Goal: Task Accomplishment & Management: Use online tool/utility

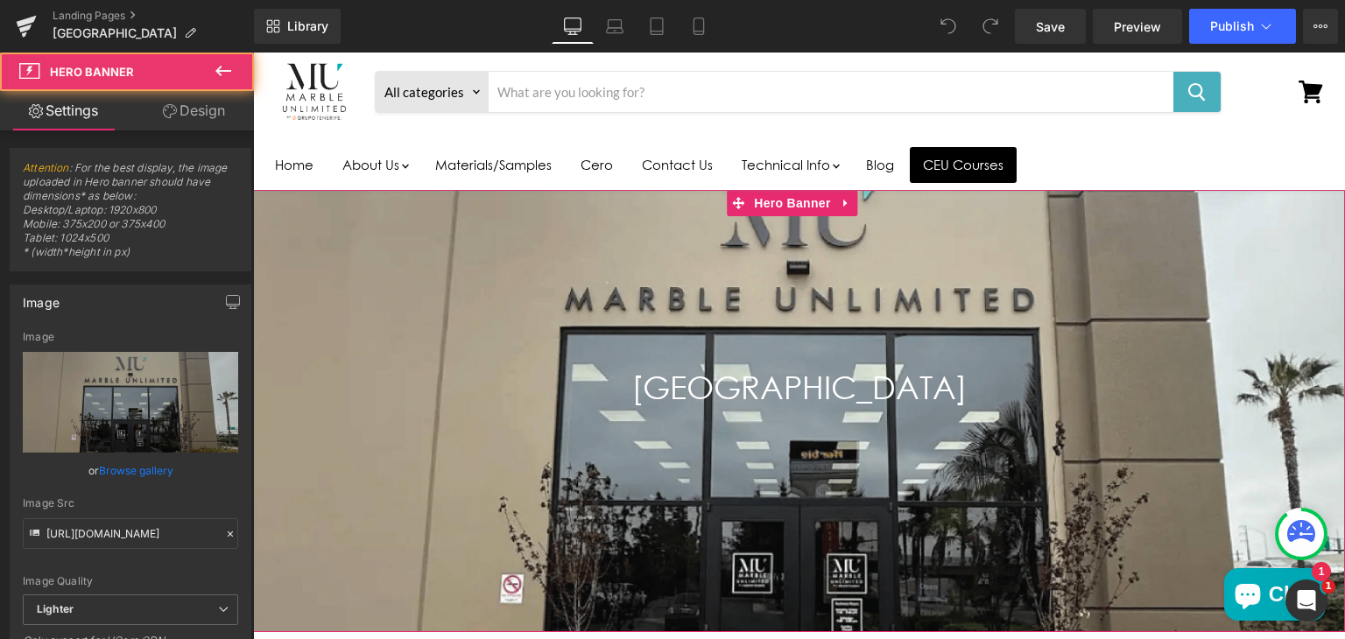
click at [412, 225] on div "Main content" at bounding box center [799, 410] width 1092 height 441
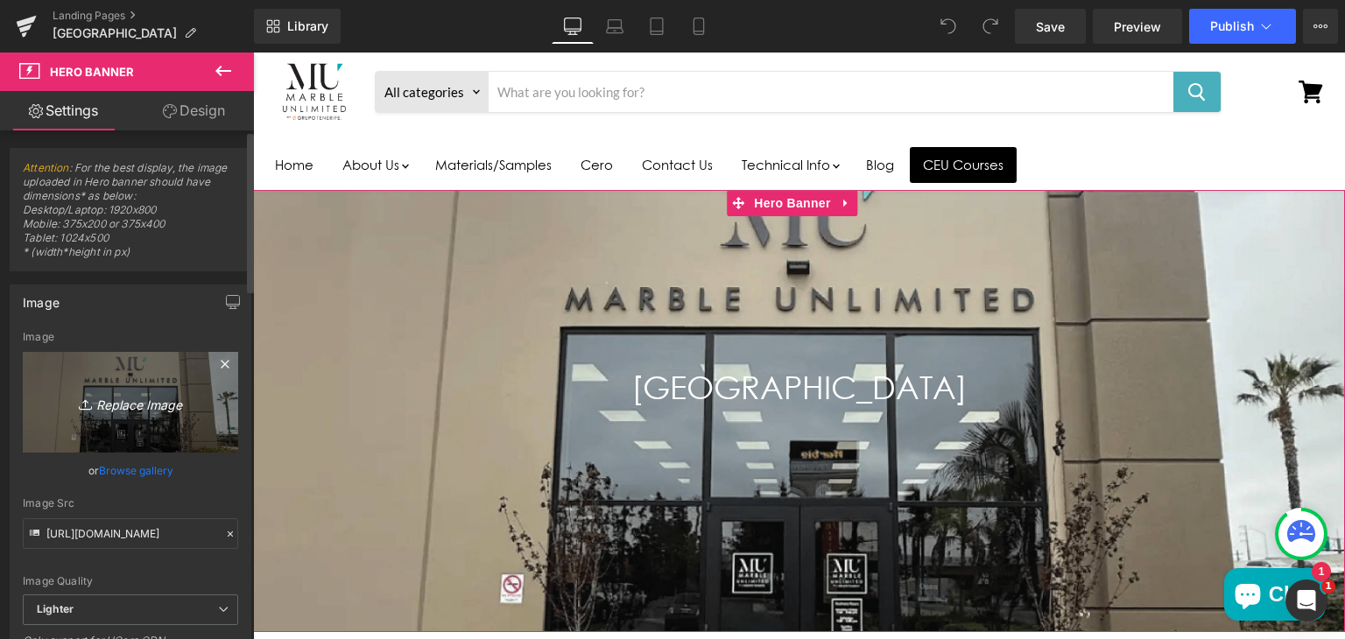
click at [120, 402] on icon "Replace Image" at bounding box center [130, 402] width 140 height 22
type input "C:\fakepath\mu-anaheim-hero.png"
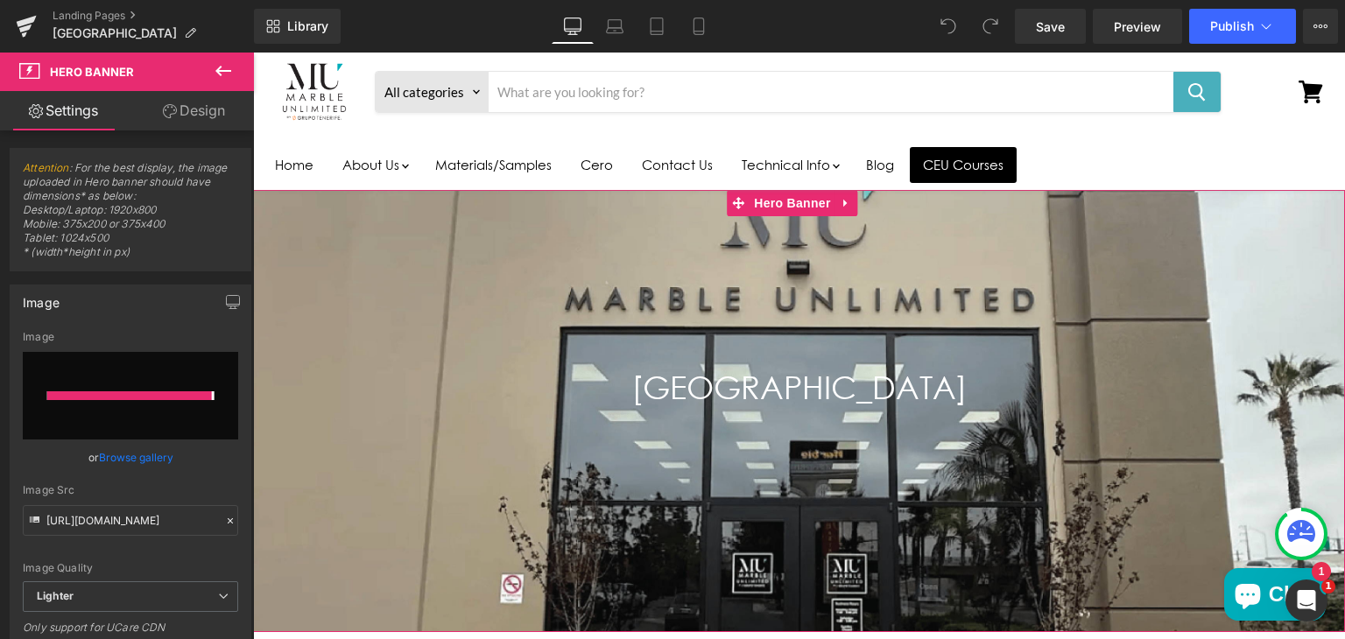
type input "https://ucarecdn.com/27271fb3-94d6-4e91-91fe-6a706888c29e/-/format/auto/-/previ…"
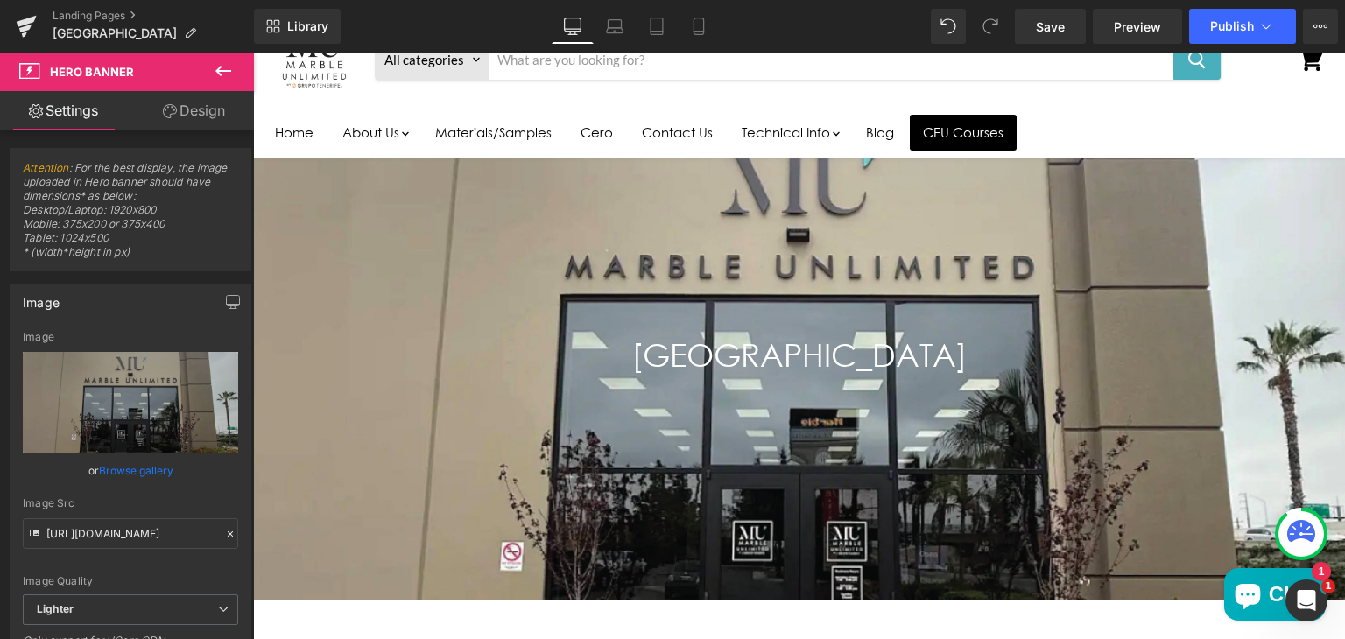
scroll to position [103, 0]
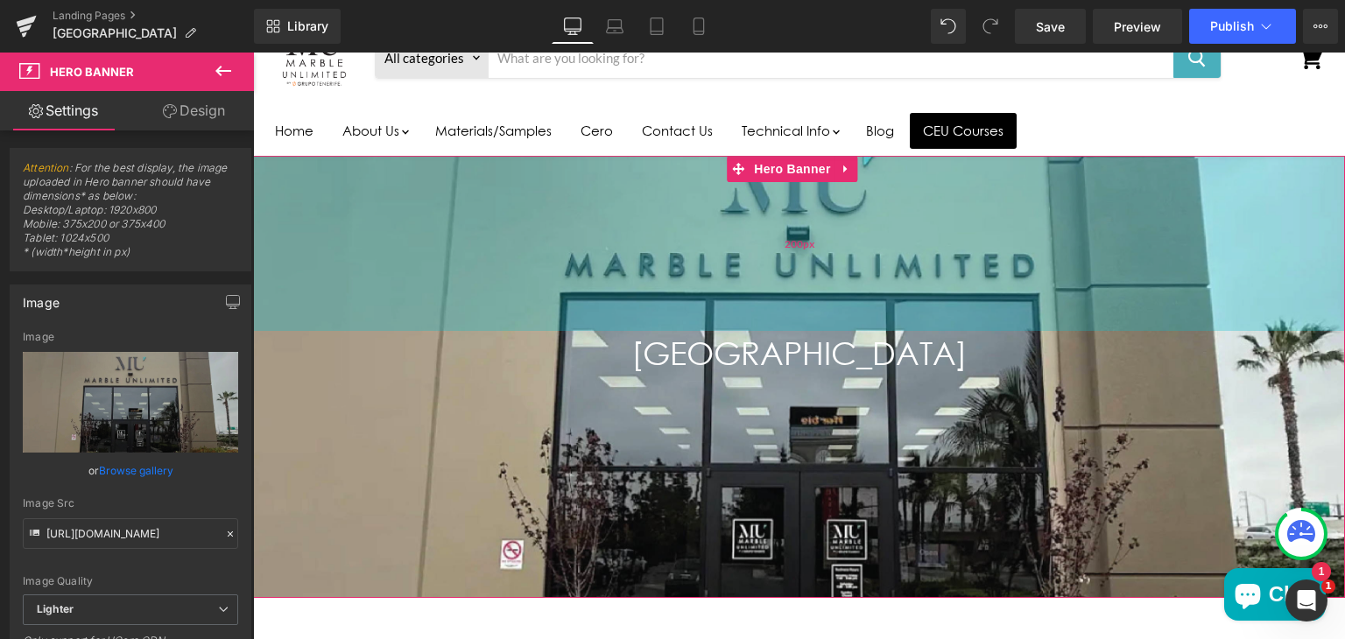
click at [1032, 267] on div "200px" at bounding box center [799, 243] width 1092 height 175
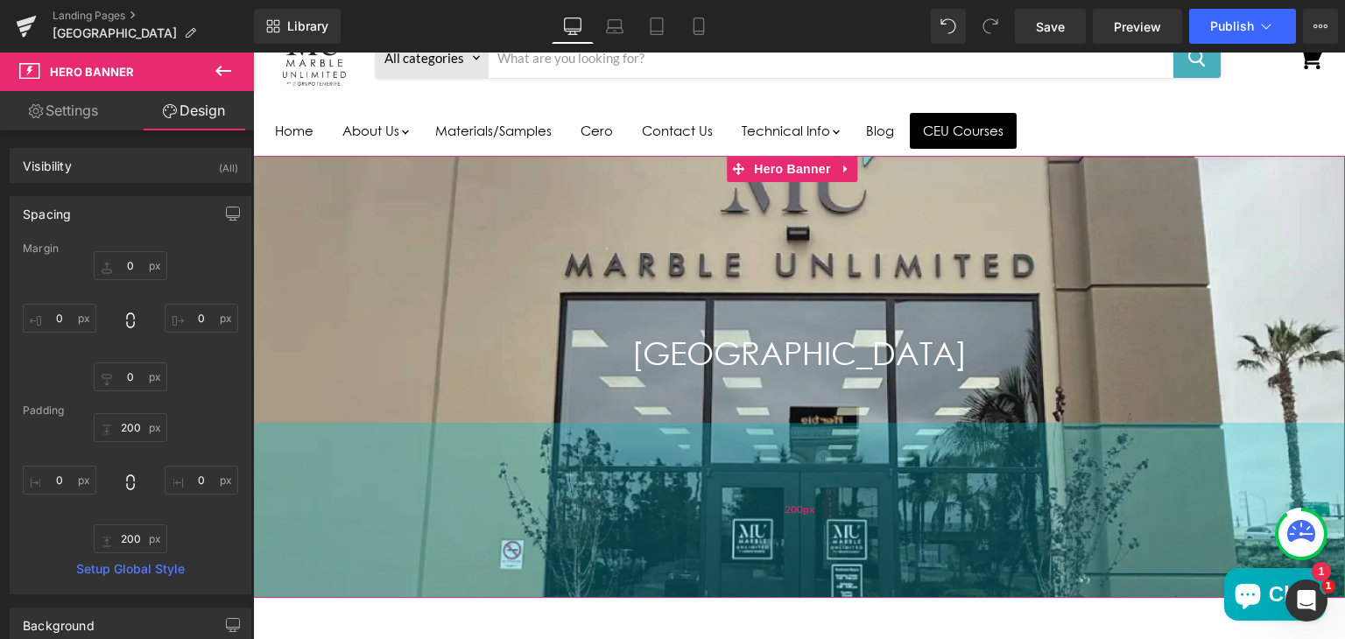
click at [419, 451] on div "200px" at bounding box center [799, 510] width 1092 height 175
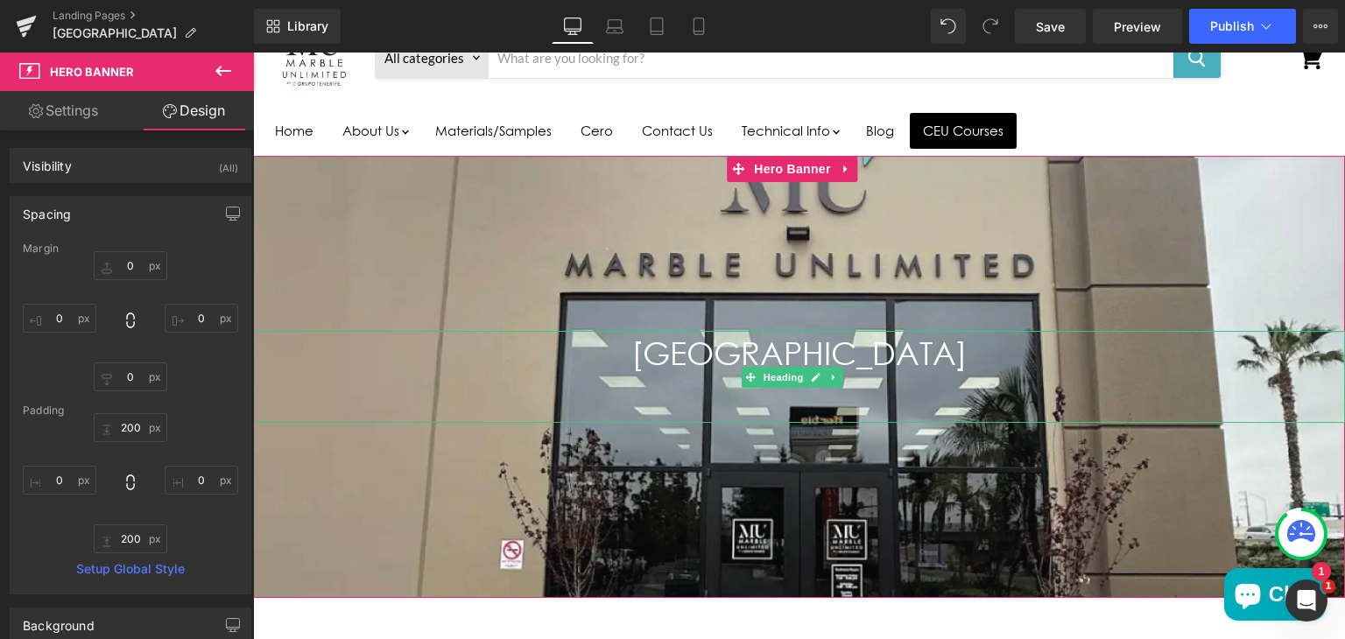
click at [375, 390] on h1 "ANAHEIM" at bounding box center [799, 376] width 1092 height 91
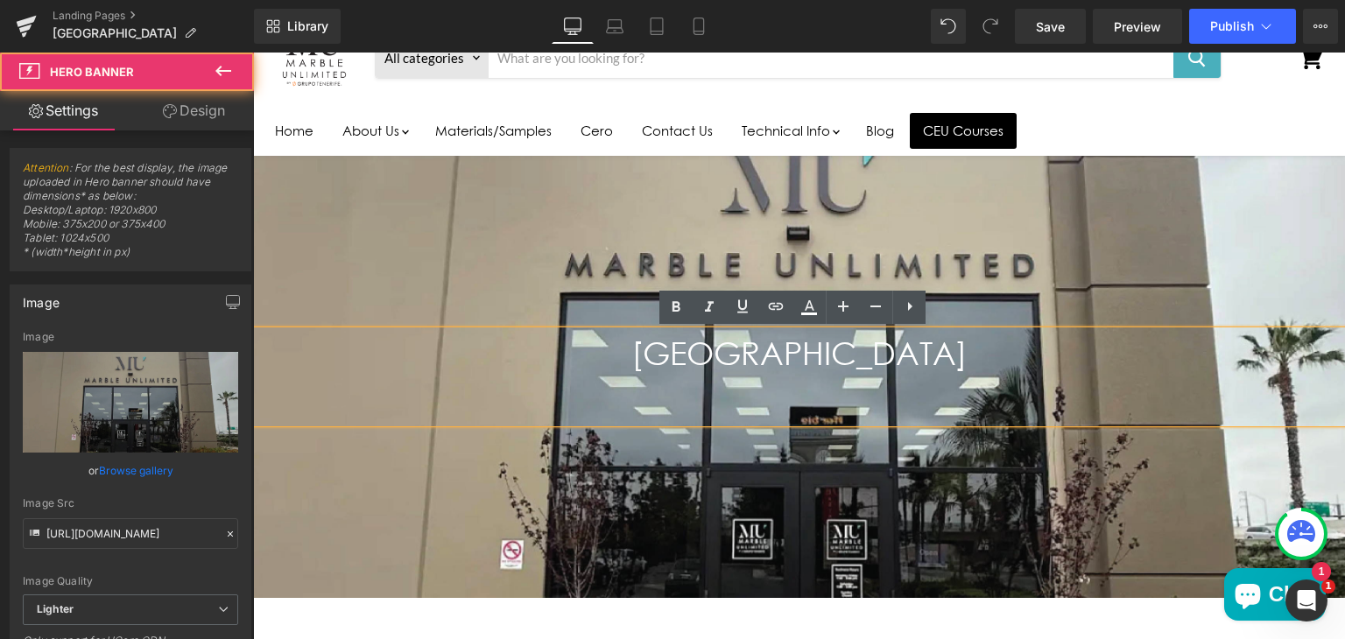
click at [364, 285] on div "Main content" at bounding box center [799, 376] width 1092 height 441
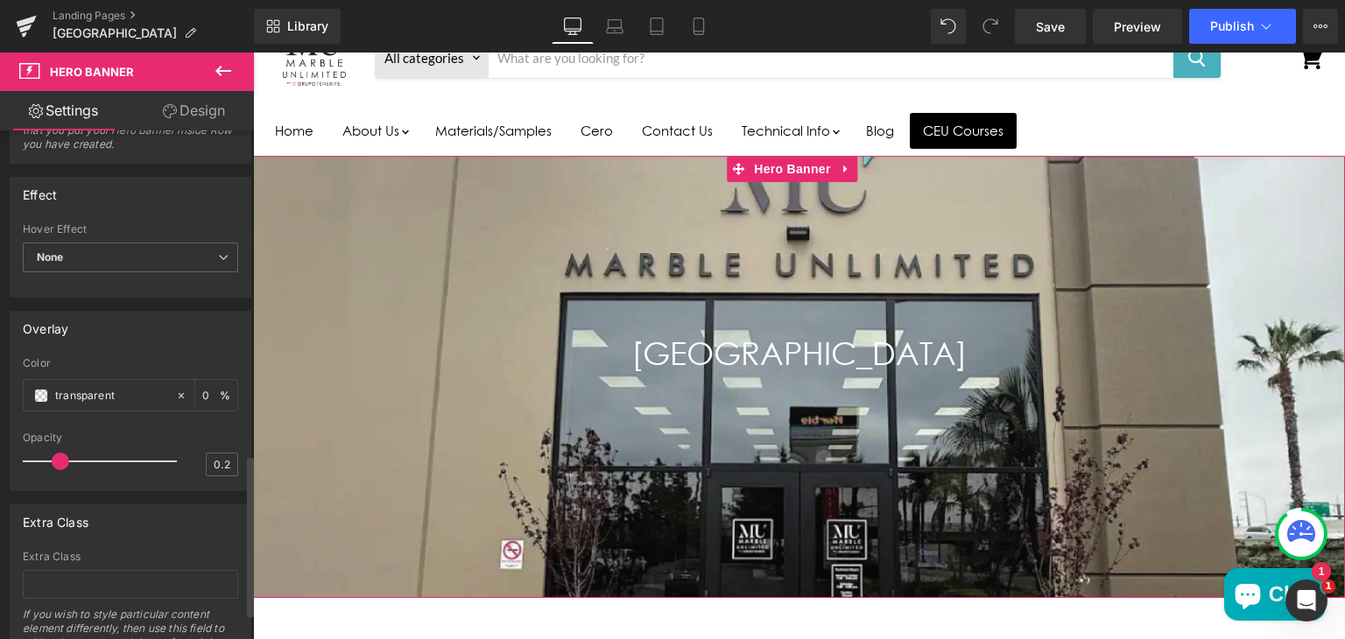
scroll to position [1104, 0]
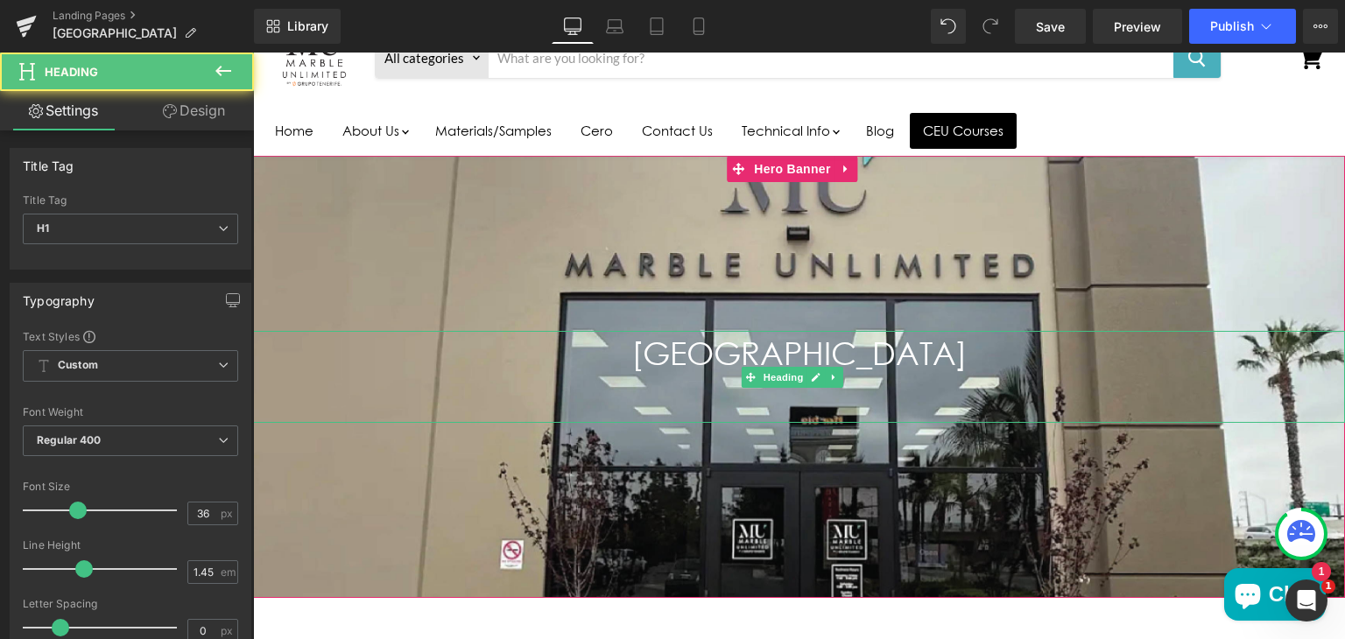
click at [357, 349] on h1 "ANAHEIM" at bounding box center [799, 376] width 1092 height 91
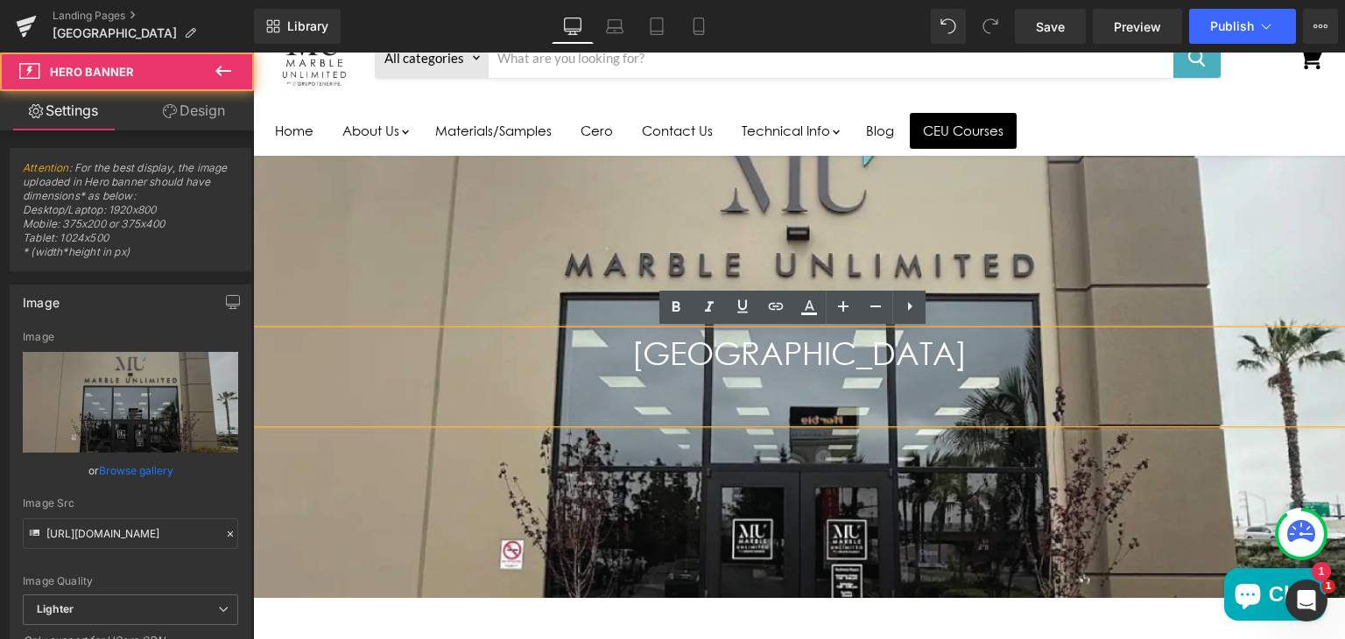
drag, startPoint x: 361, startPoint y: 292, endPoint x: 361, endPoint y: 309, distance: 16.6
click at [361, 309] on div "Main content" at bounding box center [799, 376] width 1092 height 441
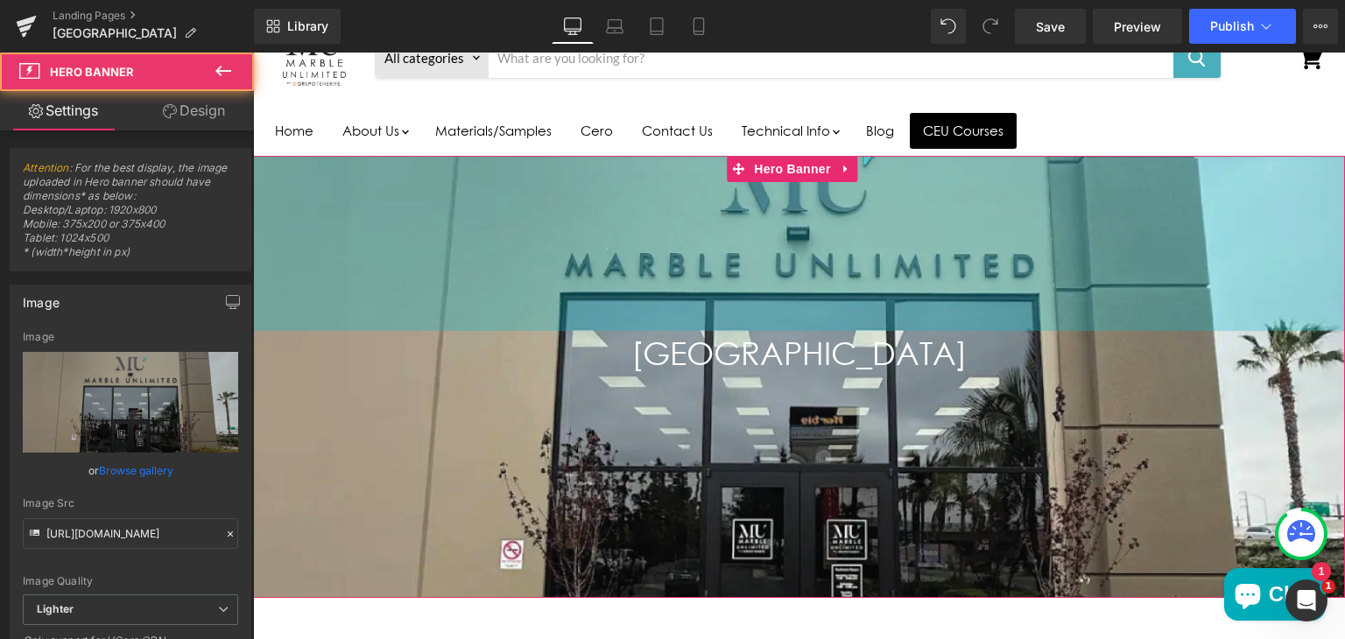
click at [361, 309] on div "ANAHEIM Heading Hero Banner 200px 200px" at bounding box center [799, 376] width 1092 height 441
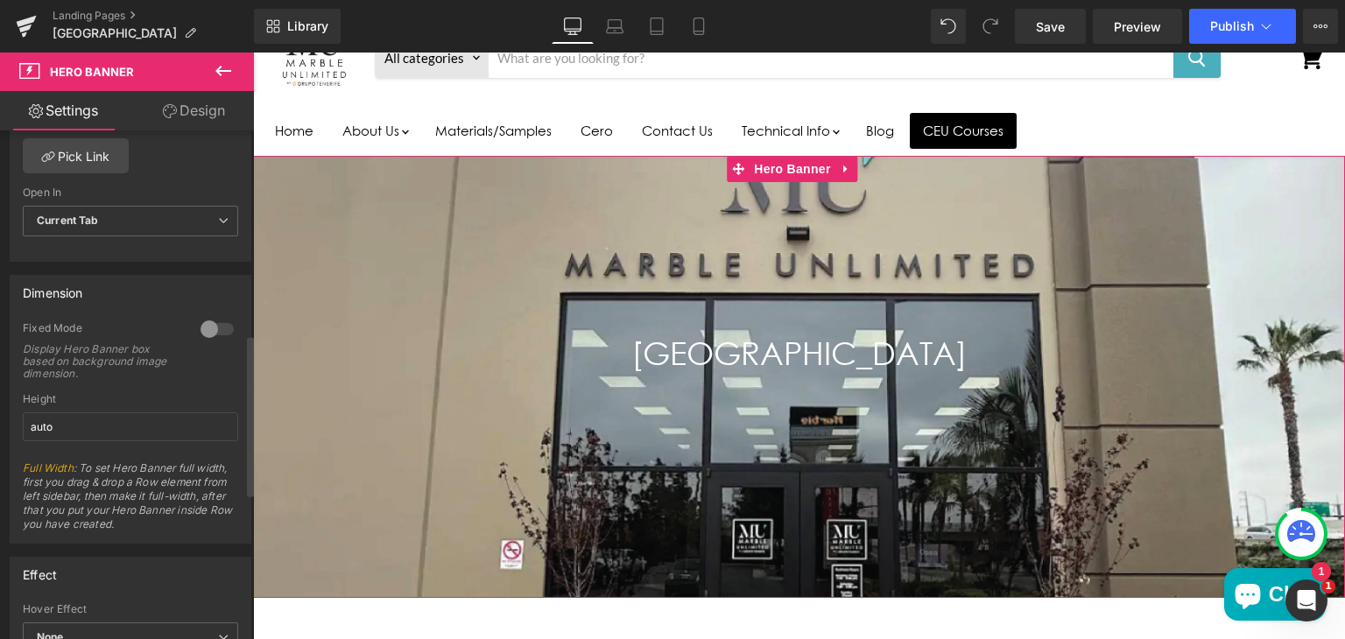
scroll to position [648, 0]
click at [89, 419] on input "auto" at bounding box center [130, 421] width 215 height 29
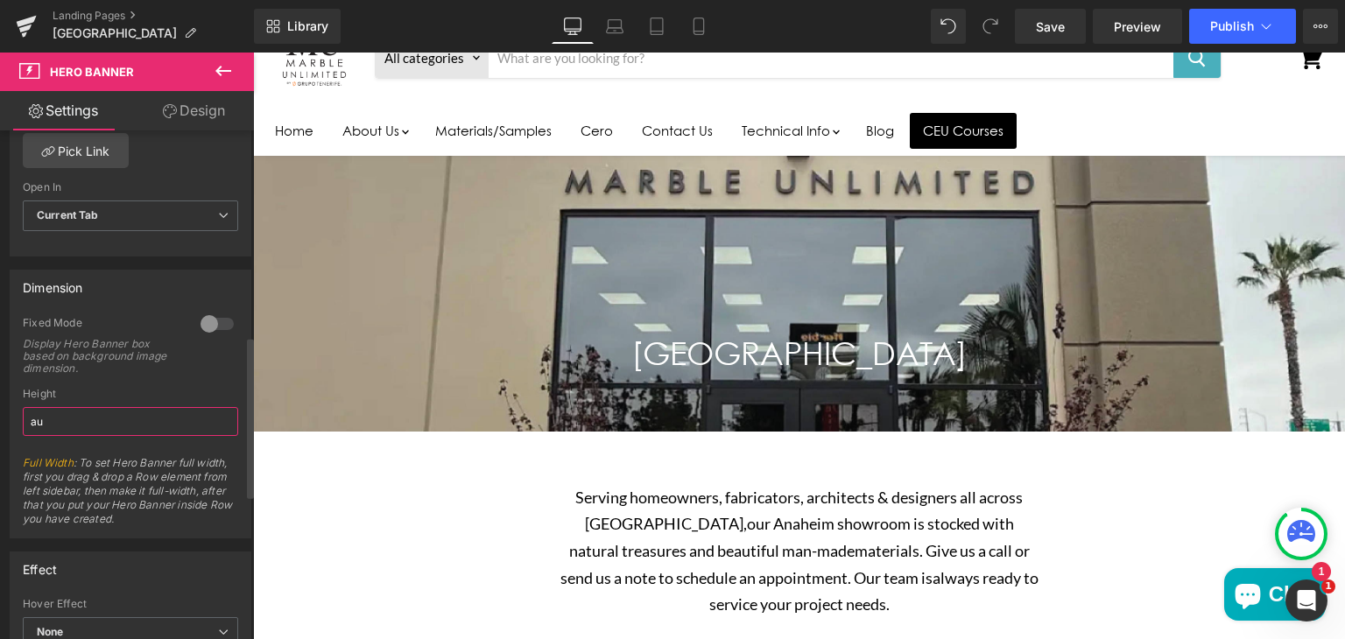
type input "a"
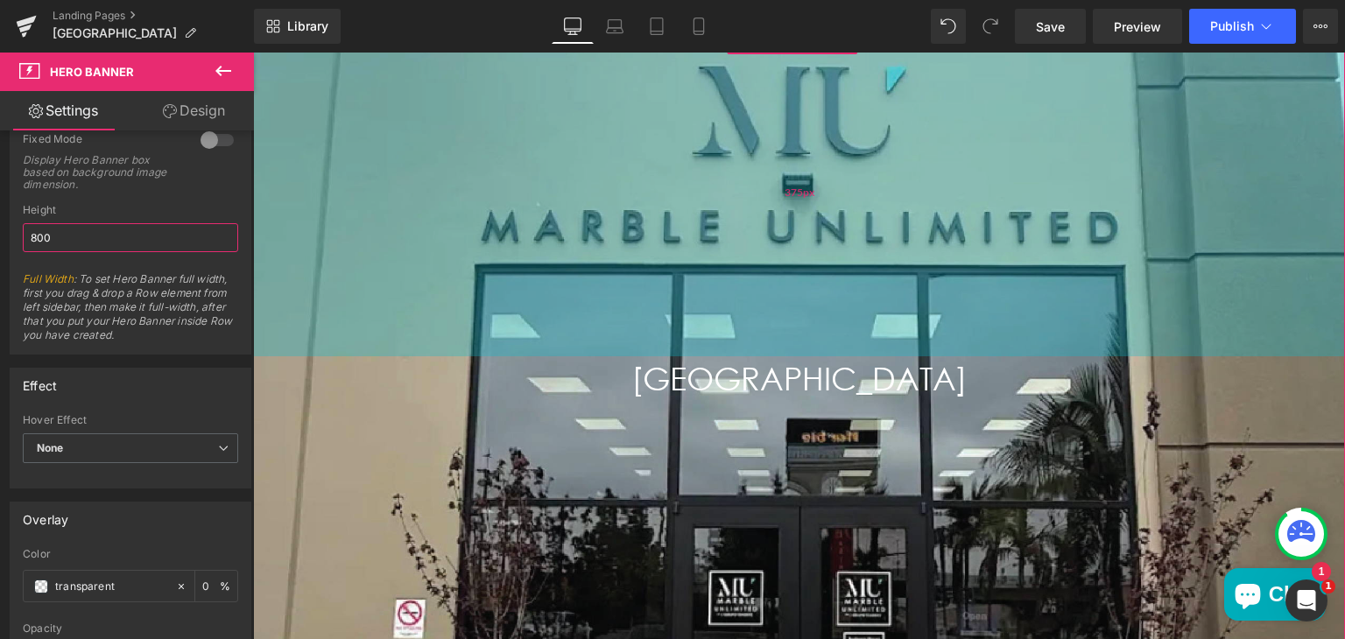
scroll to position [231, 0]
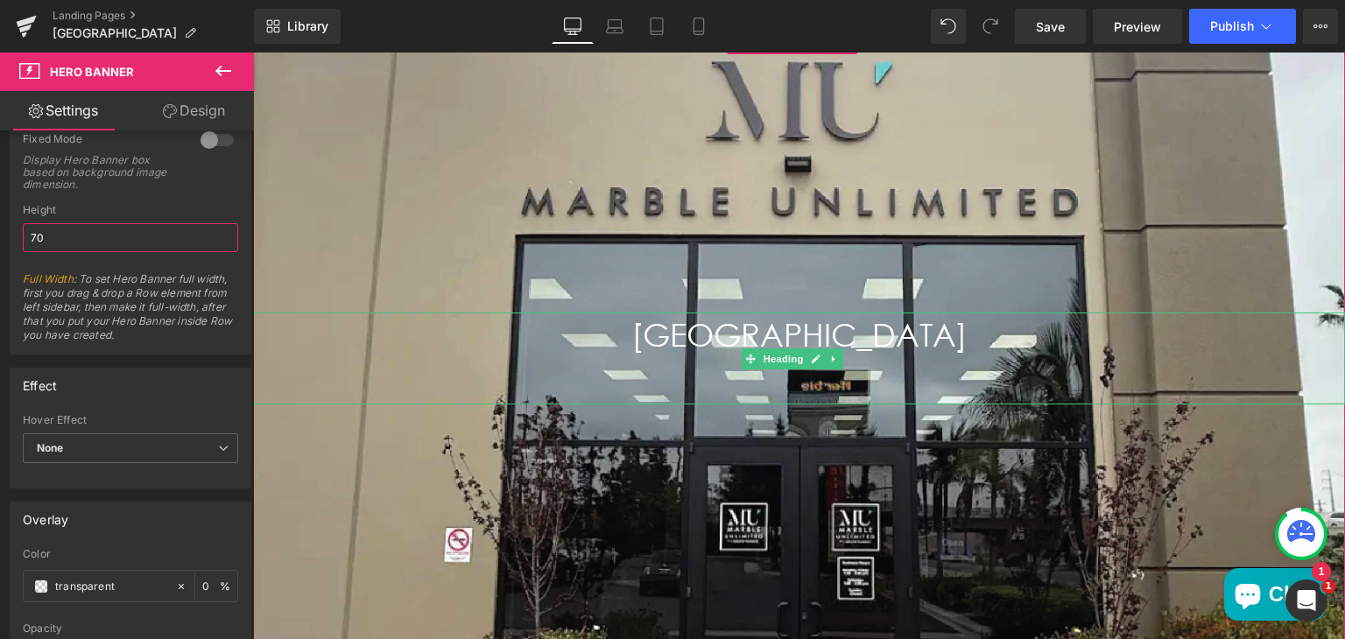
type input "7"
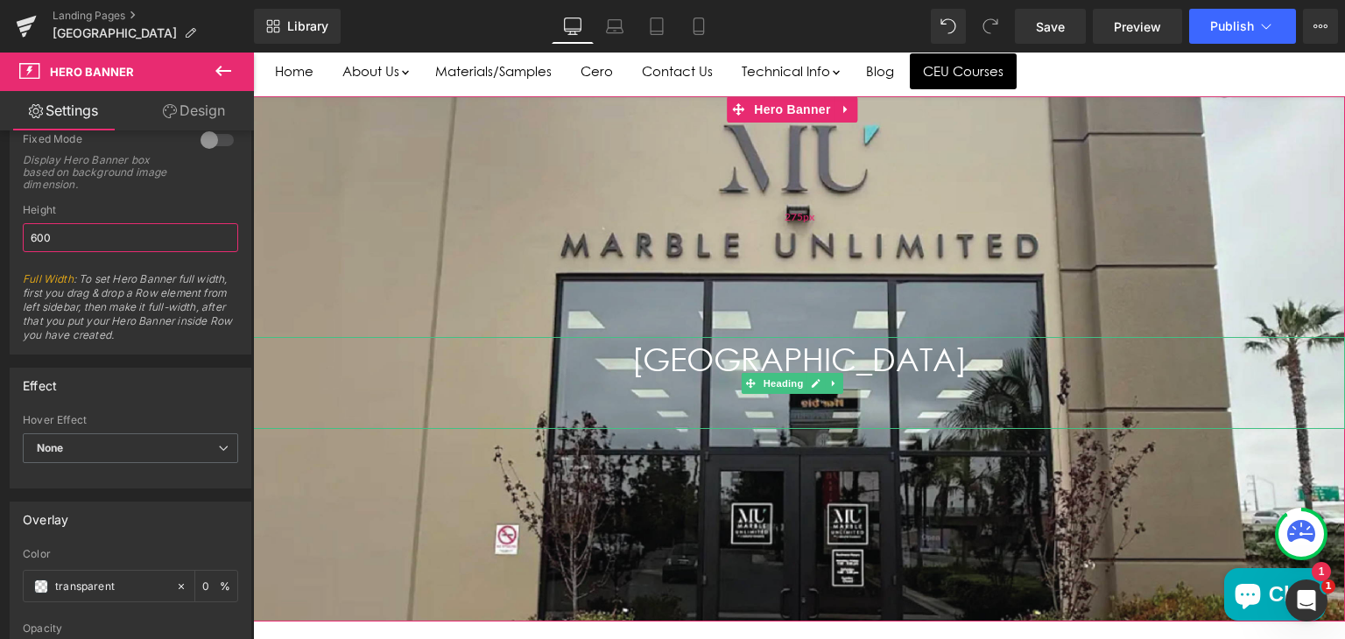
scroll to position [164, 0]
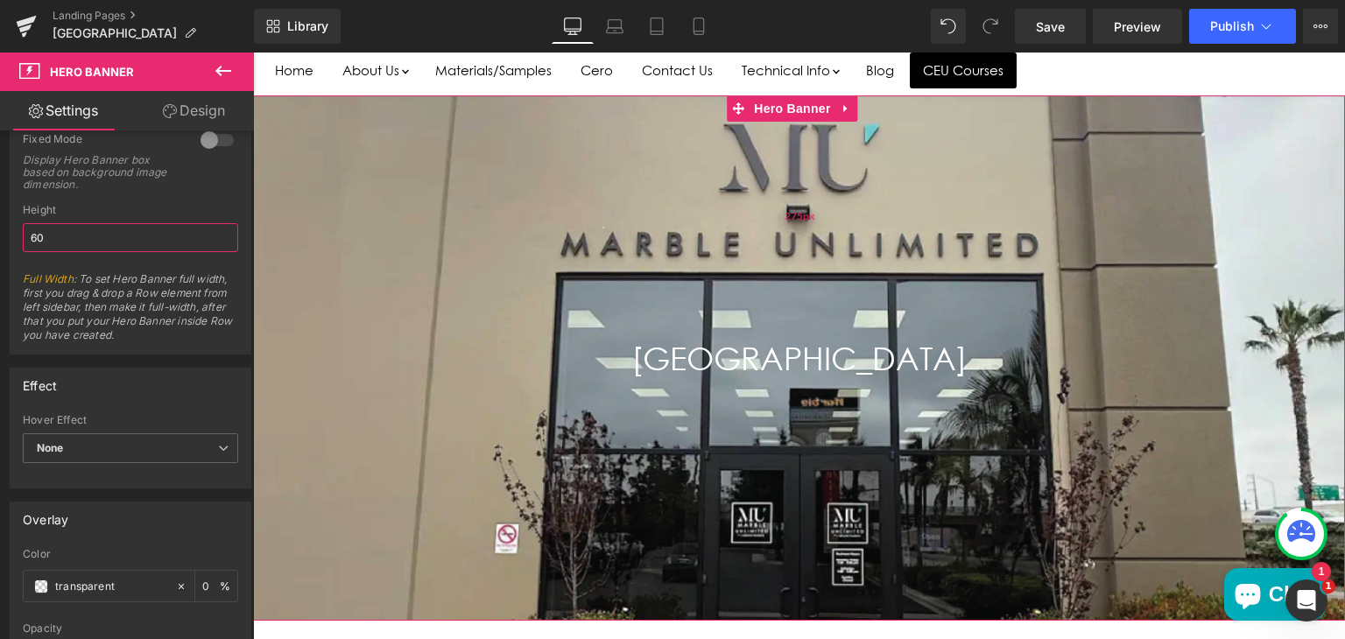
type input "6"
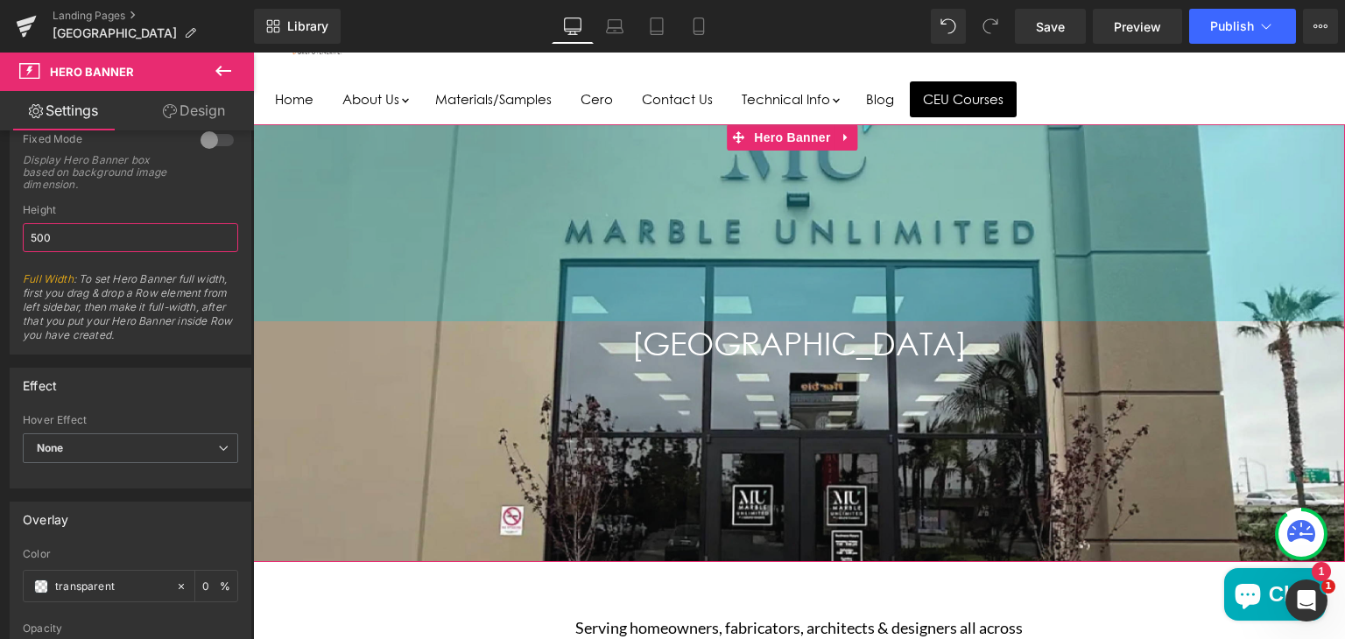
scroll to position [0, 0]
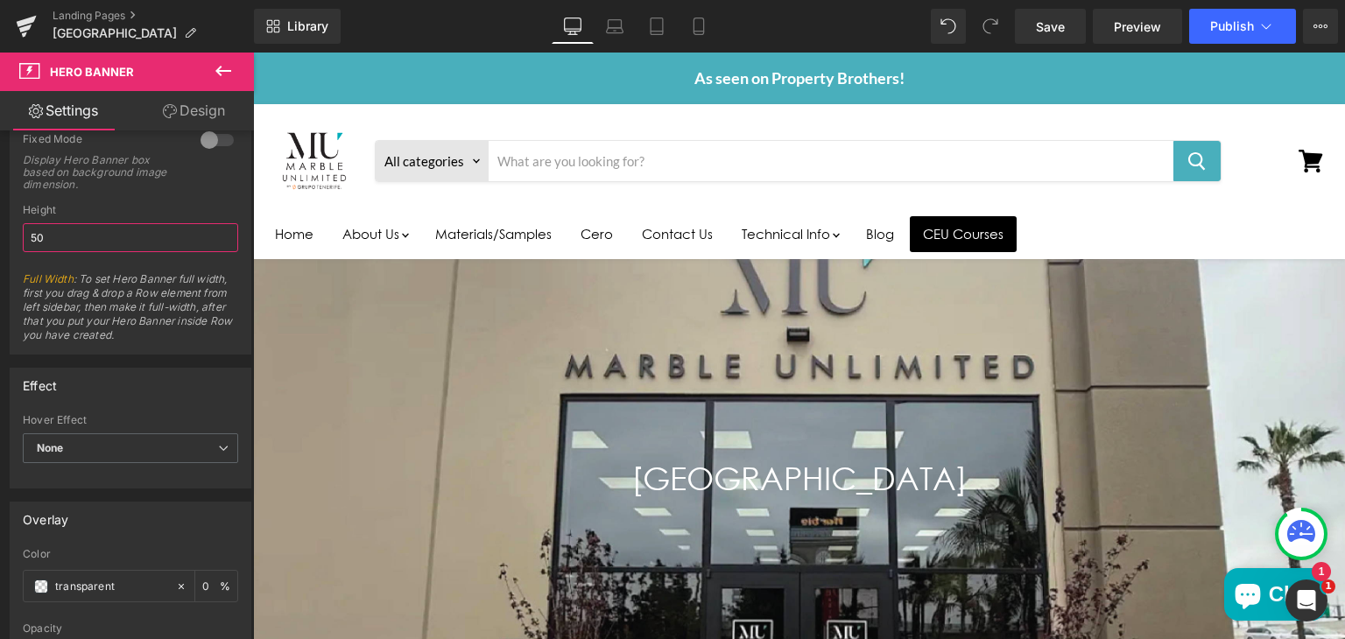
type input "5"
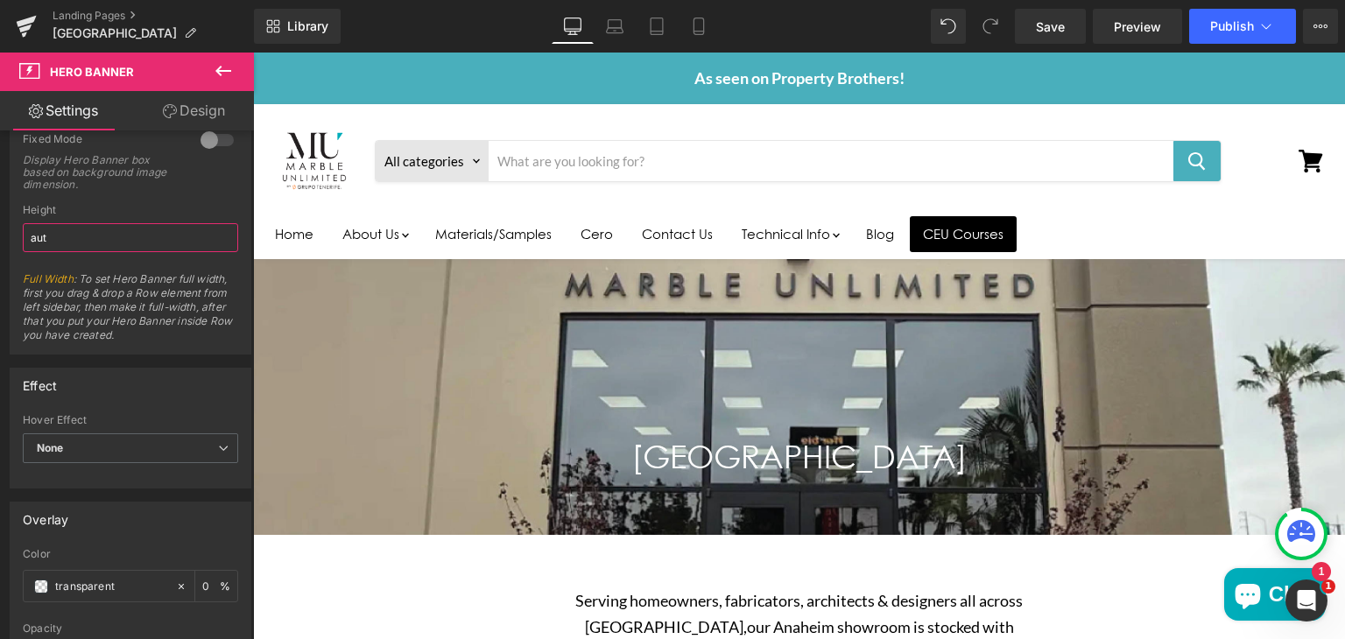
type input "auto"
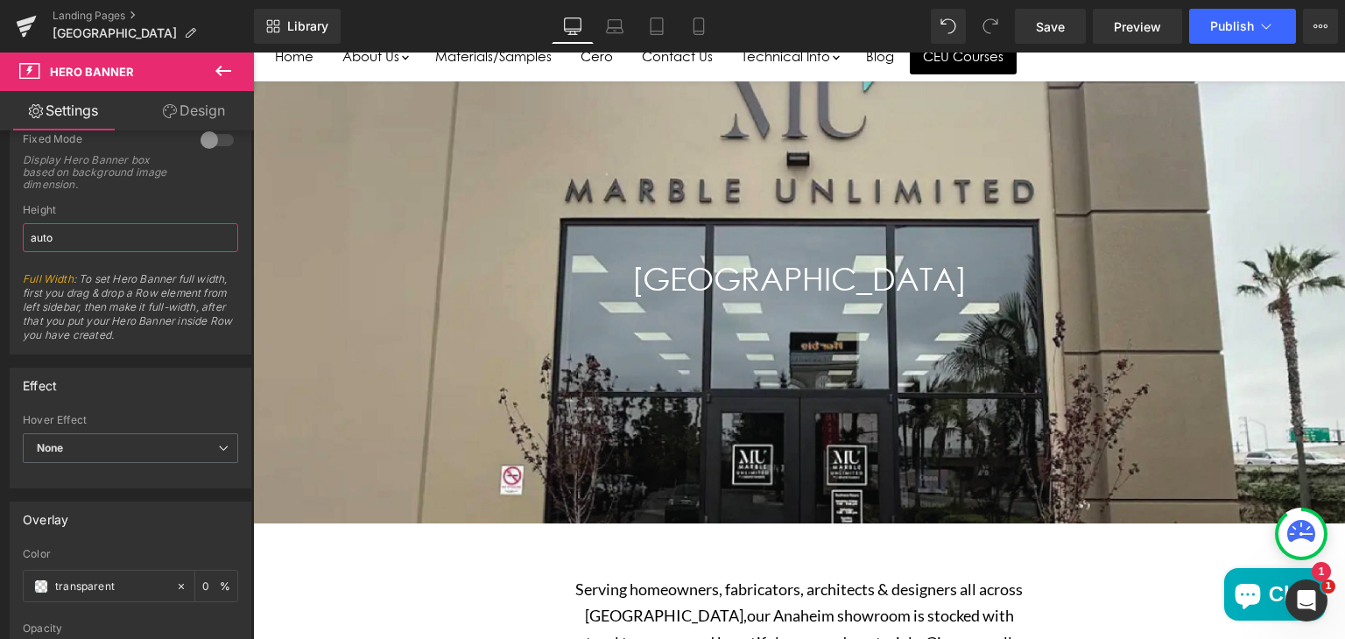
scroll to position [179, 0]
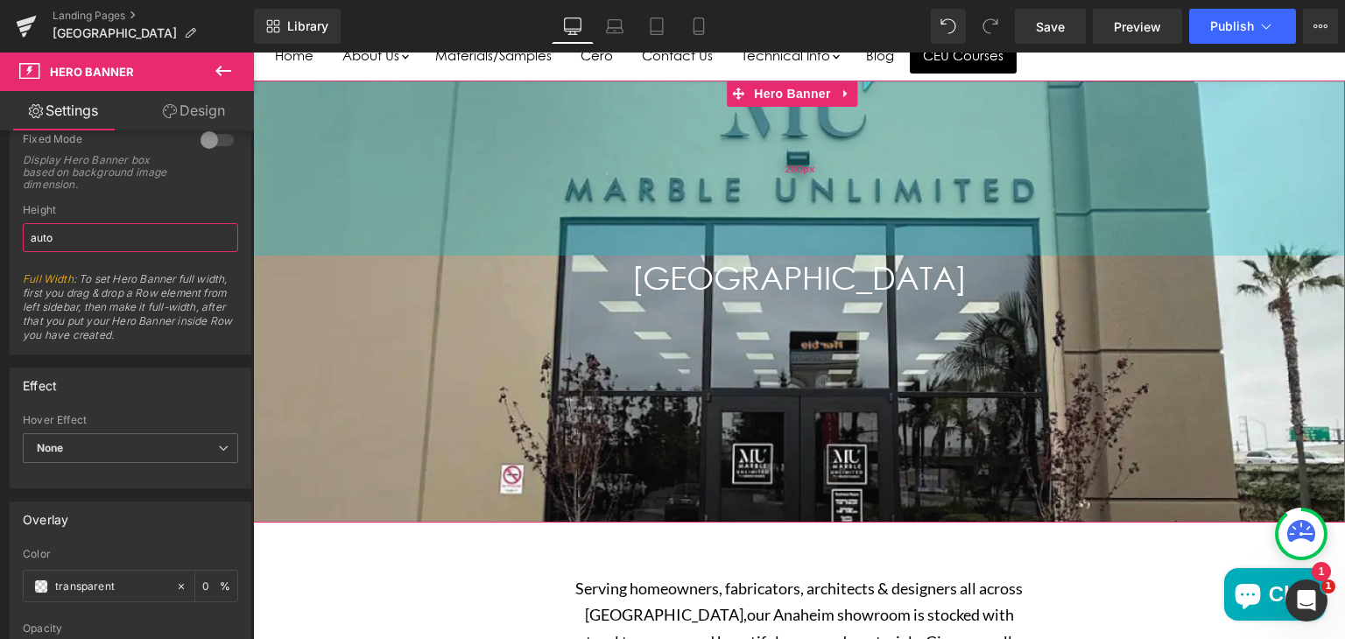
click at [1290, 100] on div "200px" at bounding box center [799, 168] width 1092 height 175
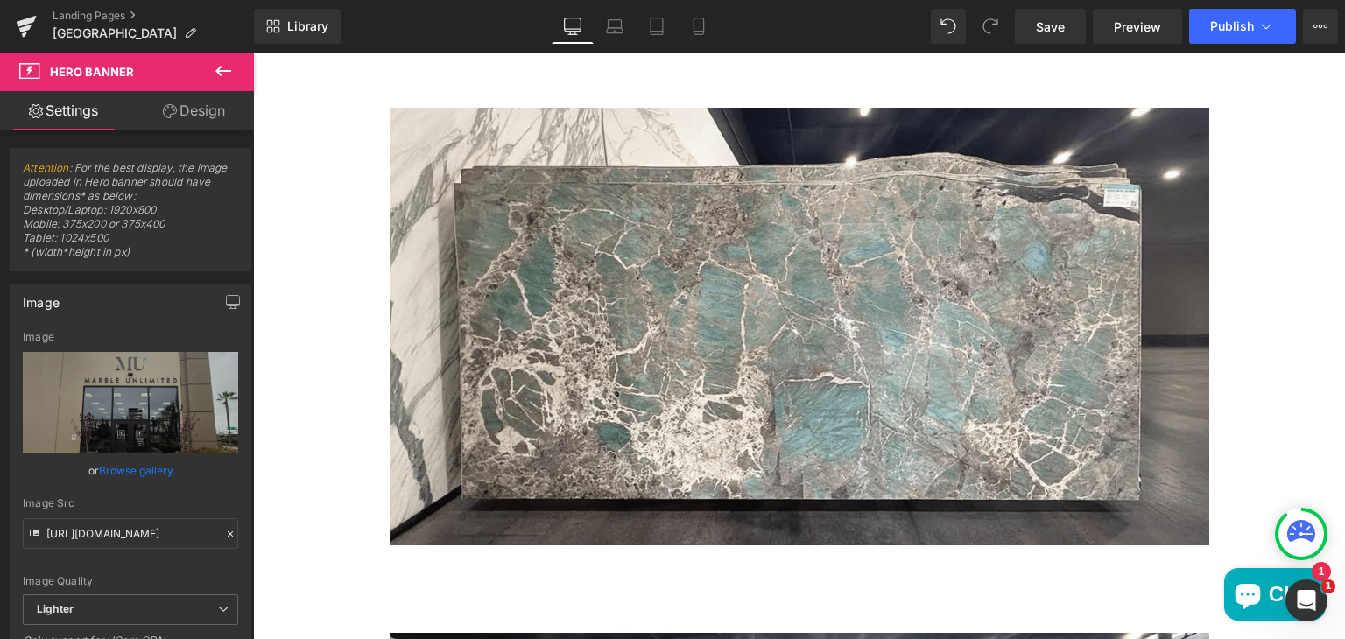
scroll to position [835, 0]
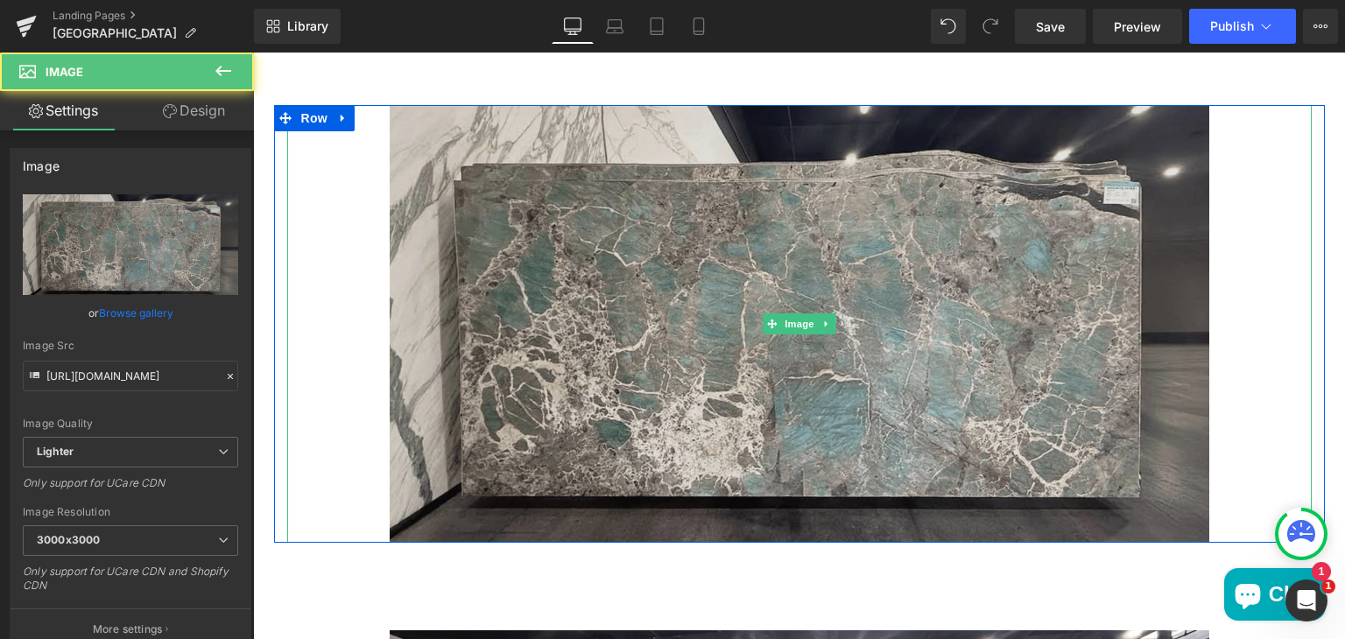
click at [468, 173] on img "Main content" at bounding box center [800, 324] width 820 height 438
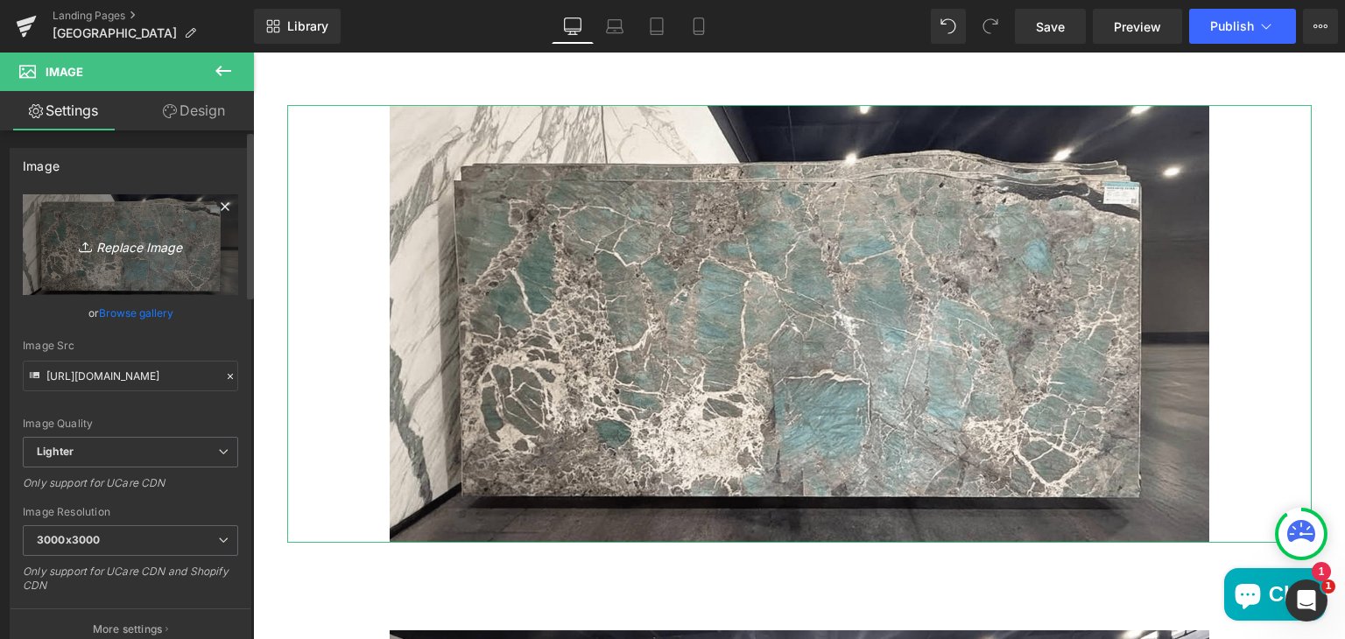
click at [113, 248] on icon "Replace Image" at bounding box center [130, 245] width 140 height 22
type input "C:\fakepath\mu-anaheim-image1.png"
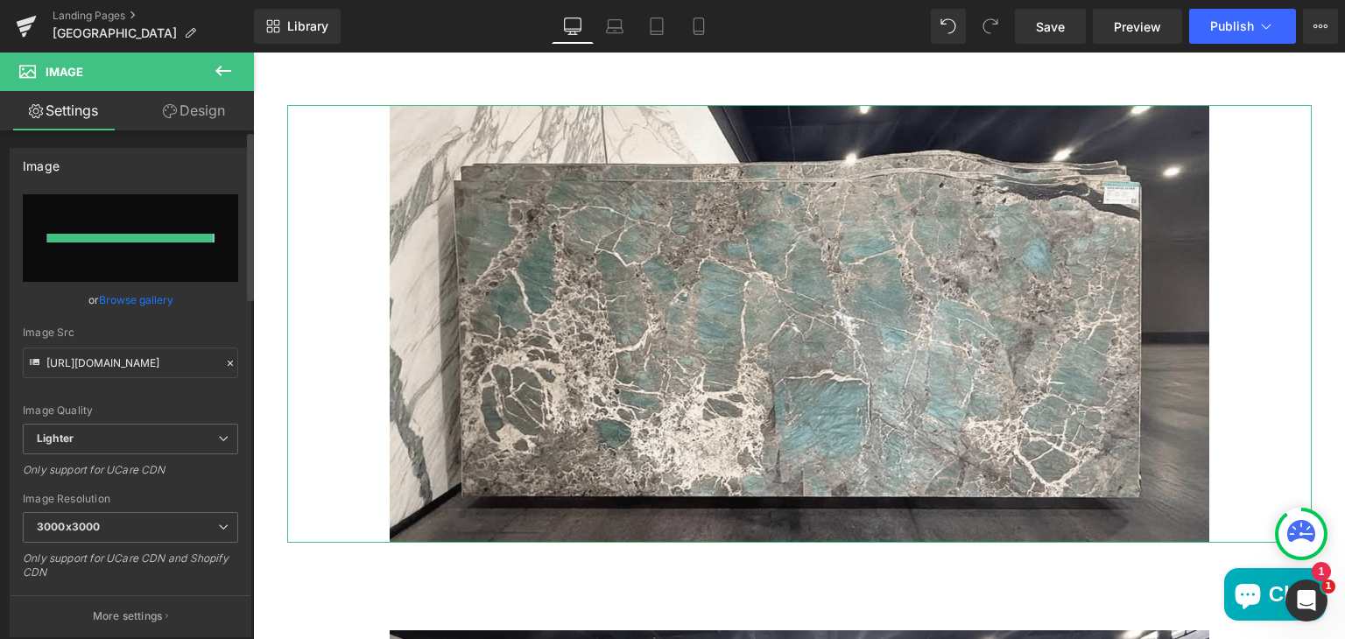
type input "https://ucarecdn.com/2a3cd20d-bef4-4da1-a855-7d5d5b109d9a/-/format/auto/-/previ…"
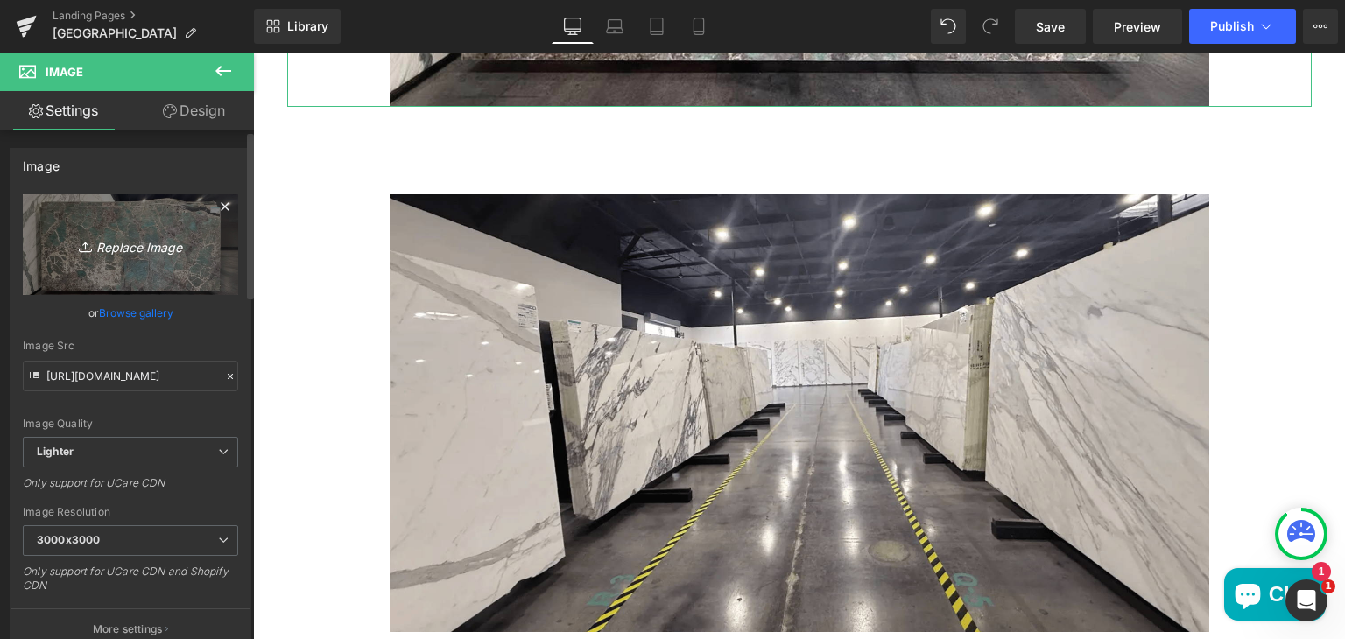
scroll to position [1273, 0]
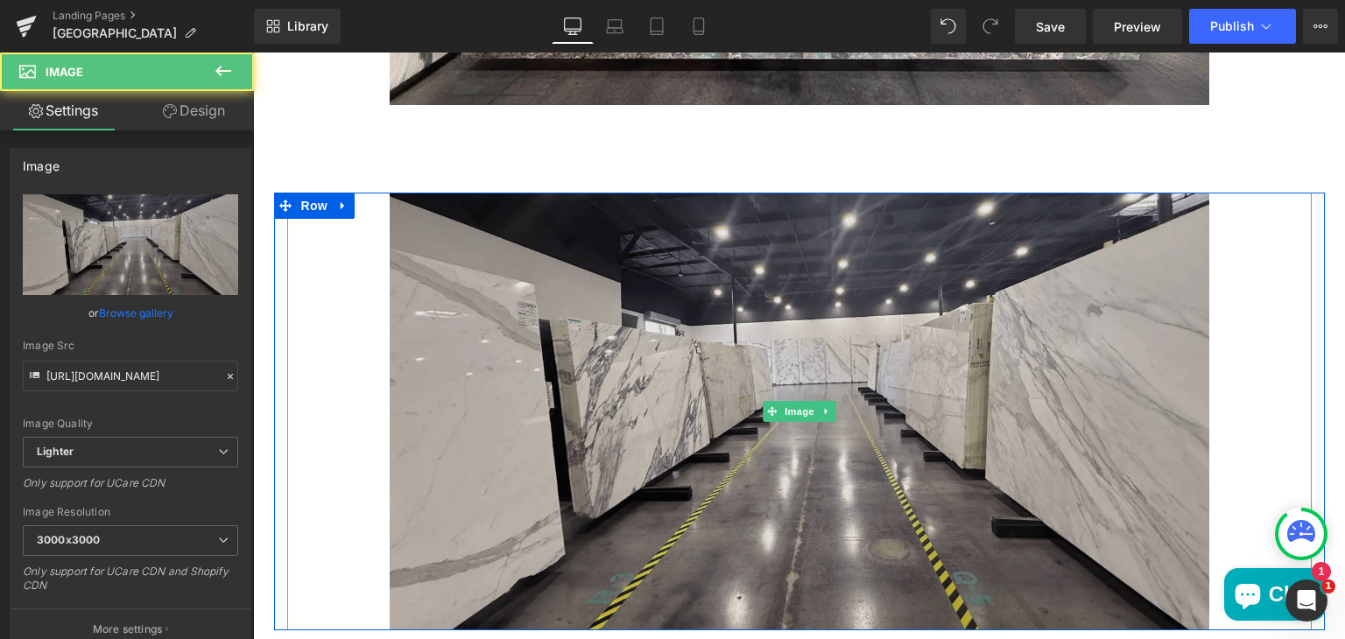
click at [932, 416] on img "Main content" at bounding box center [800, 412] width 820 height 438
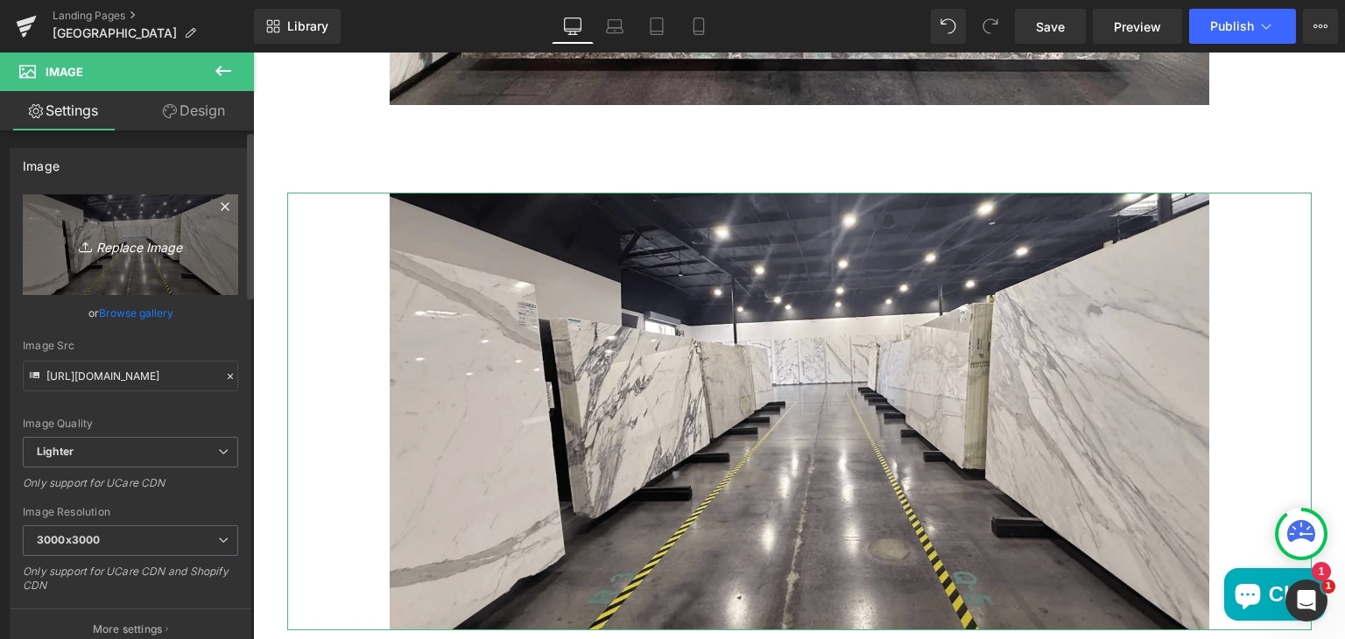
click at [134, 240] on icon "Replace Image" at bounding box center [130, 245] width 140 height 22
type input "C:\fakepath\mu-anaheim-image2.png"
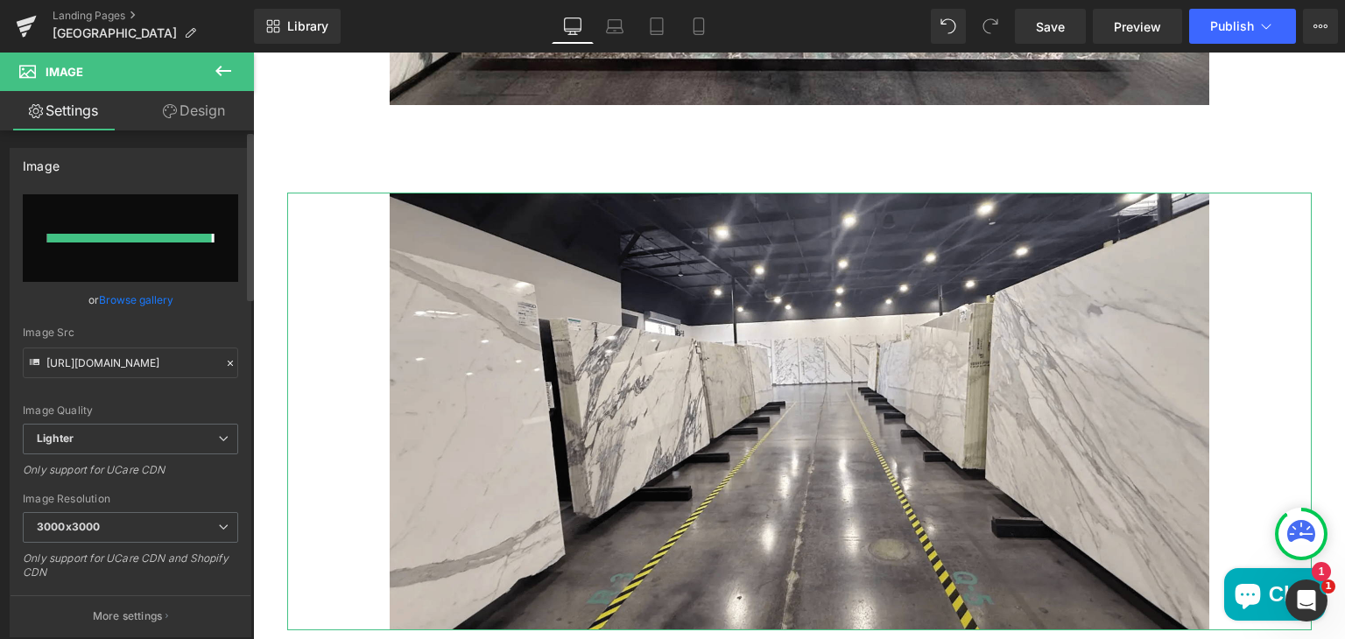
type input "https://ucarecdn.com/fed413ec-187c-45fe-8b83-2bce6f859c79/-/format/auto/-/previ…"
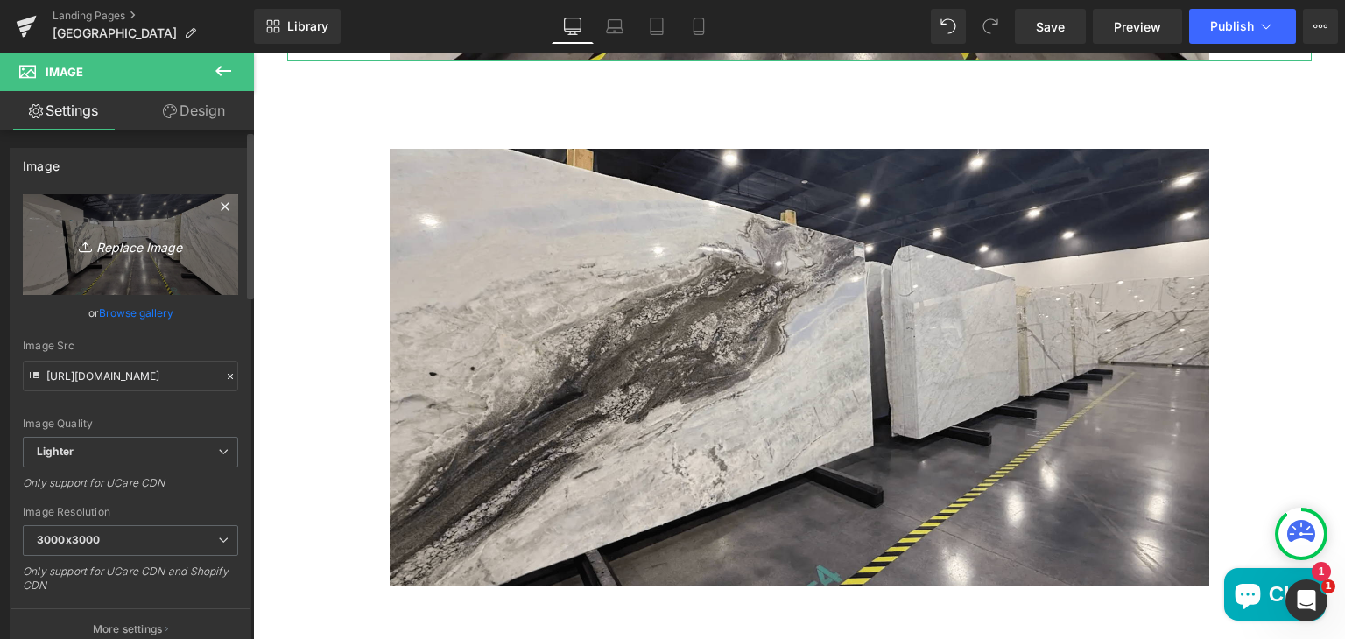
scroll to position [1844, 0]
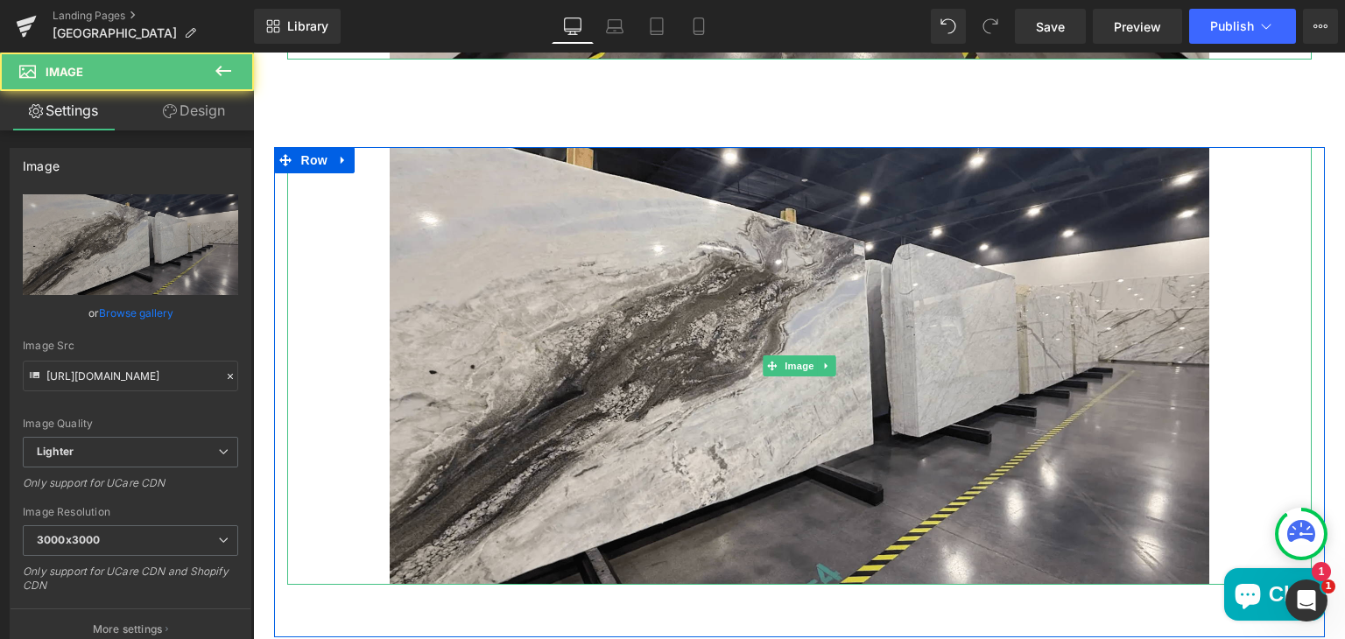
click at [1011, 524] on img "Main content" at bounding box center [800, 366] width 820 height 438
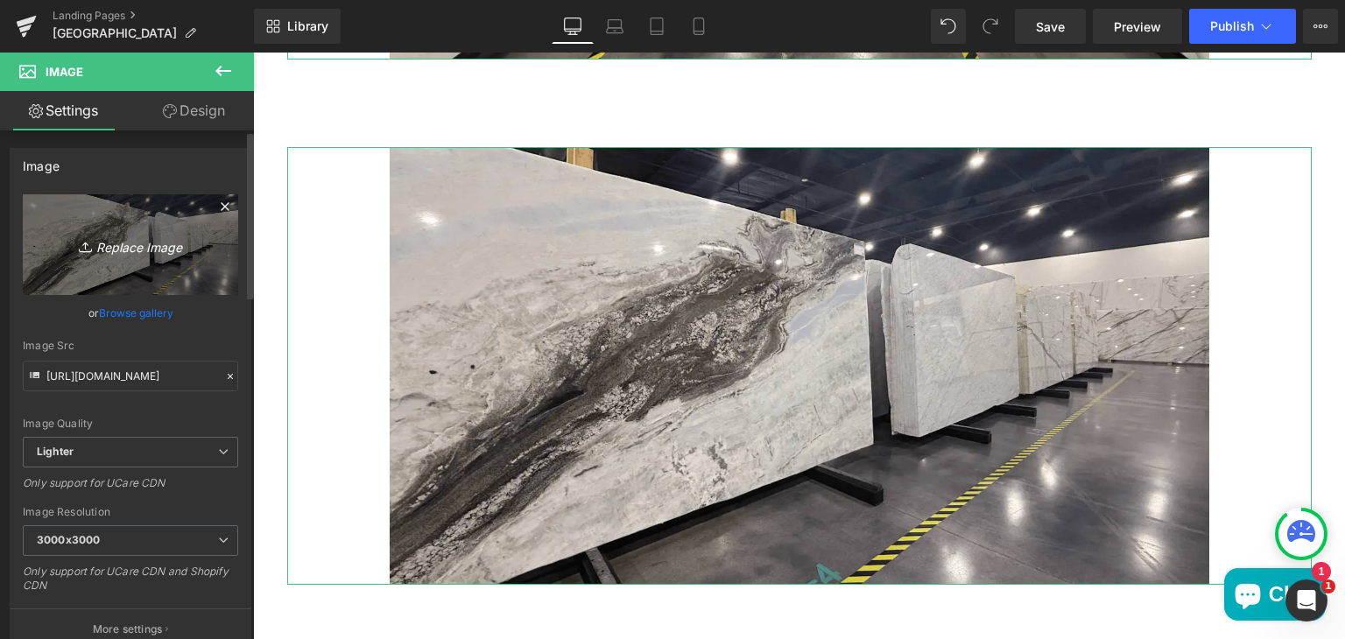
click at [161, 235] on icon "Replace Image" at bounding box center [130, 245] width 140 height 22
type input "C:\fakepath\mu-anaheim-image3.png"
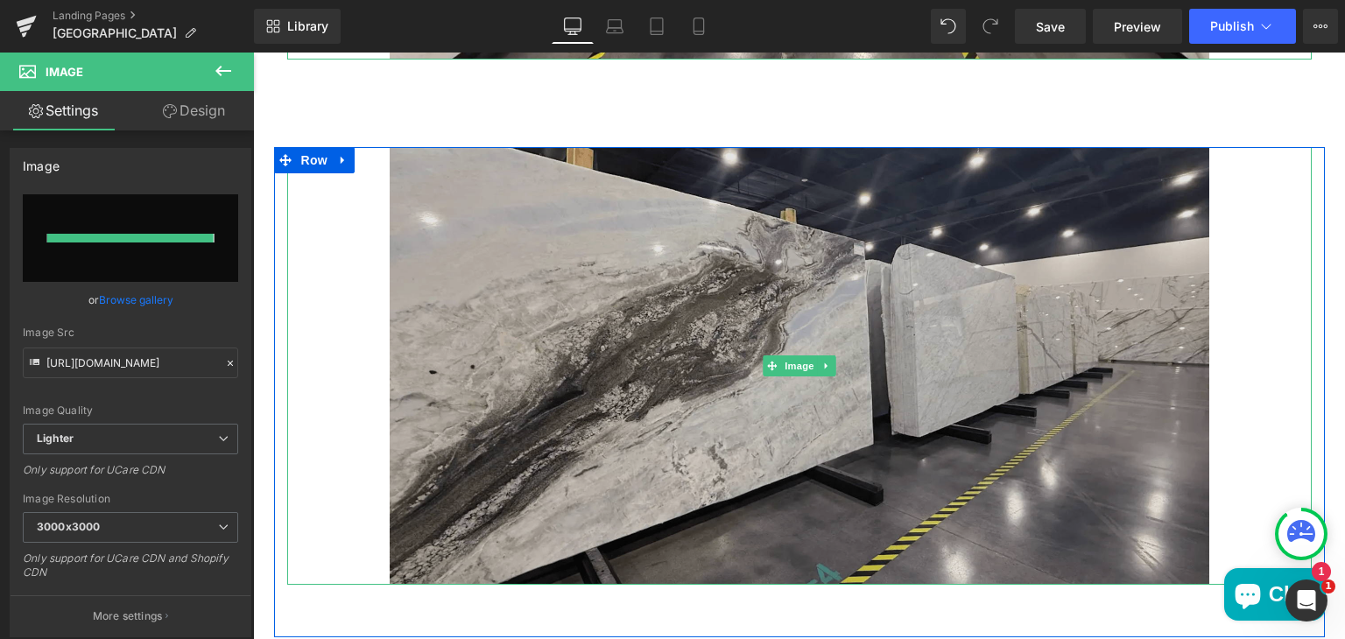
type input "https://ucarecdn.com/3e62ad60-2332-4118-88c8-8ec52752afe4/-/format/auto/-/previ…"
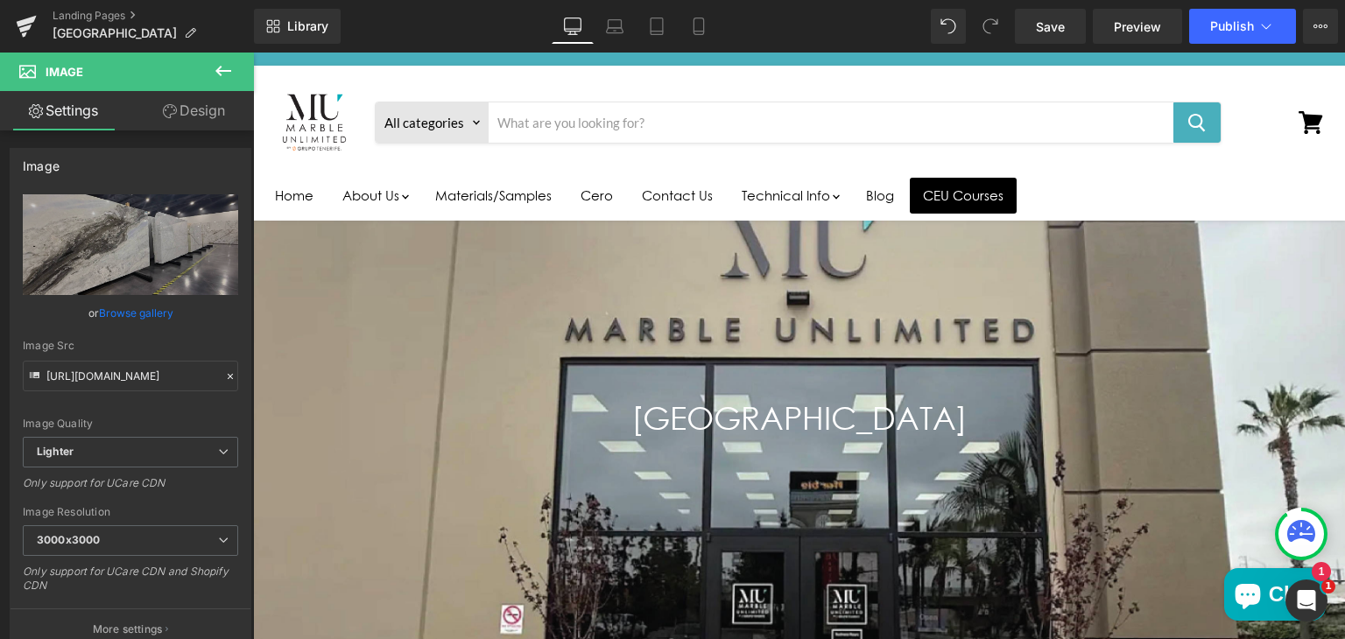
scroll to position [0, 0]
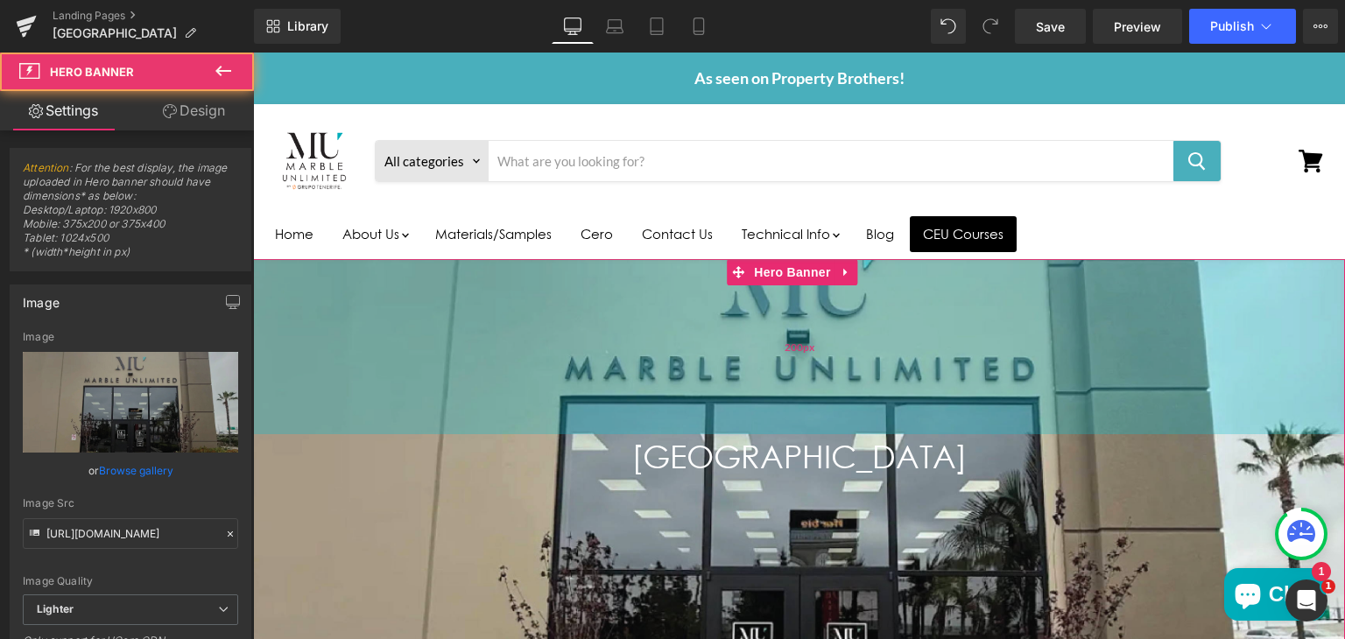
click at [435, 426] on div "200px" at bounding box center [799, 346] width 1092 height 175
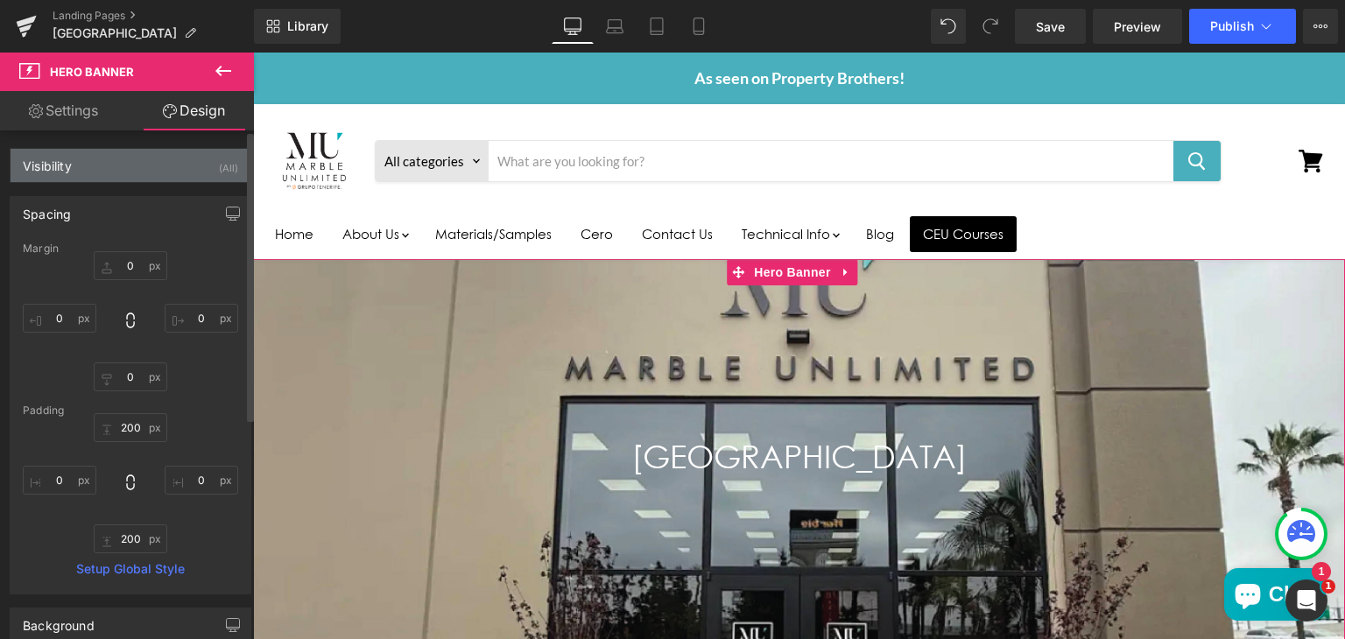
click at [103, 159] on div "Visibility (All)" at bounding box center [131, 165] width 240 height 33
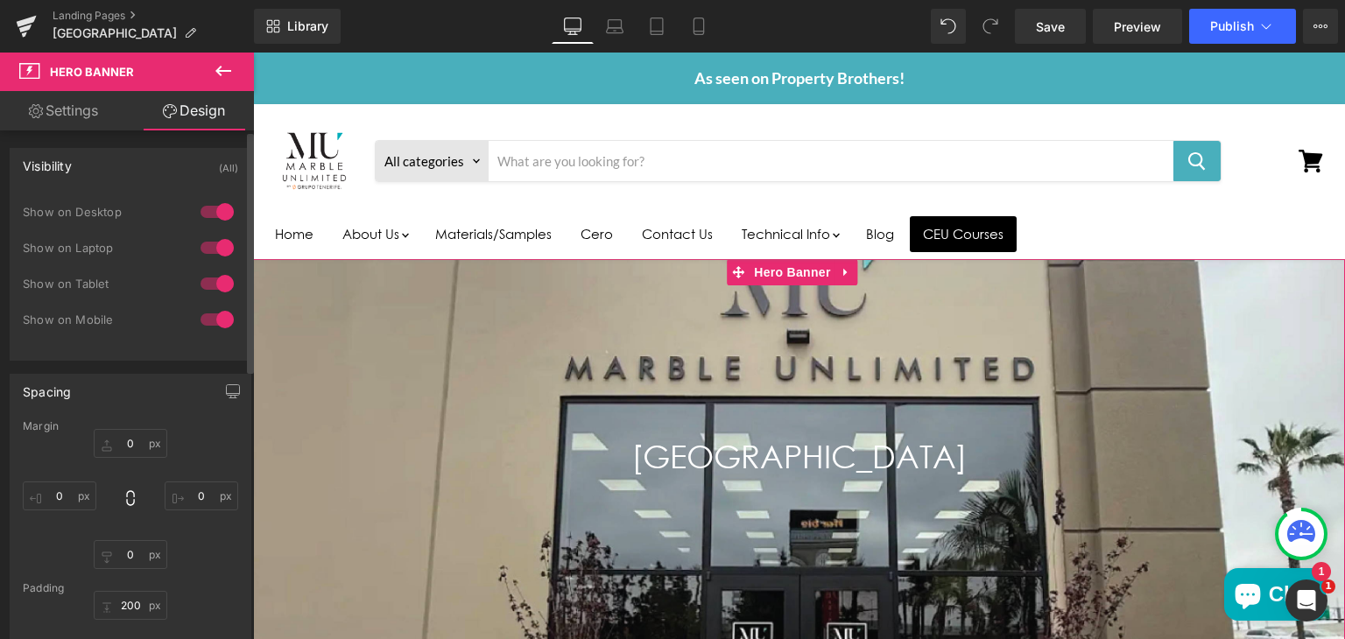
click at [103, 159] on div "Visibility (All)" at bounding box center [131, 165] width 240 height 33
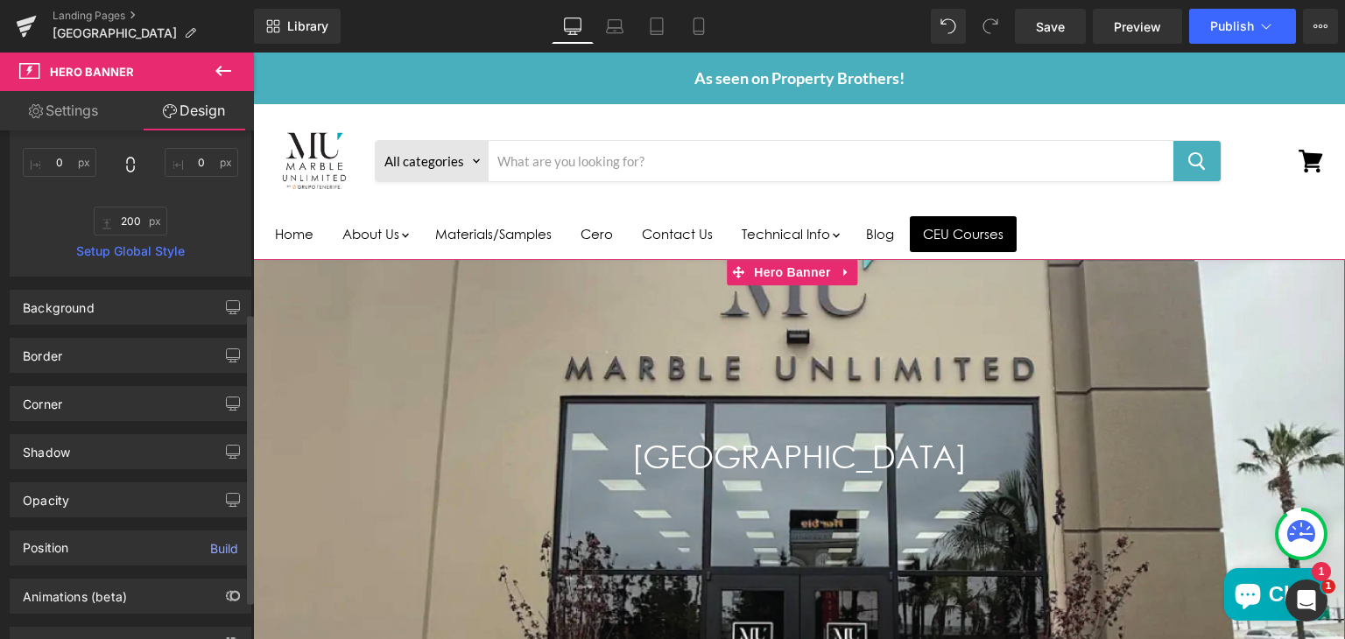
scroll to position [319, 0]
click at [74, 544] on div "Position Build" at bounding box center [131, 547] width 240 height 33
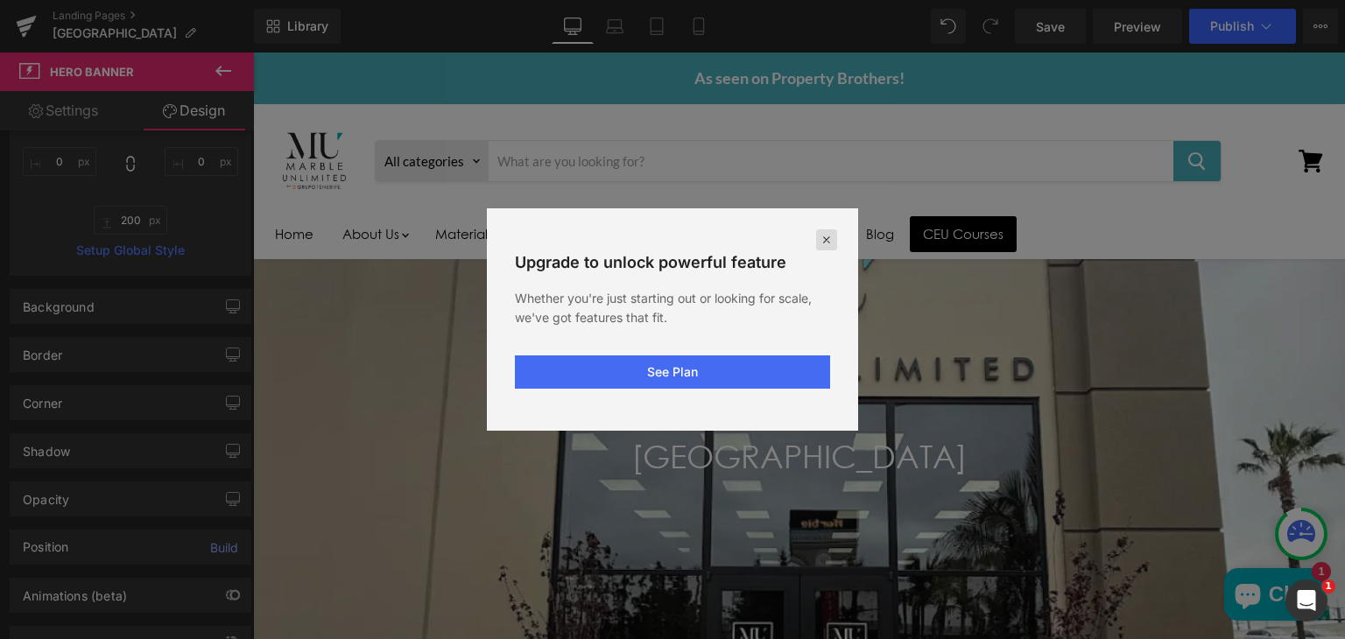
click at [830, 235] on icon at bounding box center [827, 240] width 14 height 14
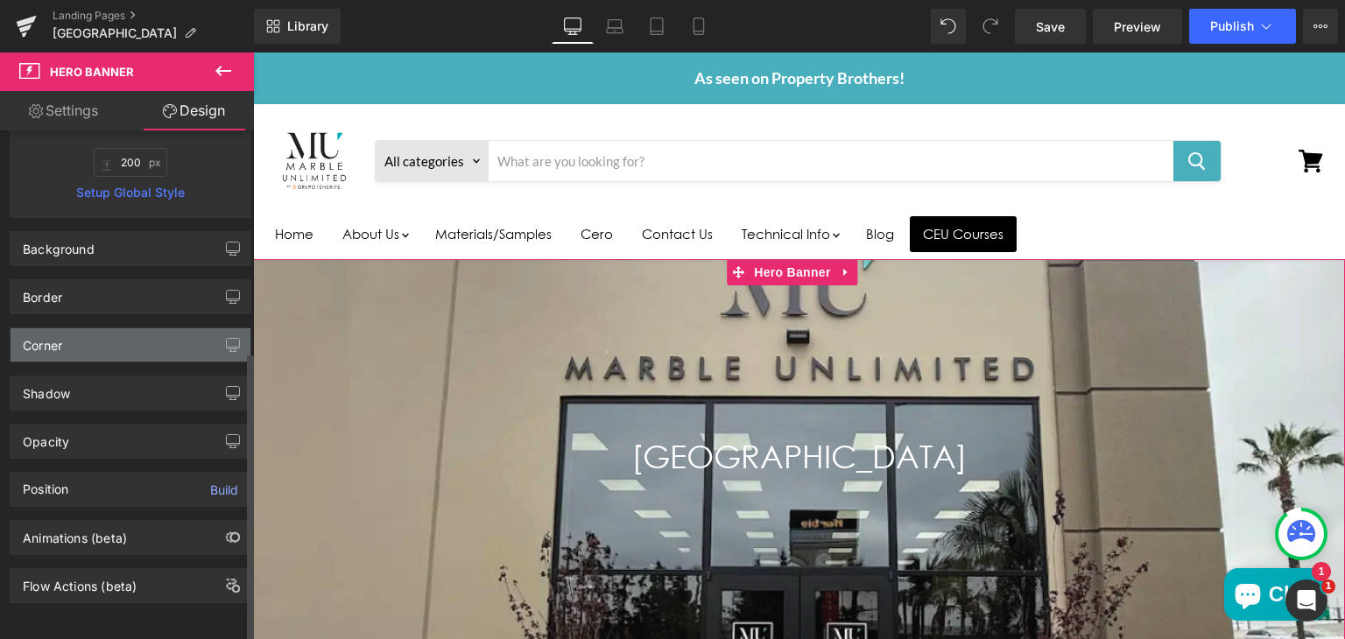
scroll to position [386, 0]
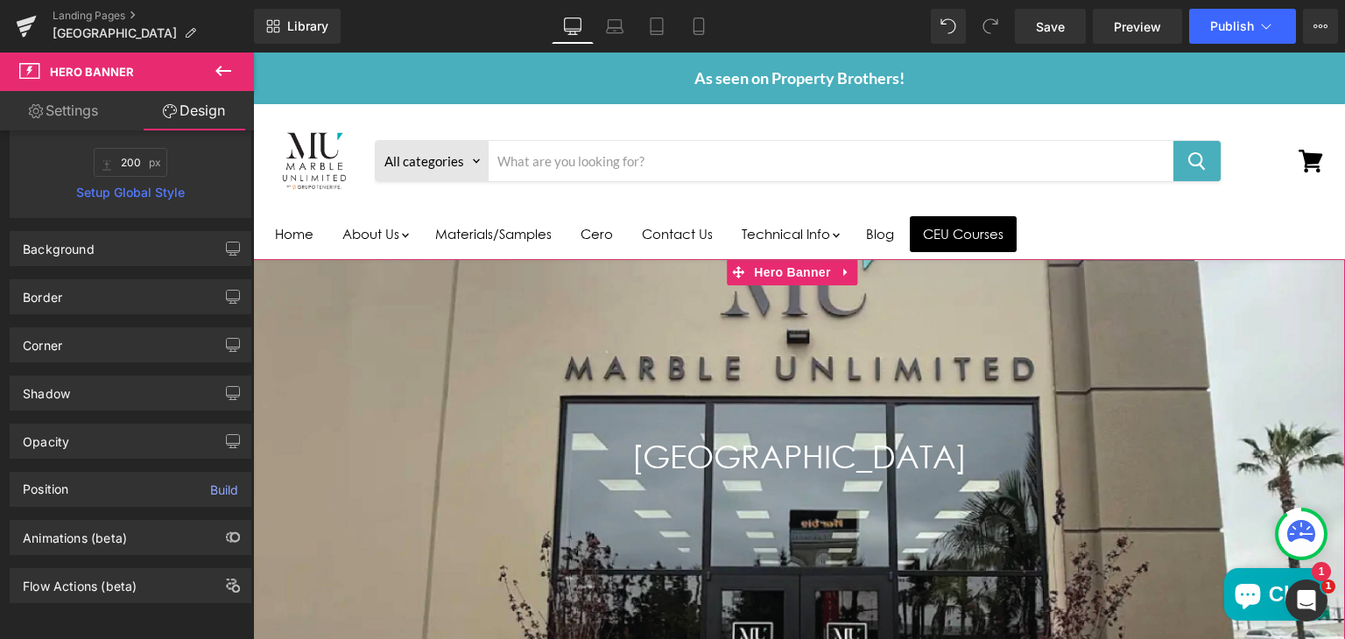
click at [81, 115] on link "Settings" at bounding box center [63, 110] width 127 height 39
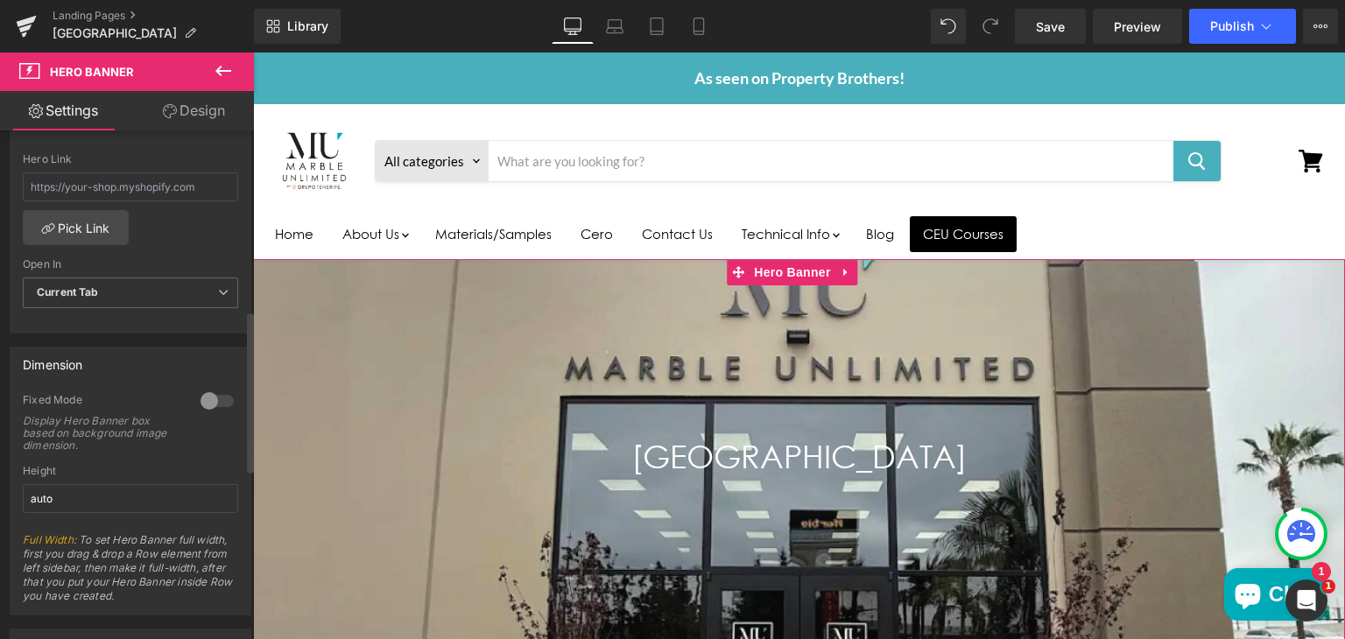
scroll to position [574, 0]
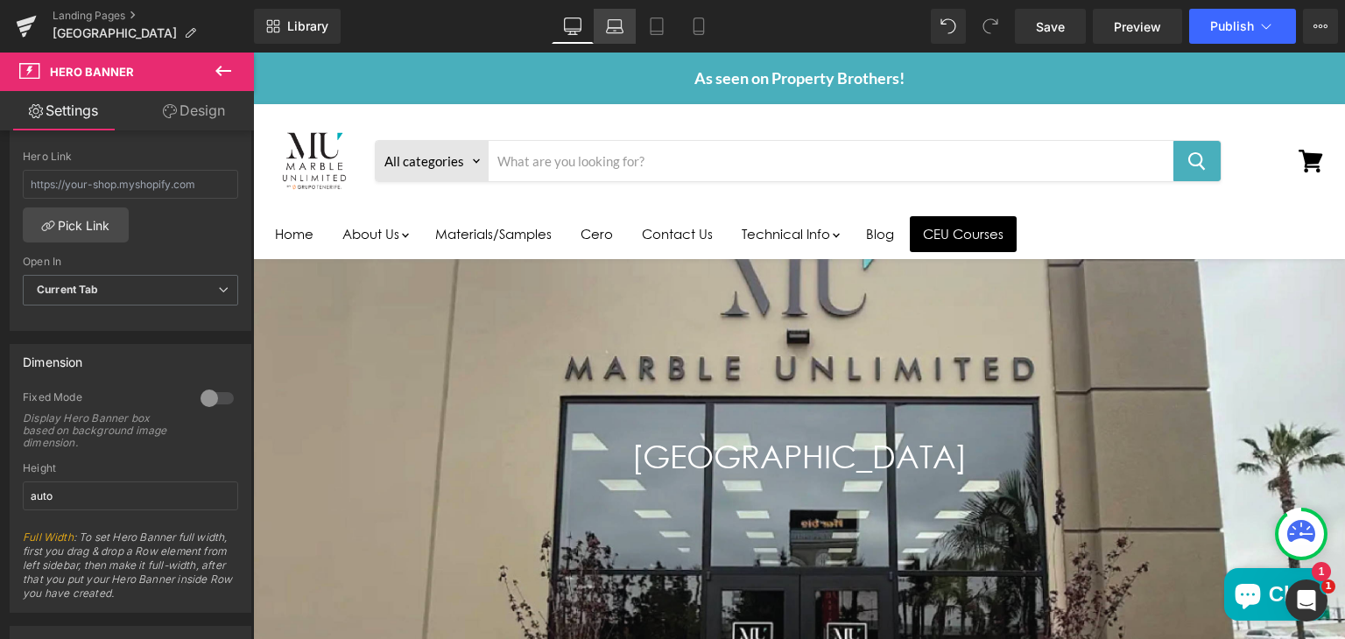
click at [619, 25] on icon at bounding box center [615, 27] width 18 height 18
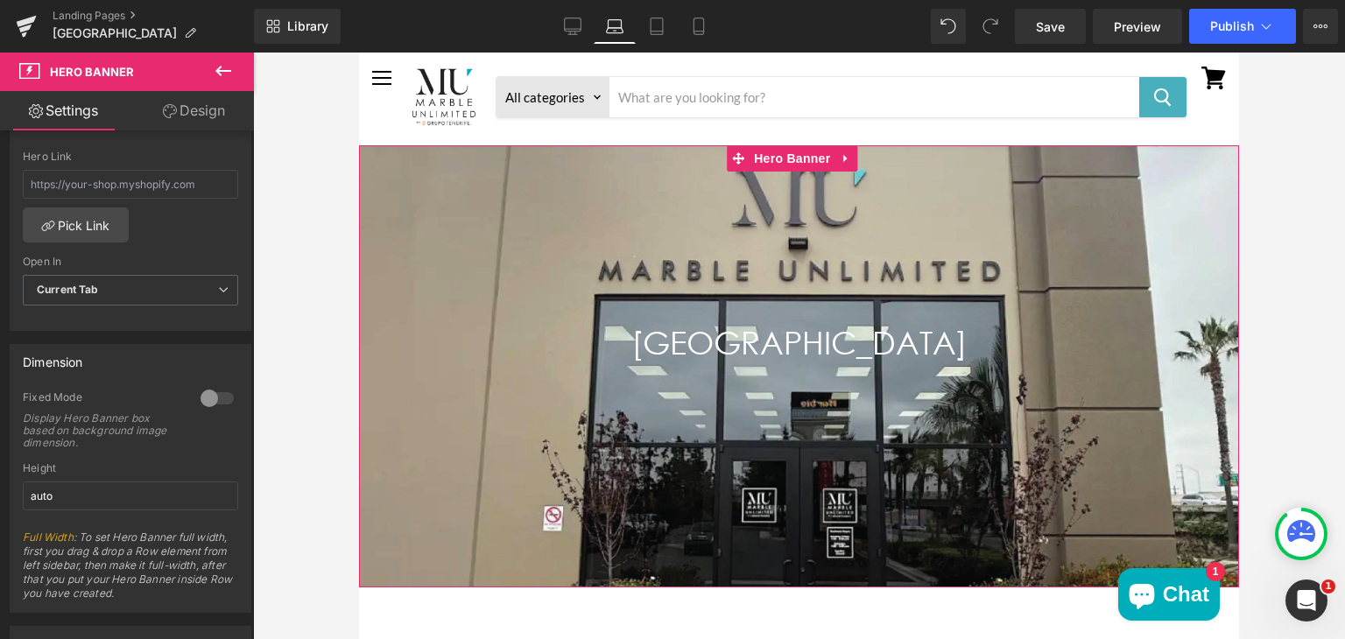
scroll to position [0, 0]
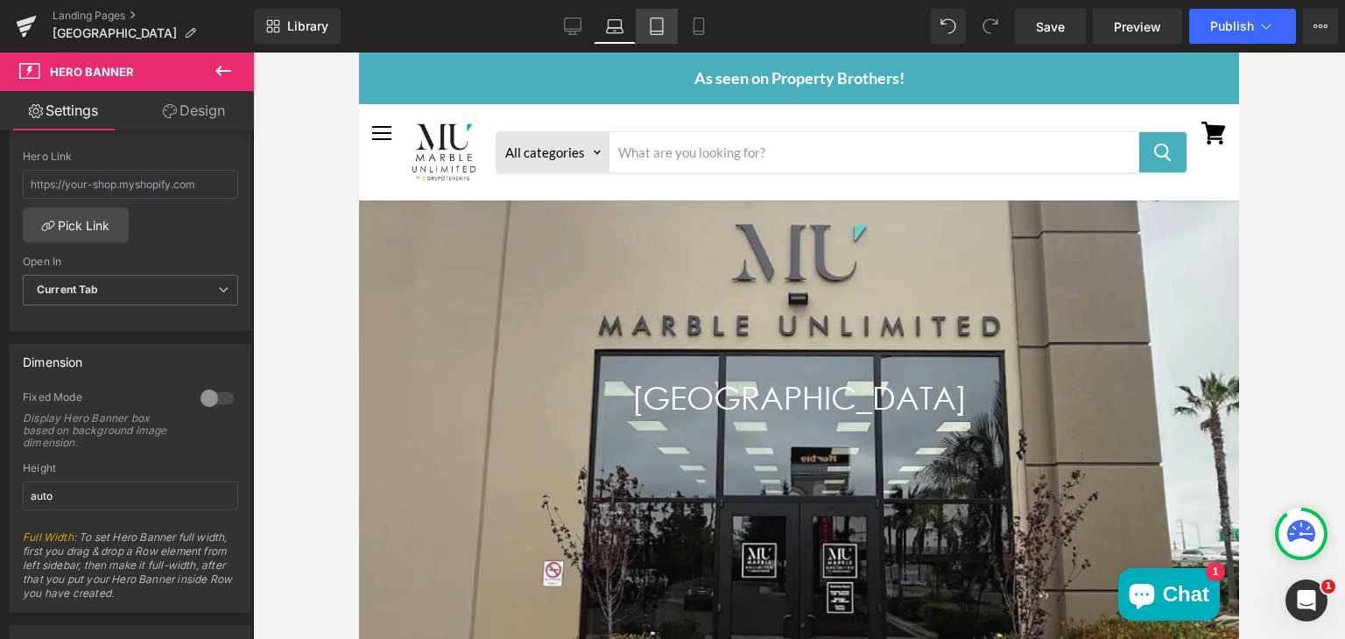
click at [658, 32] on icon at bounding box center [657, 32] width 12 height 0
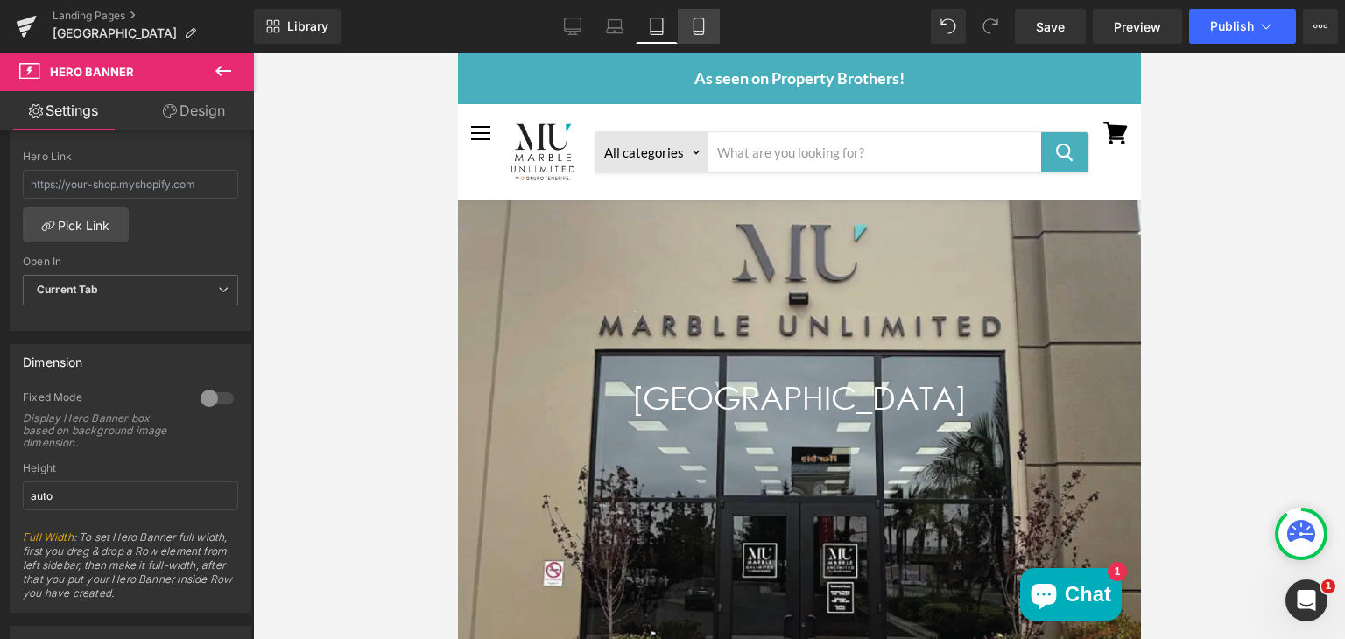
click at [700, 32] on icon at bounding box center [699, 32] width 10 height 0
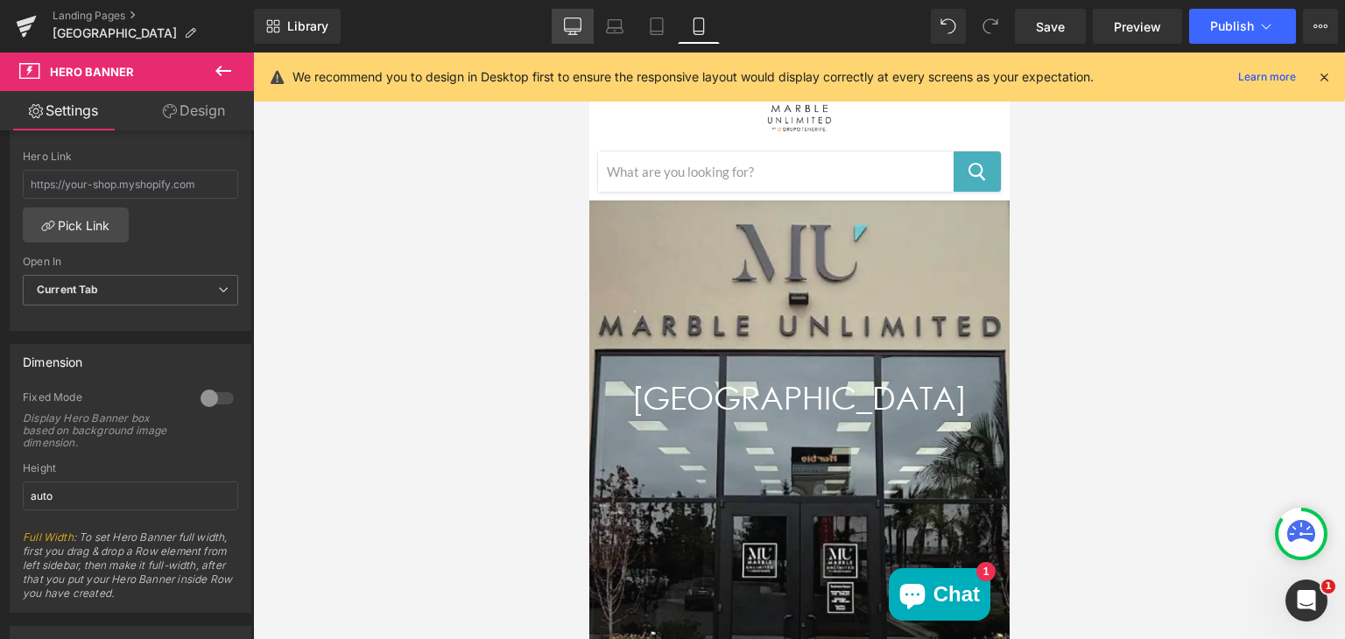
click at [577, 25] on icon at bounding box center [573, 27] width 18 height 18
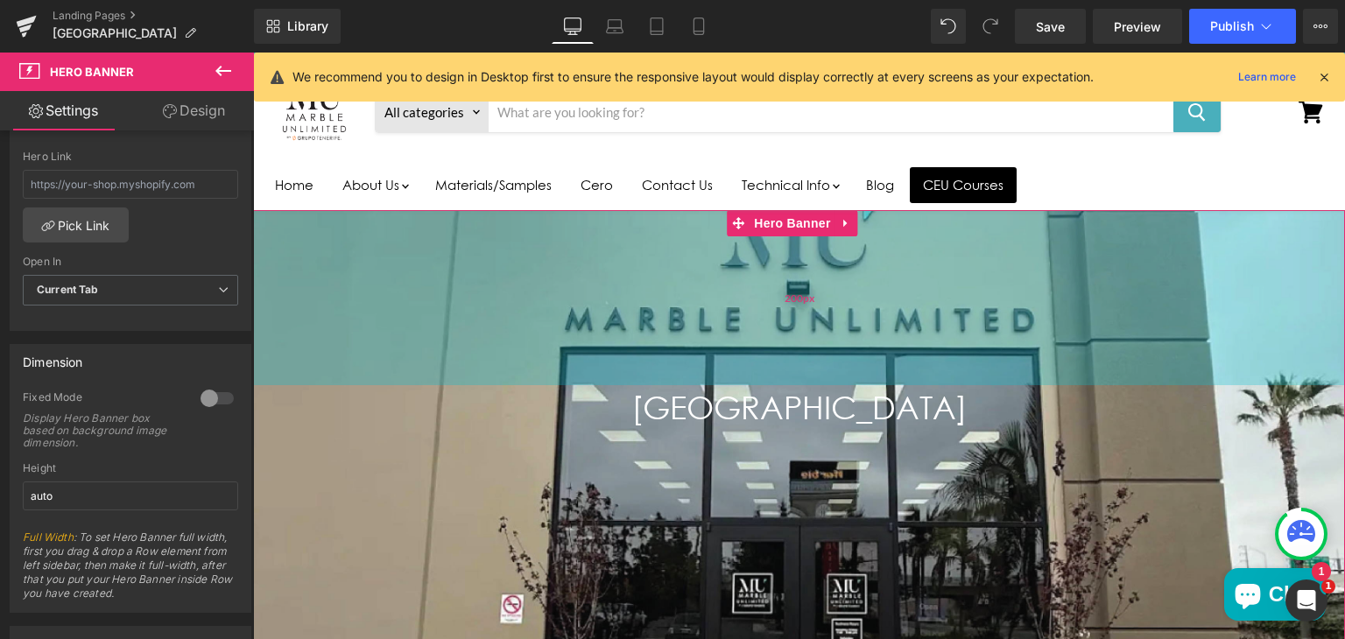
click at [443, 267] on div "200px" at bounding box center [799, 297] width 1092 height 175
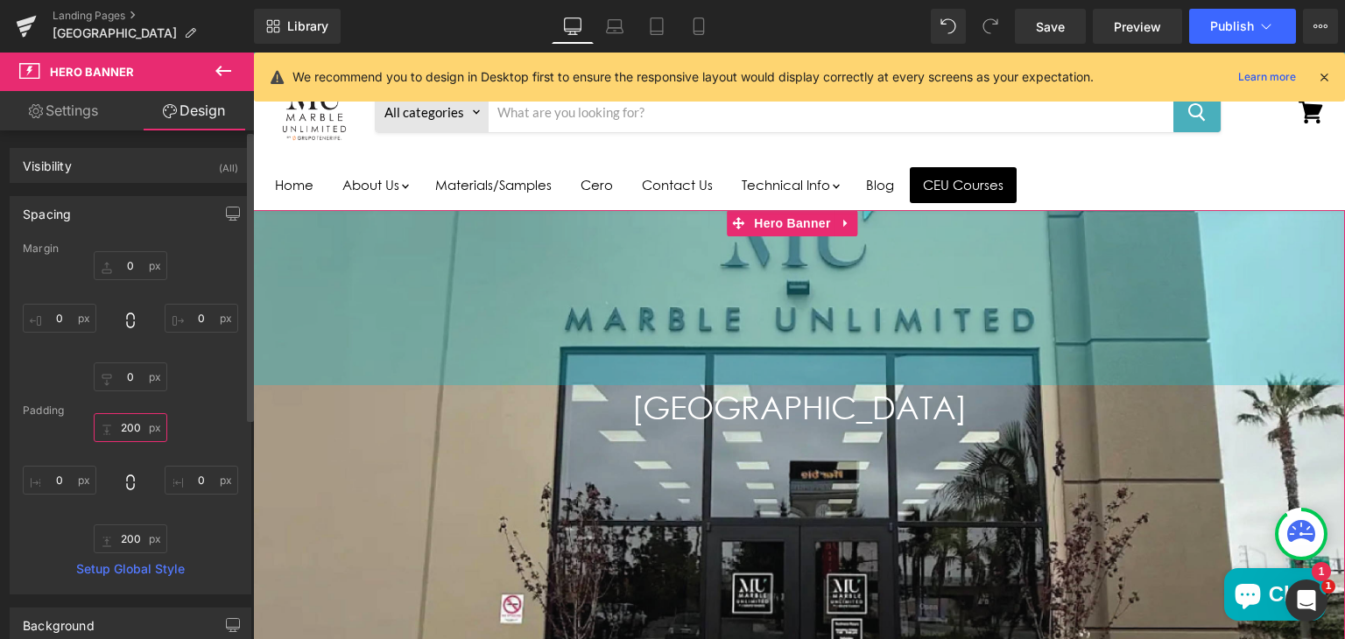
click at [125, 425] on input "200" at bounding box center [131, 427] width 74 height 29
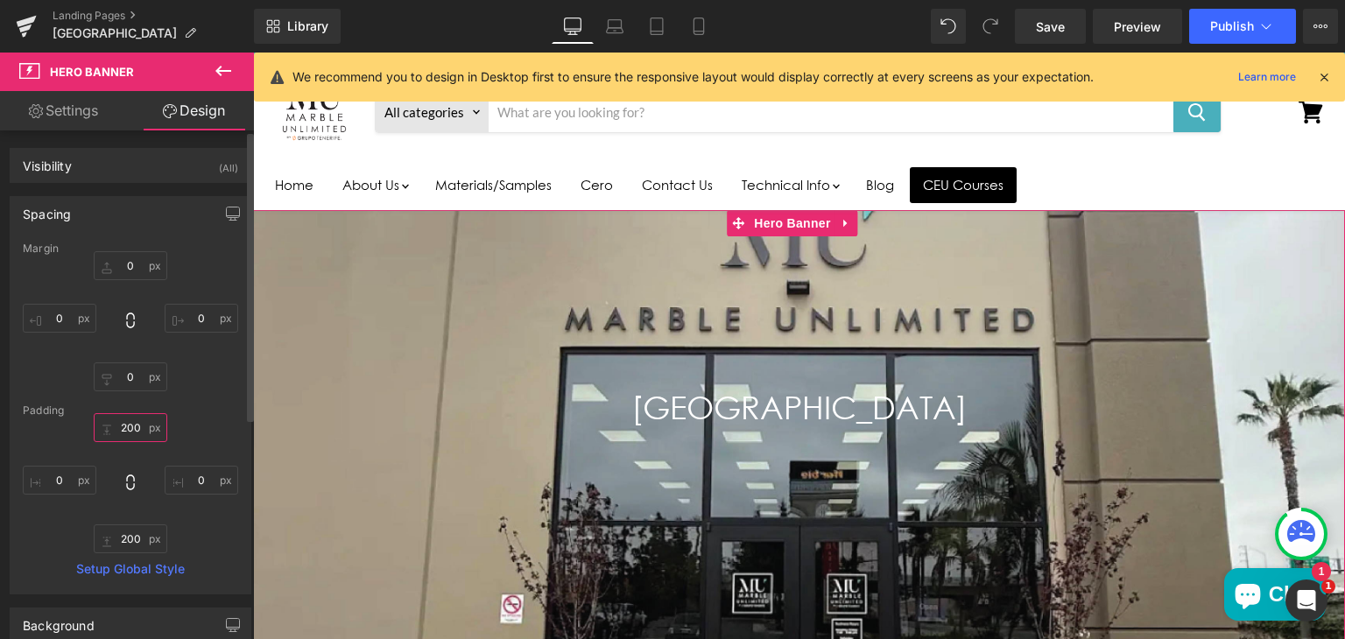
click at [125, 425] on input "200" at bounding box center [131, 427] width 74 height 29
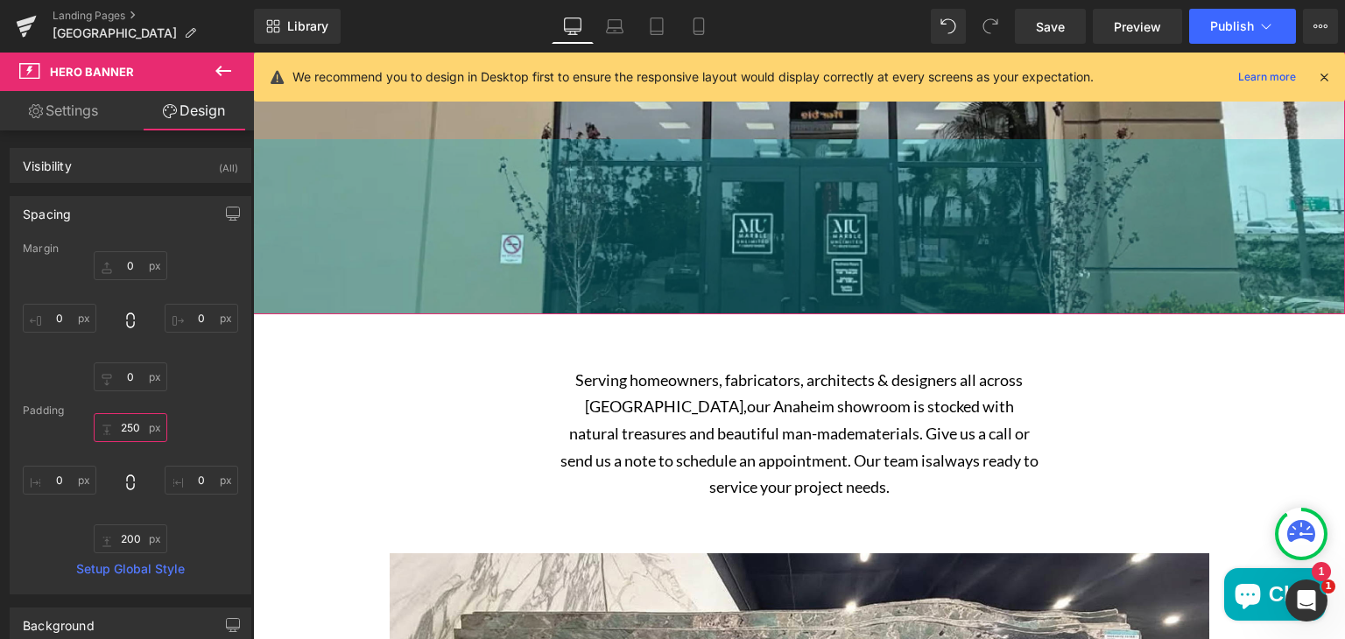
scroll to position [432, 0]
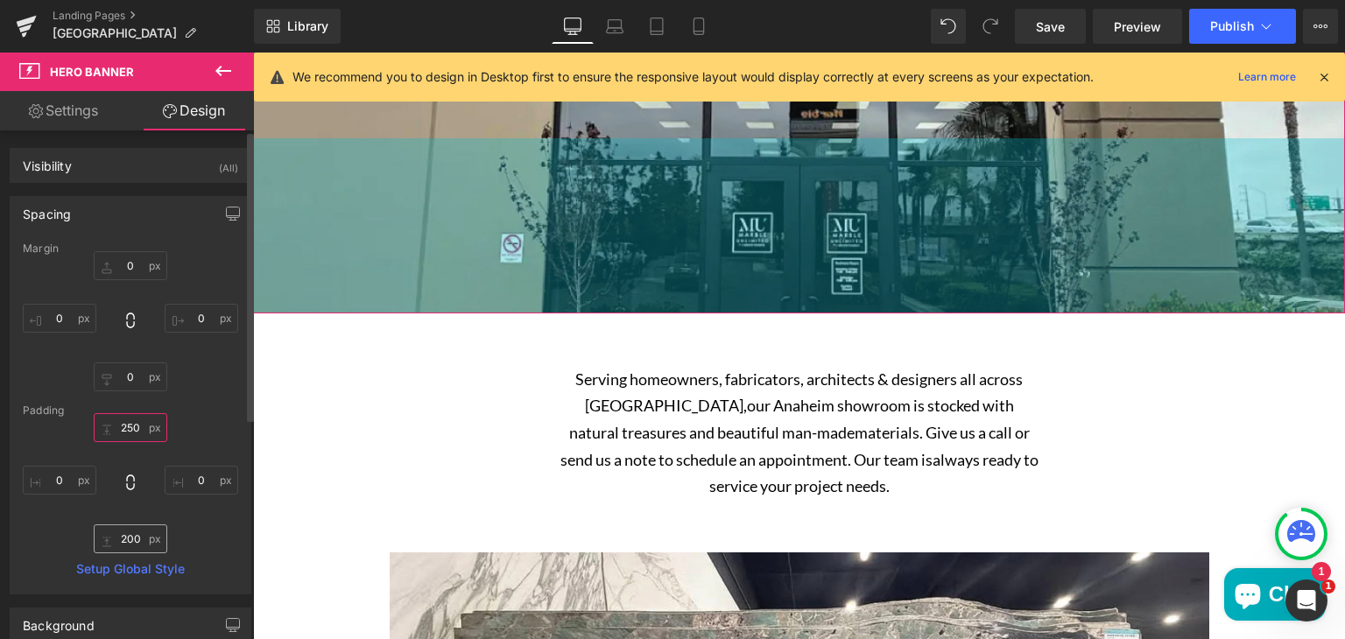
type input "250"
click at [128, 540] on input "200" at bounding box center [131, 539] width 74 height 29
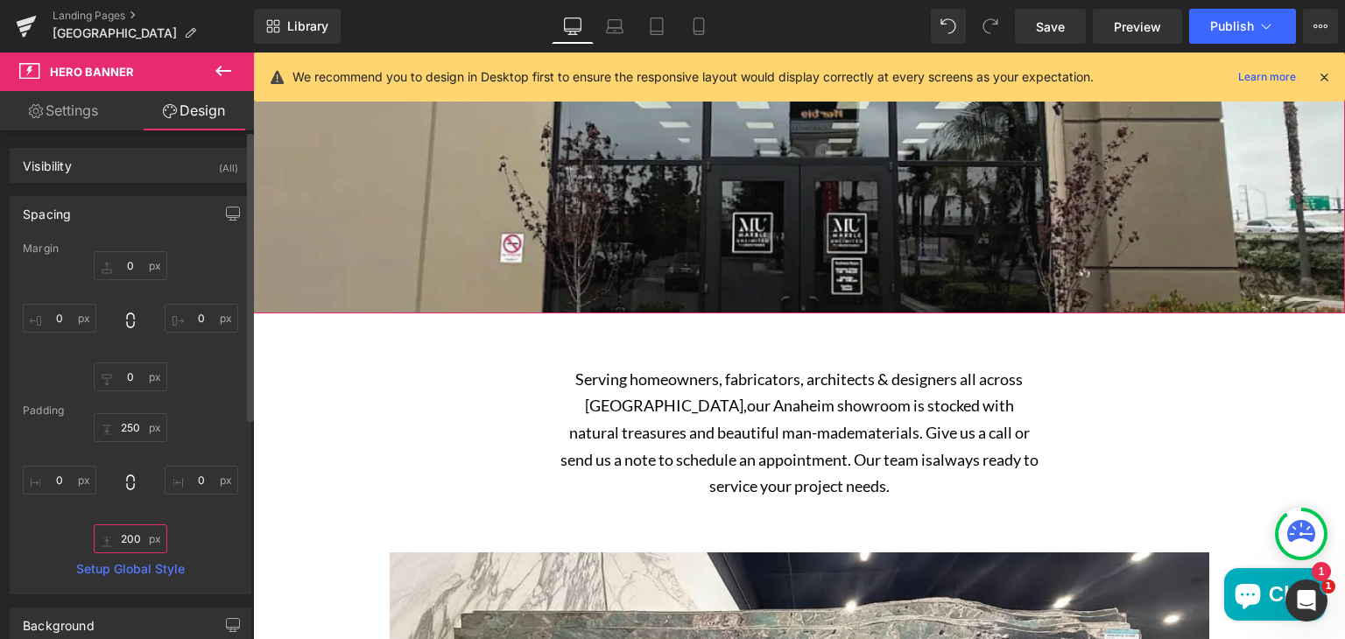
click at [128, 540] on input "200" at bounding box center [131, 539] width 74 height 29
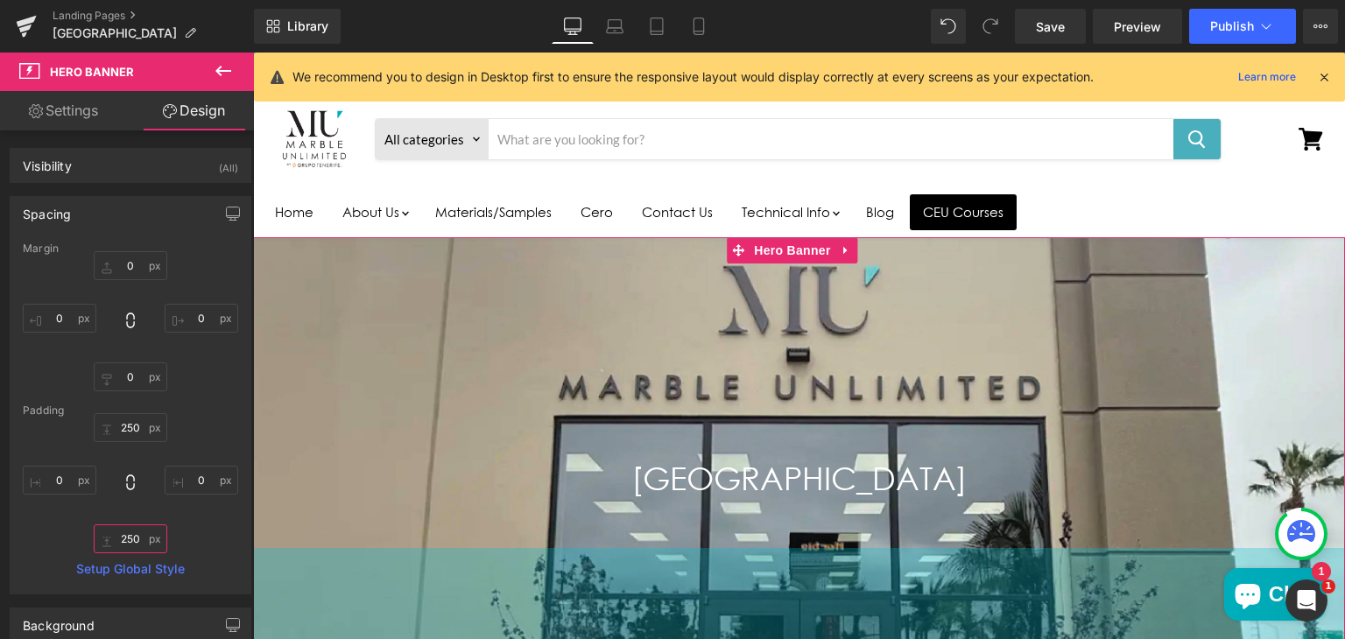
scroll to position [0, 0]
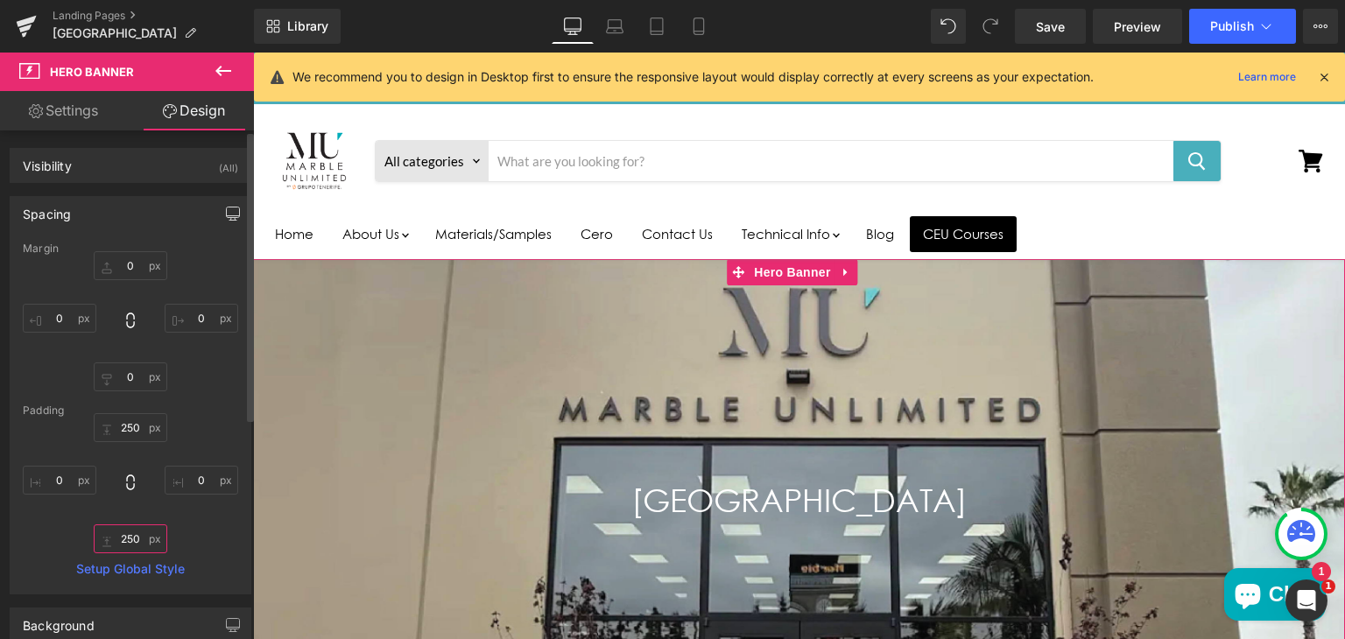
type input "250"
click at [228, 212] on icon "button" at bounding box center [233, 214] width 14 height 14
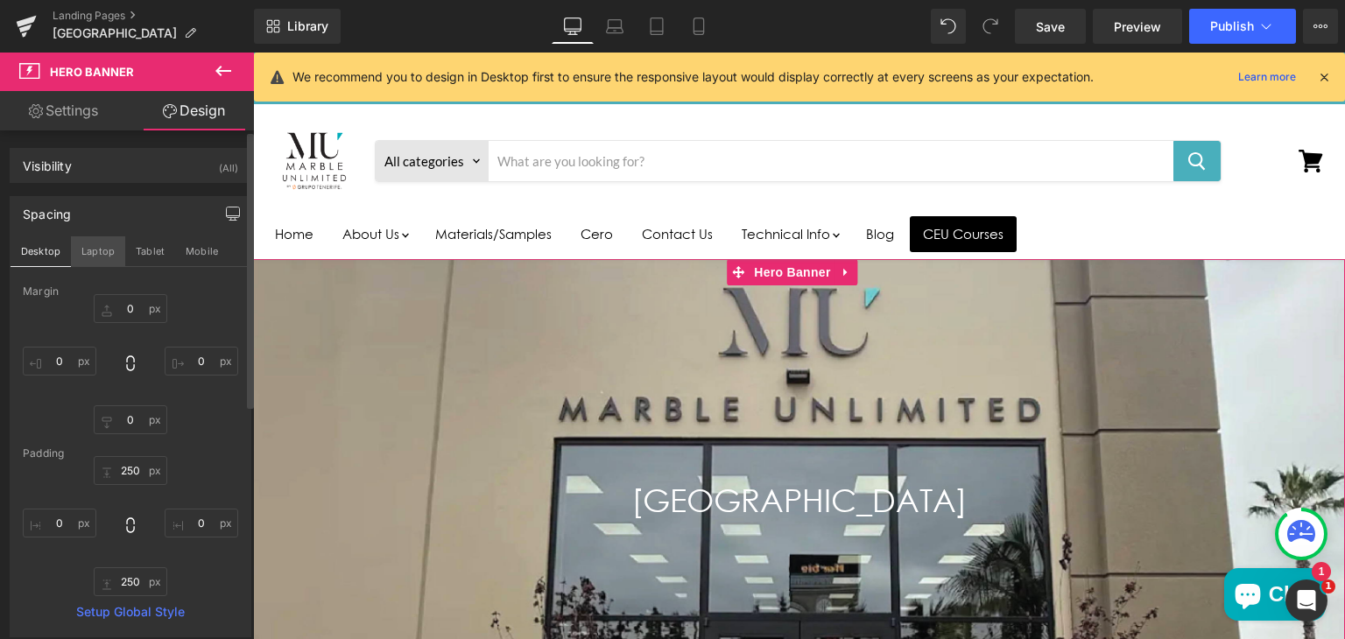
click at [96, 248] on button "Laptop" at bounding box center [98, 251] width 54 height 30
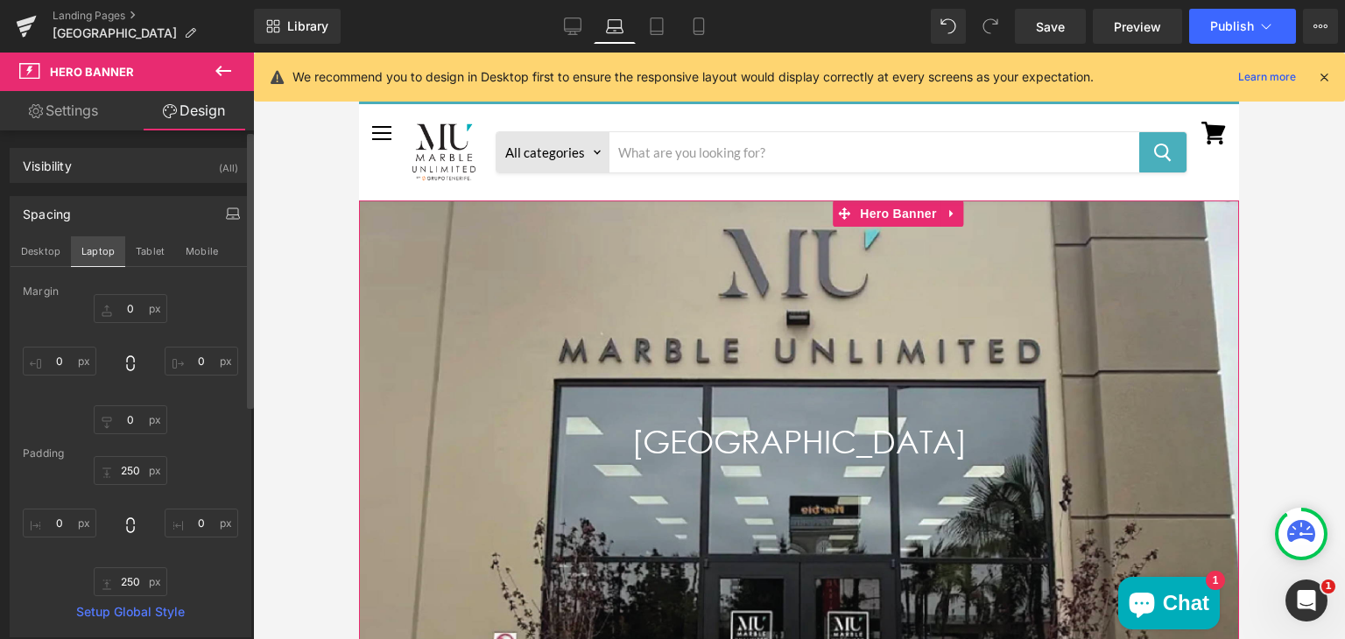
type input "0"
type input "250"
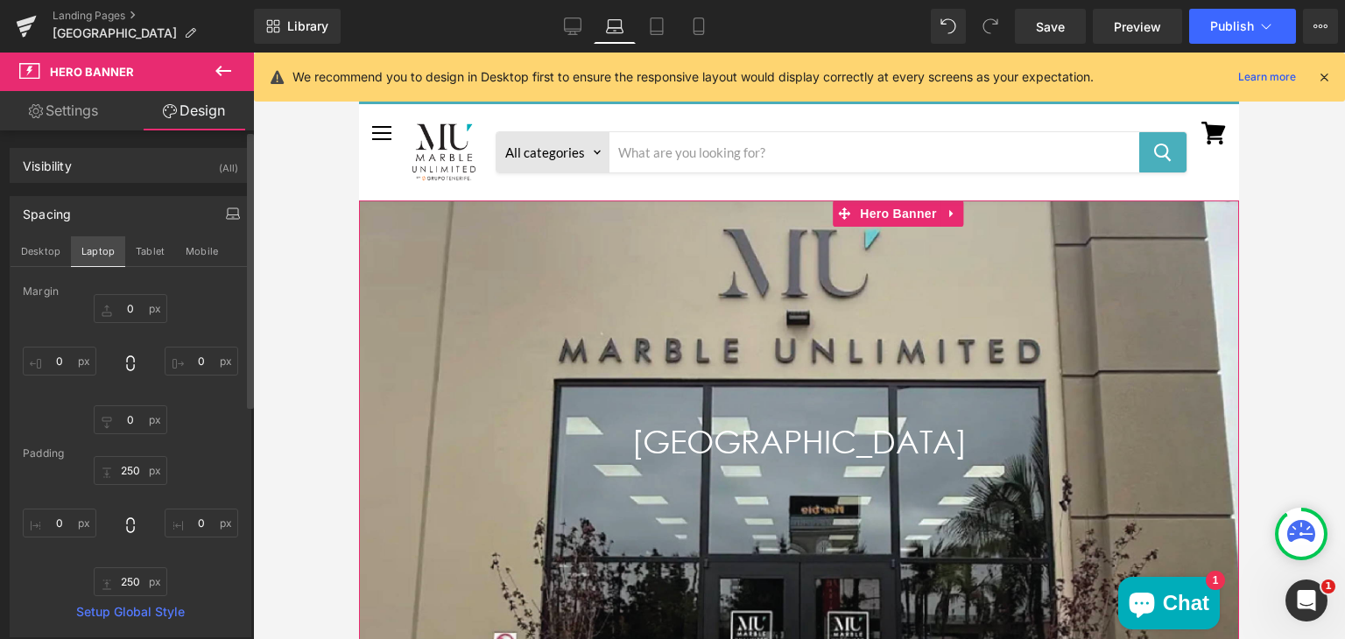
type input "0"
type input "250"
type input "0"
click at [144, 243] on button "Tablet" at bounding box center [150, 251] width 50 height 30
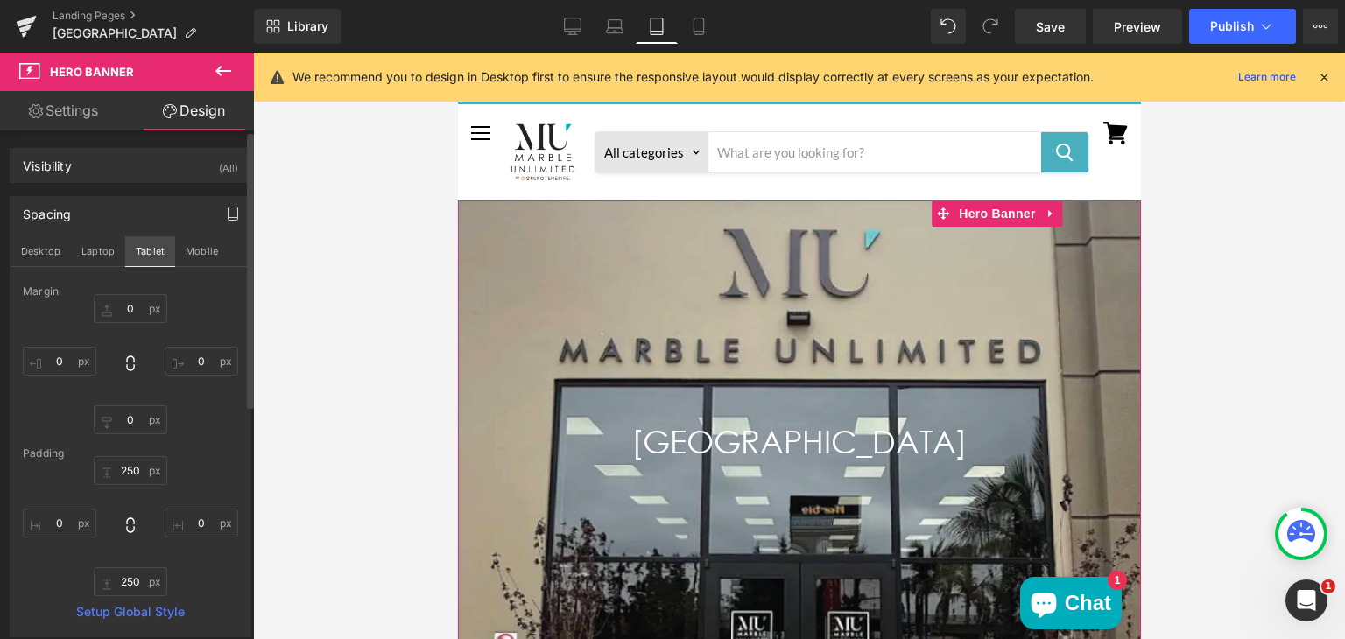
type input "0"
type input "250"
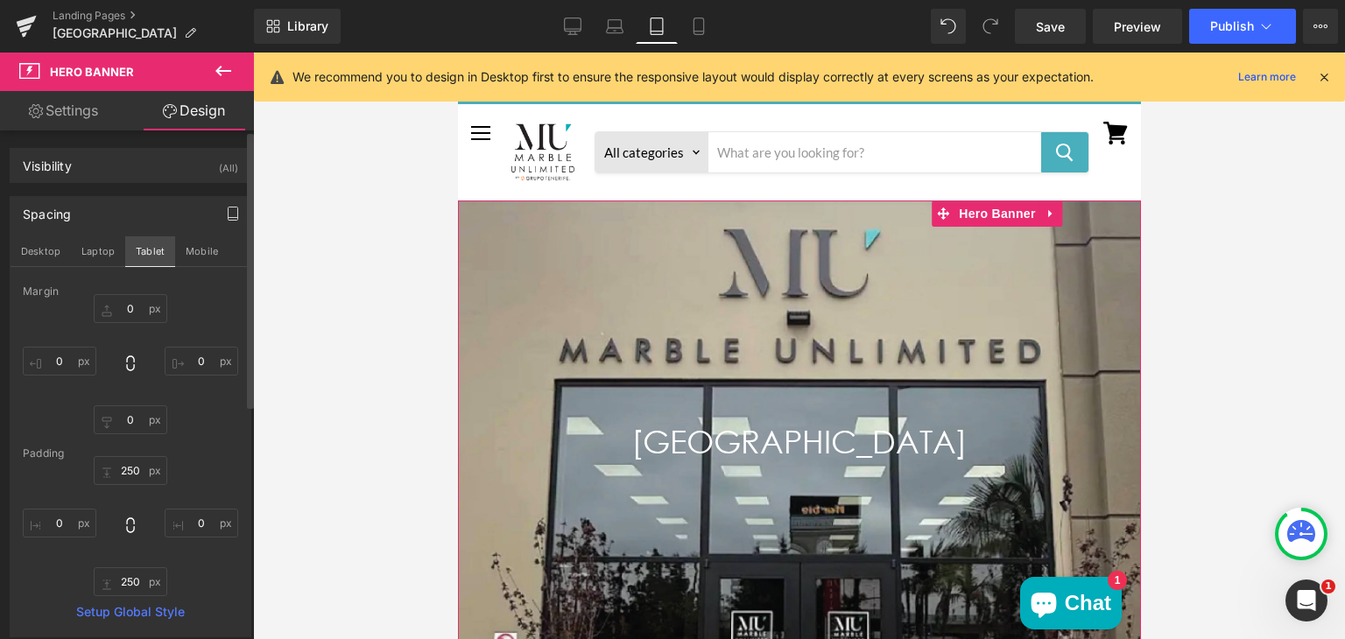
type input "0"
type input "250"
type input "0"
click at [195, 245] on button "Mobile" at bounding box center [201, 251] width 53 height 30
type input "0"
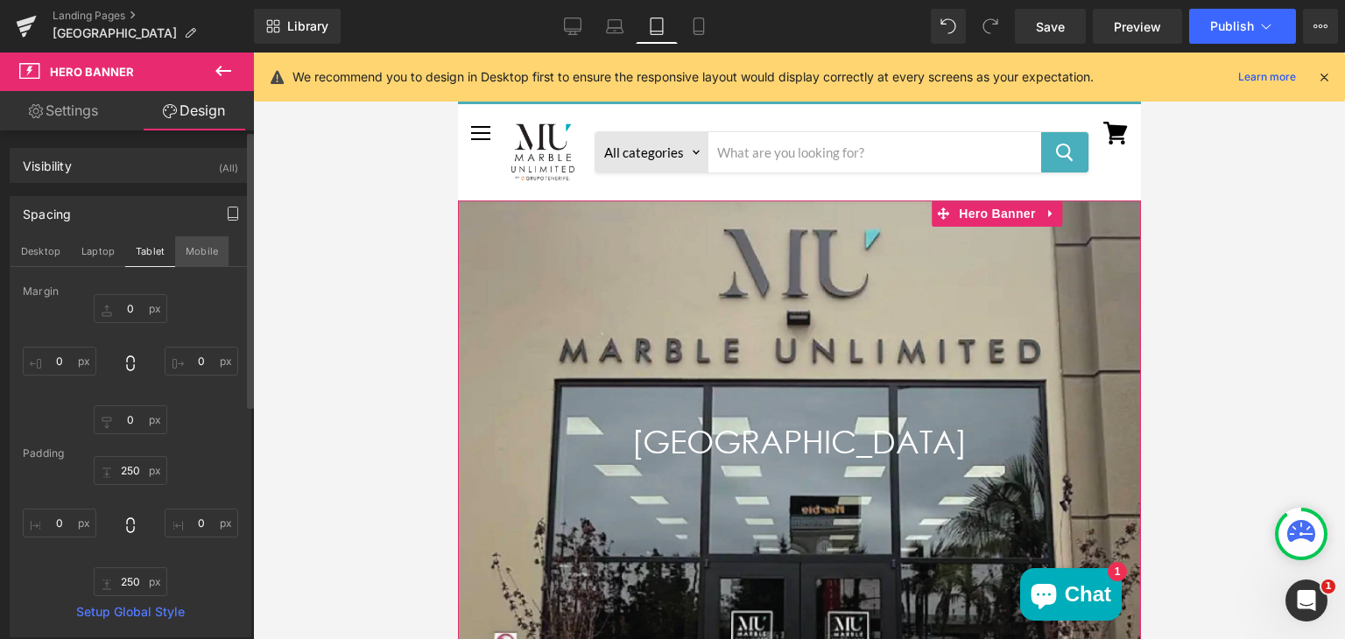
type input "0"
type input "250"
type input "0"
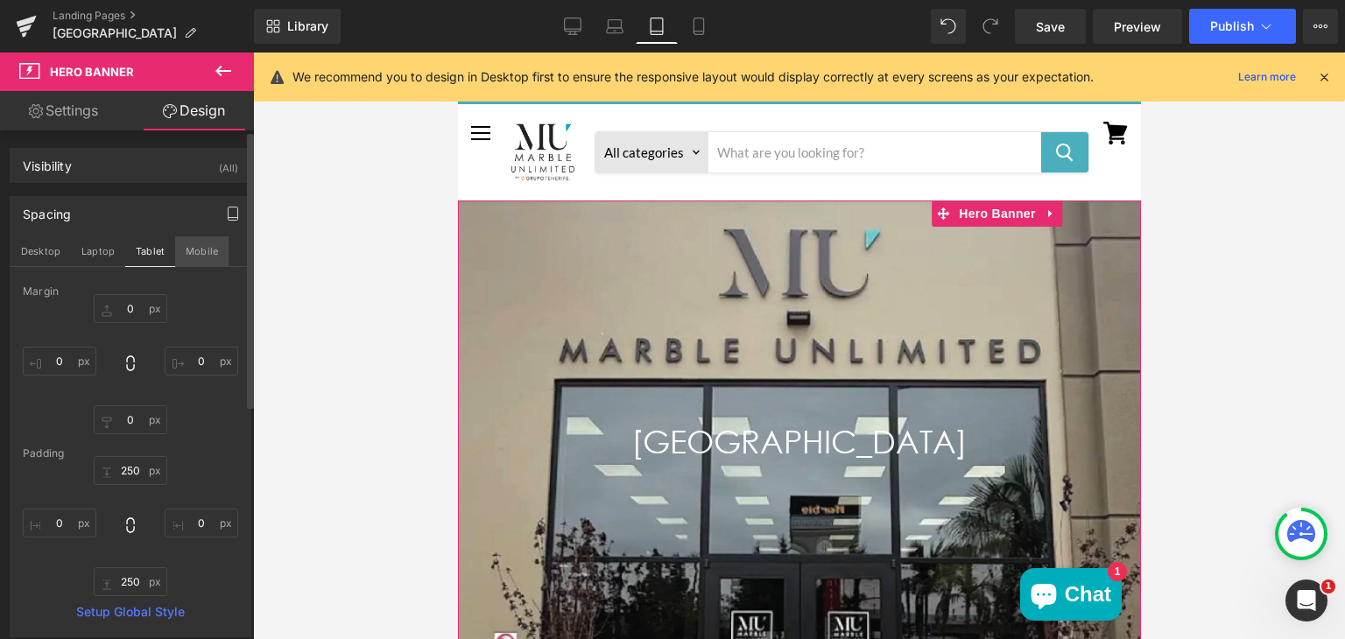
type input "250"
type input "0"
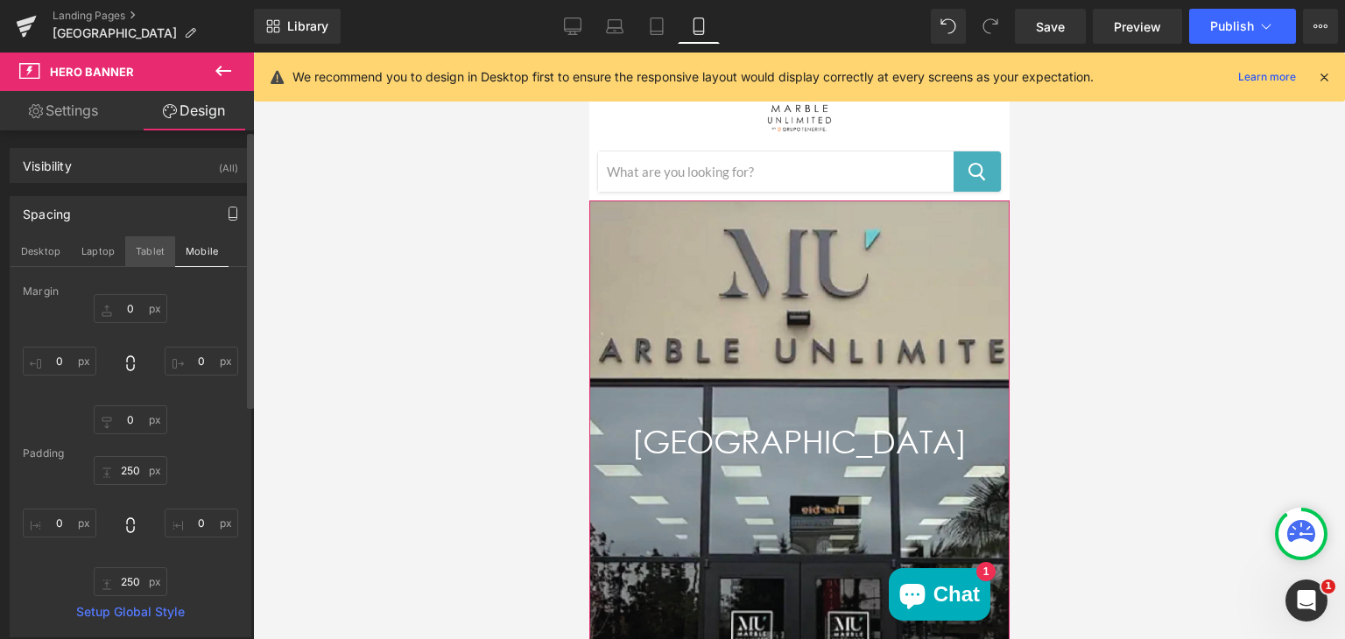
click at [140, 243] on button "Tablet" at bounding box center [150, 251] width 50 height 30
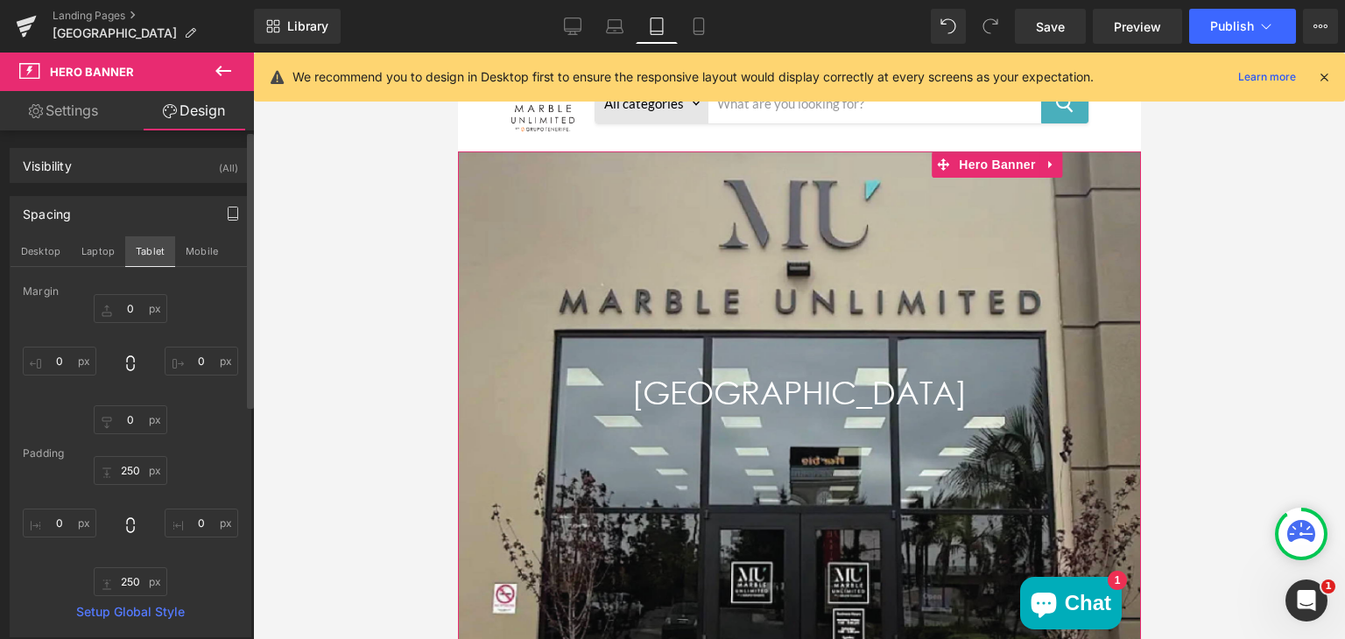
type input "0"
type input "250"
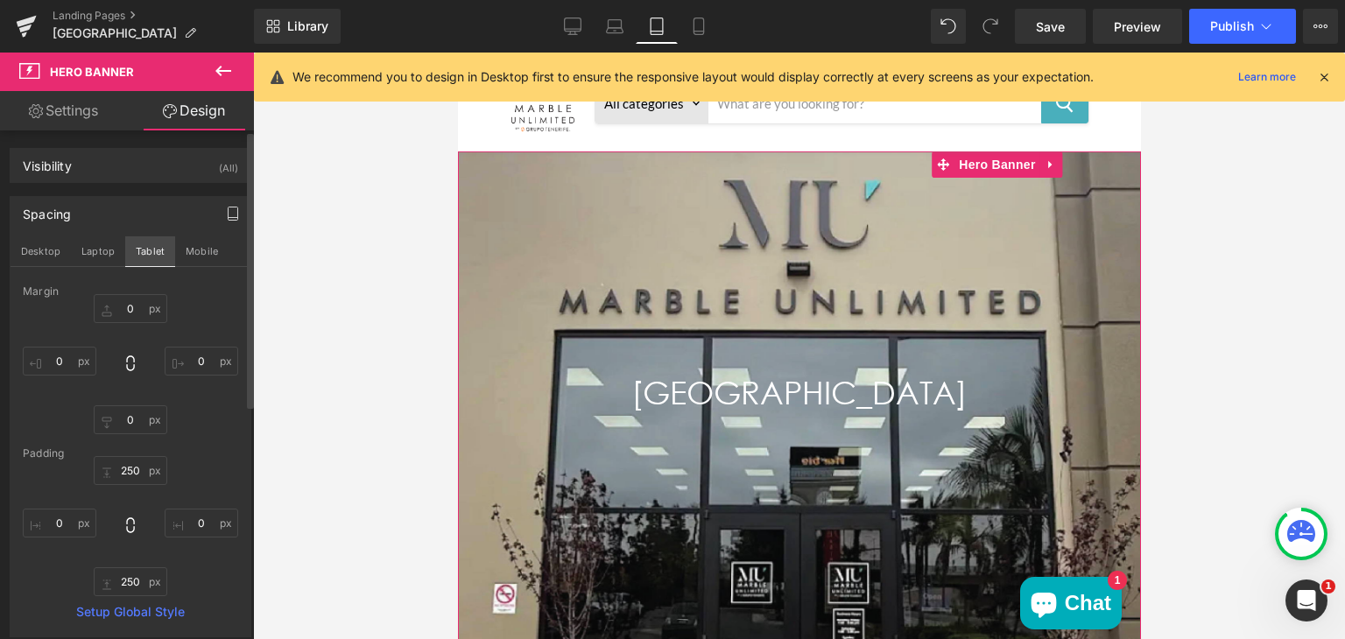
type input "0"
type input "250"
type input "0"
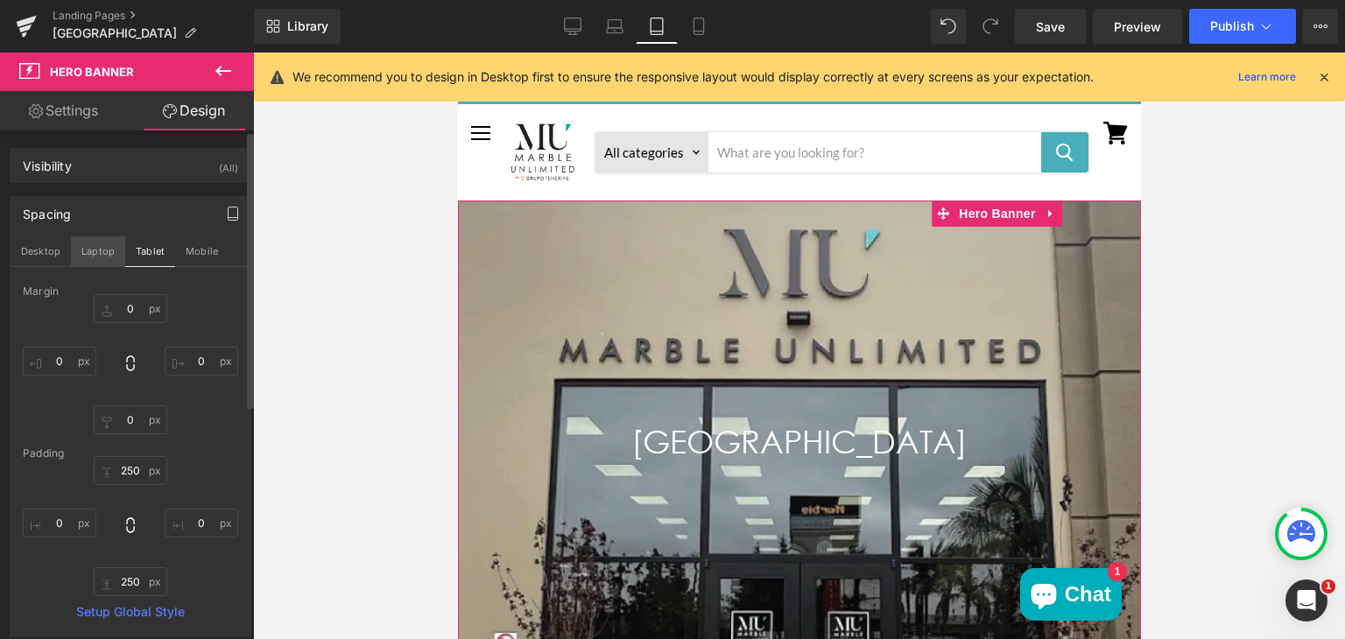
click at [99, 249] on button "Laptop" at bounding box center [98, 251] width 54 height 30
type input "0"
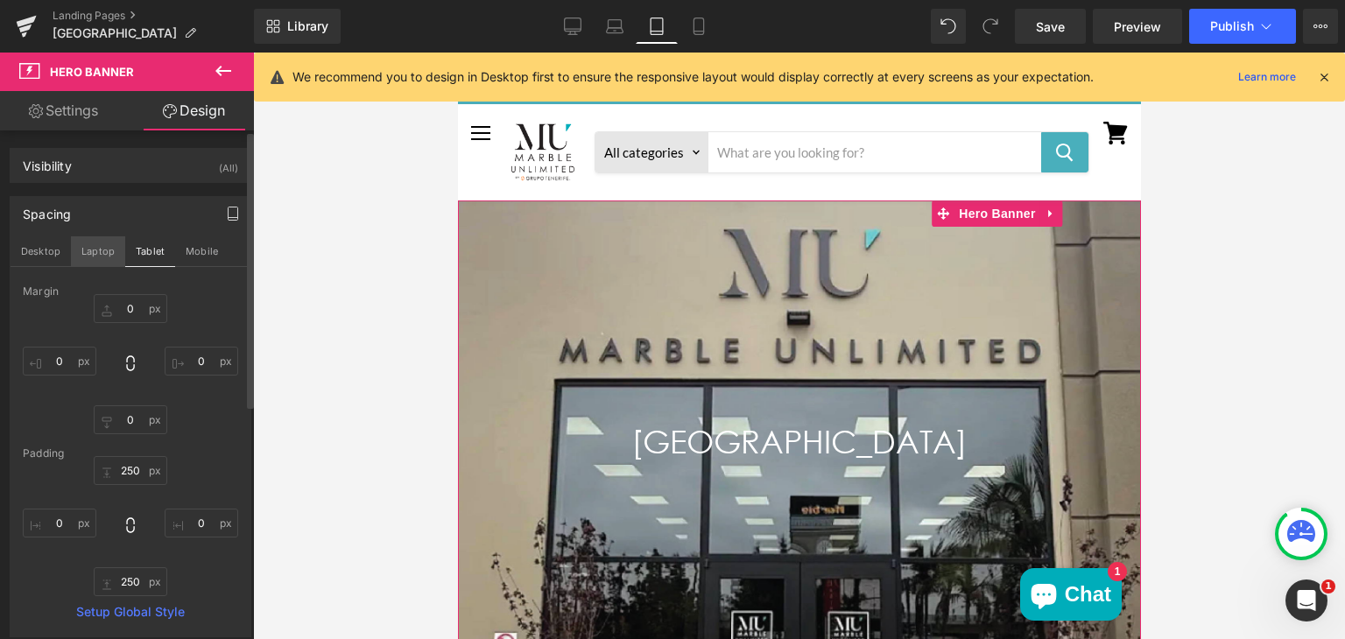
type input "250"
type input "0"
type input "250"
type input "0"
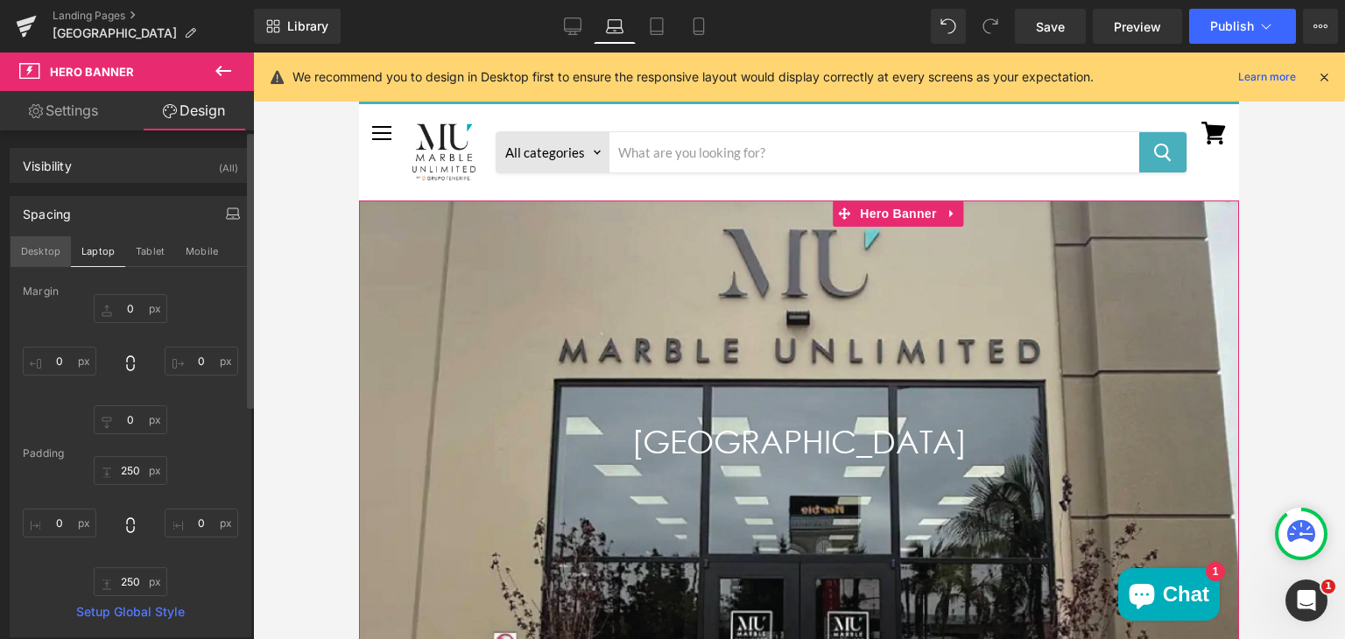
click at [43, 250] on button "Desktop" at bounding box center [41, 251] width 60 height 30
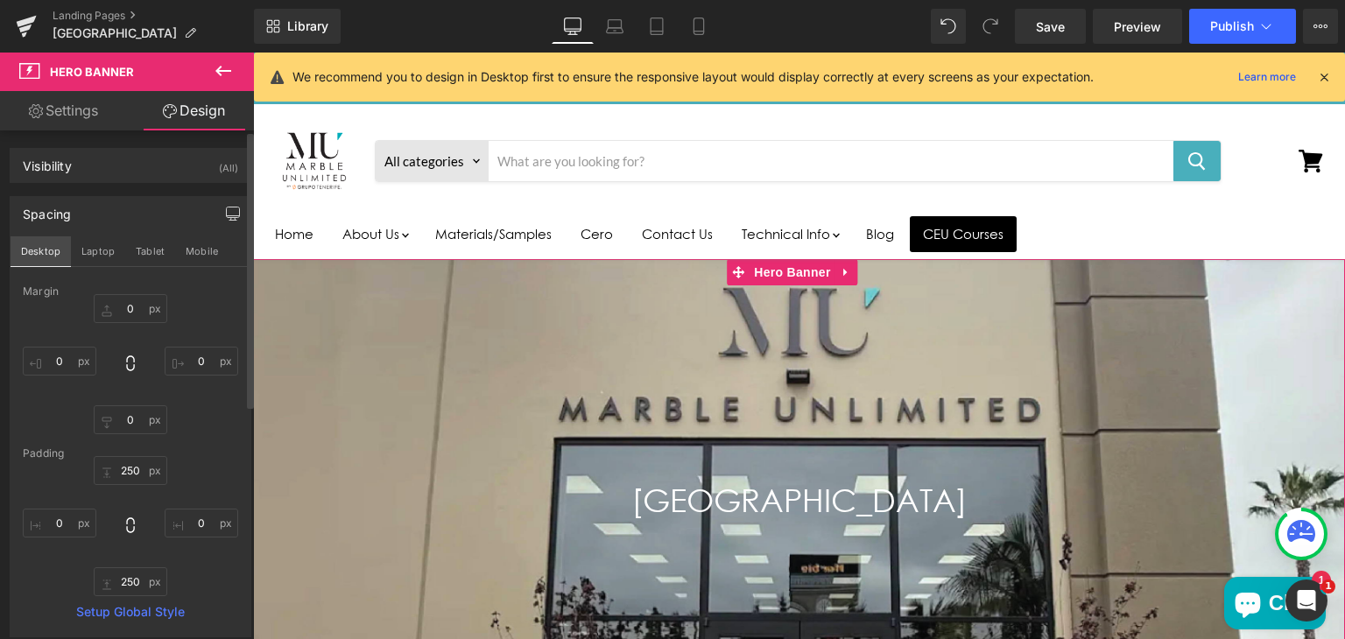
scroll to position [49, 0]
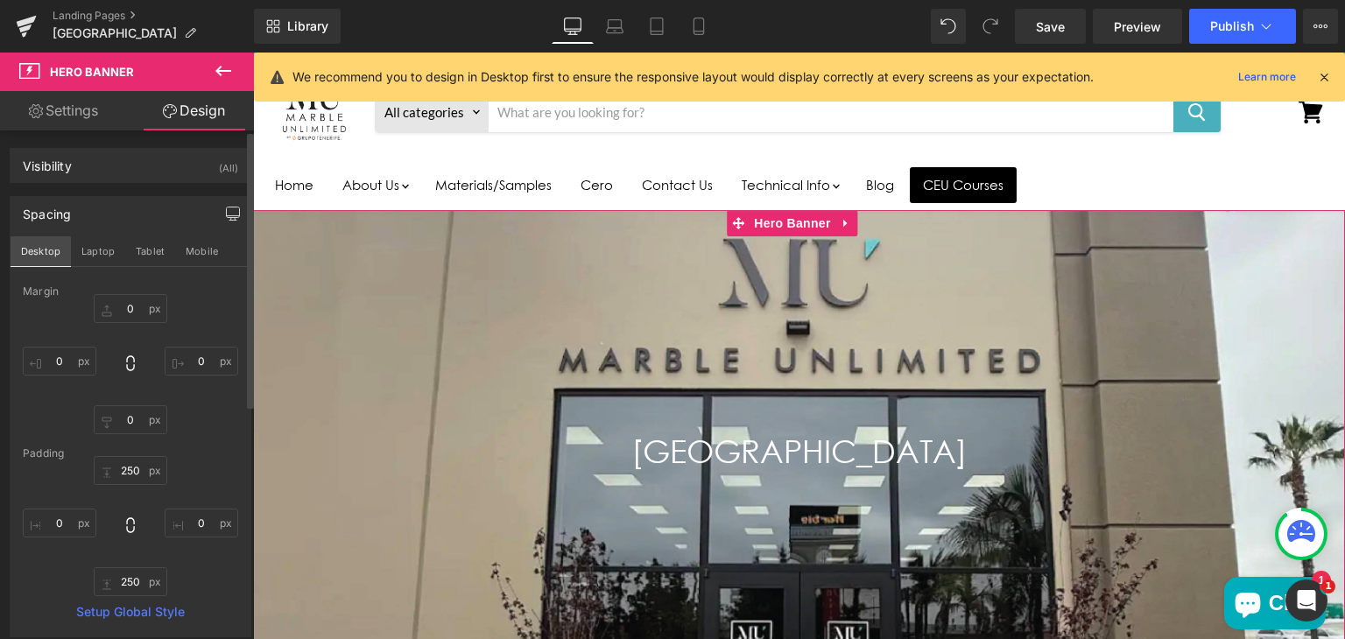
type input "0"
type input "250"
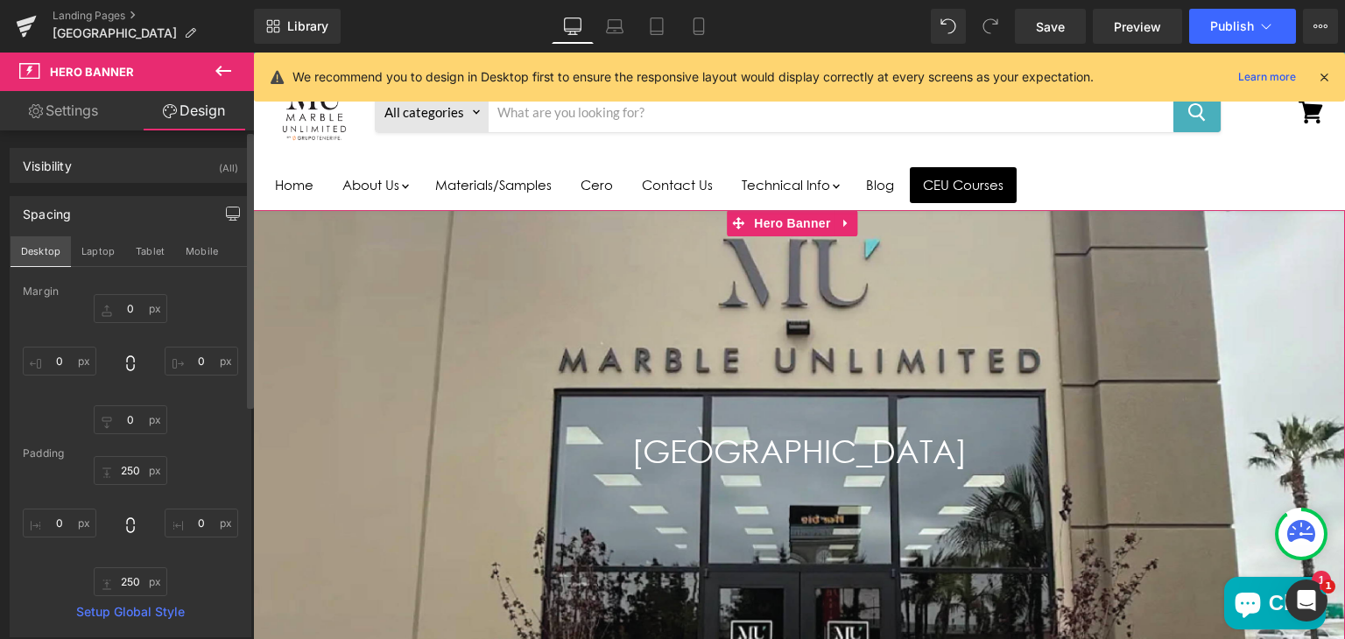
type input "0"
type input "250"
type input "0"
click at [194, 240] on button "Mobile" at bounding box center [201, 251] width 53 height 30
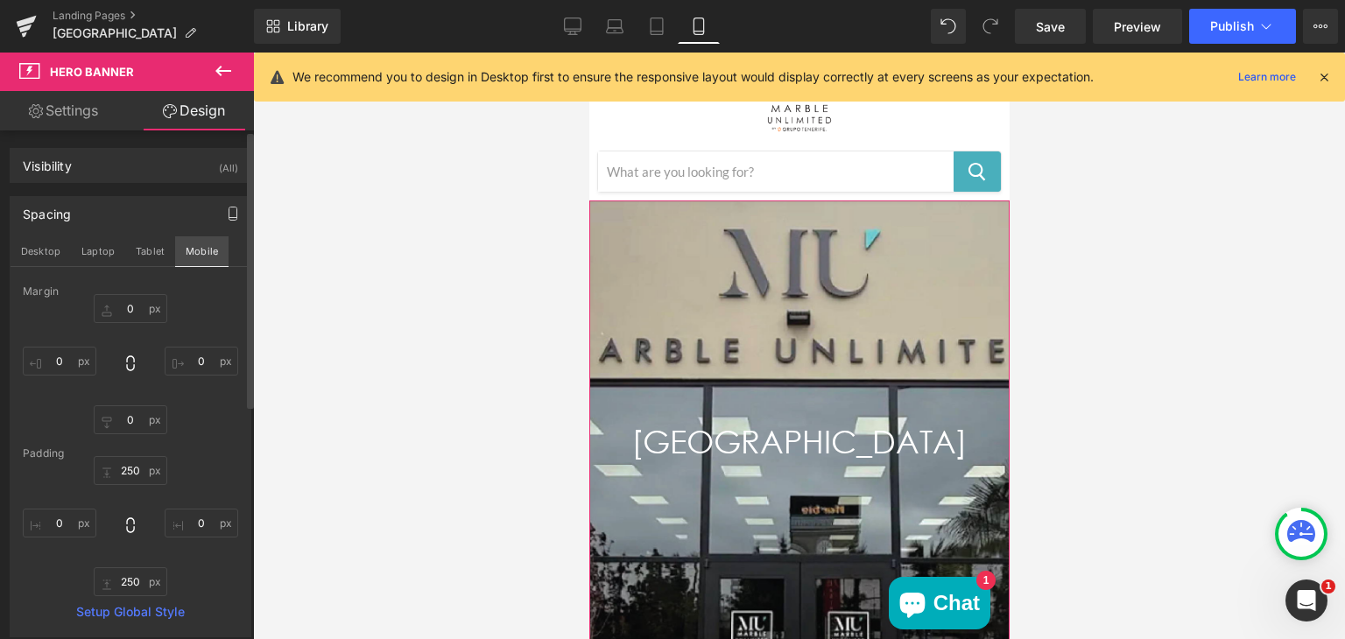
type input "0"
type input "250"
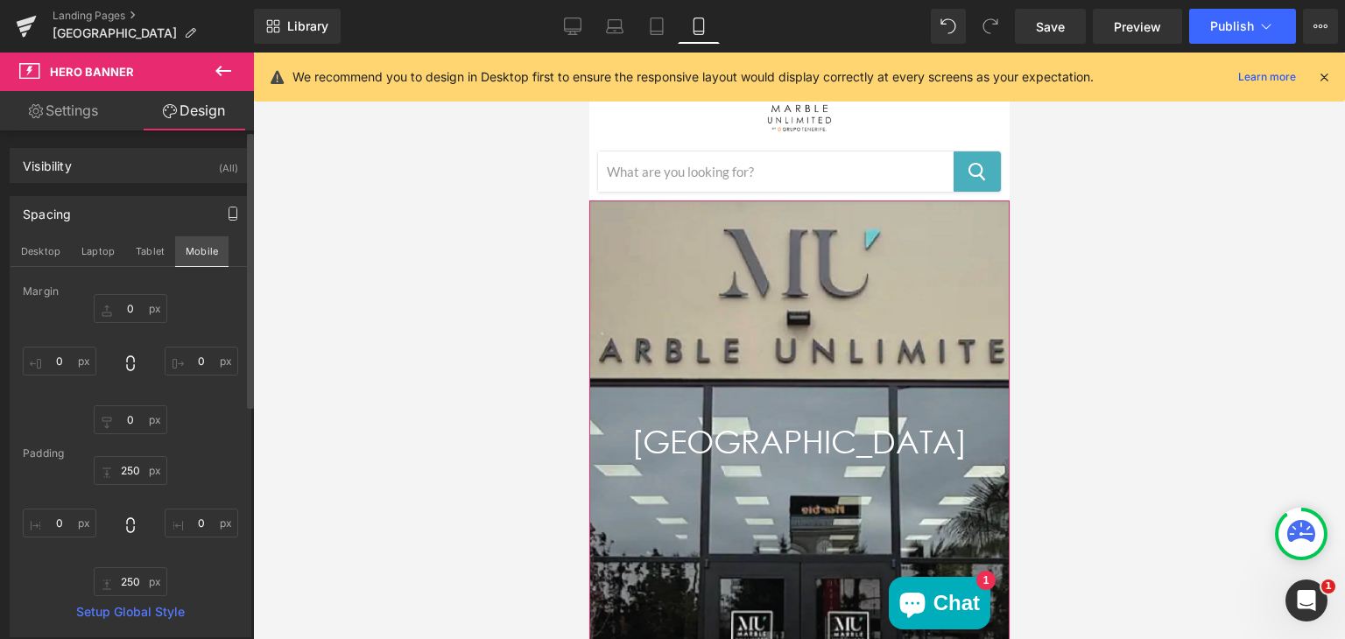
type input "0"
type input "250"
type input "0"
click at [151, 250] on button "Tablet" at bounding box center [150, 251] width 50 height 30
type input "0"
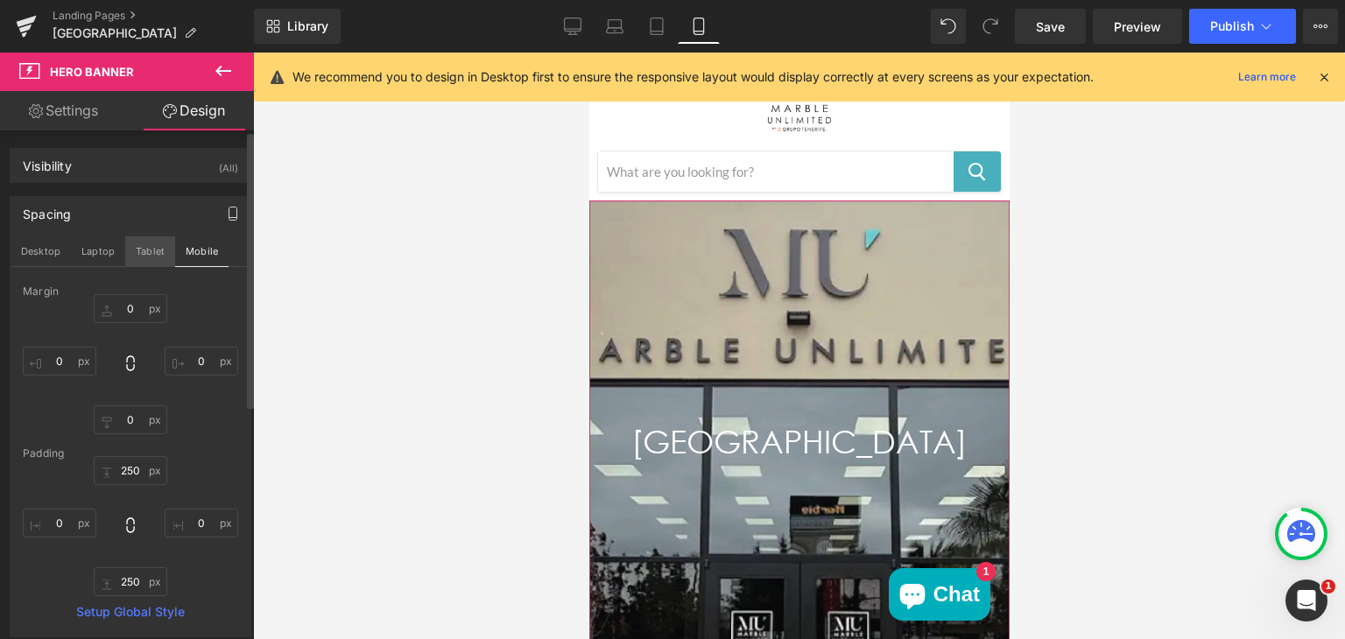
type input "0"
type input "250"
type input "0"
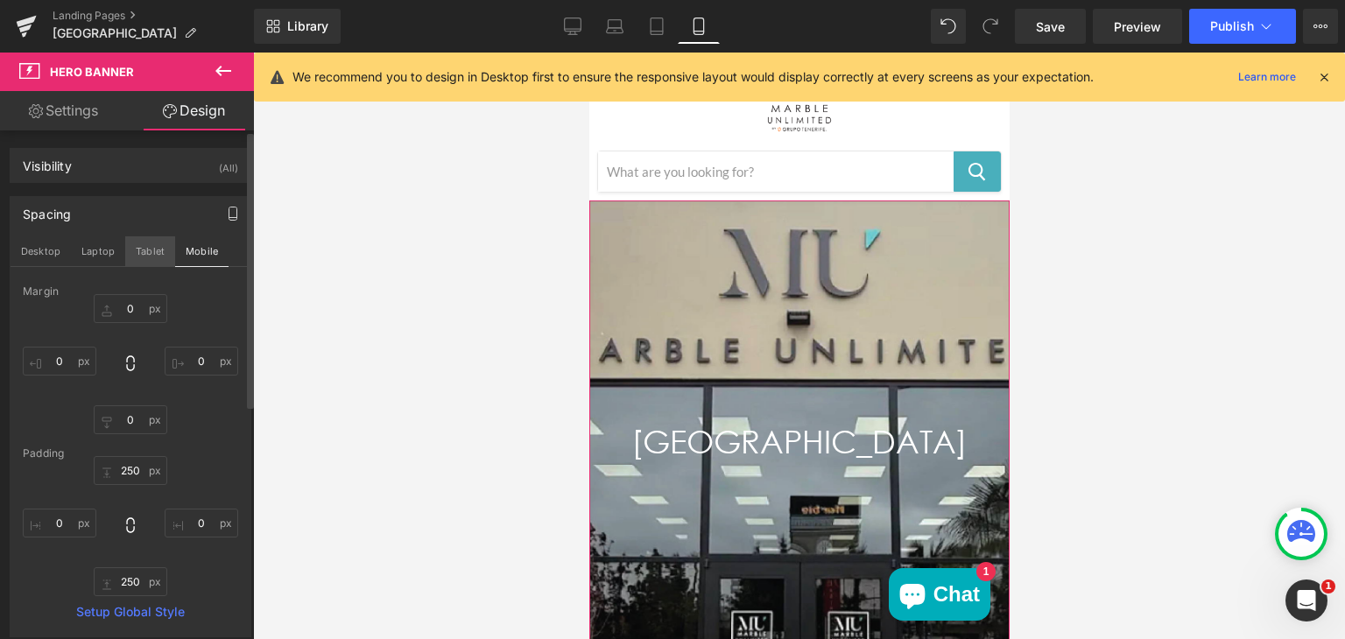
type input "250"
type input "0"
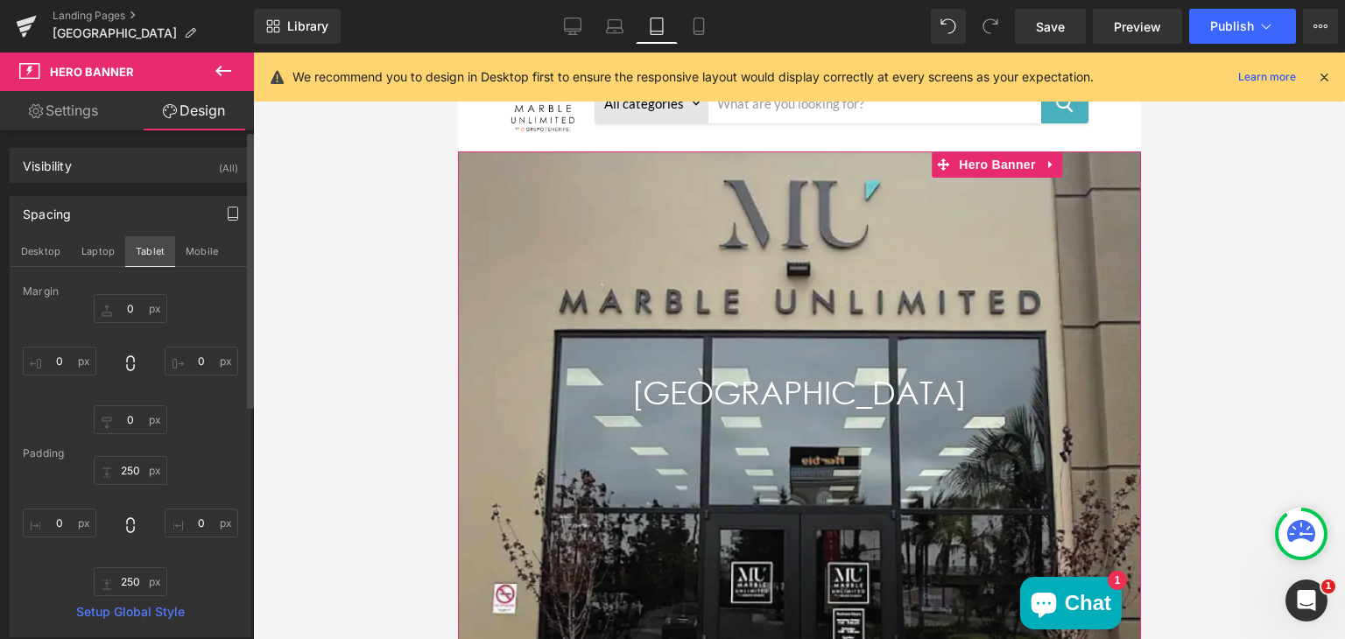
scroll to position [0, 0]
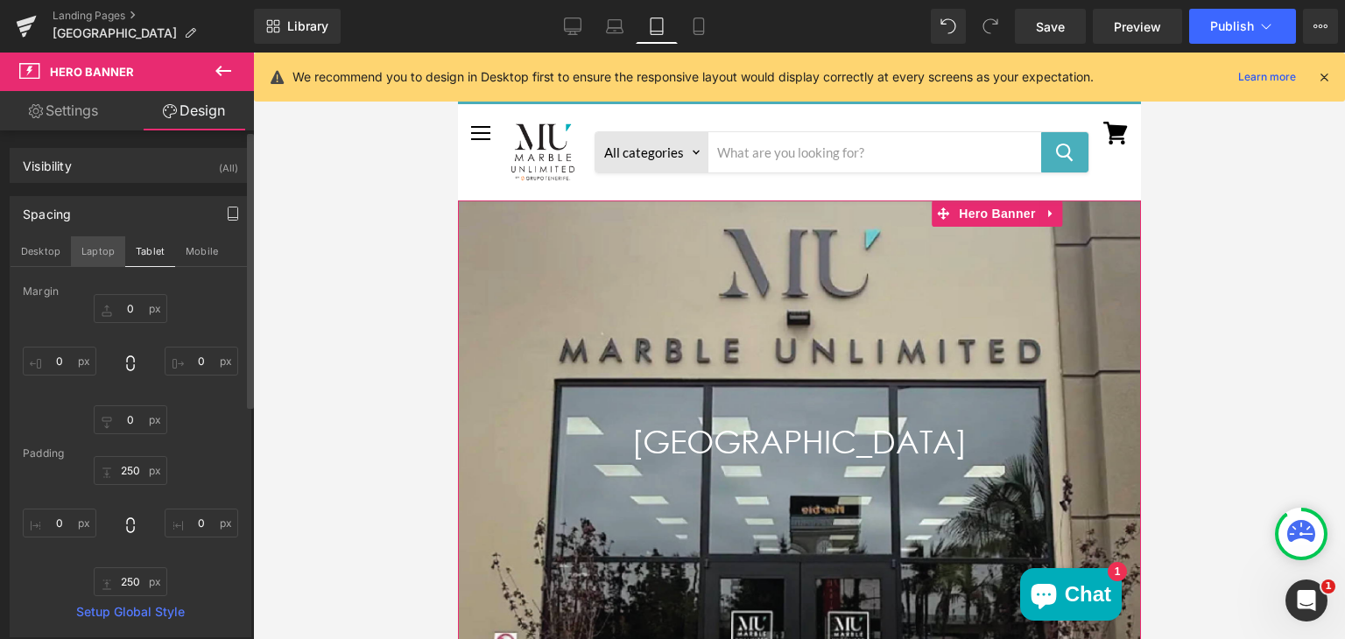
click at [101, 249] on button "Laptop" at bounding box center [98, 251] width 54 height 30
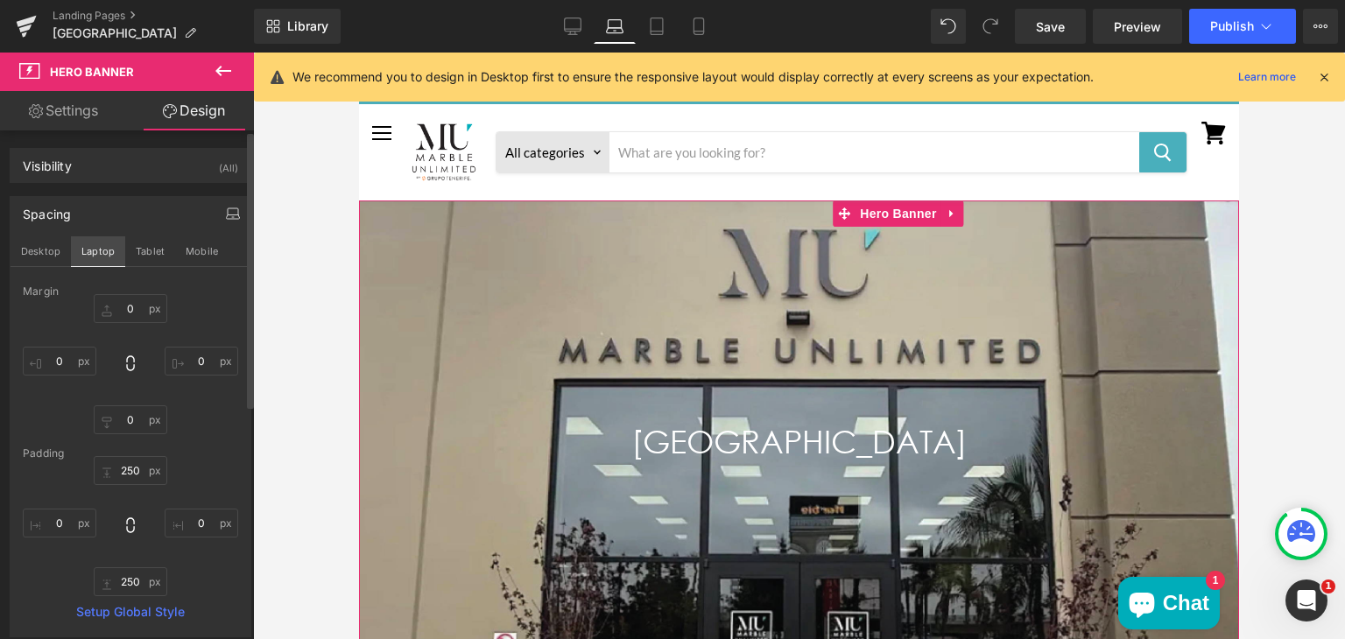
type input "0"
type input "250"
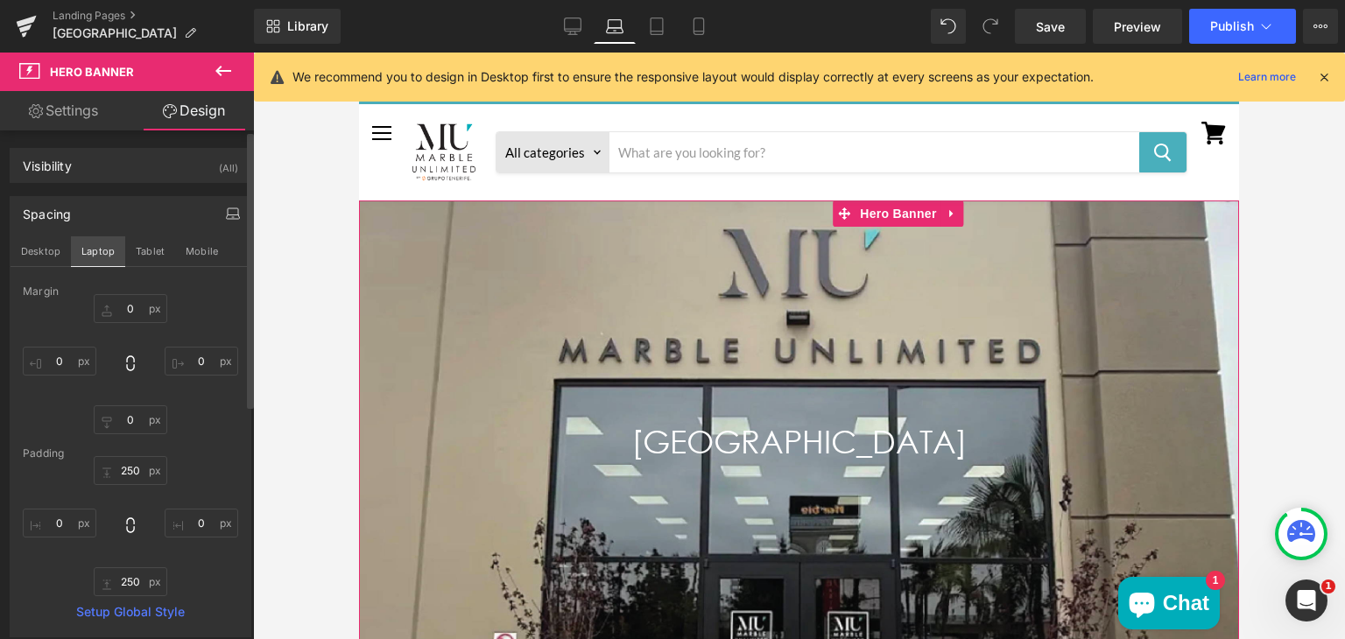
type input "0"
type input "250"
type input "0"
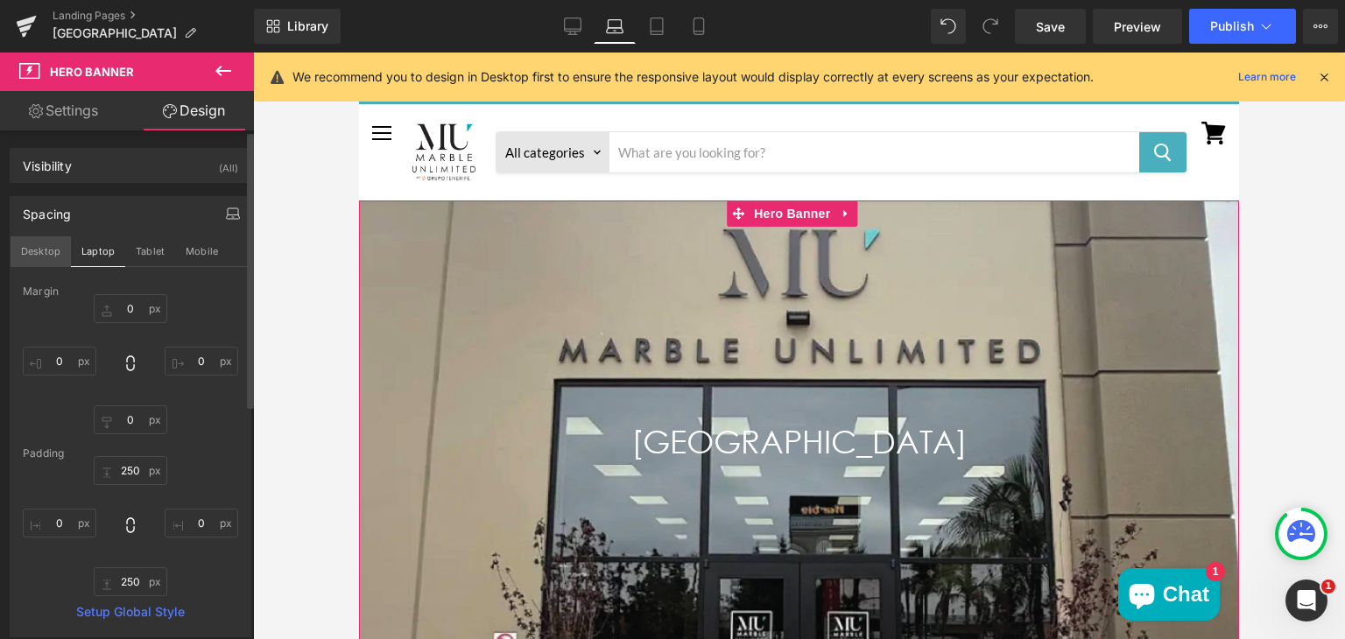
click at [28, 252] on button "Desktop" at bounding box center [41, 251] width 60 height 30
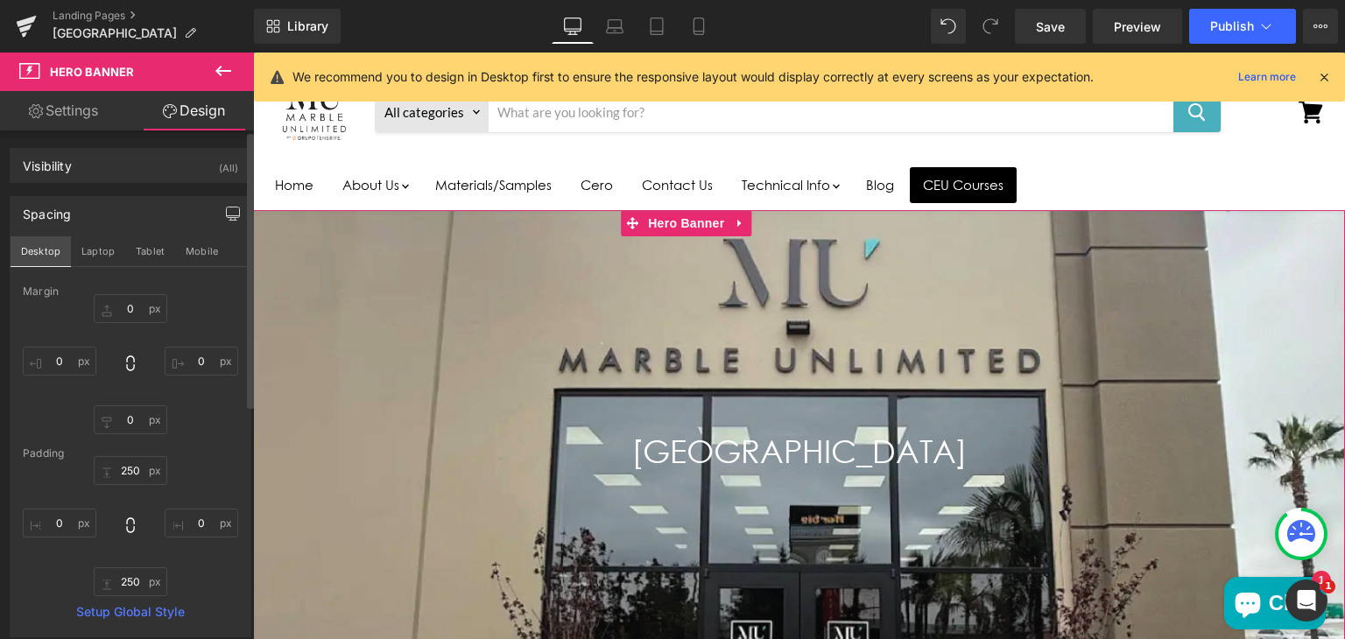
type input "0"
type input "250"
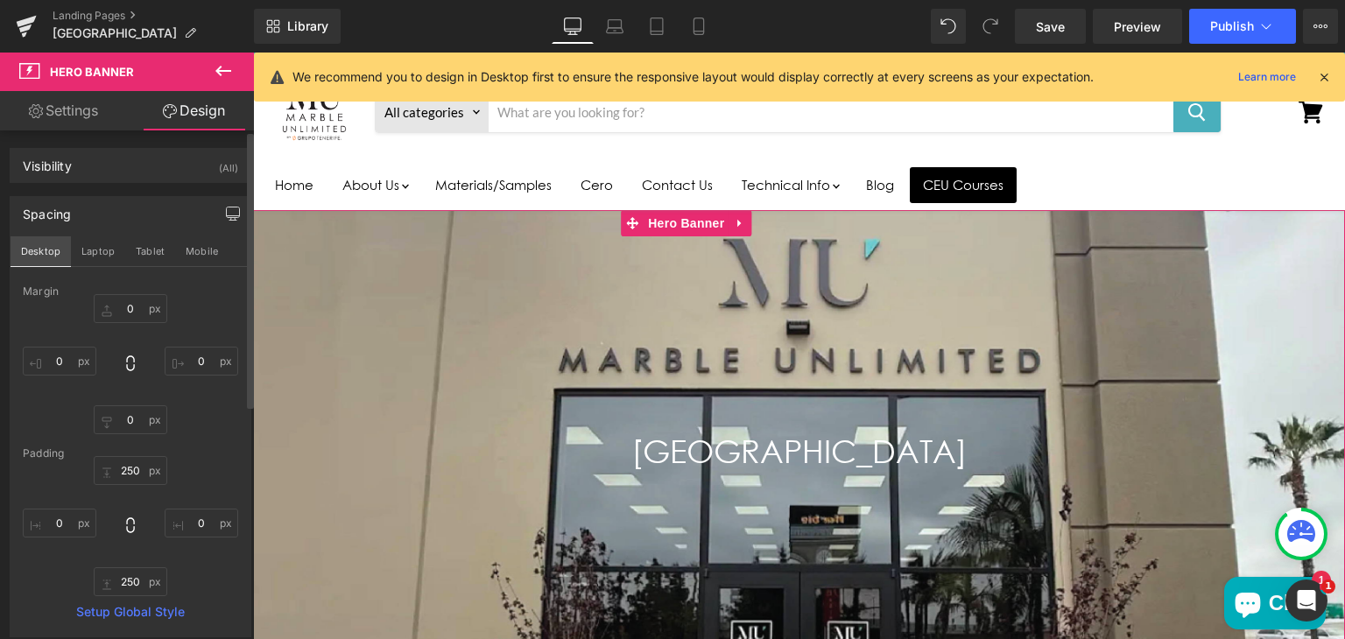
type input "0"
type input "250"
type input "0"
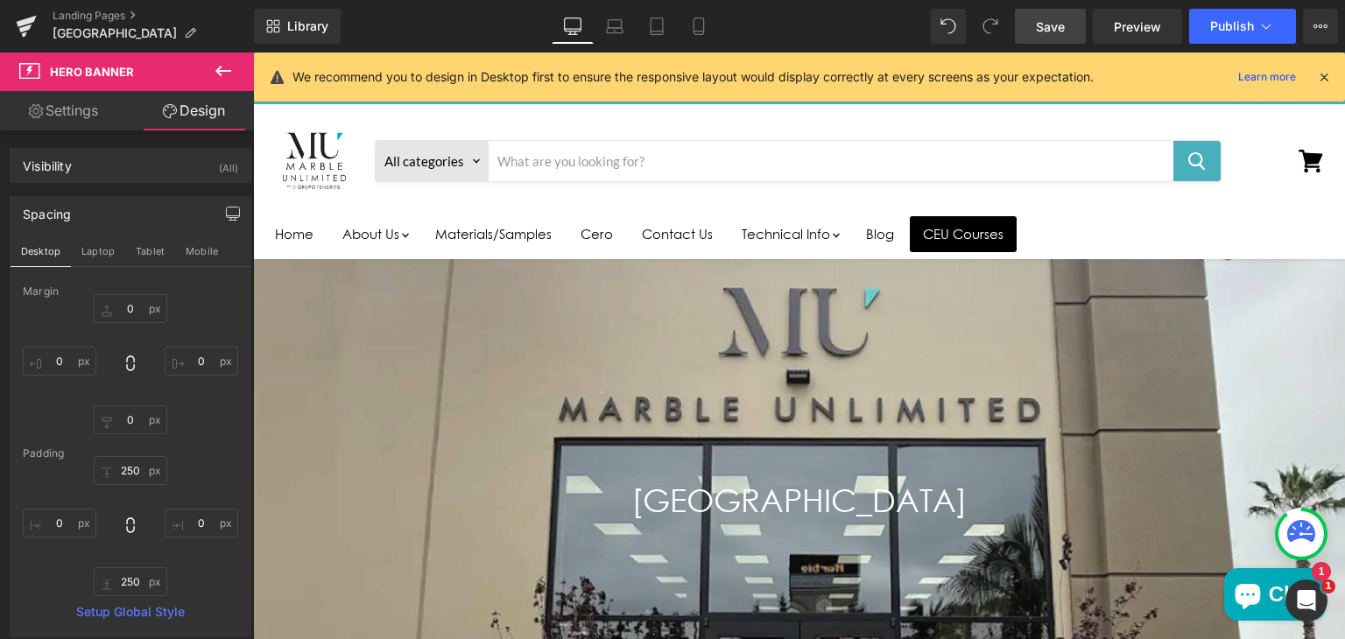
click at [1048, 32] on span "Save" at bounding box center [1050, 27] width 29 height 18
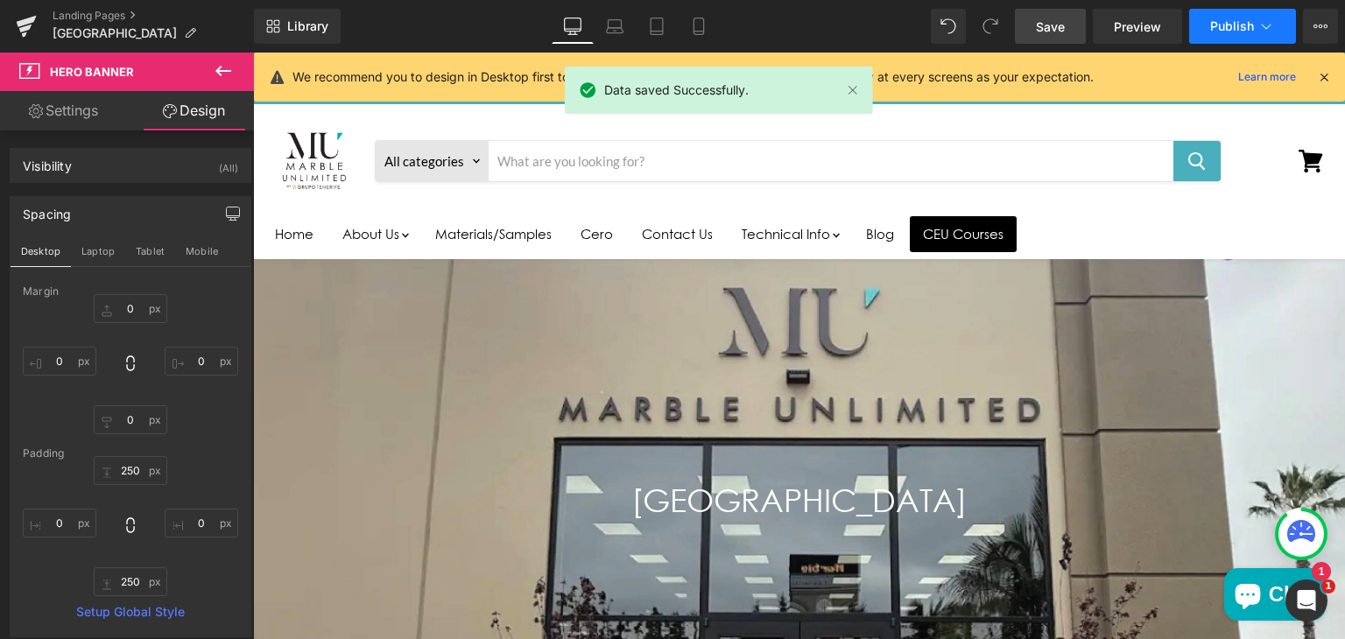
click at [1209, 21] on button "Publish" at bounding box center [1242, 26] width 107 height 35
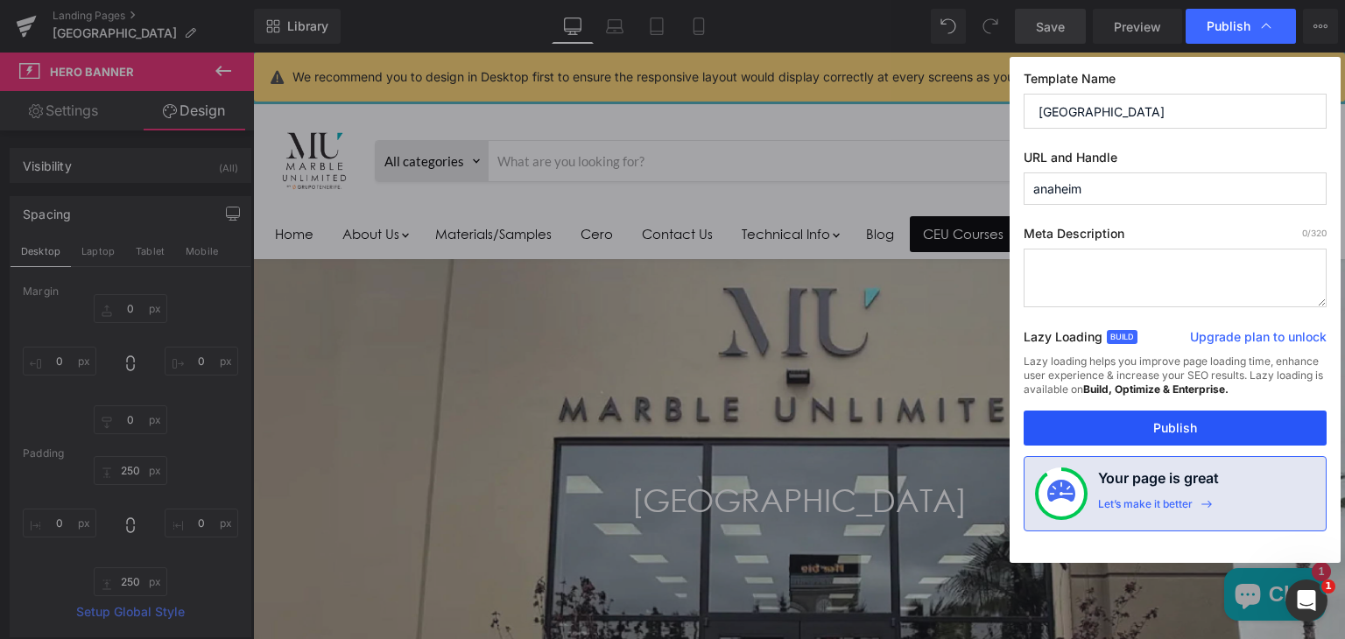
click at [1122, 412] on button "Publish" at bounding box center [1175, 428] width 303 height 35
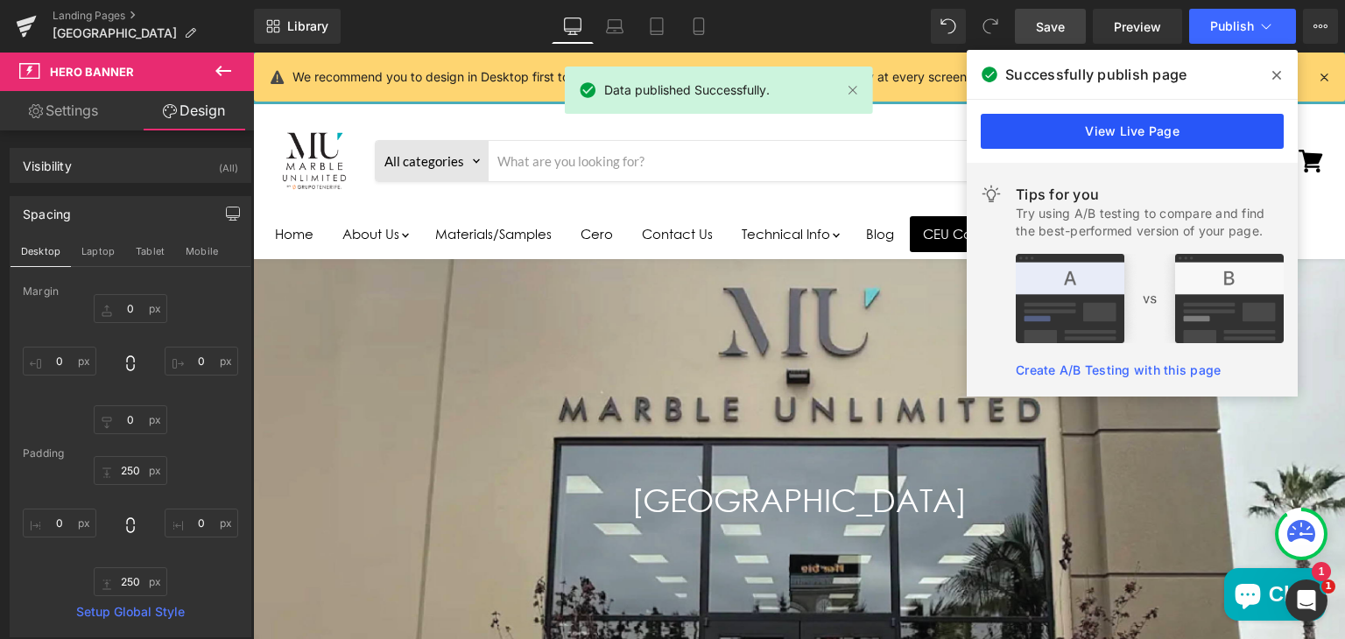
click at [1104, 132] on link "View Live Page" at bounding box center [1132, 131] width 303 height 35
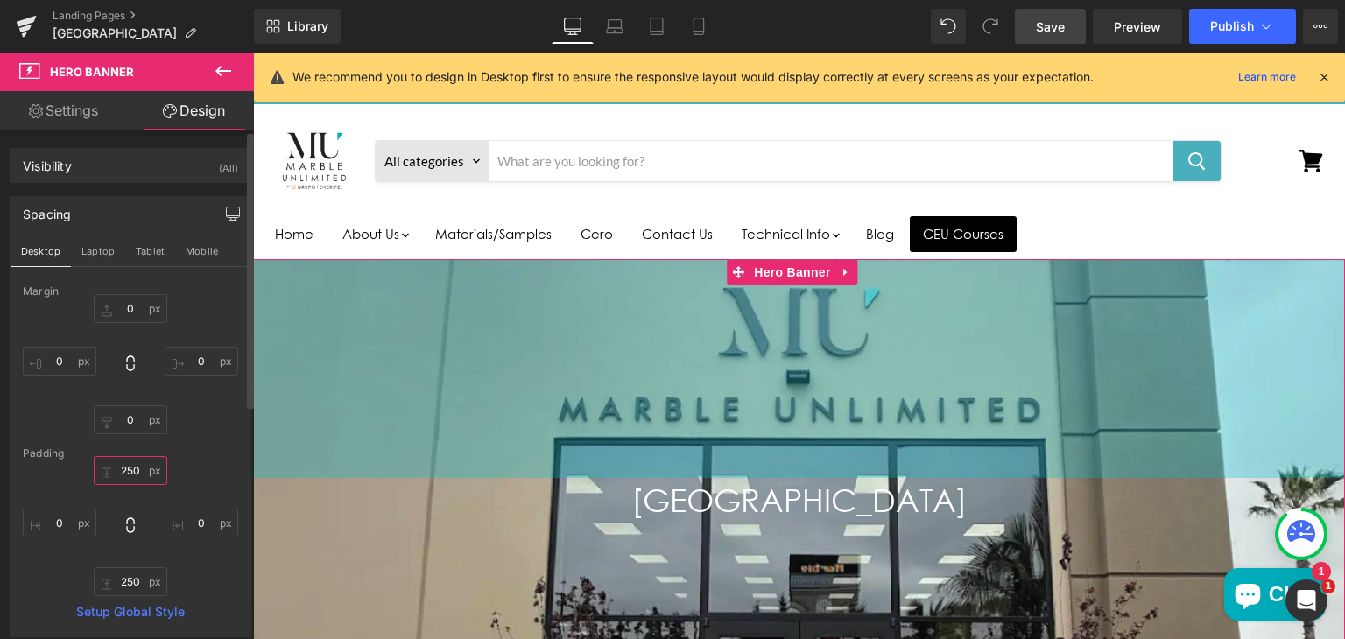
click at [126, 467] on input "250" at bounding box center [131, 470] width 74 height 29
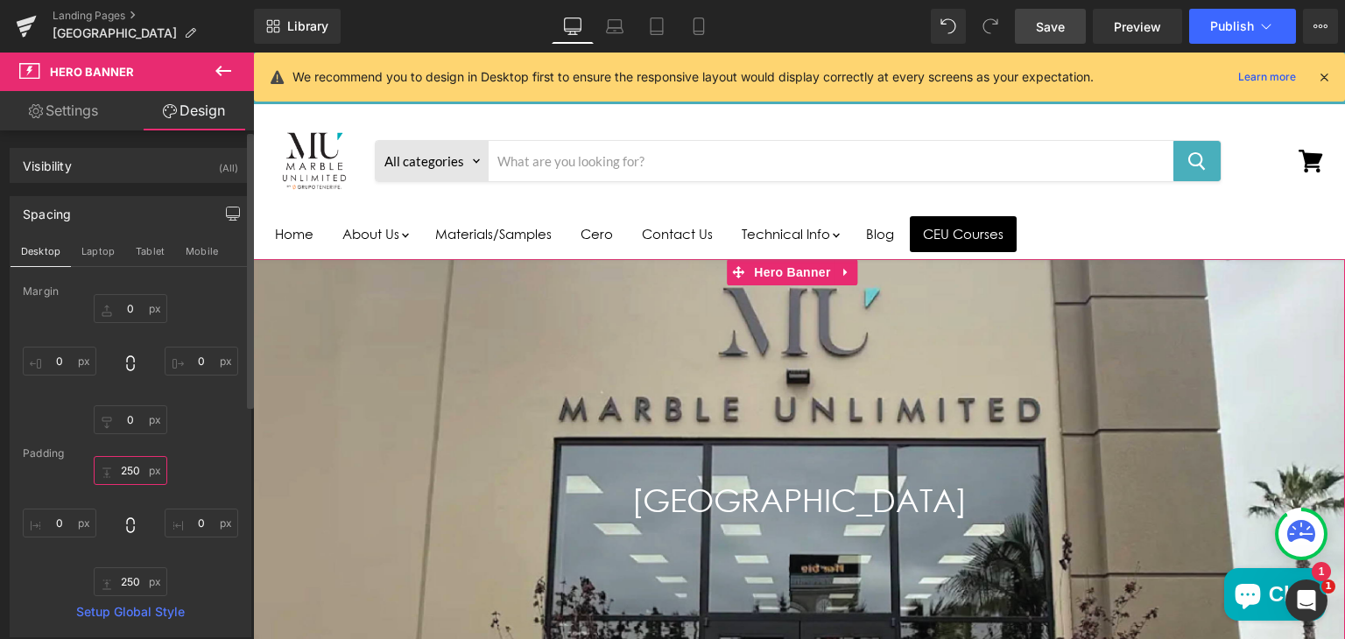
click at [126, 467] on input "250" at bounding box center [131, 470] width 74 height 29
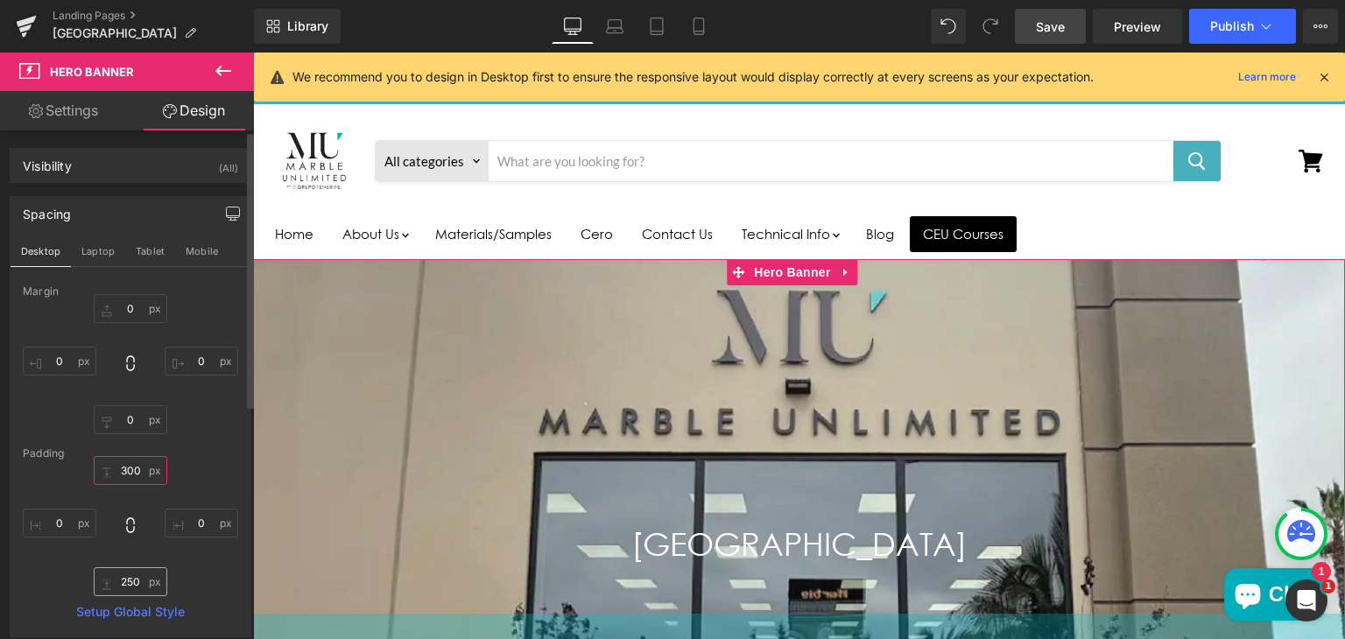
type input "300"
click at [133, 581] on input "250" at bounding box center [131, 581] width 74 height 29
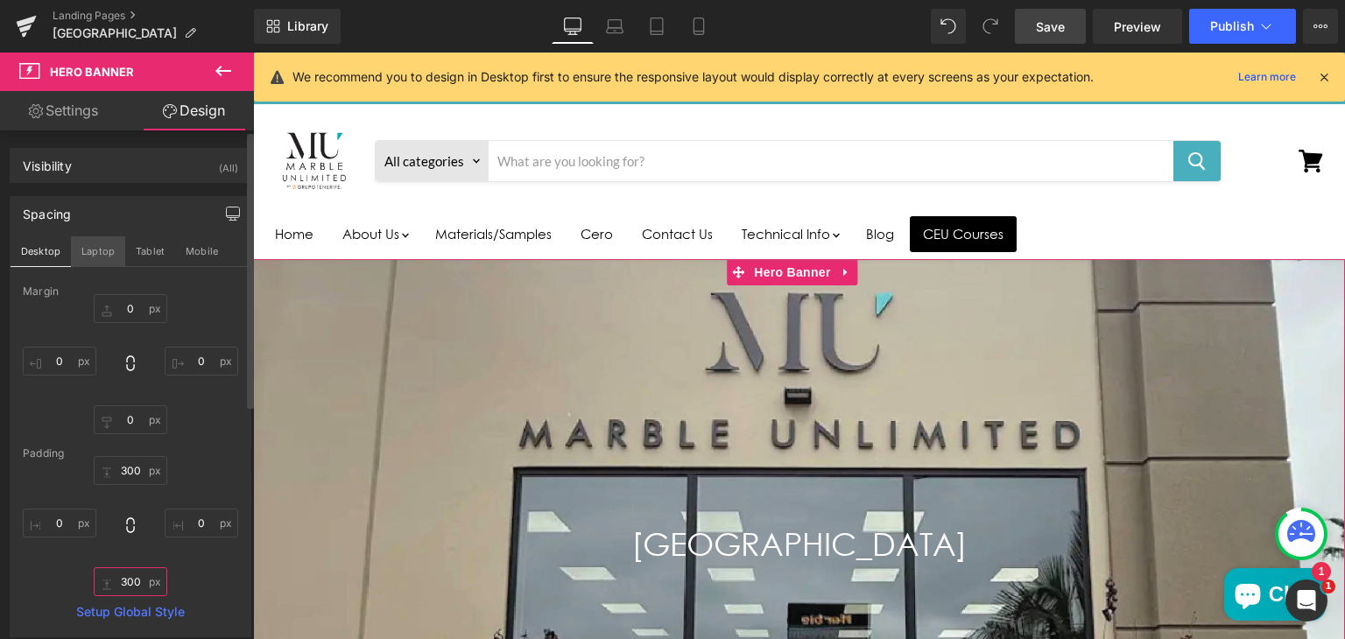
type input "300"
click at [98, 253] on button "Laptop" at bounding box center [98, 251] width 54 height 30
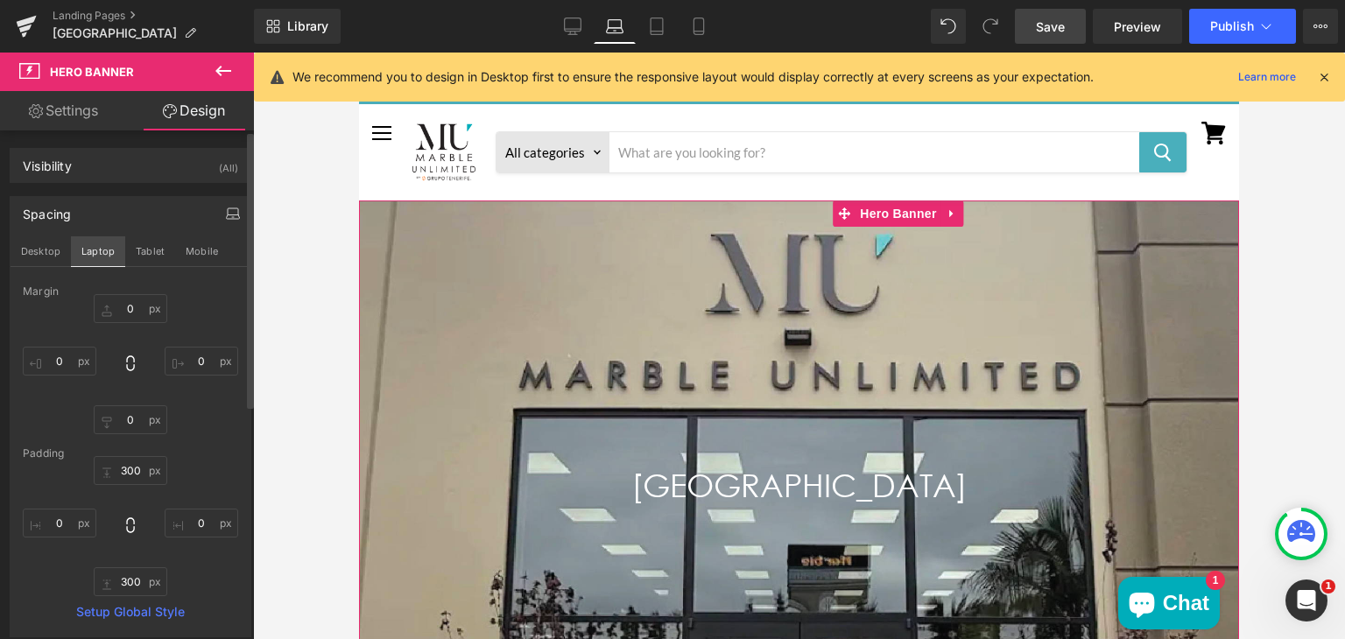
type input "0"
type input "300"
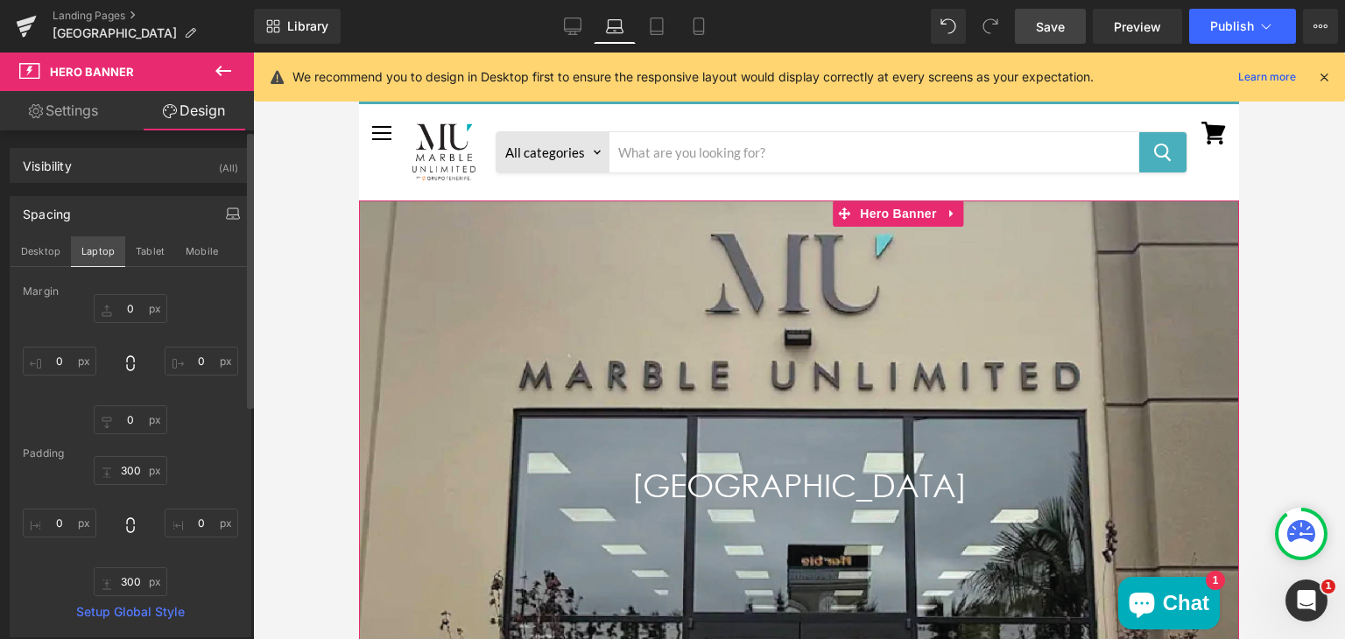
type input "0"
type input "300"
type input "0"
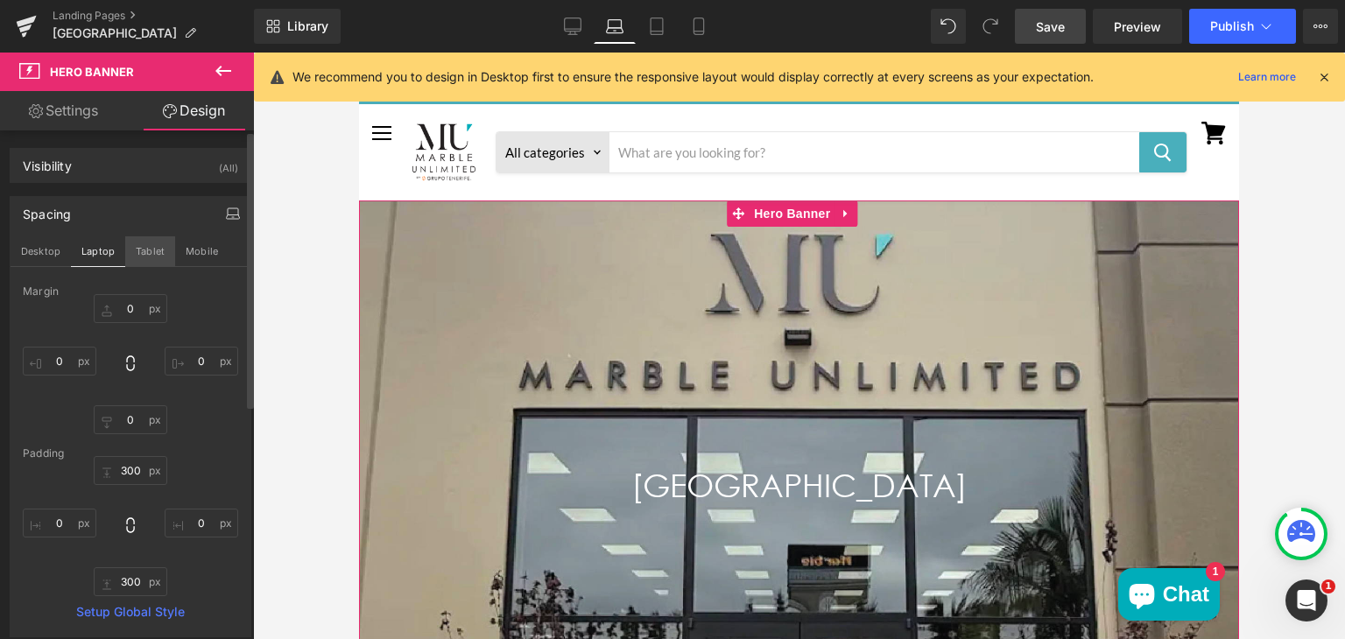
click at [144, 255] on button "Tablet" at bounding box center [150, 251] width 50 height 30
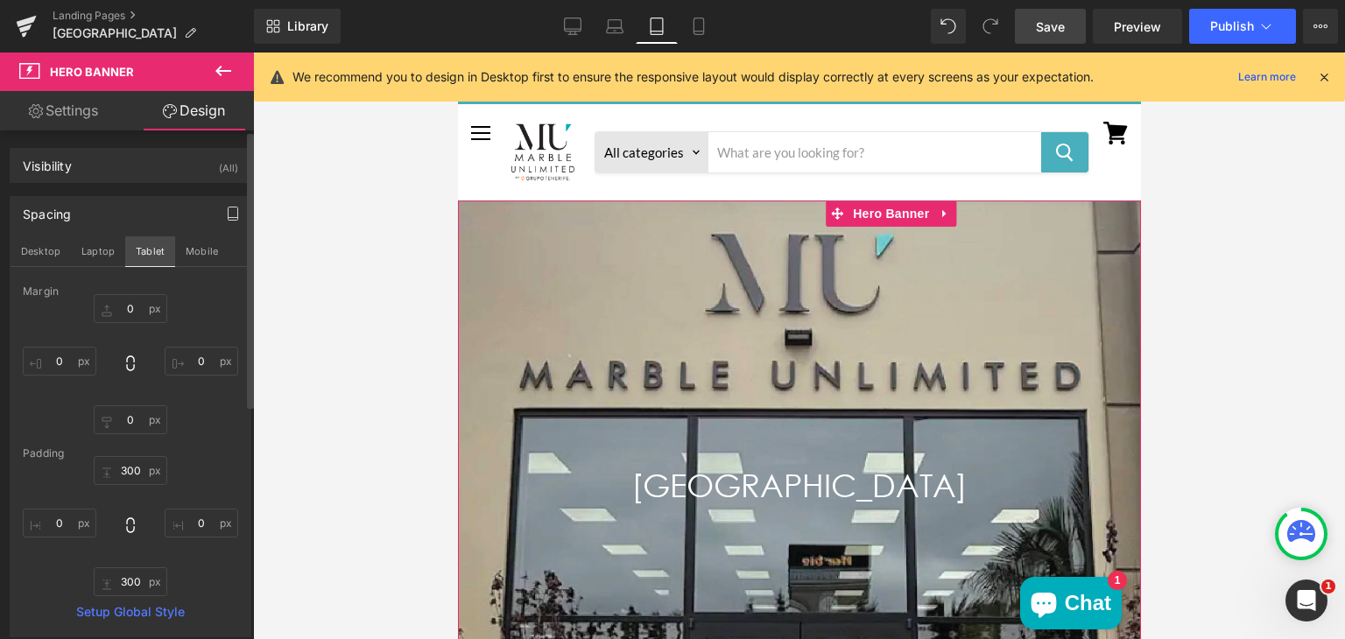
type input "0"
type input "300"
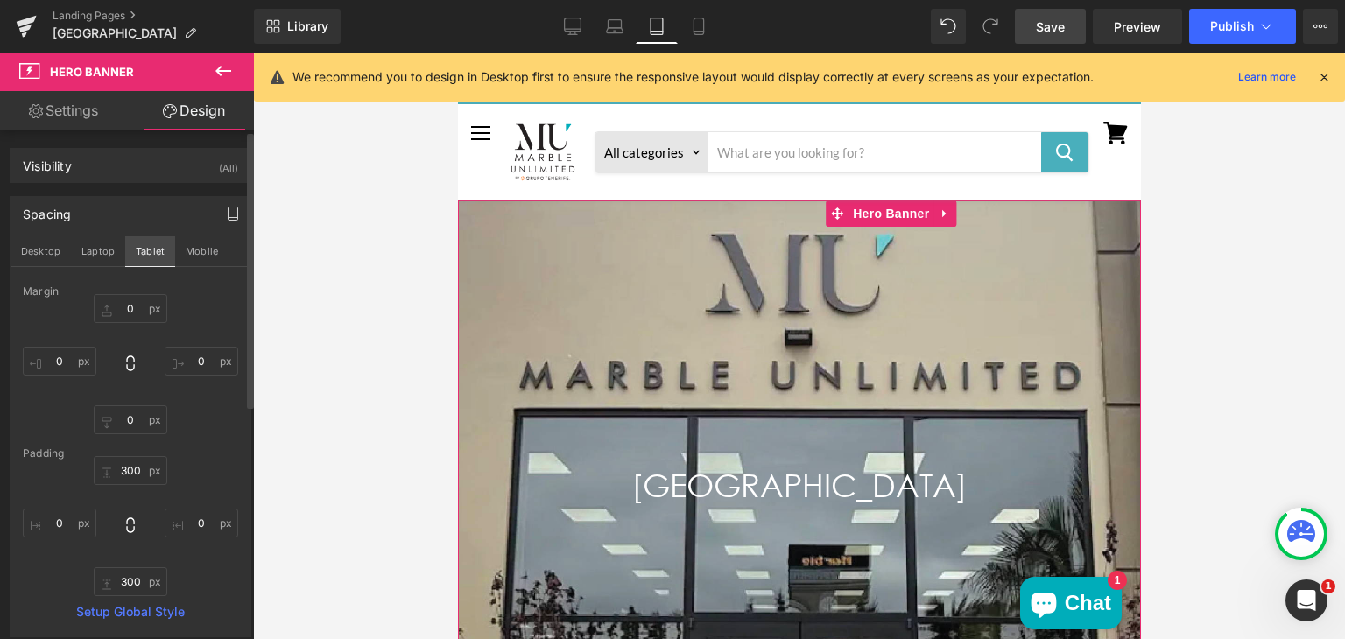
type input "0"
type input "300"
type input "0"
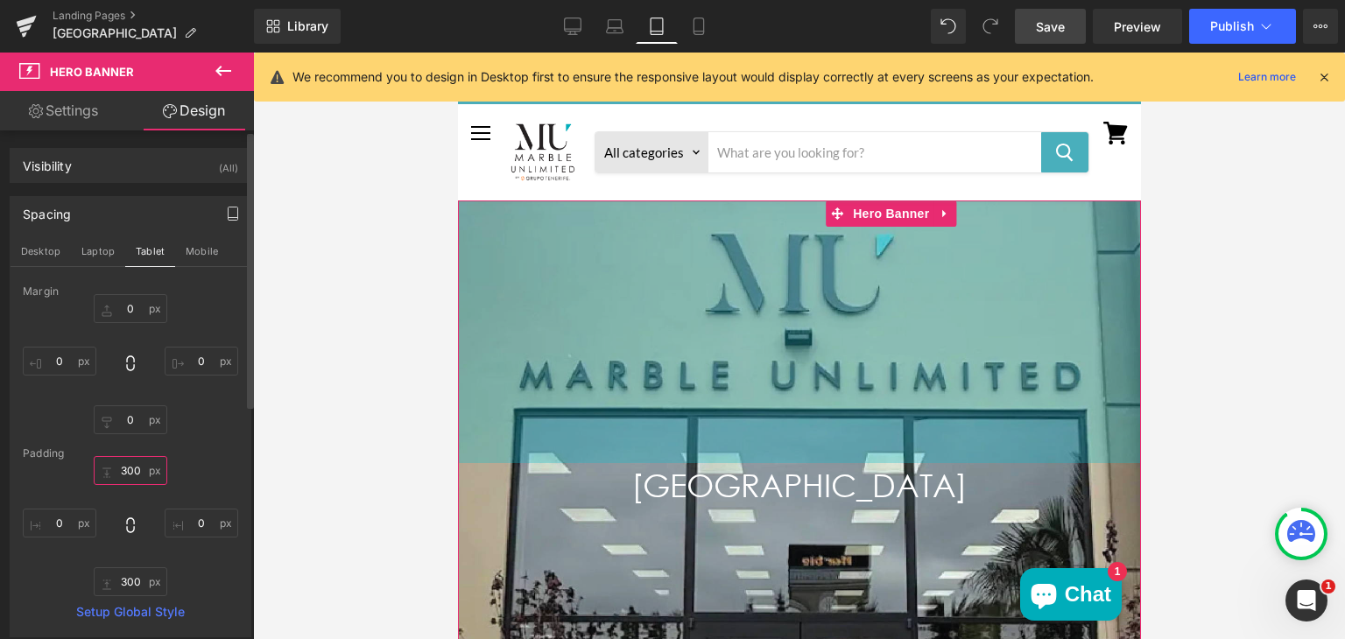
click at [121, 470] on input "300" at bounding box center [131, 470] width 74 height 29
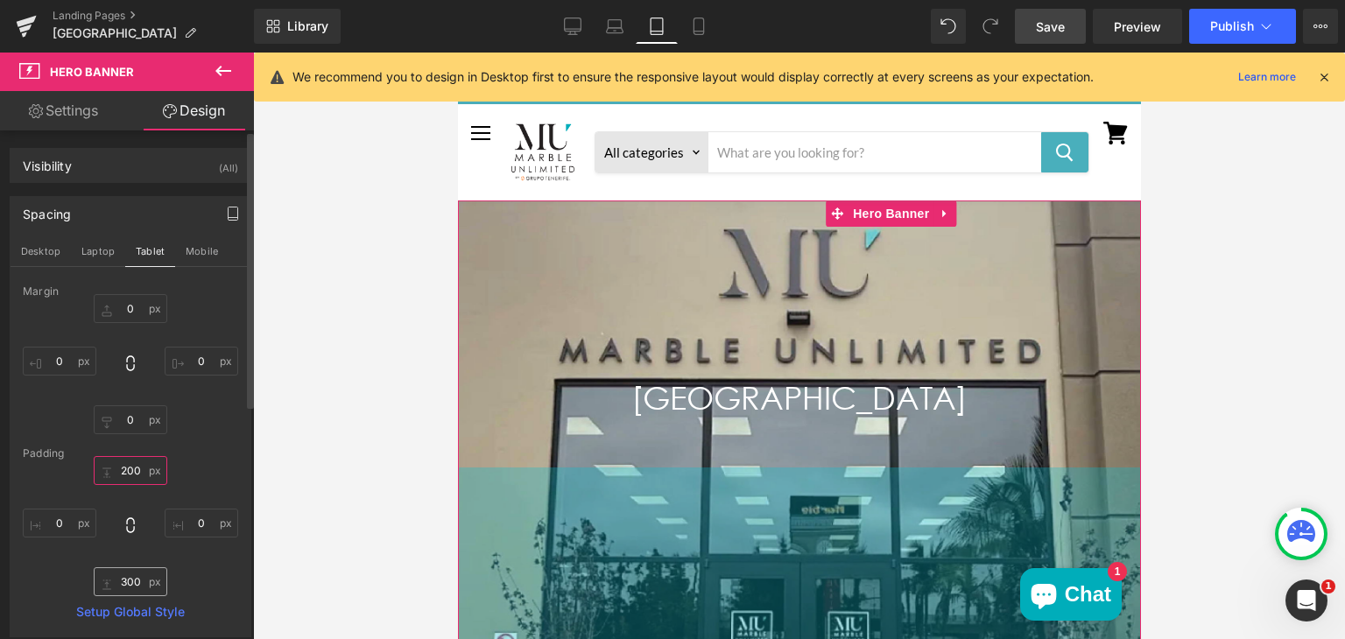
type input "200"
click at [130, 582] on input "300" at bounding box center [131, 581] width 74 height 29
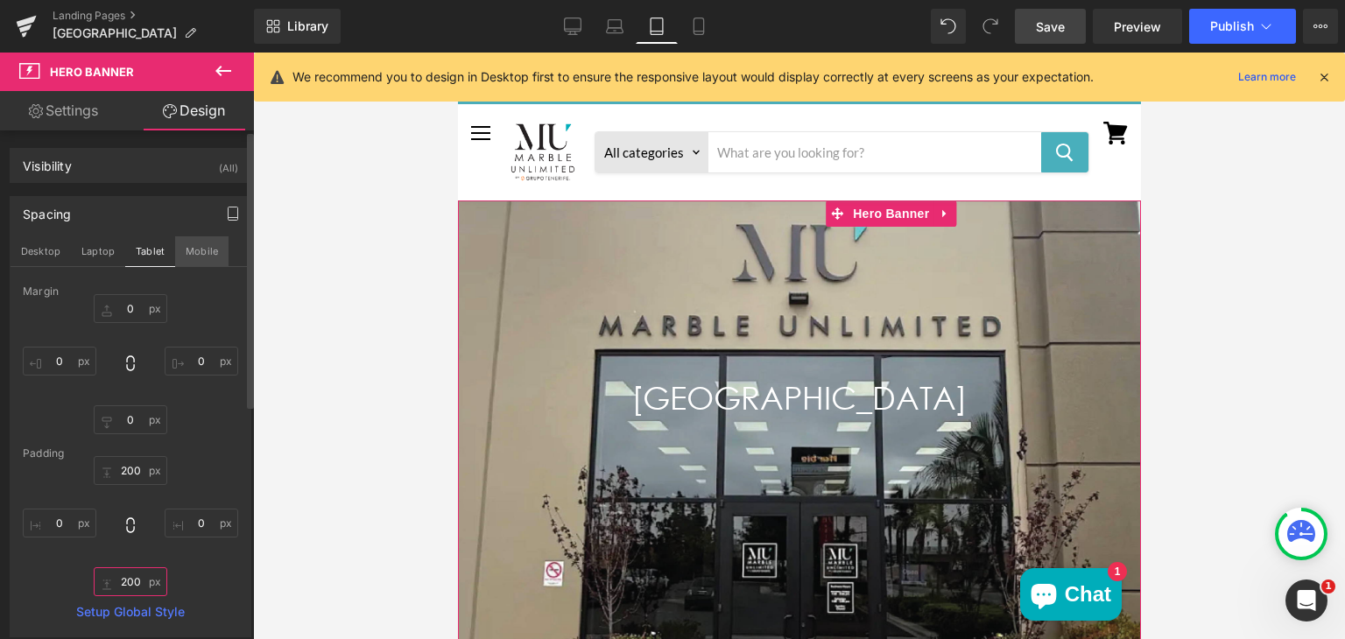
type input "200"
click at [187, 252] on button "Mobile" at bounding box center [201, 251] width 53 height 30
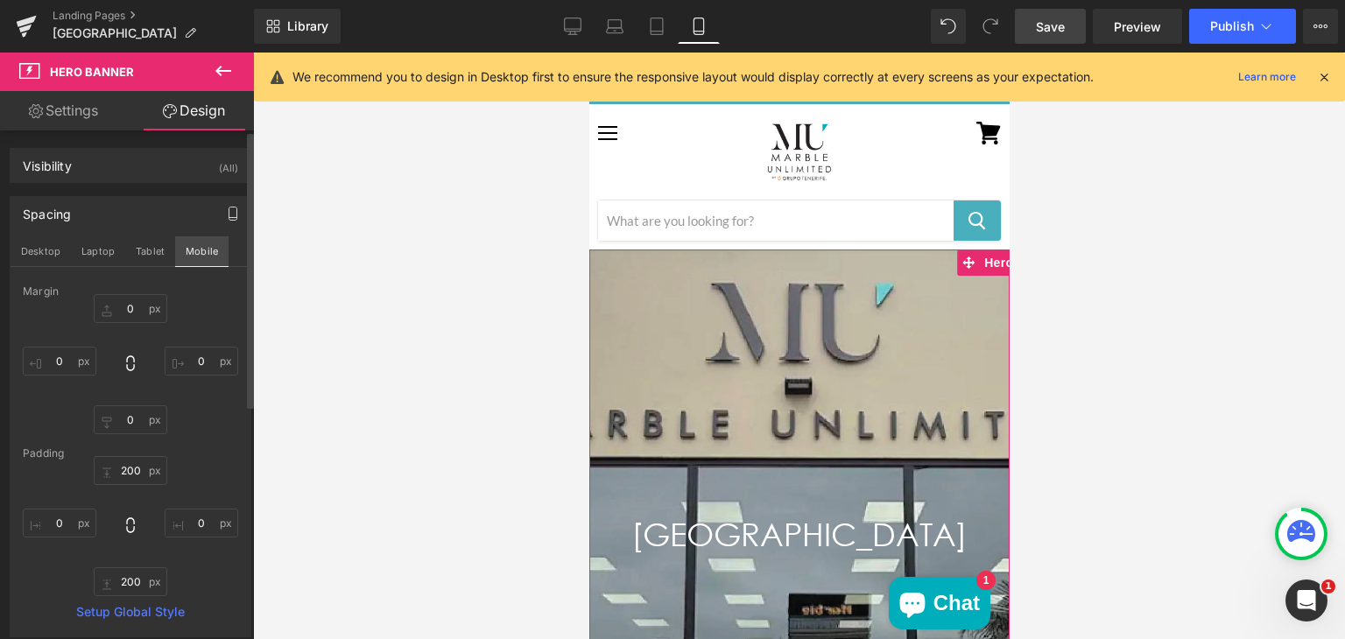
type input "0"
type input "300"
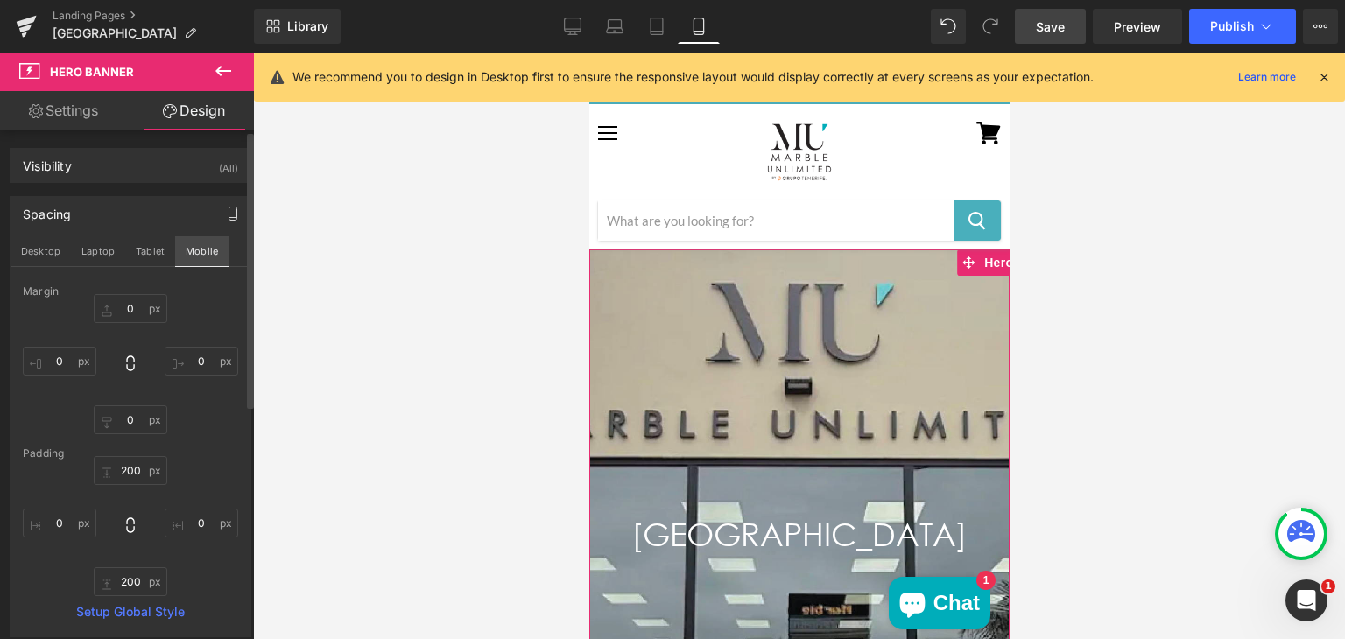
type input "0"
type input "300"
type input "0"
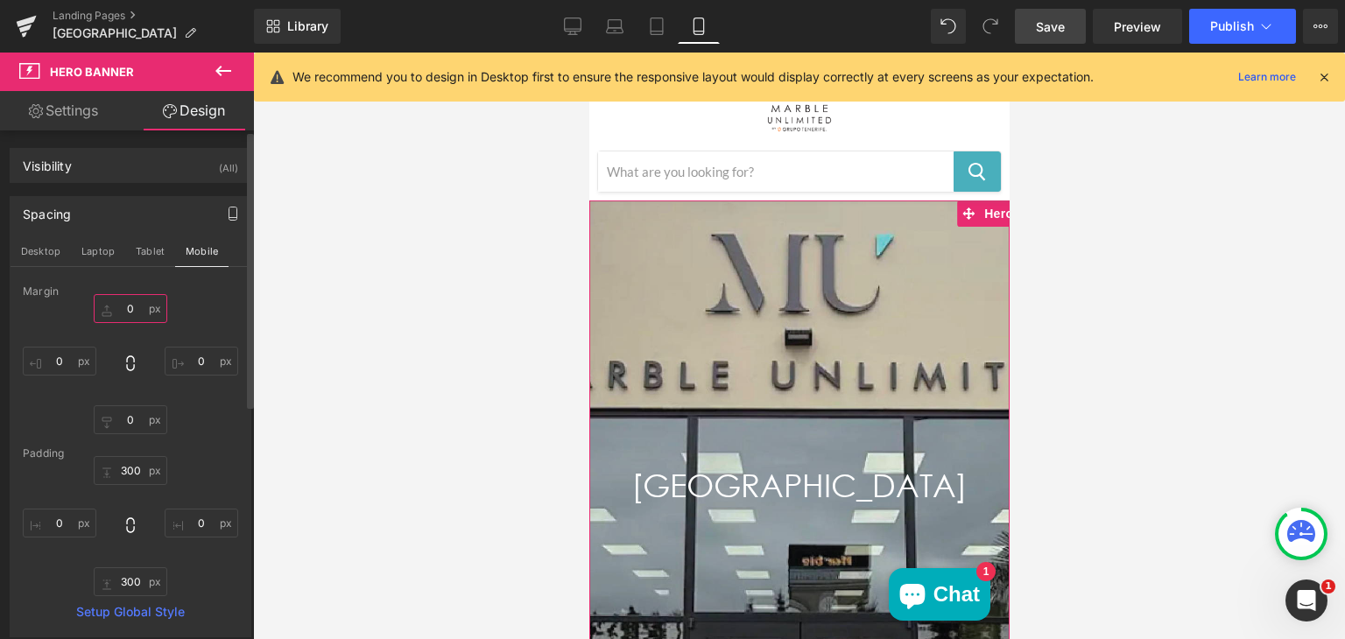
click at [137, 309] on input "0" at bounding box center [131, 308] width 74 height 29
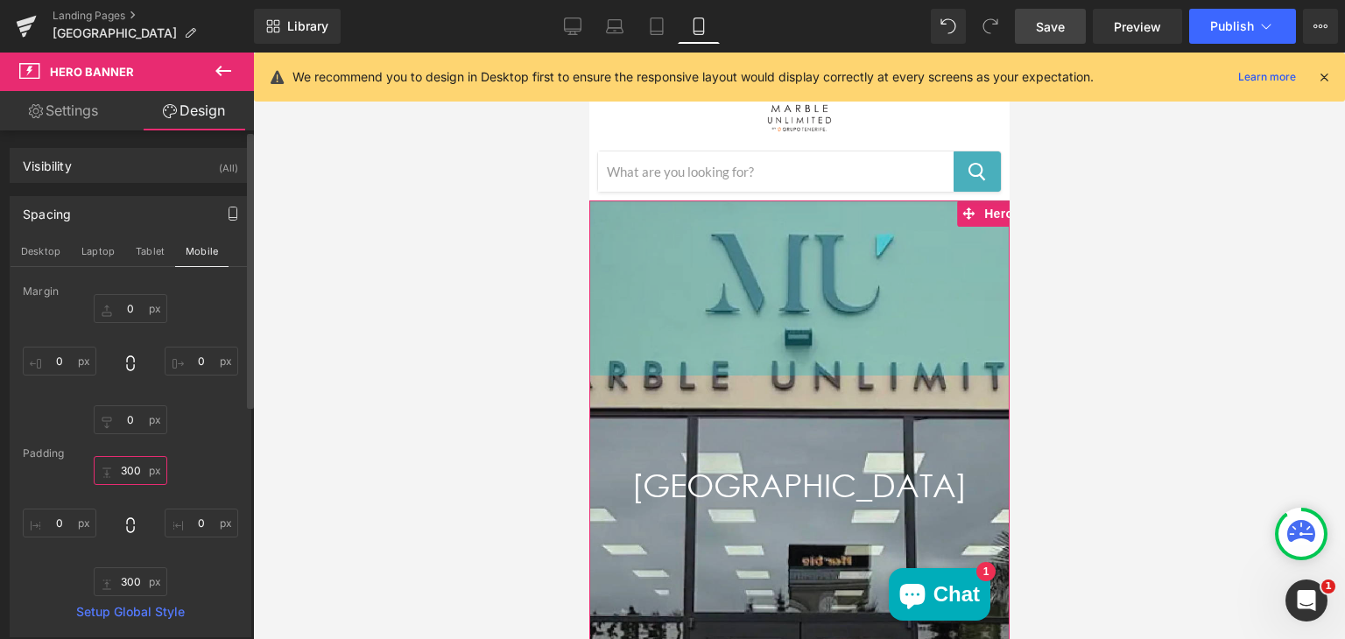
click at [128, 467] on input "300" at bounding box center [131, 470] width 74 height 29
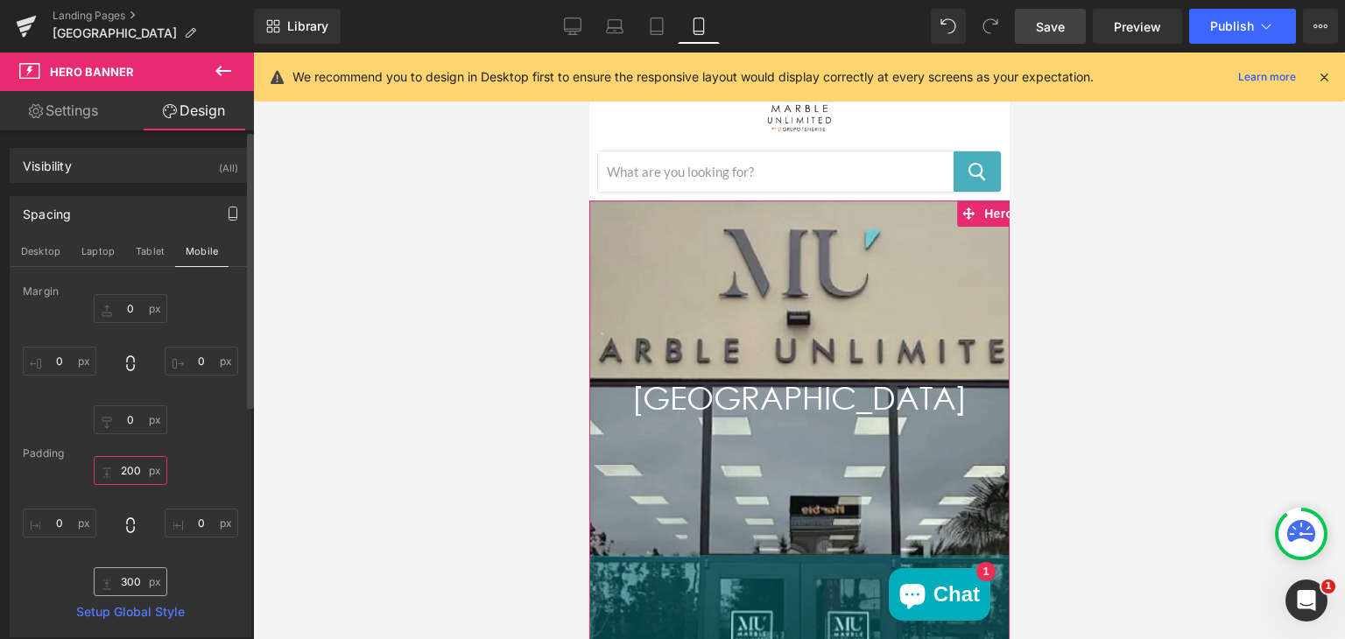
type input "200"
click at [127, 579] on input "300" at bounding box center [131, 581] width 74 height 29
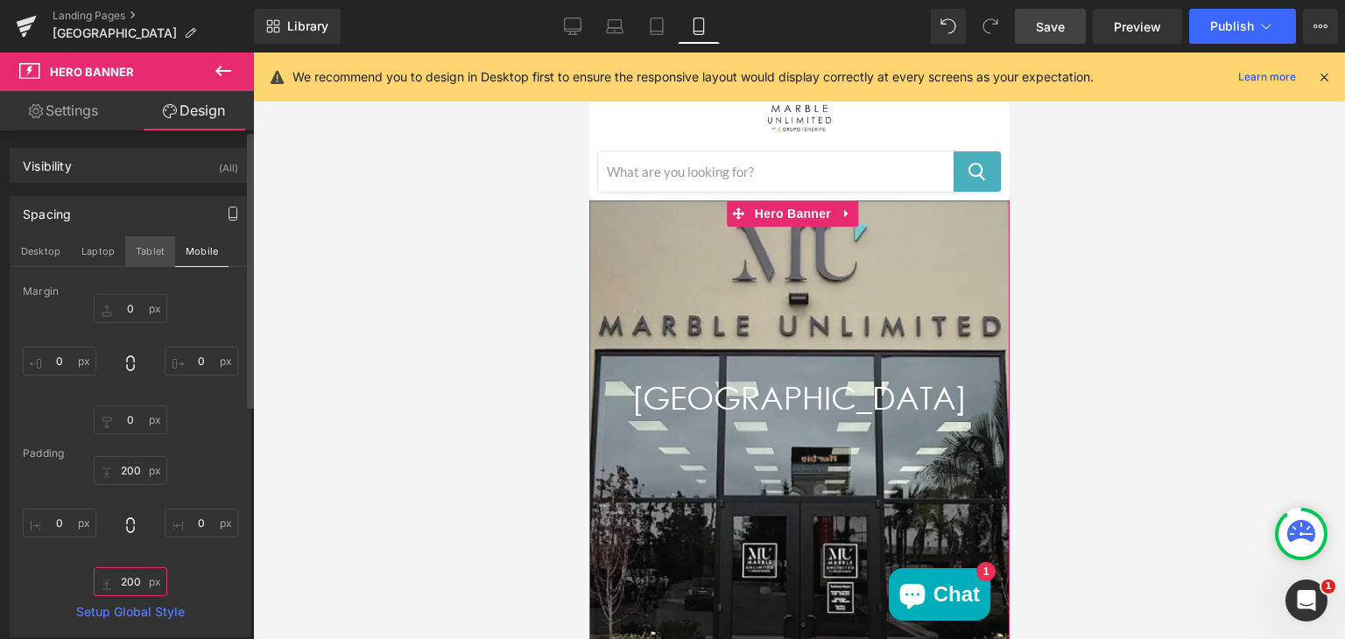
type input "200"
click at [146, 249] on button "Tablet" at bounding box center [150, 251] width 50 height 30
type input "0"
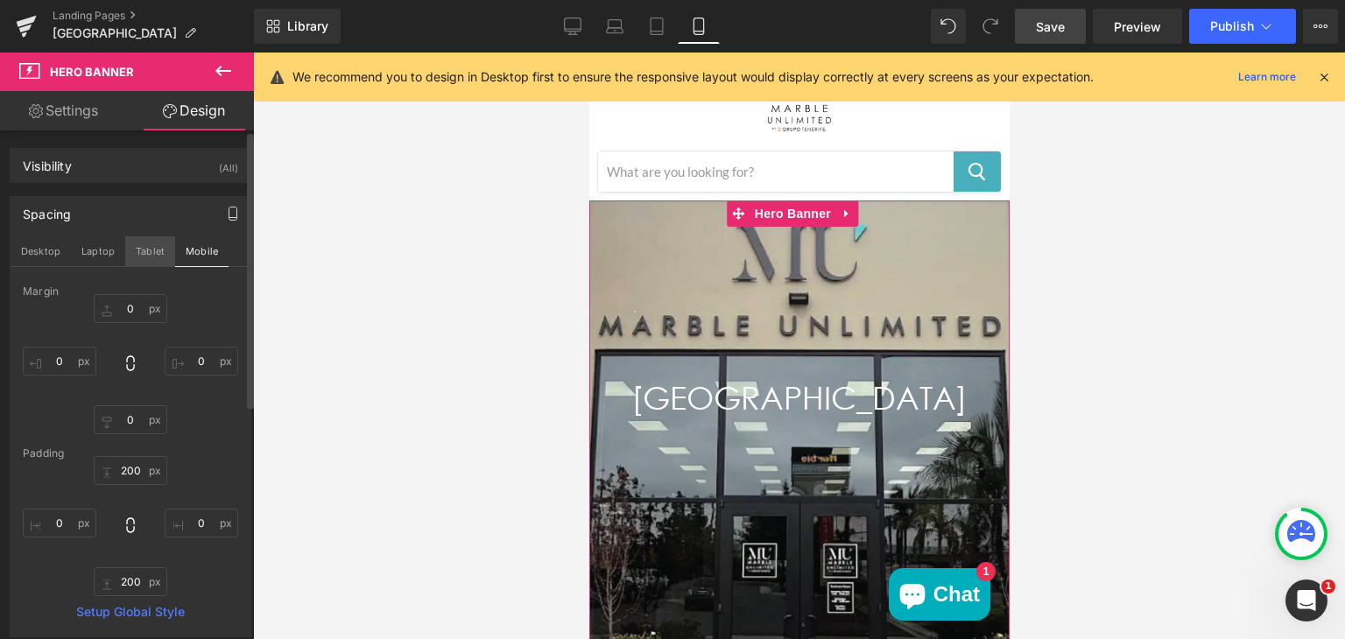
type input "0"
type input "200"
type input "0"
type input "200"
type input "0"
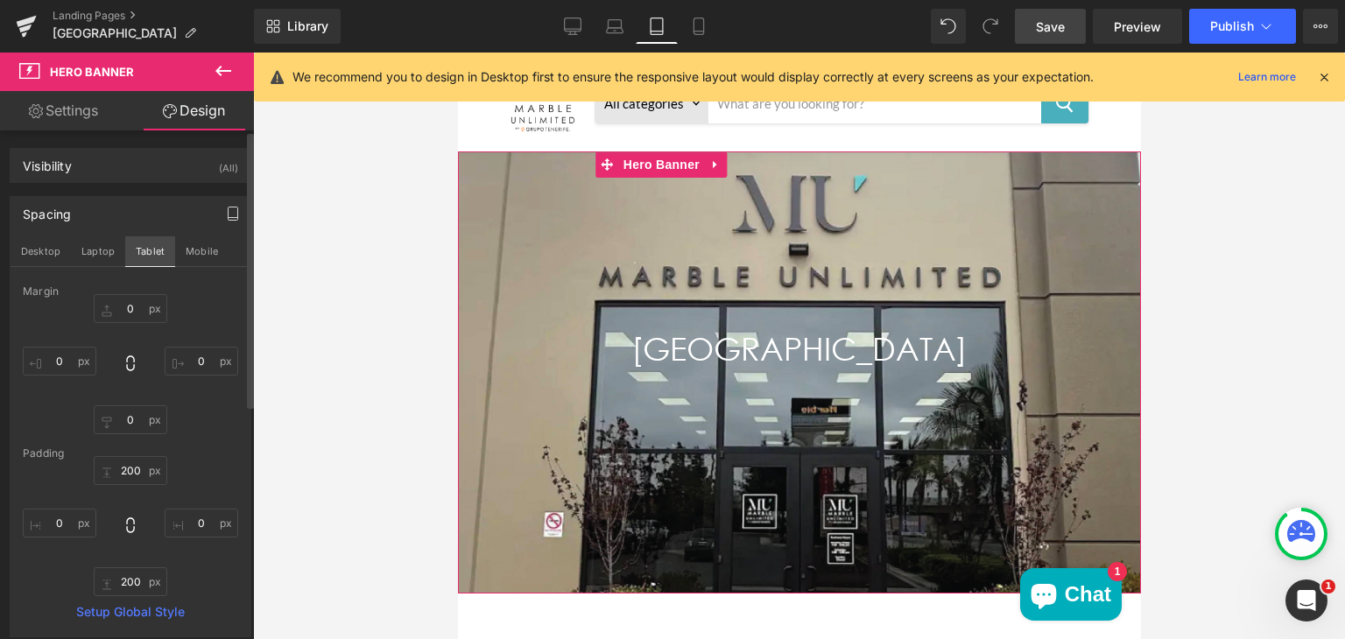
scroll to position [0, 0]
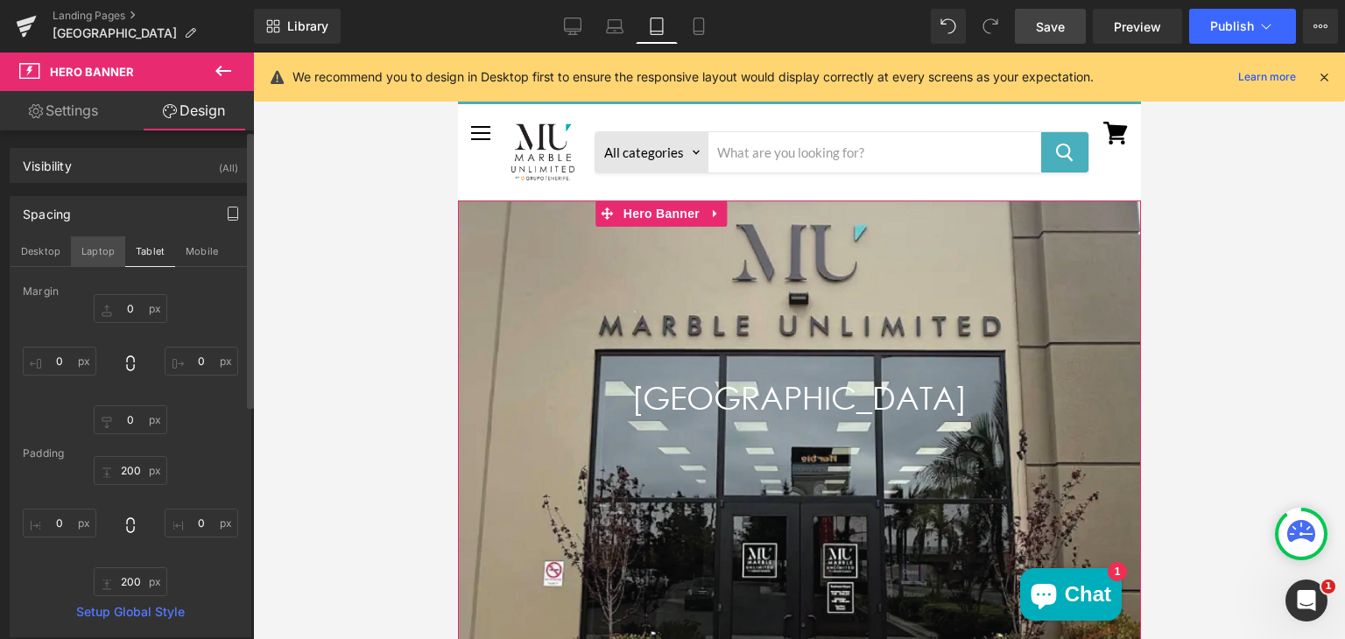
click at [102, 243] on button "Laptop" at bounding box center [98, 251] width 54 height 30
type input "0"
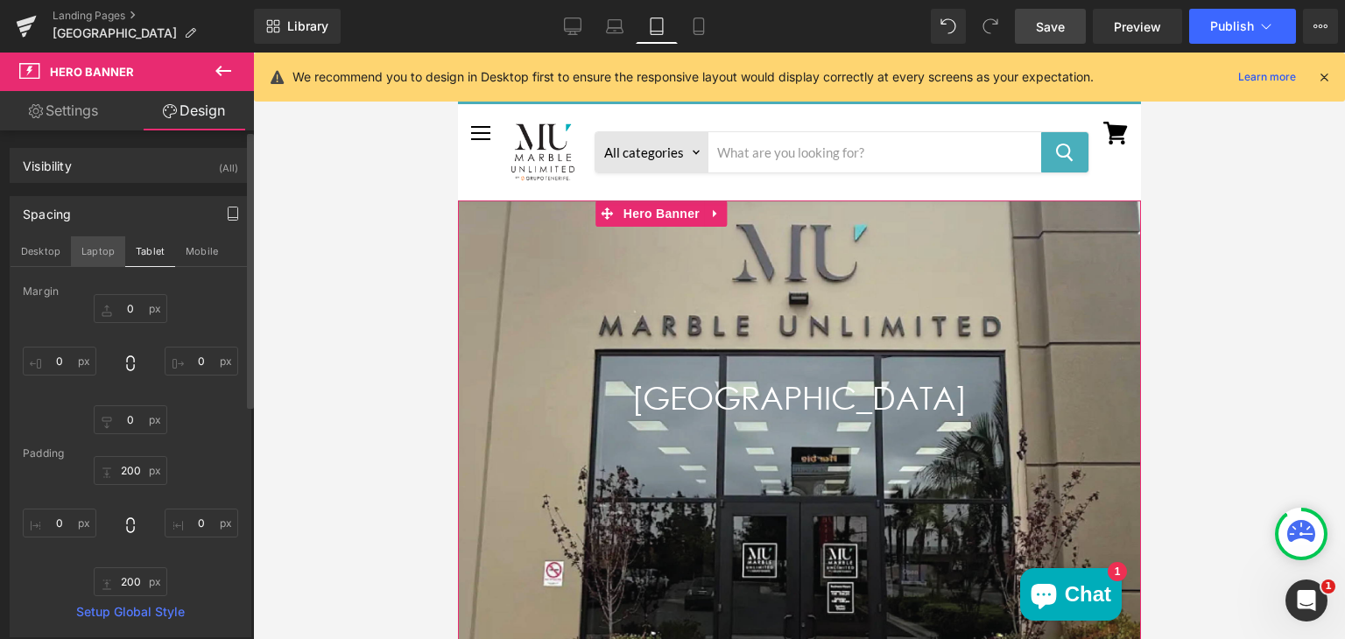
type input "300"
type input "0"
type input "300"
type input "0"
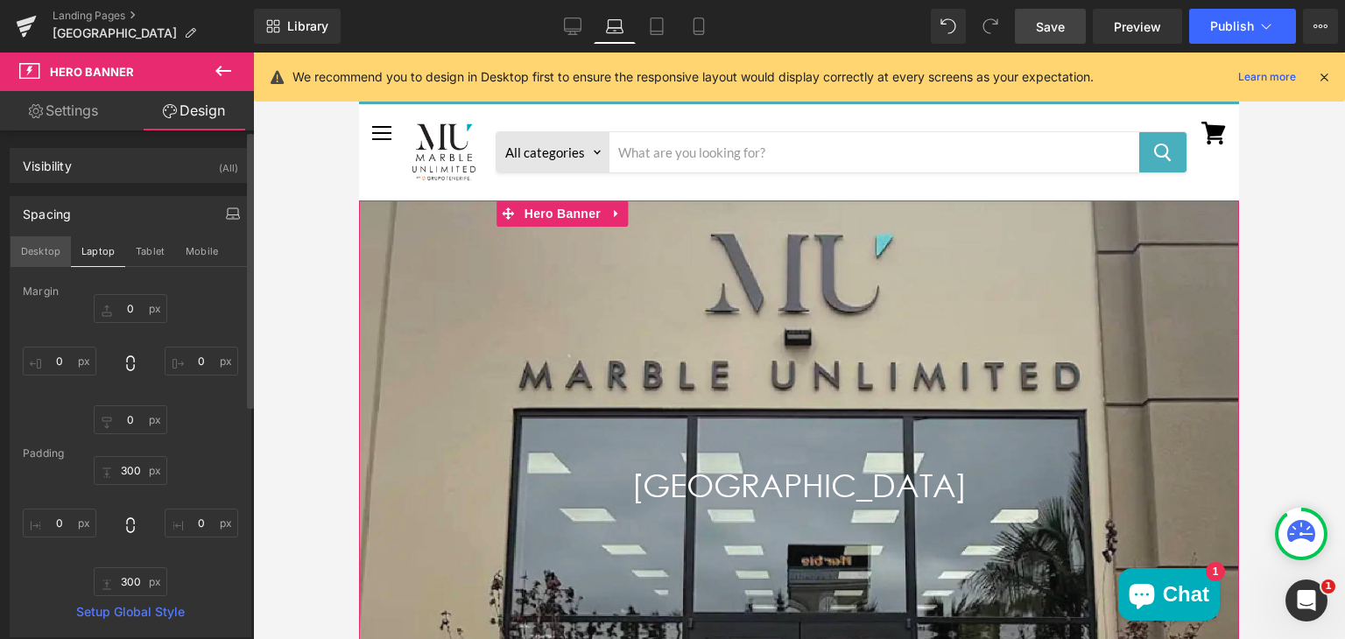
click at [46, 246] on button "Desktop" at bounding box center [41, 251] width 60 height 30
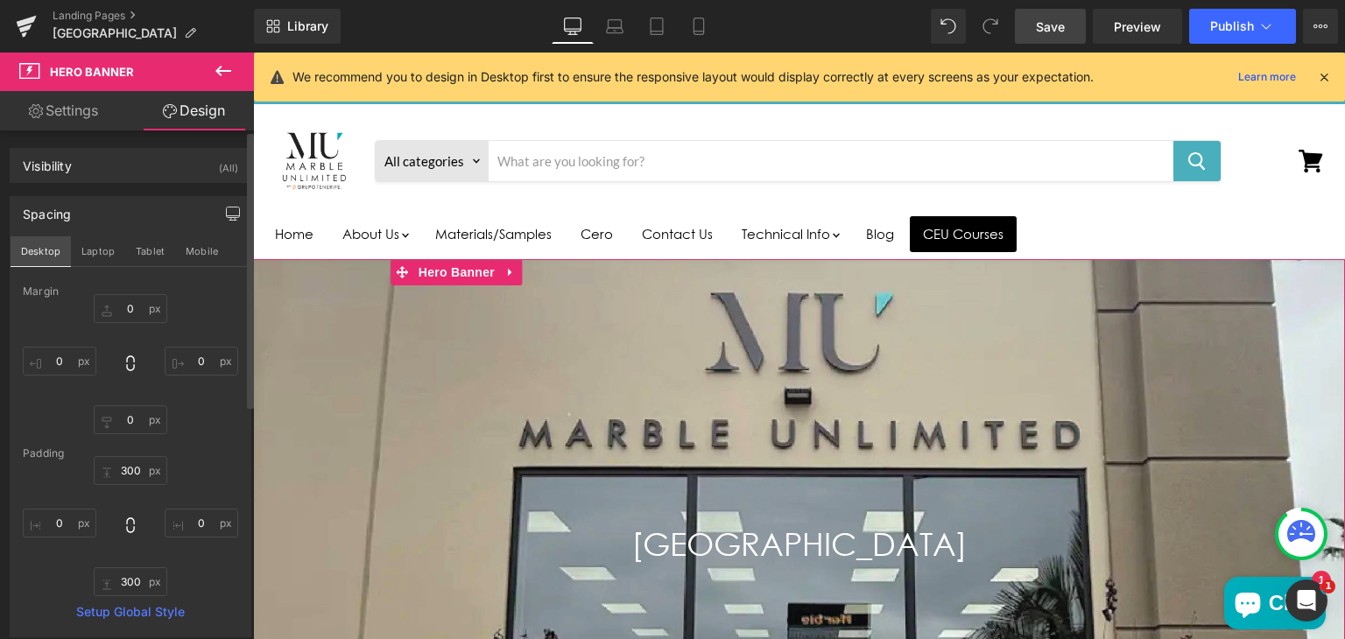
type input "0"
type input "300"
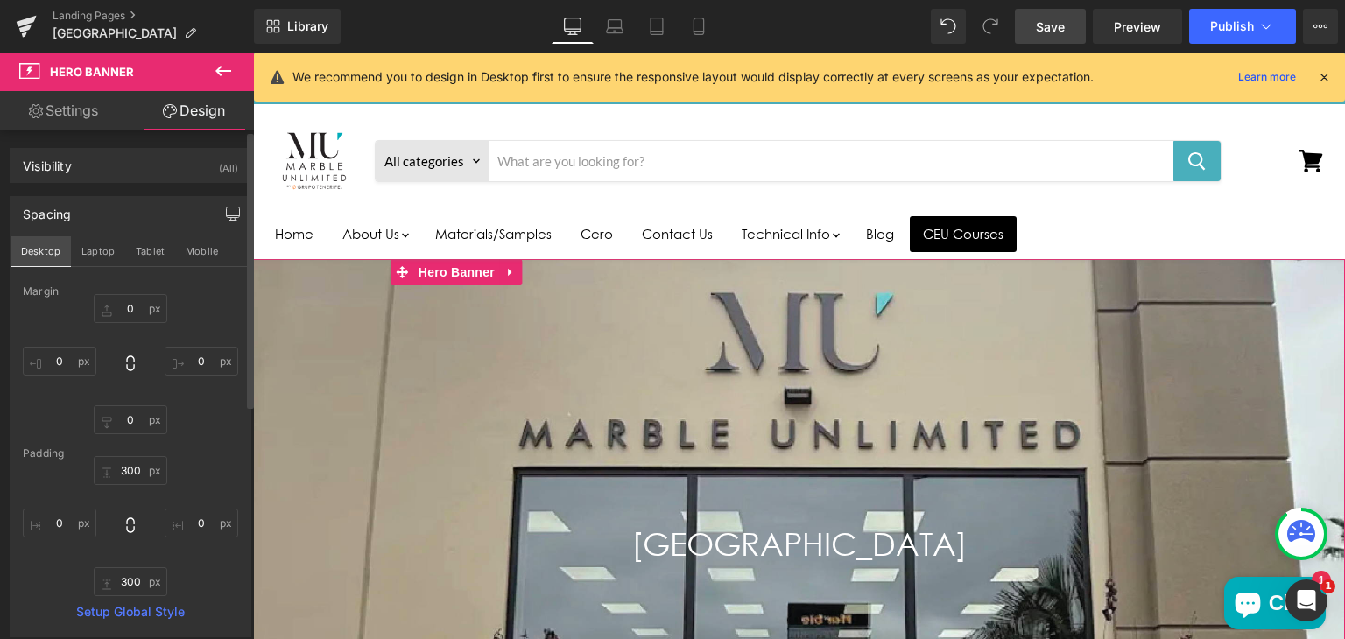
type input "0"
type input "300"
type input "0"
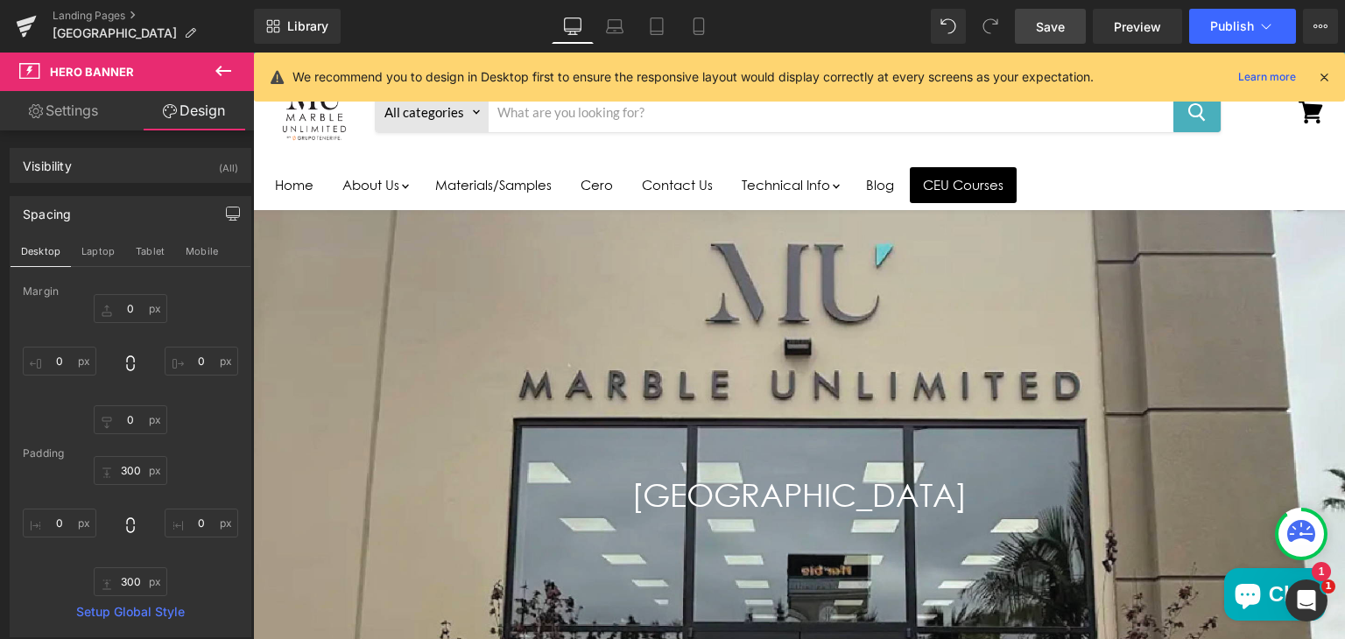
click at [1049, 25] on span "Save" at bounding box center [1050, 27] width 29 height 18
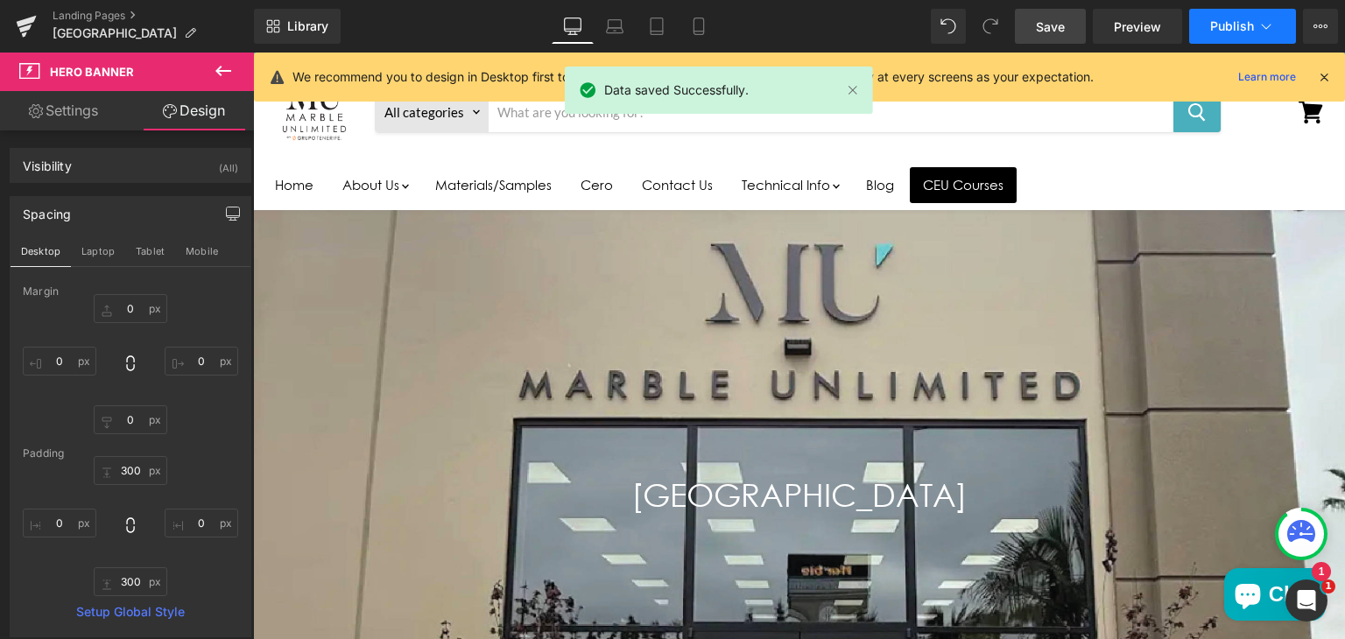
click at [1210, 18] on button "Publish" at bounding box center [1242, 26] width 107 height 35
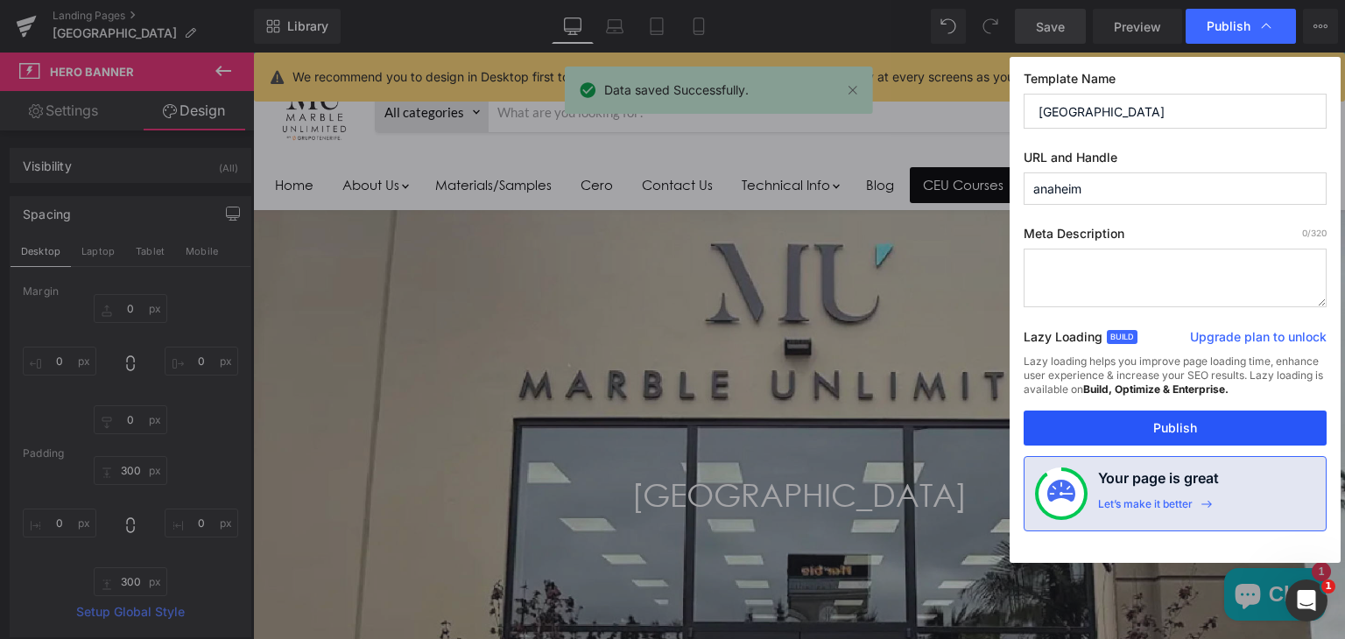
click at [1166, 423] on button "Publish" at bounding box center [1175, 428] width 303 height 35
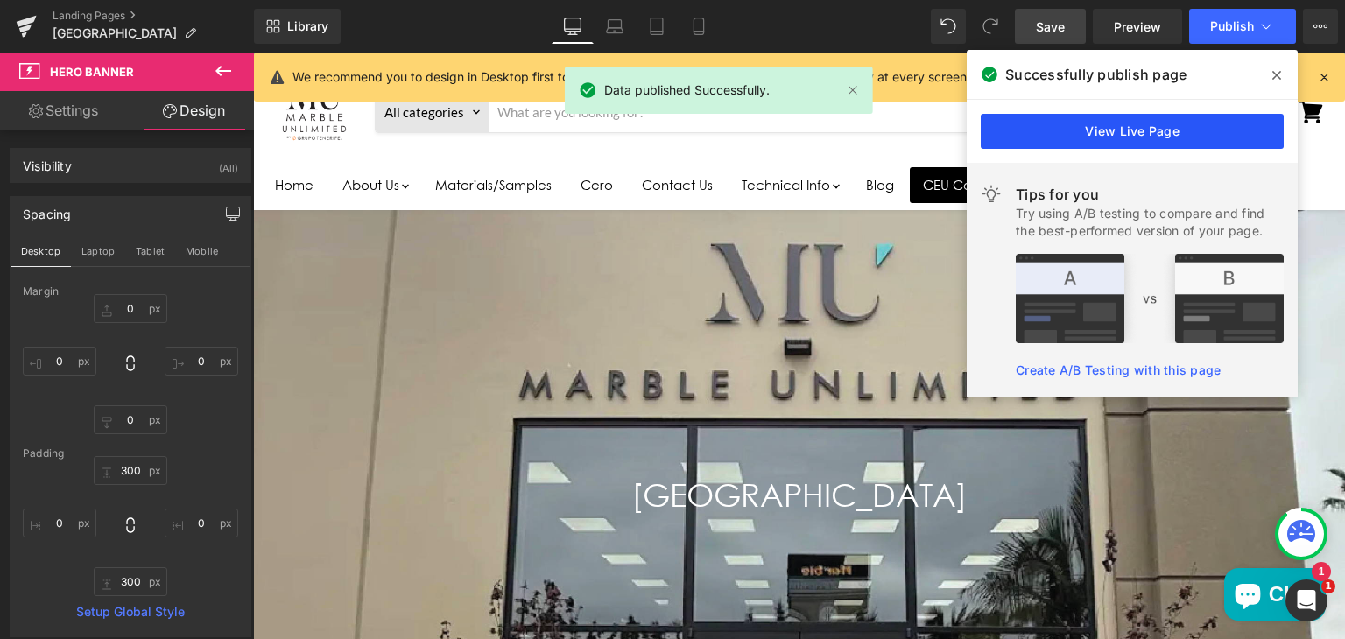
click at [1156, 137] on link "View Live Page" at bounding box center [1132, 131] width 303 height 35
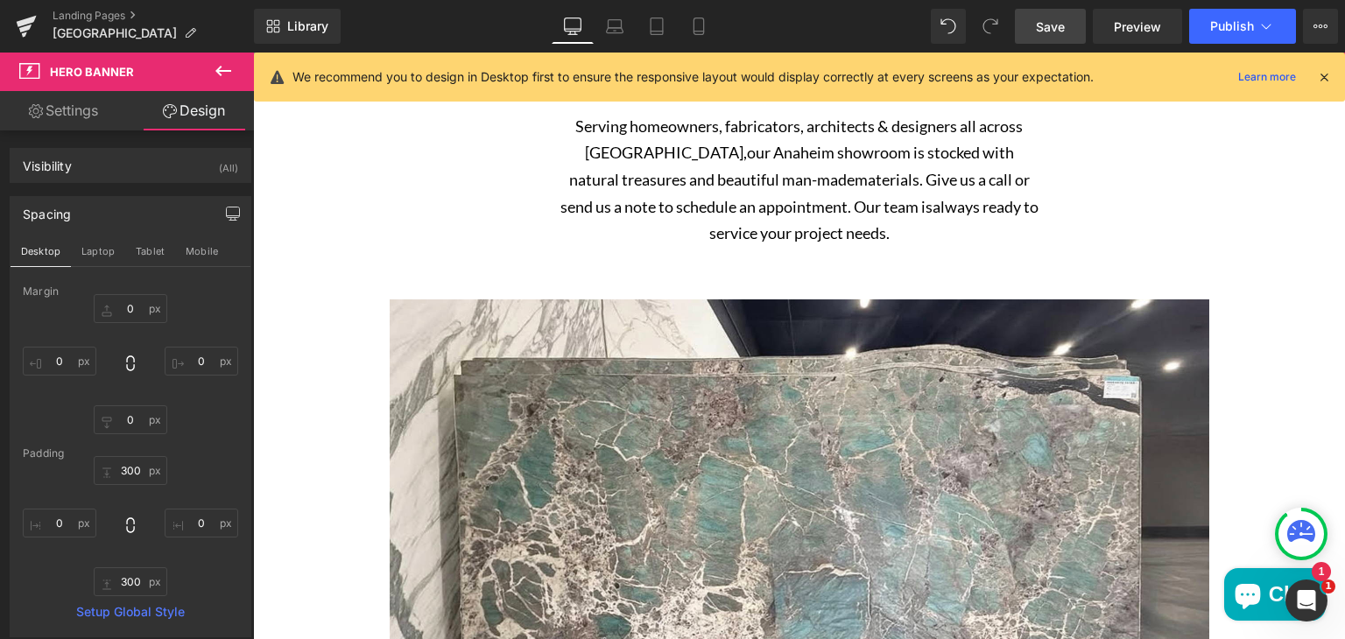
scroll to position [823, 0]
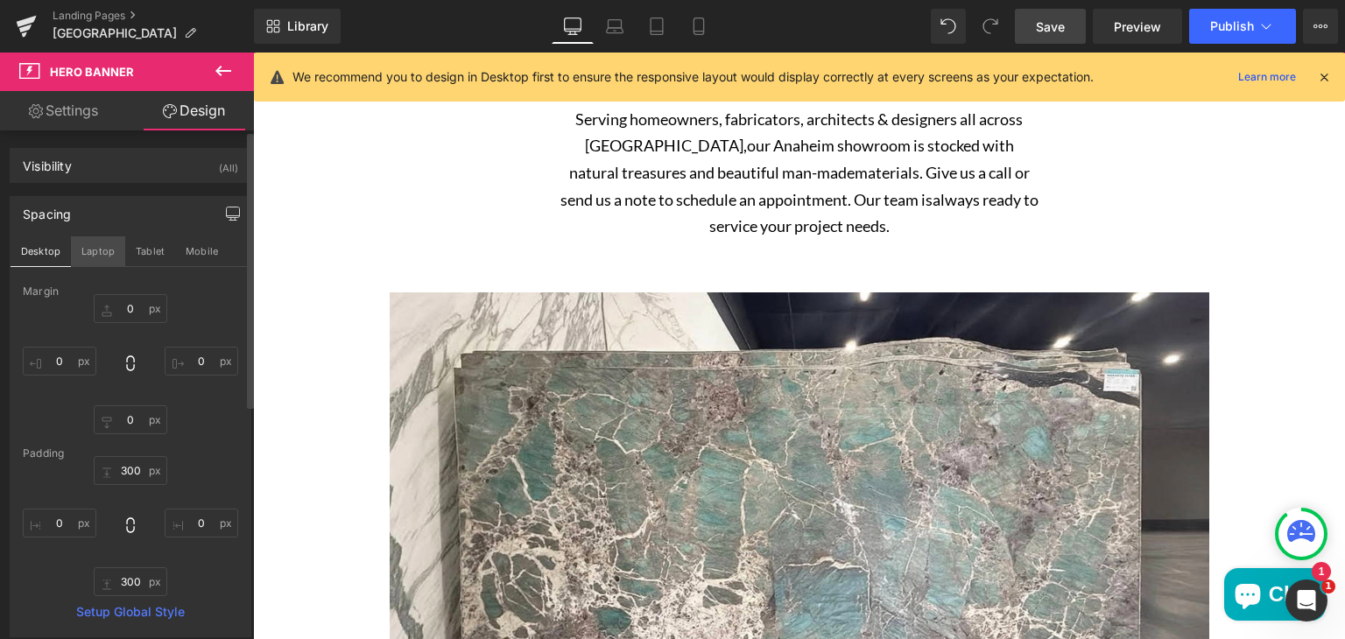
click at [97, 253] on button "Laptop" at bounding box center [98, 251] width 54 height 30
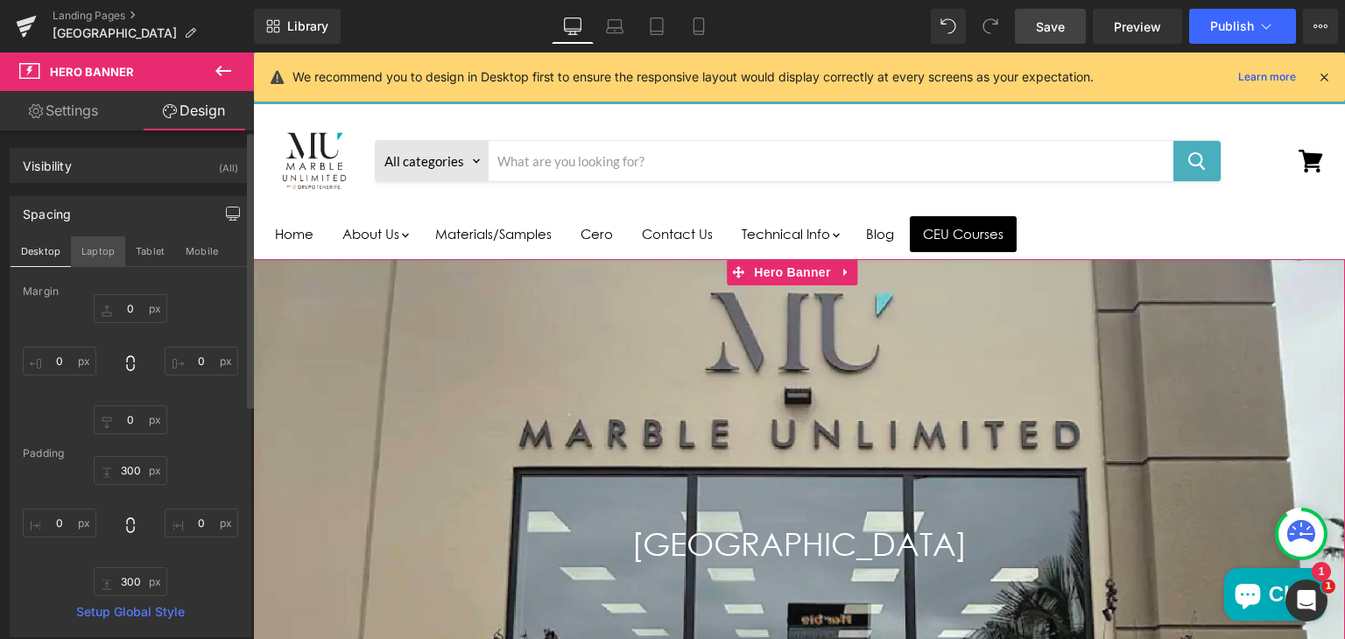
type input "0"
type input "300"
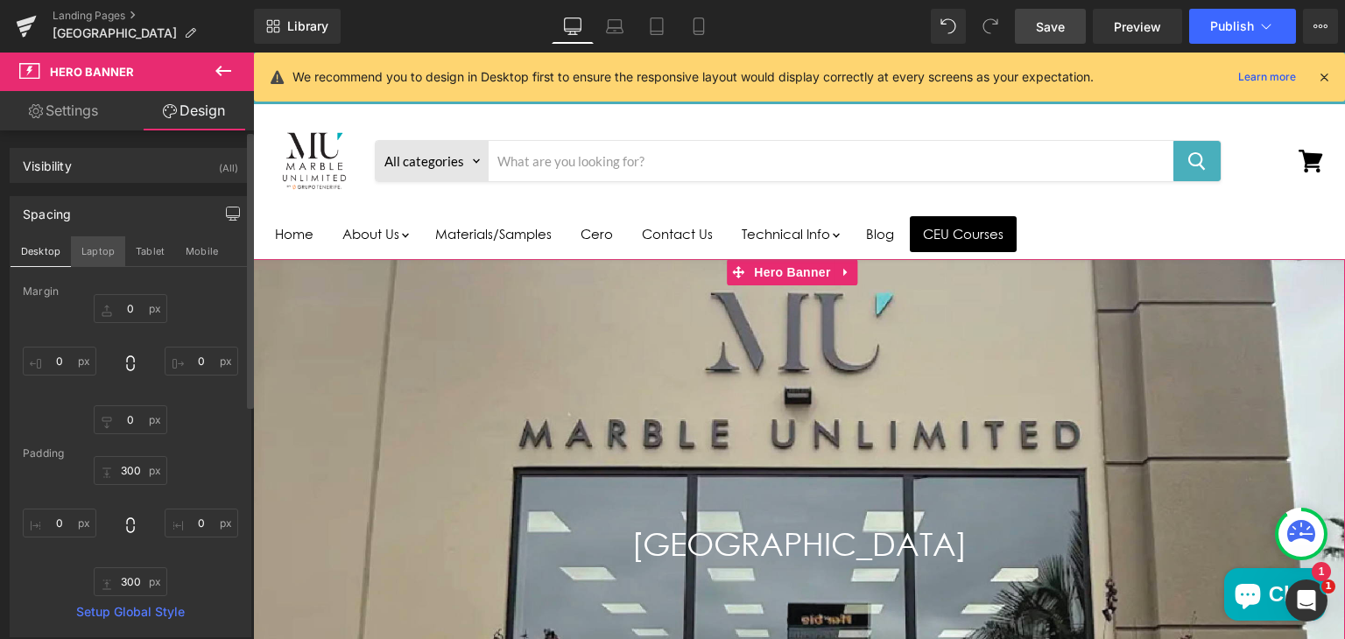
type input "0"
type input "300"
type input "0"
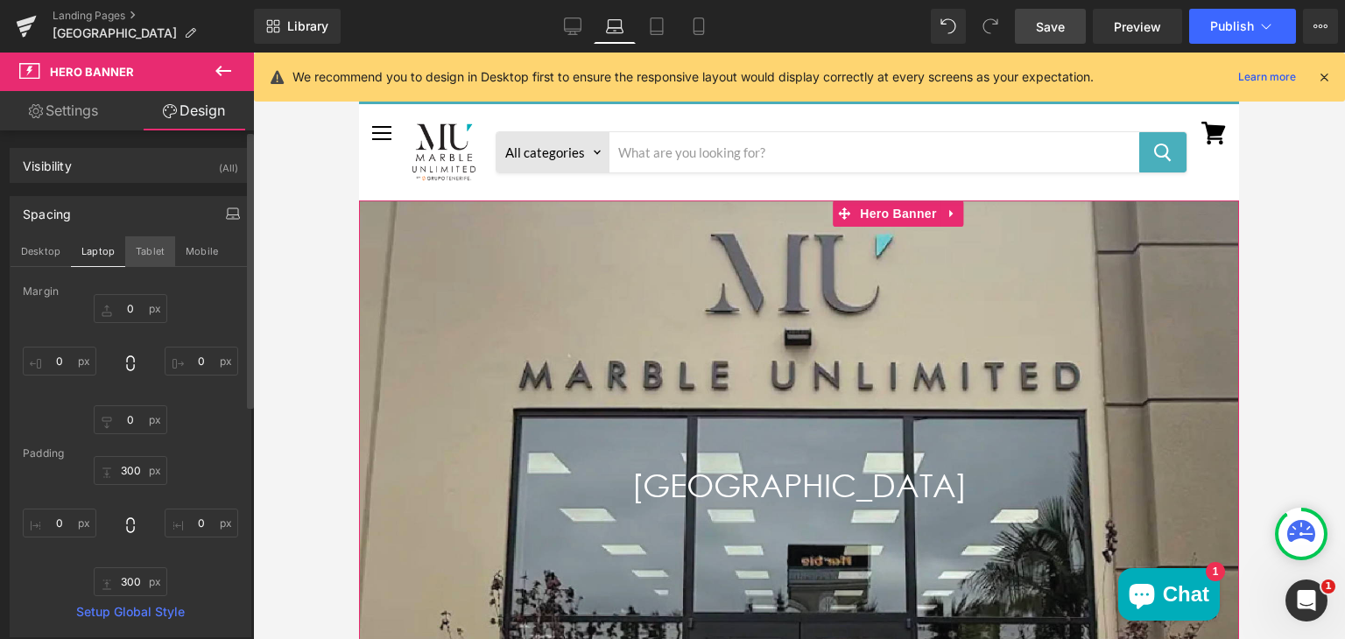
click at [151, 246] on button "Tablet" at bounding box center [150, 251] width 50 height 30
type input "0"
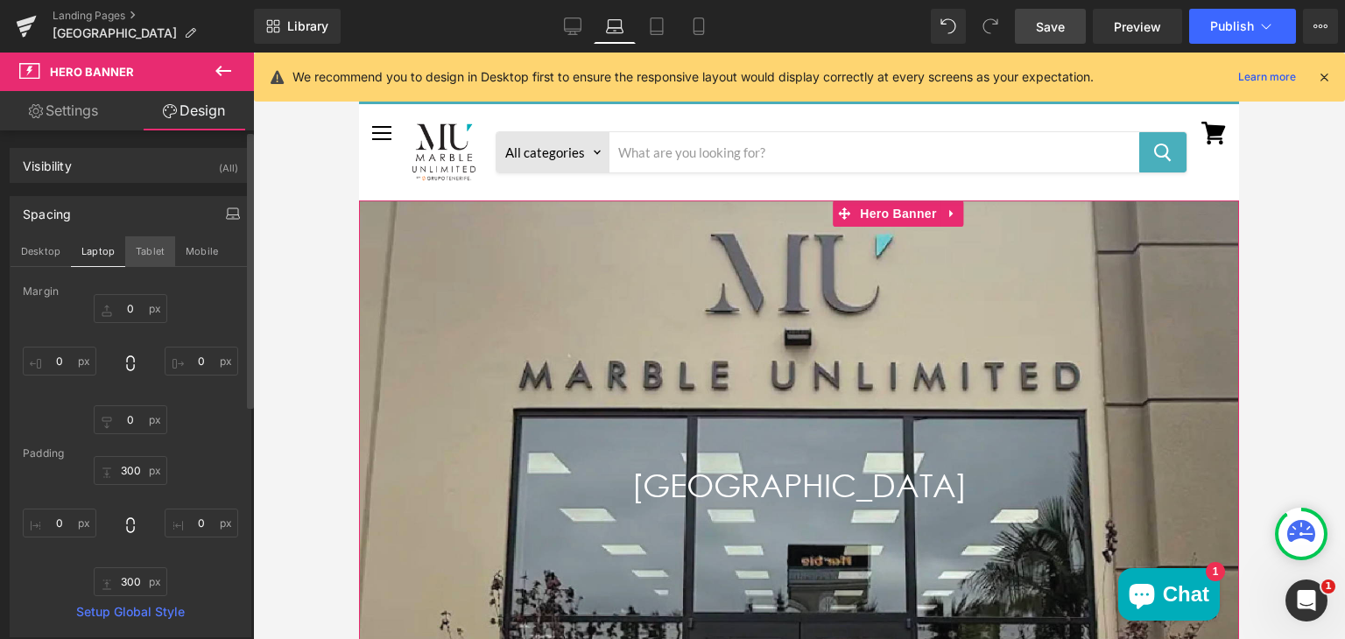
type input "200"
type input "0"
type input "200"
type input "0"
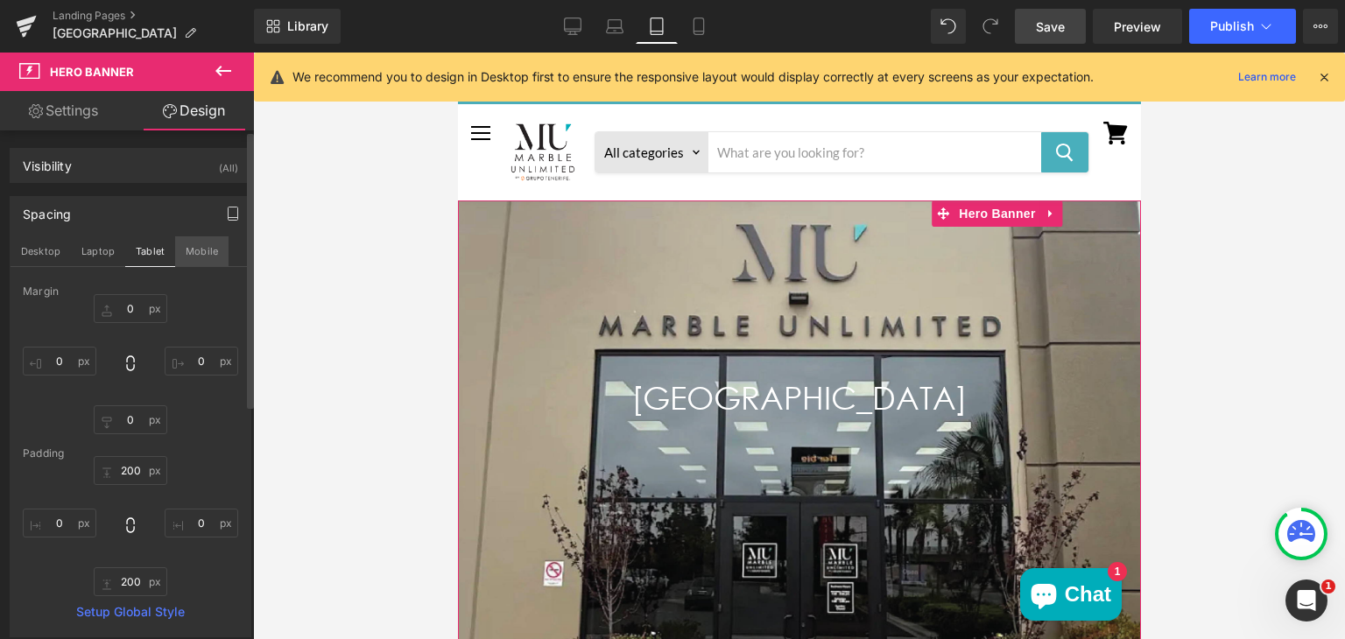
click at [201, 247] on button "Mobile" at bounding box center [201, 251] width 53 height 30
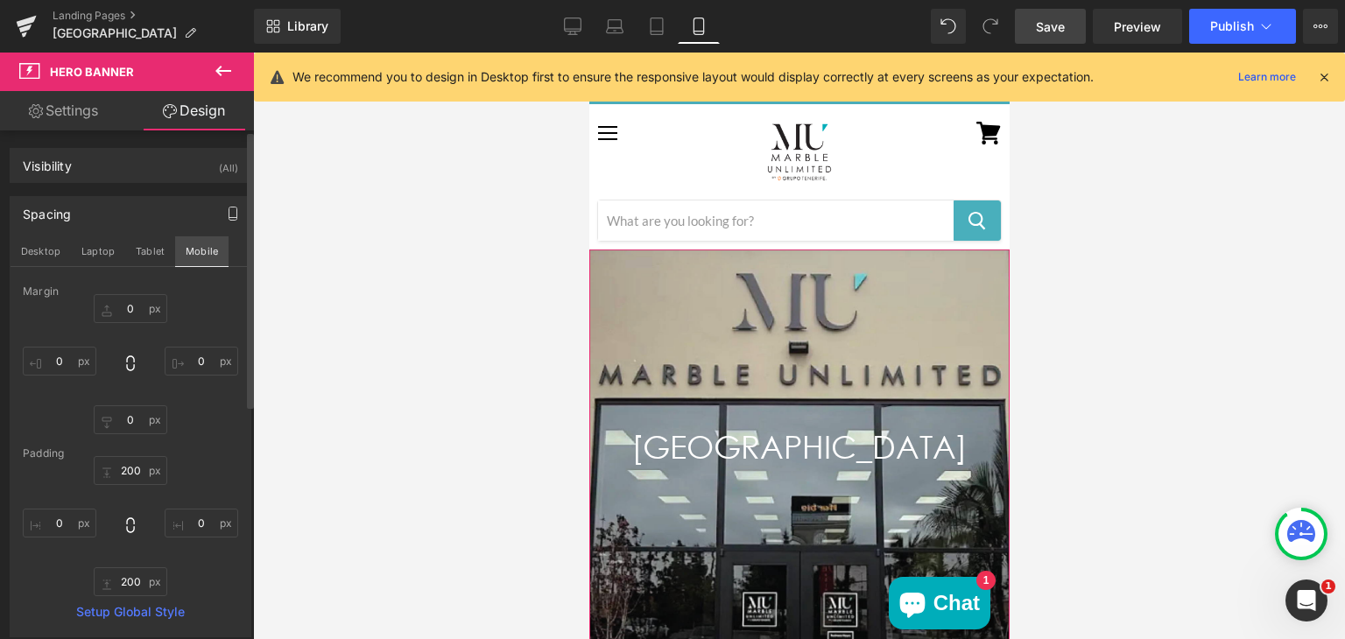
type input "0"
type input "200"
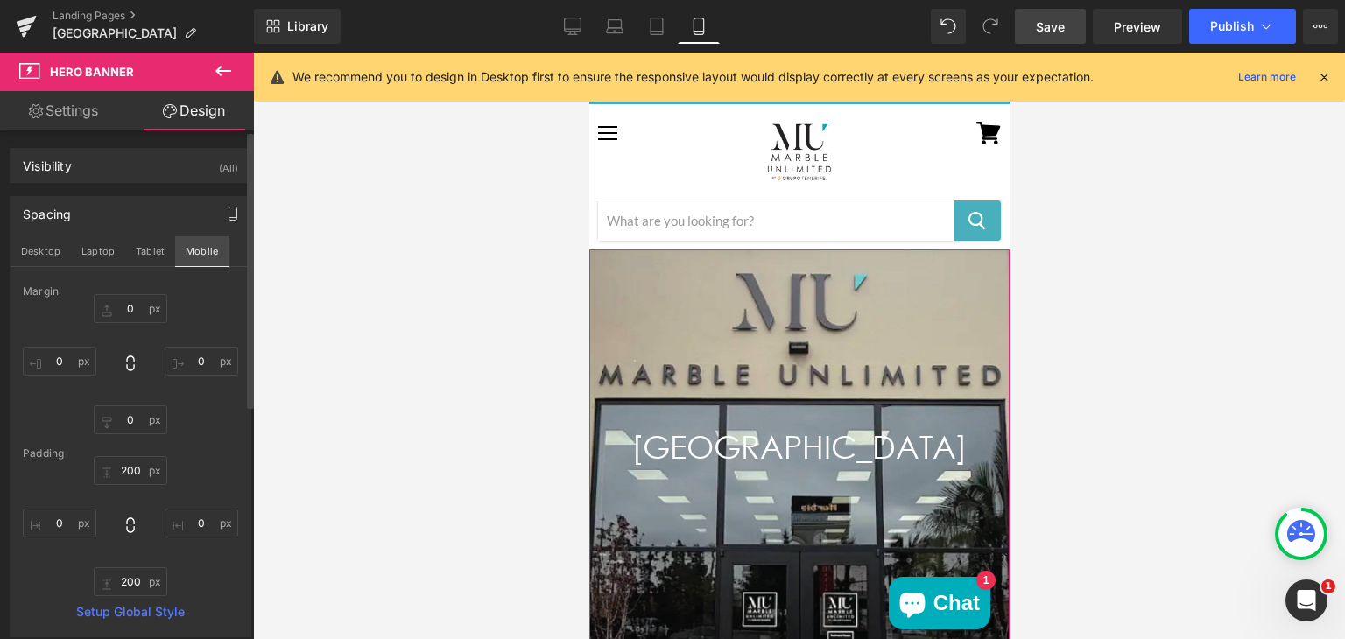
type input "0"
type input "200"
type input "0"
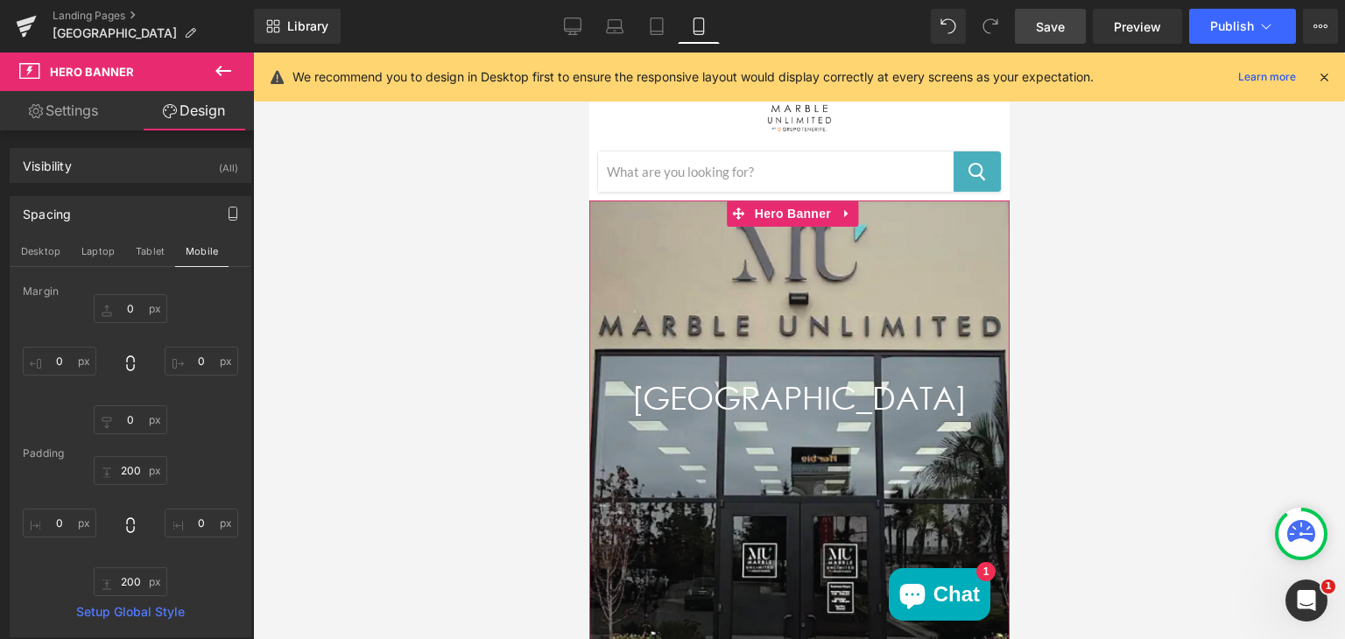
click at [87, 104] on link "Settings" at bounding box center [63, 110] width 127 height 39
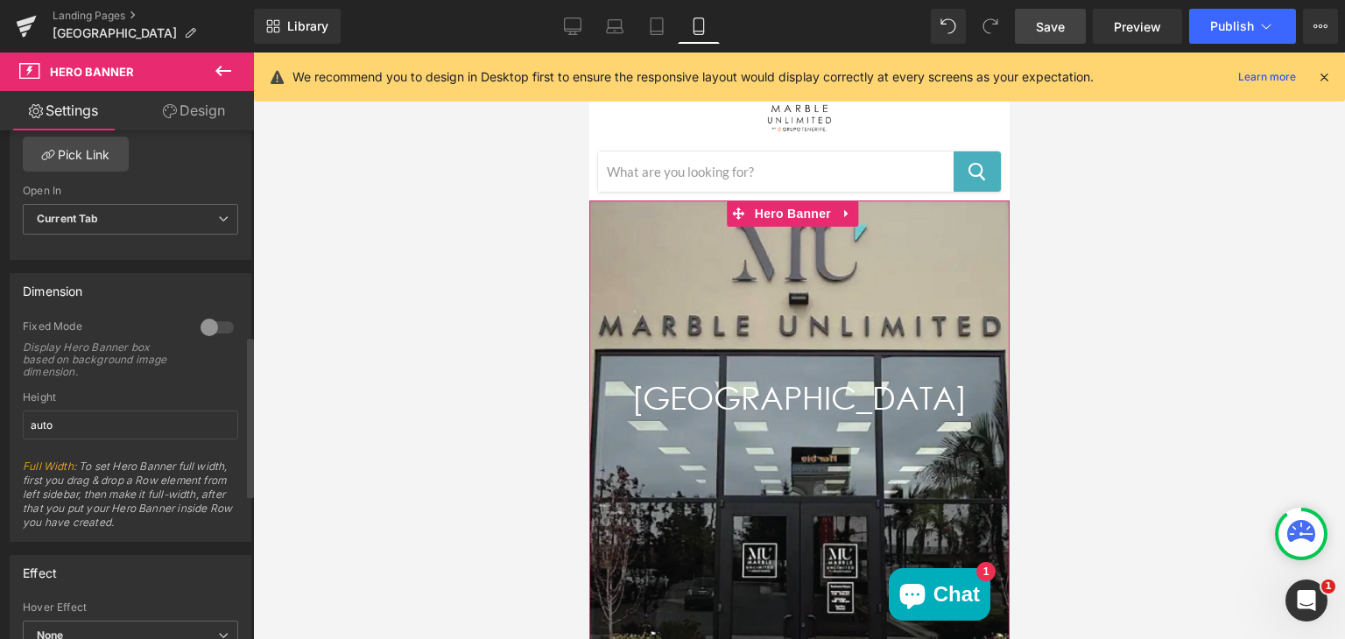
scroll to position [647, 0]
click at [1061, 21] on span "Save" at bounding box center [1050, 27] width 29 height 18
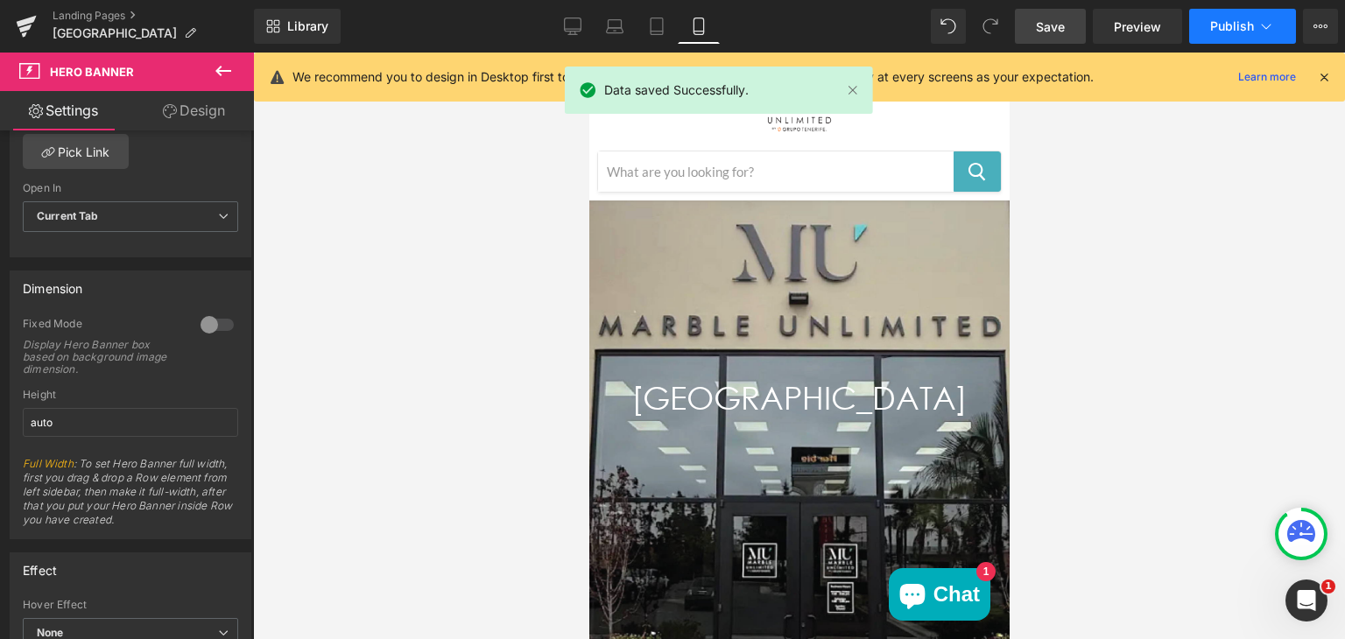
click at [1230, 22] on span "Publish" at bounding box center [1232, 26] width 44 height 14
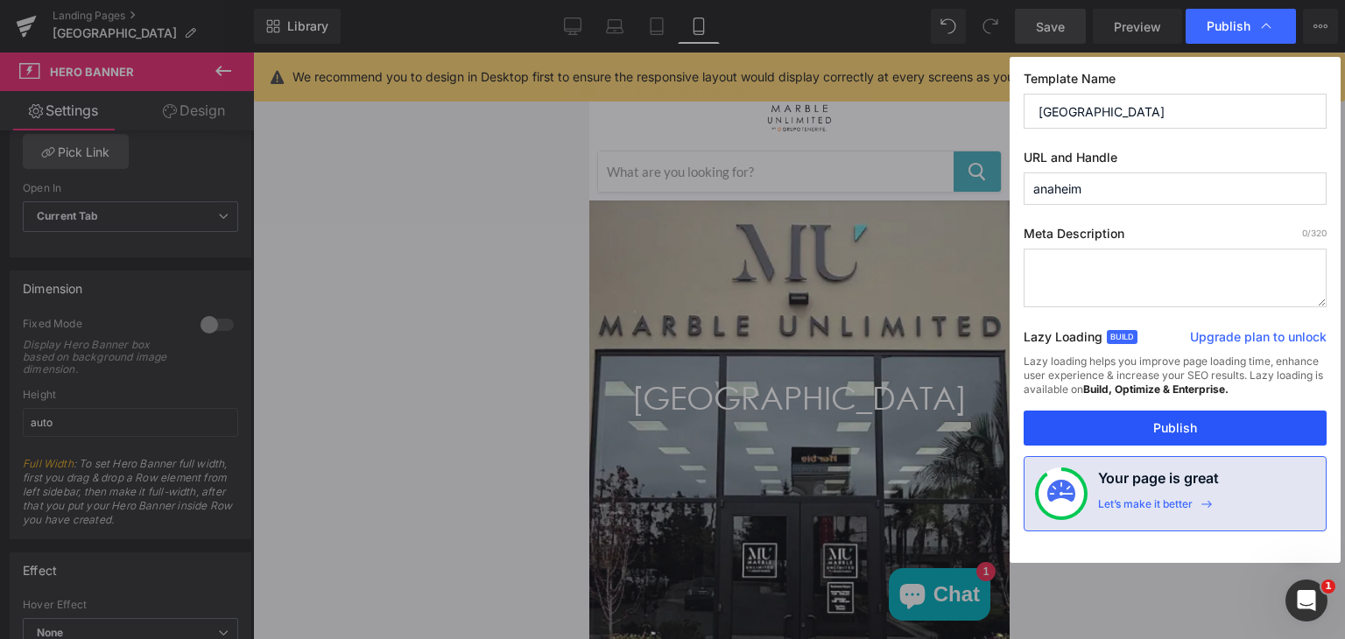
click at [1086, 435] on button "Publish" at bounding box center [1175, 428] width 303 height 35
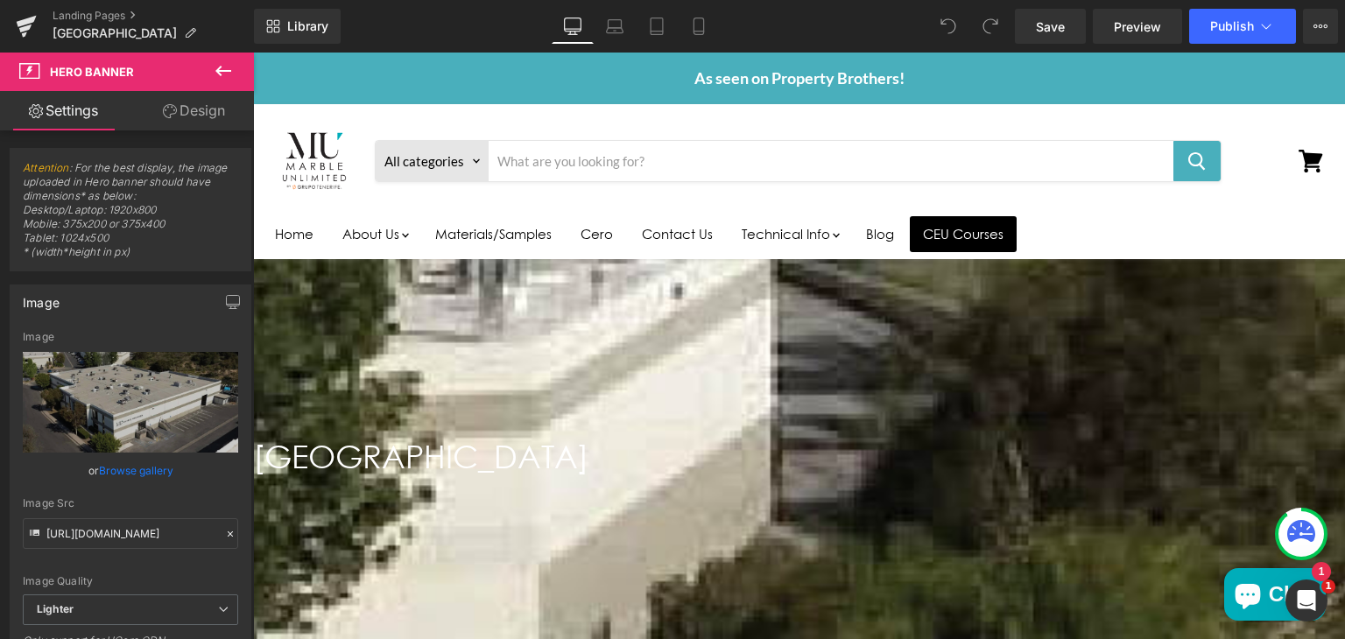
click at [189, 113] on link "Design" at bounding box center [193, 110] width 127 height 39
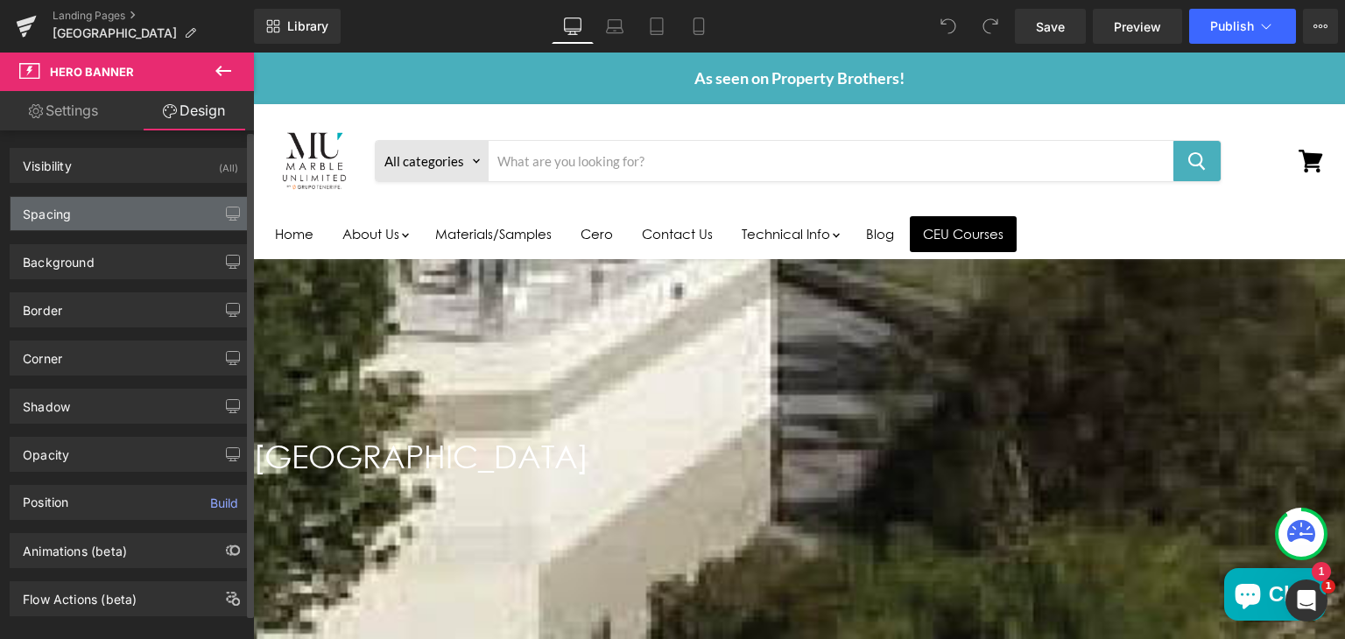
click at [80, 225] on div "Spacing" at bounding box center [131, 213] width 240 height 33
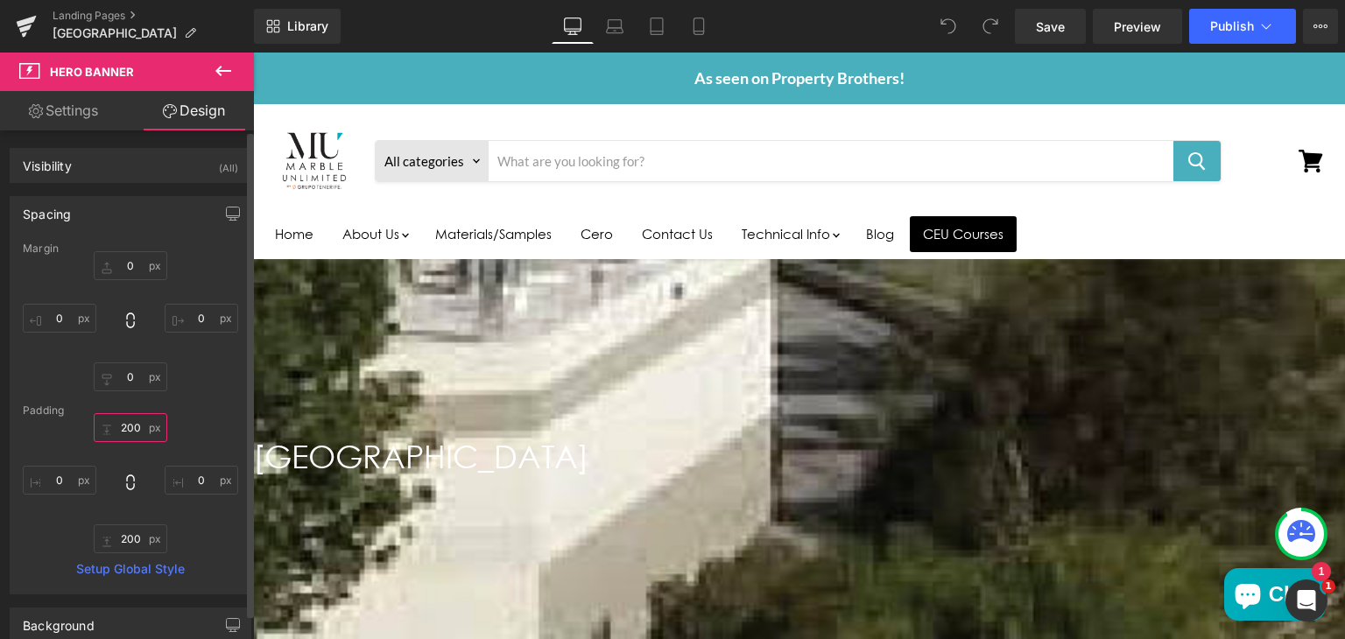
click at [135, 432] on input "200" at bounding box center [131, 427] width 74 height 29
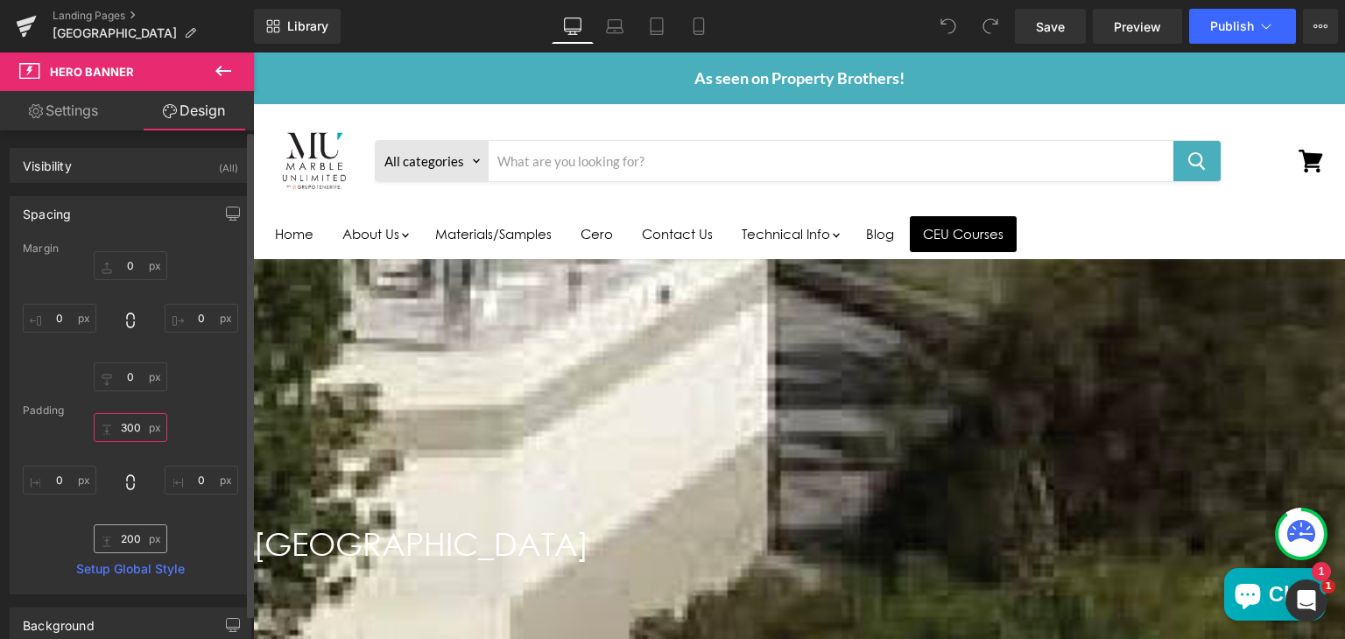
type input "300"
click at [130, 542] on input "200" at bounding box center [131, 539] width 74 height 29
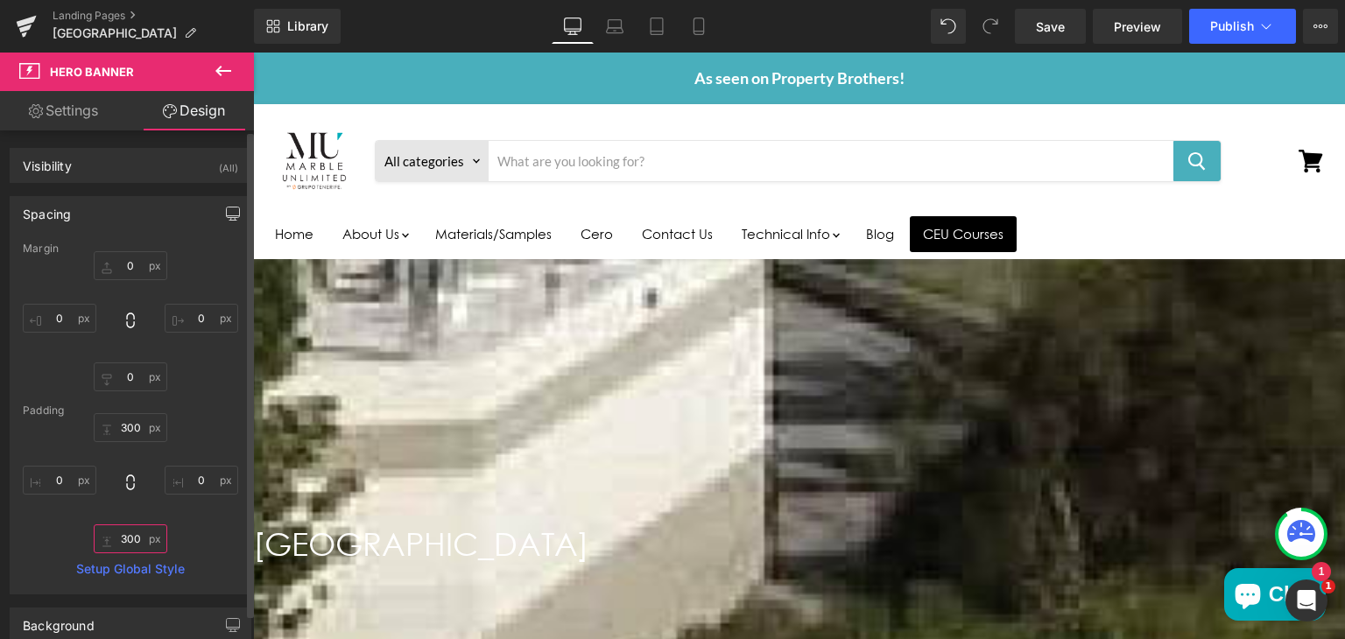
type input "300"
click at [222, 220] on button "button" at bounding box center [233, 213] width 28 height 33
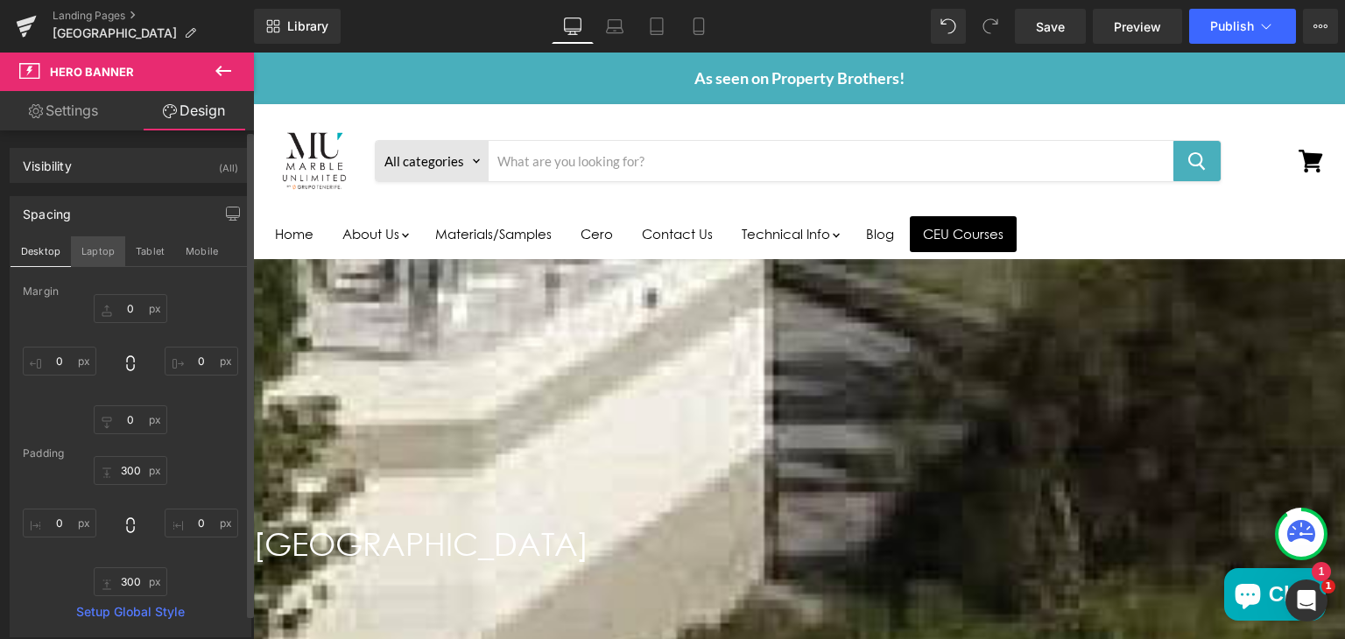
click at [97, 245] on button "Laptop" at bounding box center [98, 251] width 54 height 30
type input "0"
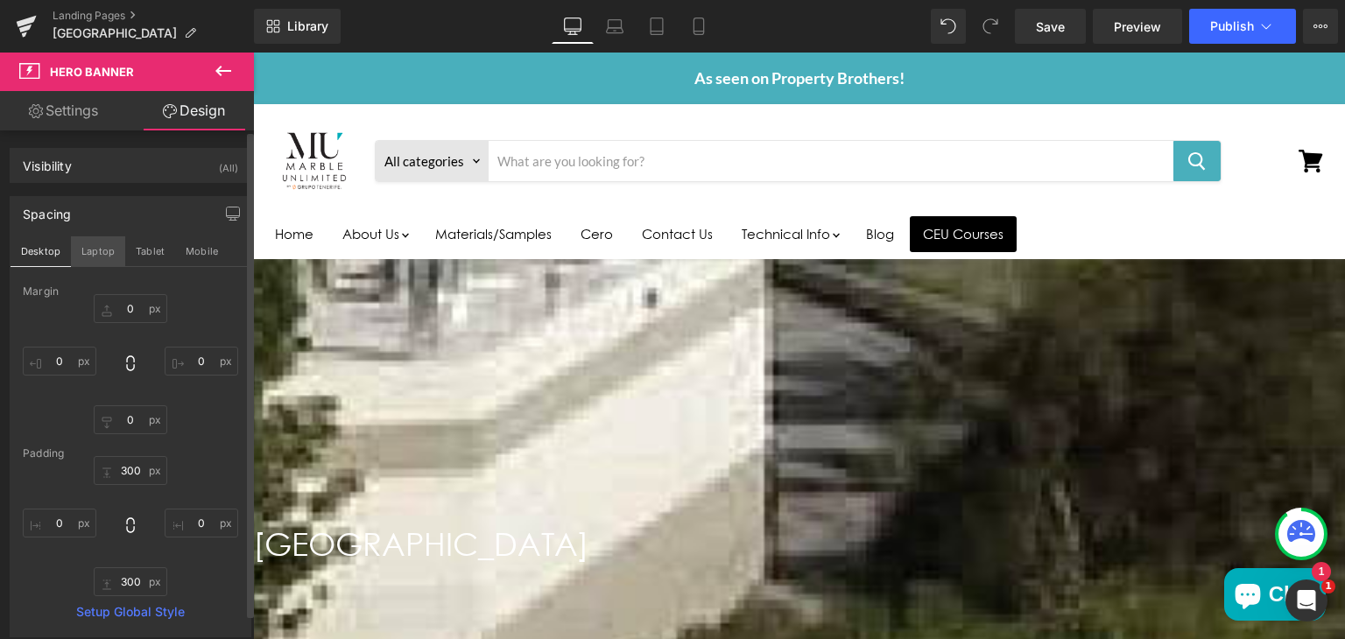
type input "300"
type input "0"
type input "300"
type input "0"
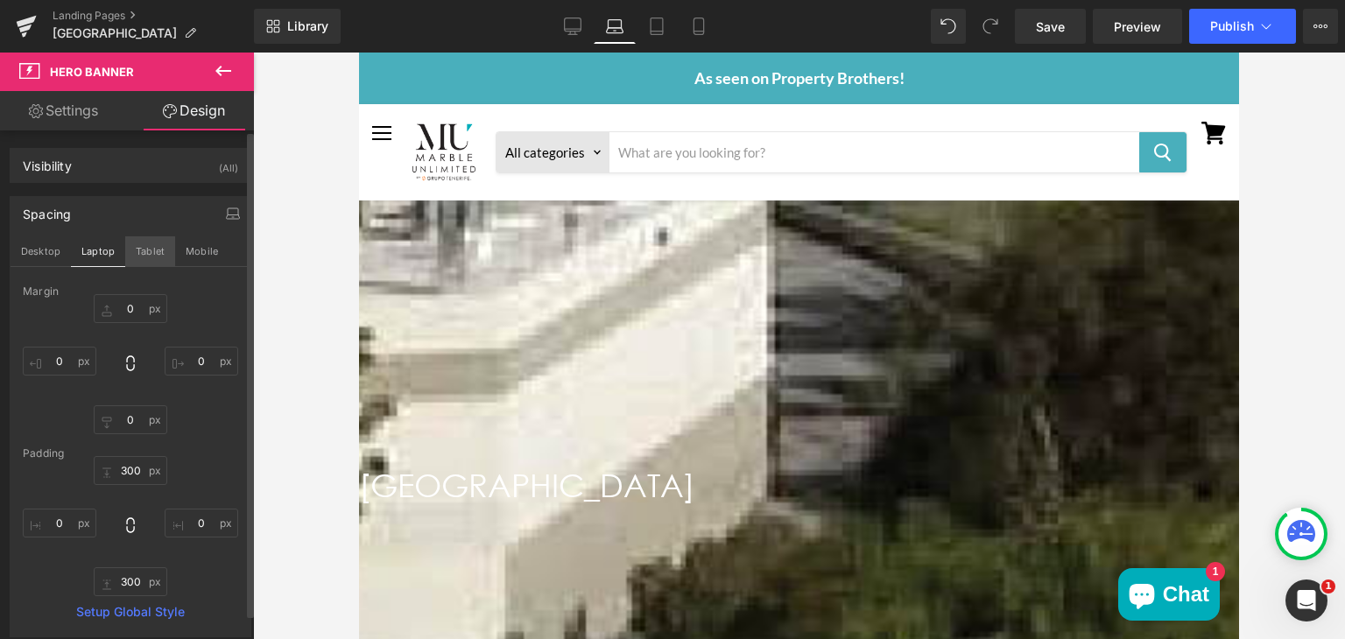
click at [150, 246] on button "Tablet" at bounding box center [150, 251] width 50 height 30
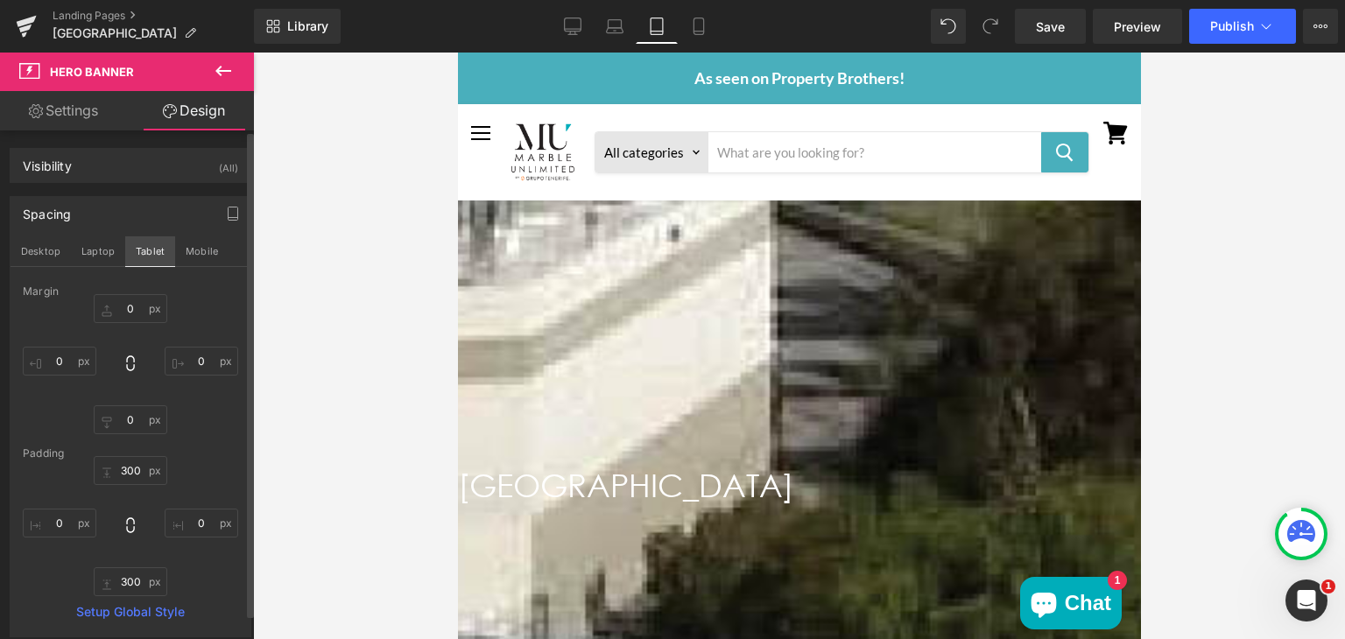
type input "0"
type input "300"
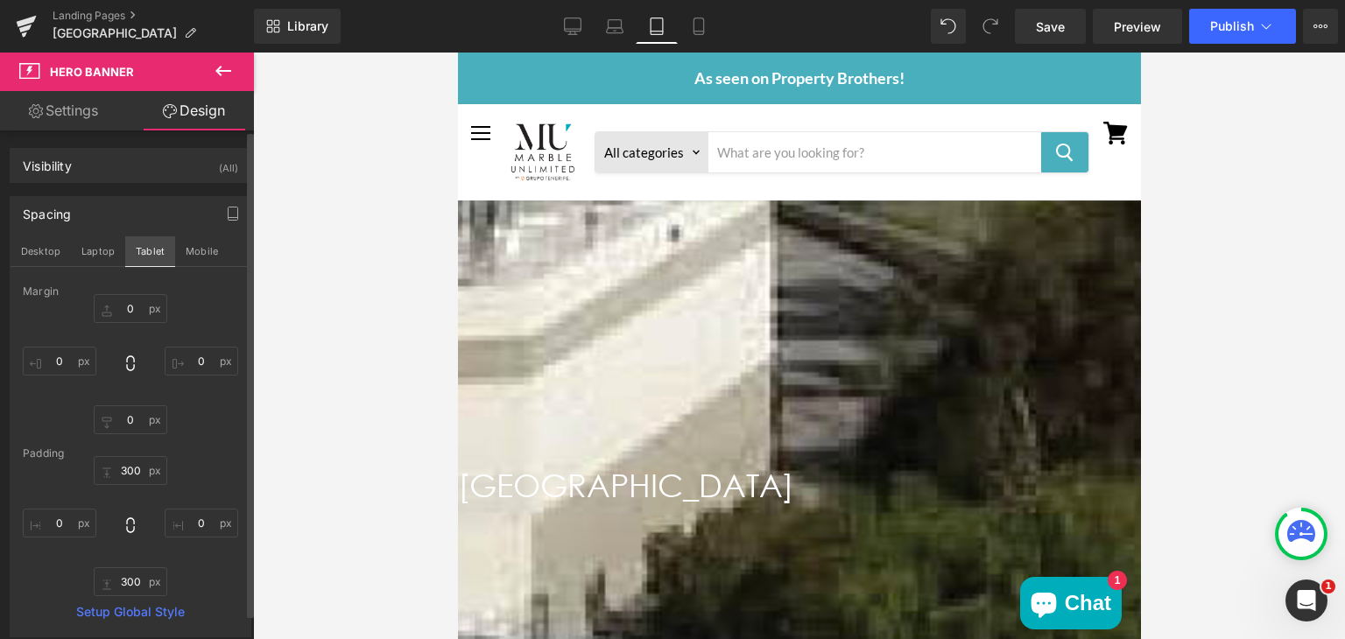
type input "0"
type input "300"
type input "0"
click at [126, 473] on input "300" at bounding box center [131, 470] width 74 height 29
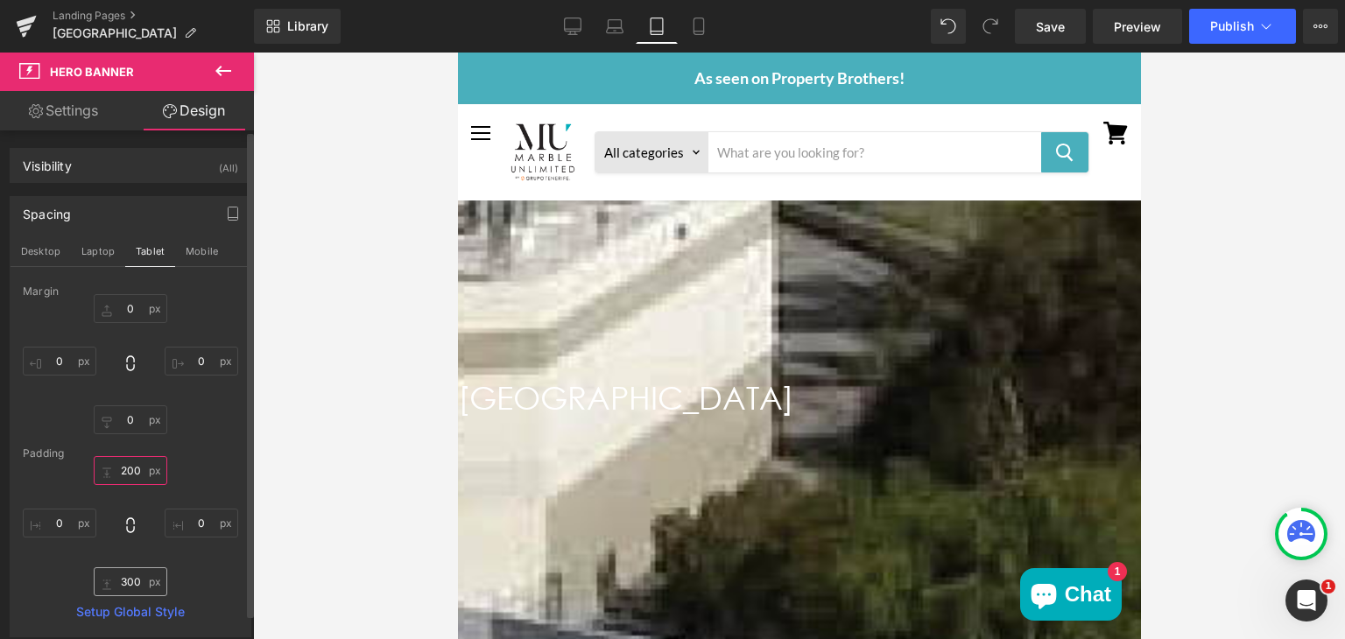
type input "200"
click at [123, 582] on input "300" at bounding box center [131, 581] width 74 height 29
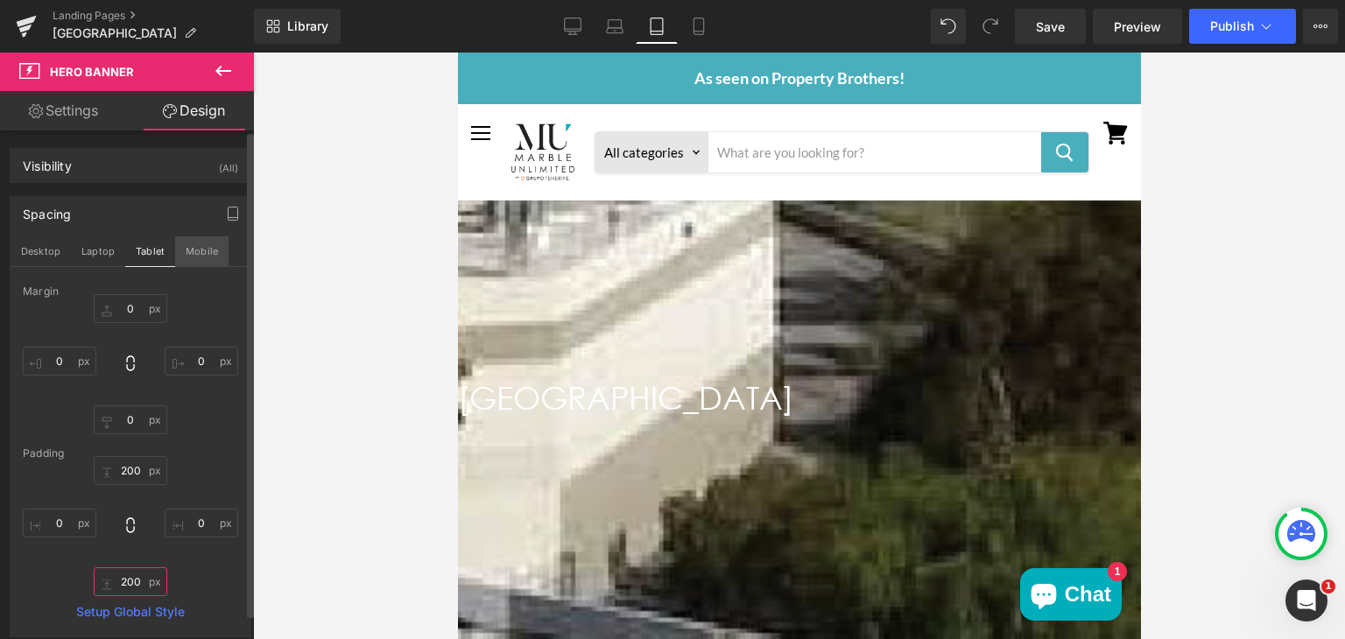
type input "200"
click at [193, 257] on button "Mobile" at bounding box center [201, 251] width 53 height 30
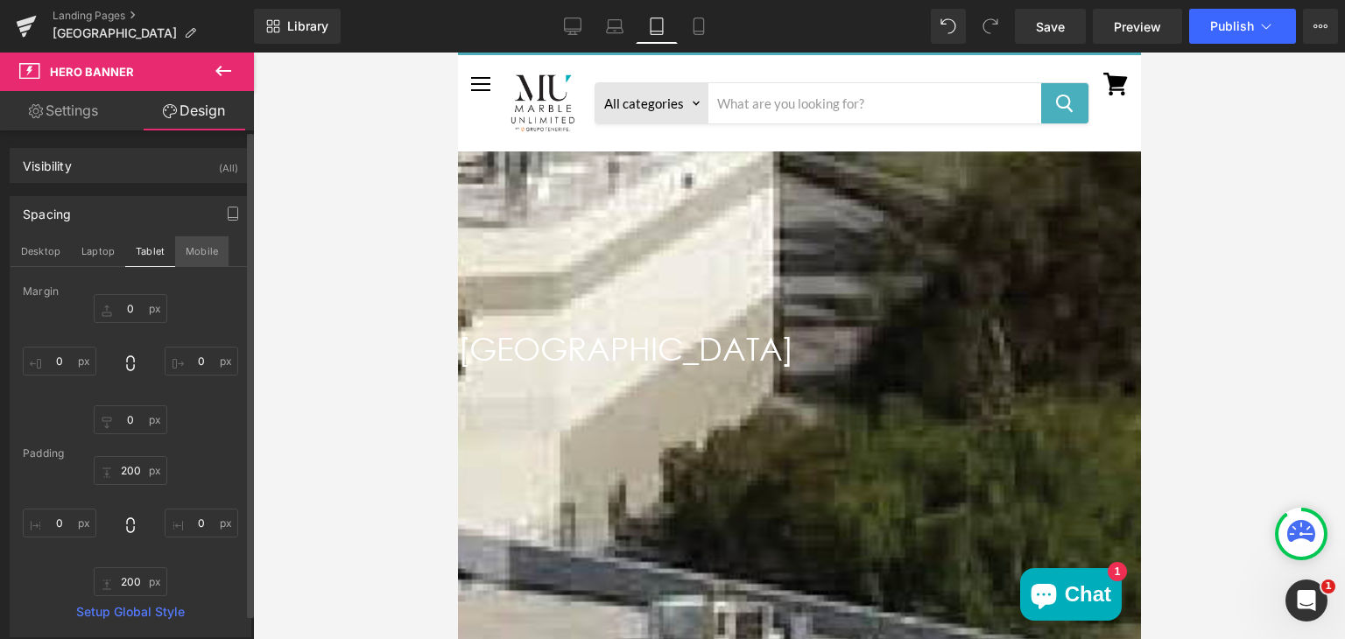
type input "0"
type input "300"
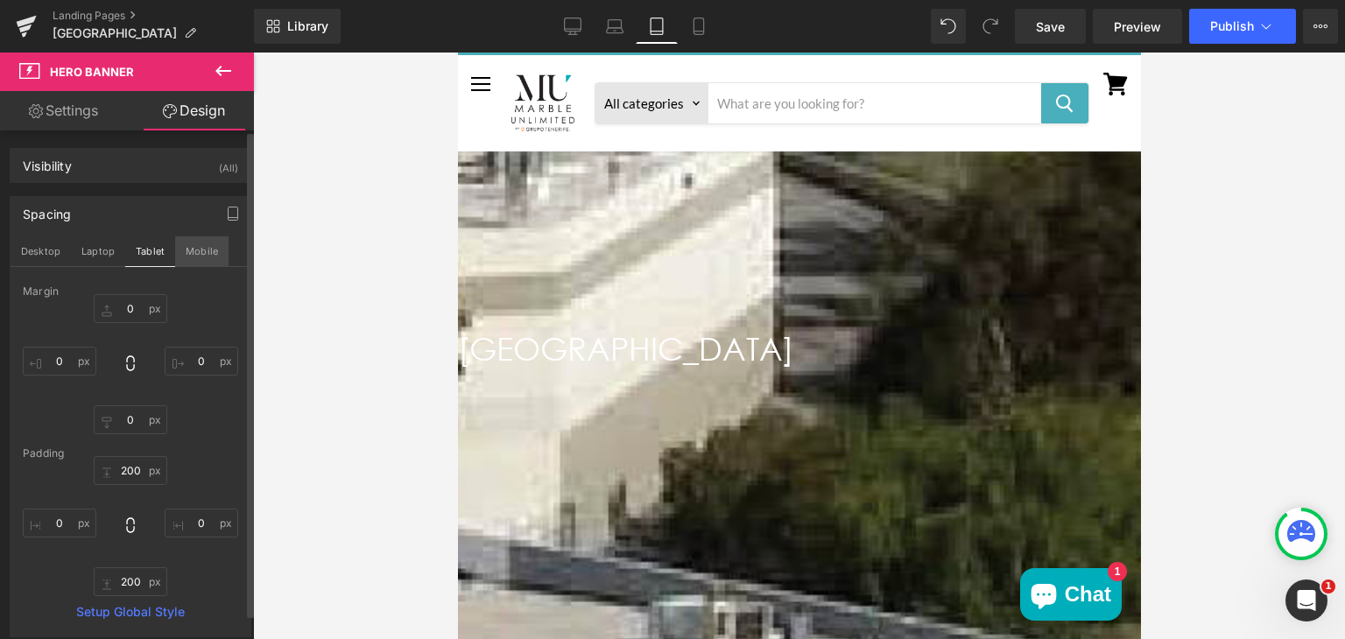
type input "0"
type input "300"
type input "0"
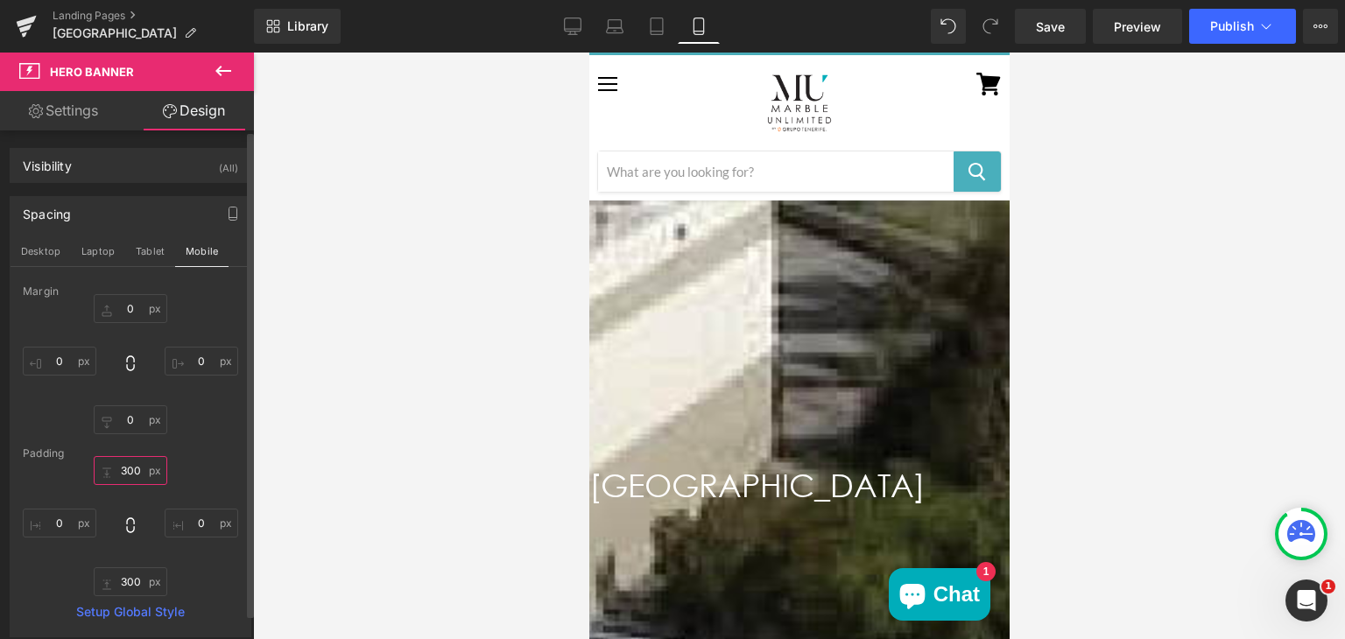
click at [126, 470] on input "300" at bounding box center [131, 470] width 74 height 29
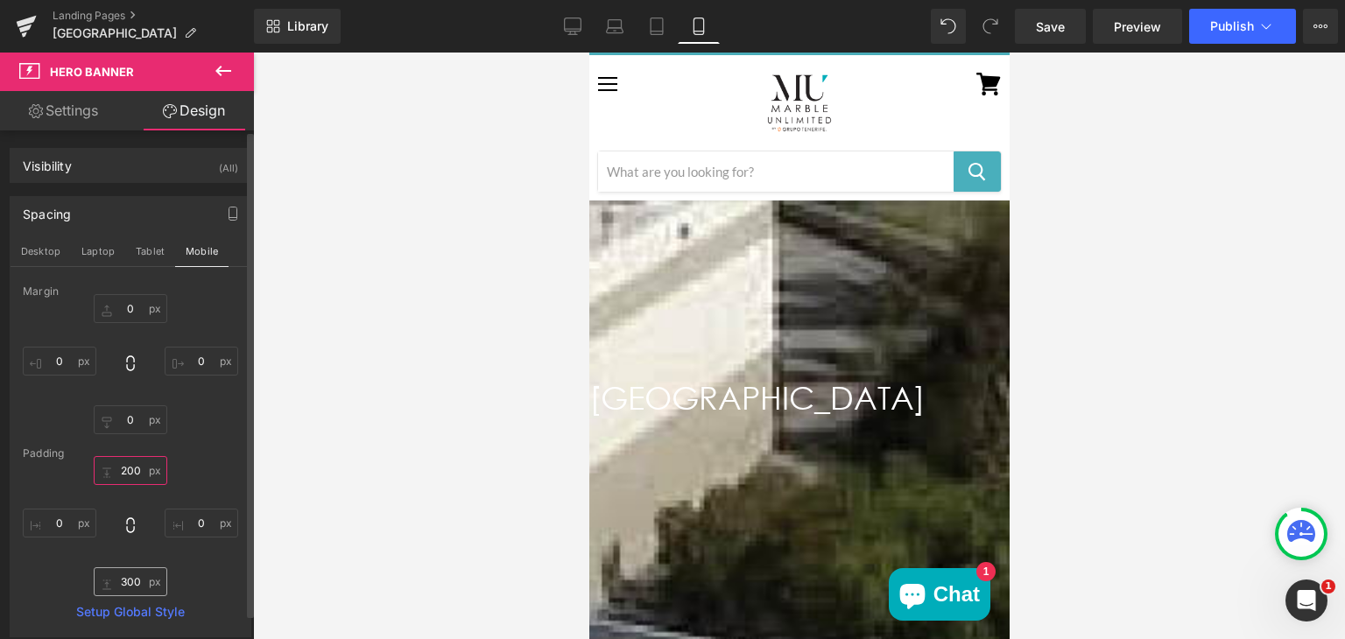
type input "200"
click at [130, 583] on input "300" at bounding box center [131, 581] width 74 height 29
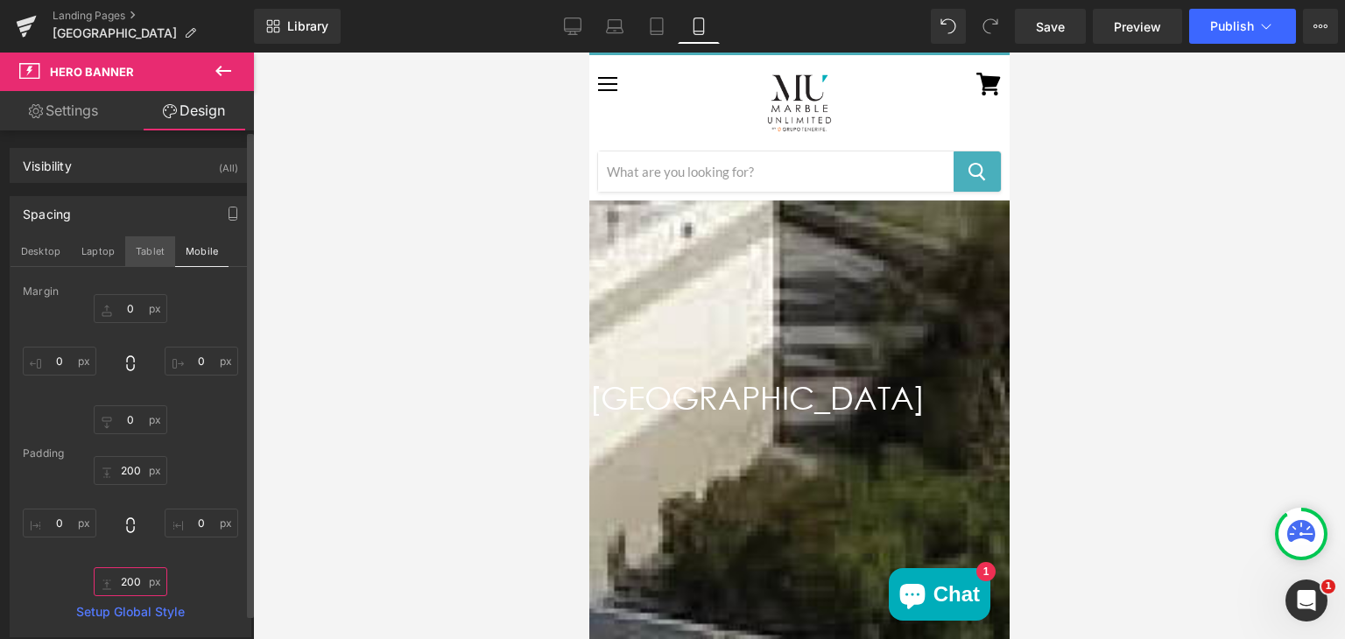
type input "200"
click at [146, 250] on button "Tablet" at bounding box center [150, 251] width 50 height 30
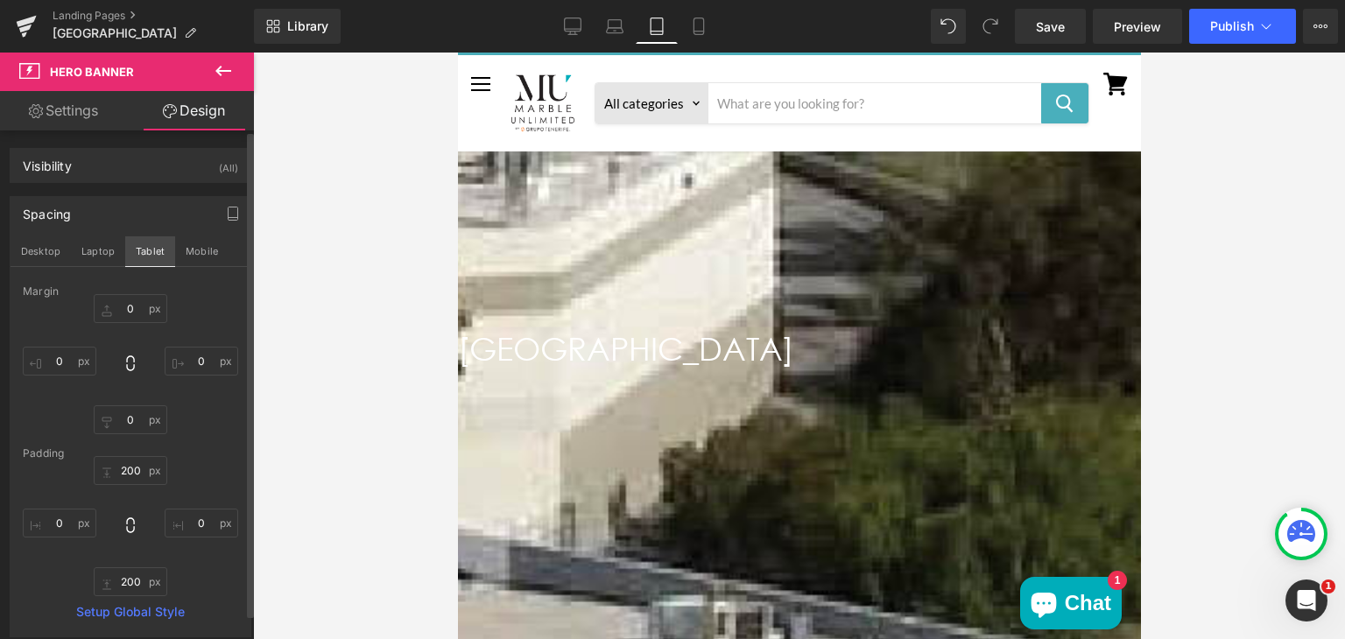
type input "0"
type input "200"
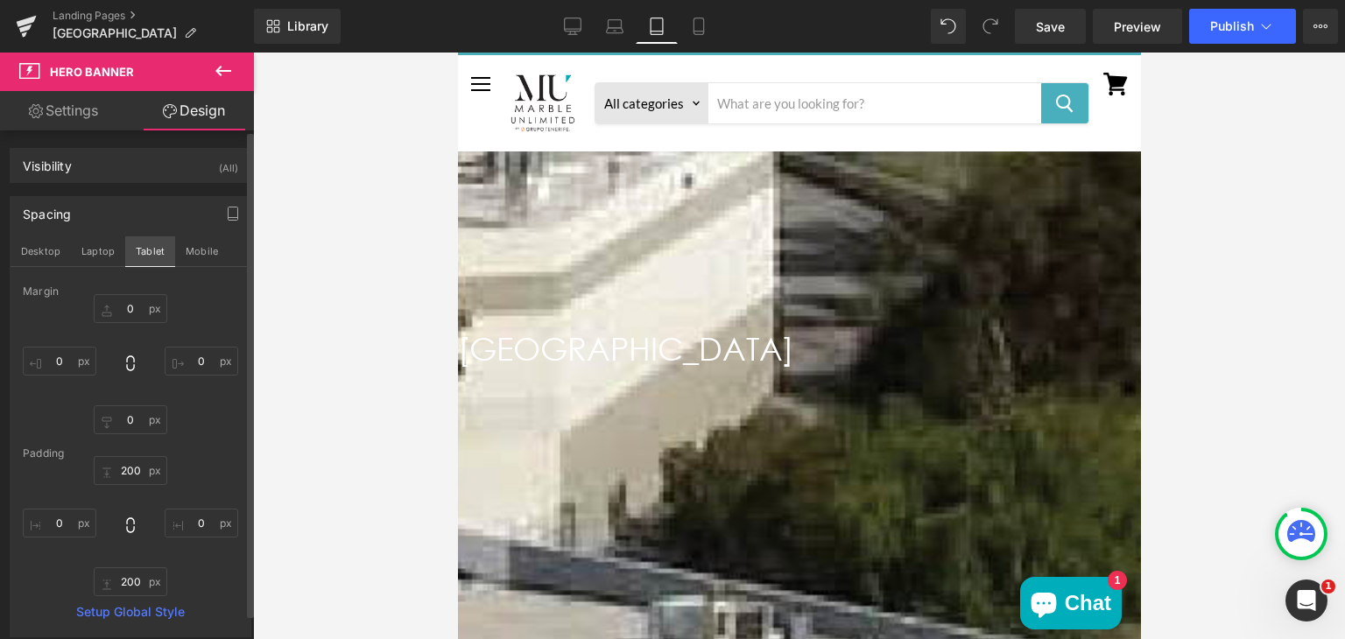
type input "0"
type input "200"
type input "0"
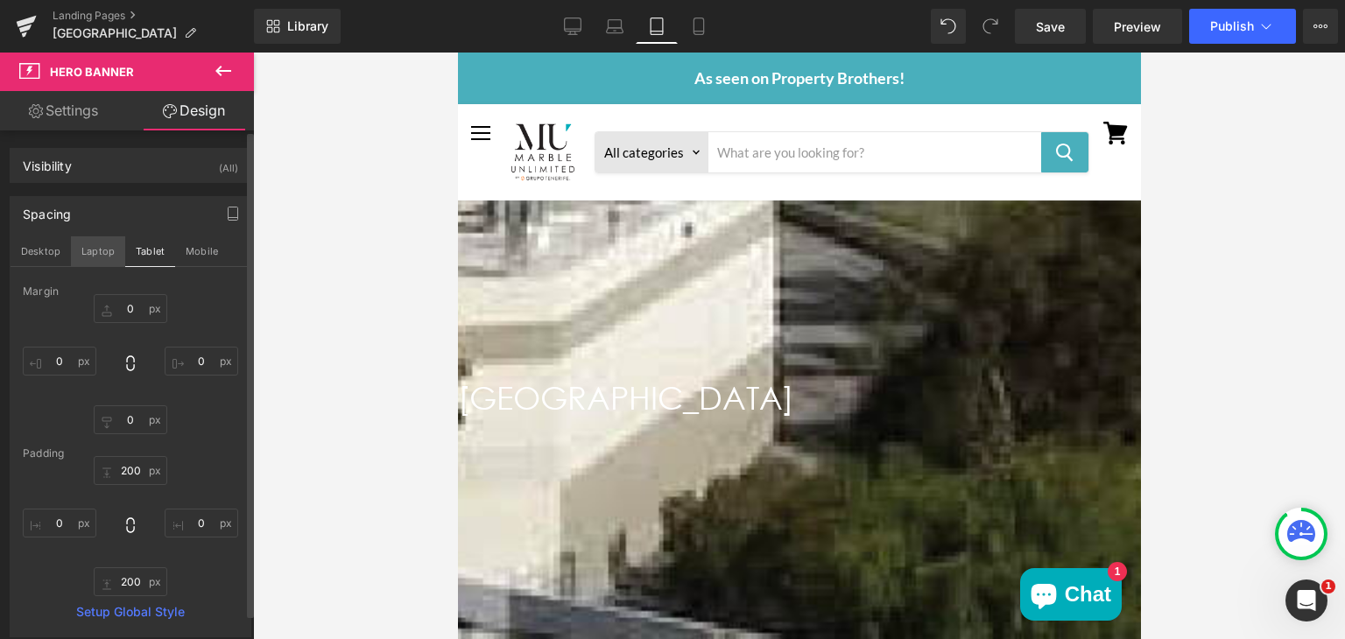
click at [96, 250] on button "Laptop" at bounding box center [98, 251] width 54 height 30
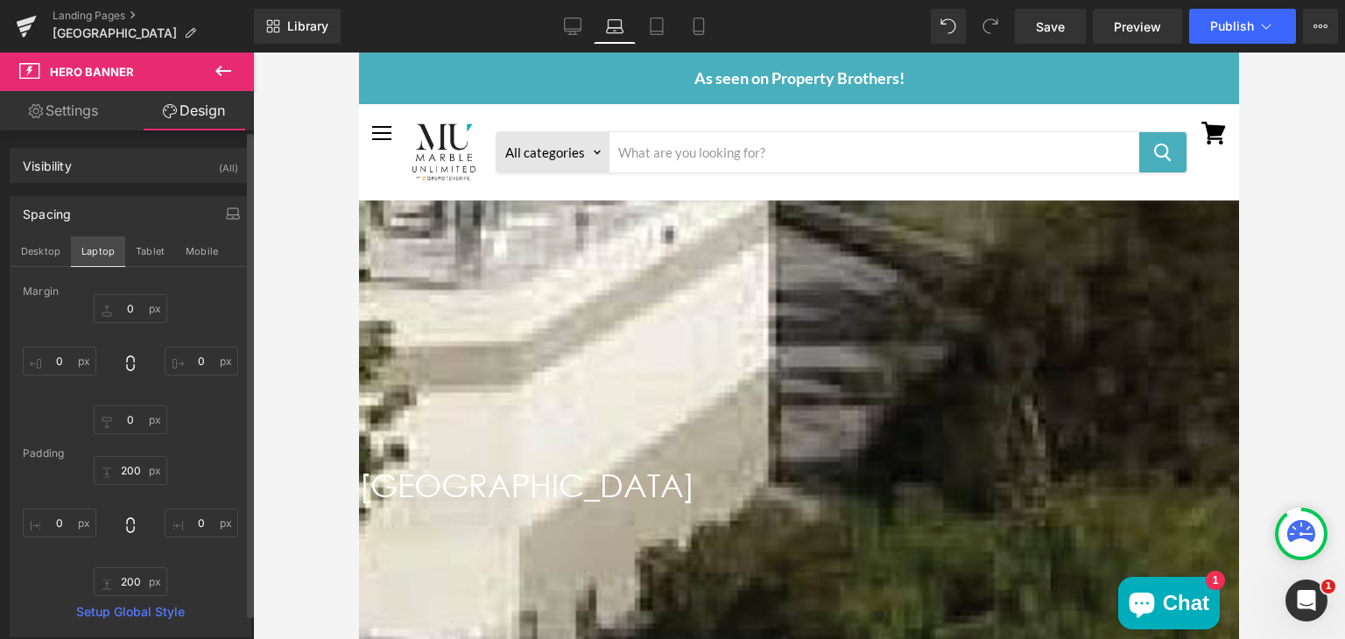
type input "0"
type input "300"
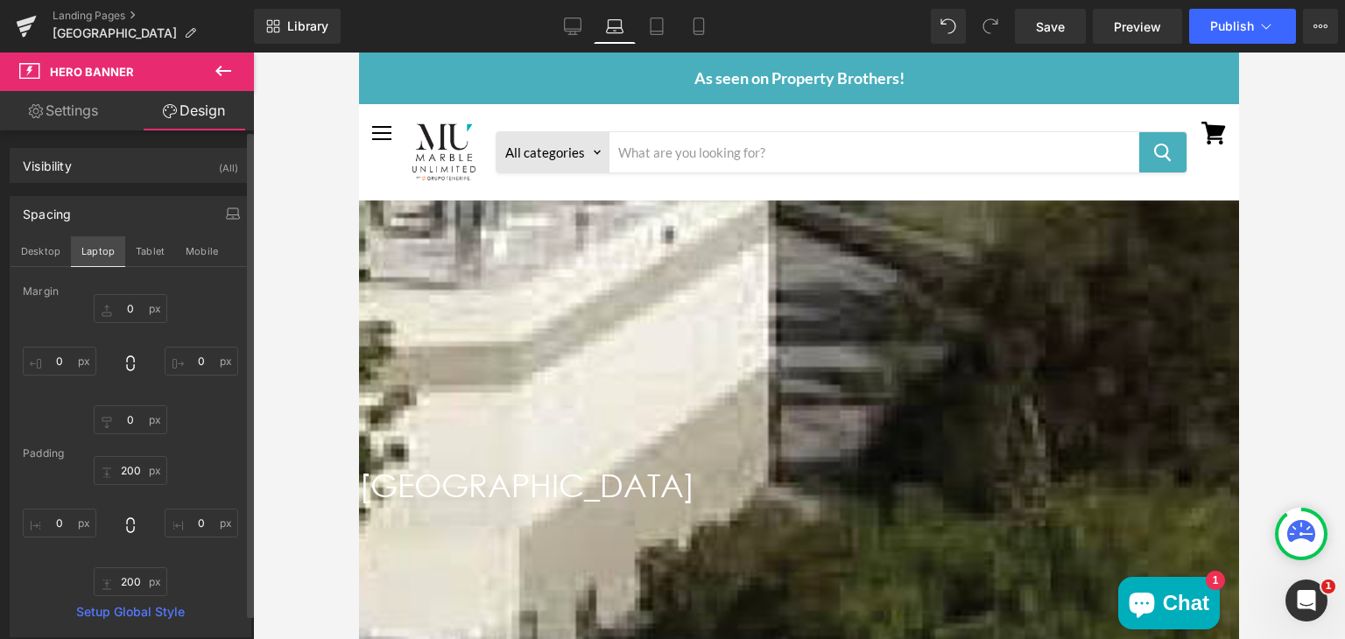
type input "0"
type input "300"
type input "0"
click at [46, 249] on button "Desktop" at bounding box center [41, 251] width 60 height 30
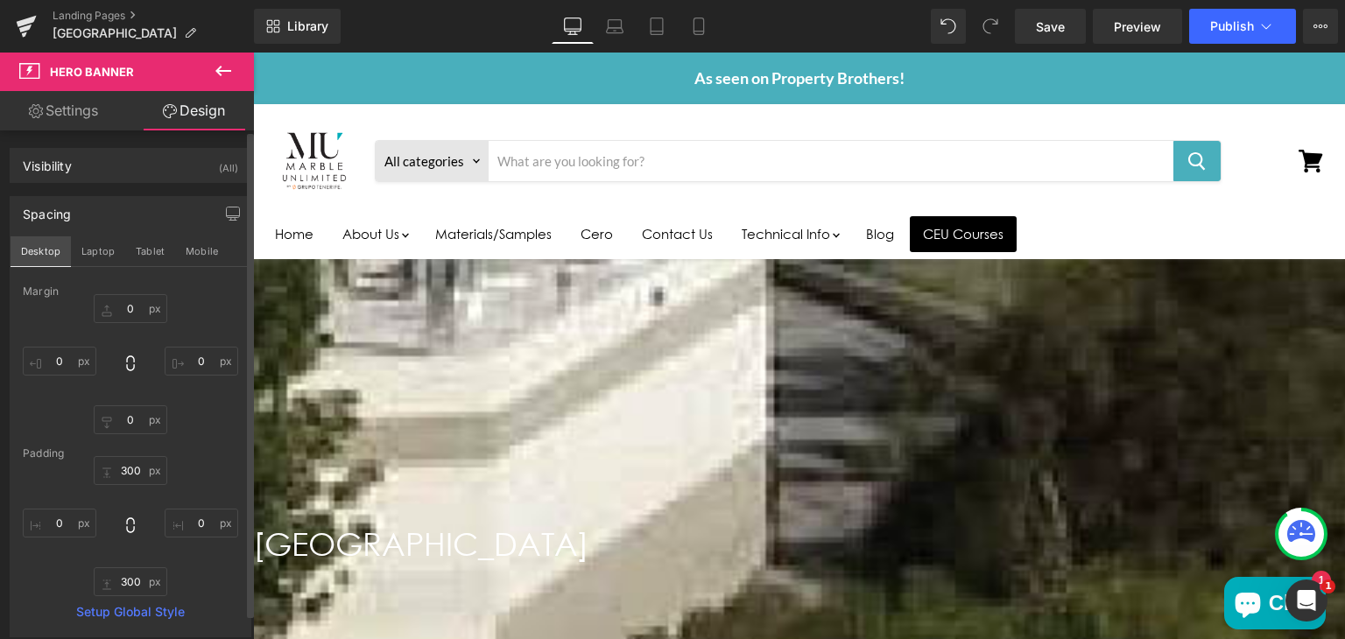
type input "0"
type input "300"
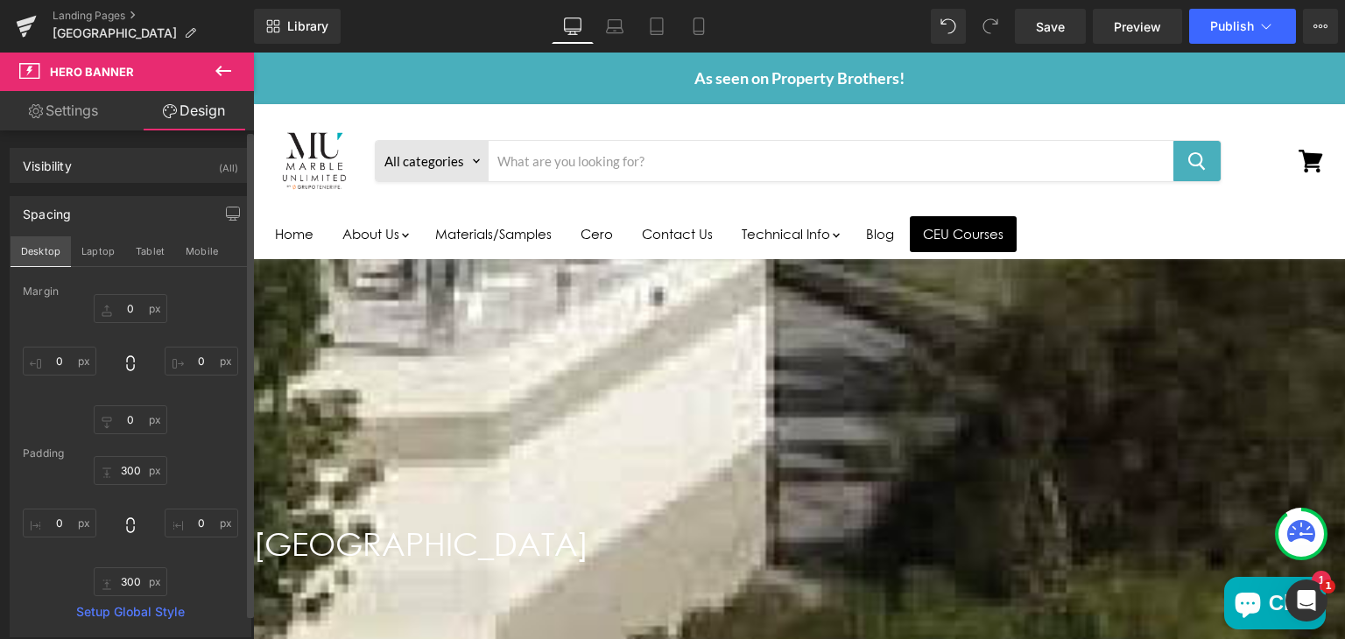
type input "0"
type input "300"
type input "0"
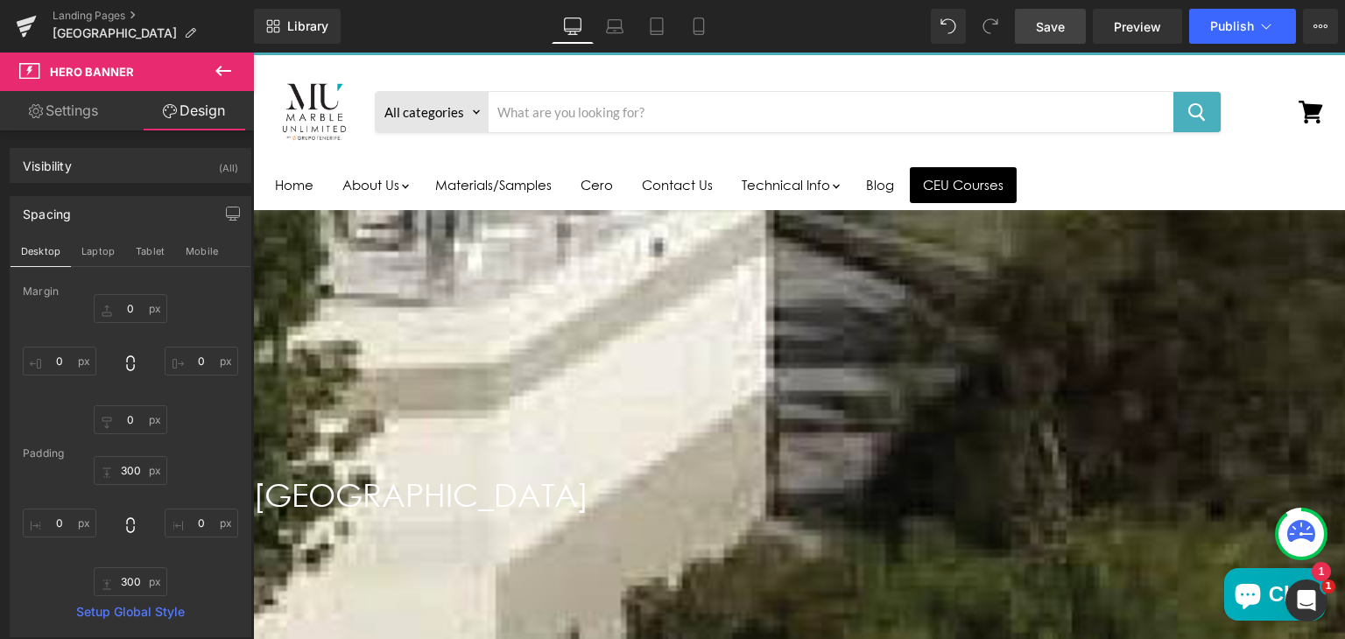
click at [1056, 22] on span "Save" at bounding box center [1050, 27] width 29 height 18
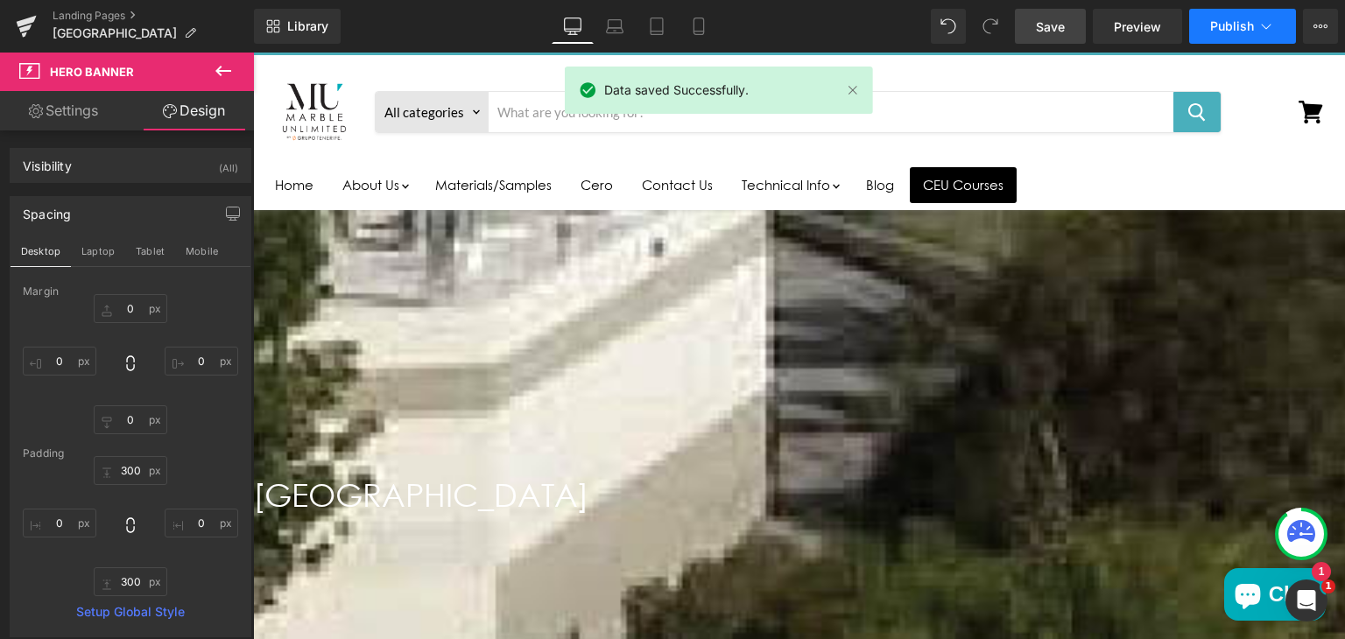
click at [1230, 21] on span "Publish" at bounding box center [1232, 26] width 44 height 14
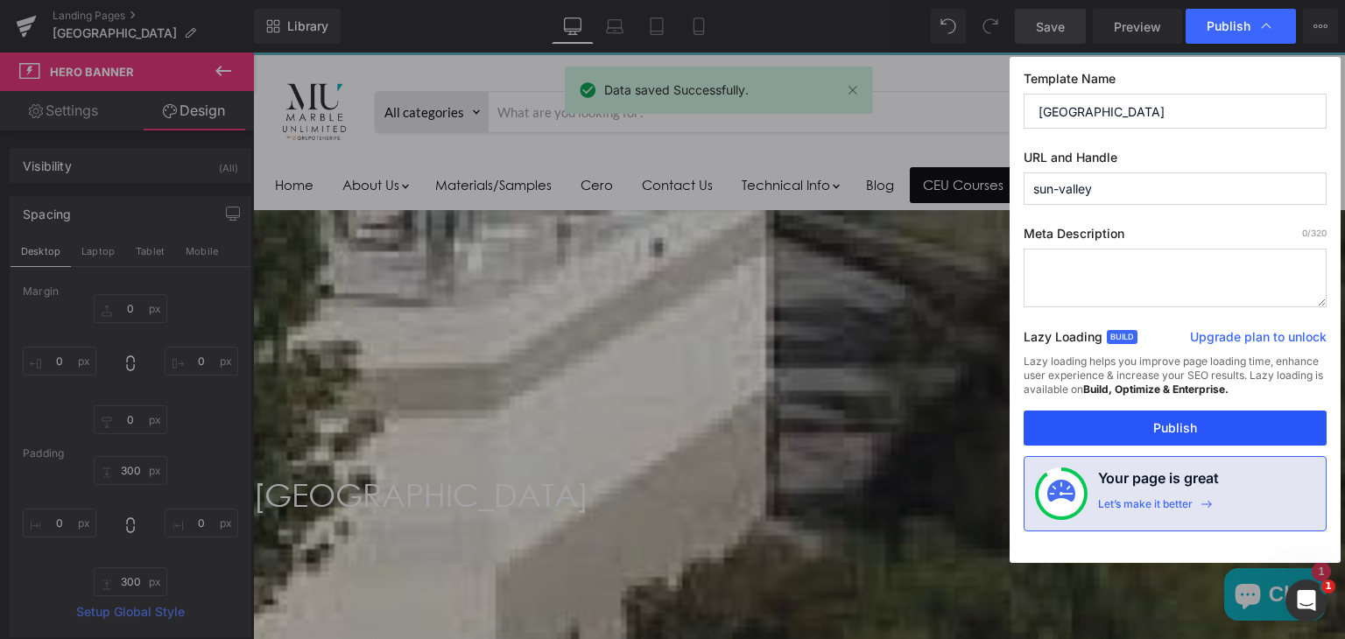
click at [1105, 425] on button "Publish" at bounding box center [1175, 428] width 303 height 35
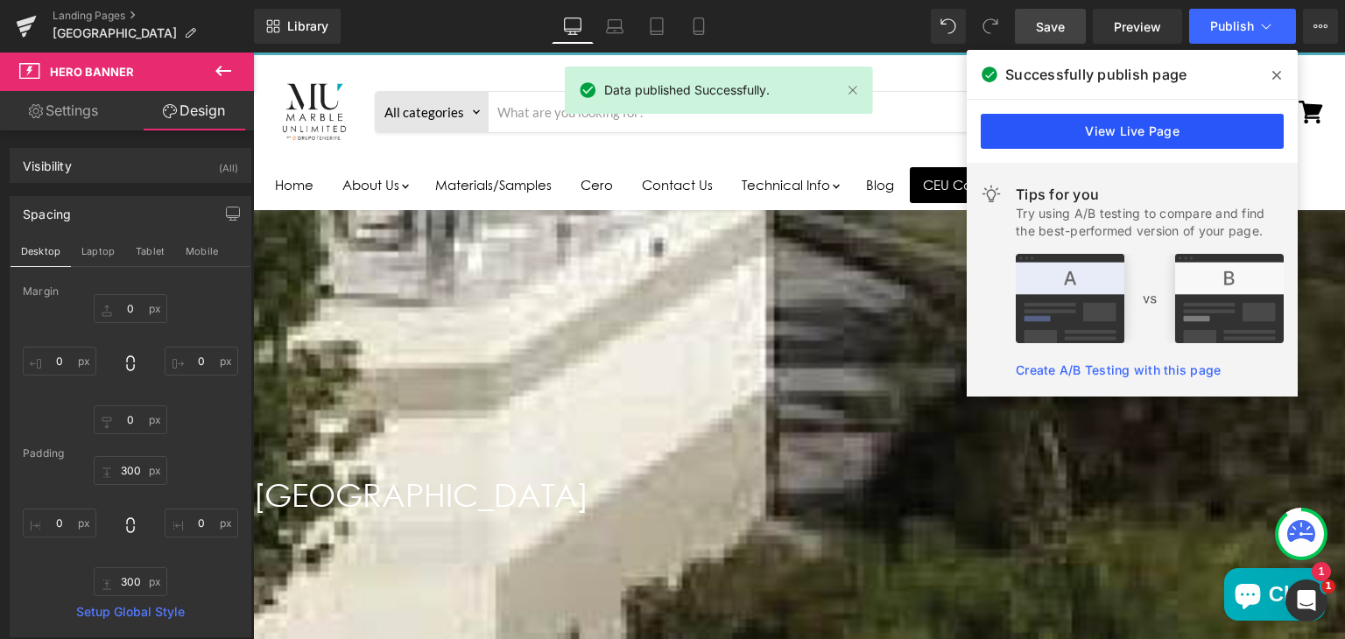
click at [1066, 134] on link "View Live Page" at bounding box center [1132, 131] width 303 height 35
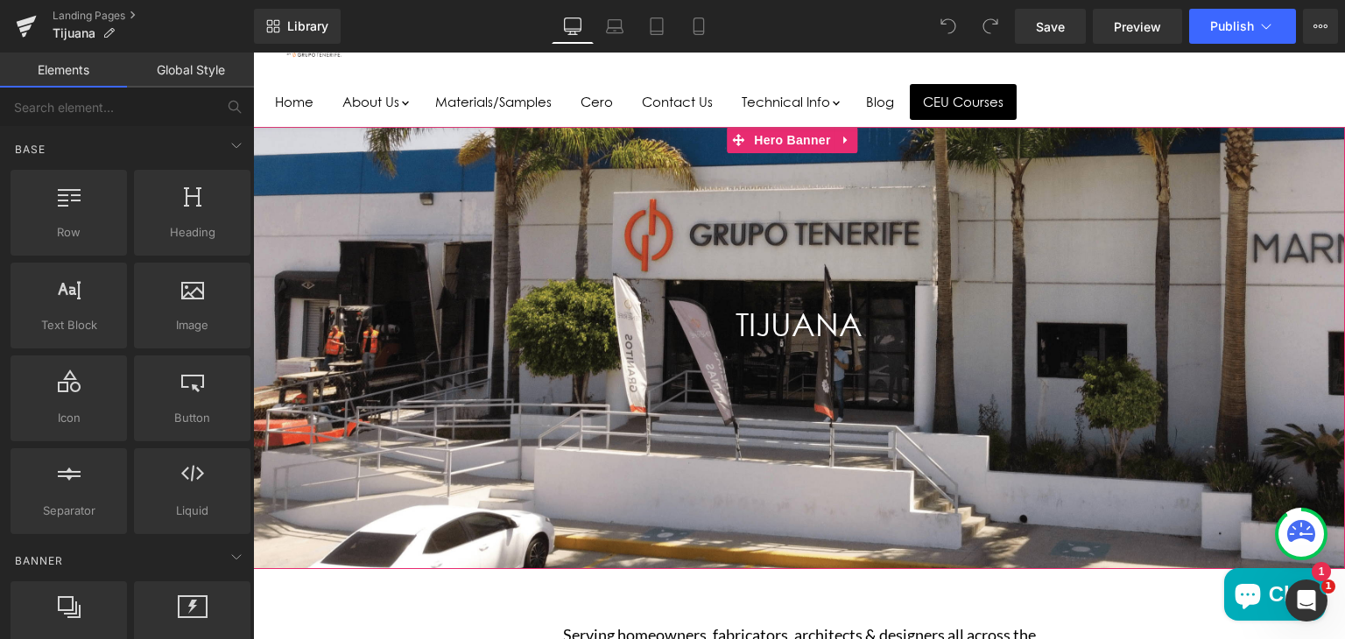
scroll to position [133, 0]
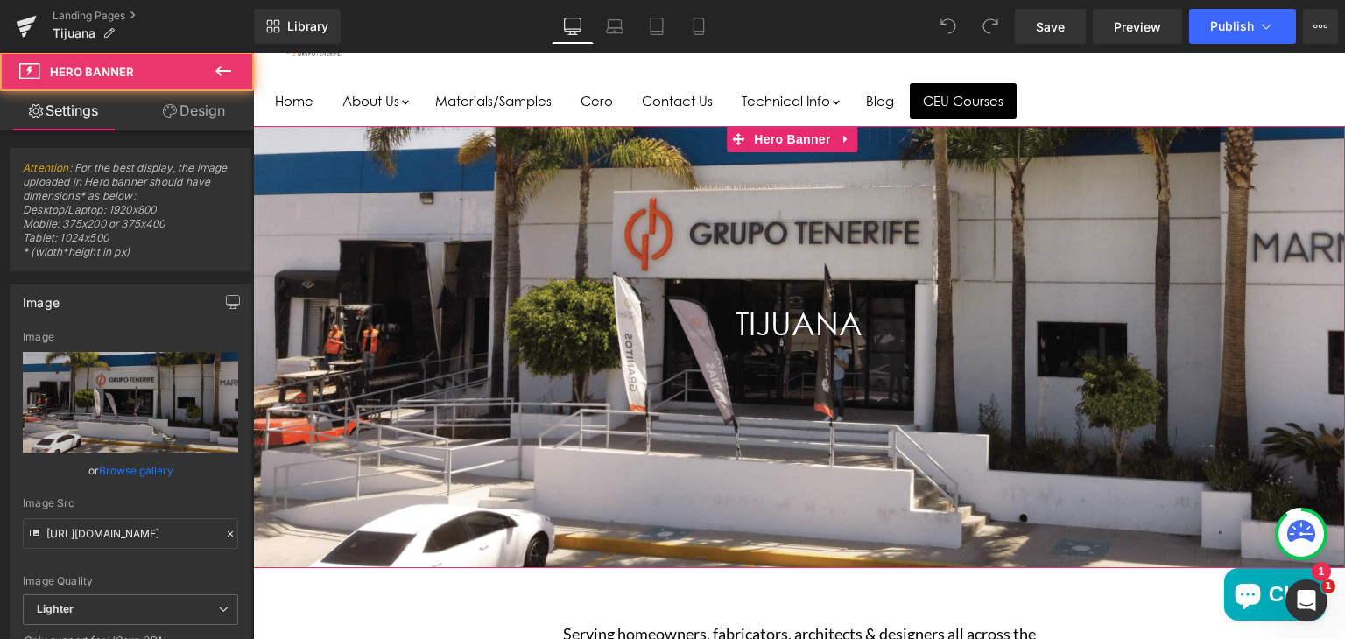
click at [537, 539] on div "Main content" at bounding box center [799, 346] width 1092 height 441
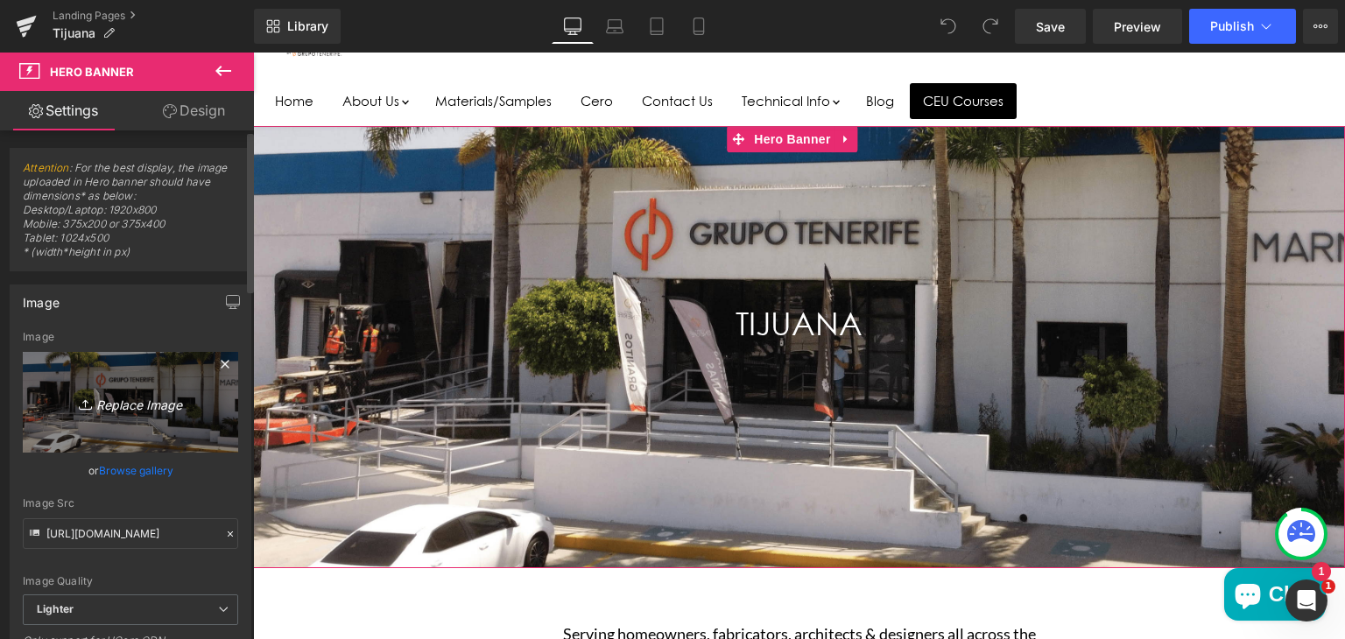
click at [115, 403] on icon "Replace Image" at bounding box center [130, 402] width 140 height 22
type input "C:\fakepath\mu-tijuana-hero_11zon.png"
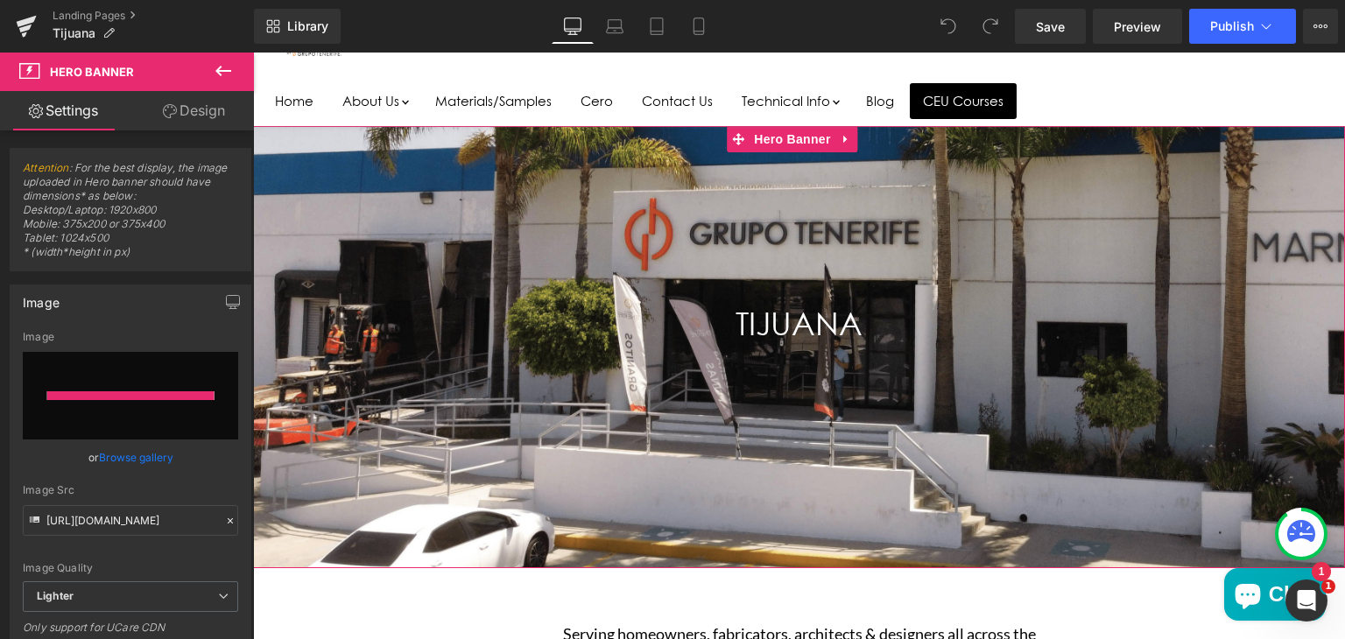
type input "https://ucarecdn.com/76379e5a-b67e-421c-a386-b04508ba4665/-/format/auto/-/previ…"
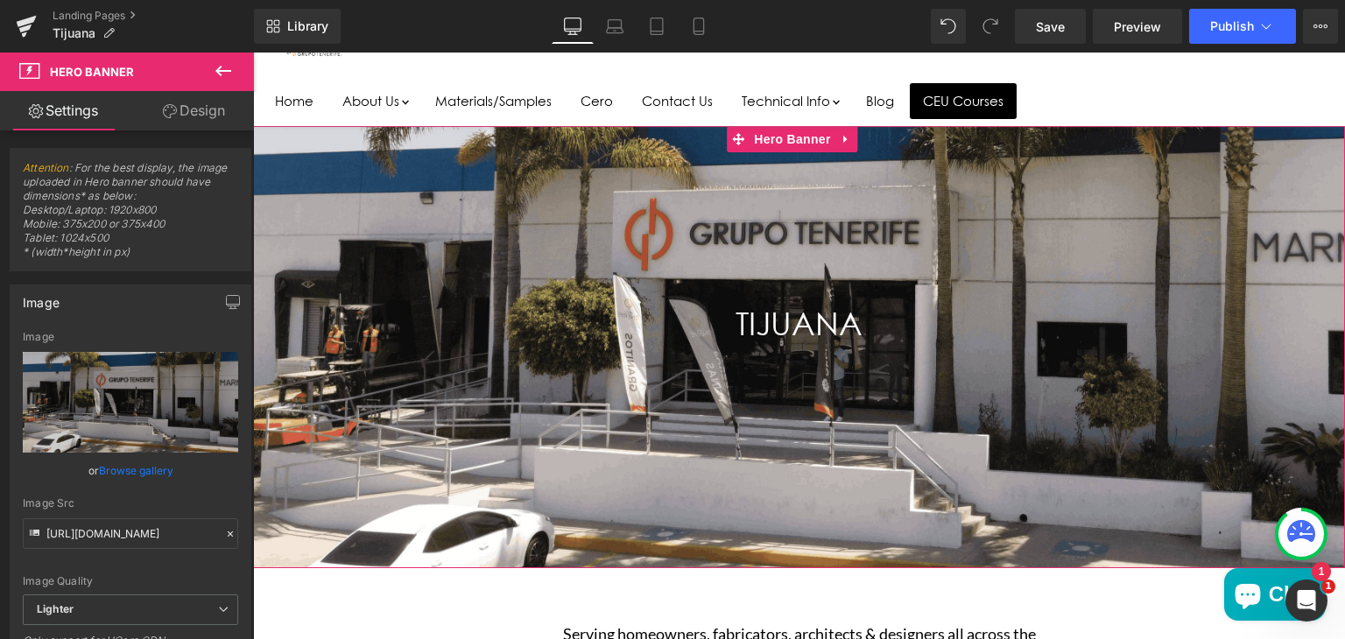
click at [193, 122] on link "Design" at bounding box center [193, 110] width 127 height 39
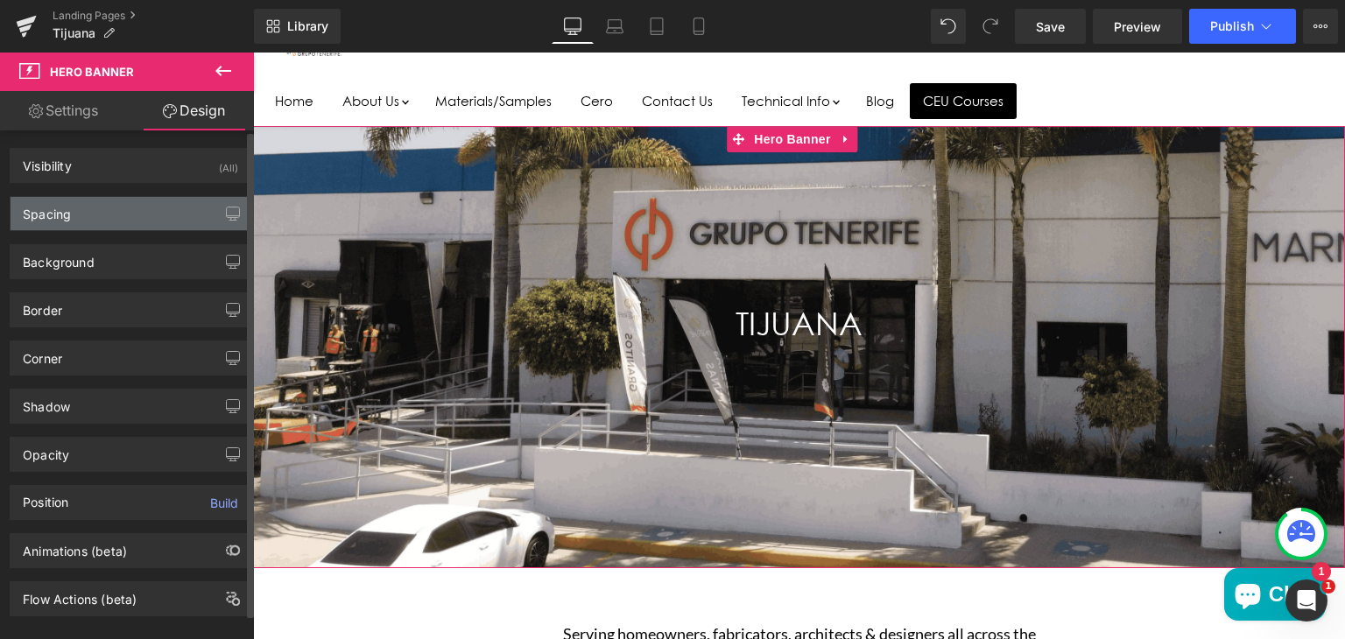
click at [120, 215] on div "Spacing" at bounding box center [131, 213] width 240 height 33
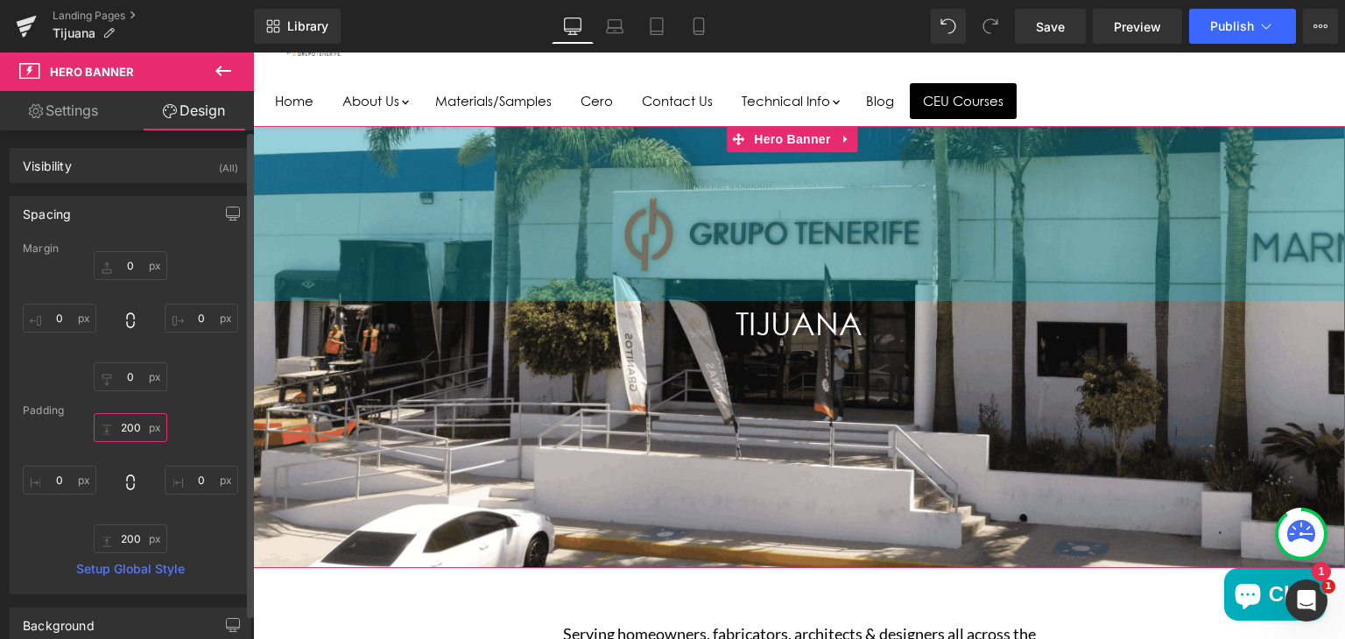
click at [133, 424] on input "200" at bounding box center [131, 427] width 74 height 29
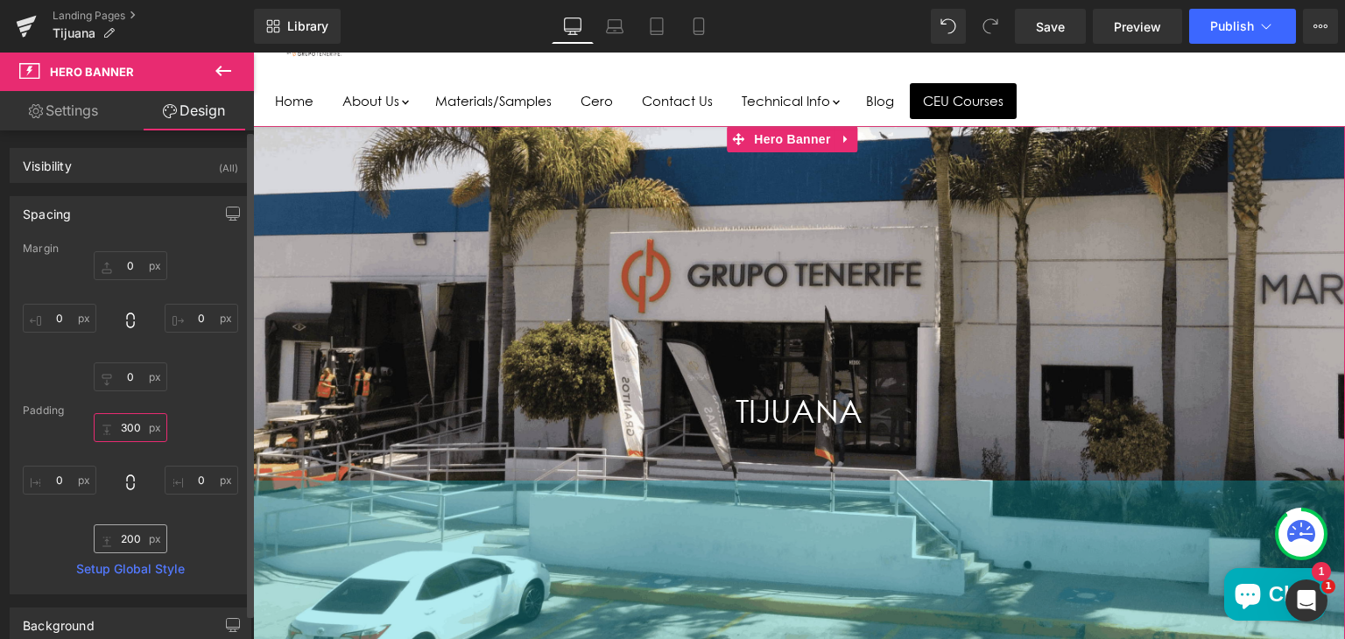
type input "300"
click at [129, 537] on input "200" at bounding box center [131, 539] width 74 height 29
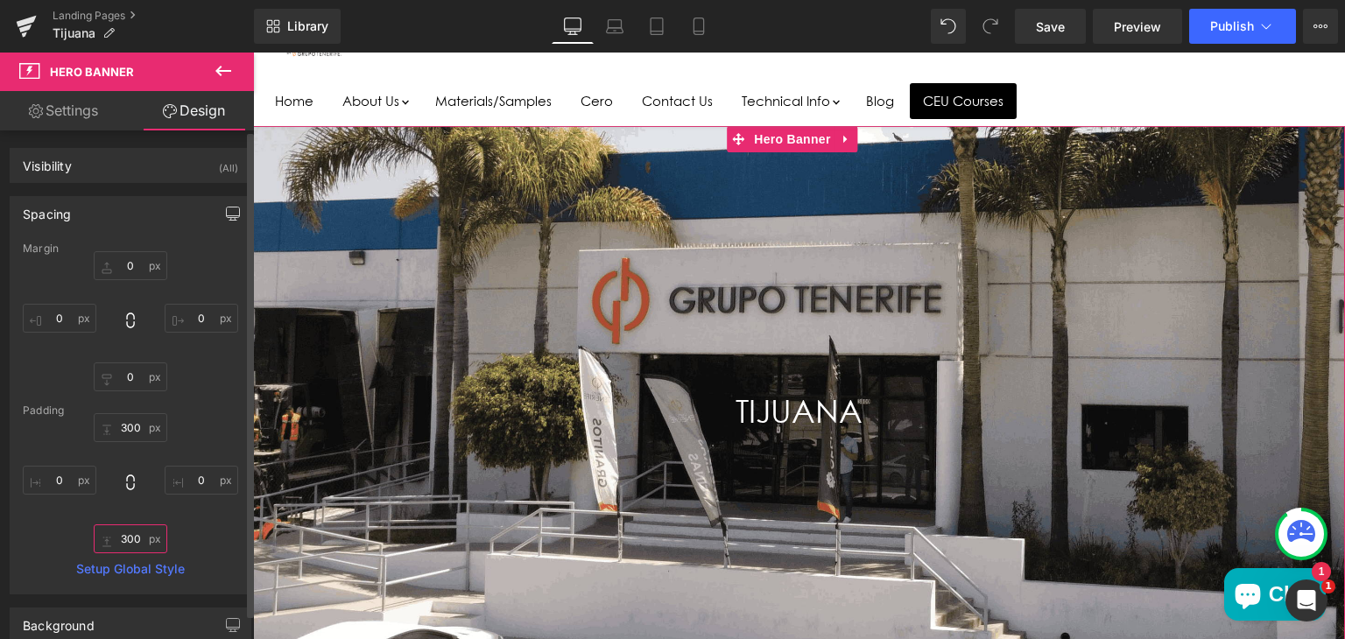
type input "300"
click at [231, 211] on icon "button" at bounding box center [233, 214] width 14 height 14
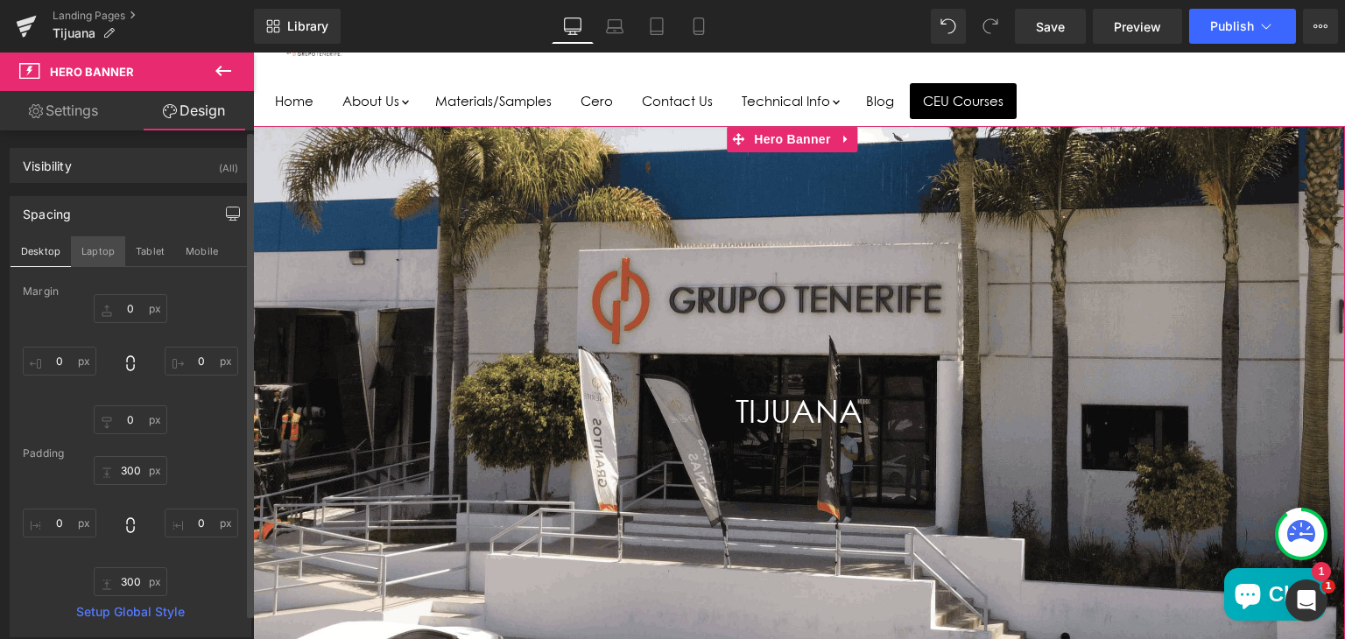
click at [114, 250] on button "Laptop" at bounding box center [98, 251] width 54 height 30
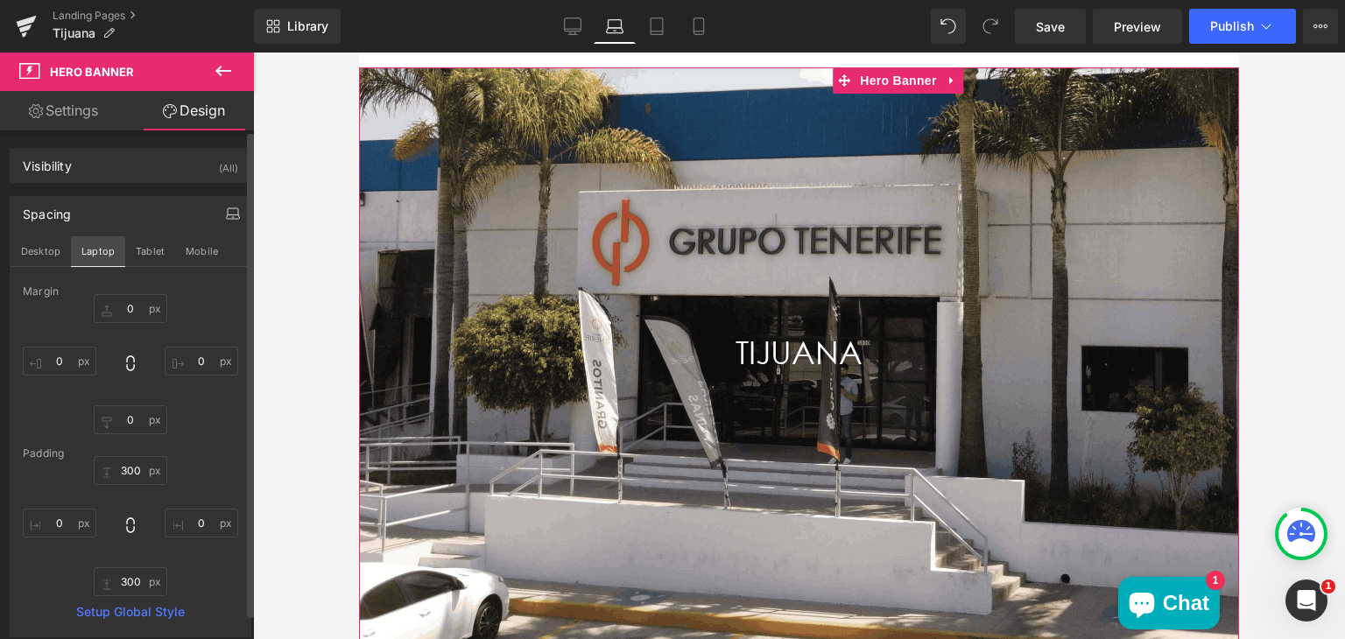
scroll to position [0, 0]
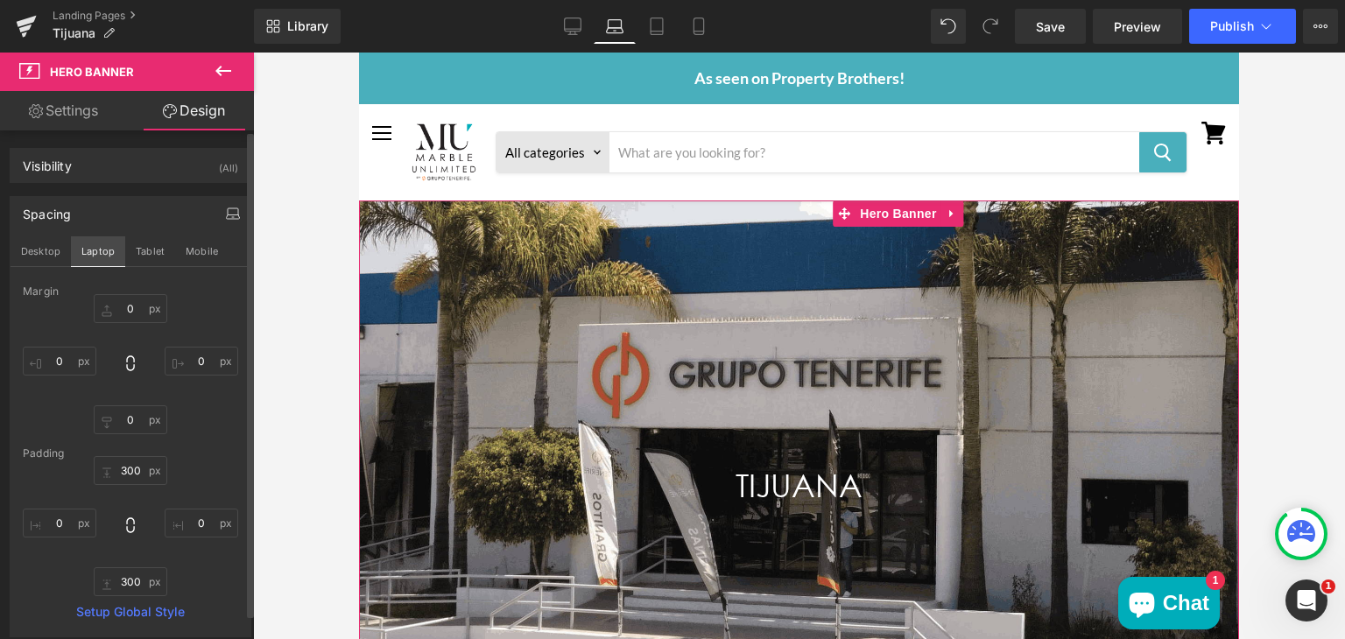
type input "0"
type input "300"
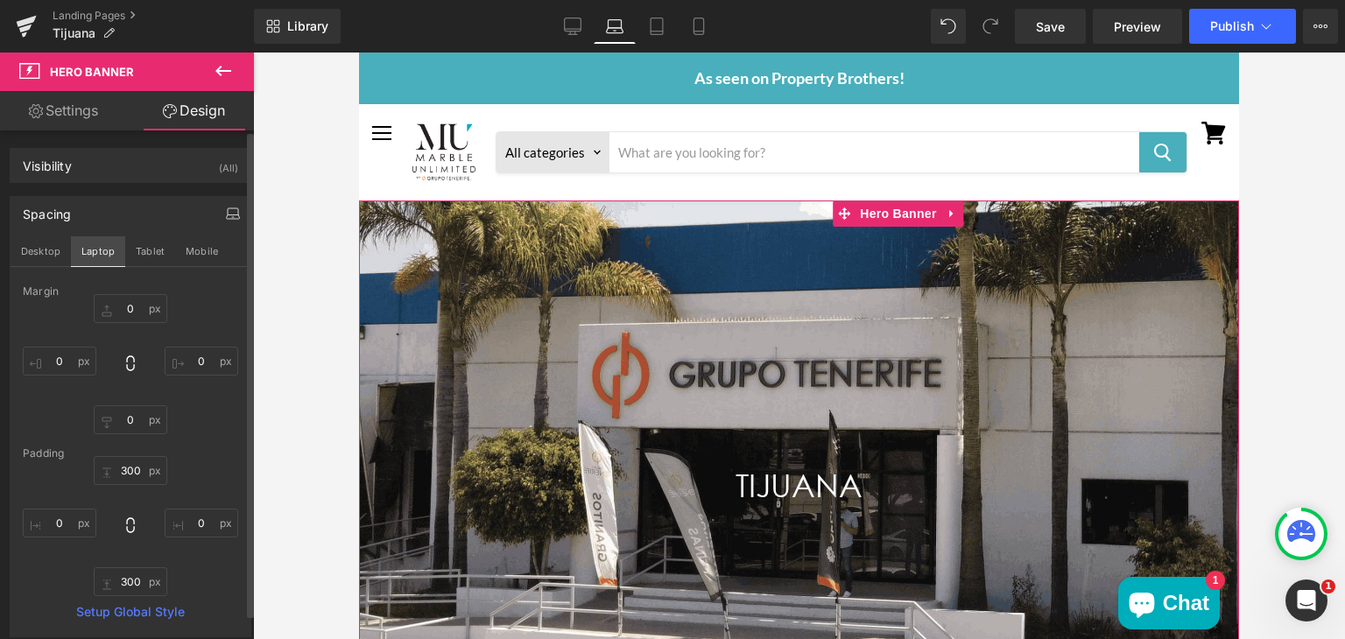
type input "0"
type input "300"
type input "0"
click at [142, 250] on button "Tablet" at bounding box center [150, 251] width 50 height 30
type input "0"
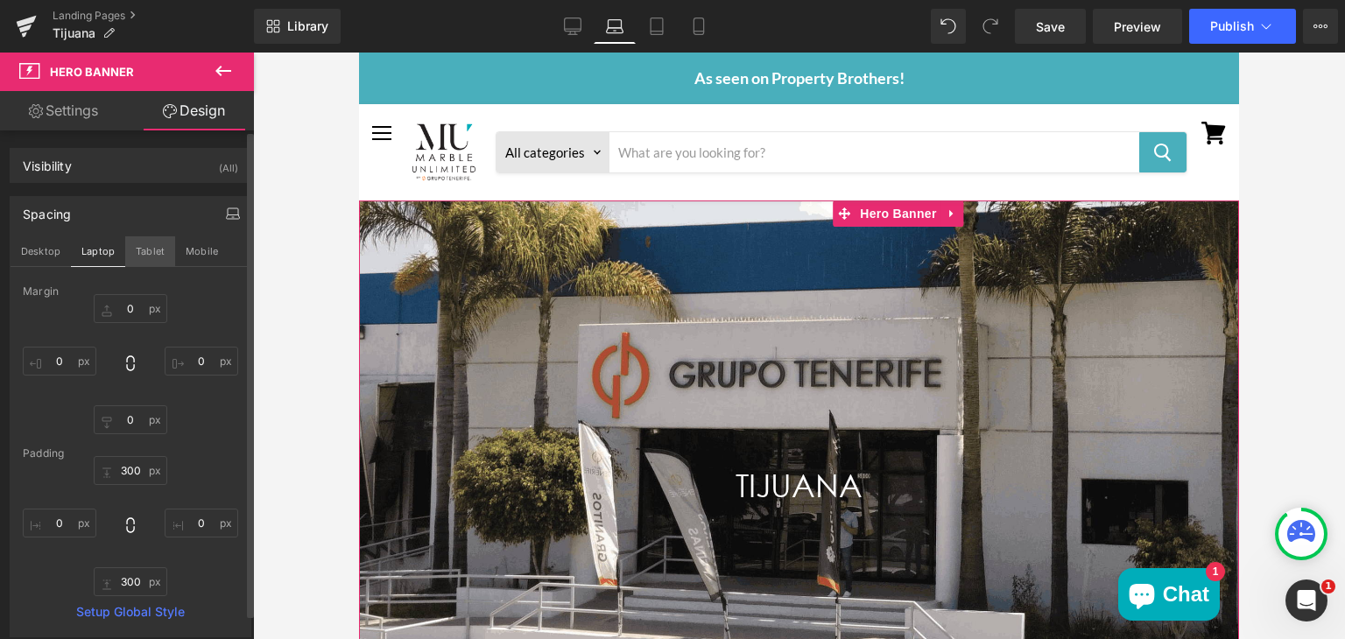
type input "0"
type input "300"
type input "0"
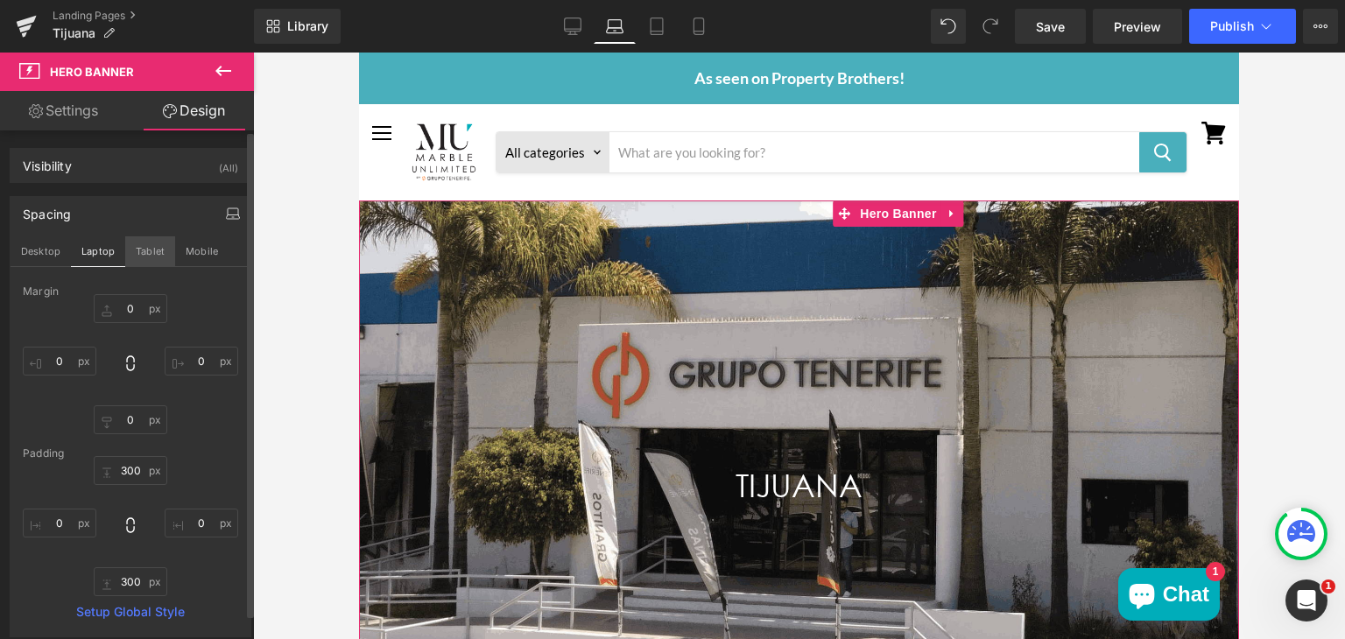
type input "300"
type input "0"
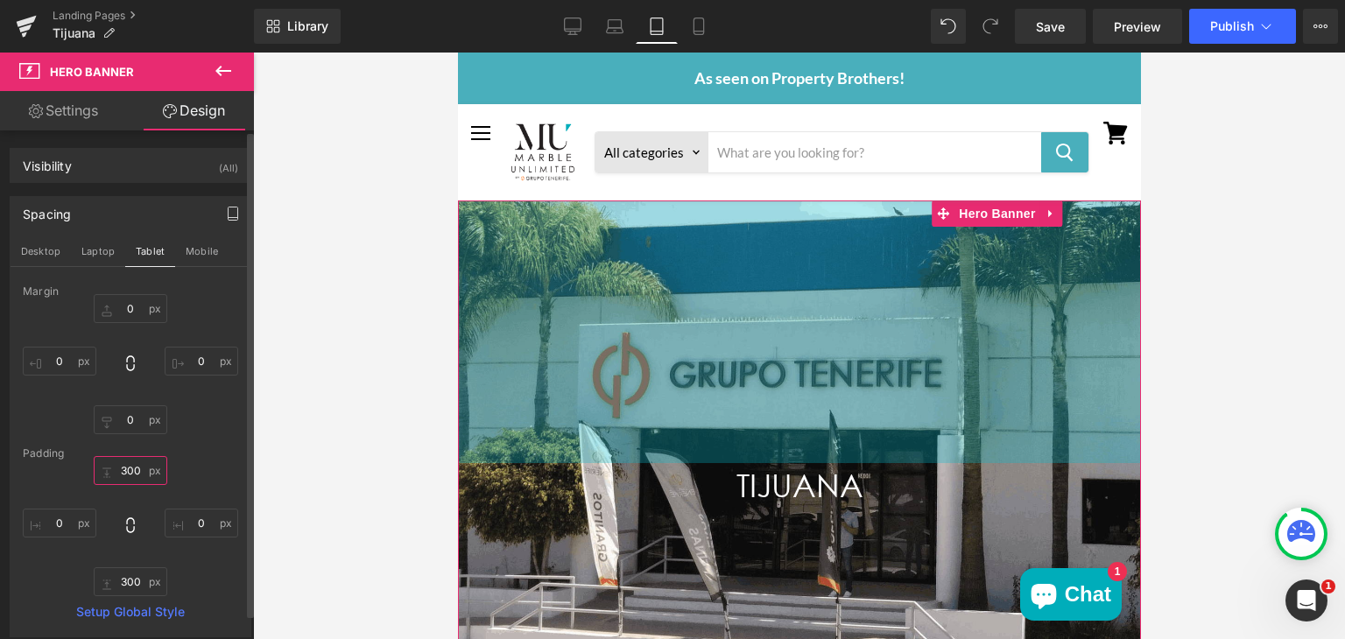
click at [134, 476] on input "300" at bounding box center [131, 470] width 74 height 29
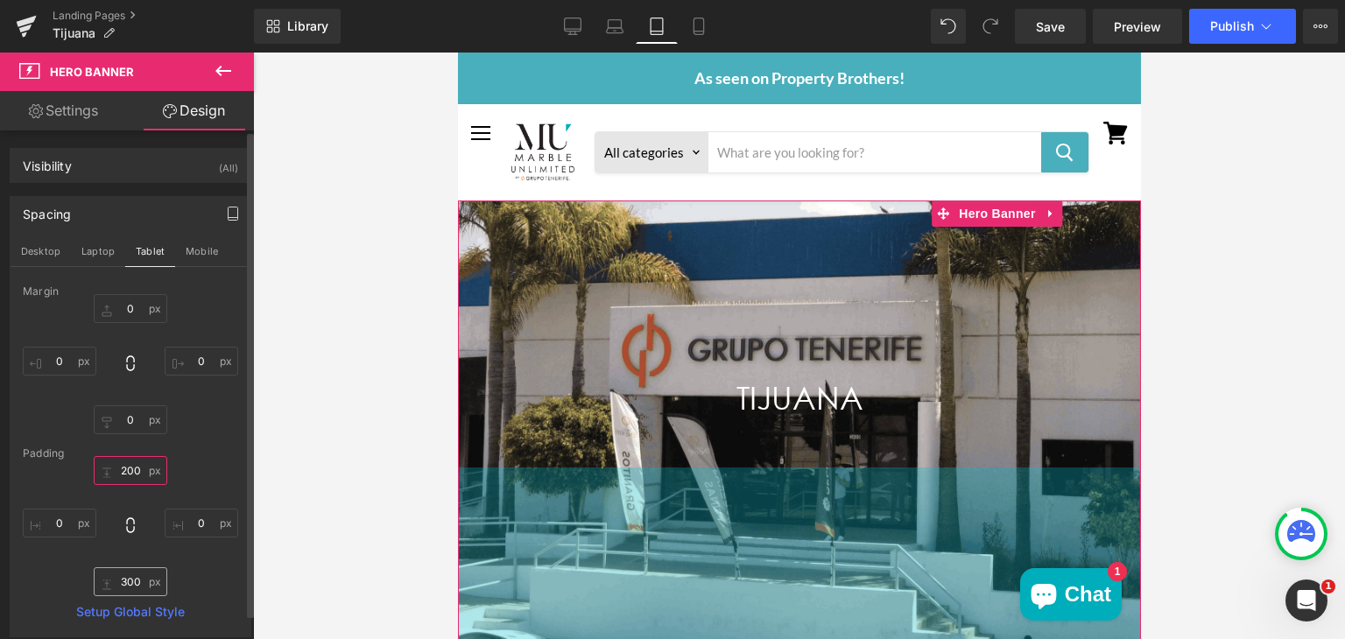
type input "200"
click at [131, 576] on input "300" at bounding box center [131, 581] width 74 height 29
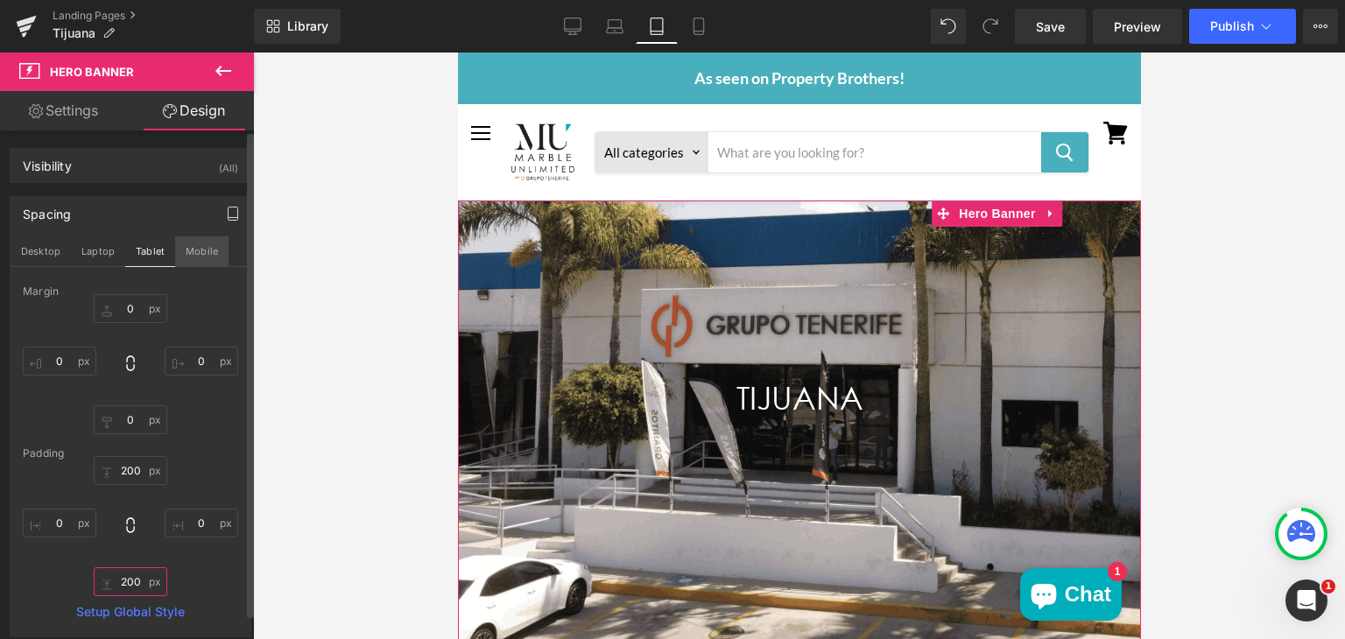
type input "200"
click at [196, 247] on button "Mobile" at bounding box center [201, 251] width 53 height 30
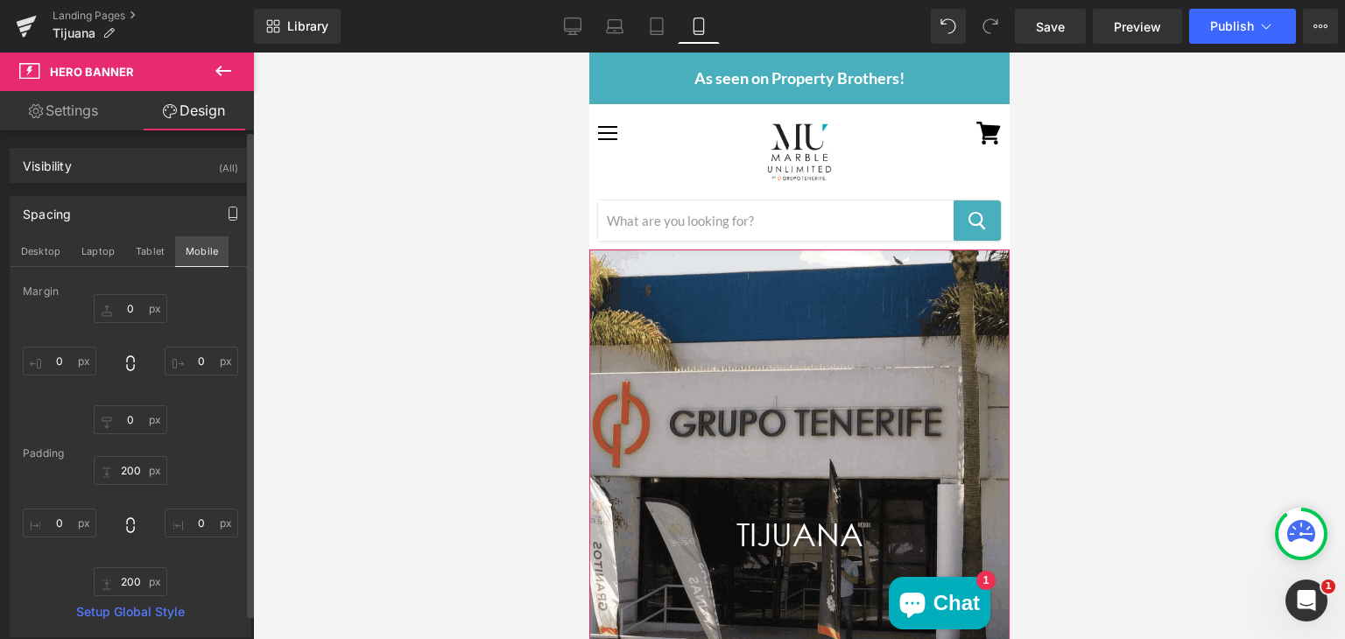
scroll to position [49, 0]
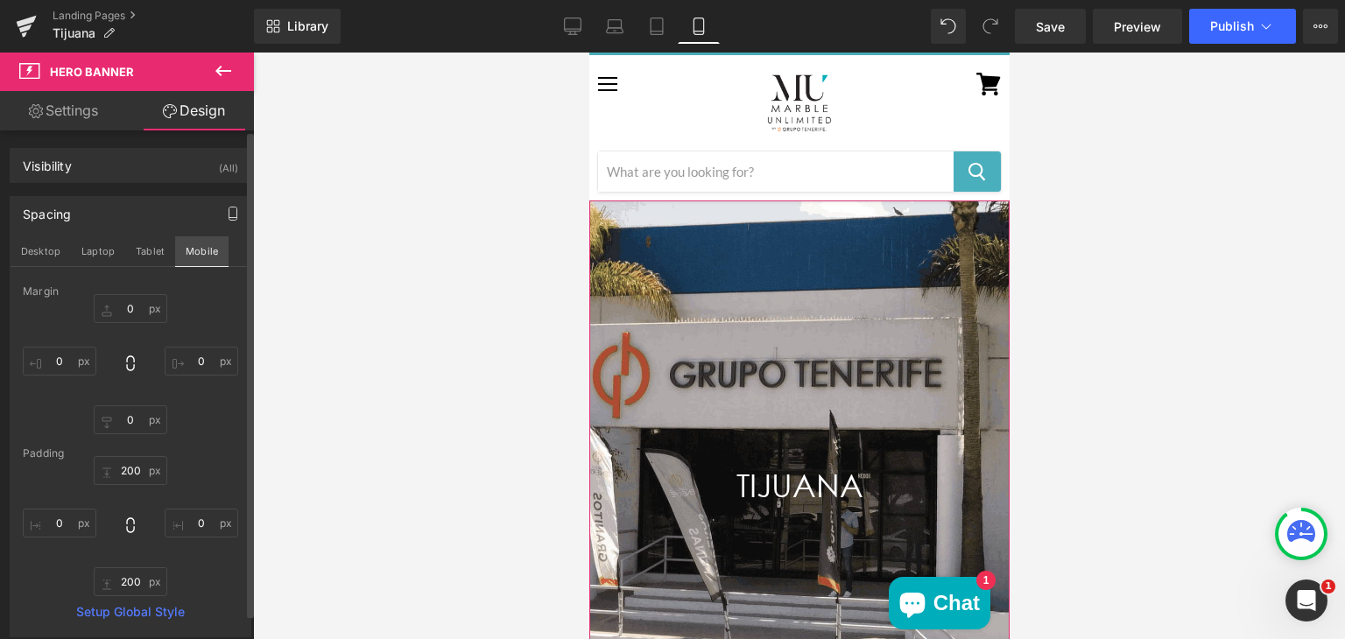
type input "0"
type input "300"
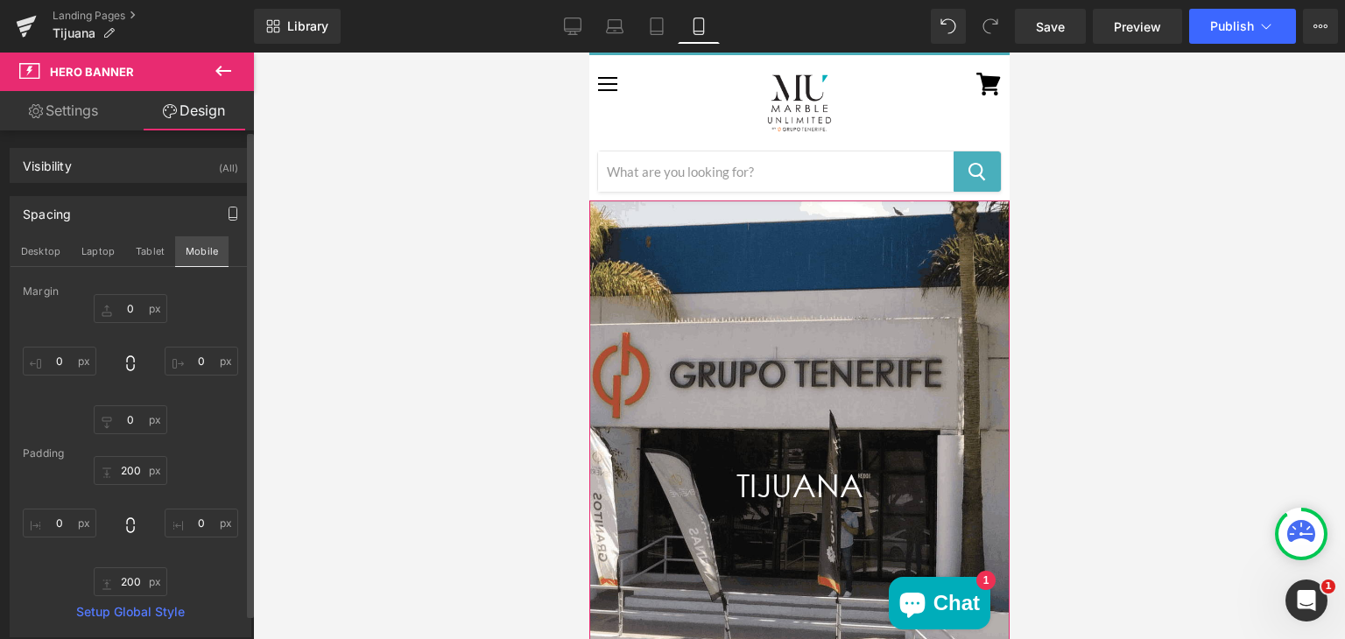
type input "0"
type input "300"
type input "0"
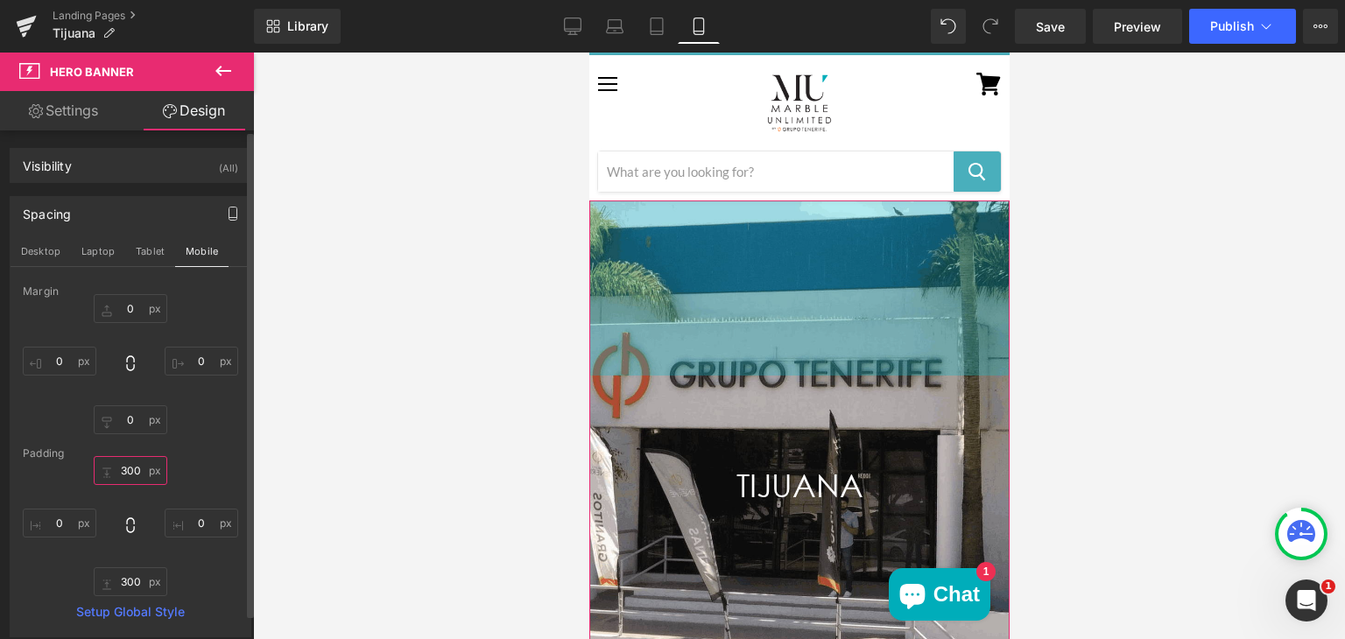
click at [130, 468] on input "300" at bounding box center [131, 470] width 74 height 29
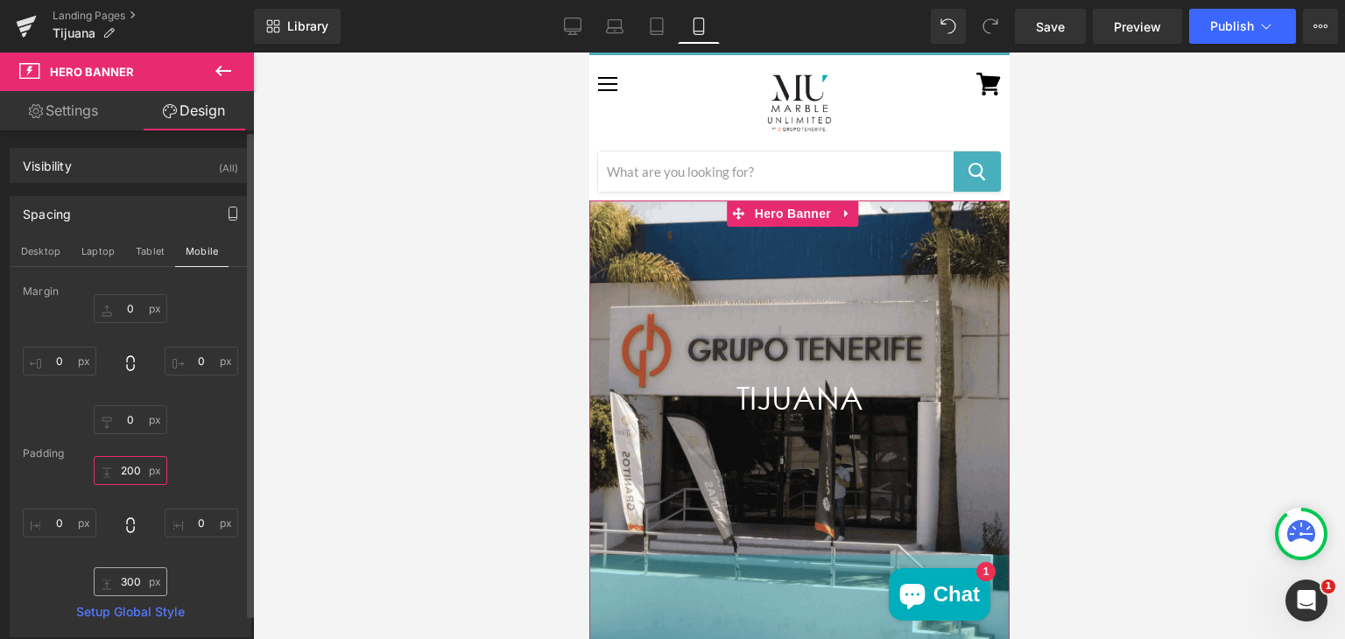
type input "200"
click at [133, 586] on input "300" at bounding box center [131, 581] width 74 height 29
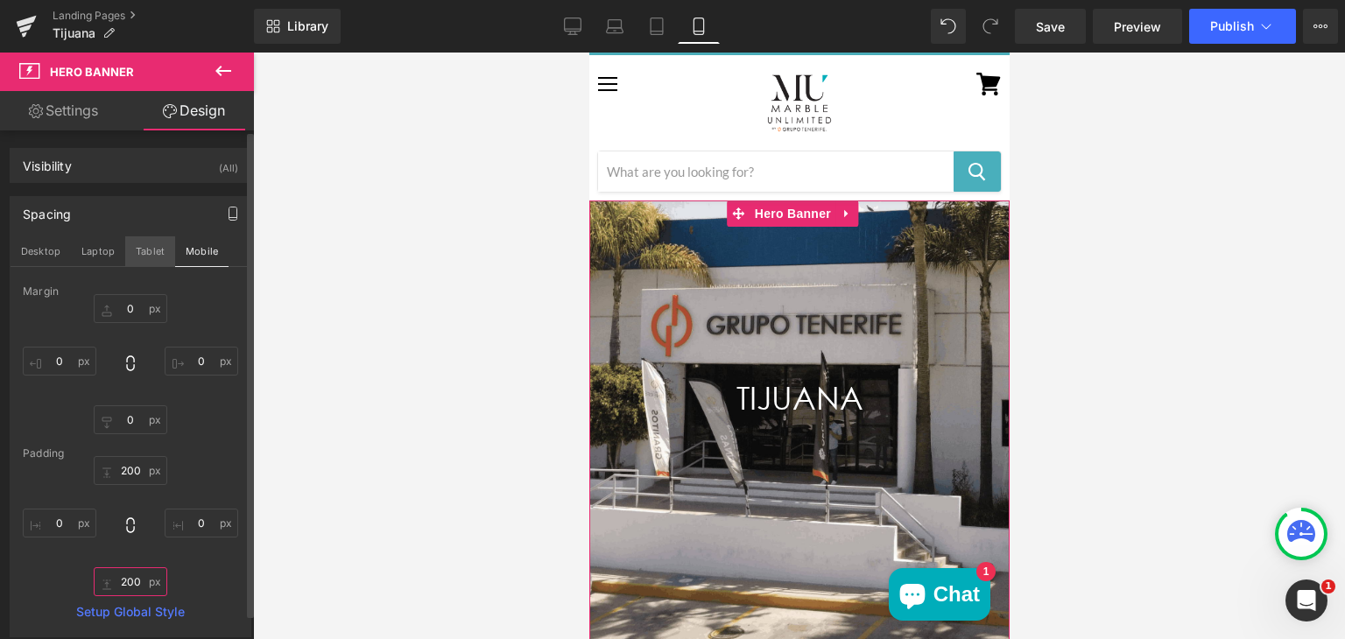
type input "200"
click at [144, 247] on button "Tablet" at bounding box center [150, 251] width 50 height 30
type input "0"
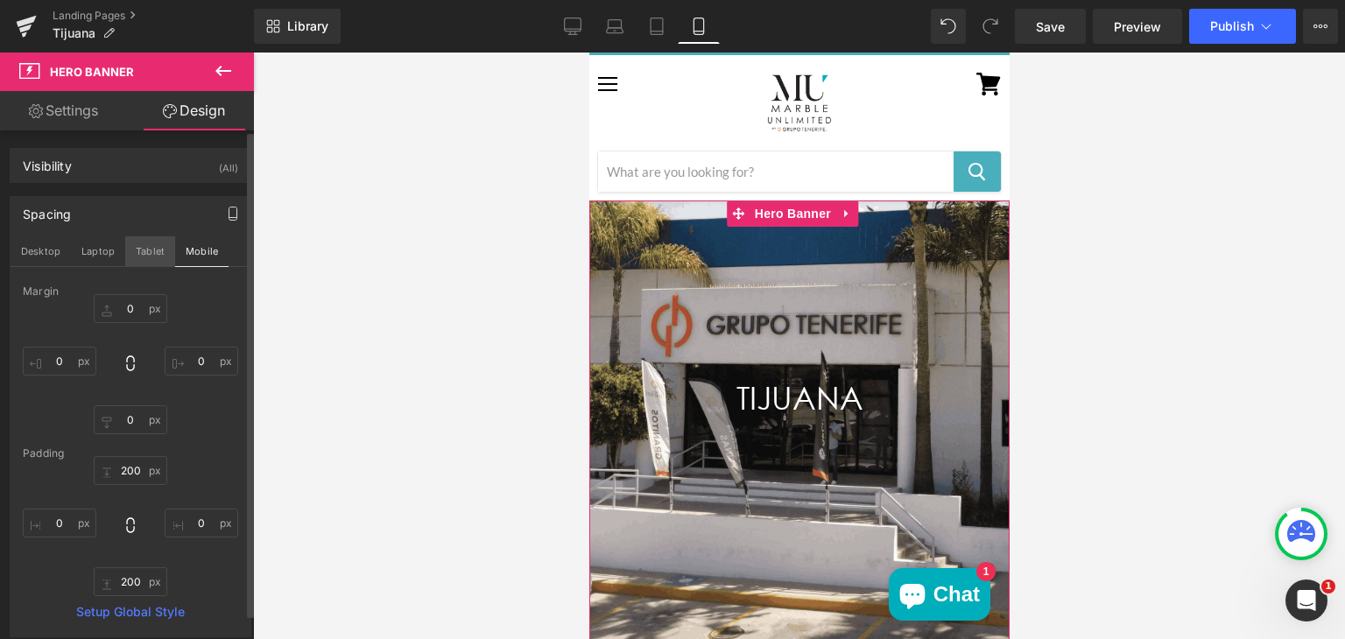
type input "0"
type input "200"
type input "0"
type input "200"
type input "0"
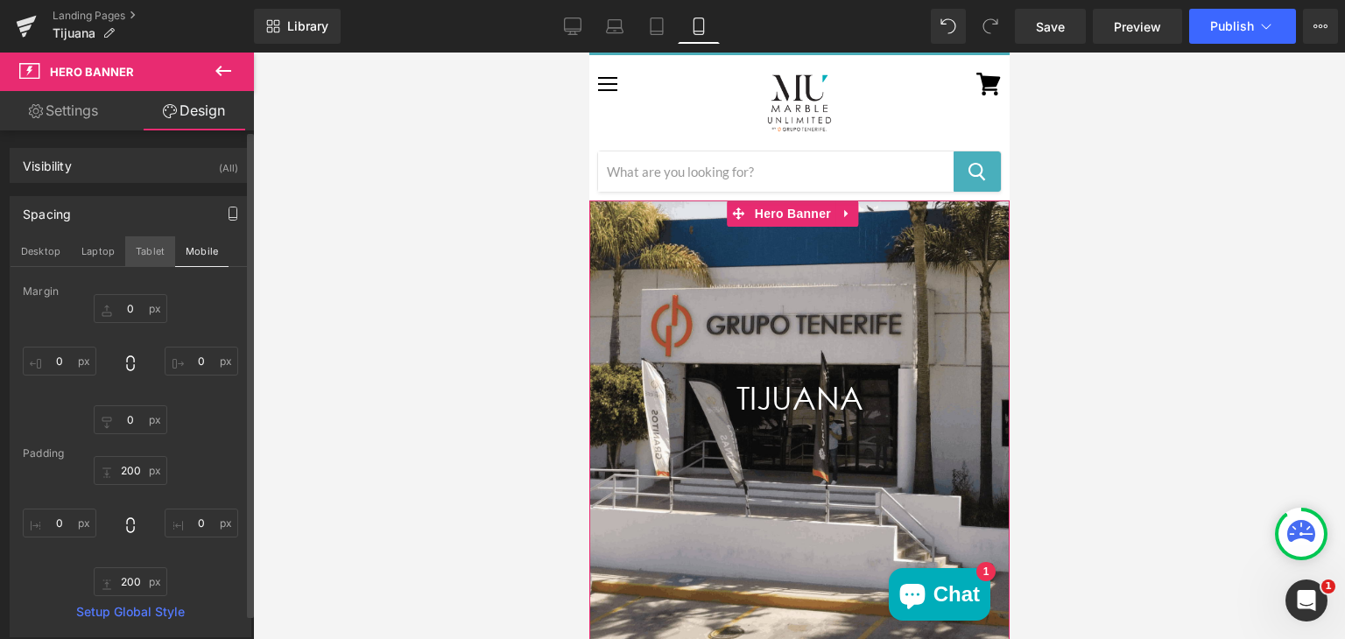
scroll to position [0, 0]
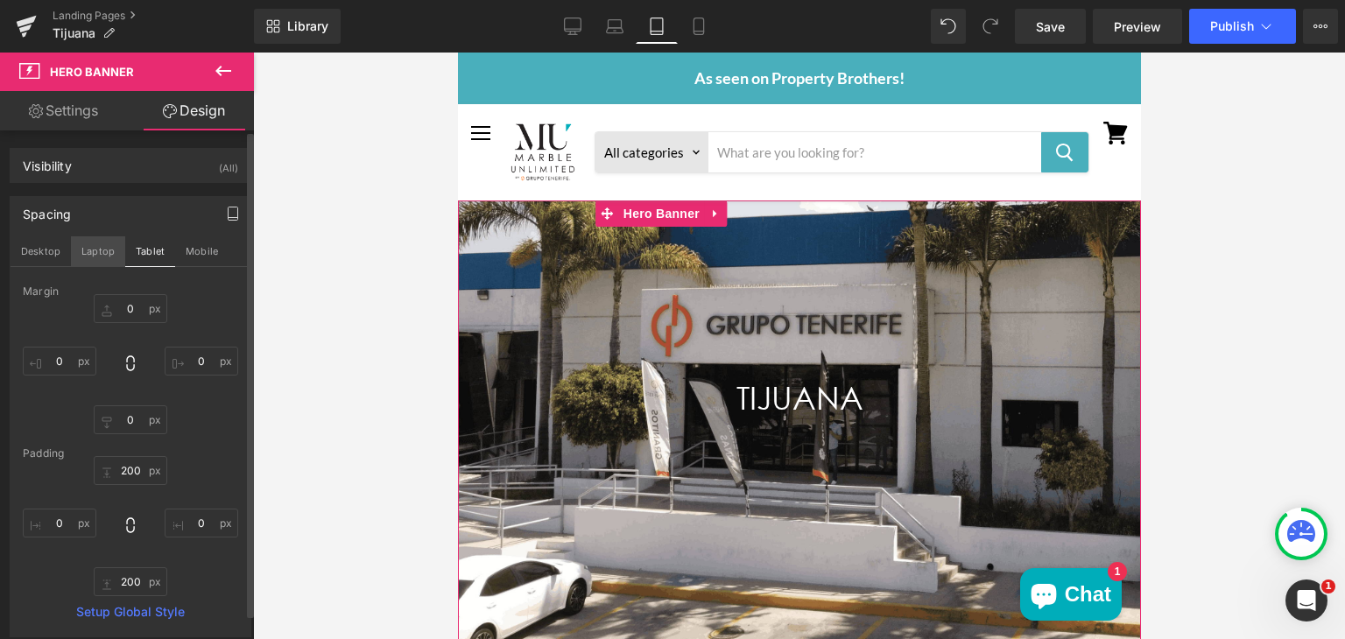
click at [93, 246] on button "Laptop" at bounding box center [98, 251] width 54 height 30
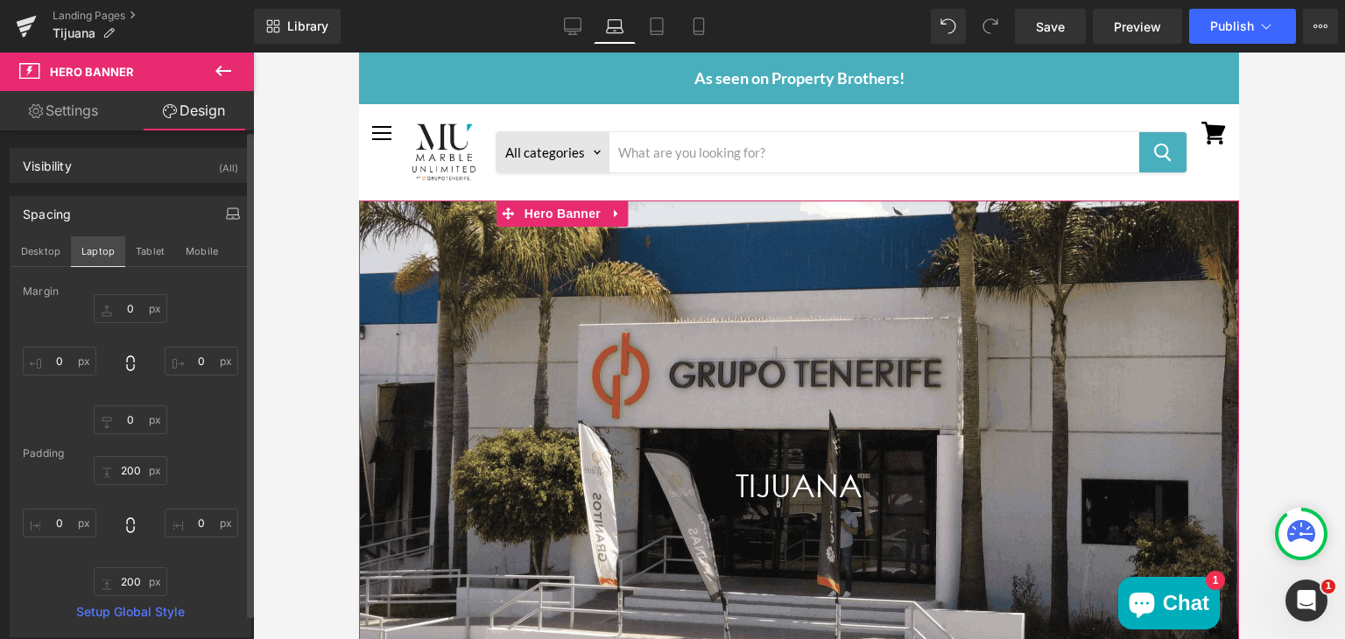
type input "0"
type input "300"
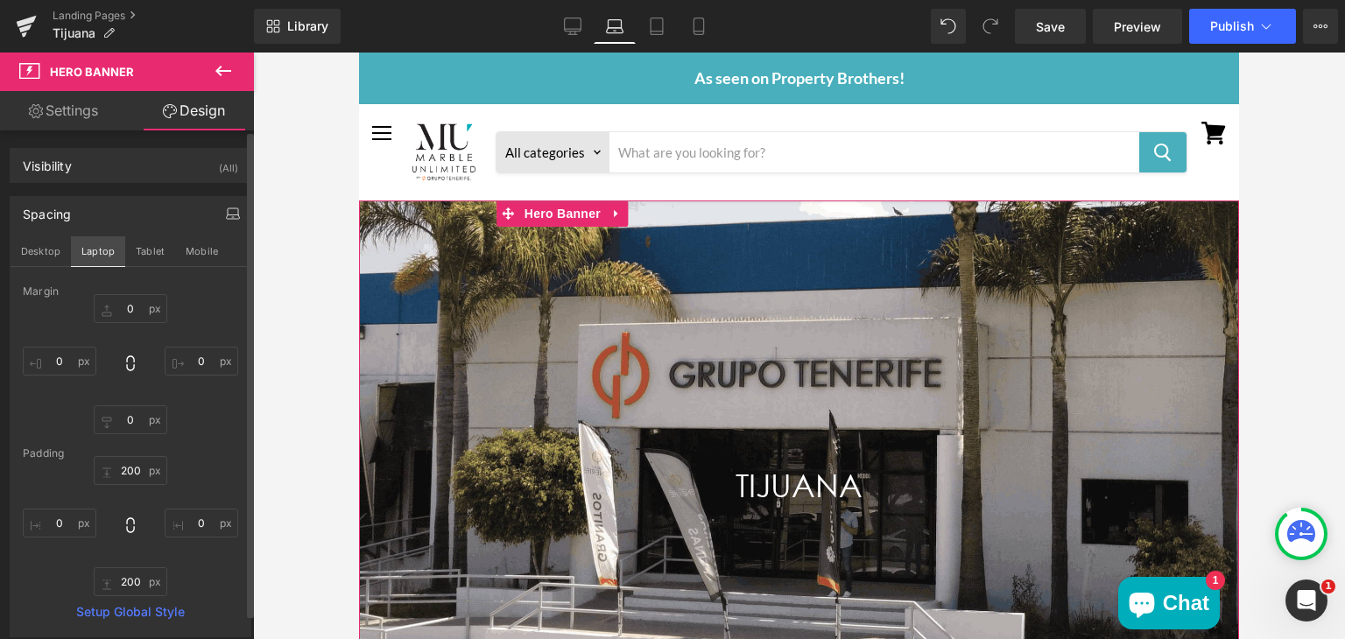
type input "0"
type input "300"
type input "0"
click at [42, 246] on button "Desktop" at bounding box center [41, 251] width 60 height 30
type input "0"
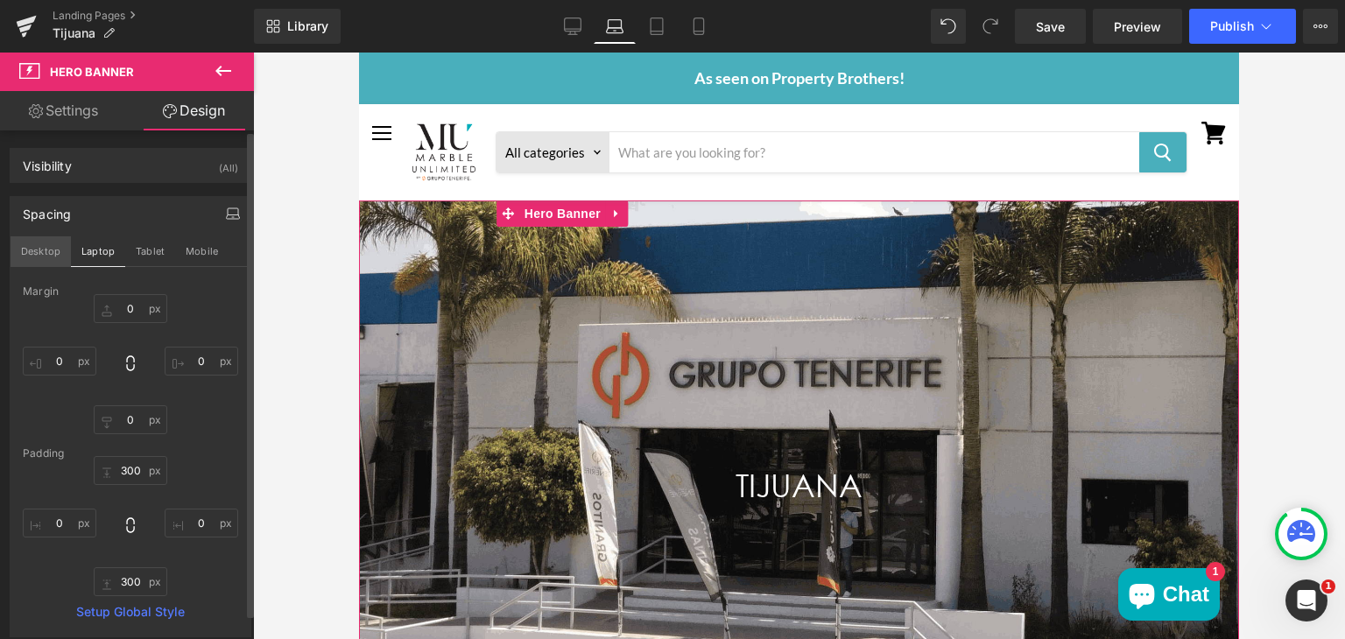
type input "0"
type input "300"
type input "0"
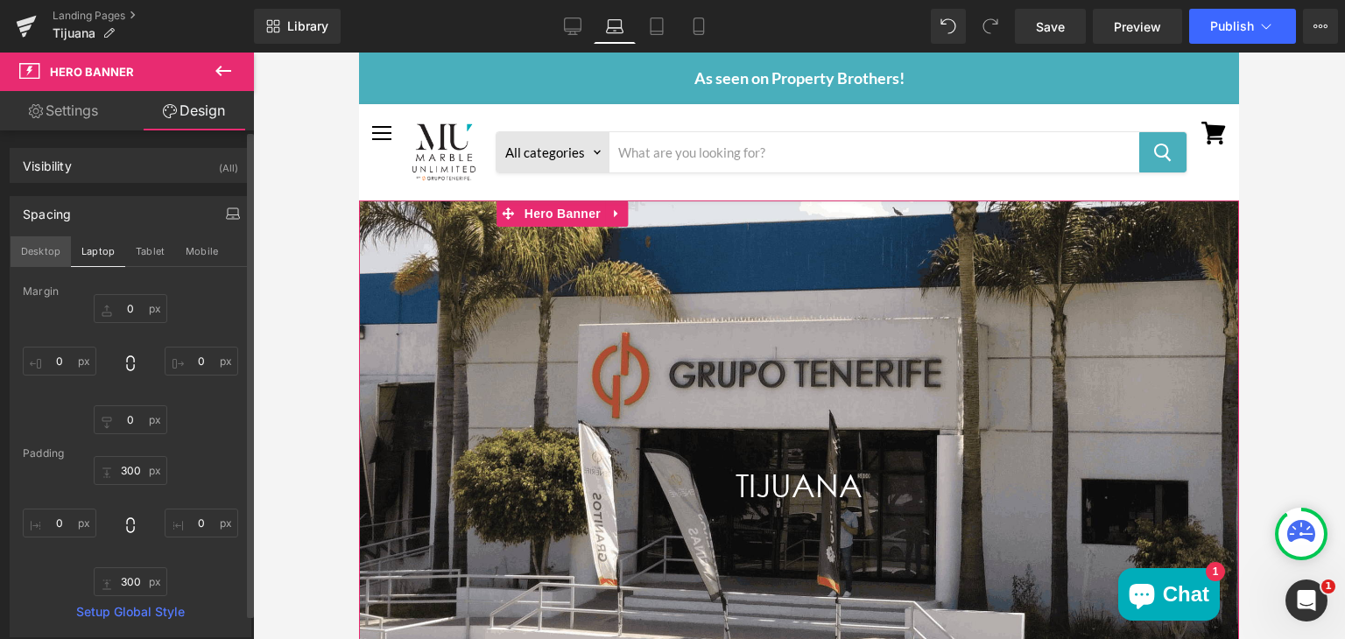
type input "300"
type input "0"
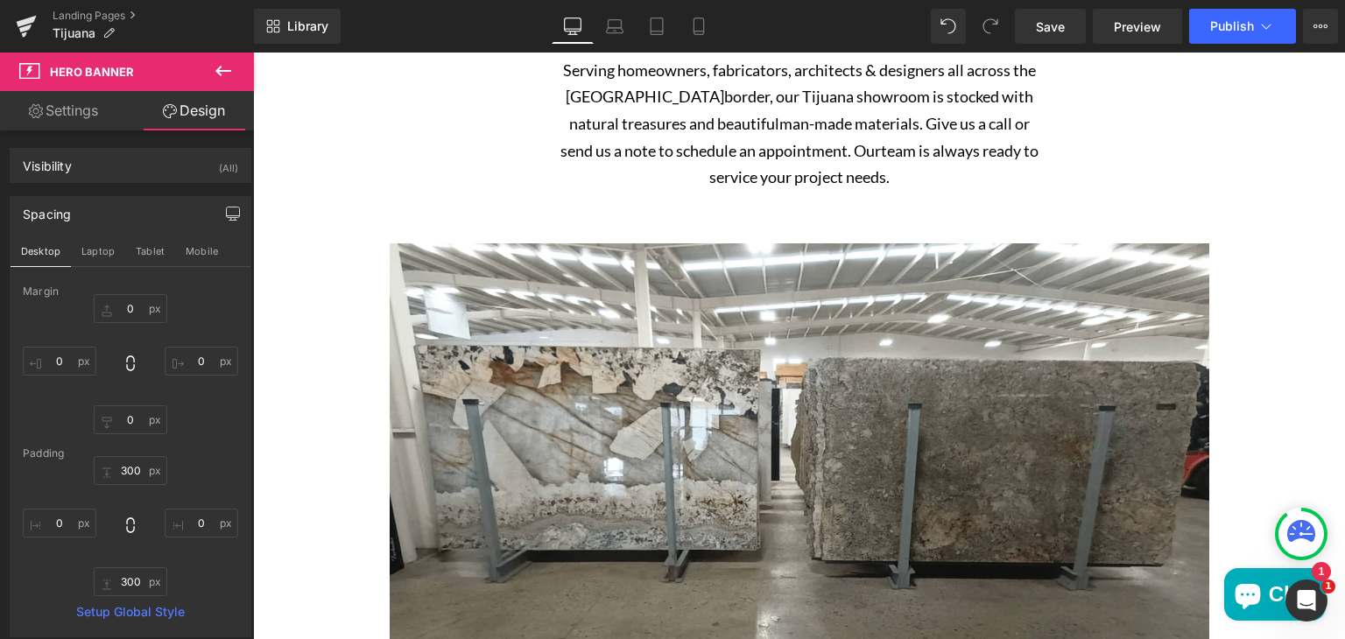
scroll to position [879, 0]
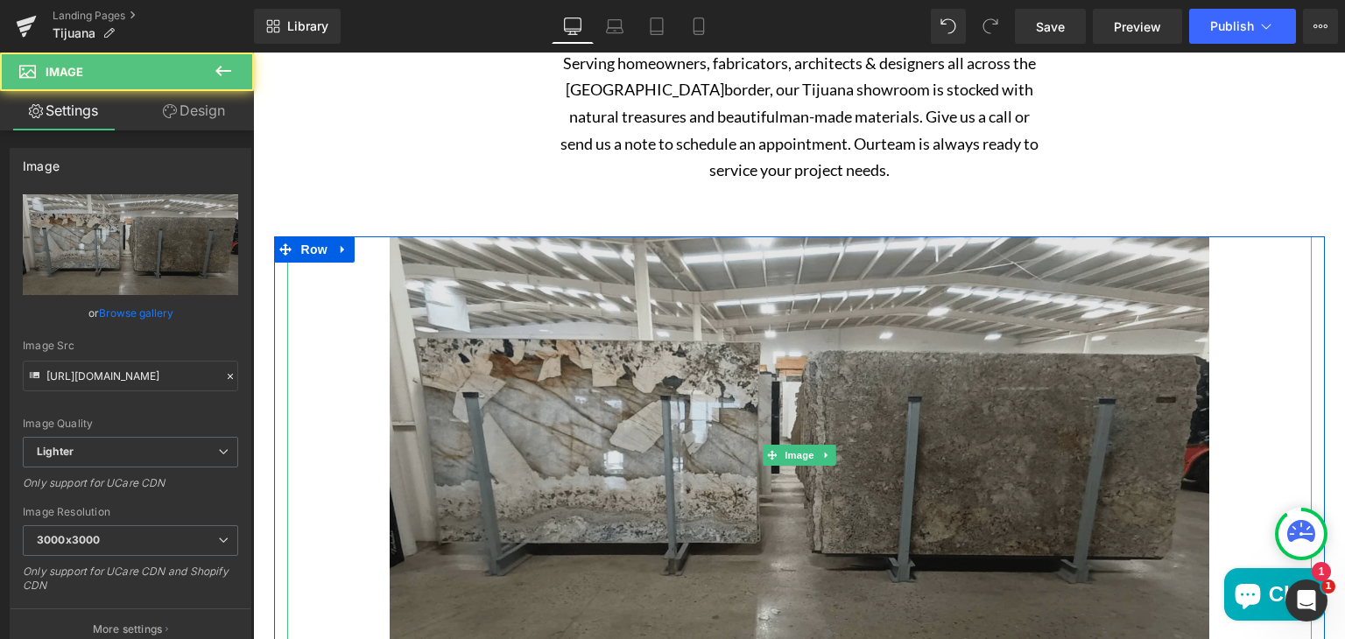
click at [737, 416] on img "Main content" at bounding box center [800, 455] width 820 height 438
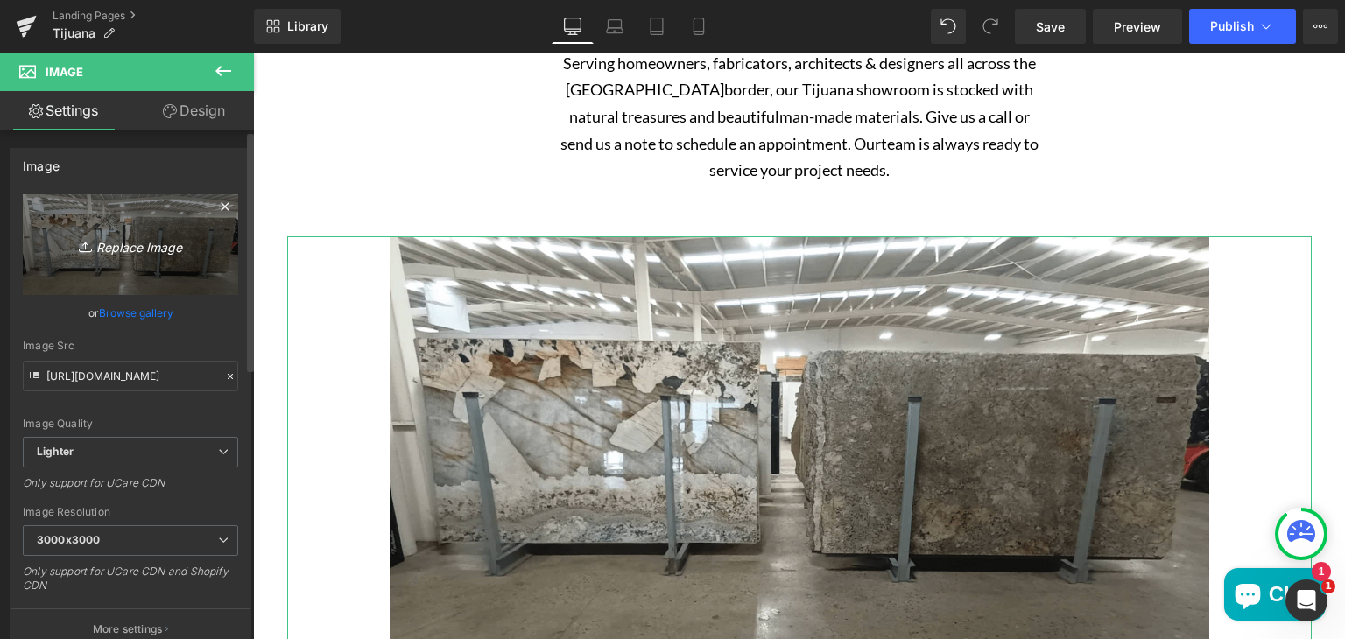
click at [115, 240] on icon "Replace Image" at bounding box center [130, 245] width 140 height 22
type input "C:\fakepath\mu-tijuana-image1.png"
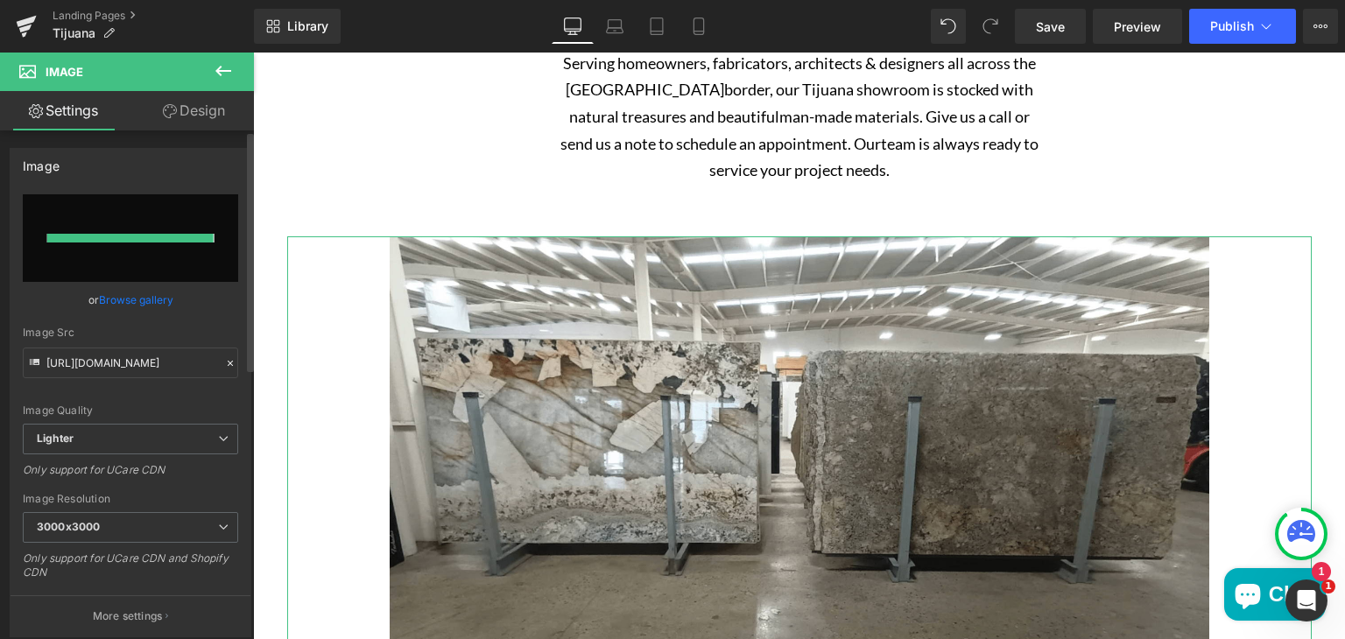
type input "https://ucarecdn.com/86ae1063-a55d-43fb-943c-5be845ddbf70/-/format/auto/-/previ…"
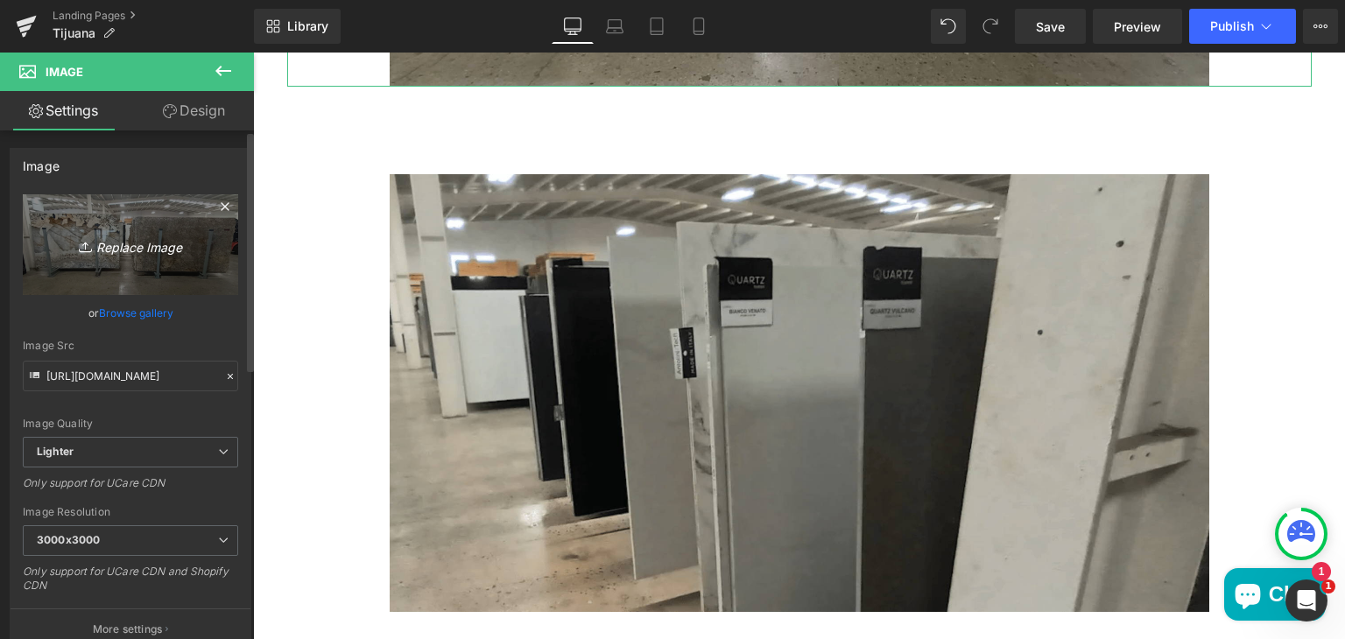
scroll to position [1468, 0]
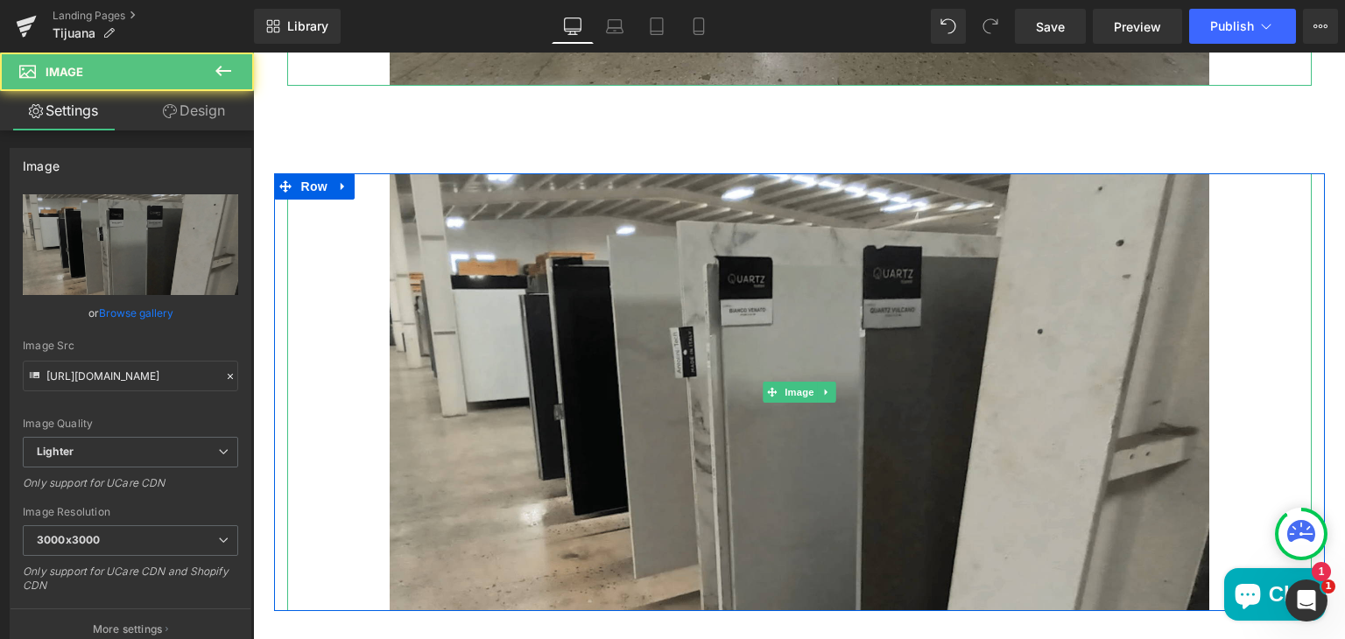
click at [1028, 521] on img "Main content" at bounding box center [800, 392] width 820 height 438
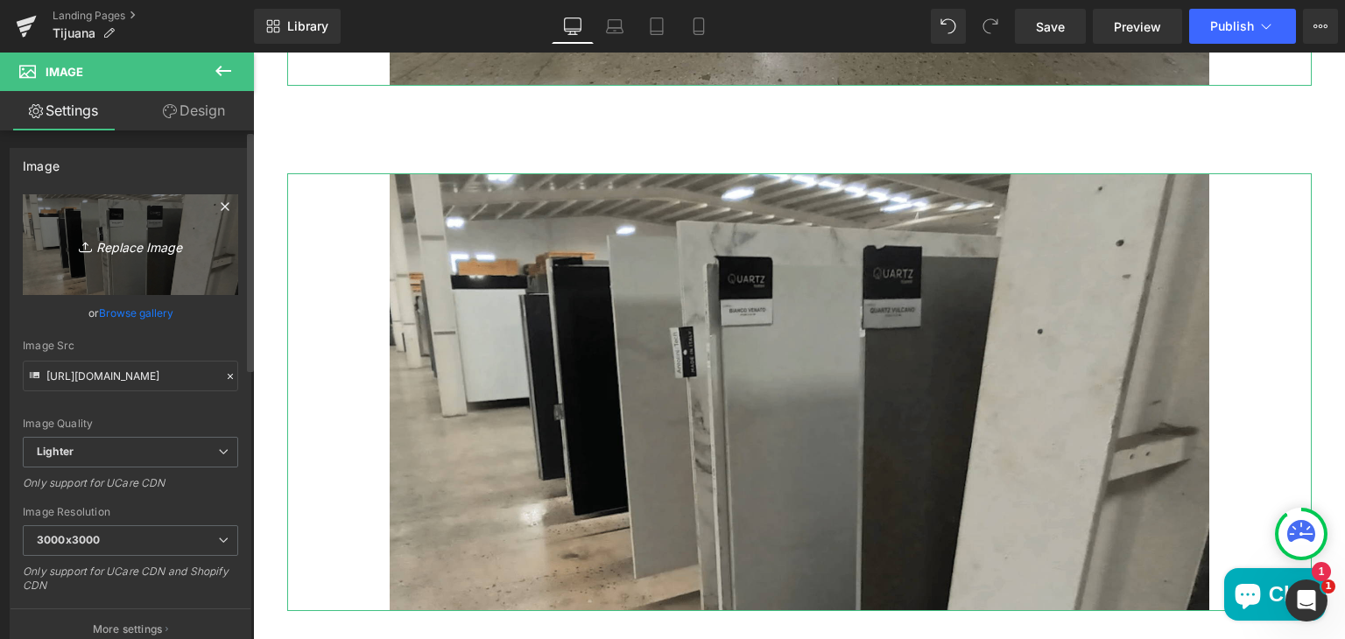
click at [135, 251] on icon "Replace Image" at bounding box center [130, 245] width 140 height 22
type input "C:\fakepath\mu-tijuana-image2.png"
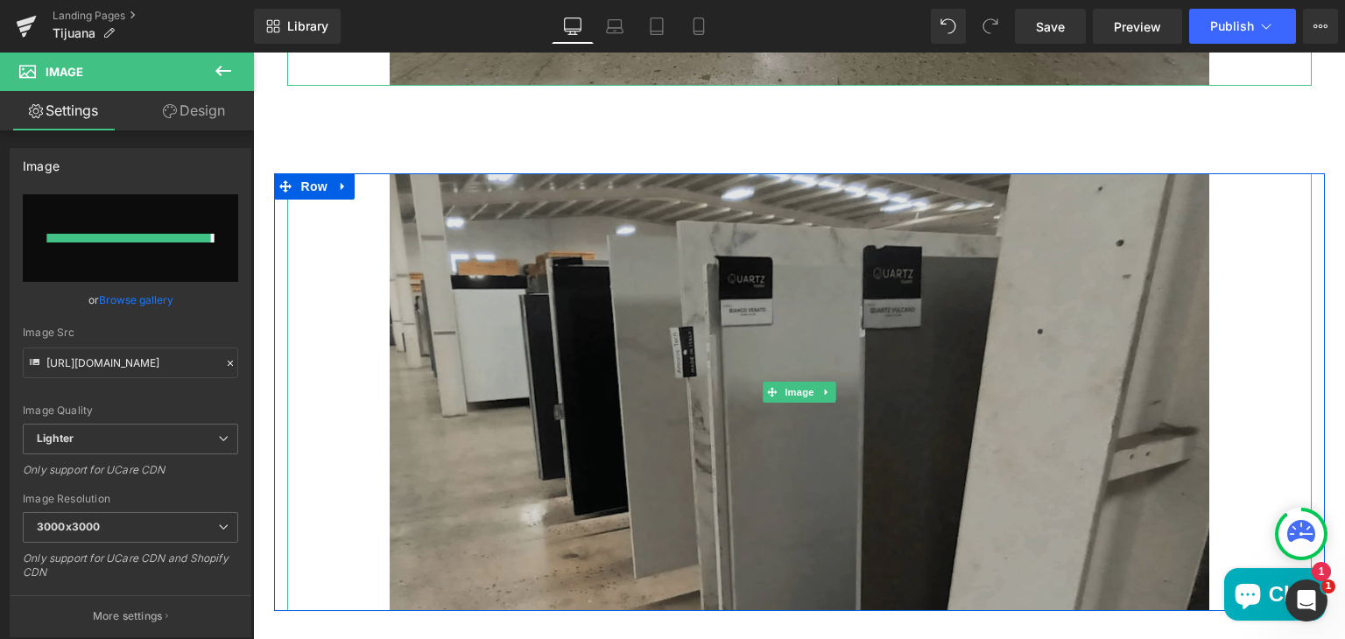
type input "https://ucarecdn.com/5330e4bf-e31d-45b1-a6c9-0a9a89ce2a7a/-/format/auto/-/previ…"
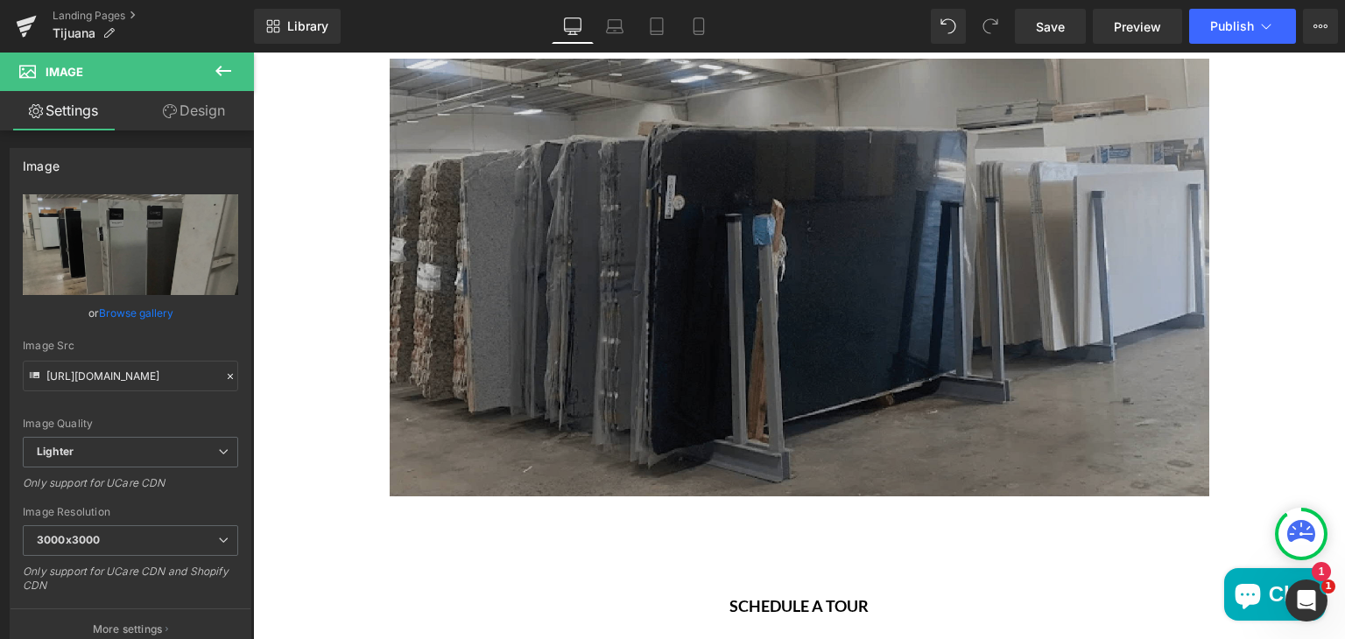
scroll to position [2109, 0]
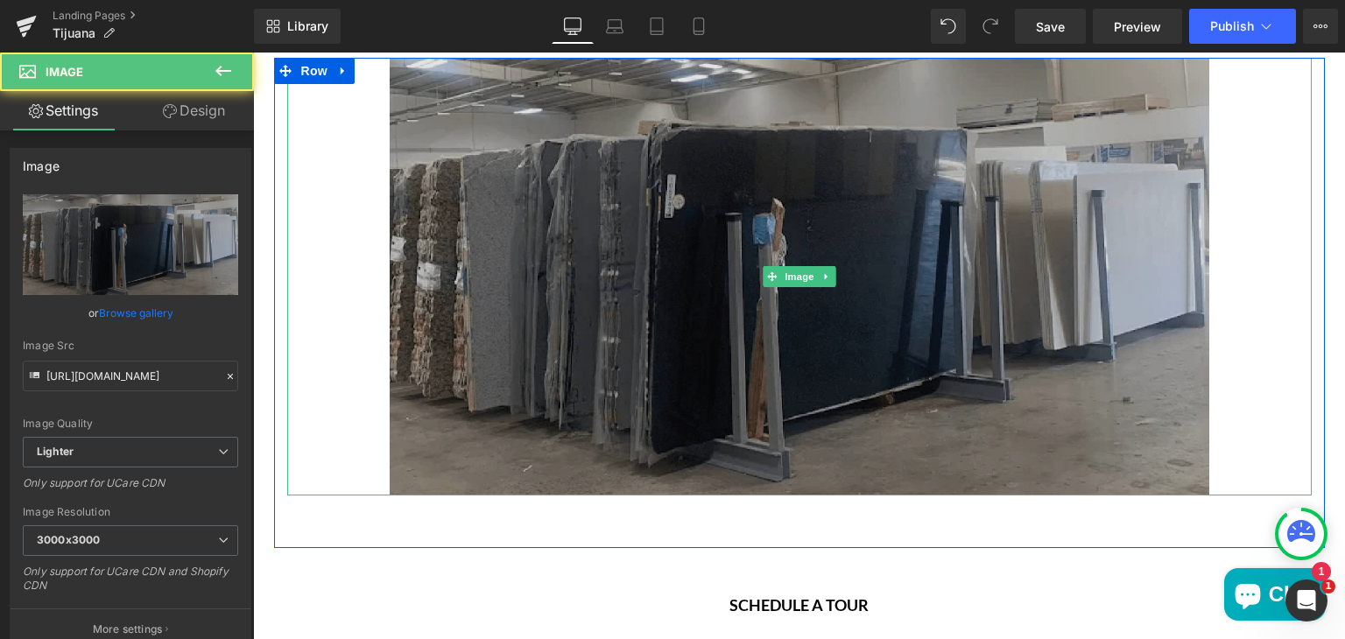
click at [903, 302] on img "Main content" at bounding box center [800, 277] width 820 height 438
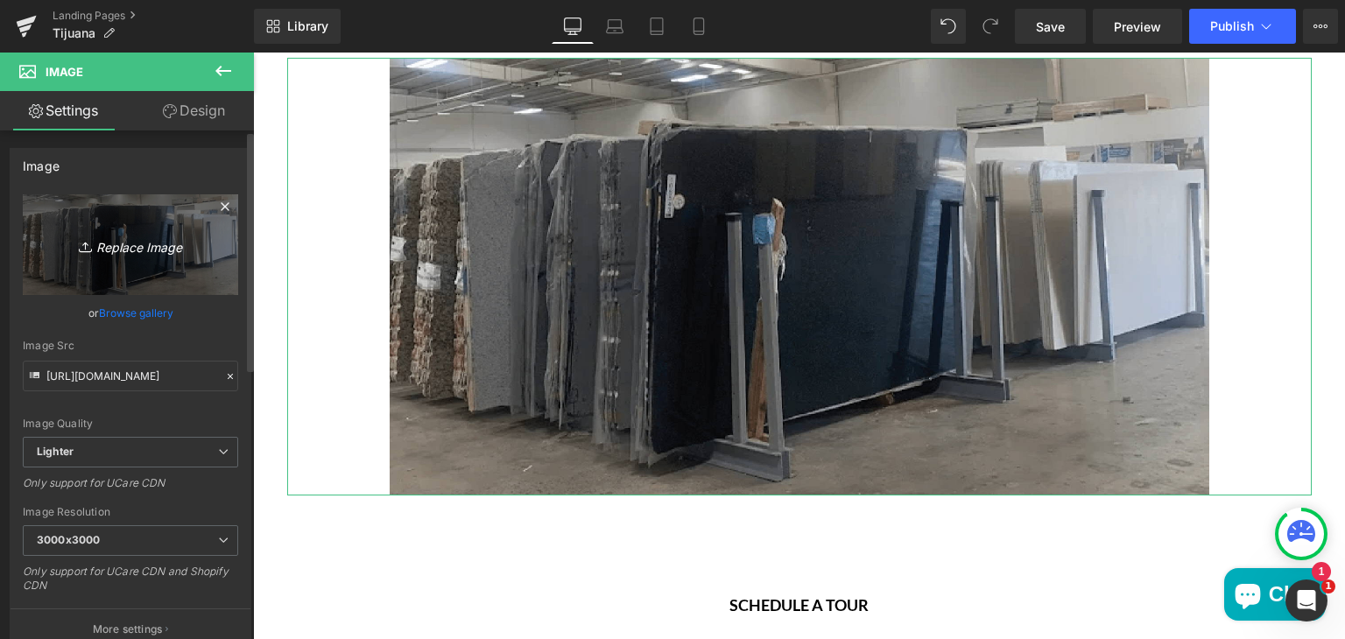
click at [128, 253] on icon "Replace Image" at bounding box center [130, 245] width 140 height 22
type input "C:\fakepath\mu-tijuana-image3.png"
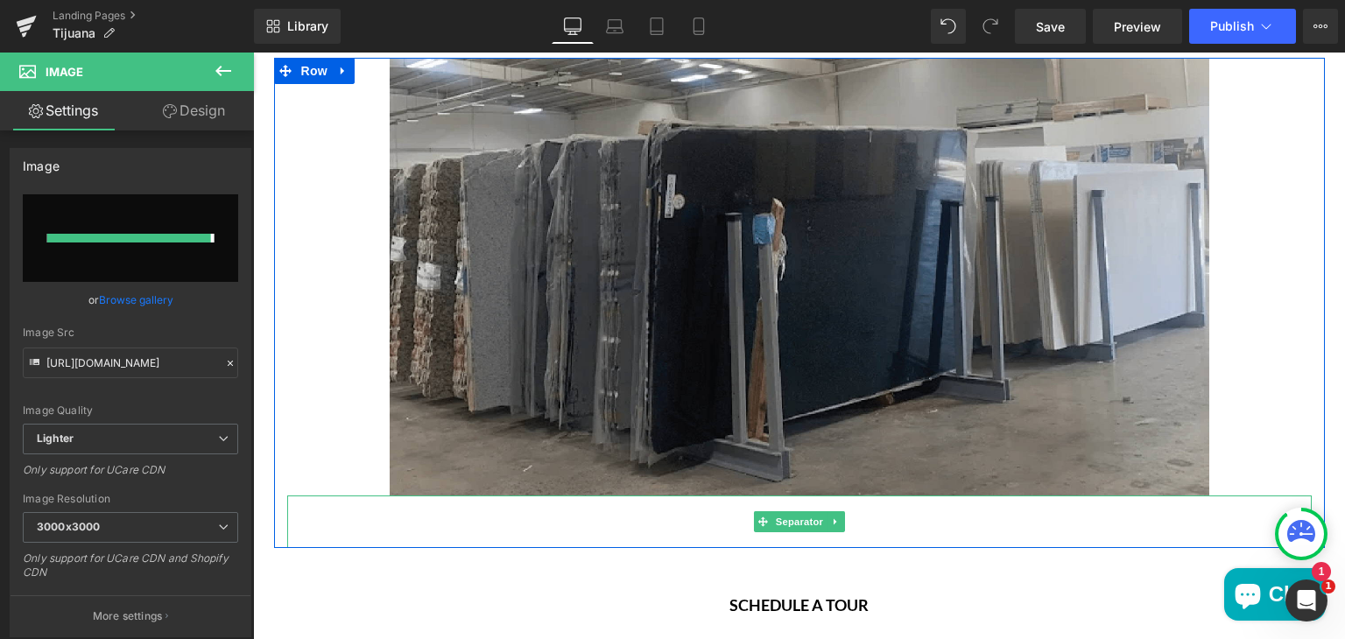
type input "https://ucarecdn.com/531f030a-7041-44f4-a2d5-a27125fea989/-/format/auto/-/previ…"
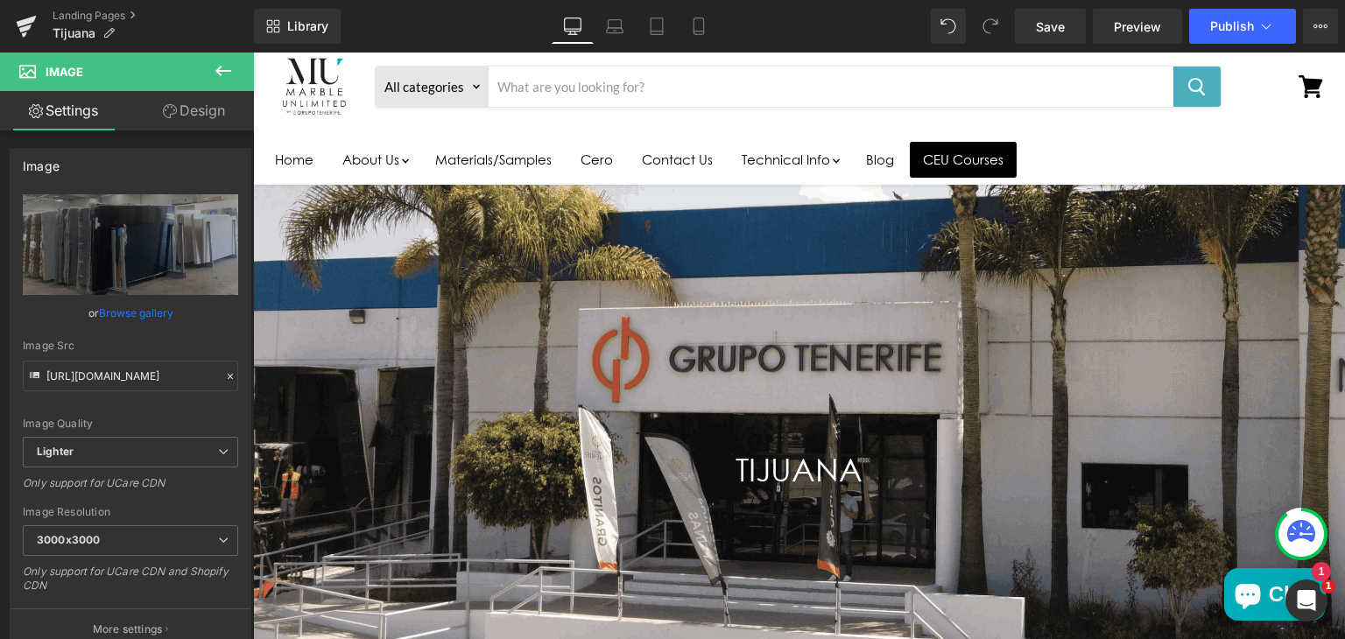
scroll to position [74, 0]
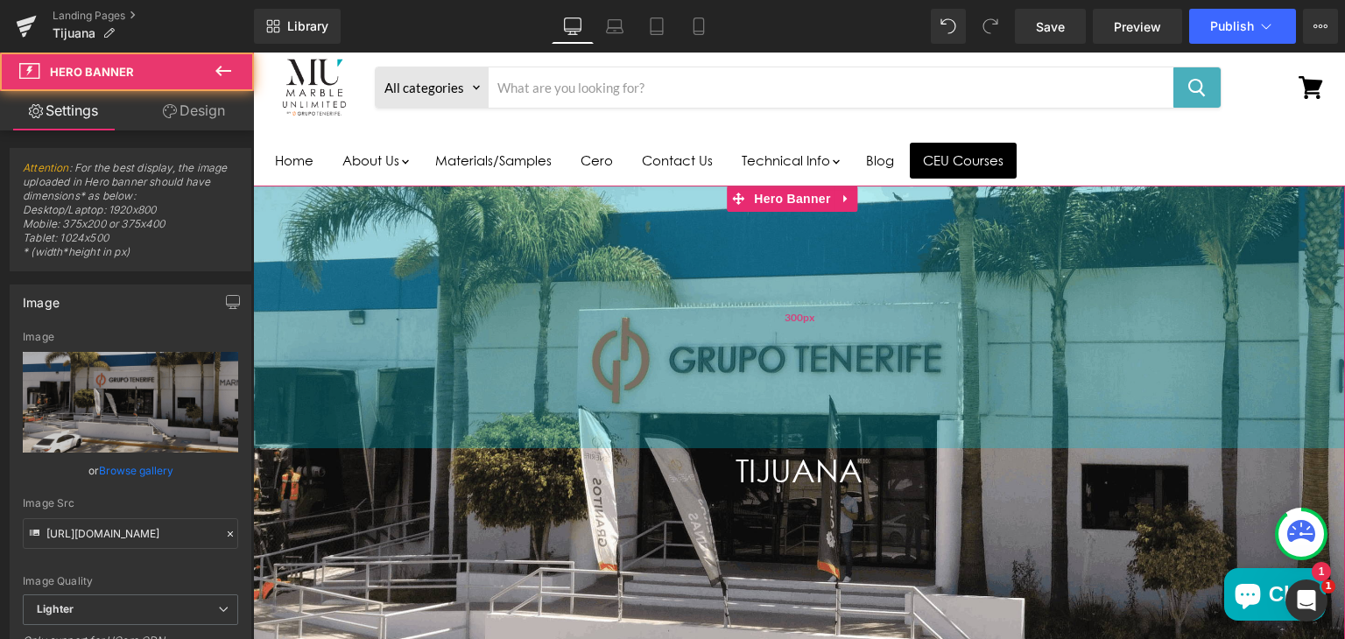
click at [970, 401] on div "300px" at bounding box center [799, 317] width 1092 height 263
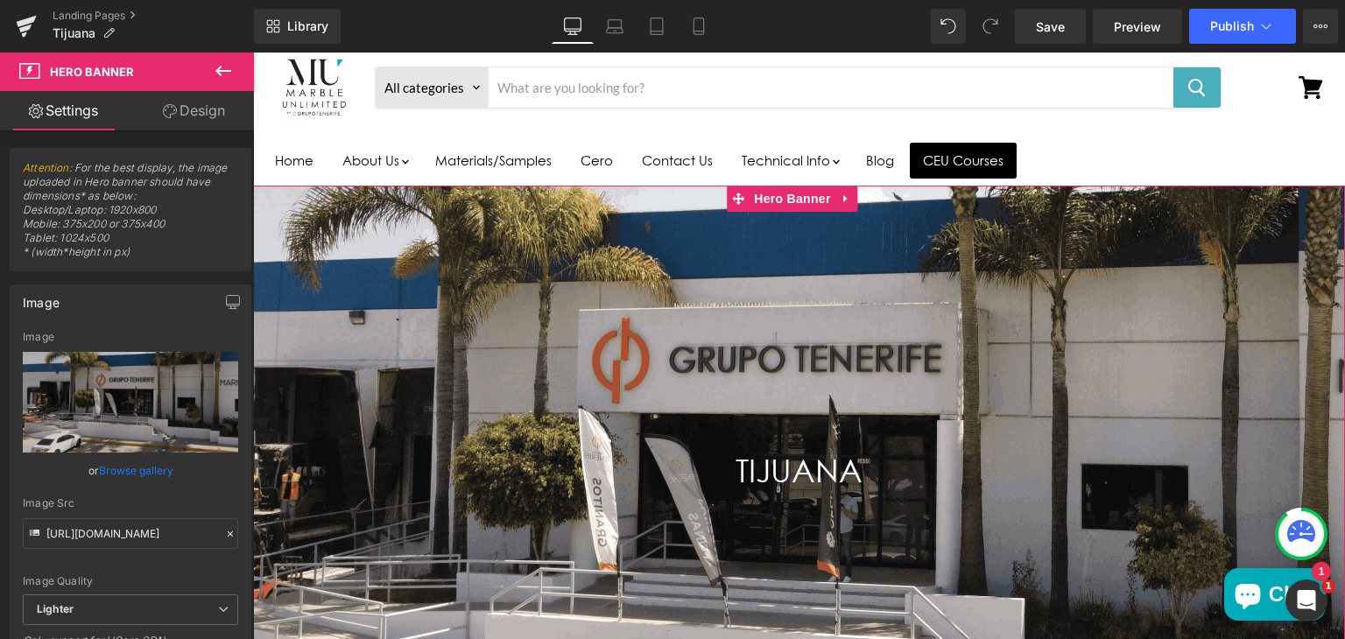
click at [186, 109] on link "Design" at bounding box center [193, 110] width 127 height 39
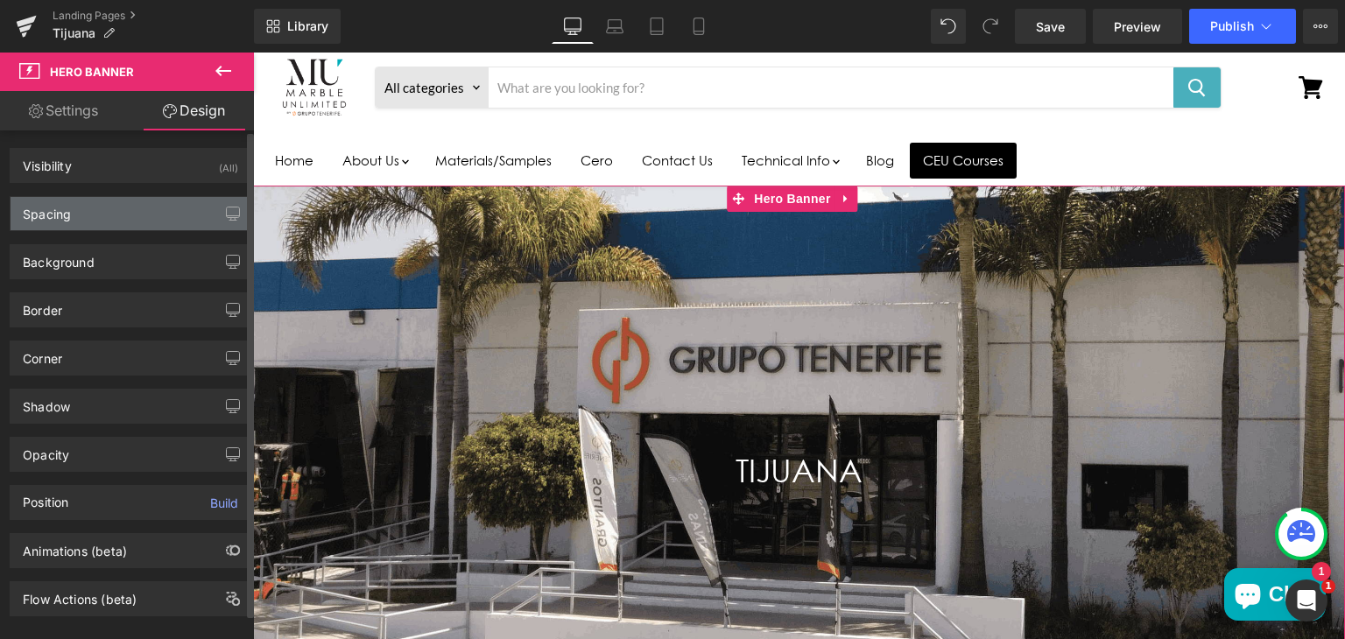
click at [128, 214] on div "Spacing" at bounding box center [131, 213] width 240 height 33
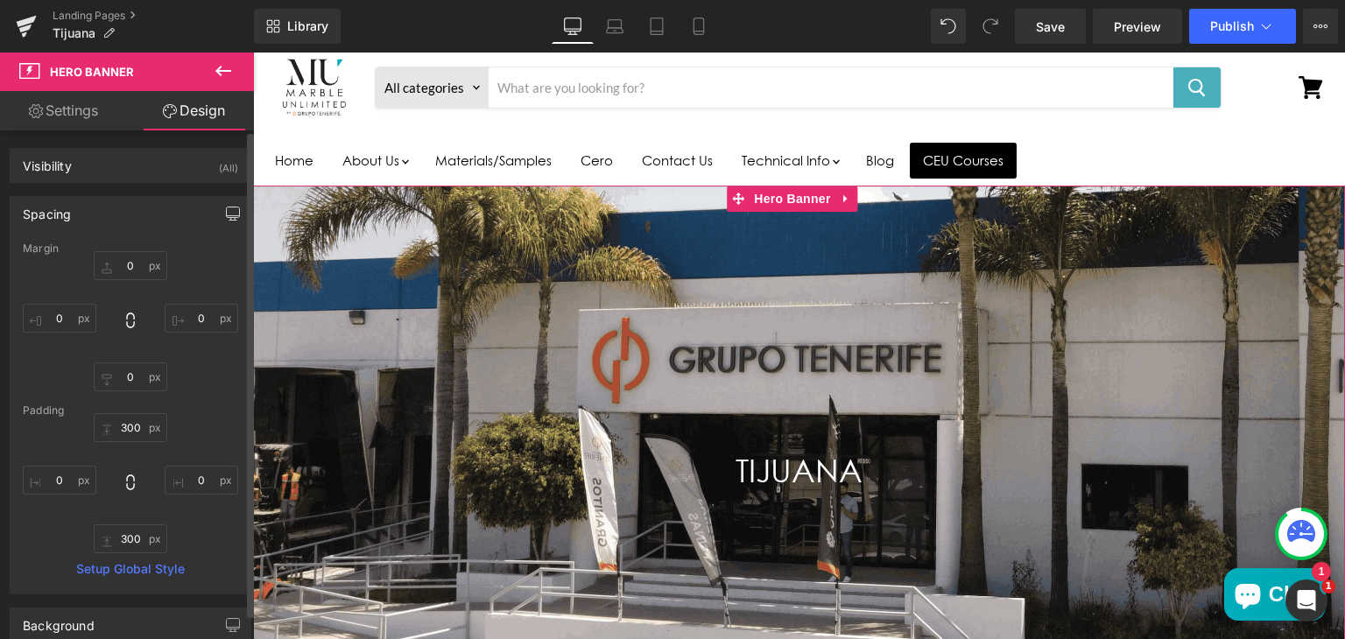
click at [221, 221] on button "button" at bounding box center [233, 213] width 28 height 33
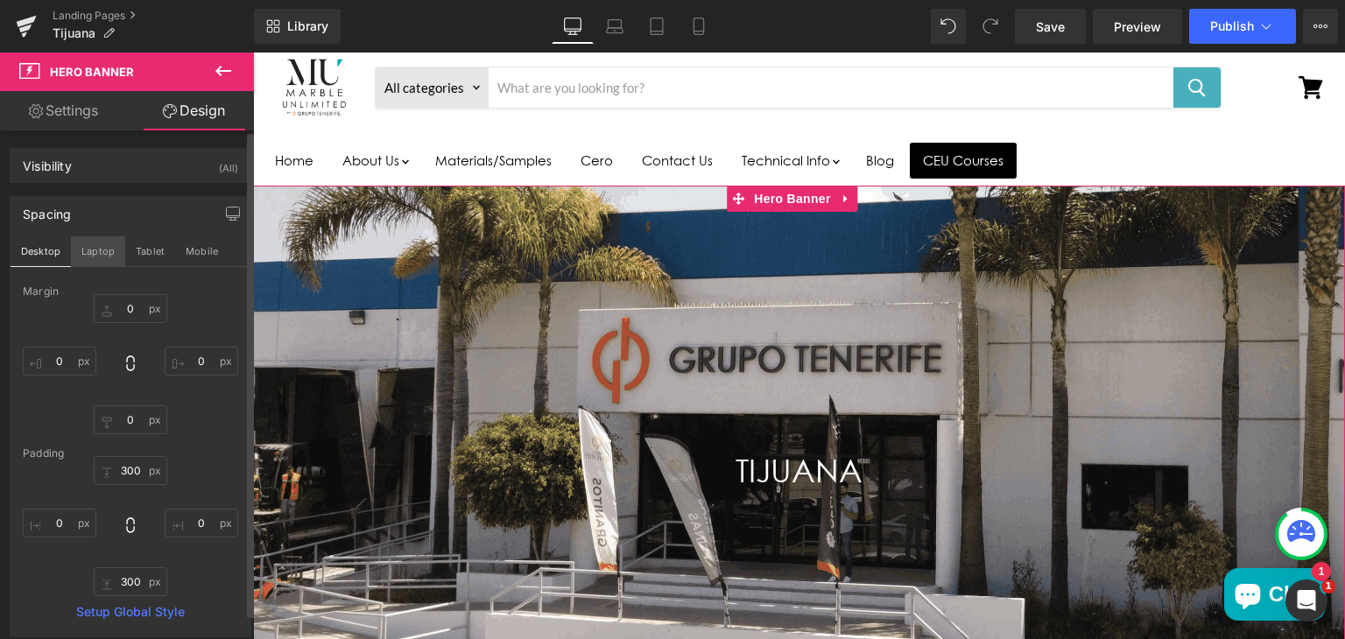
click at [97, 252] on button "Laptop" at bounding box center [98, 251] width 54 height 30
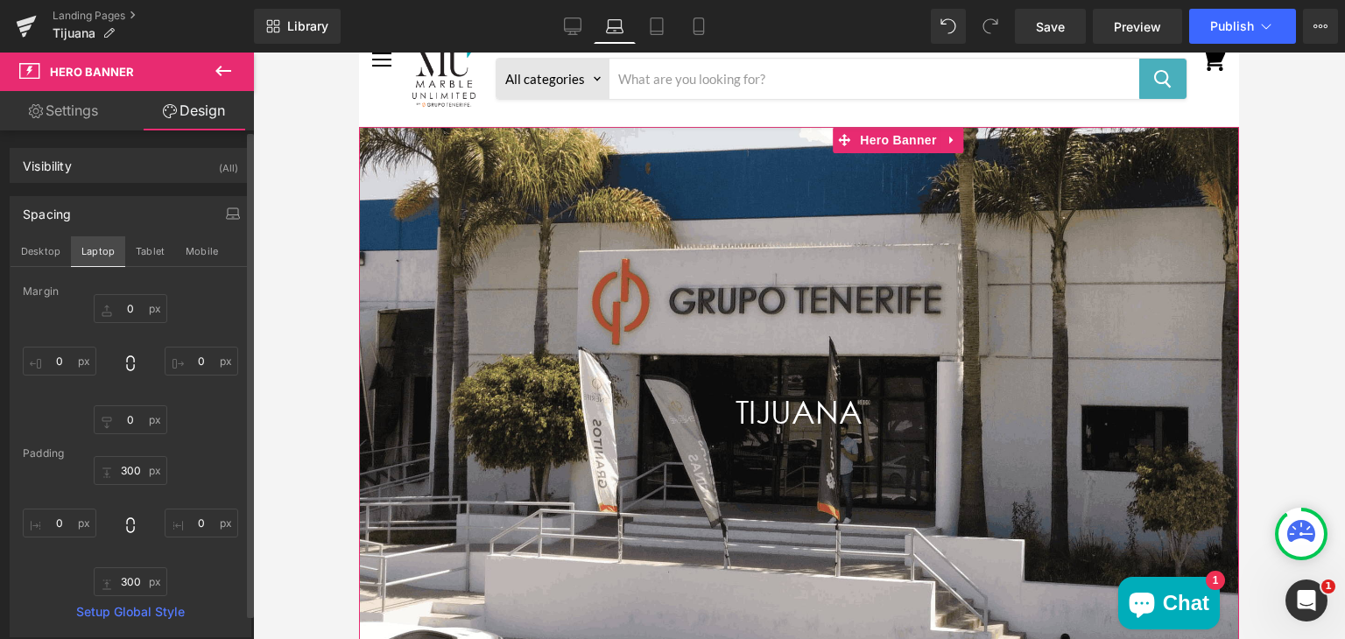
scroll to position [25, 0]
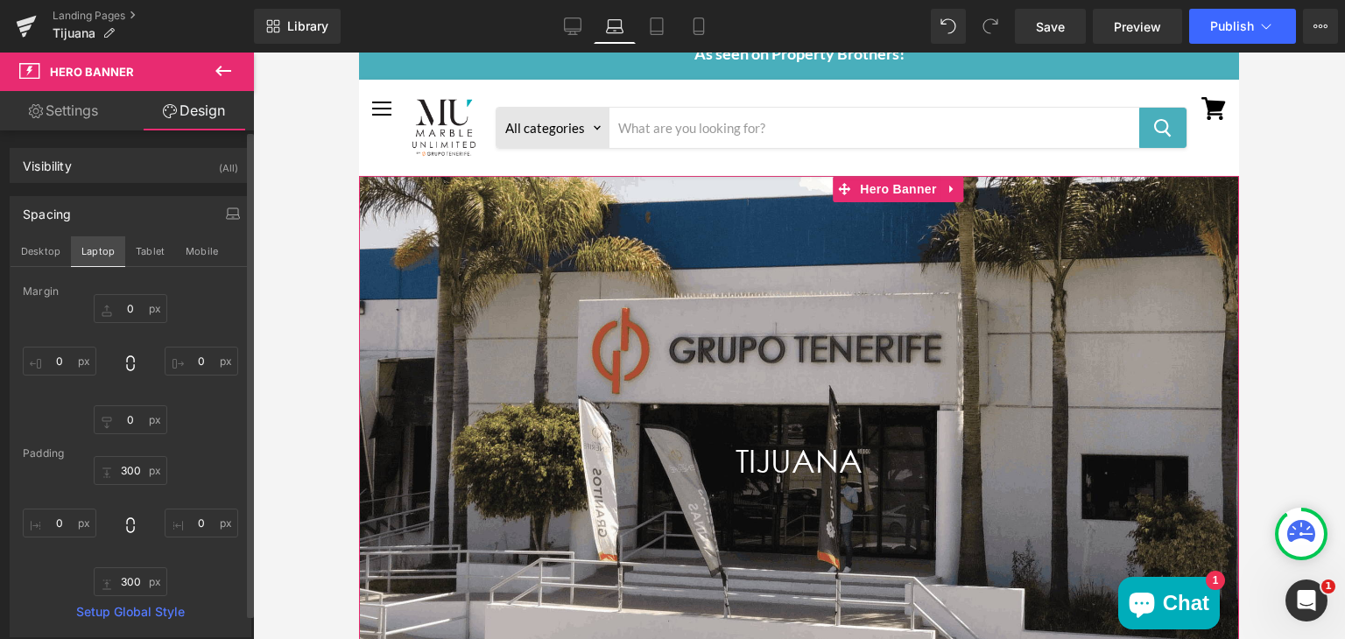
type input "0"
type input "300"
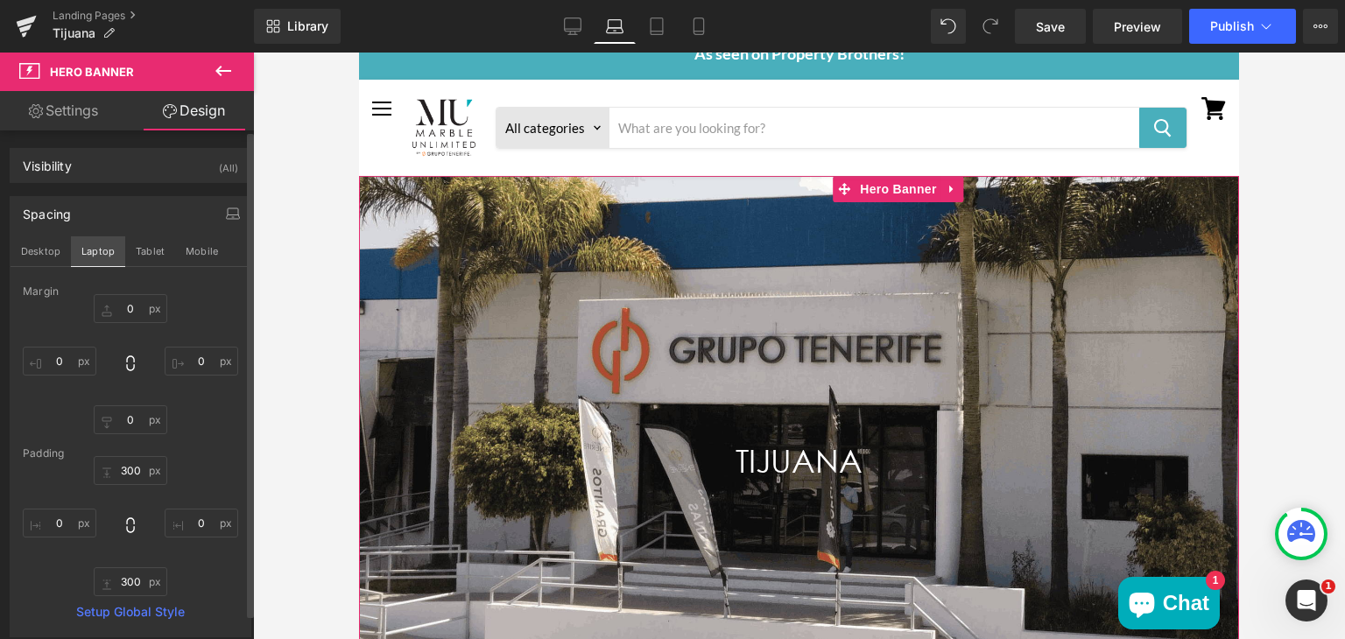
type input "0"
type input "300"
type input "0"
click at [137, 250] on button "Tablet" at bounding box center [150, 251] width 50 height 30
type input "0"
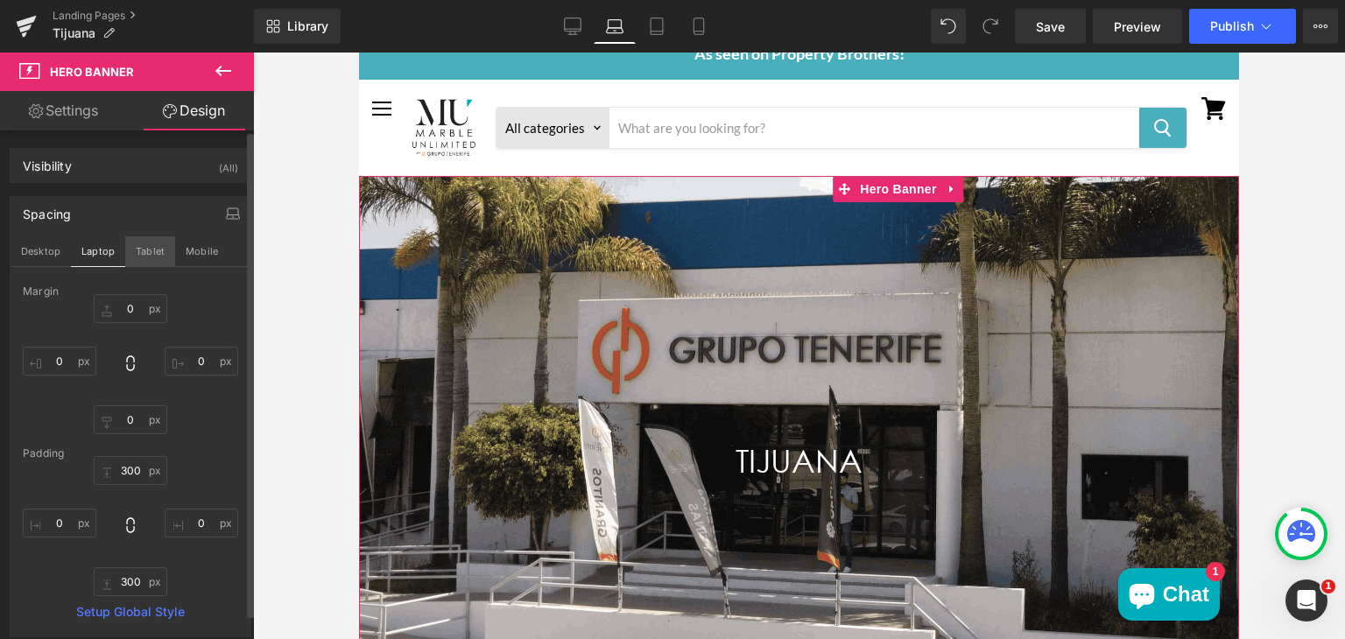
type input "0"
type input "200"
type input "0"
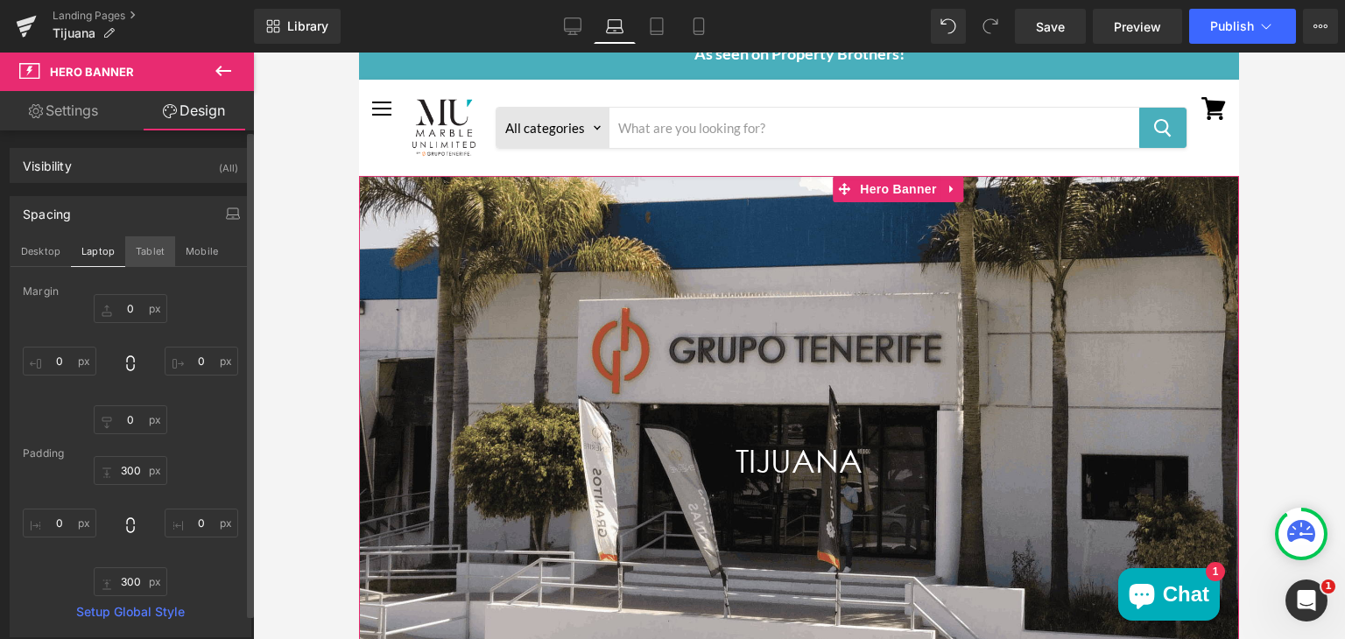
type input "200"
type input "0"
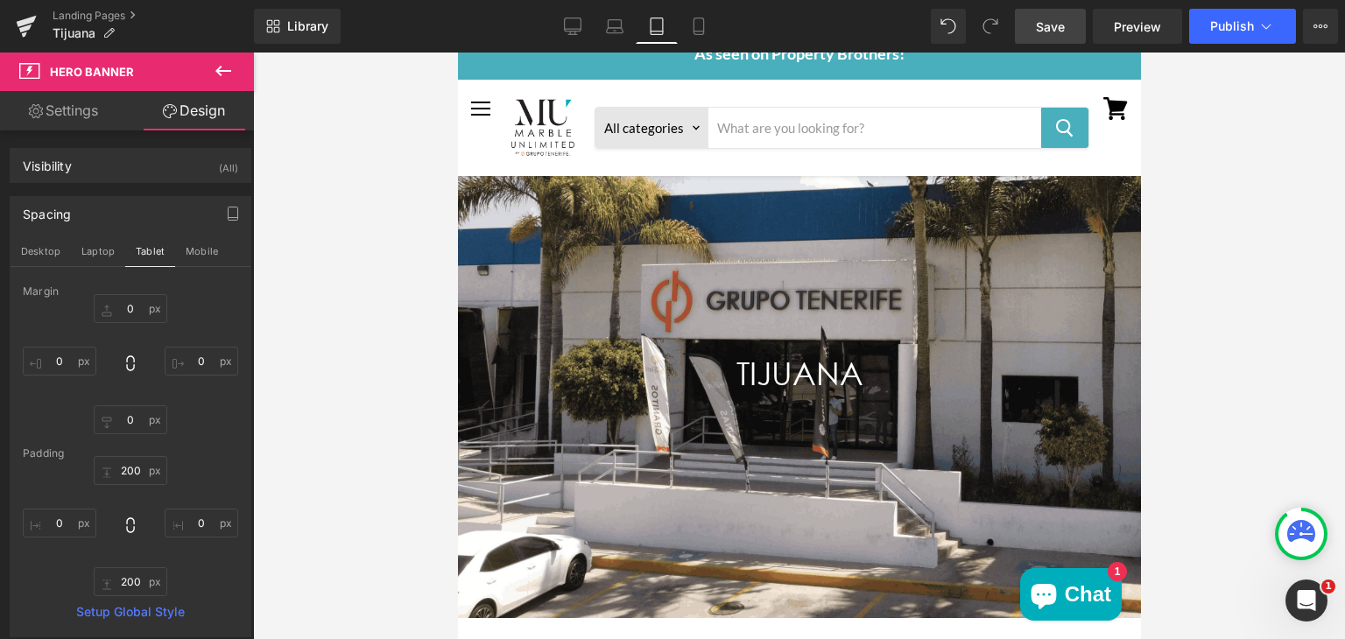
click at [1045, 27] on span "Save" at bounding box center [1050, 27] width 29 height 18
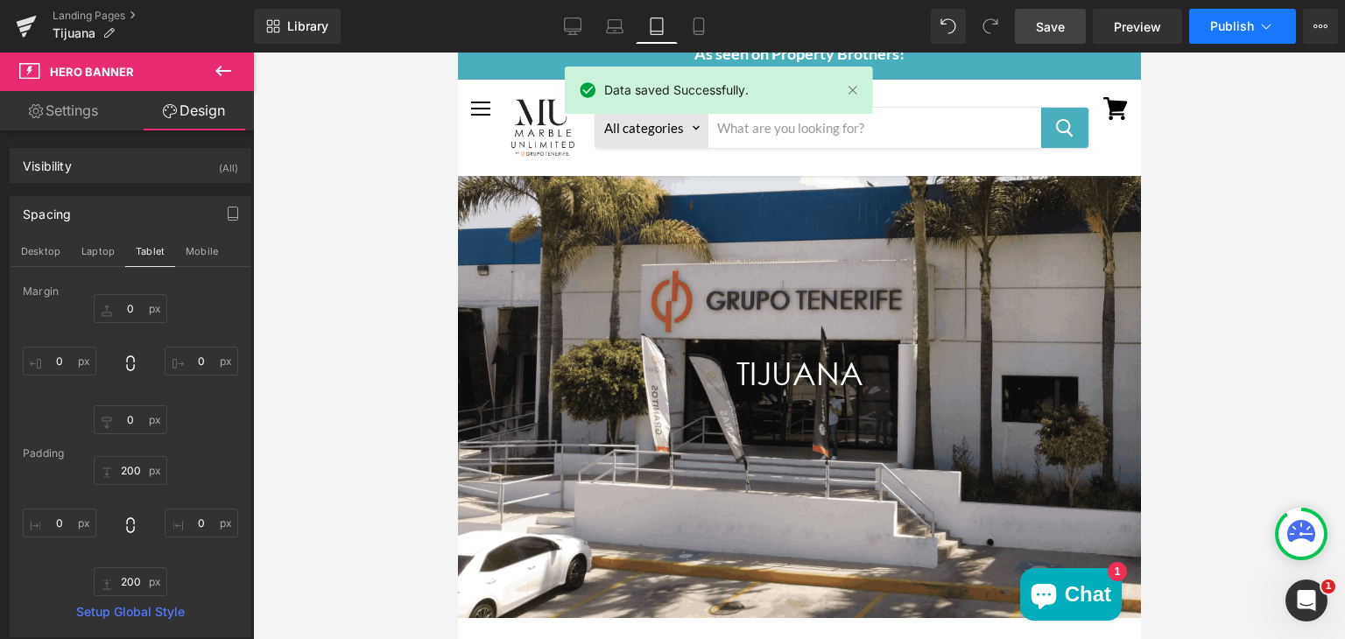
click at [1209, 29] on button "Publish" at bounding box center [1242, 26] width 107 height 35
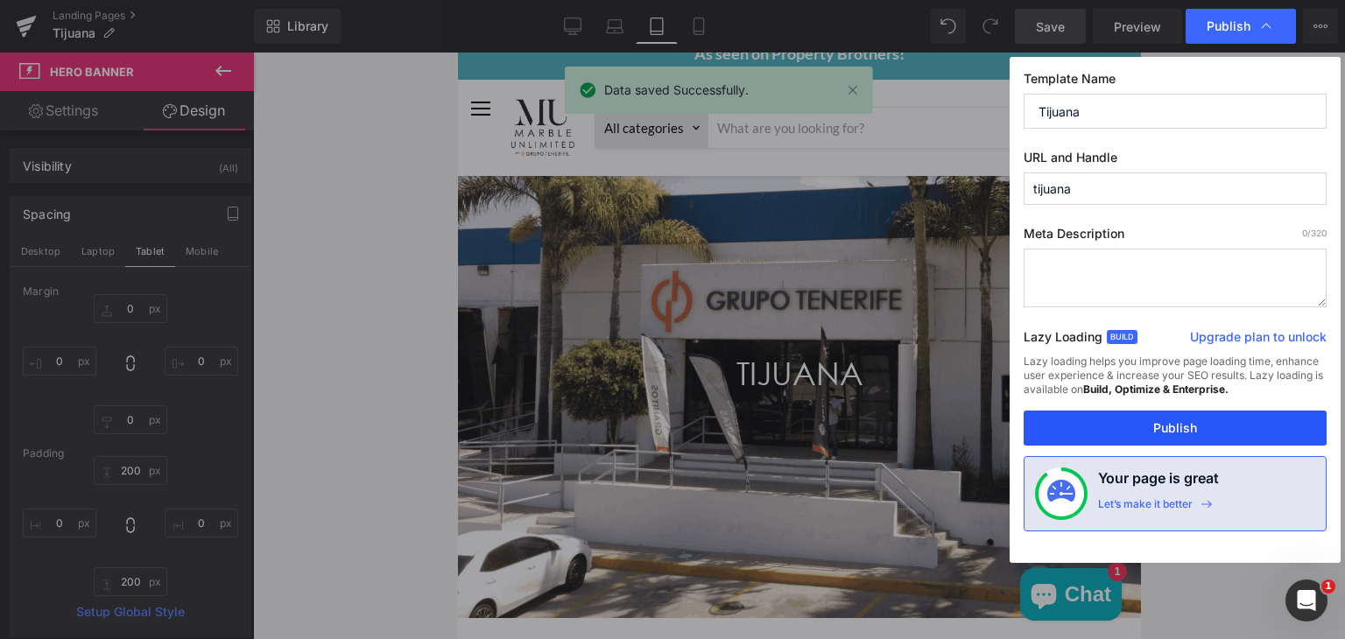
click at [1116, 428] on button "Publish" at bounding box center [1175, 428] width 303 height 35
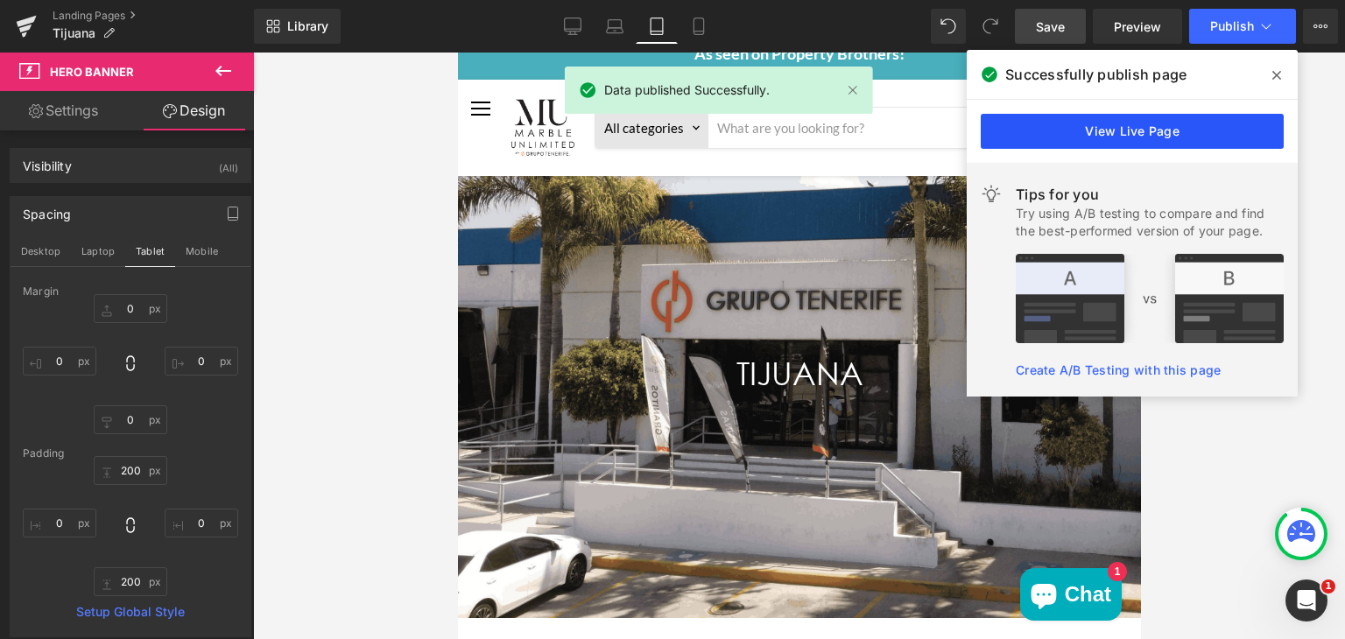
click at [1167, 132] on link "View Live Page" at bounding box center [1132, 131] width 303 height 35
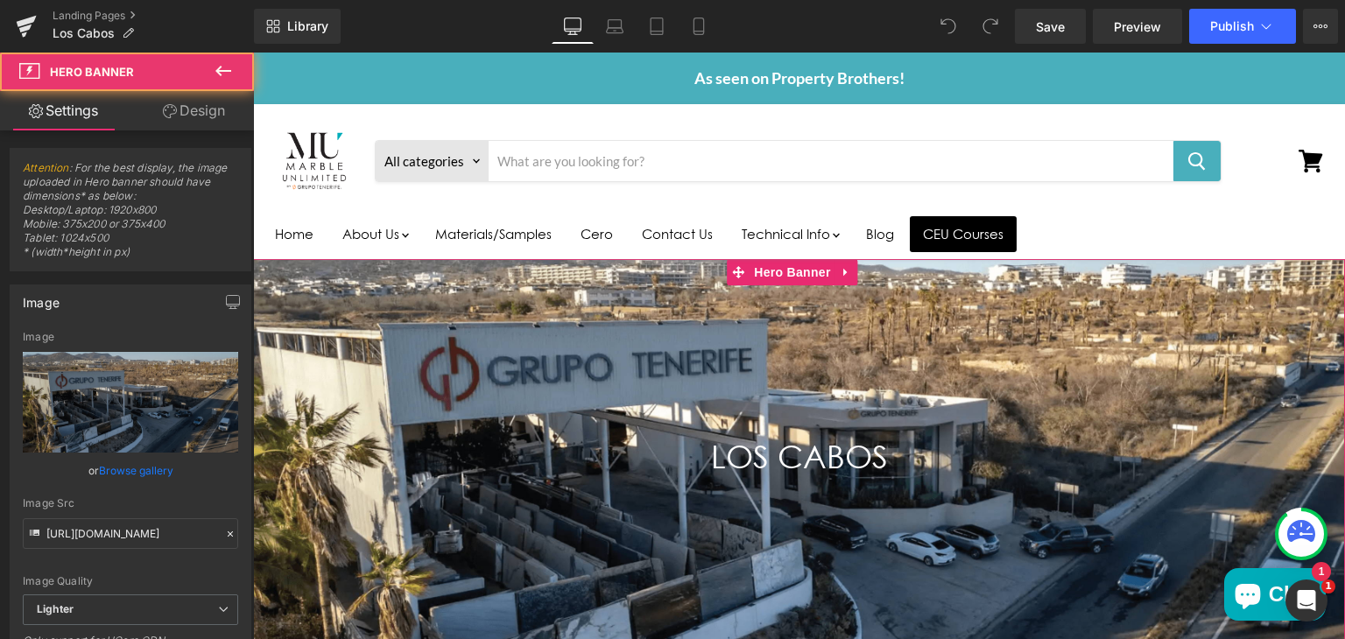
click at [667, 358] on div "Main content" at bounding box center [799, 479] width 1092 height 441
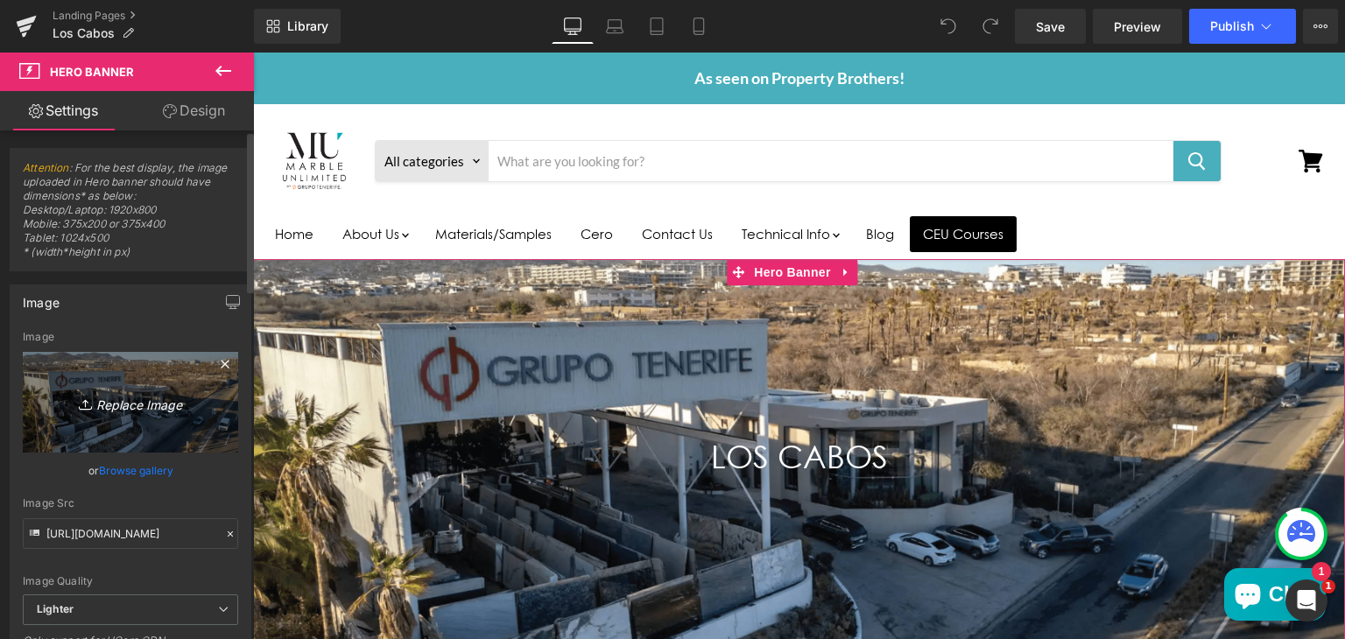
click at [102, 399] on icon "Replace Image" at bounding box center [130, 402] width 140 height 22
click at [118, 404] on icon "Replace Image" at bounding box center [130, 402] width 140 height 22
type input "C:\fakepath\mu-los-cabos-hero_11zon.png"
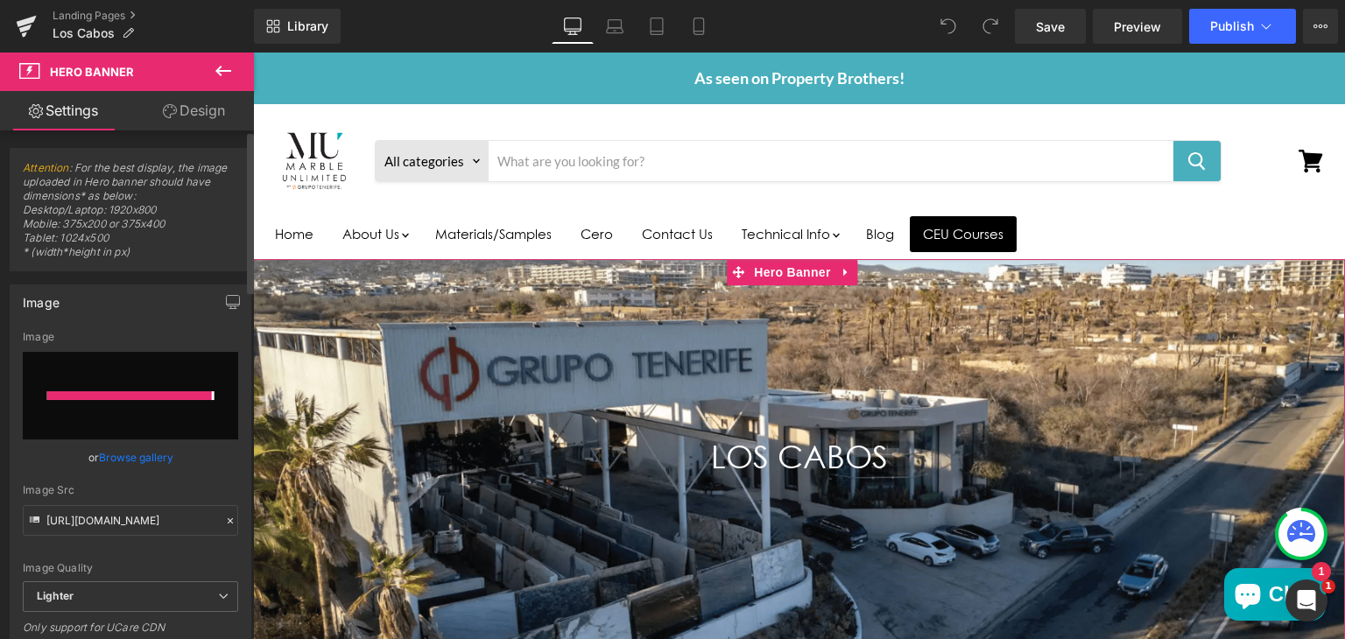
type input "[URL][DOMAIN_NAME]"
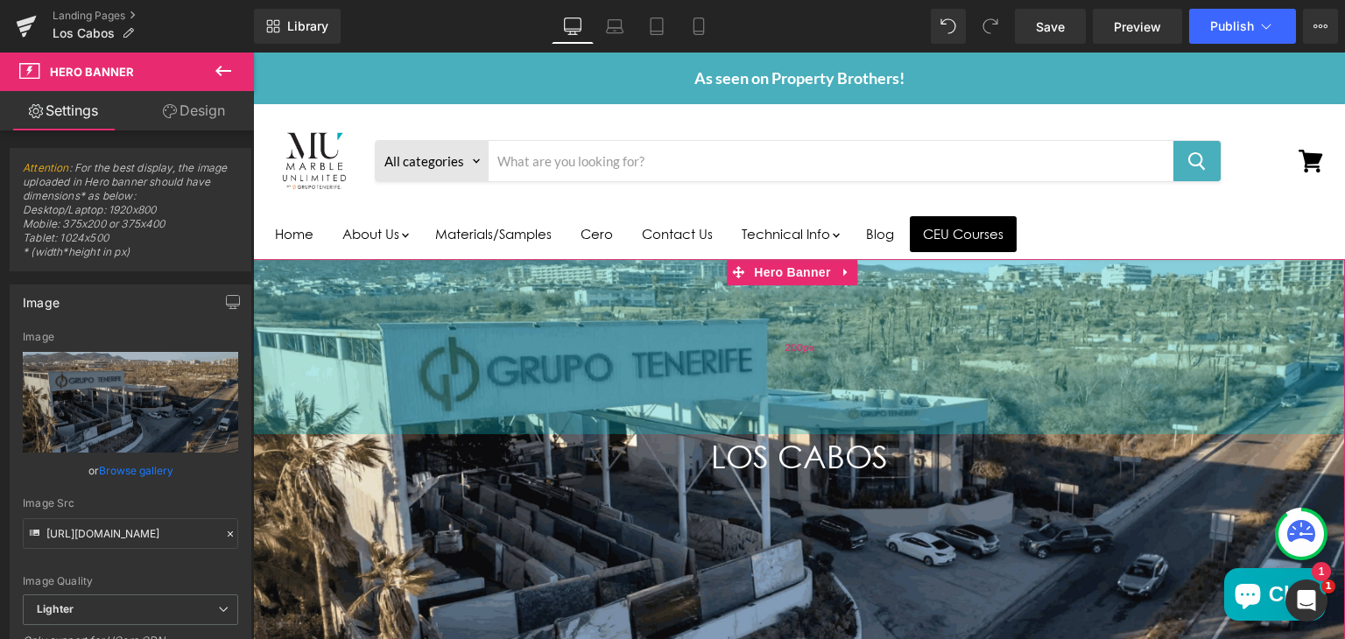
click at [546, 414] on div "200px" at bounding box center [799, 346] width 1092 height 175
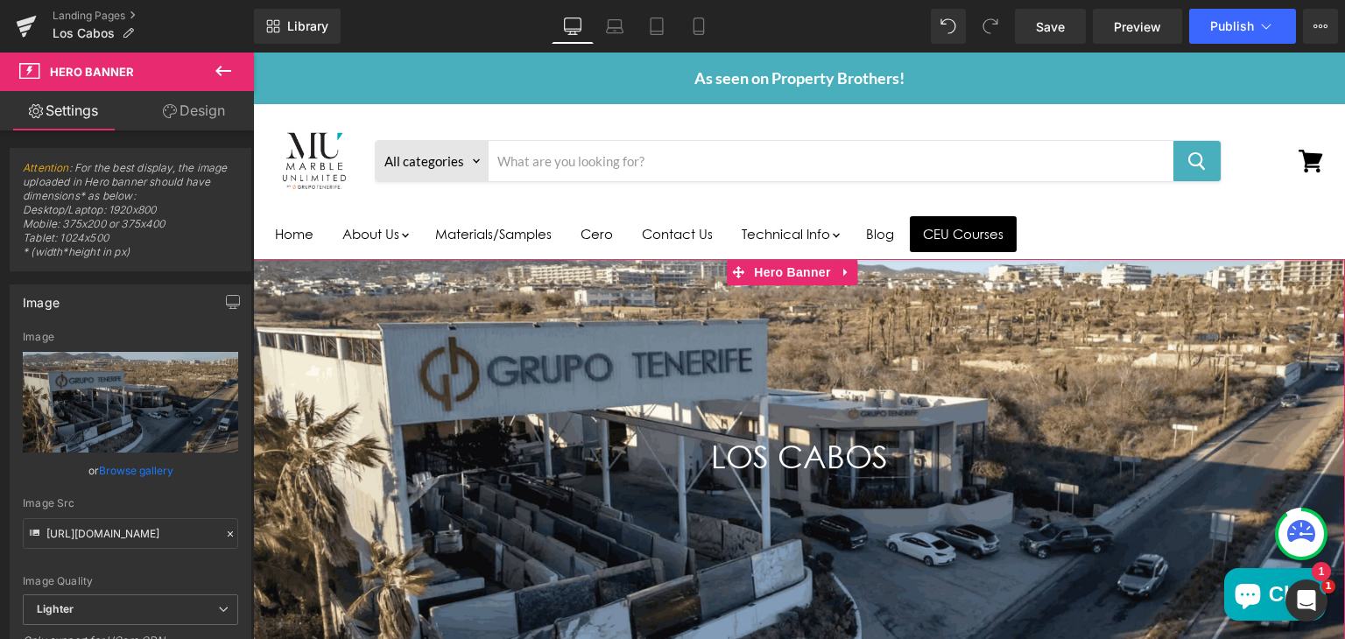
click at [201, 116] on link "Design" at bounding box center [193, 110] width 127 height 39
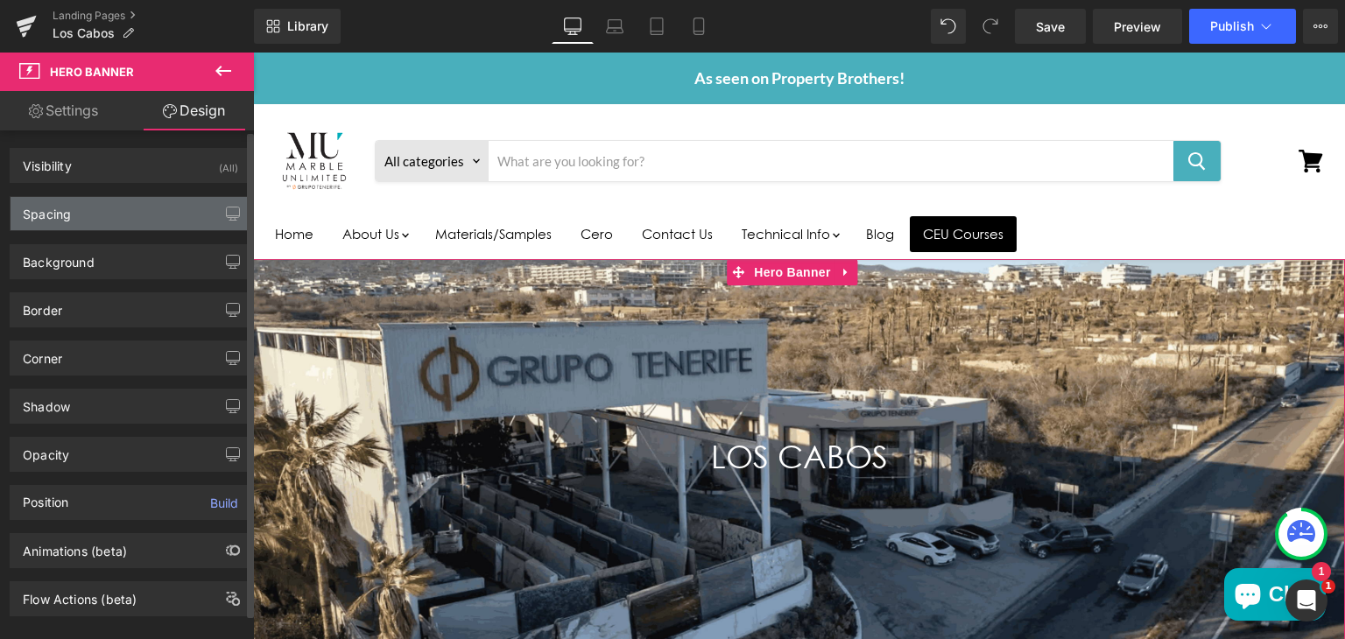
click at [123, 223] on div "Spacing" at bounding box center [131, 213] width 240 height 33
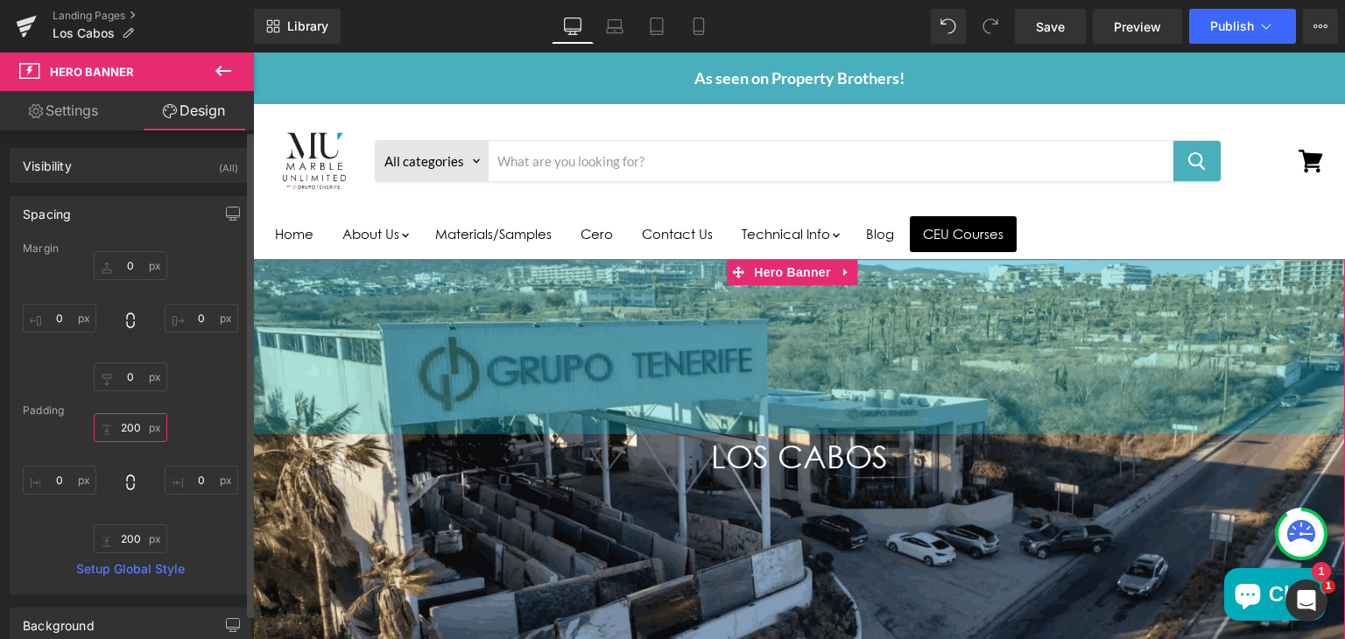
click at [125, 434] on input "200" at bounding box center [131, 427] width 74 height 29
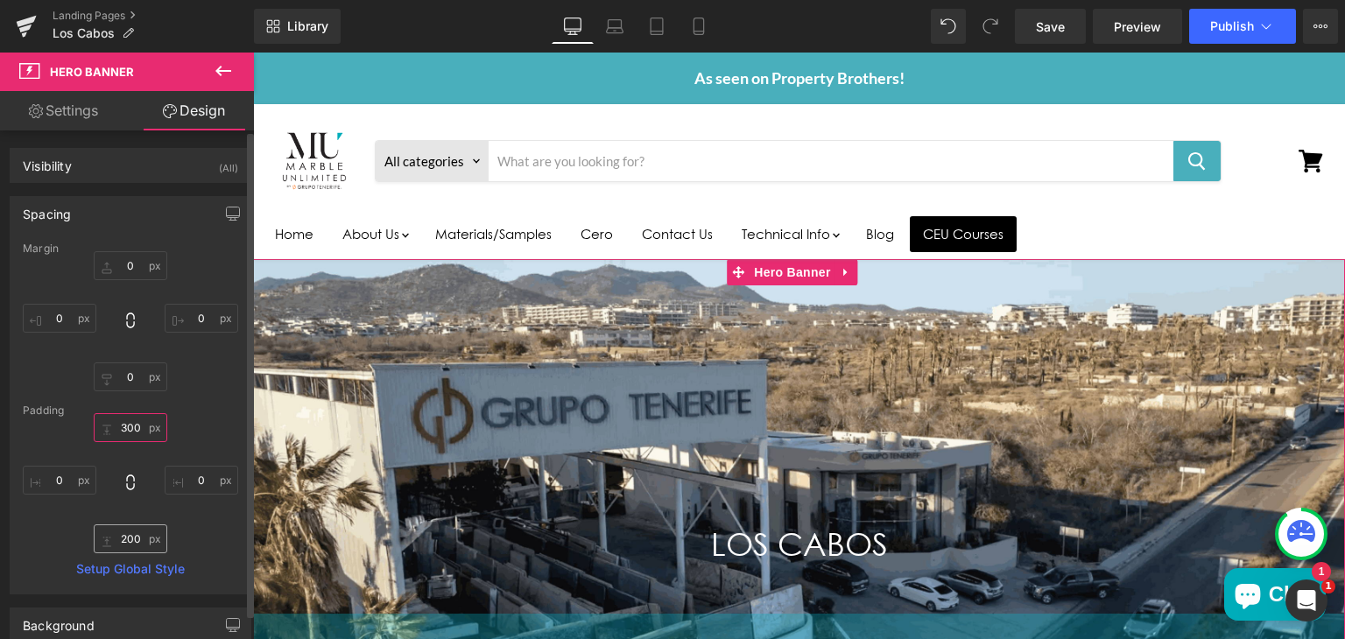
type input "300"
click at [132, 540] on input "200" at bounding box center [131, 539] width 74 height 29
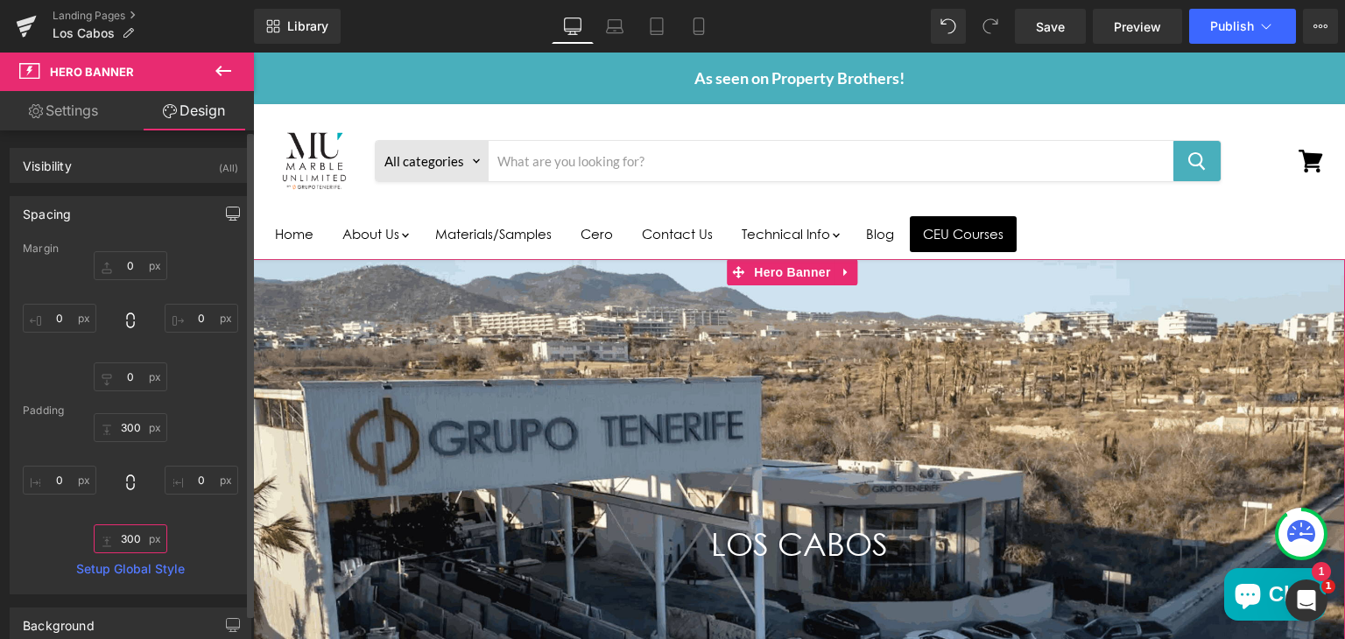
type input "300"
click at [229, 213] on icon "button" at bounding box center [233, 214] width 14 height 14
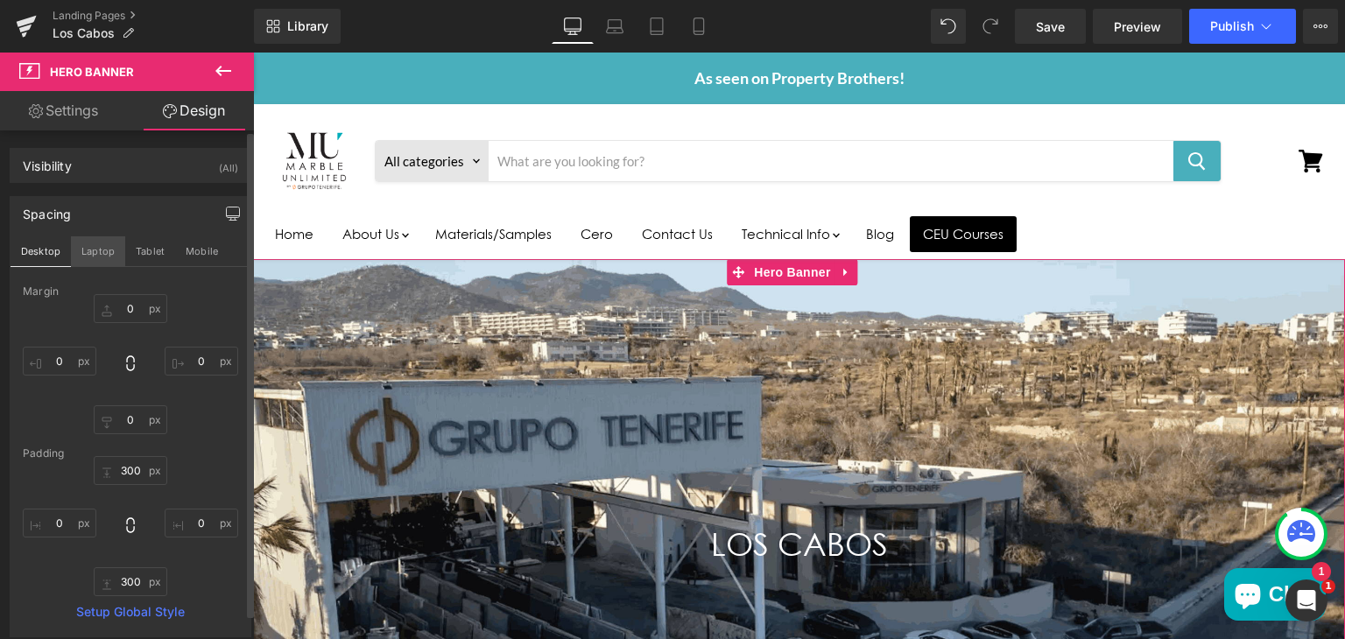
click at [95, 253] on button "Laptop" at bounding box center [98, 251] width 54 height 30
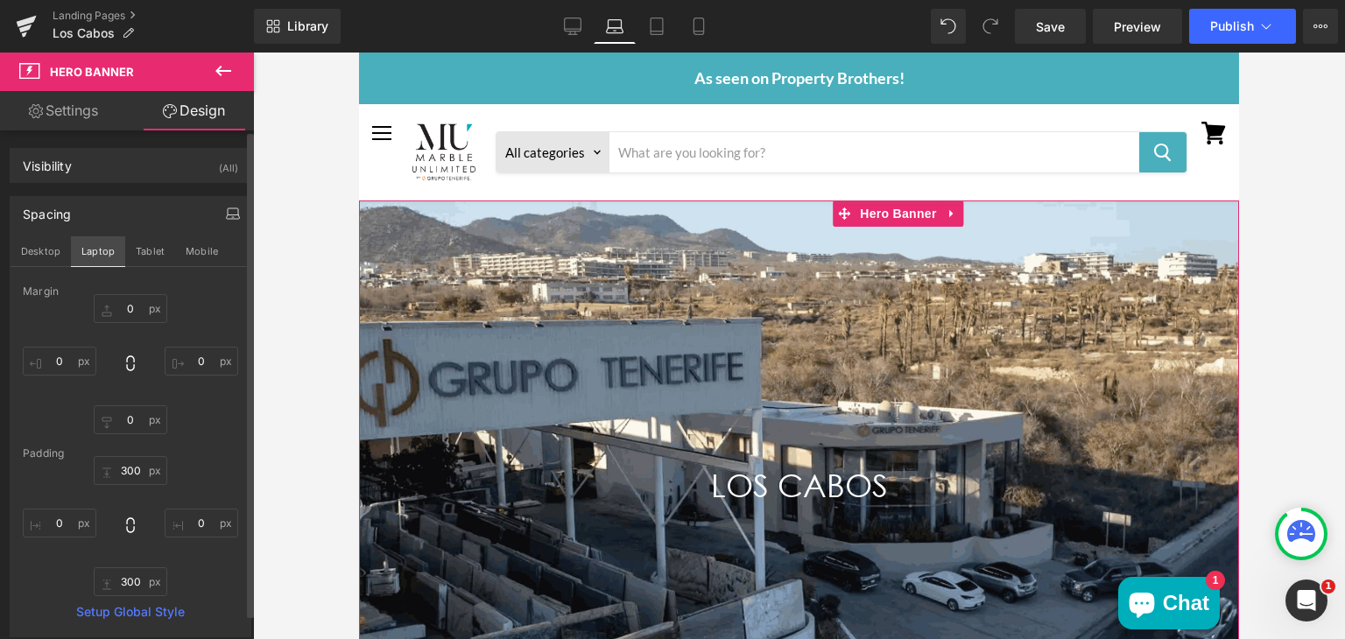
type input "0"
type input "300"
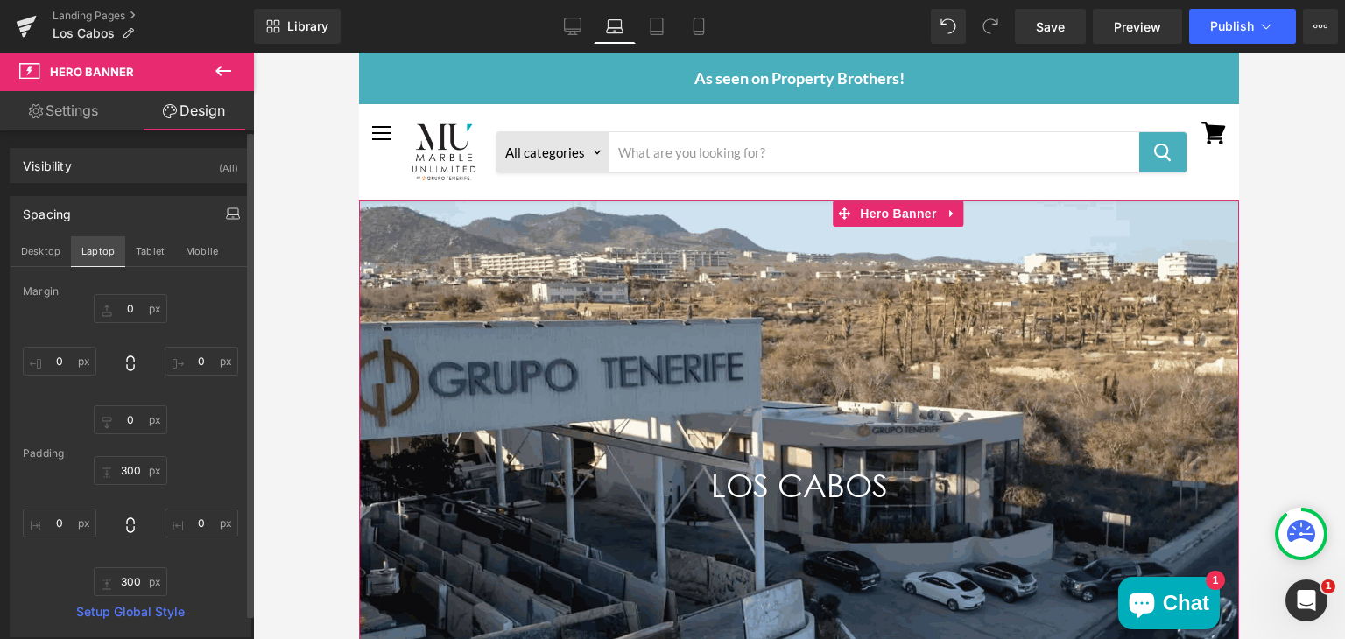
type input "0"
type input "300"
type input "0"
click at [157, 245] on button "Tablet" at bounding box center [150, 251] width 50 height 30
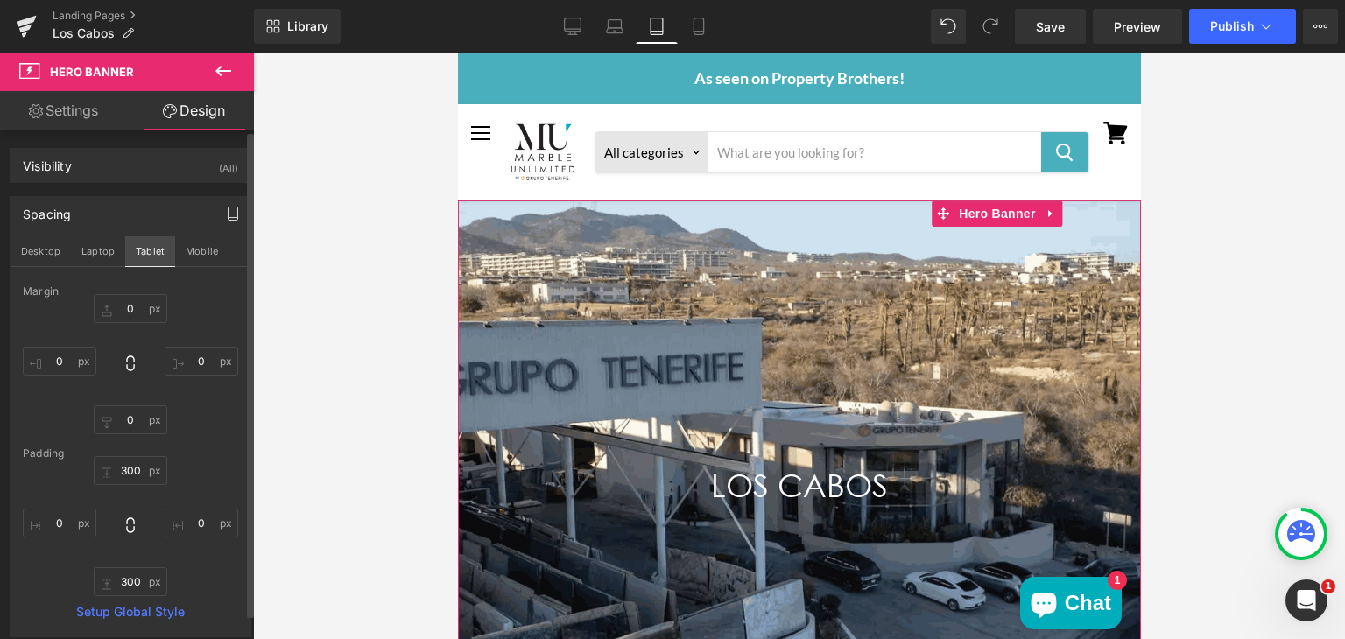
type input "0"
type input "300"
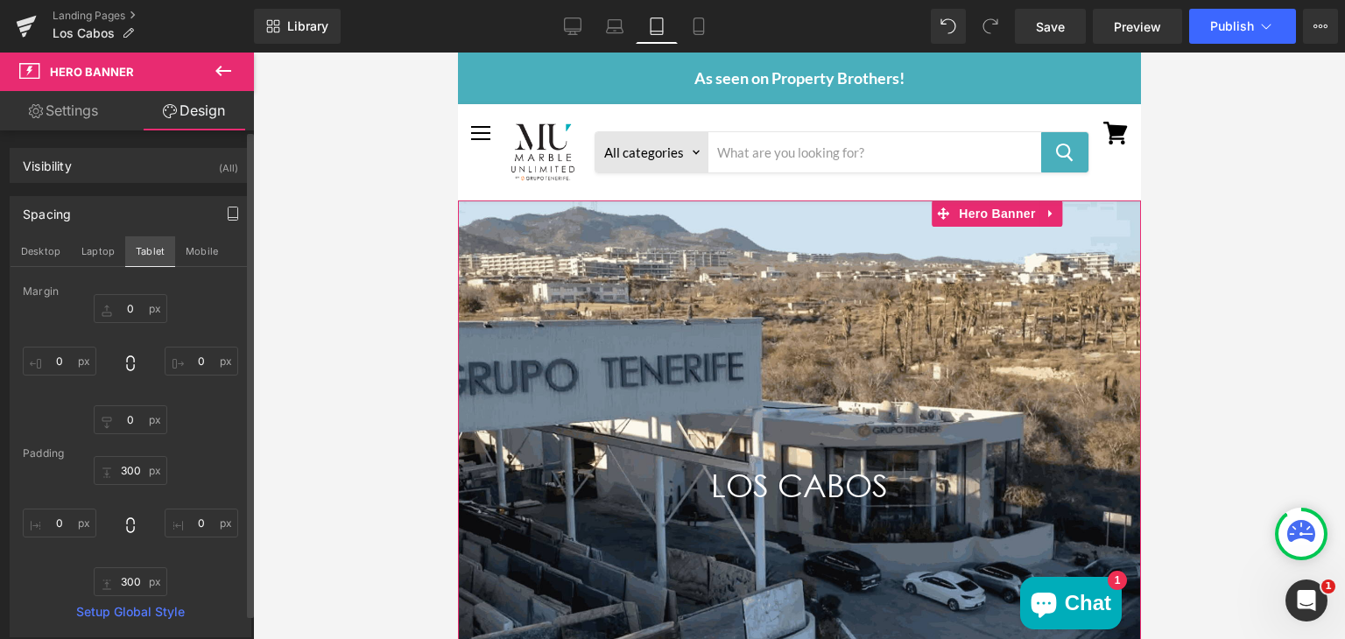
type input "0"
type input "300"
type input "0"
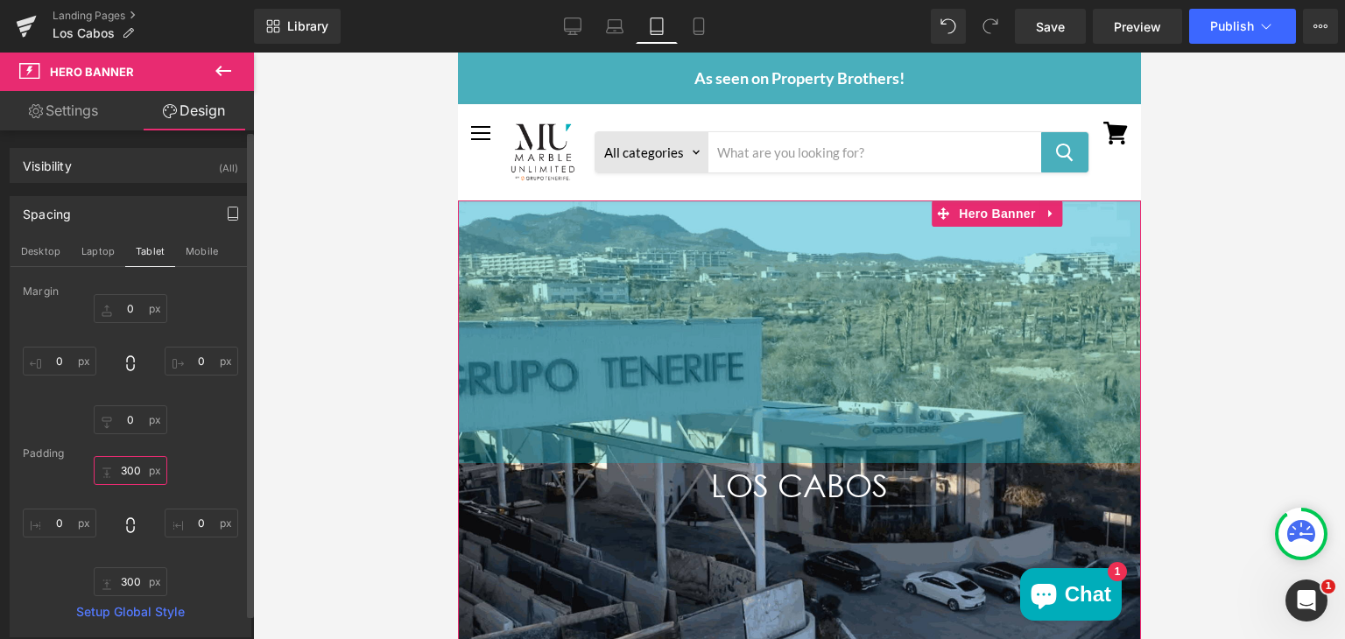
click at [131, 472] on input "300" at bounding box center [131, 470] width 74 height 29
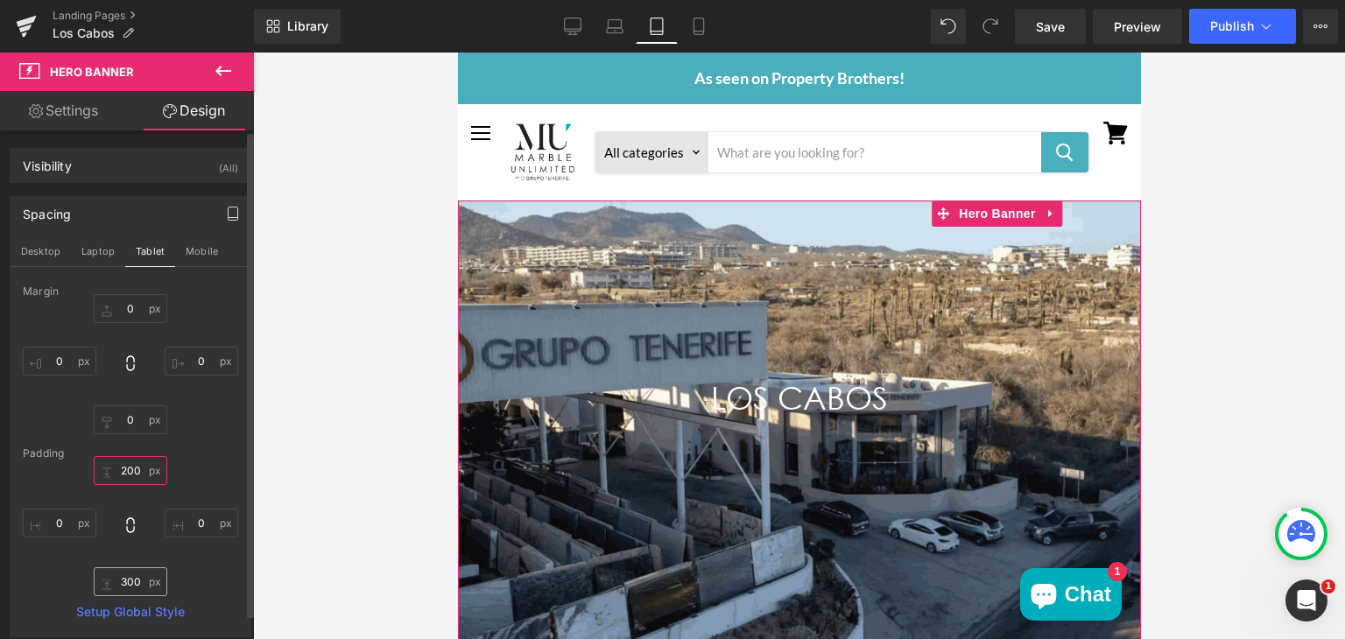
type input "200"
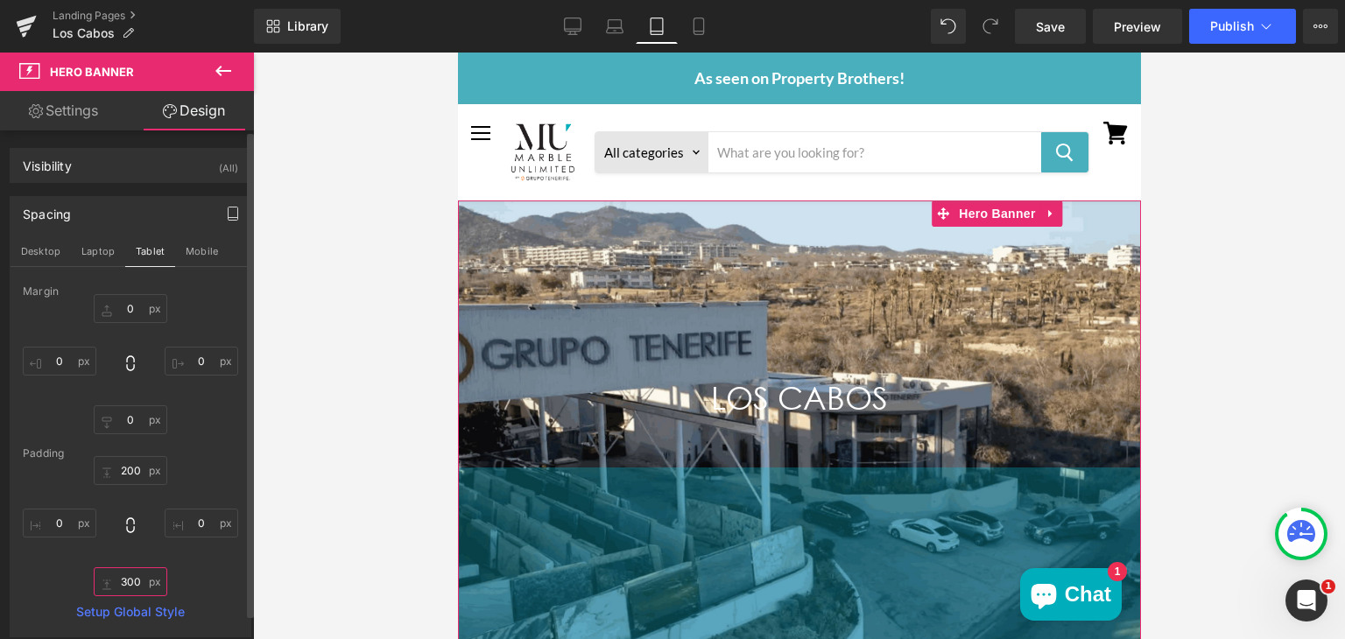
click at [124, 578] on input "300" at bounding box center [131, 581] width 74 height 29
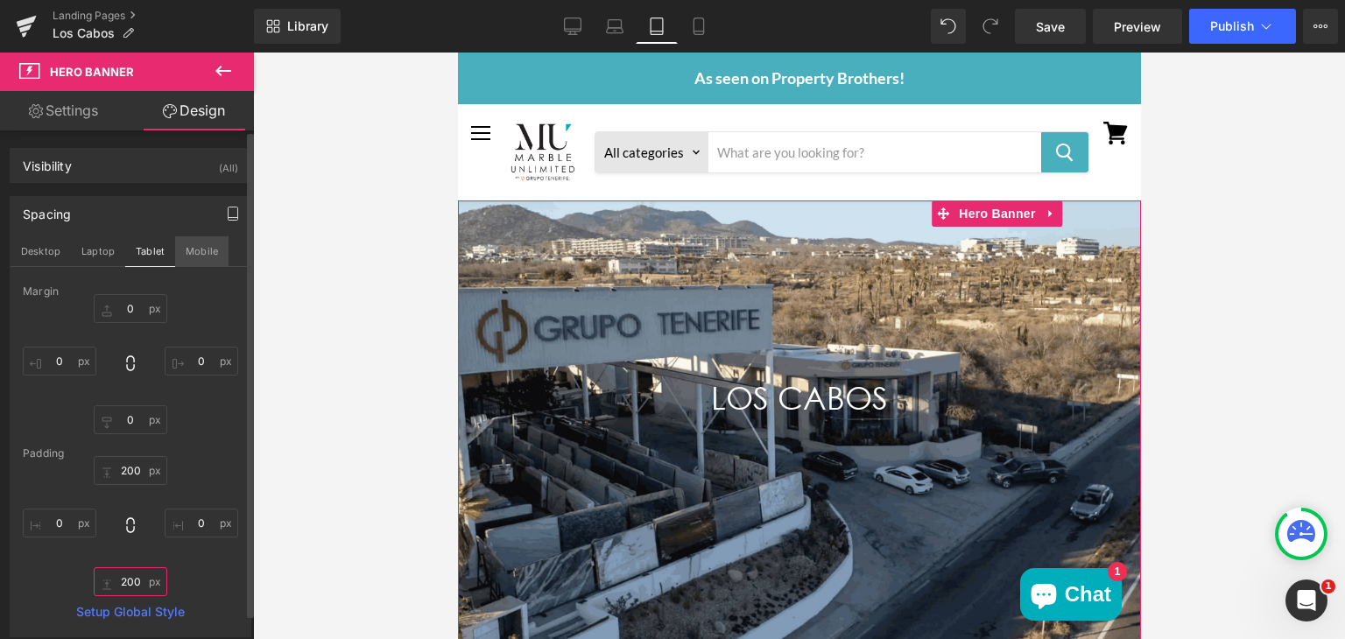
type input "200"
click at [210, 250] on button "Mobile" at bounding box center [201, 251] width 53 height 30
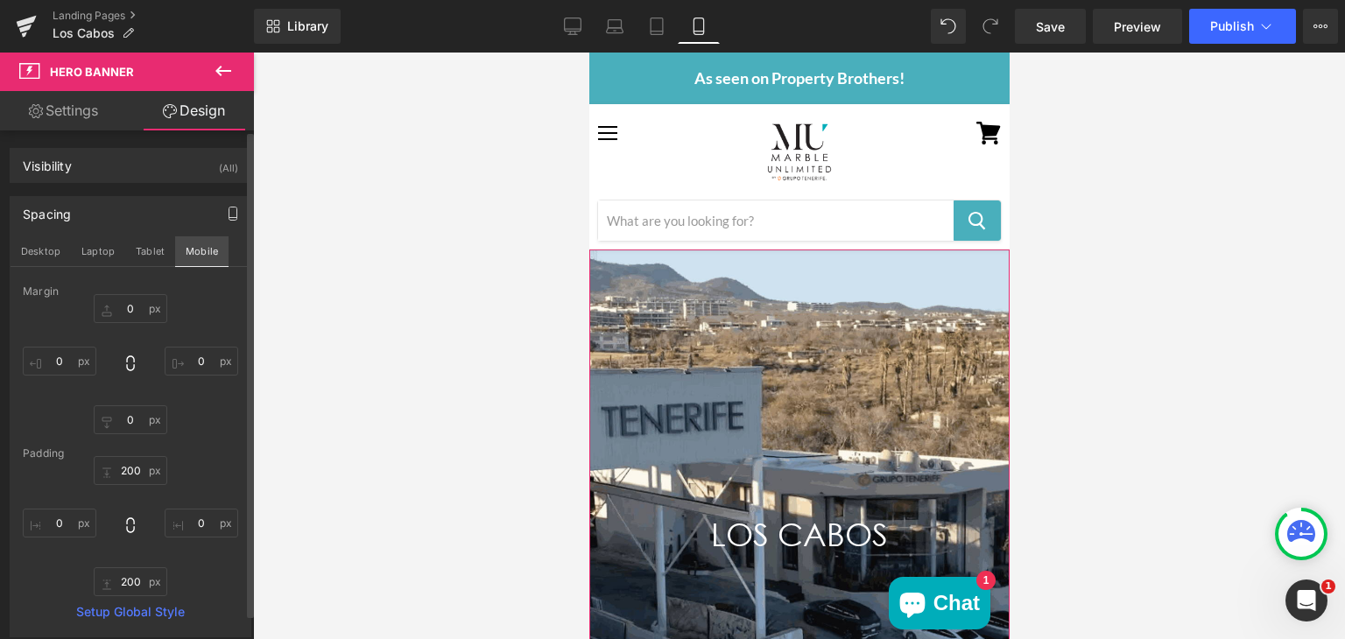
type input "0"
type input "300"
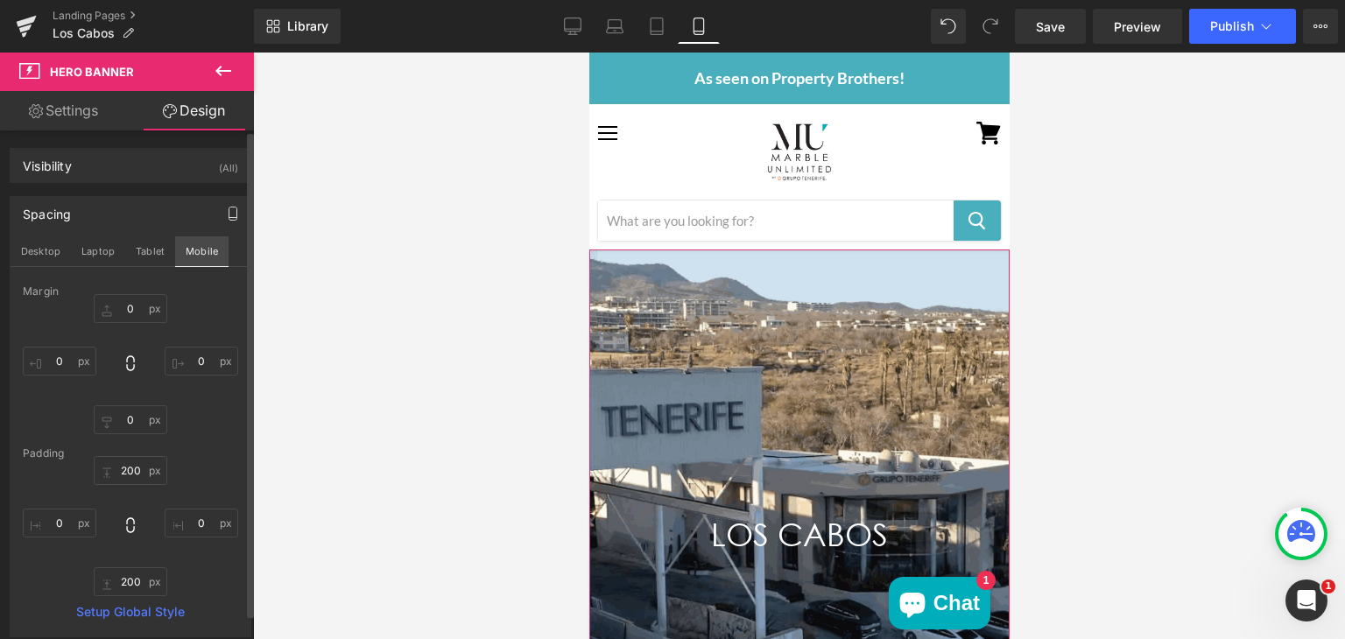
type input "0"
type input "300"
type input "0"
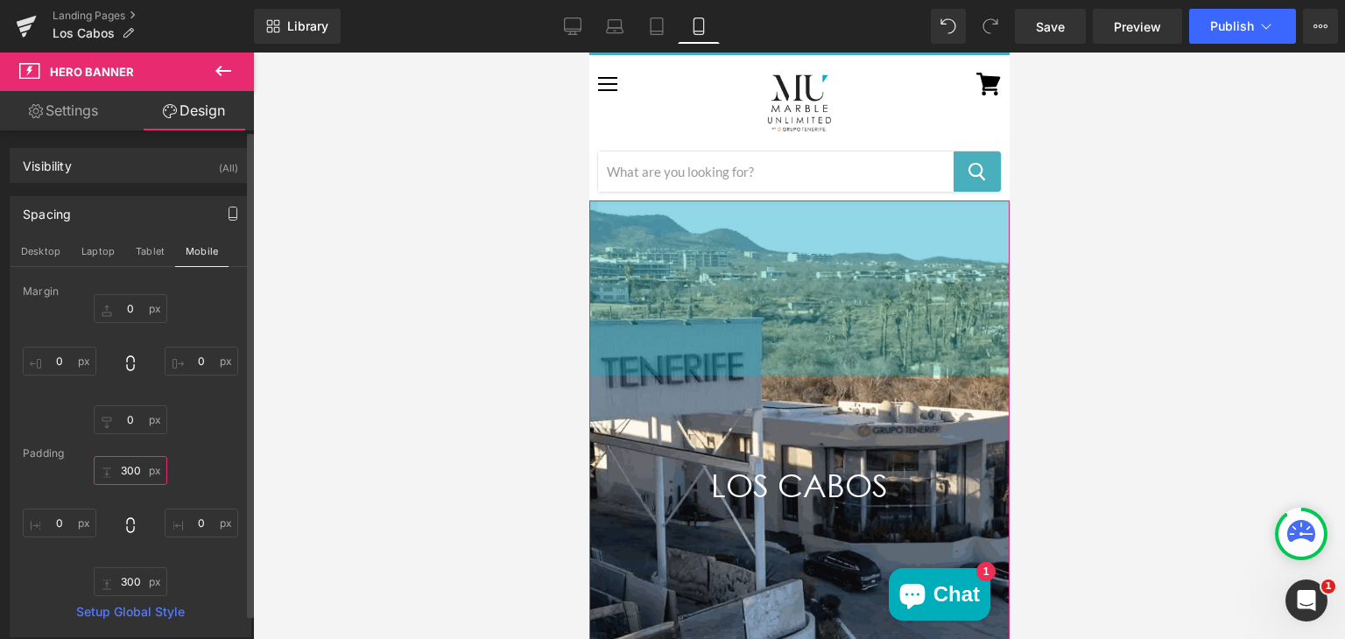
click at [124, 475] on input "300" at bounding box center [131, 470] width 74 height 29
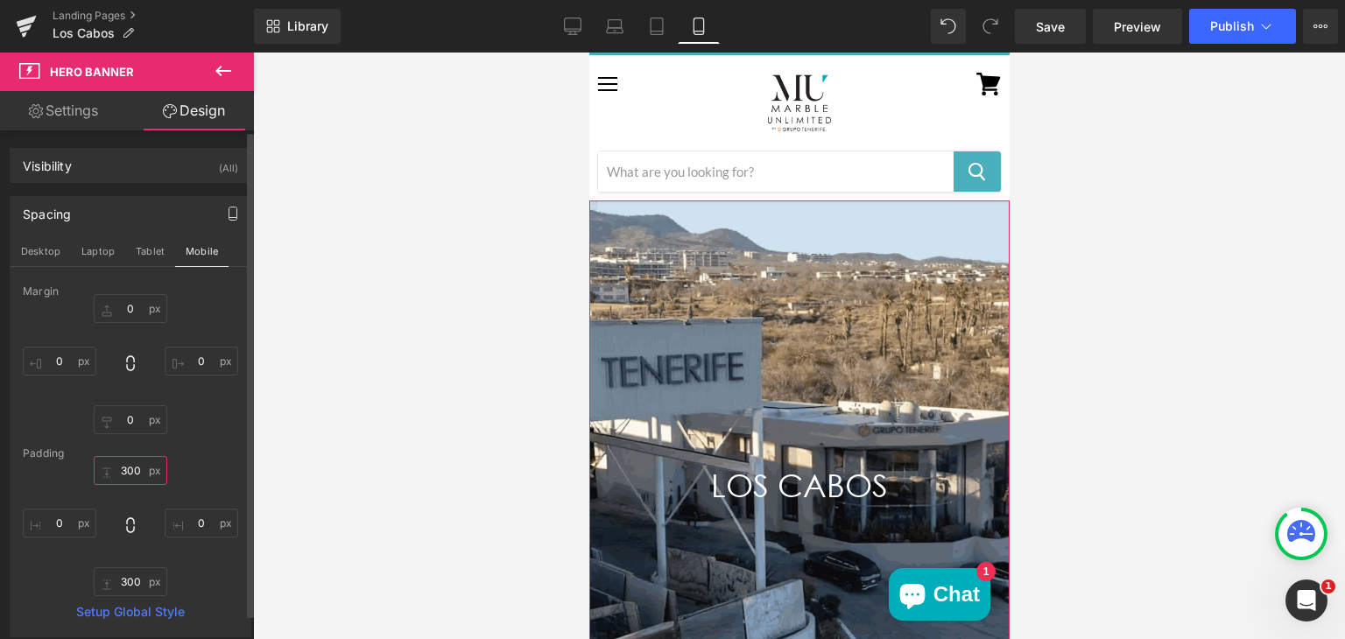
click at [124, 475] on input "300" at bounding box center [131, 470] width 74 height 29
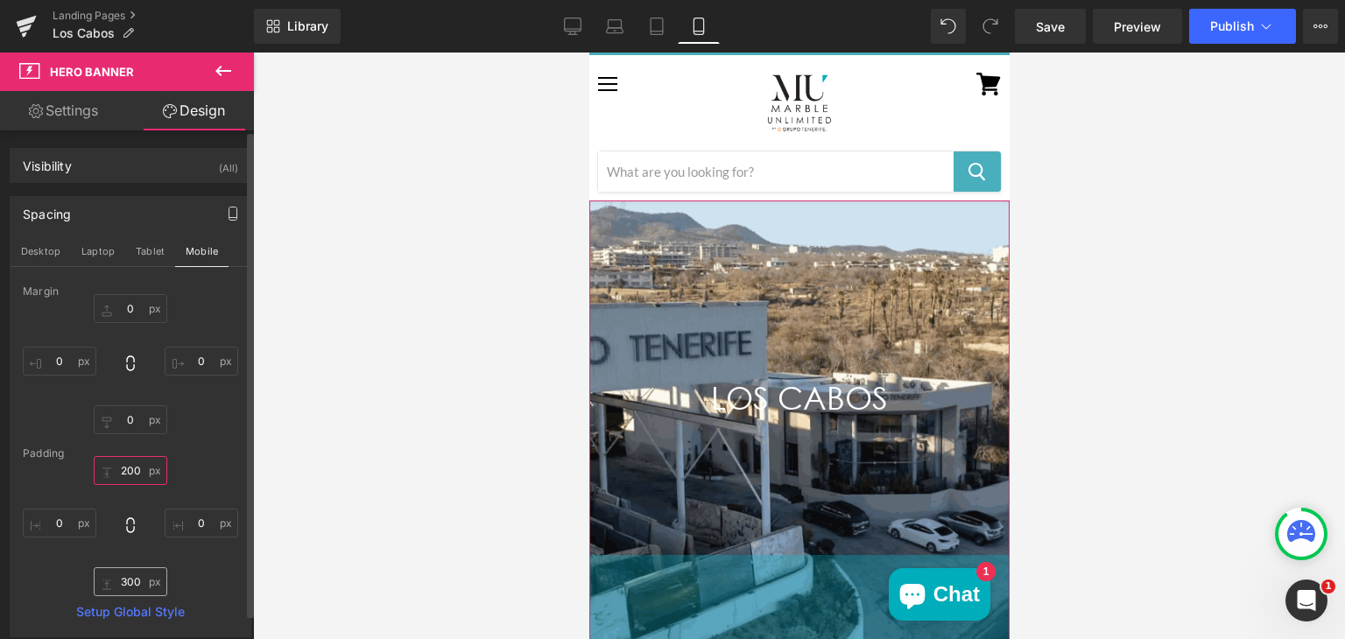
type input "200"
click at [126, 577] on input "300" at bounding box center [131, 581] width 74 height 29
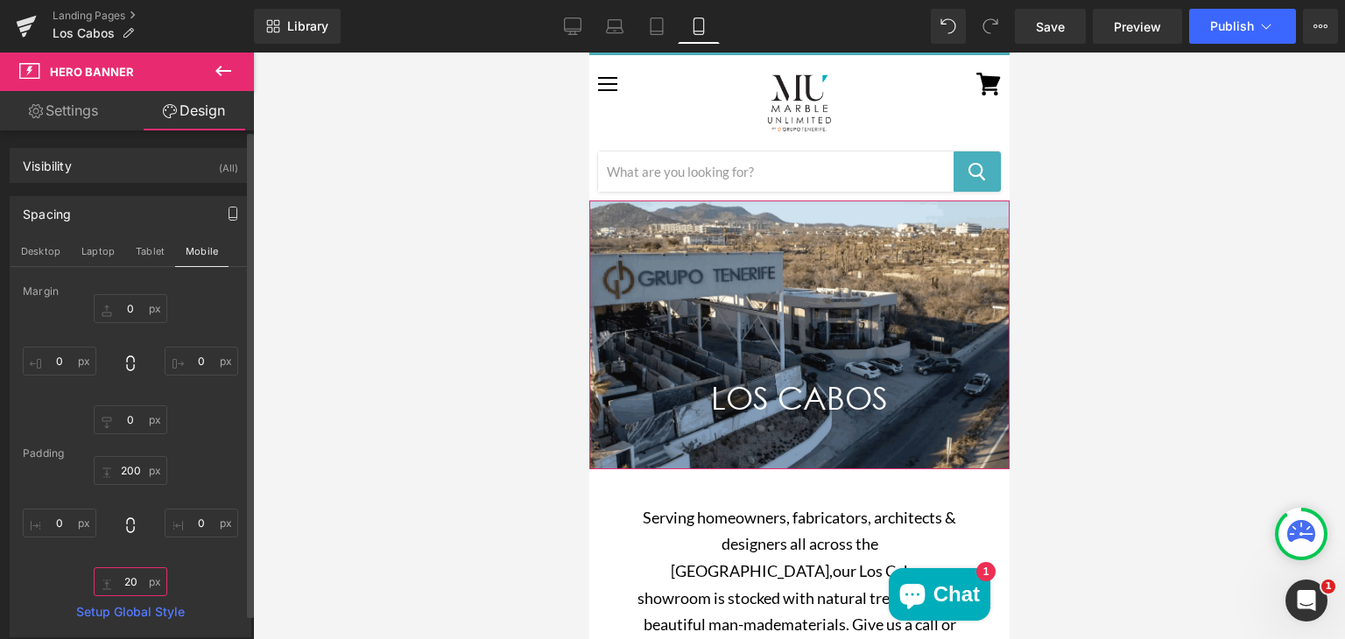
type input "200"
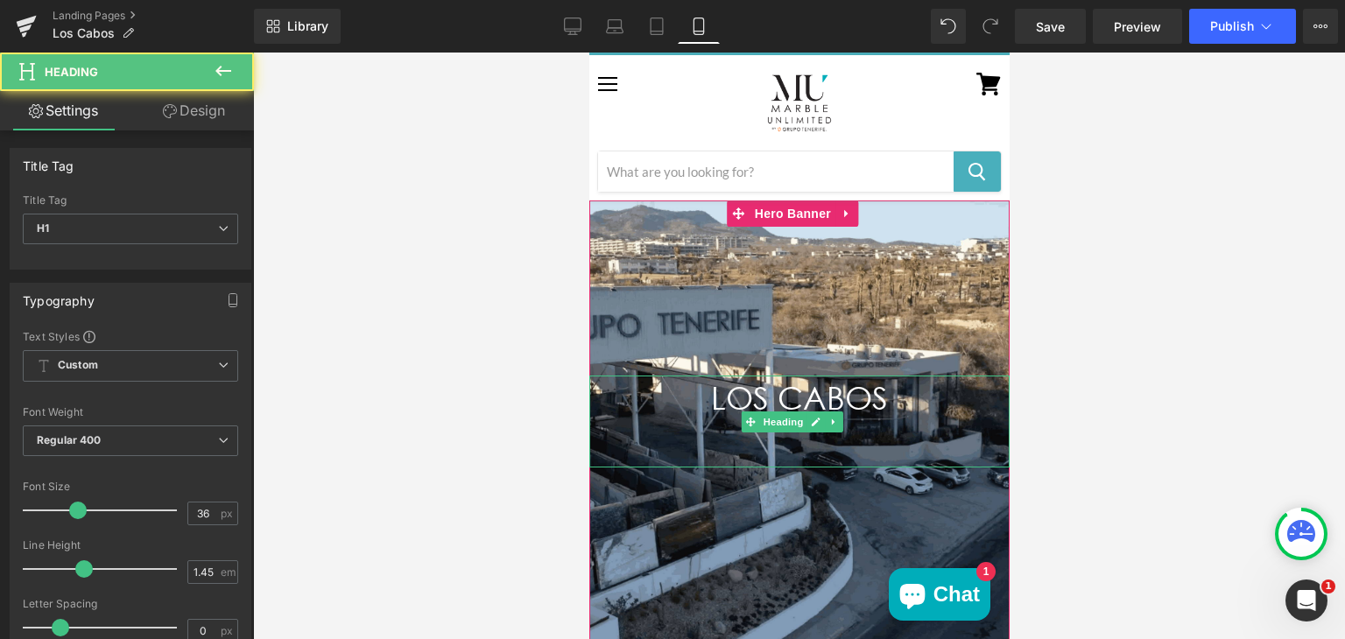
click at [615, 451] on h1 "LOS CABOS" at bounding box center [798, 421] width 420 height 91
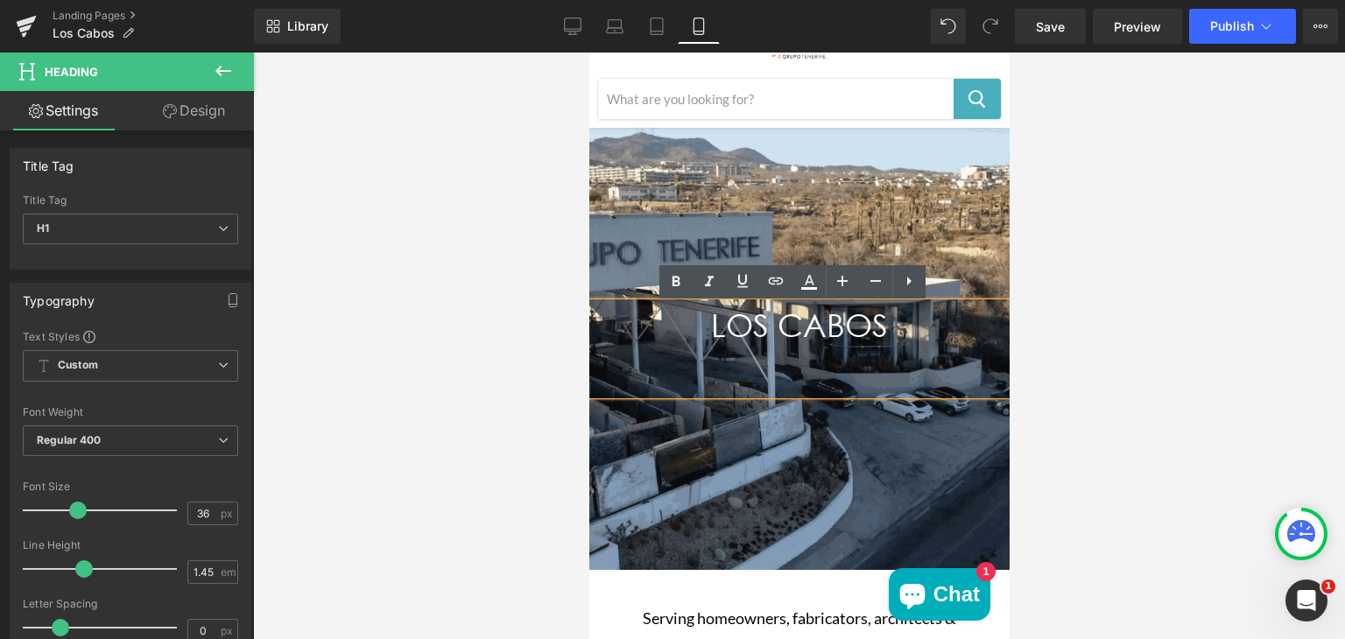
scroll to position [119, 0]
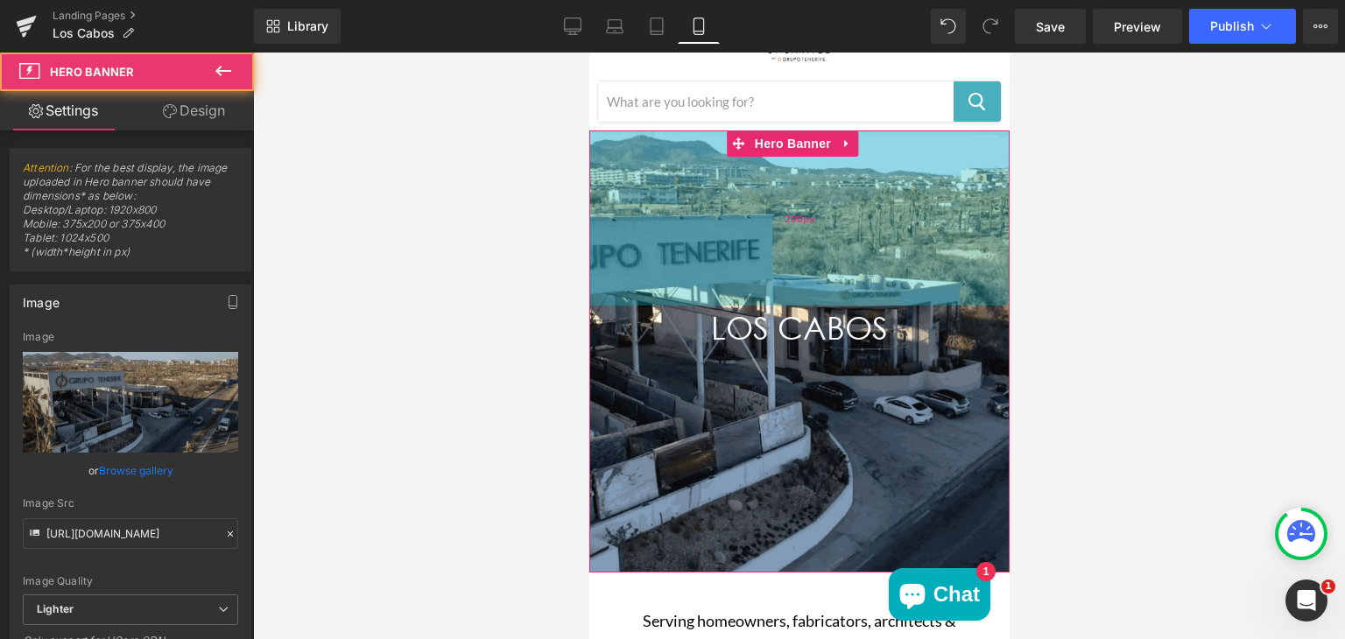
click at [775, 215] on div "200px" at bounding box center [798, 217] width 420 height 175
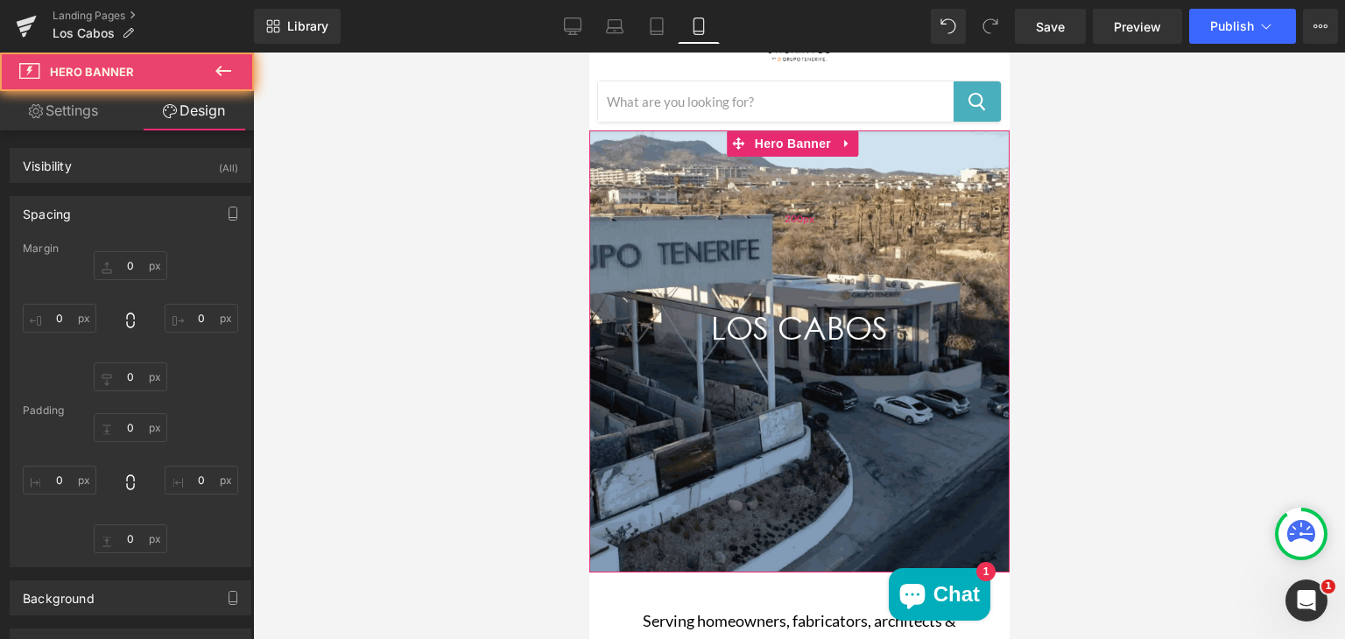
type input "0"
type input "200"
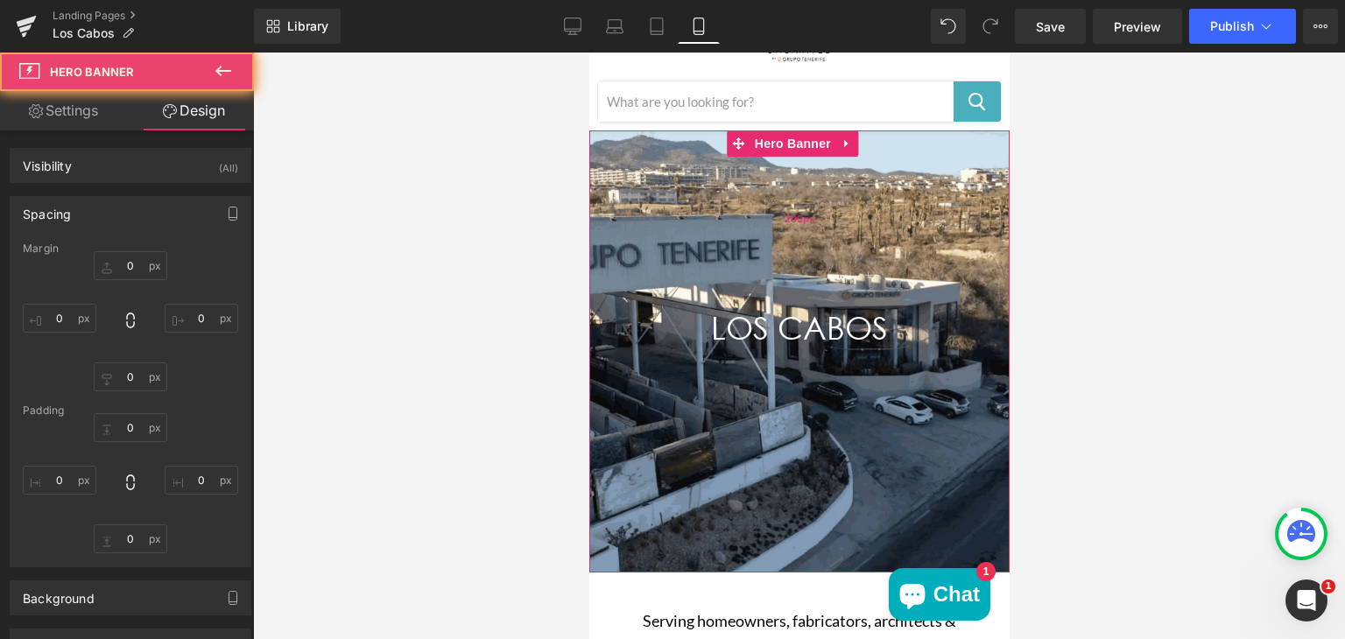
type input "0"
type input "200"
type input "0"
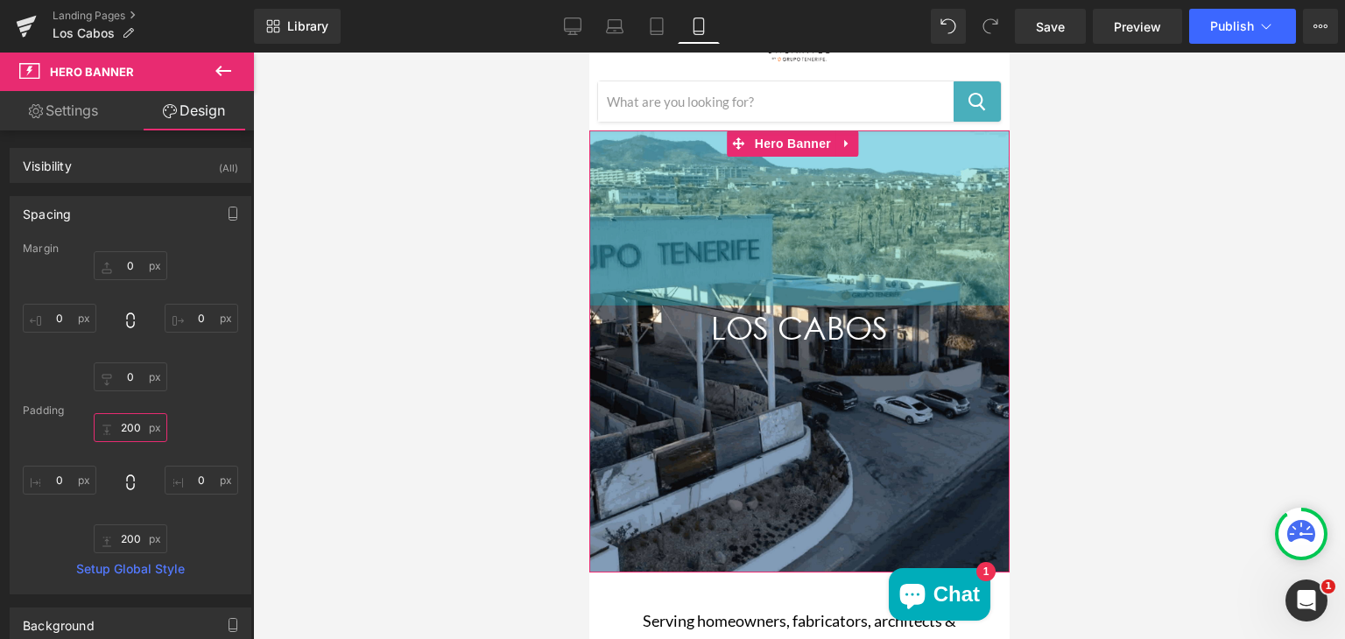
click at [125, 432] on input "200" at bounding box center [131, 427] width 74 height 29
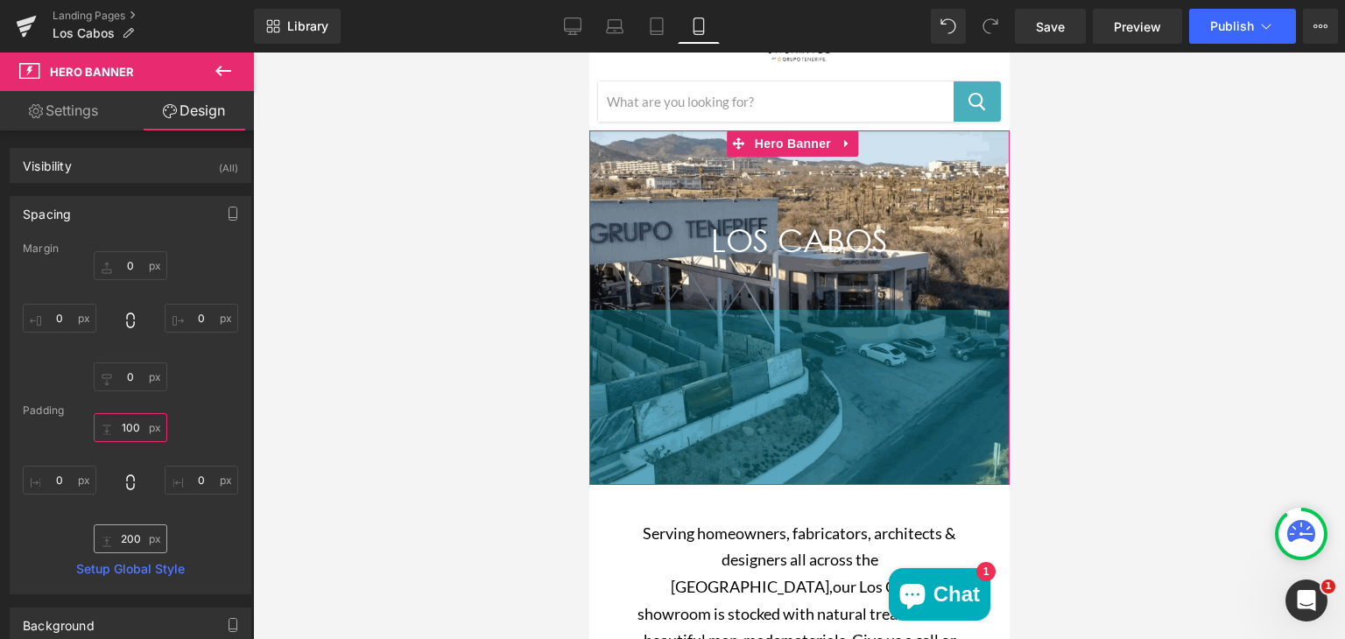
type input "100"
click at [138, 537] on input "200" at bounding box center [131, 539] width 74 height 29
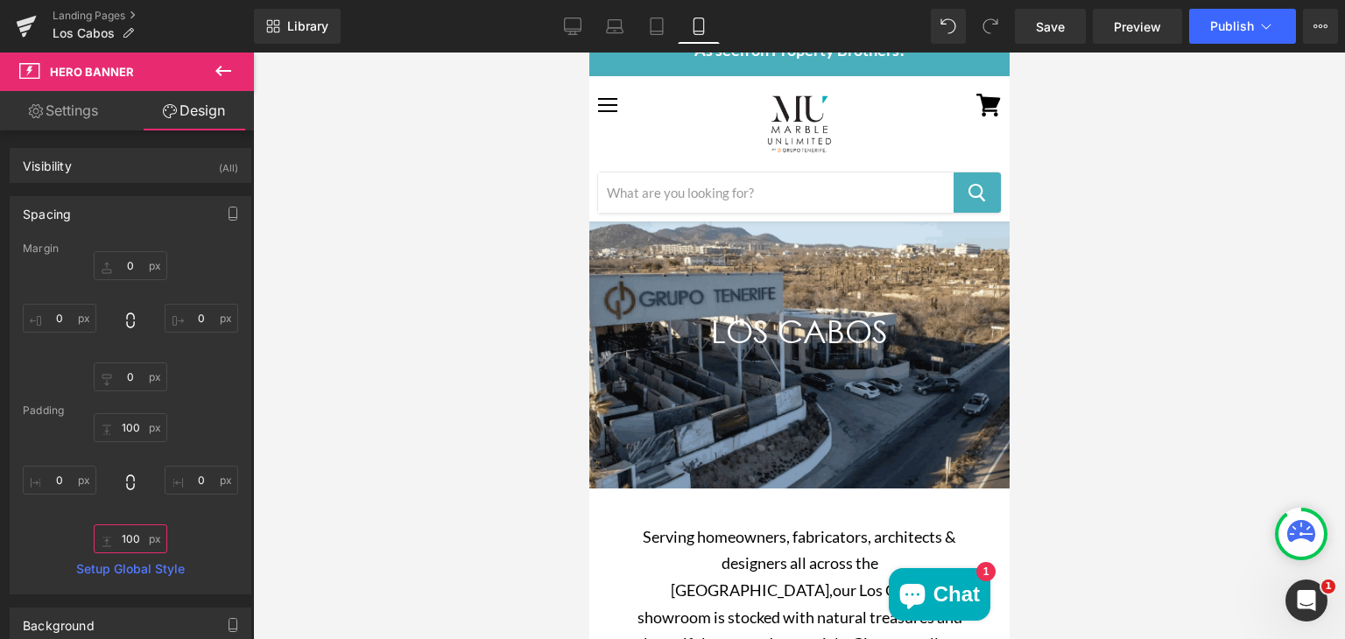
scroll to position [0, 0]
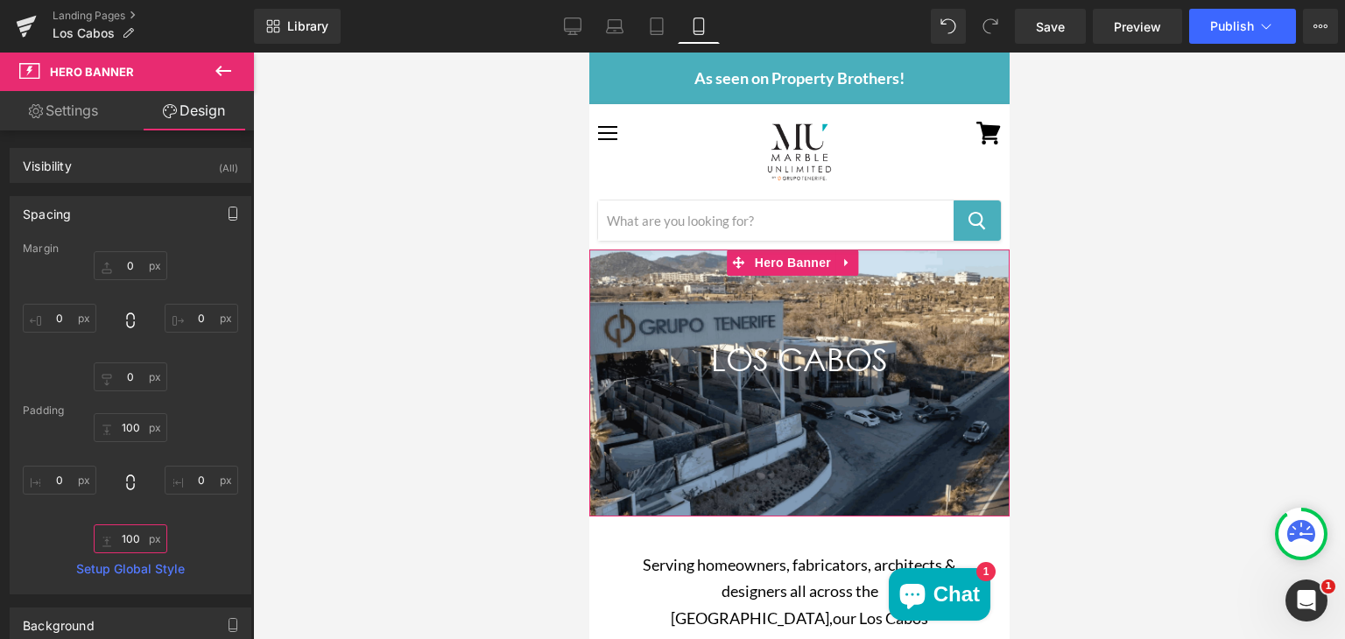
type input "100"
click at [229, 215] on icon "button" at bounding box center [233, 214] width 14 height 14
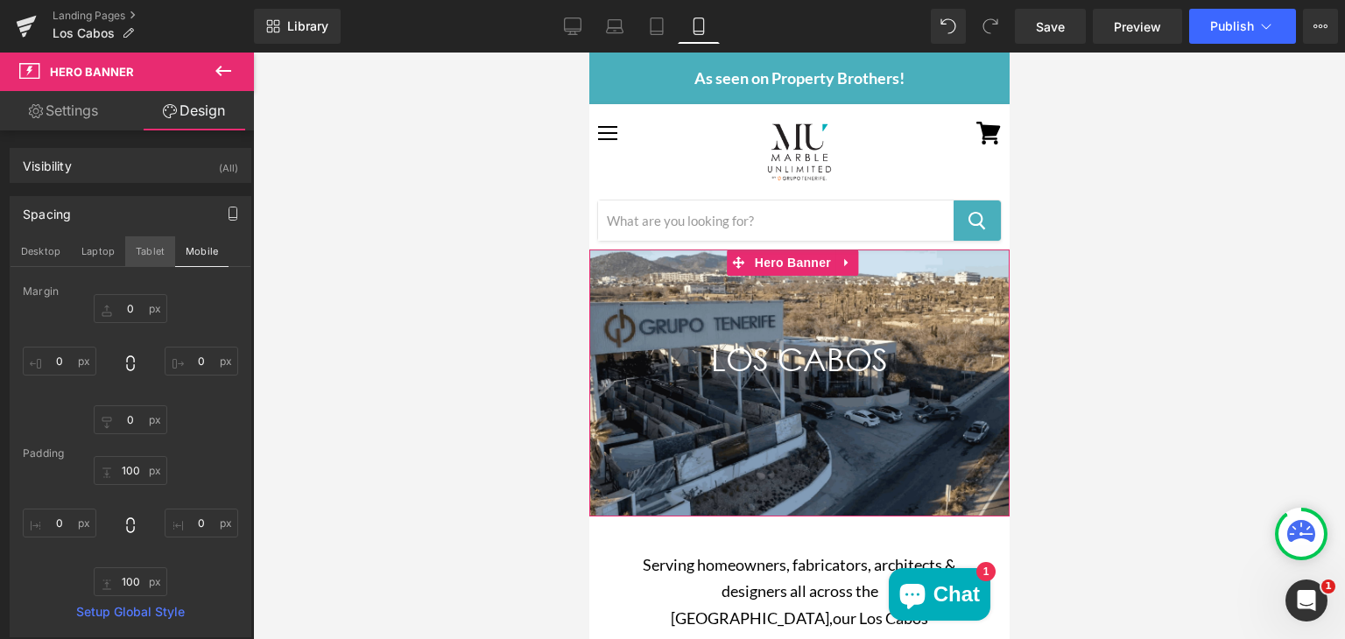
click at [152, 245] on button "Tablet" at bounding box center [150, 251] width 50 height 30
type input "0"
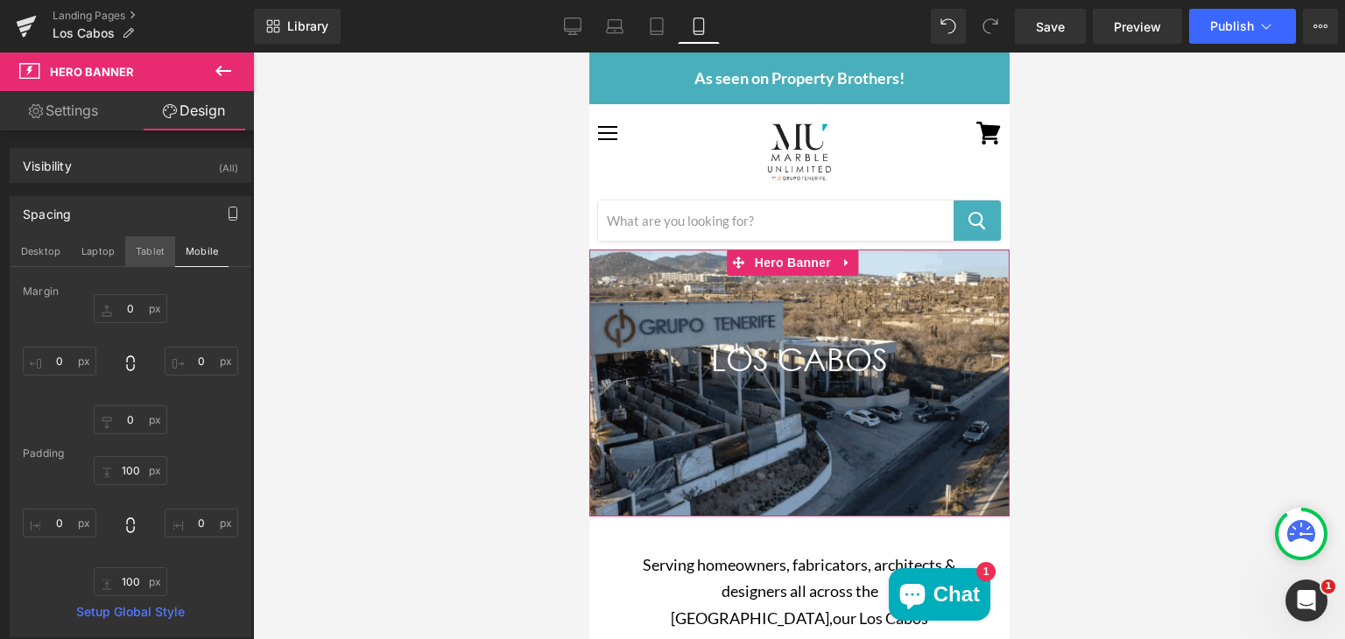
type input "200"
type input "0"
type input "200"
type input "0"
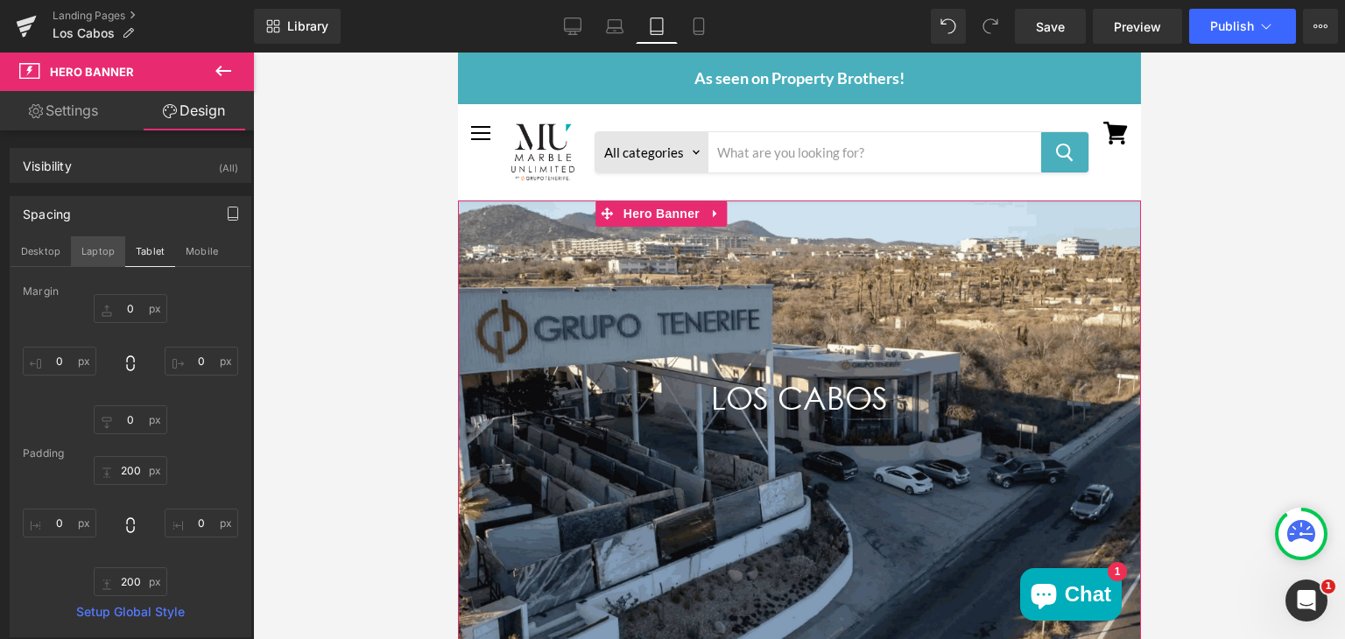
click at [102, 250] on button "Laptop" at bounding box center [98, 251] width 54 height 30
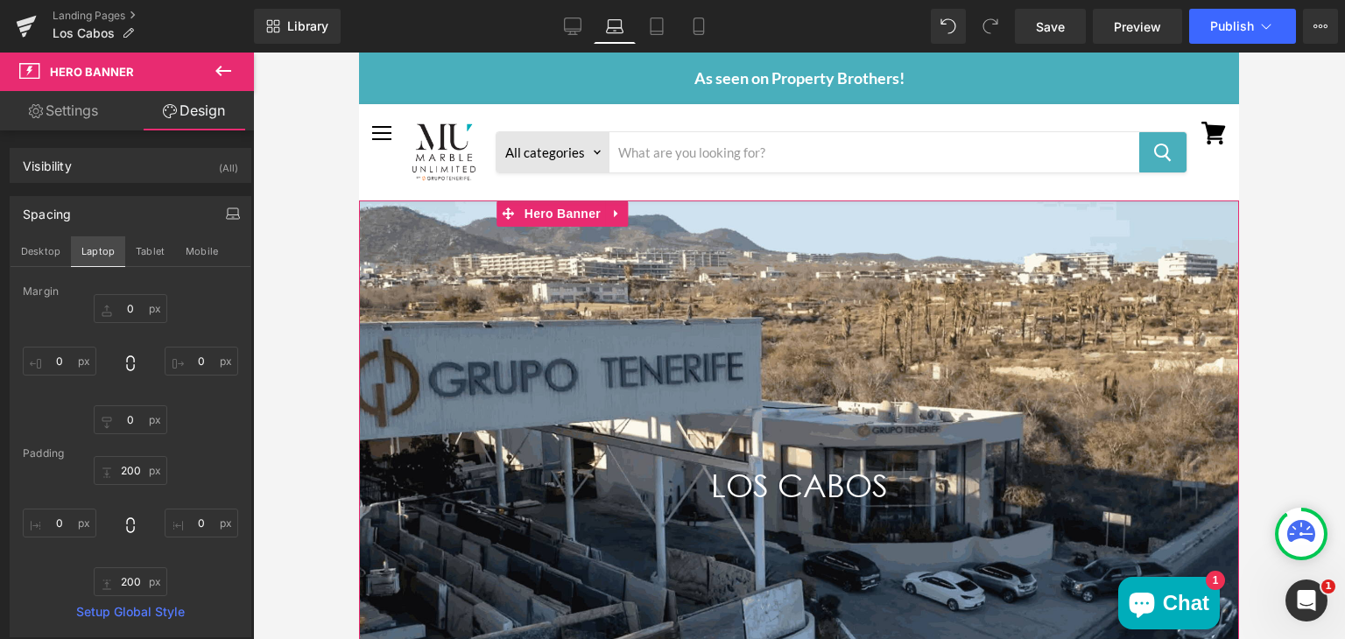
type input "0"
type input "300"
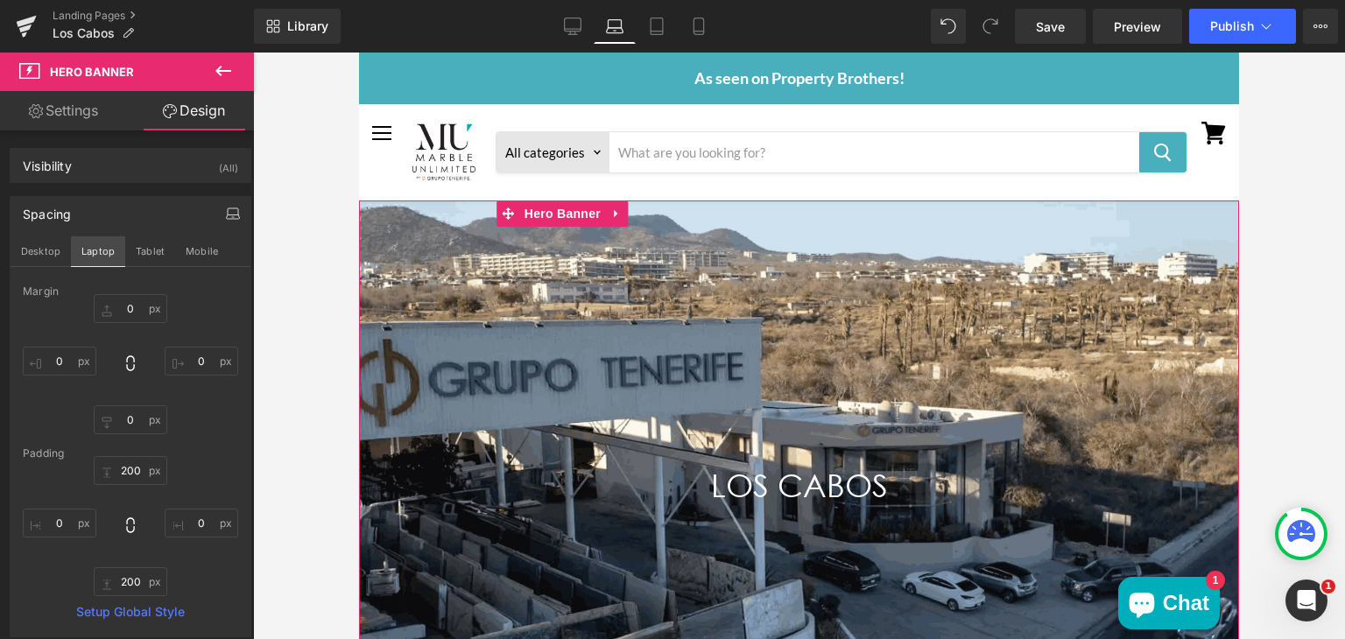
type input "0"
type input "300"
type input "0"
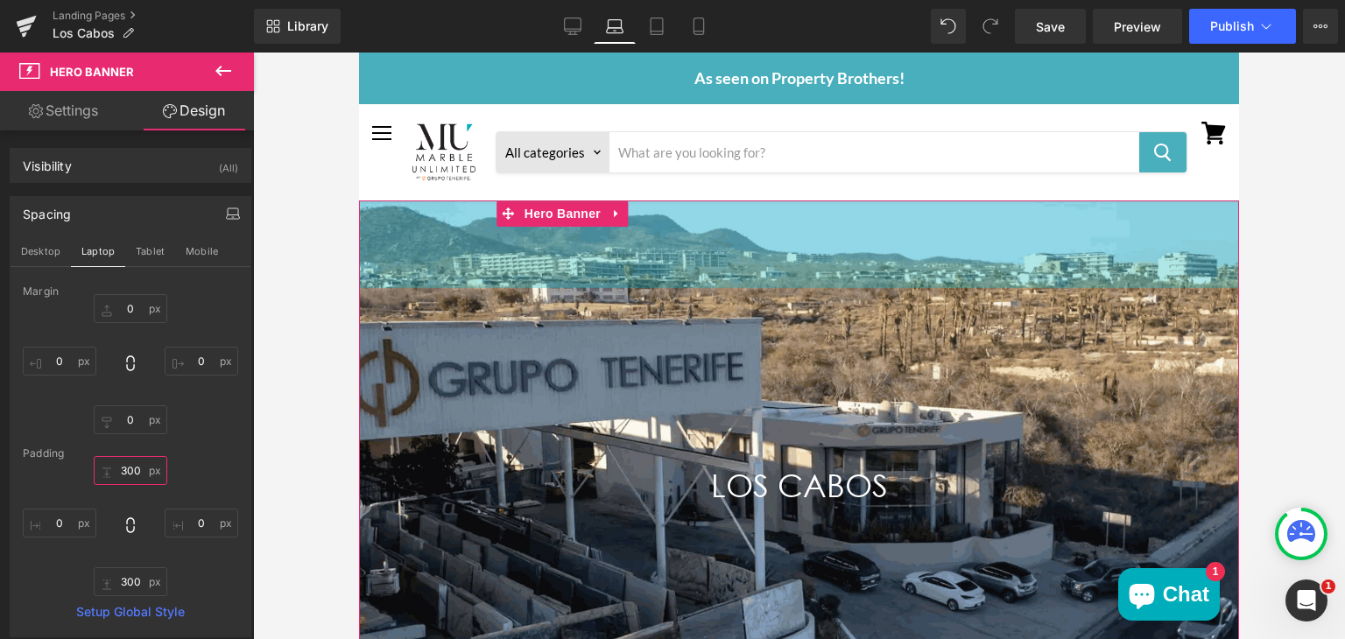
click at [124, 470] on input "300" at bounding box center [131, 470] width 74 height 29
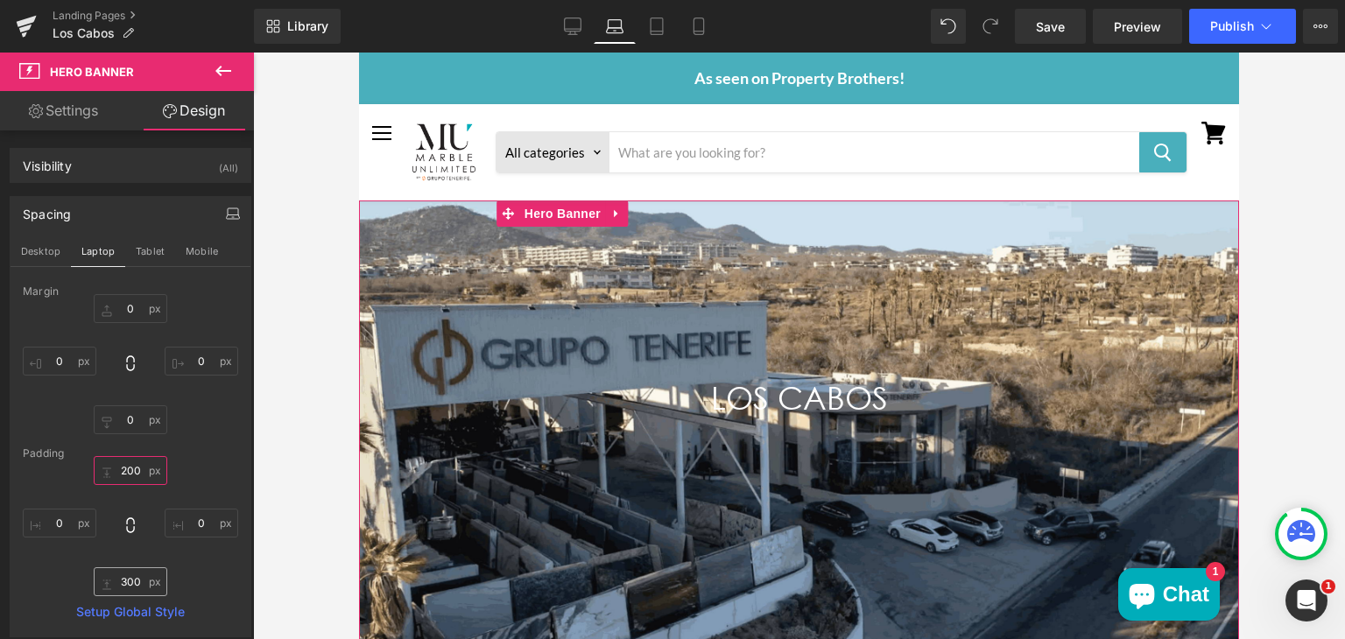
type input "200"
click at [127, 580] on input "300" at bounding box center [131, 581] width 74 height 29
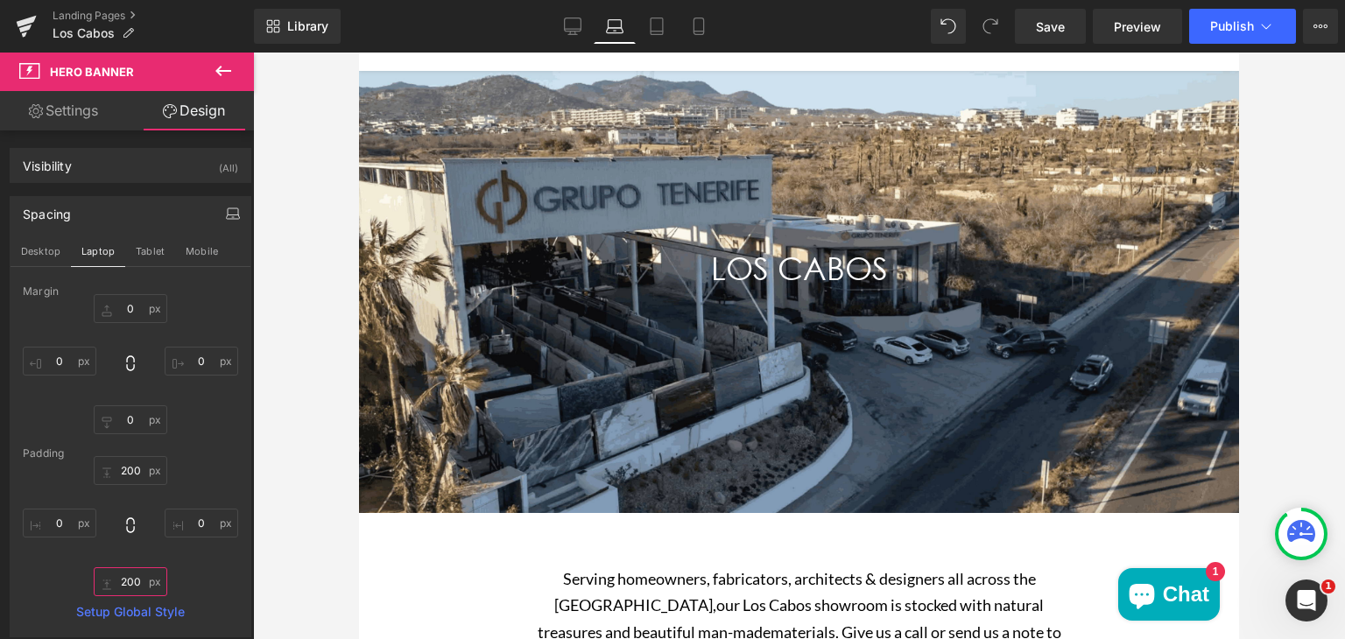
scroll to position [126, 0]
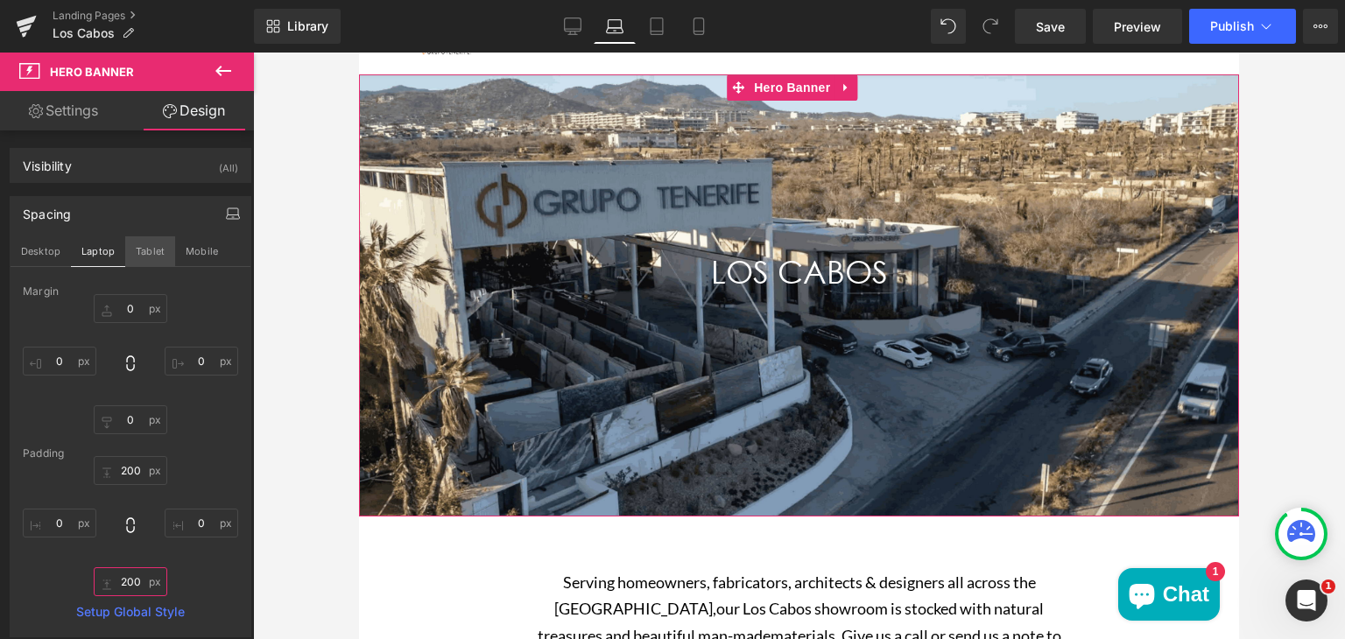
type input "200"
click at [152, 252] on button "Tablet" at bounding box center [150, 251] width 50 height 30
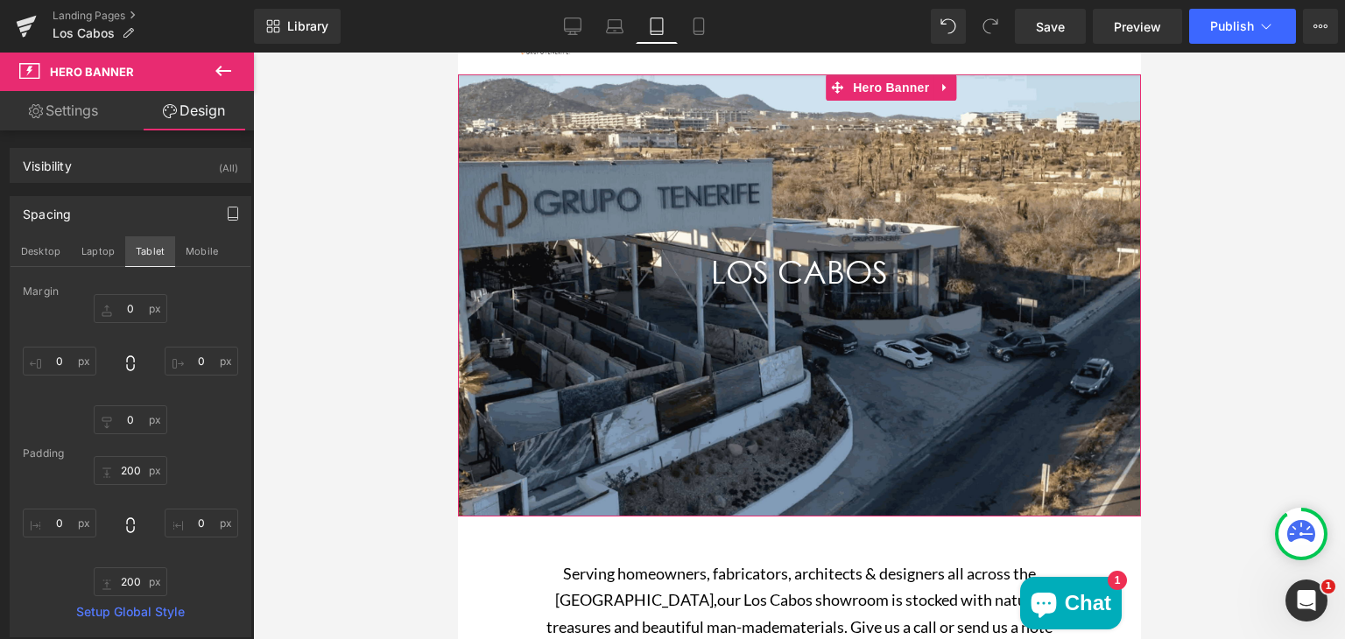
type input "0"
type input "200"
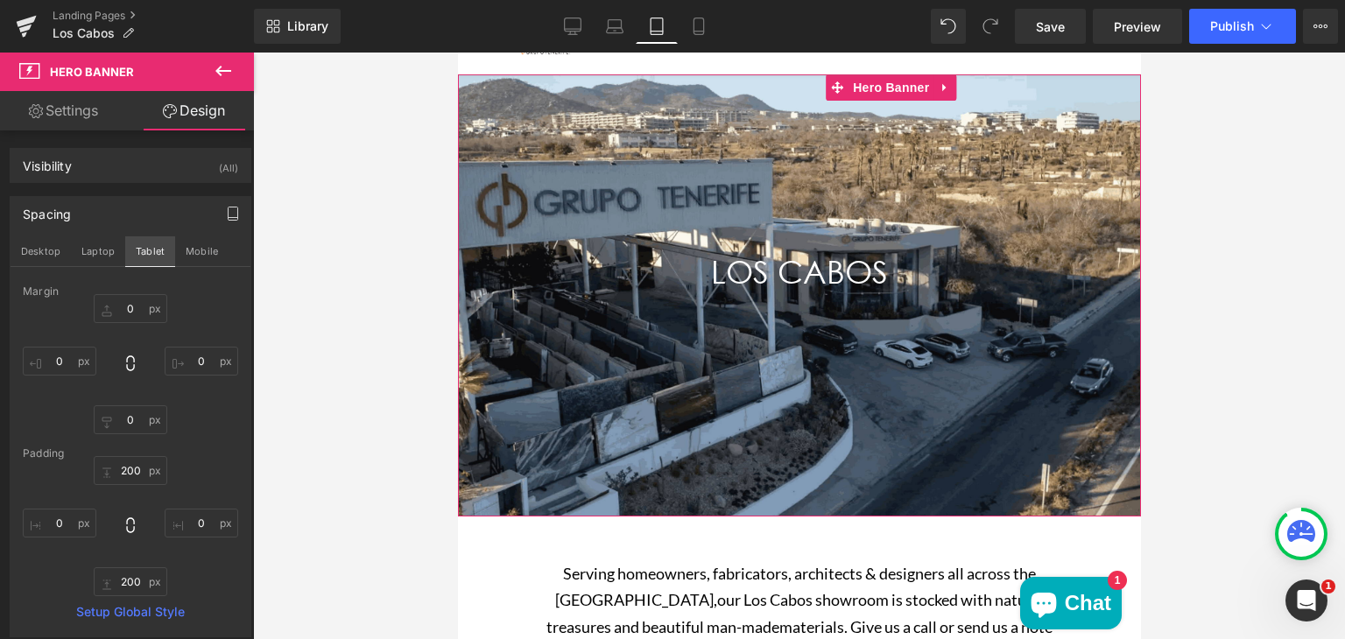
type input "0"
type input "200"
type input "0"
click at [203, 253] on button "Mobile" at bounding box center [201, 251] width 53 height 30
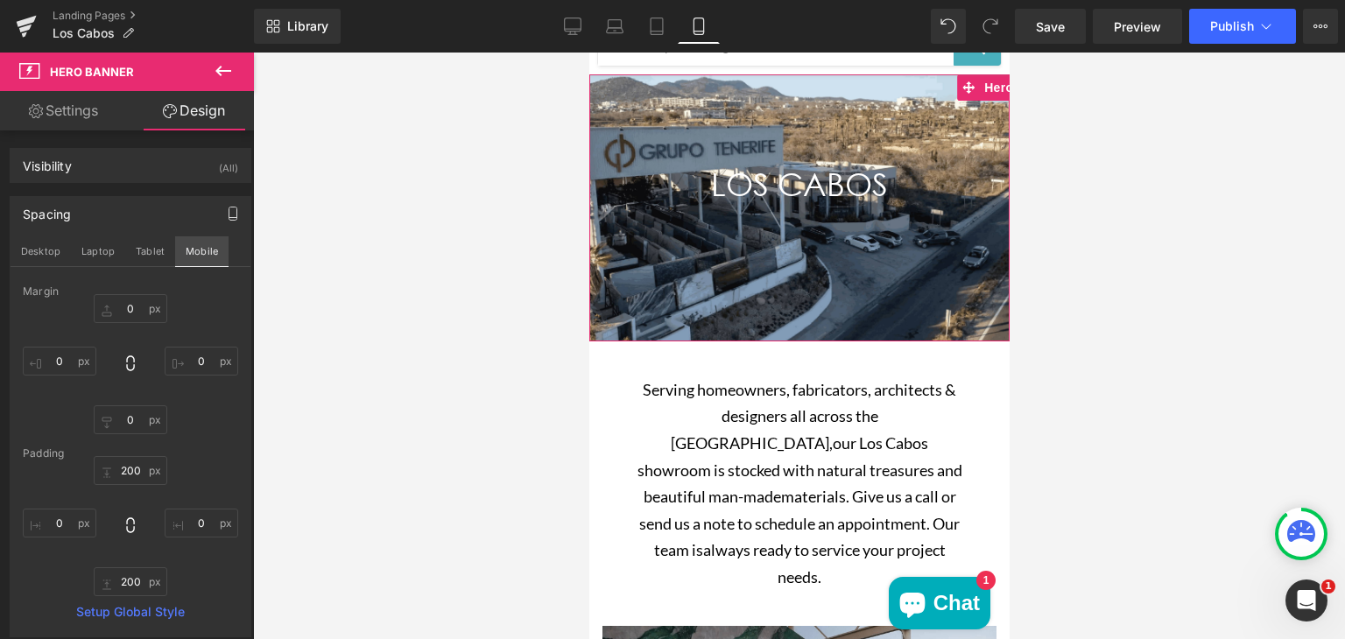
type input "0"
type input "100"
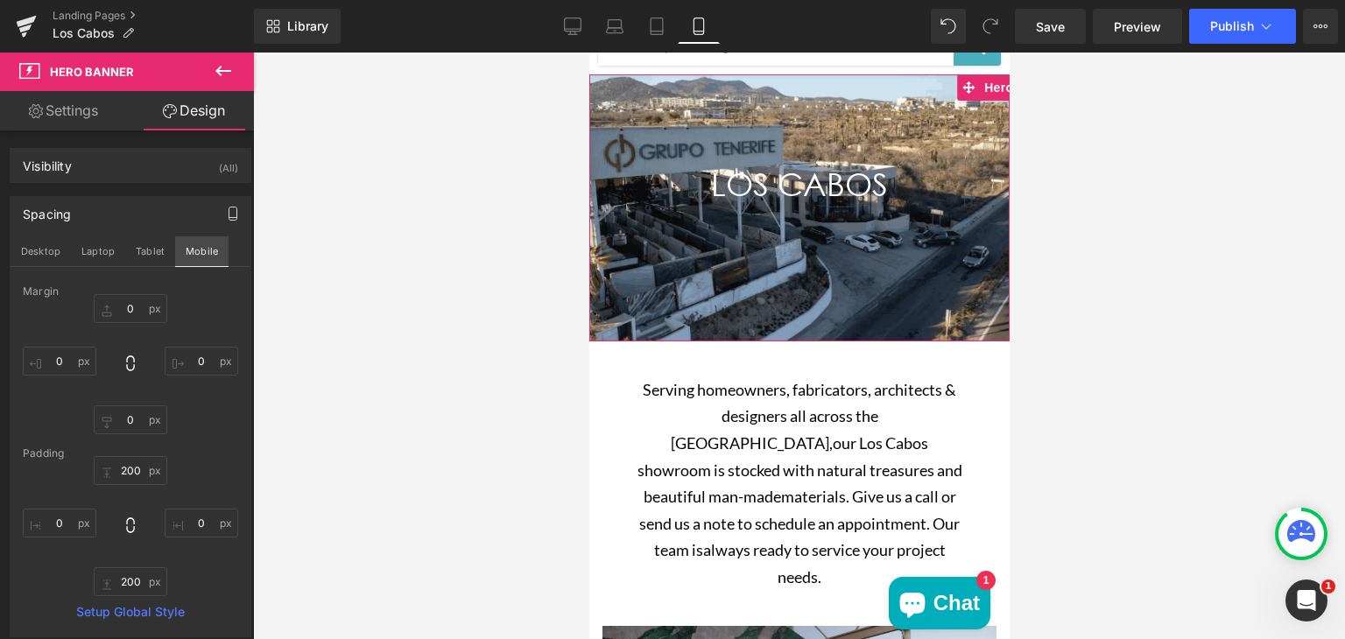
type input "0"
type input "100"
type input "0"
click at [155, 250] on button "Tablet" at bounding box center [150, 251] width 50 height 30
type input "0"
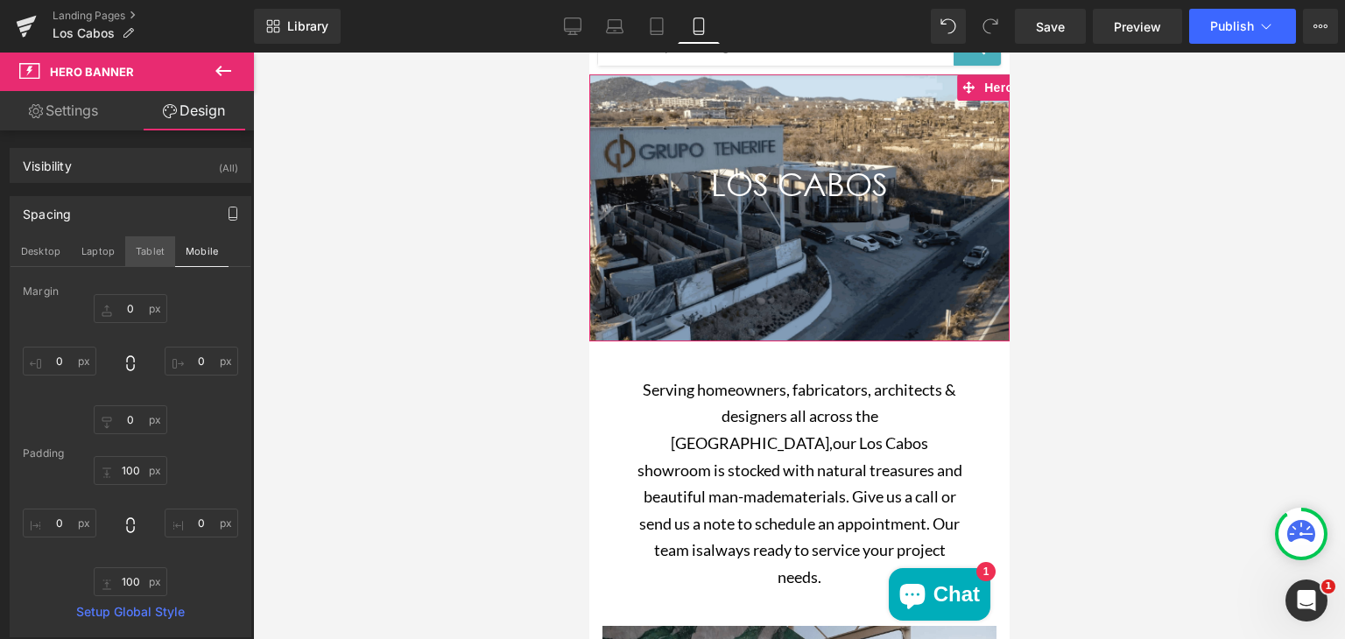
type input "0"
type input "200"
type input "0"
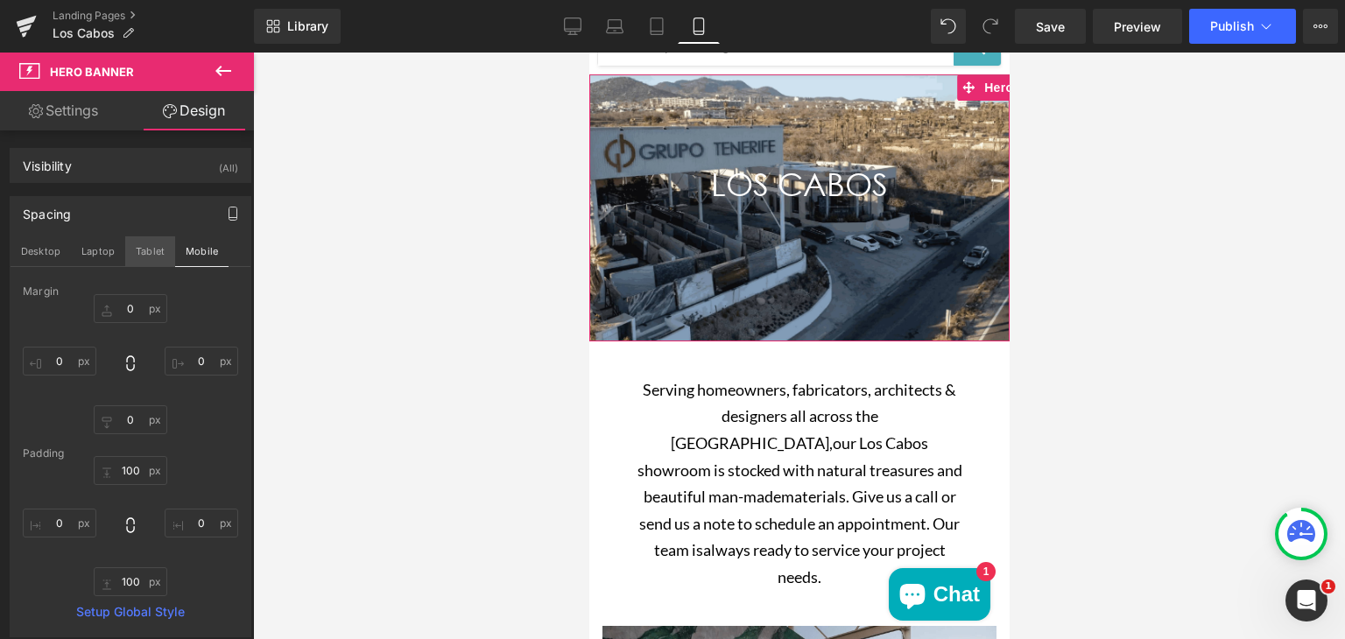
type input "200"
type input "0"
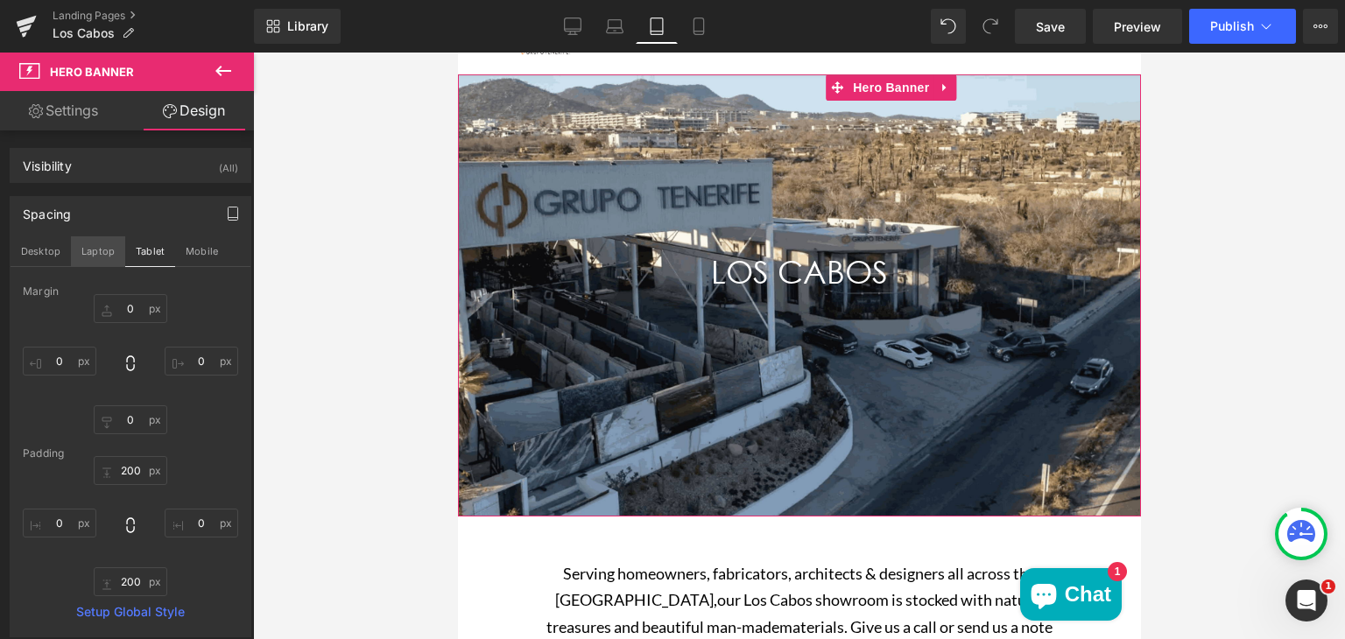
click at [98, 246] on button "Laptop" at bounding box center [98, 251] width 54 height 30
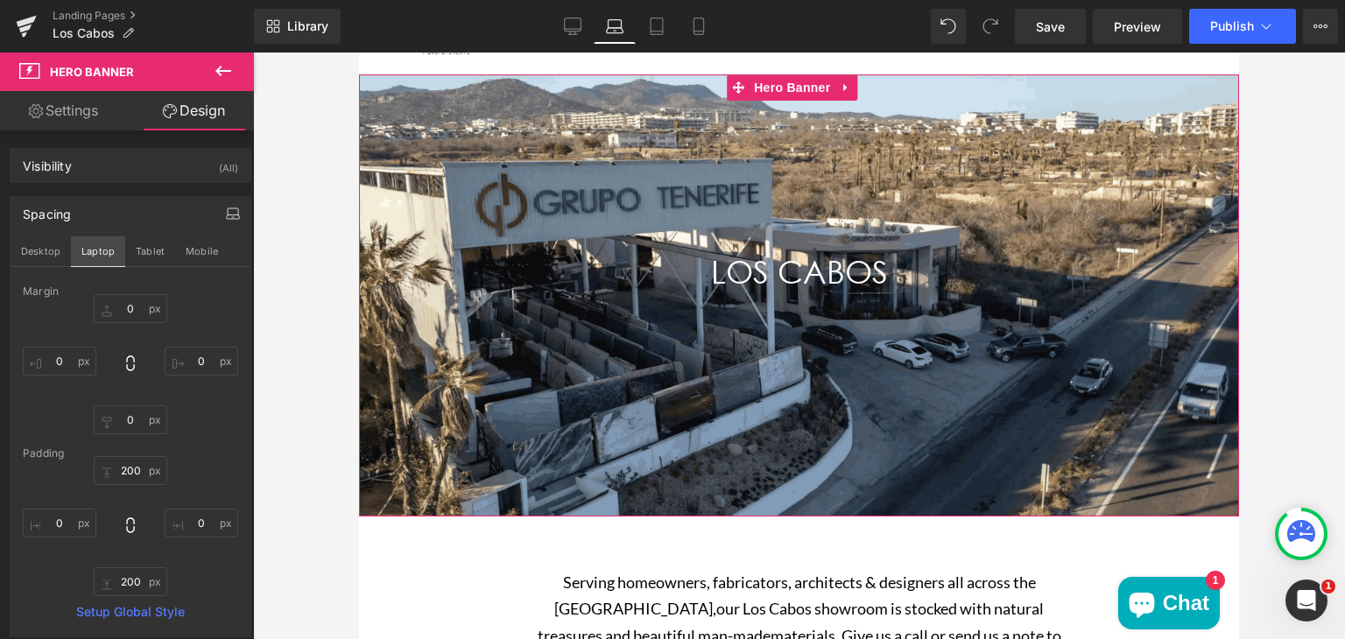
type input "0"
type input "200"
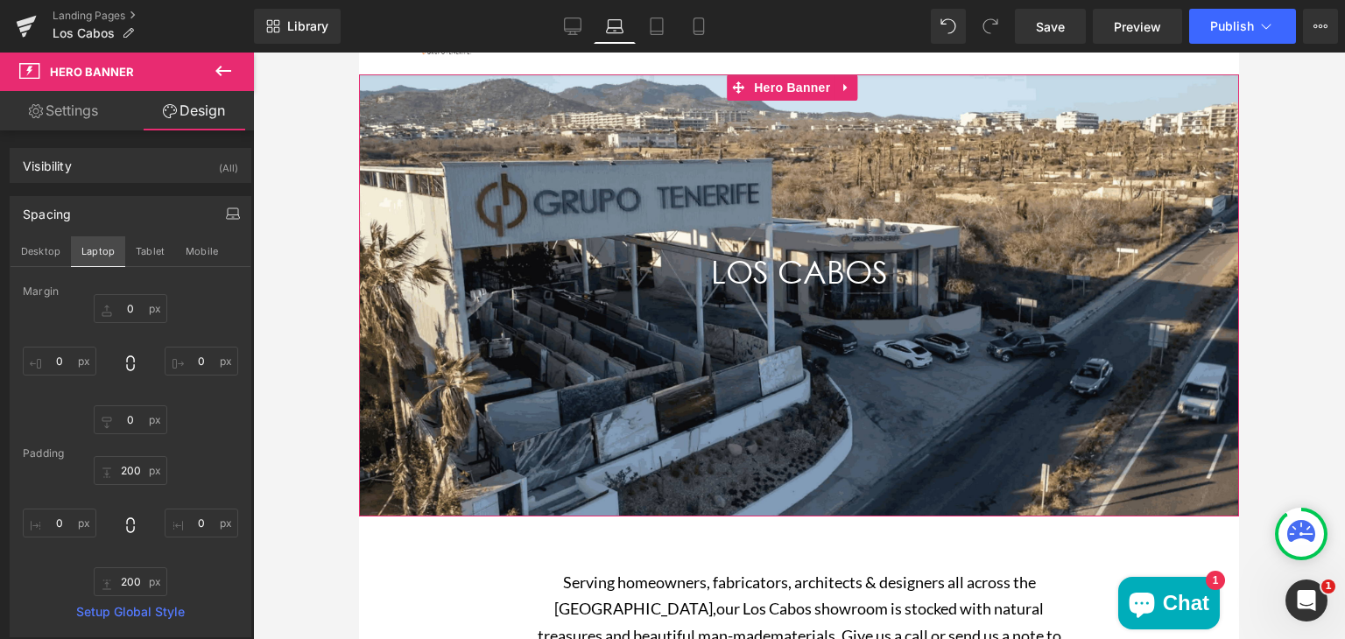
type input "0"
type input "200"
type input "0"
click at [42, 243] on button "Desktop" at bounding box center [41, 251] width 60 height 30
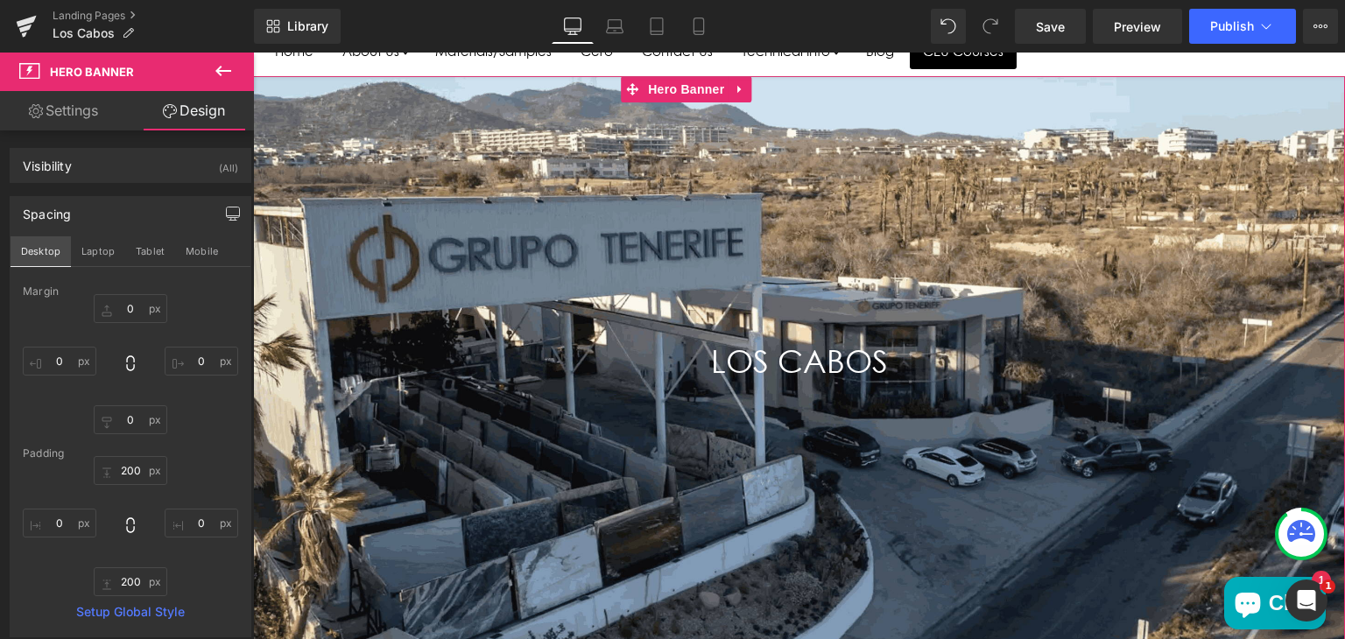
type input "0"
type input "300"
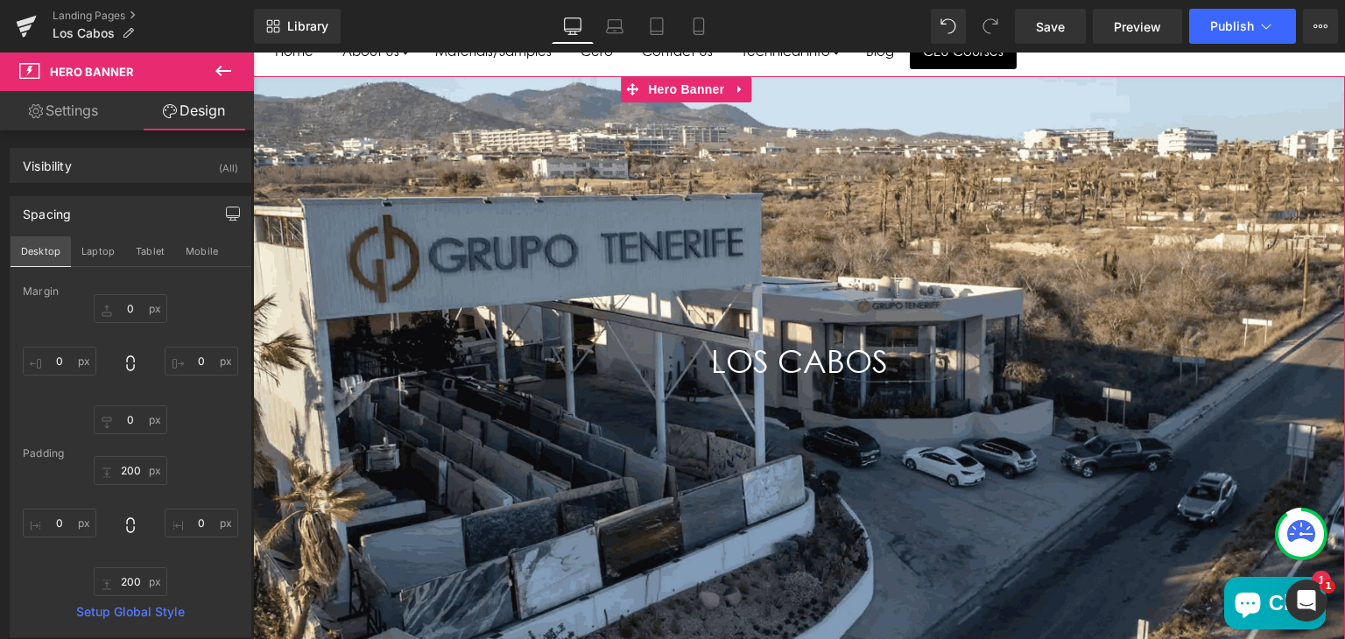
type input "0"
type input "300"
type input "0"
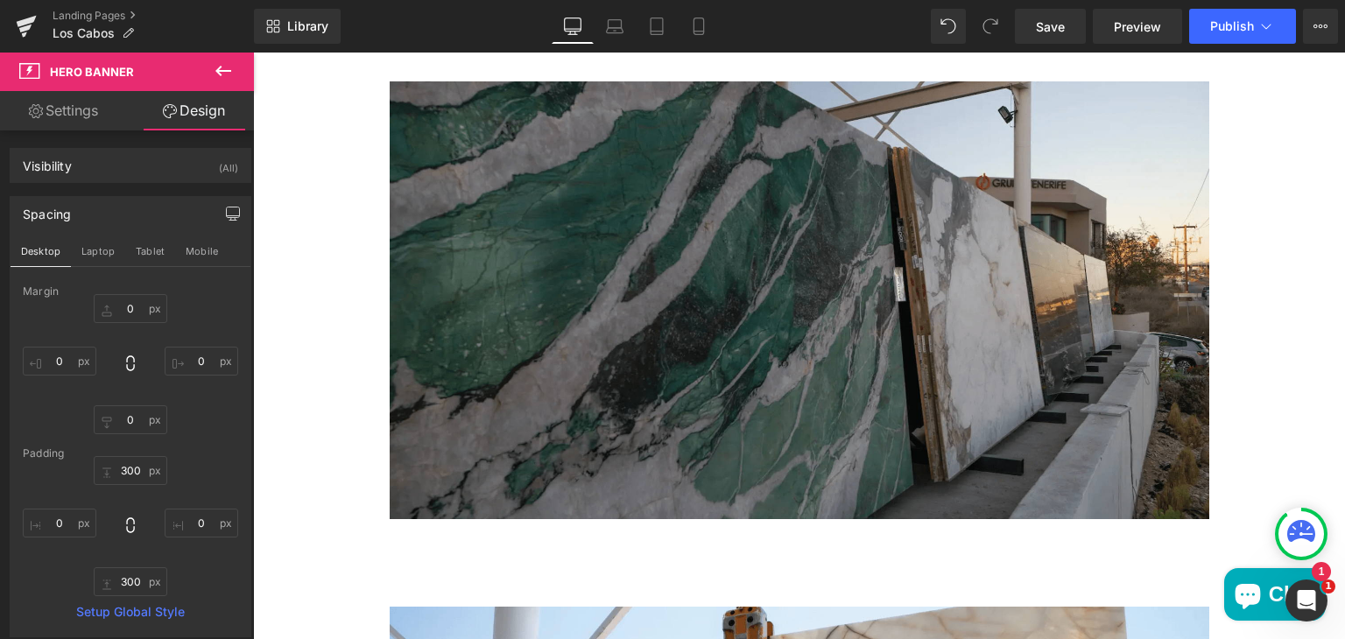
scroll to position [1068, 0]
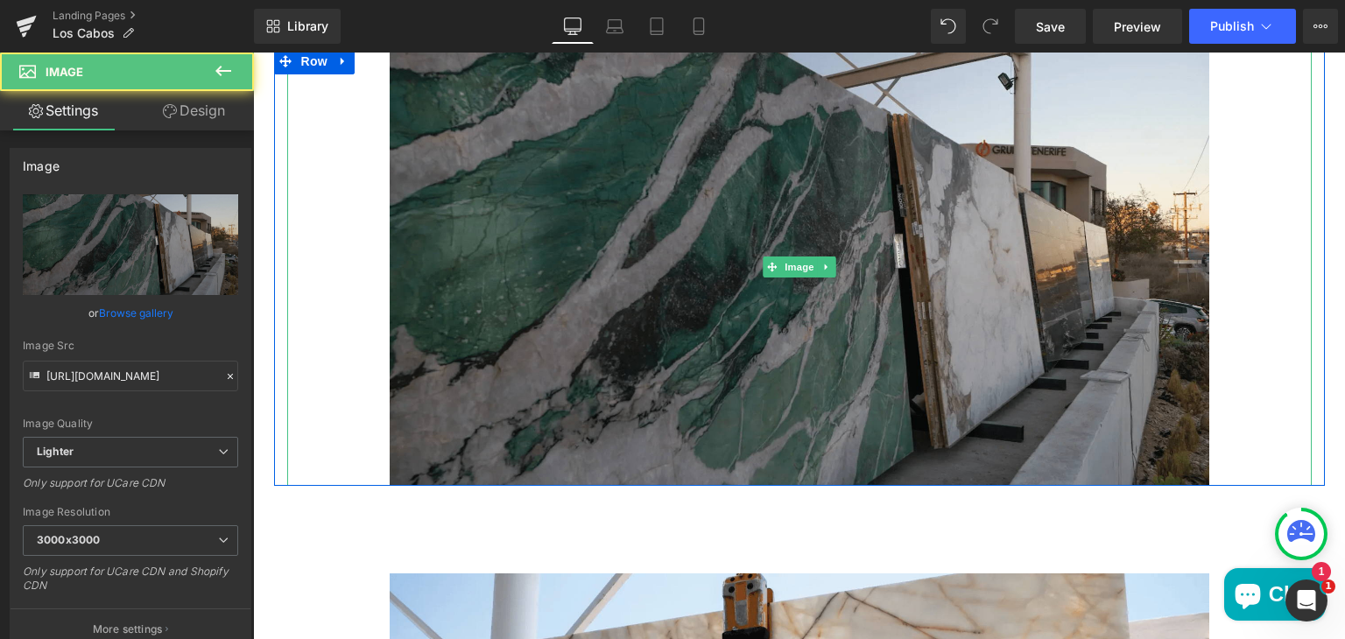
click at [639, 270] on img "Main content" at bounding box center [800, 267] width 820 height 438
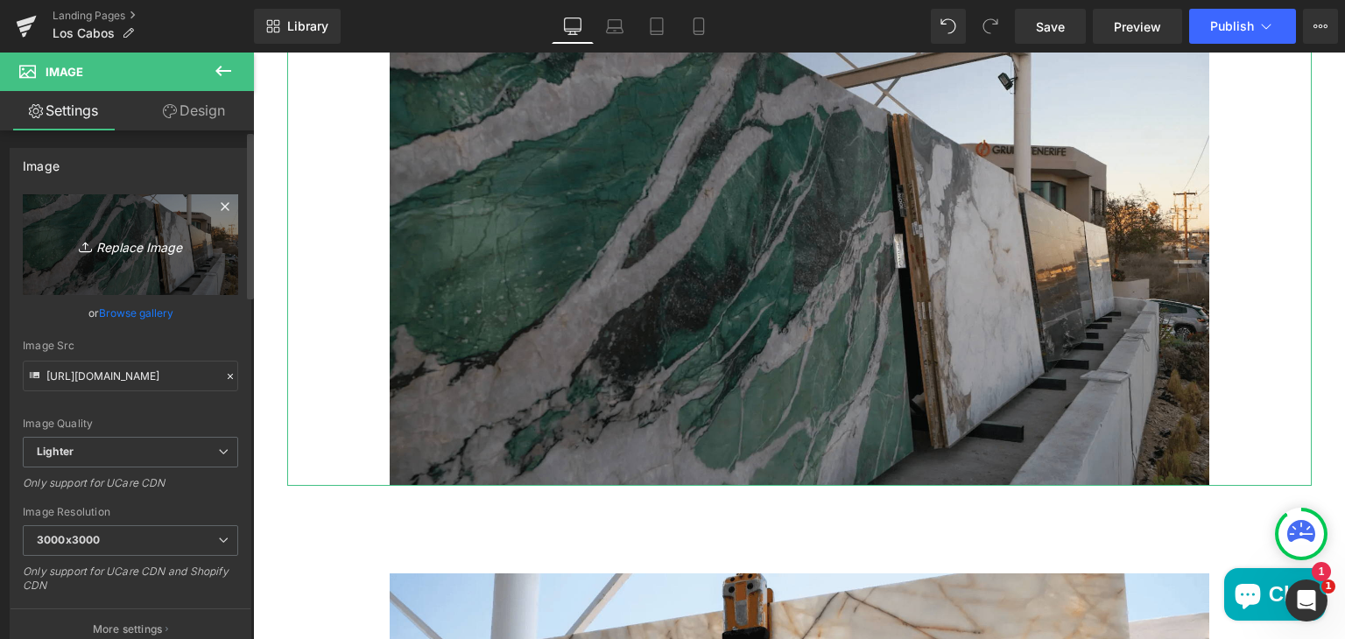
click at [146, 236] on icon "Replace Image" at bounding box center [130, 245] width 140 height 22
type input "C:\fakepath\mu-los-cabos-image1.png"
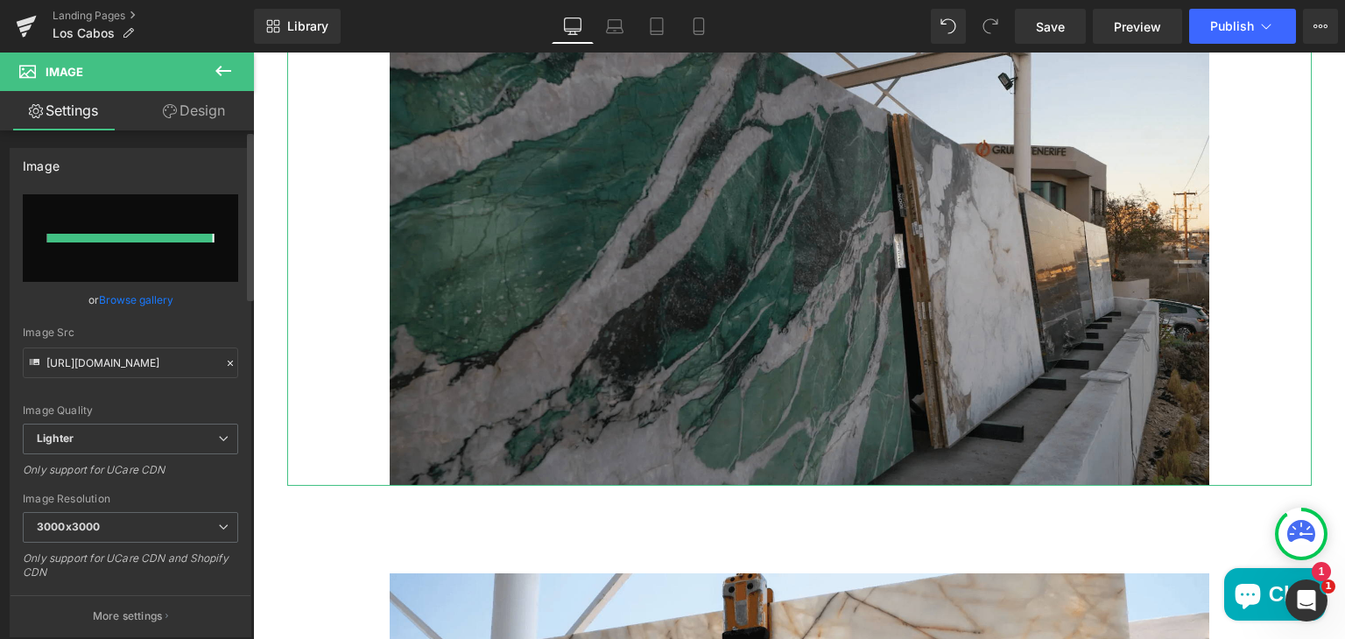
type input "https://ucarecdn.com/854102b6-8c49-49be-83ce-a9233753bb8c/-/format/auto/-/previ…"
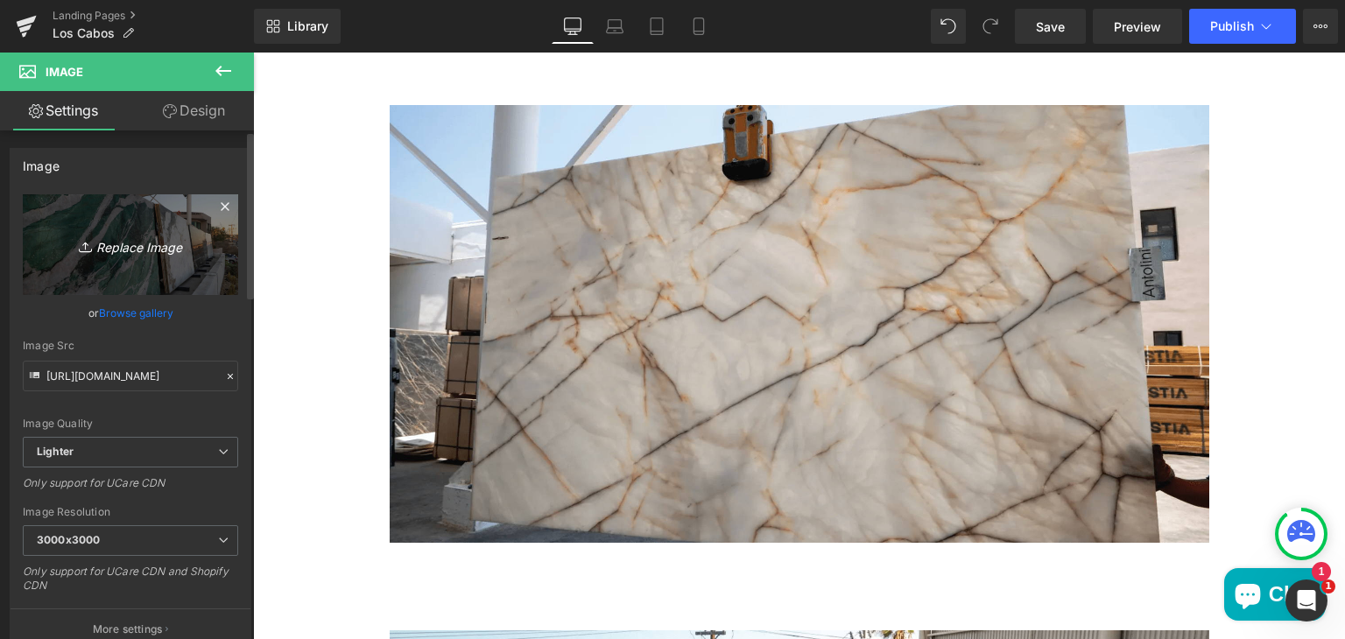
scroll to position [1563, 0]
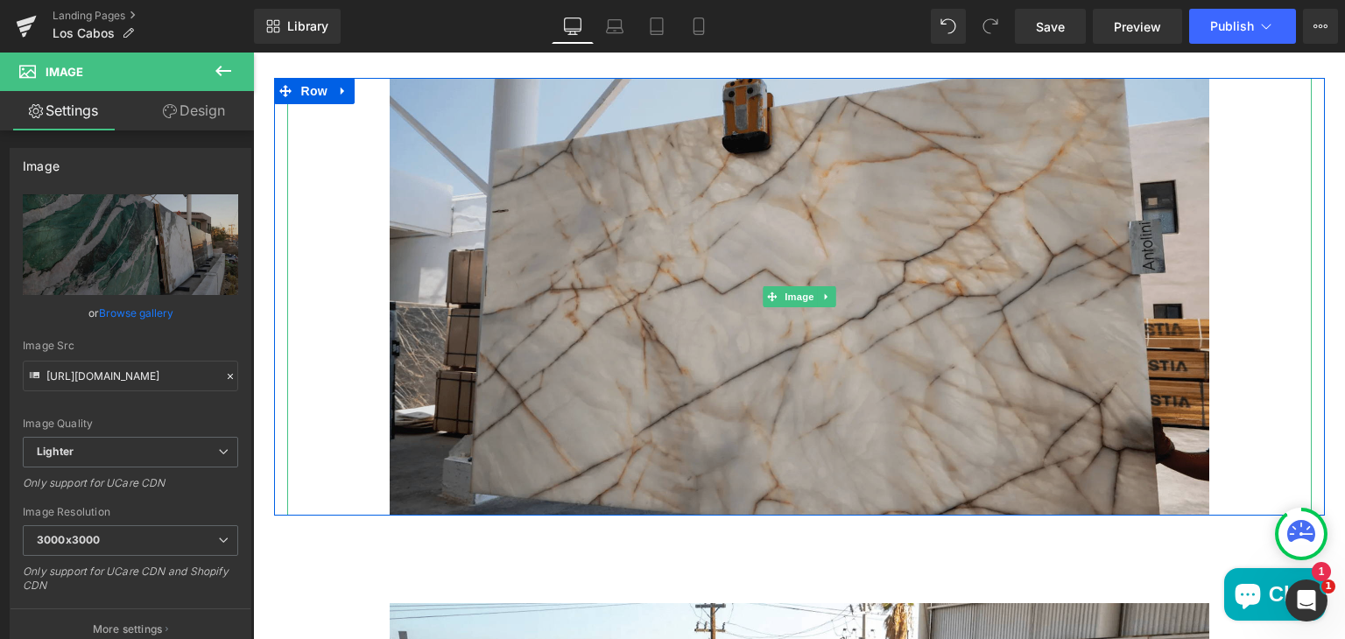
click at [831, 364] on img "Main content" at bounding box center [800, 297] width 820 height 438
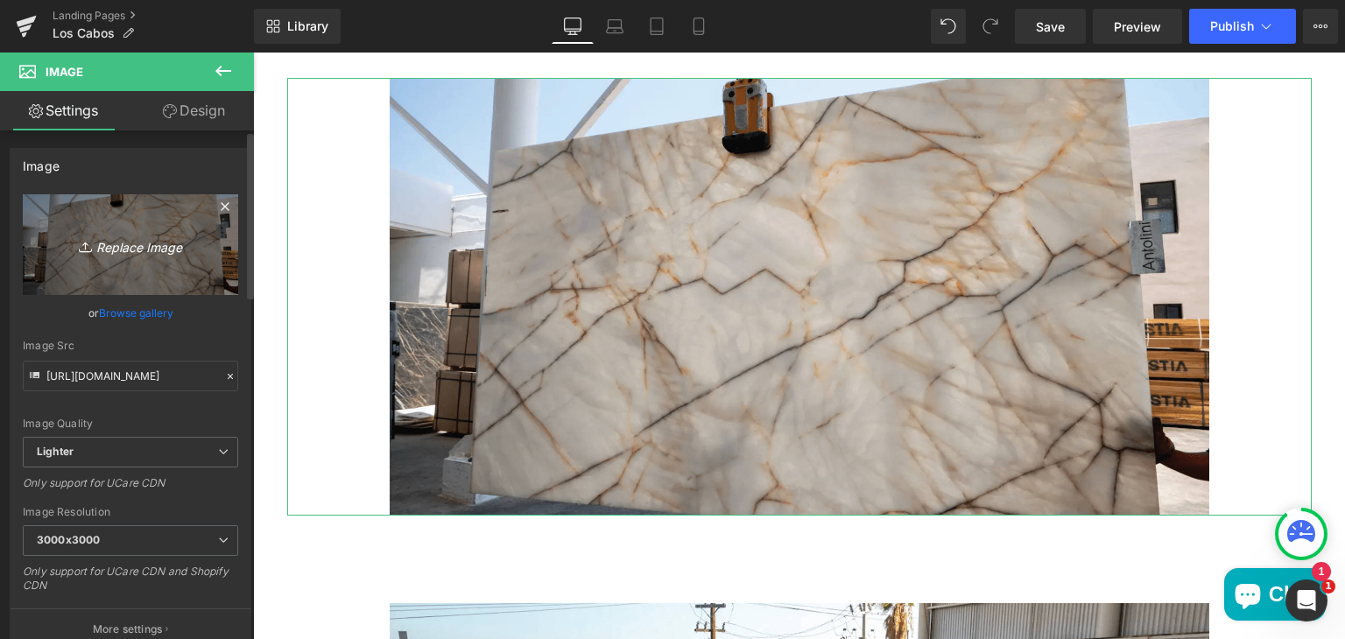
click at [120, 238] on icon "Replace Image" at bounding box center [130, 245] width 140 height 22
type input "C:\fakepath\mu-los-cabos-image2.png"
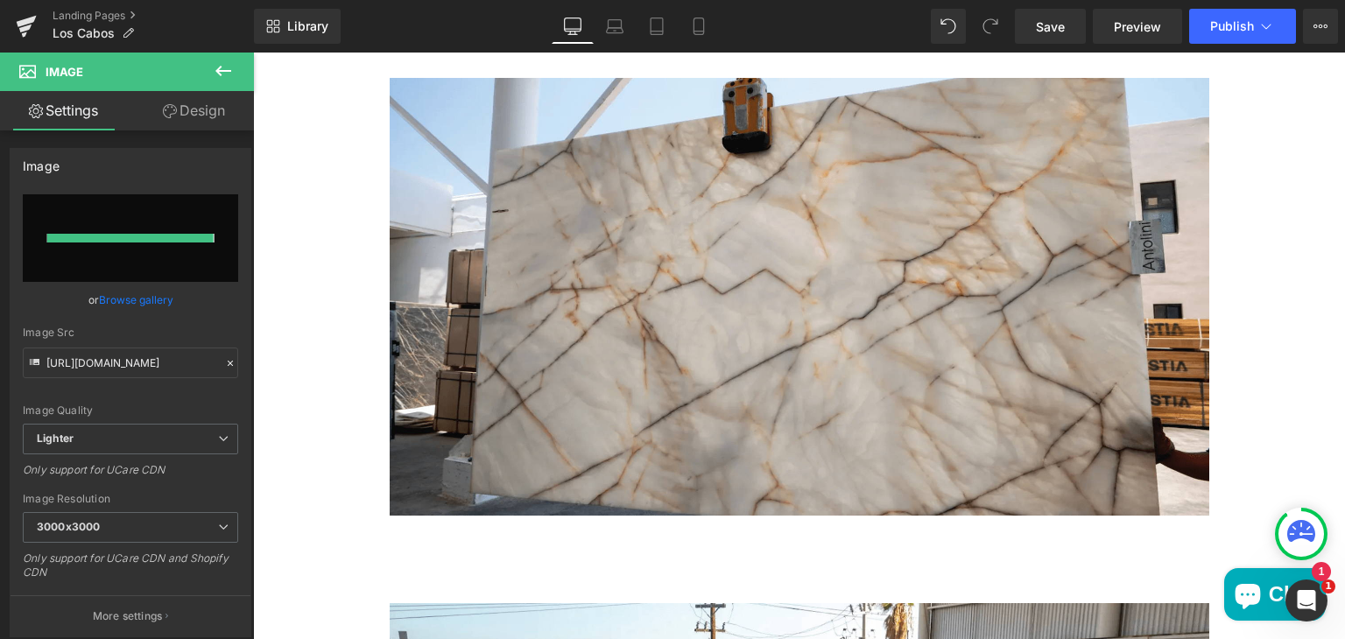
type input "https://ucarecdn.com/65b69a6f-357b-4e3d-af8f-c92856dc6759/-/format/auto/-/previ…"
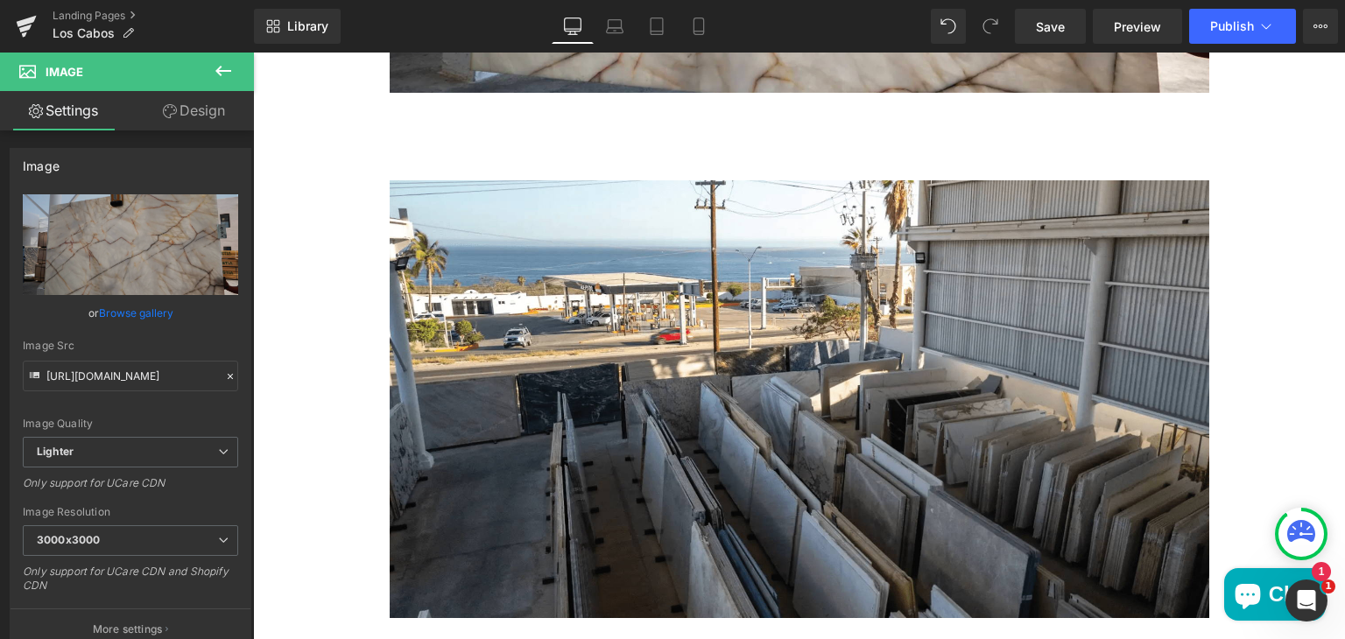
scroll to position [1987, 0]
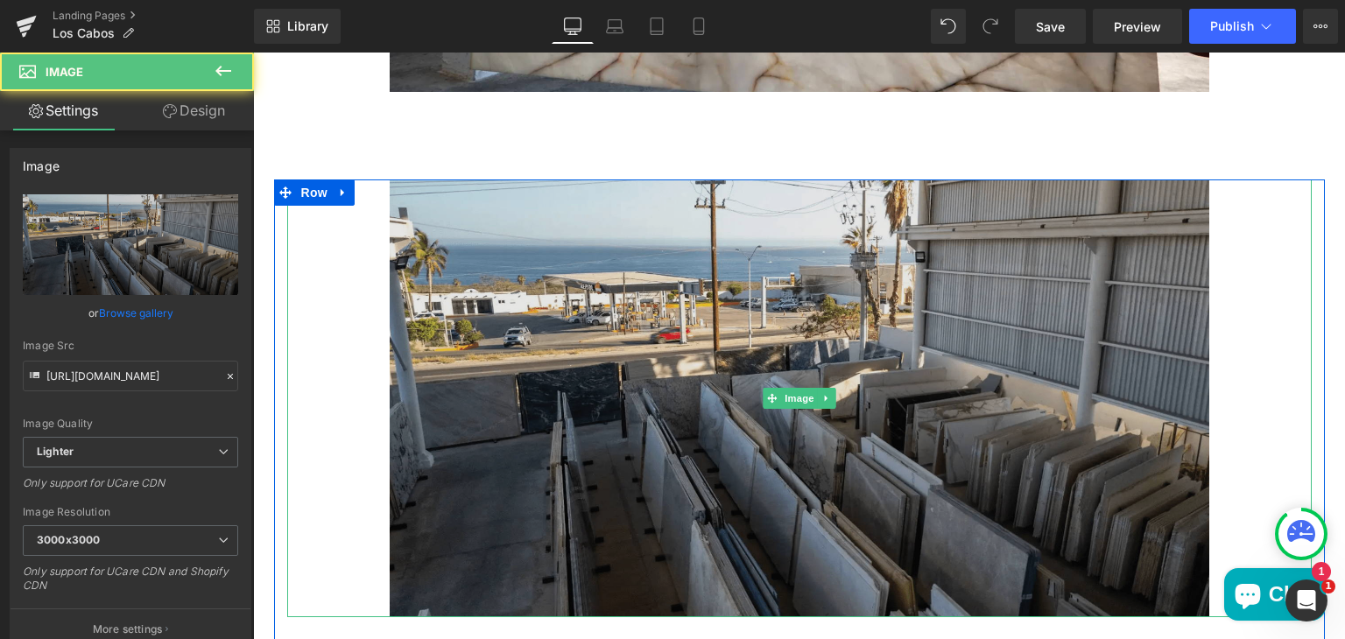
click at [801, 390] on div "Image" at bounding box center [799, 399] width 1025 height 438
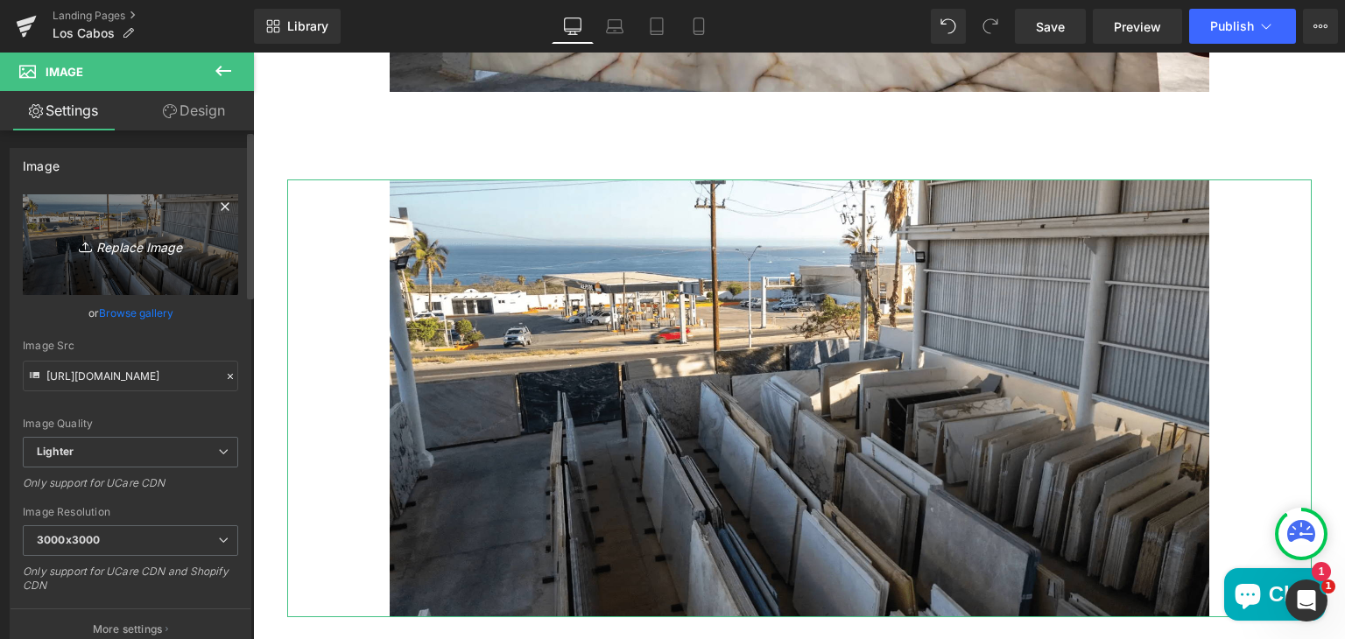
click at [151, 246] on icon "Replace Image" at bounding box center [130, 245] width 140 height 22
type input "C:\fakepath\mu-los-cabos-image3.png"
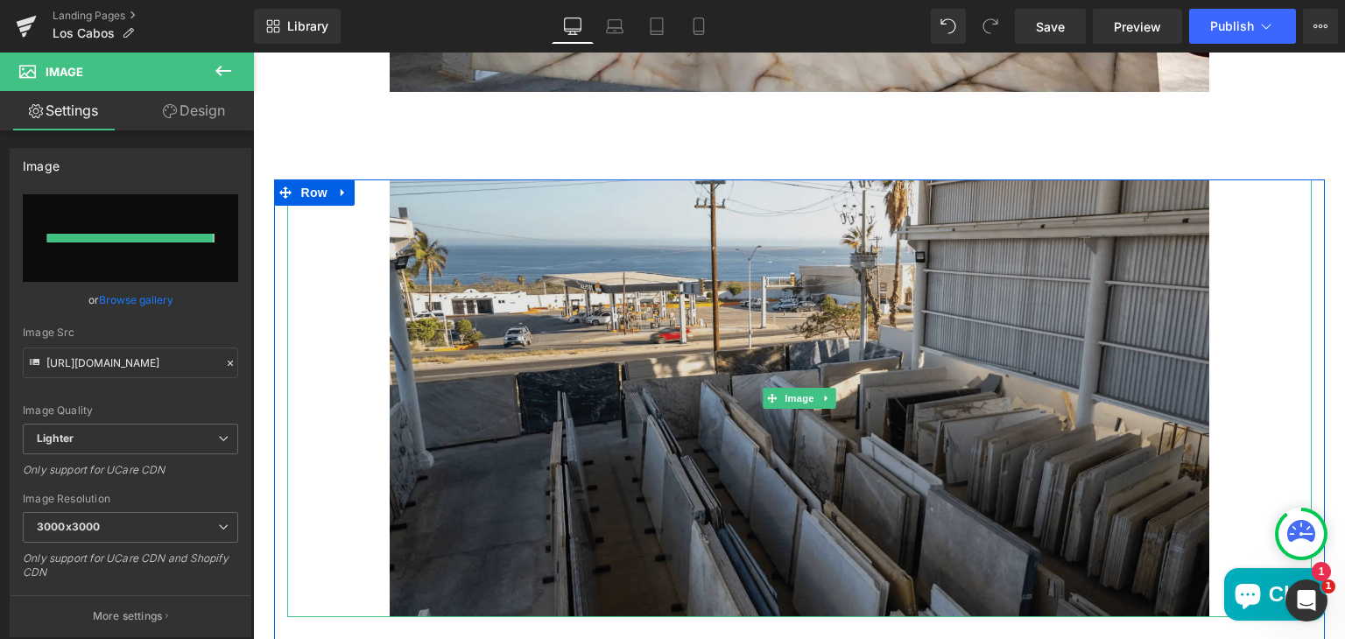
type input "https://ucarecdn.com/6368a00e-9480-42c2-aad4-0e3fc199b3d5/-/format/auto/-/previ…"
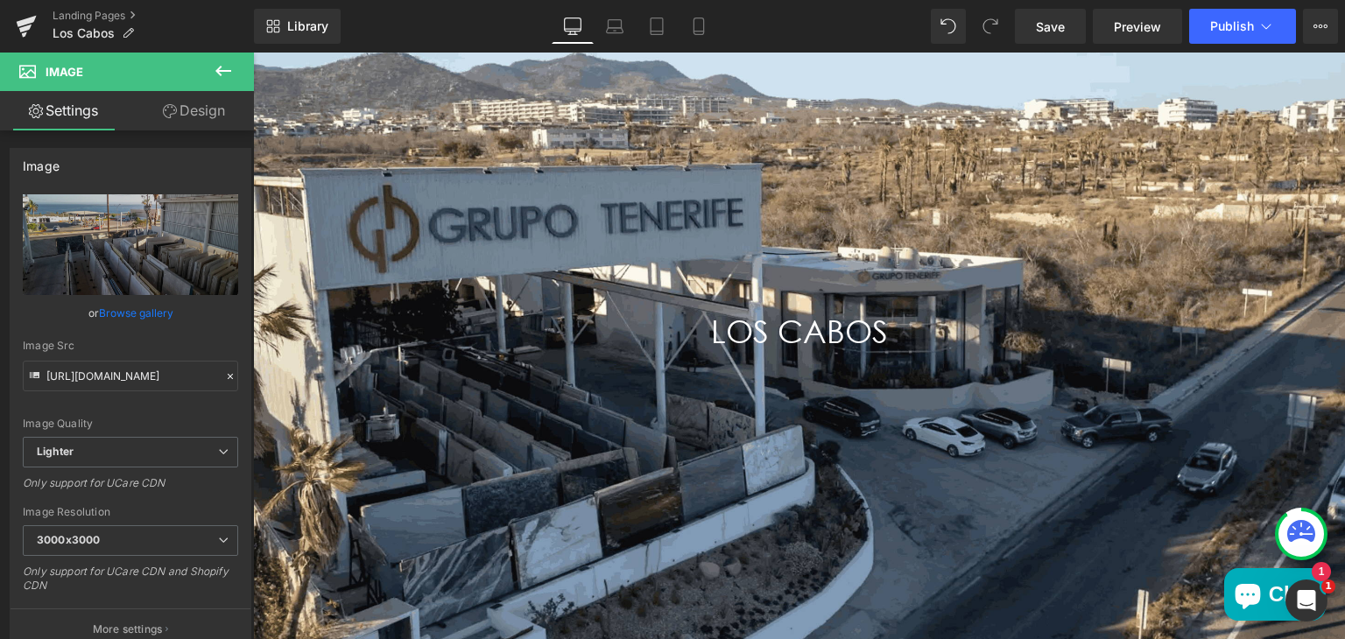
scroll to position [131, 0]
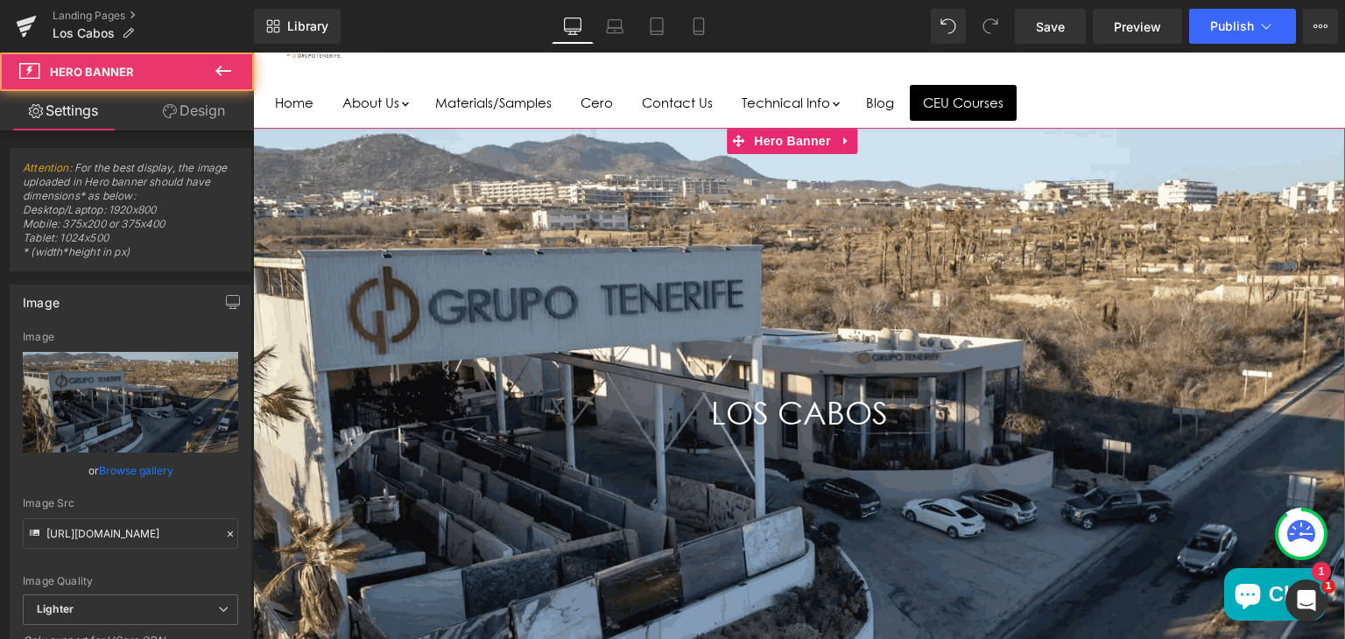
click at [1037, 530] on div "Main content" at bounding box center [799, 436] width 1092 height 617
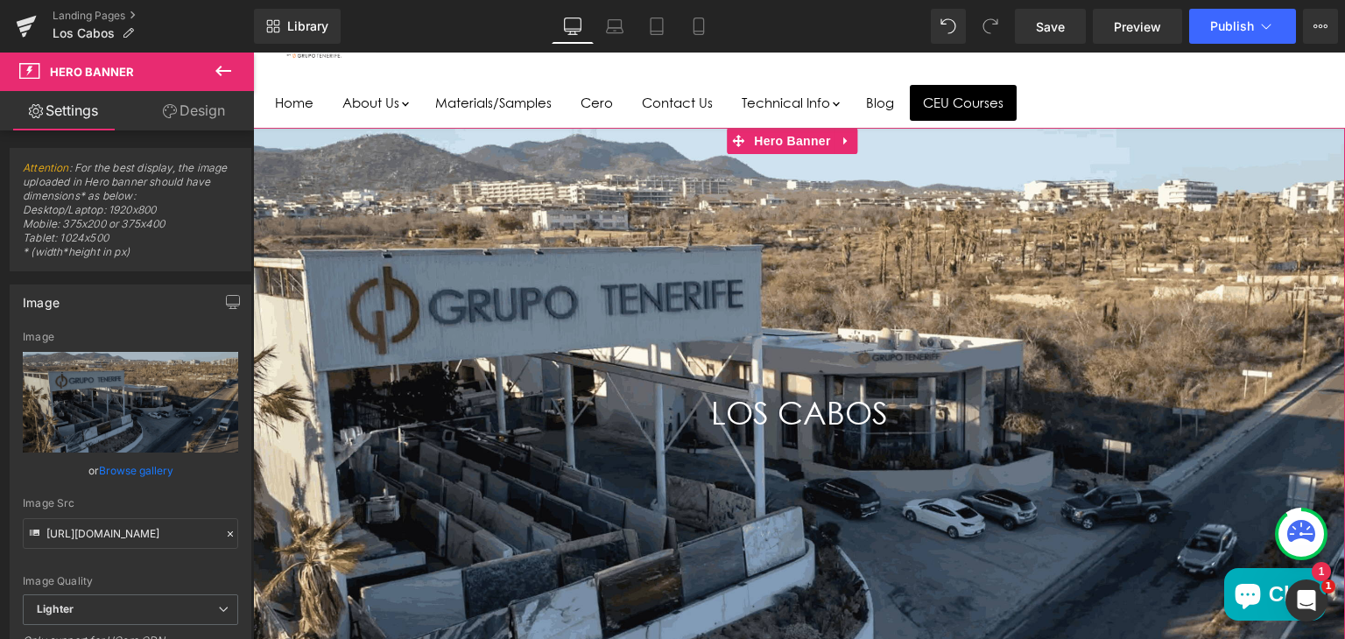
click at [197, 104] on link "Design" at bounding box center [193, 110] width 127 height 39
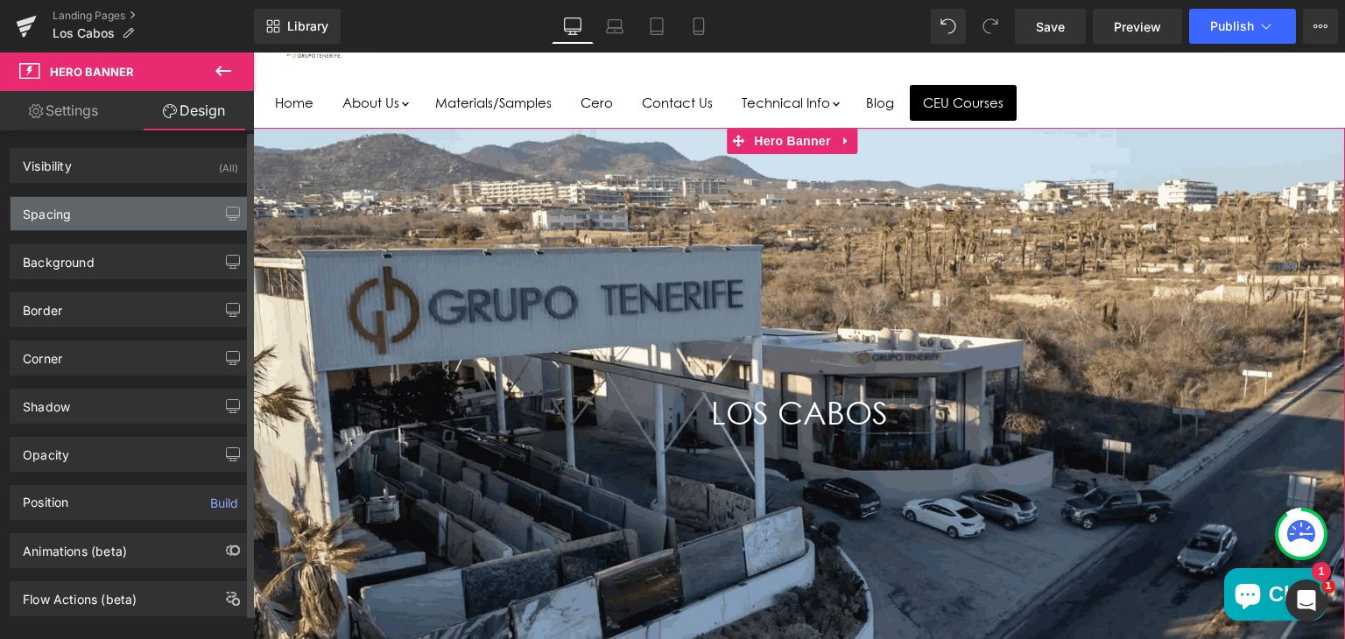
click at [105, 205] on div "Spacing" at bounding box center [131, 213] width 240 height 33
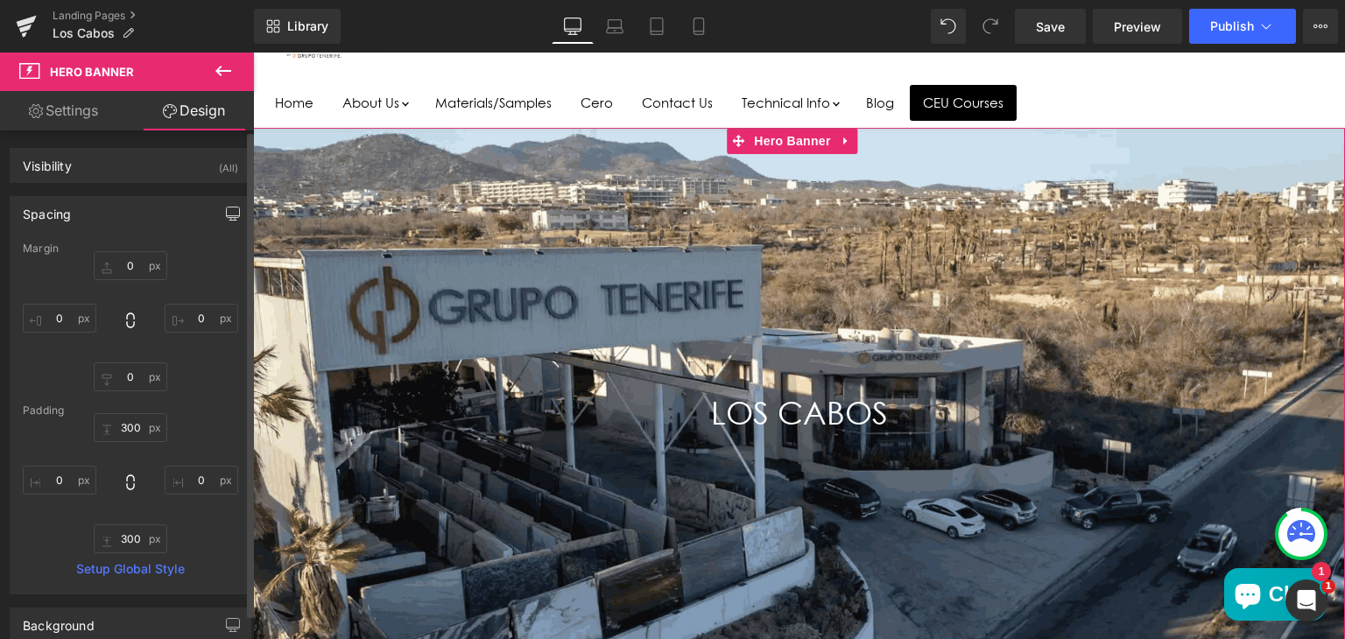
click at [219, 213] on button "button" at bounding box center [233, 213] width 28 height 33
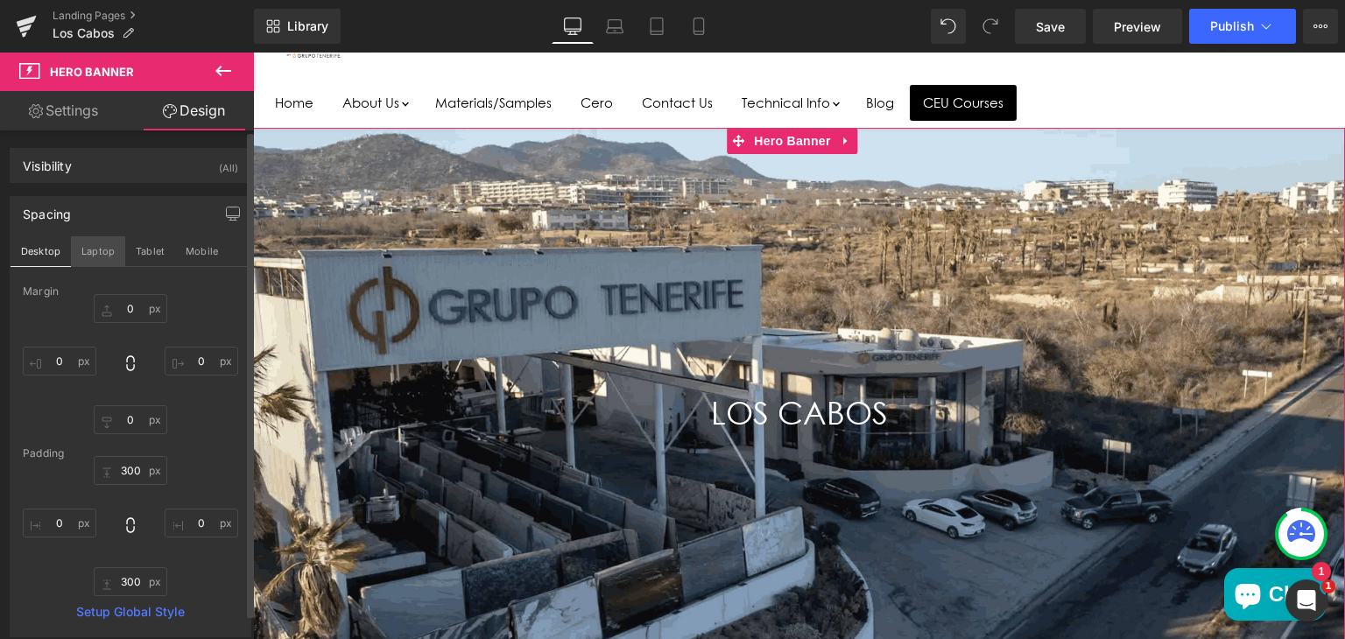
click at [85, 251] on button "Laptop" at bounding box center [98, 251] width 54 height 30
type input "0"
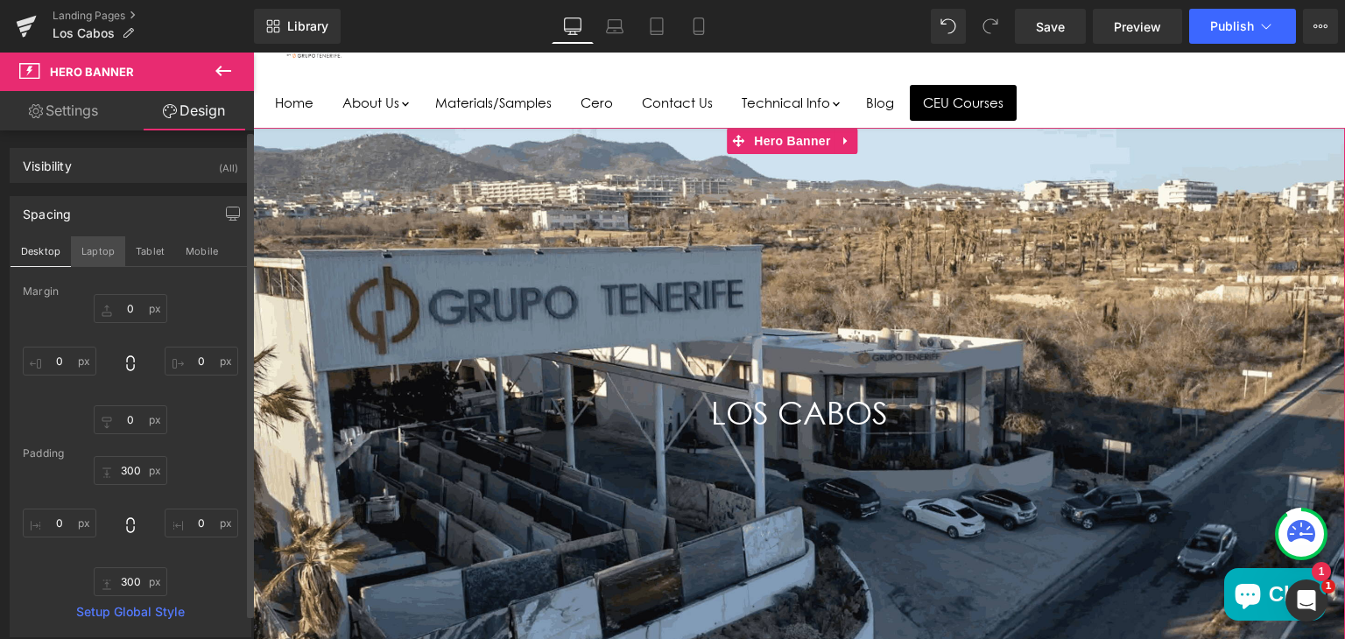
type input "200"
type input "0"
type input "200"
type input "0"
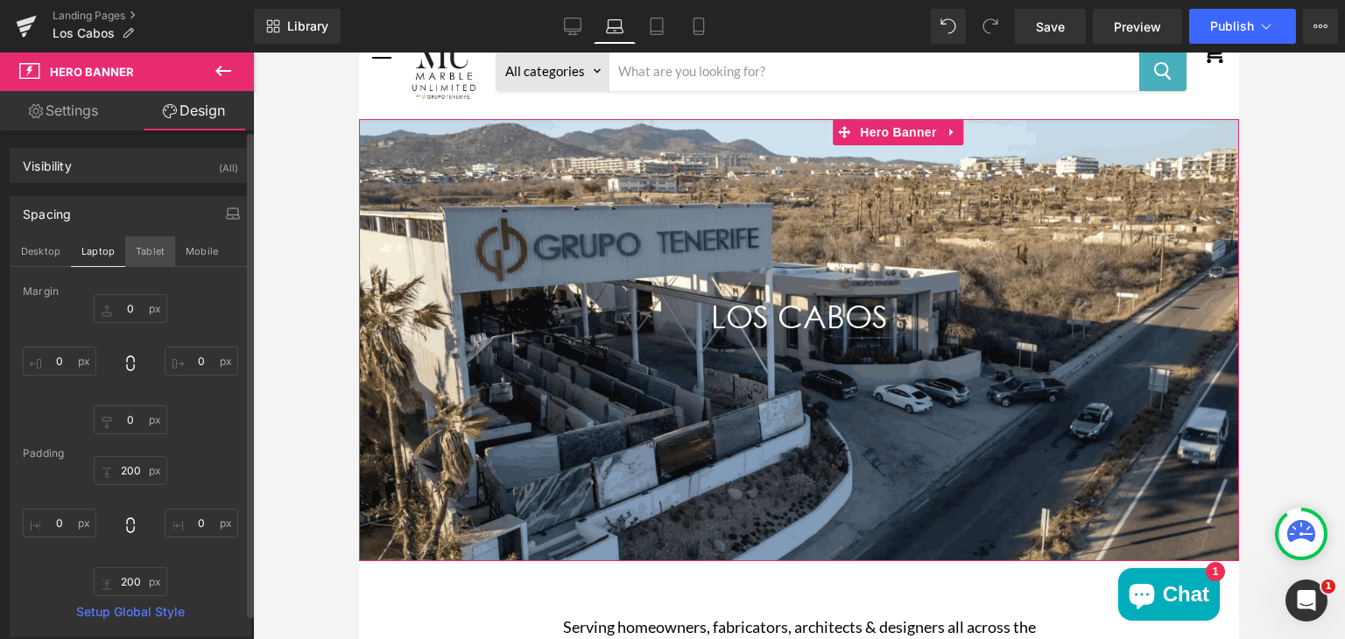
click at [143, 253] on button "Tablet" at bounding box center [150, 251] width 50 height 30
type input "0"
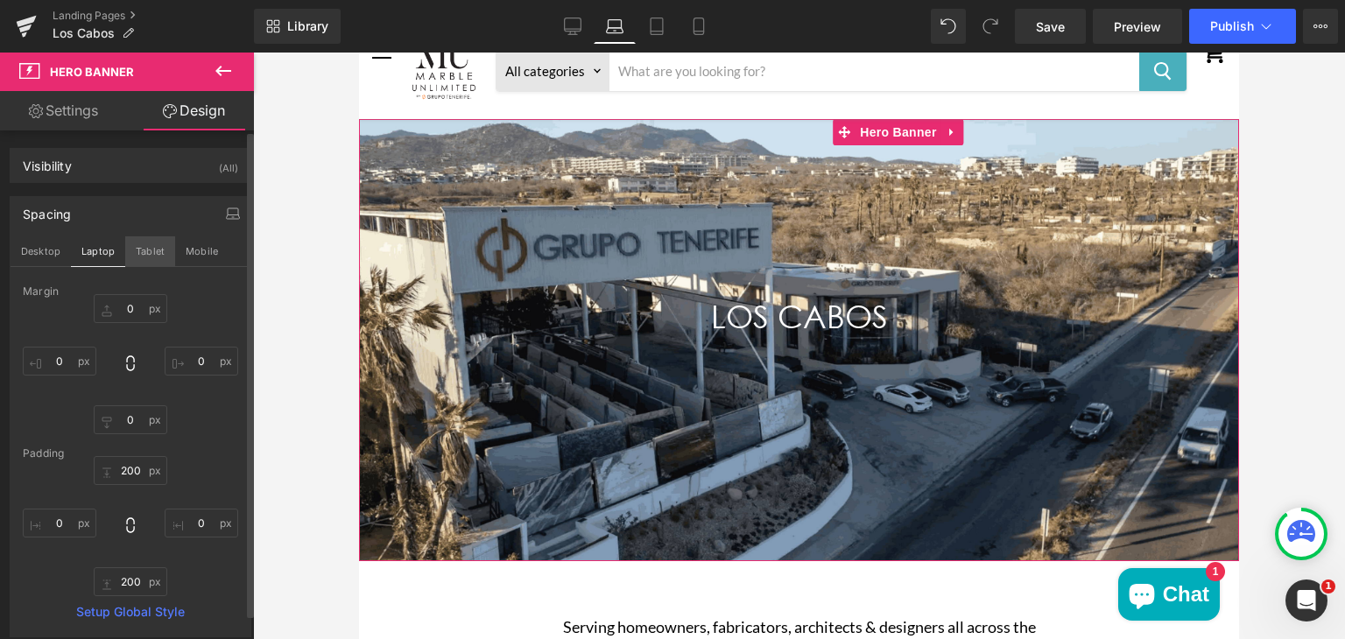
type input "200"
type input "0"
type input "200"
type input "0"
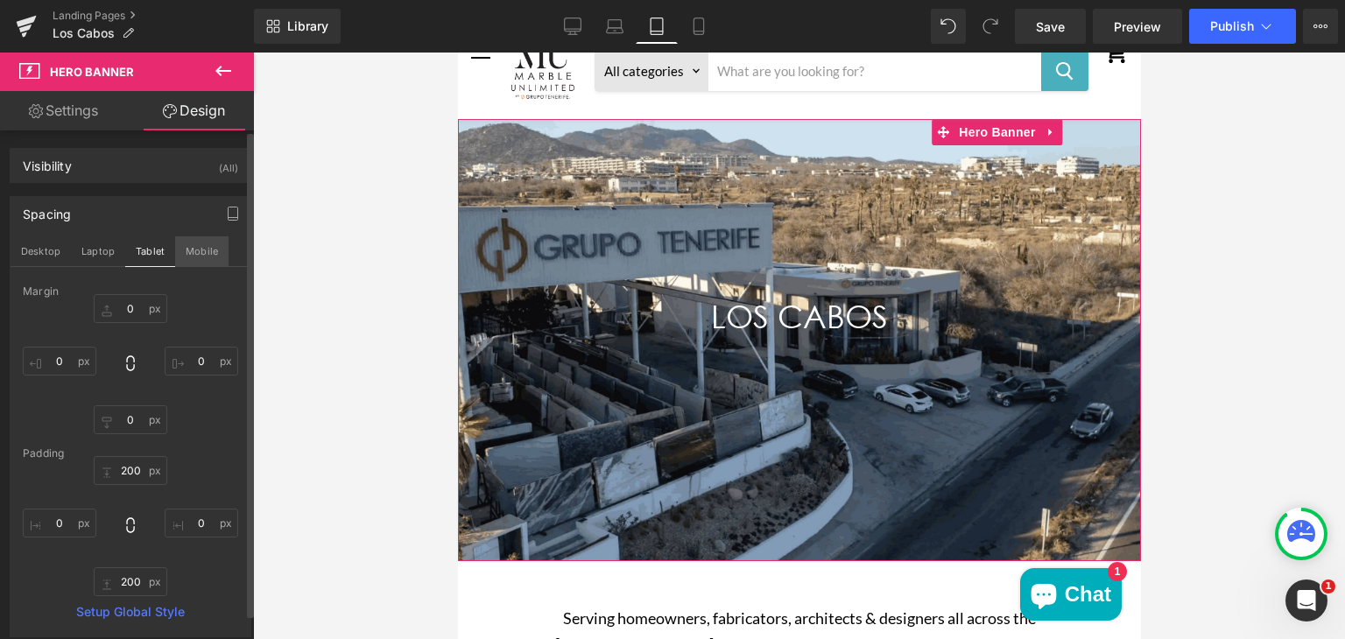
click at [208, 240] on button "Mobile" at bounding box center [201, 251] width 53 height 30
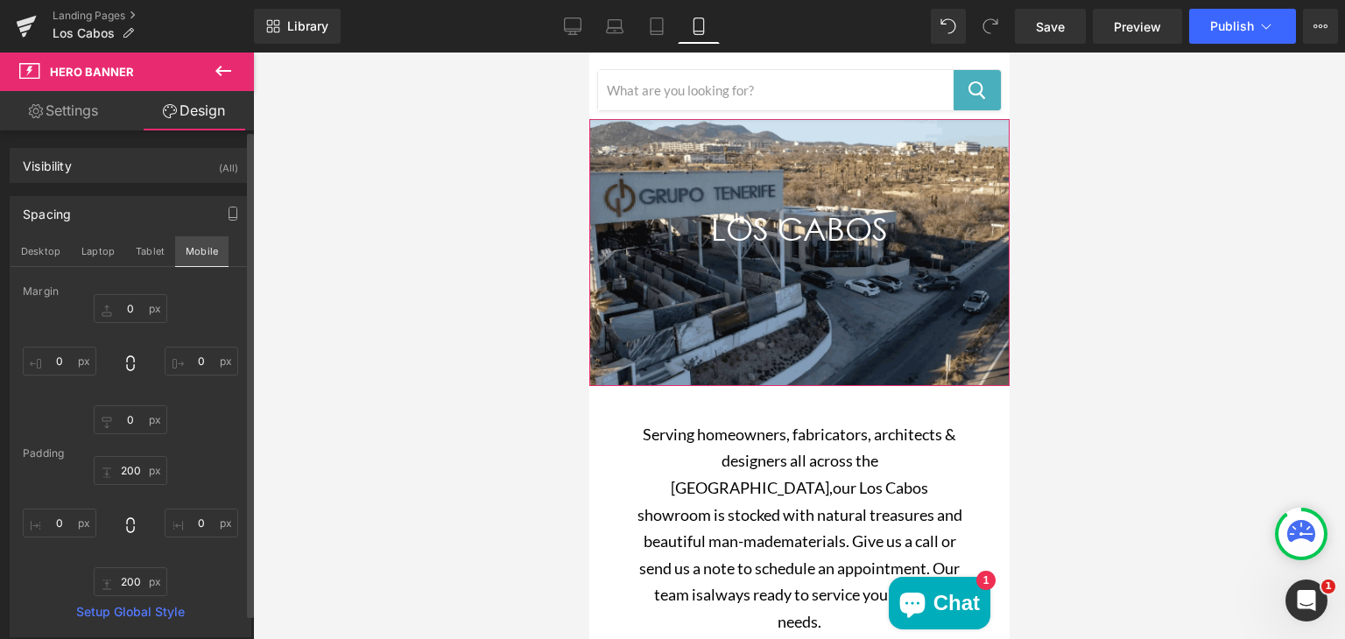
type input "0"
type input "100"
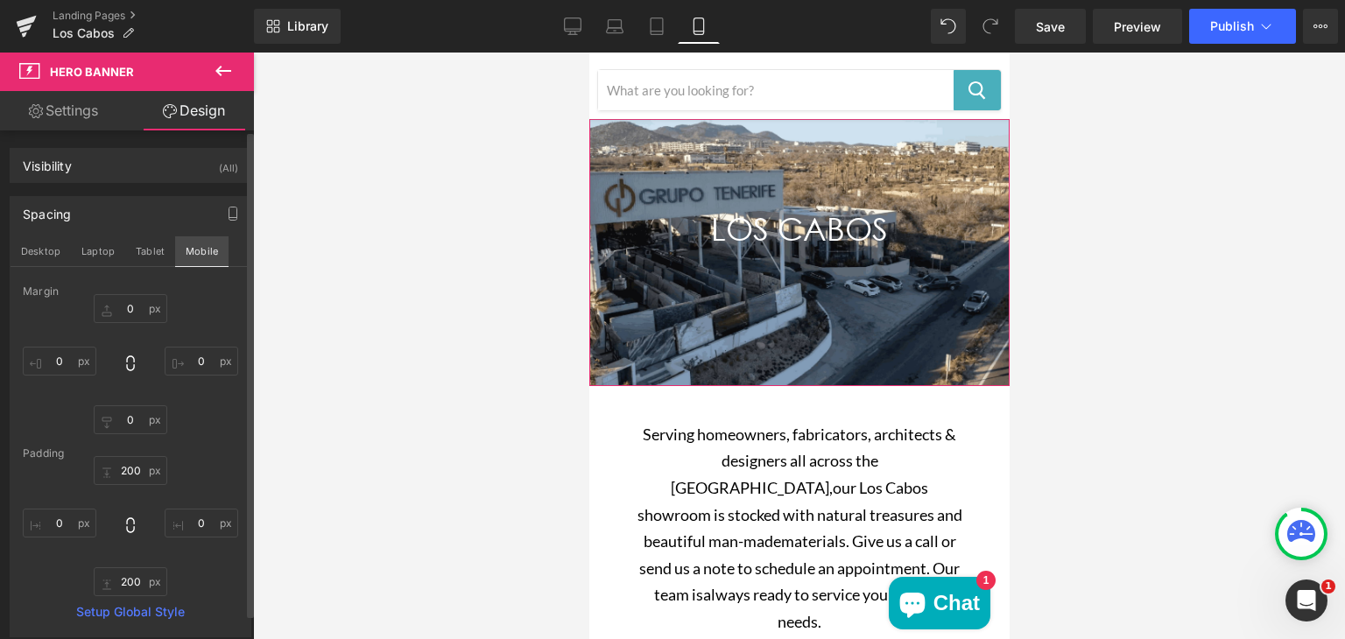
type input "0"
type input "100"
type input "0"
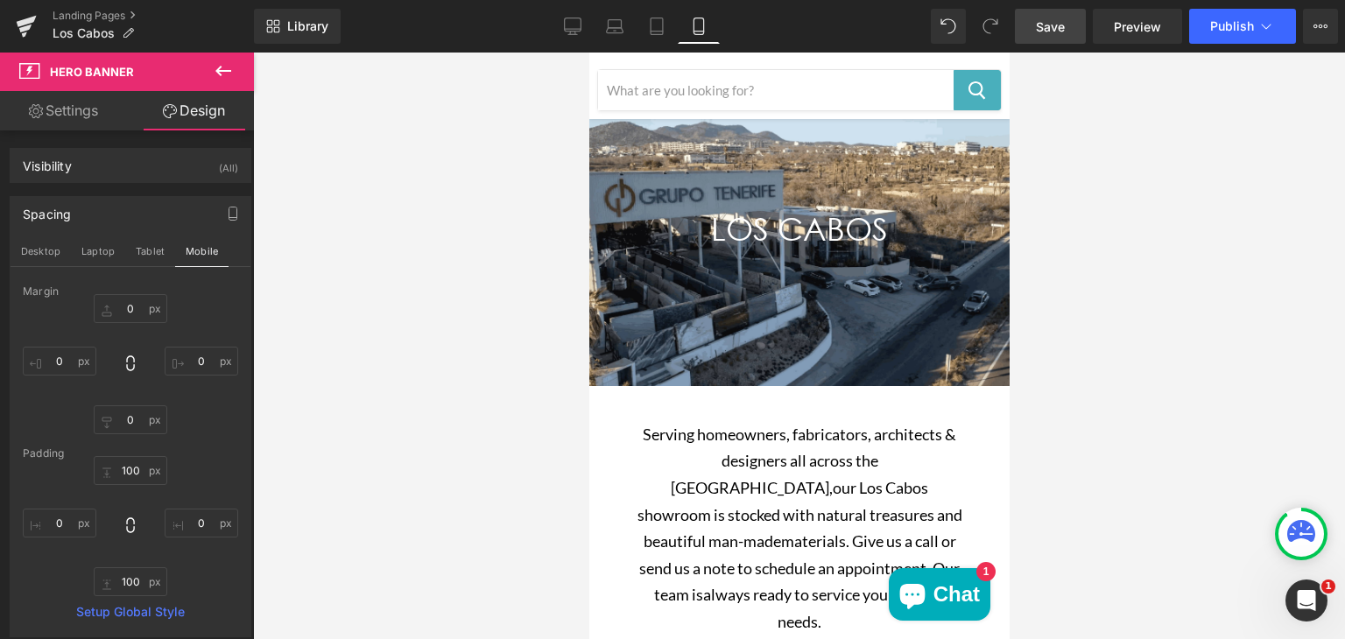
click at [1046, 31] on span "Save" at bounding box center [1050, 27] width 29 height 18
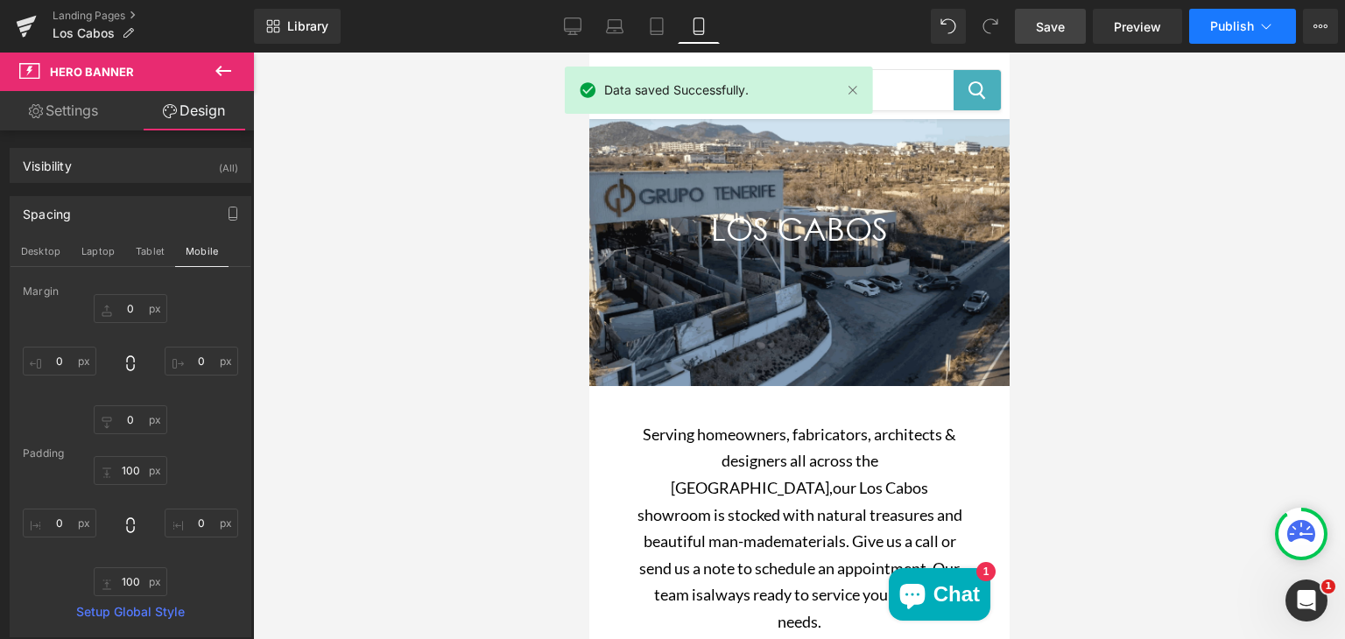
click at [1222, 22] on span "Publish" at bounding box center [1232, 26] width 44 height 14
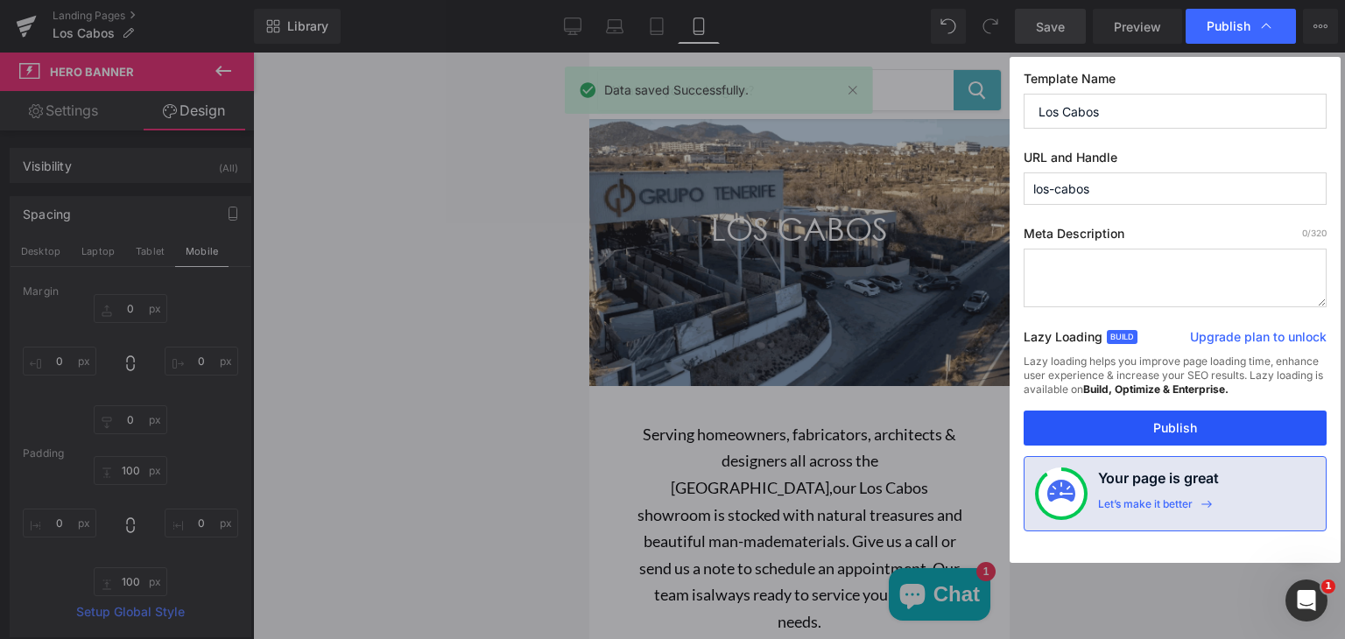
click at [1128, 417] on button "Publish" at bounding box center [1175, 428] width 303 height 35
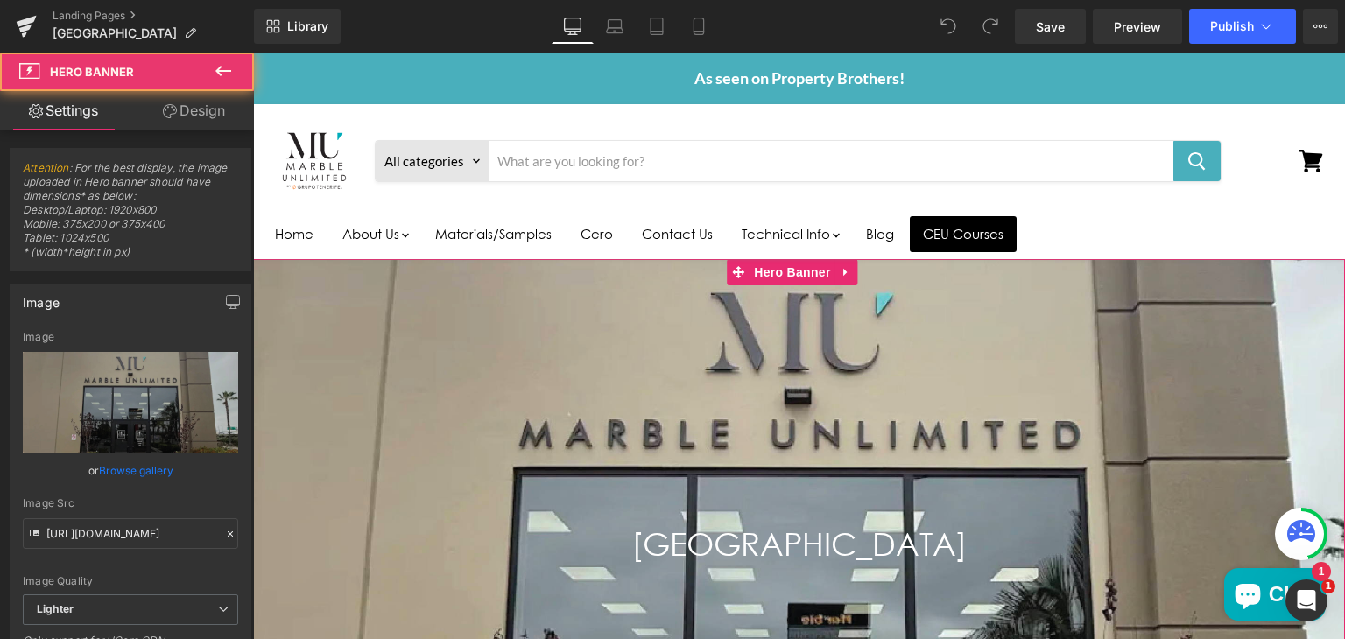
click at [468, 328] on div "Main content" at bounding box center [799, 567] width 1092 height 617
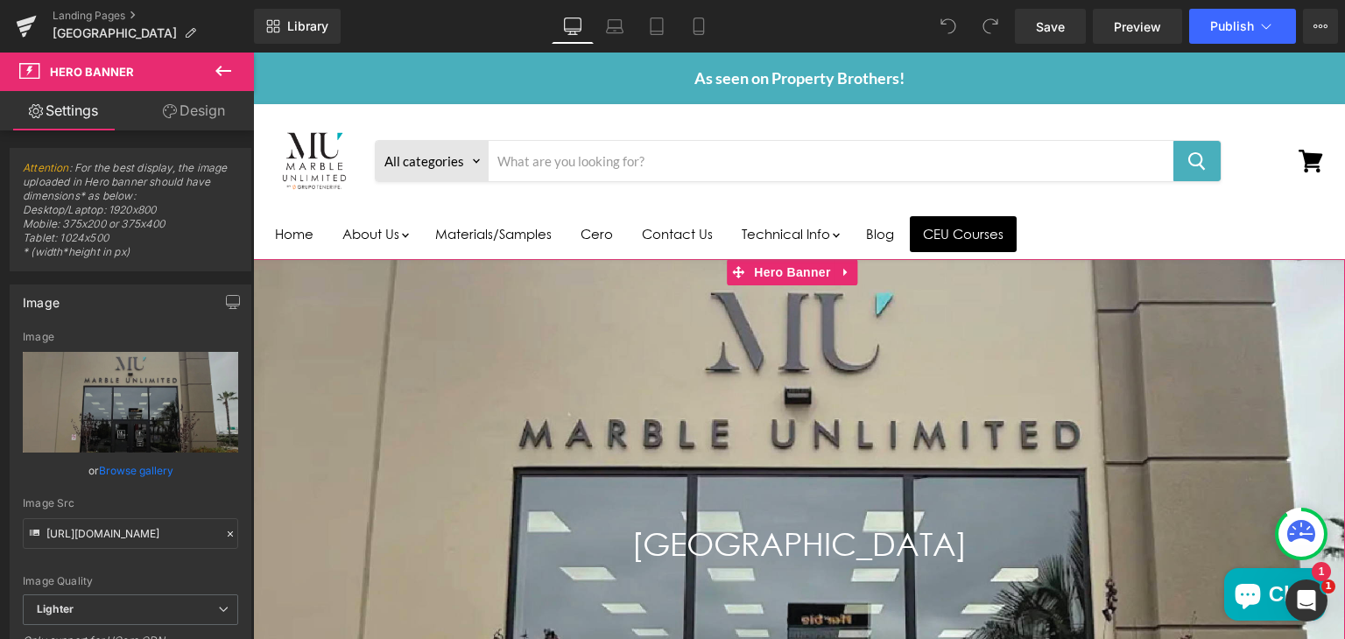
click at [187, 116] on link "Design" at bounding box center [193, 110] width 127 height 39
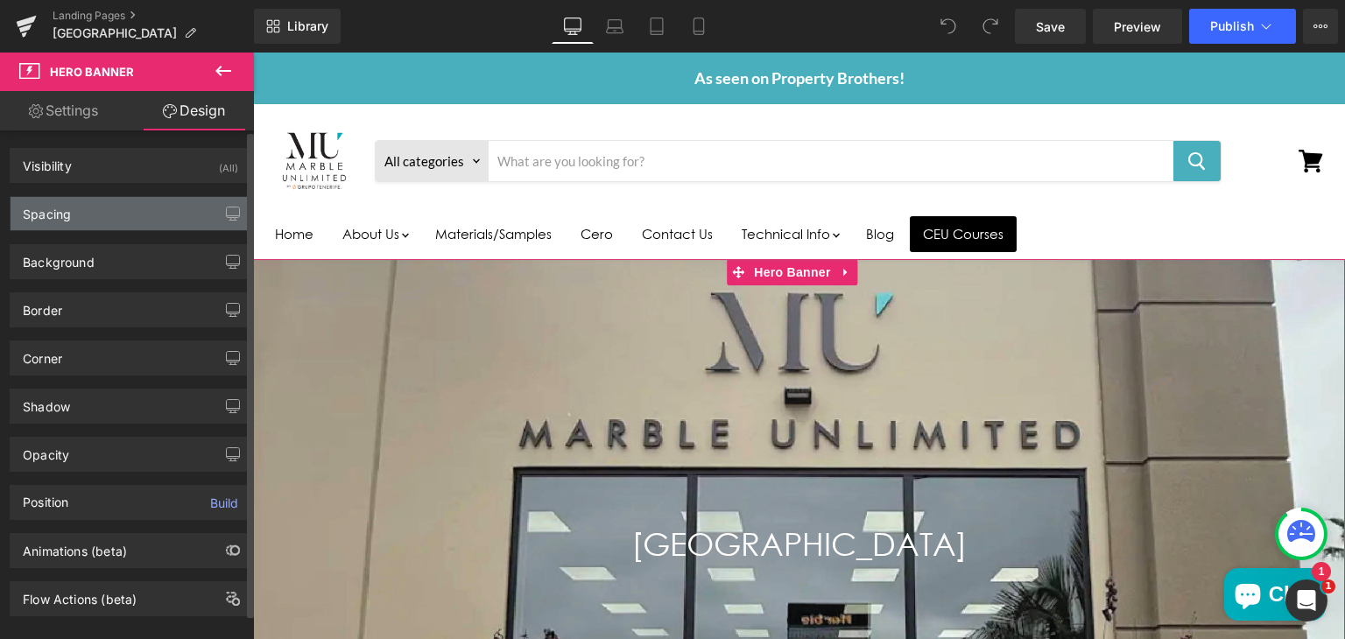
click at [114, 213] on div "Spacing" at bounding box center [131, 213] width 240 height 33
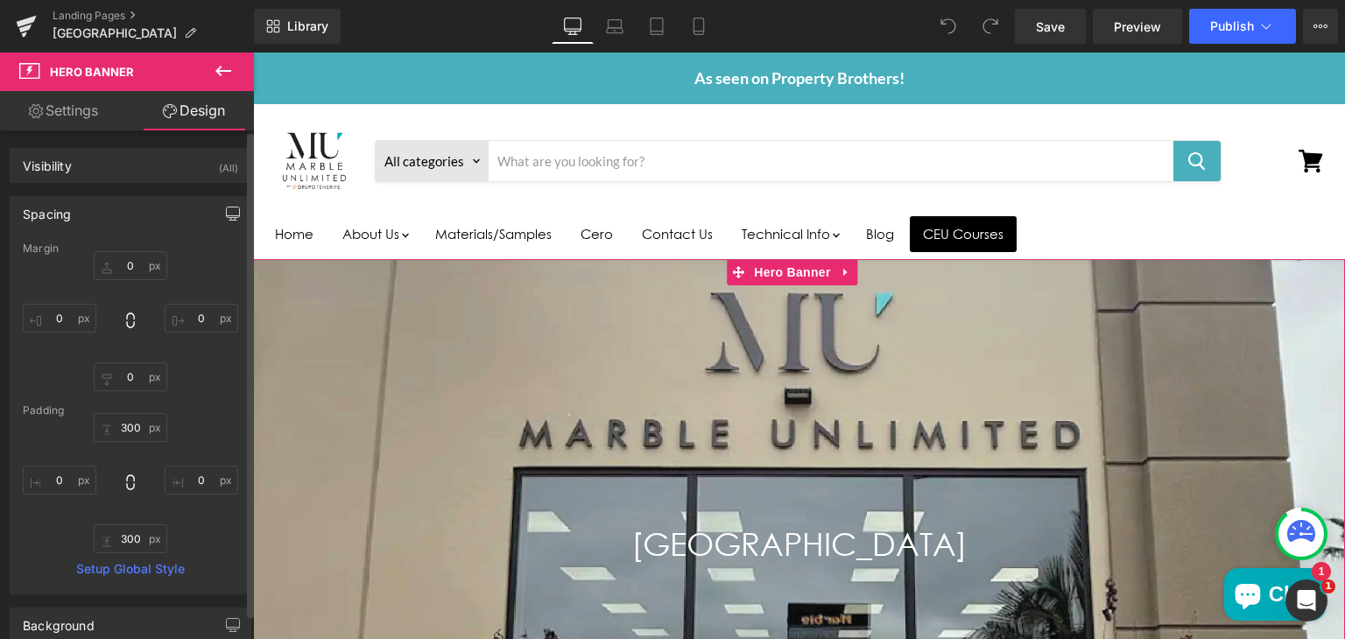
click at [230, 204] on button "button" at bounding box center [233, 213] width 28 height 33
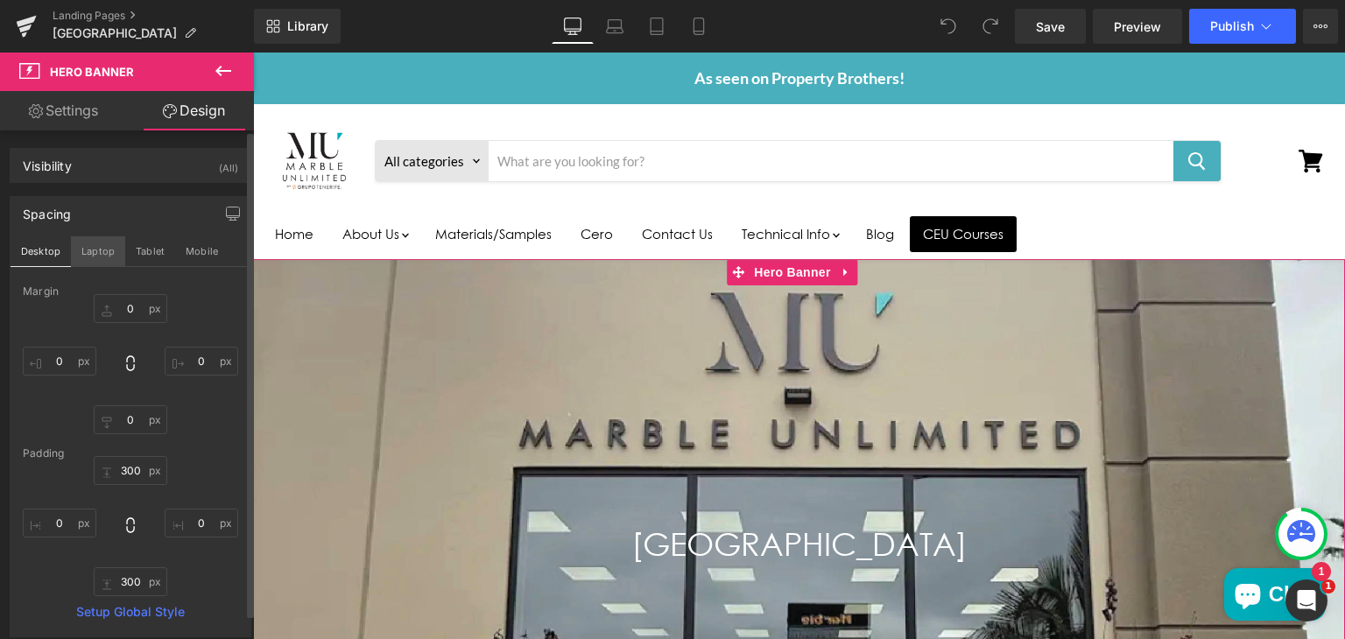
click at [106, 252] on button "Laptop" at bounding box center [98, 251] width 54 height 30
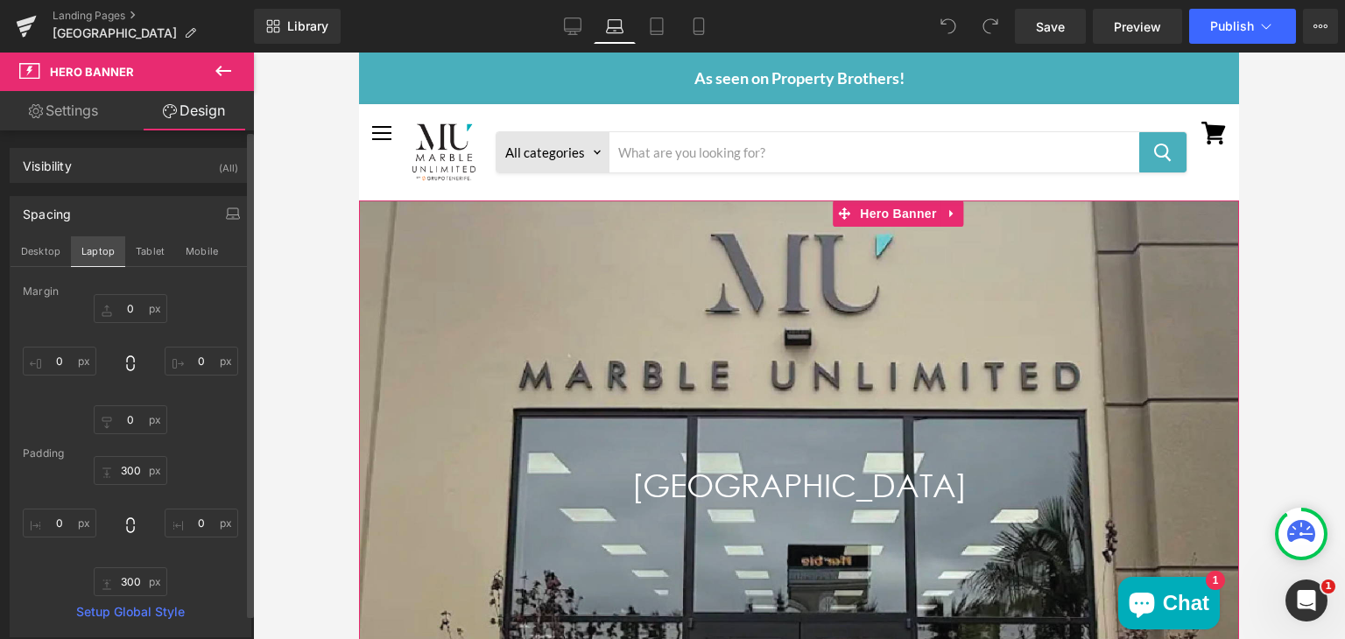
type input "0"
type input "300"
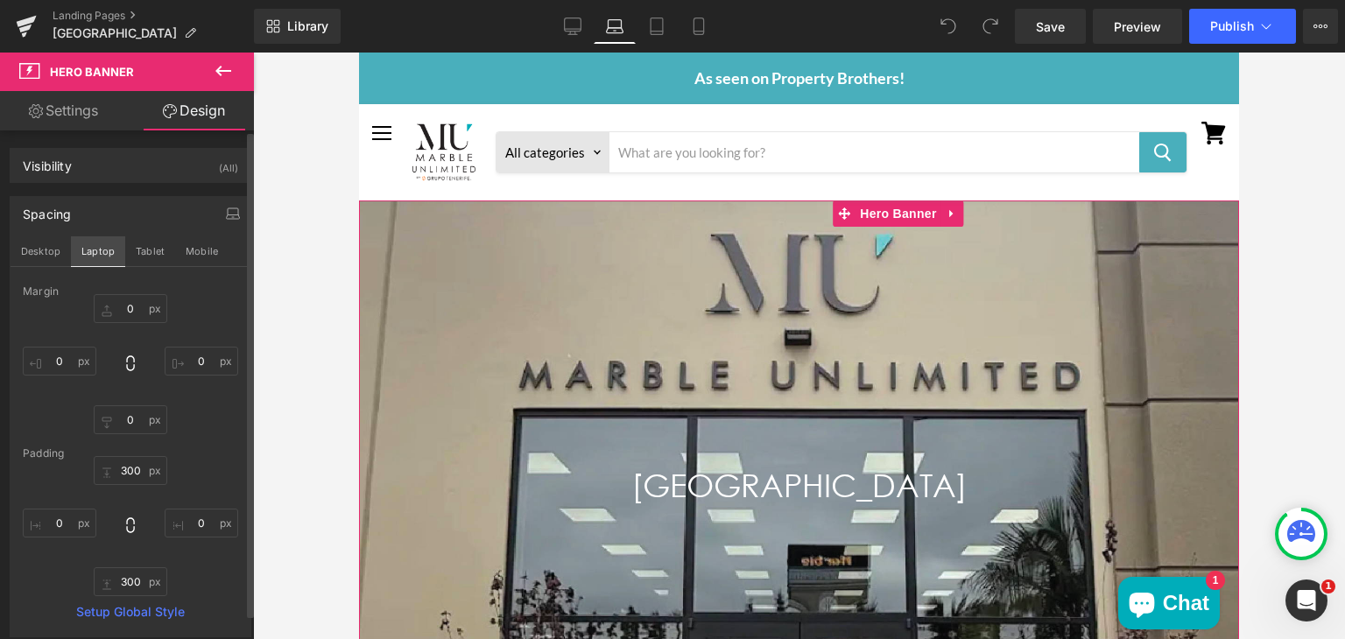
type input "0"
type input "300"
type input "0"
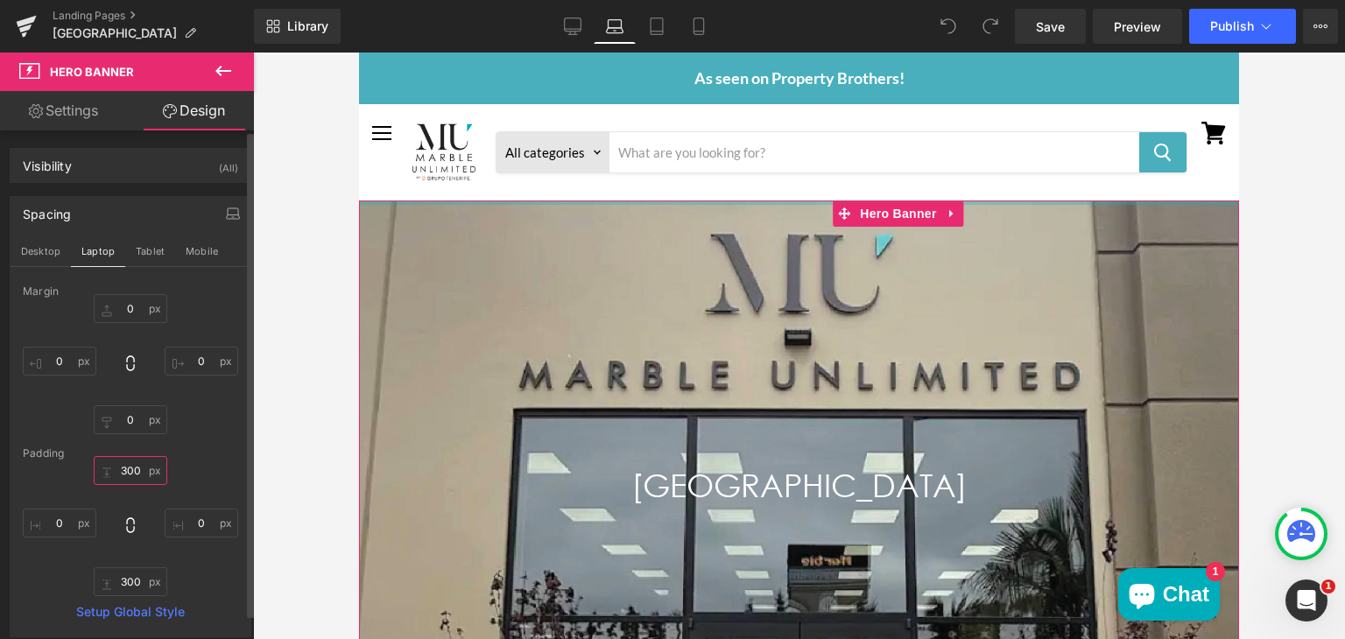
click at [132, 474] on input "300" at bounding box center [131, 470] width 74 height 29
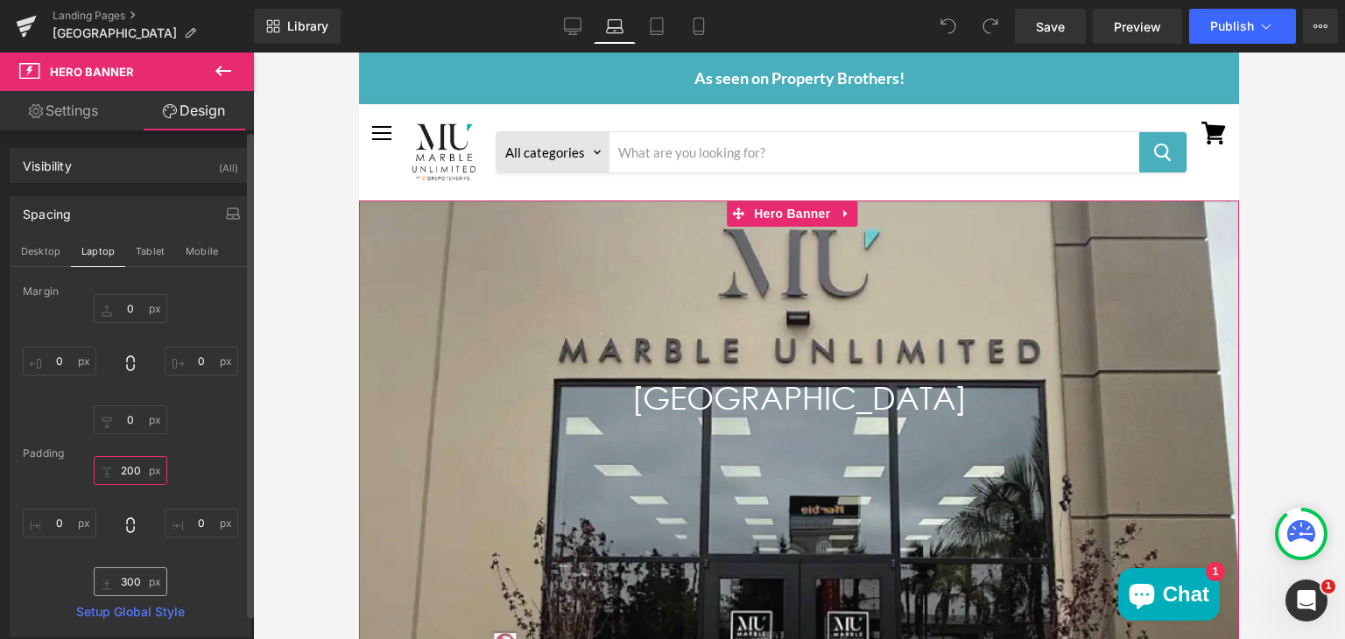
type input "200"
click at [127, 580] on input "300" at bounding box center [131, 581] width 74 height 29
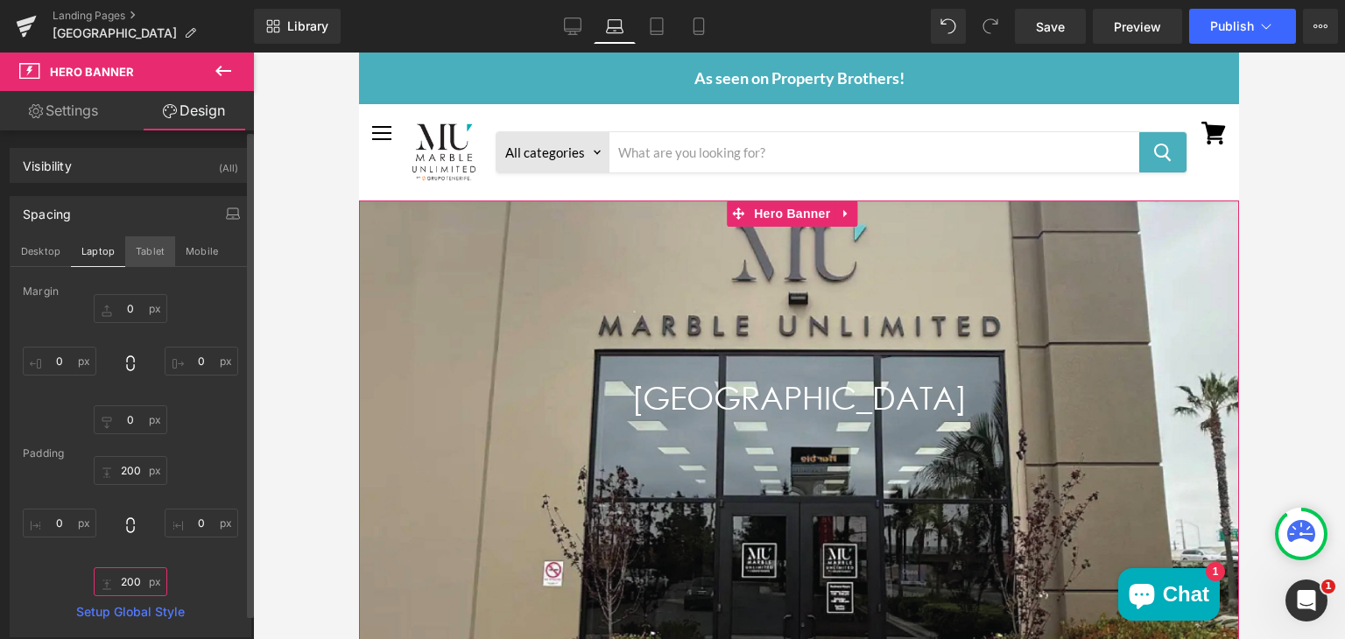
type input "200"
click at [143, 253] on button "Tablet" at bounding box center [150, 251] width 50 height 30
type input "0"
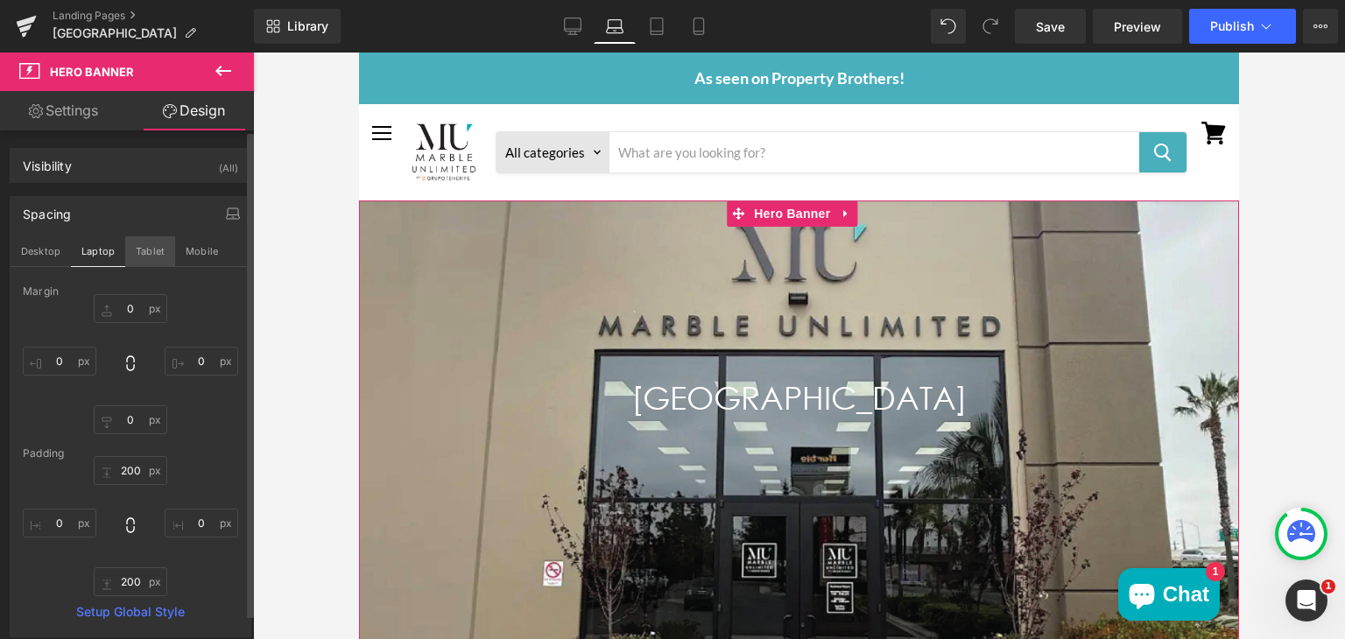
type input "0"
type input "200"
type input "0"
type input "200"
type input "0"
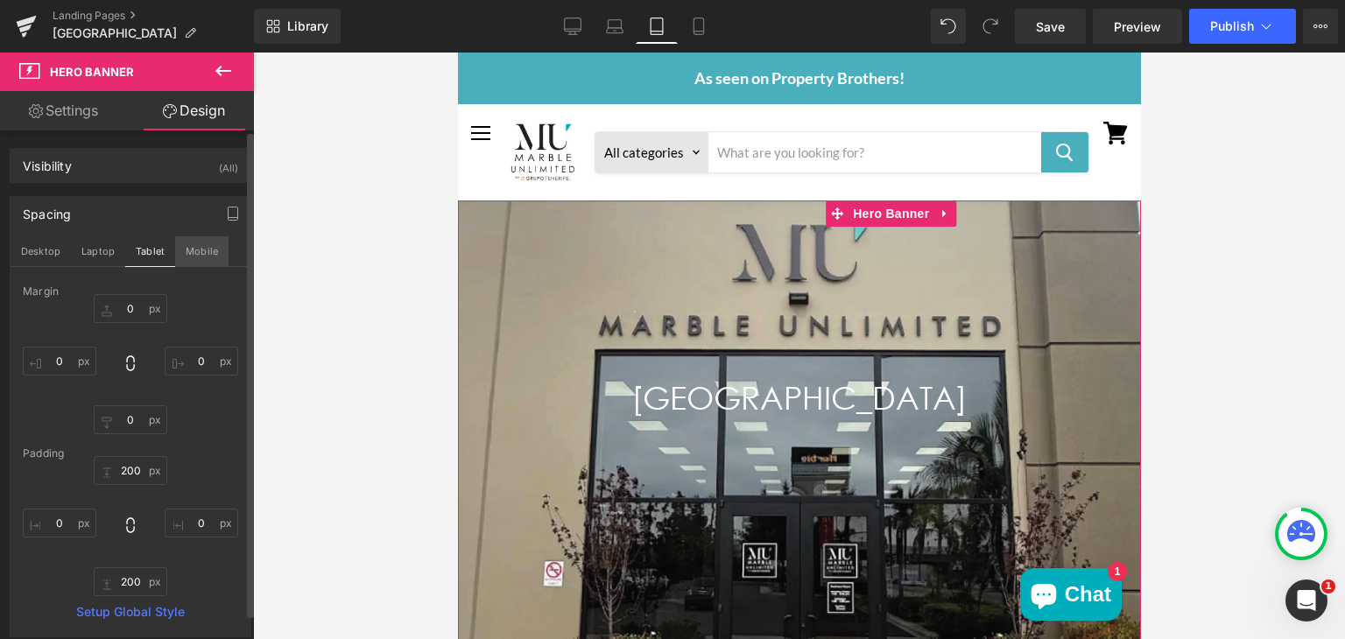
click at [189, 250] on button "Mobile" at bounding box center [201, 251] width 53 height 30
type input "0"
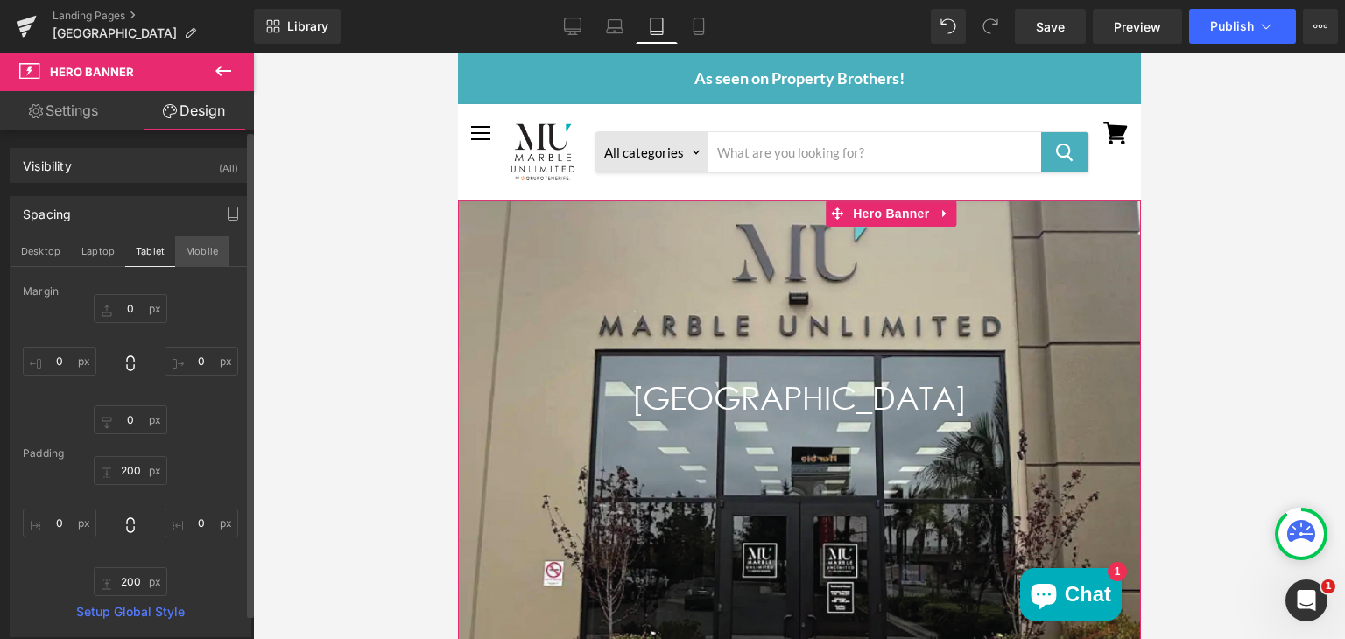
type input "200"
type input "0"
type input "200"
type input "0"
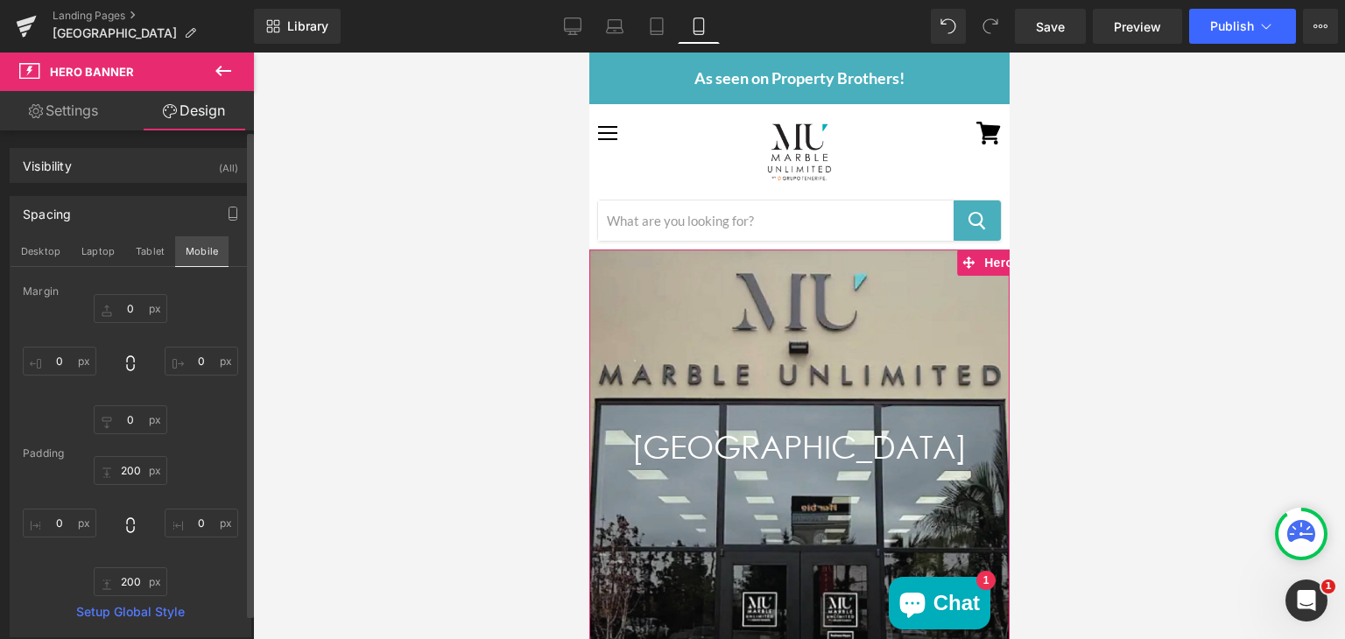
scroll to position [49, 0]
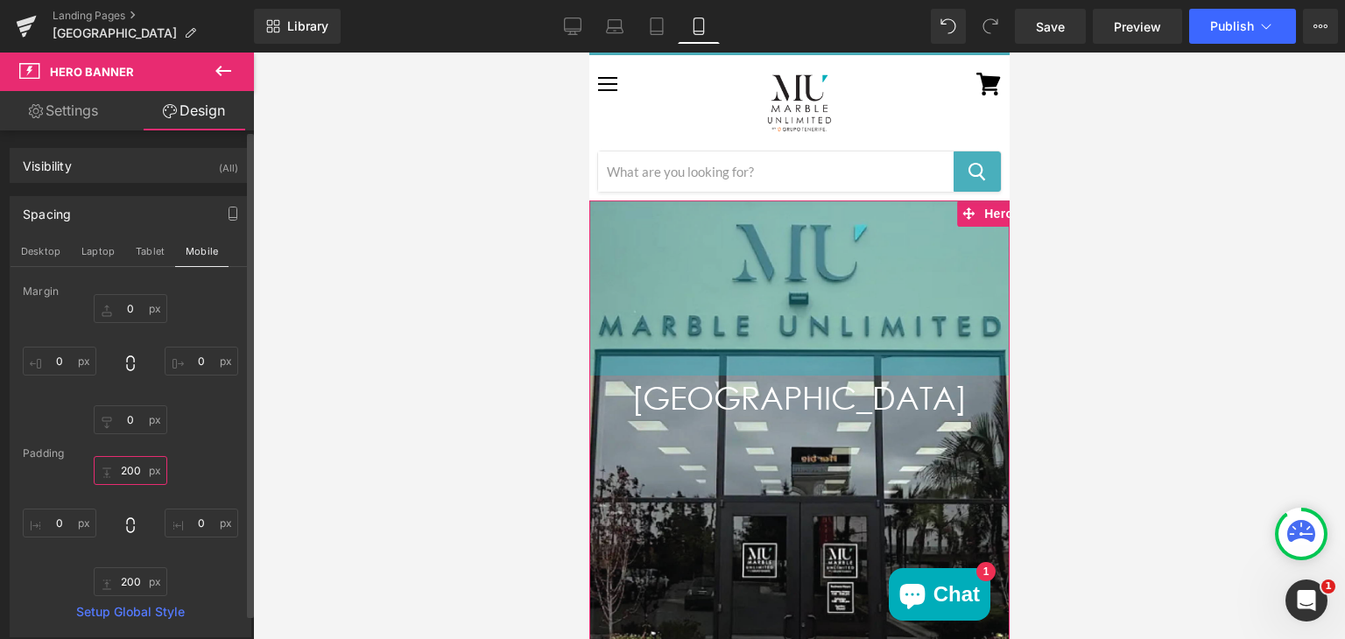
click at [135, 467] on input "200" at bounding box center [131, 470] width 74 height 29
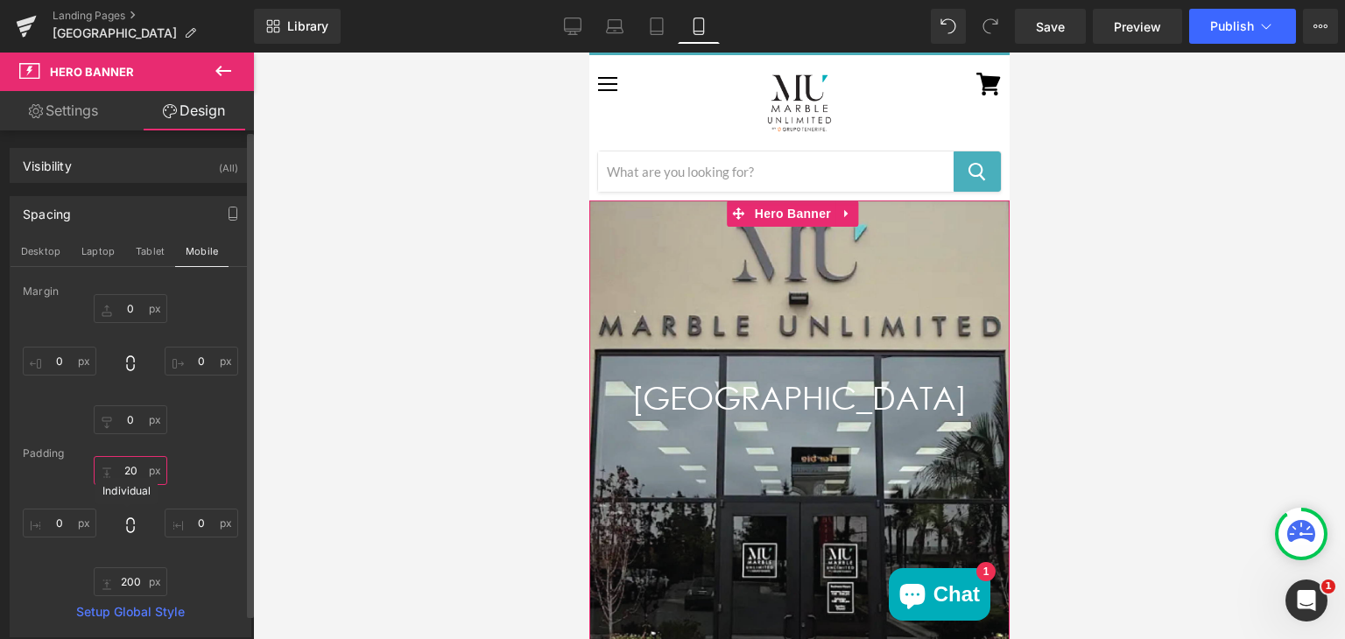
type input "2"
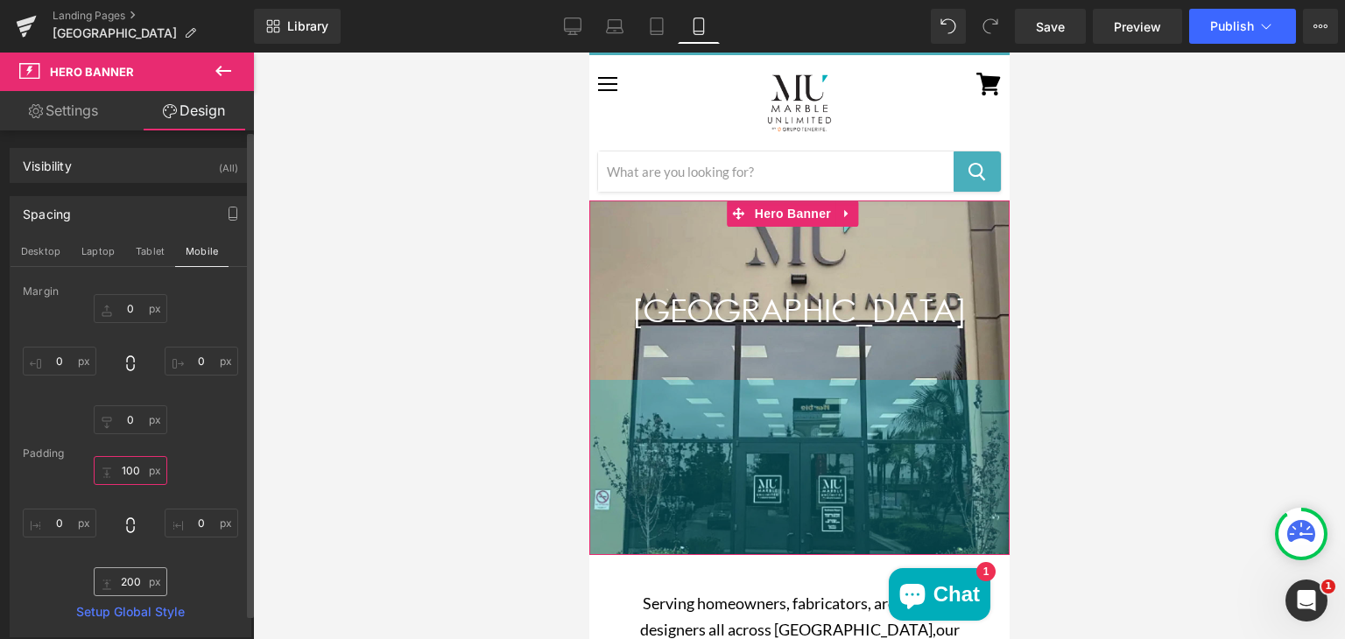
type input "100"
click at [127, 586] on input "200" at bounding box center [131, 581] width 74 height 29
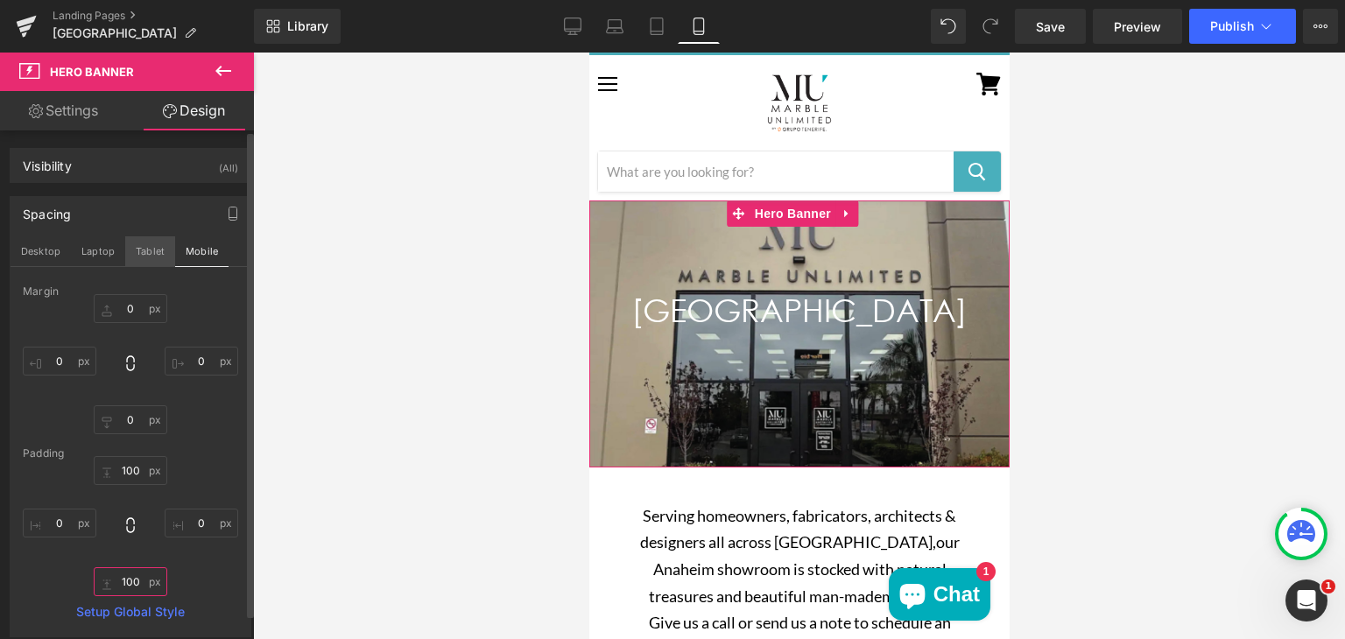
type input "100"
click at [143, 246] on button "Tablet" at bounding box center [150, 251] width 50 height 30
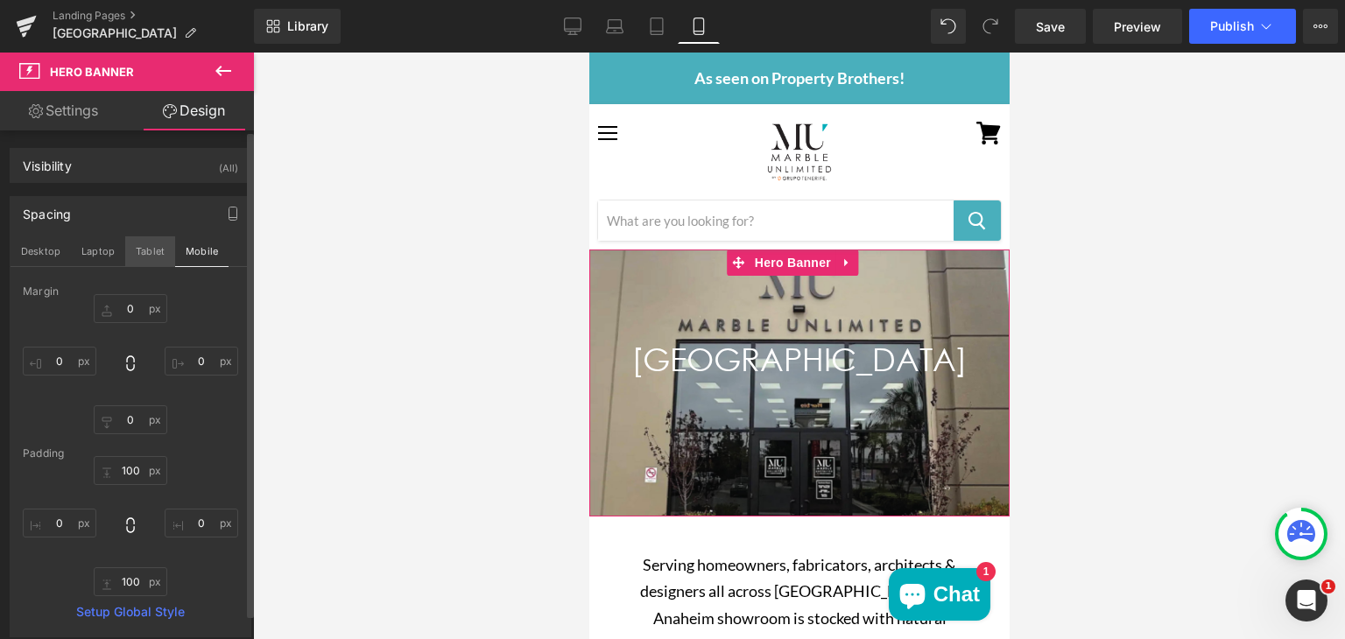
type input "0"
type input "200"
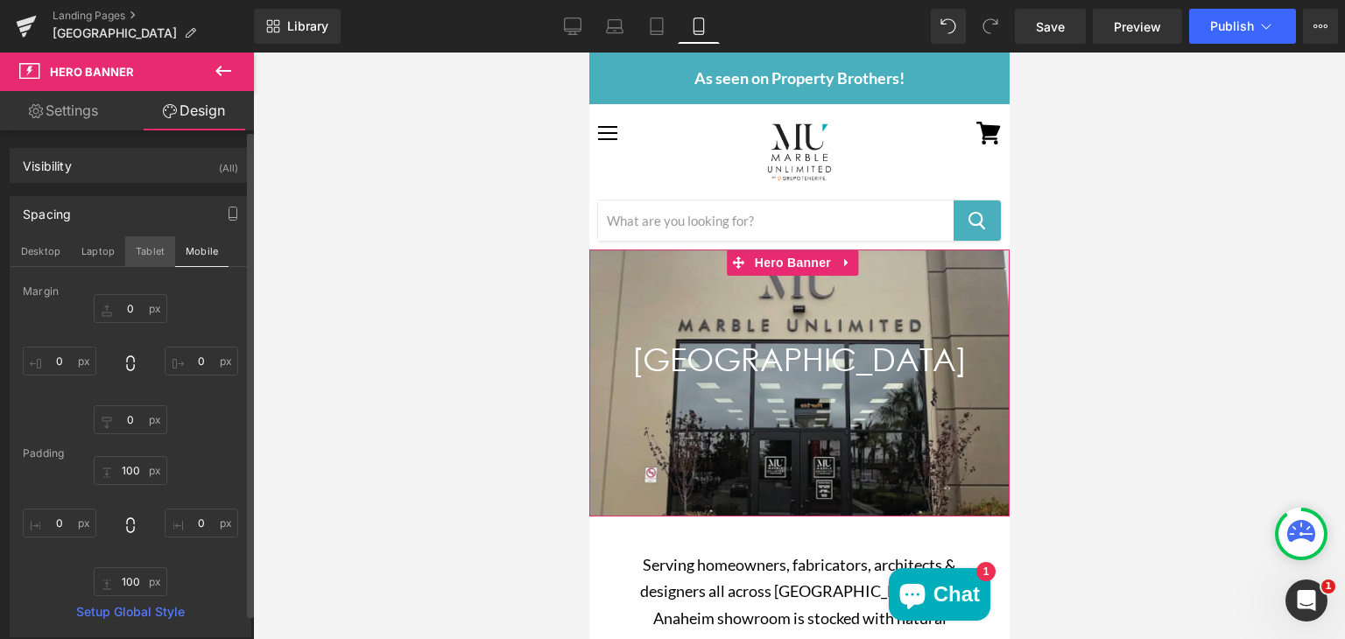
type input "0"
type input "200"
type input "0"
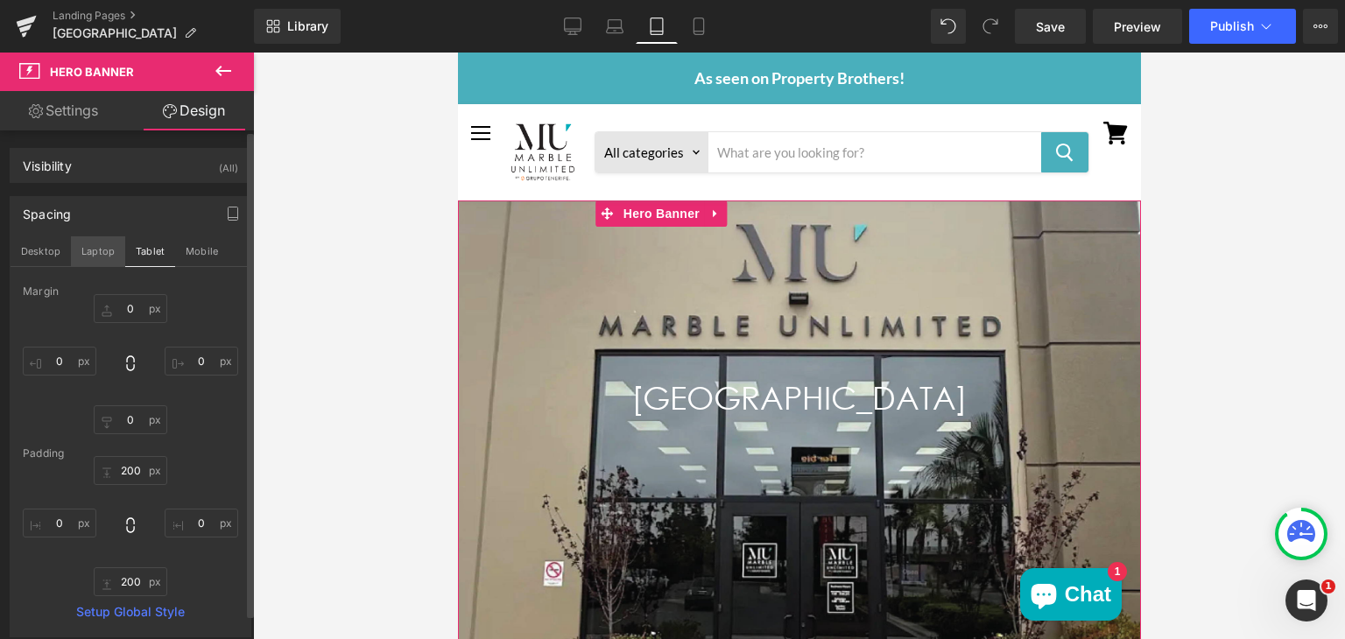
click at [105, 246] on button "Laptop" at bounding box center [98, 251] width 54 height 30
type input "0"
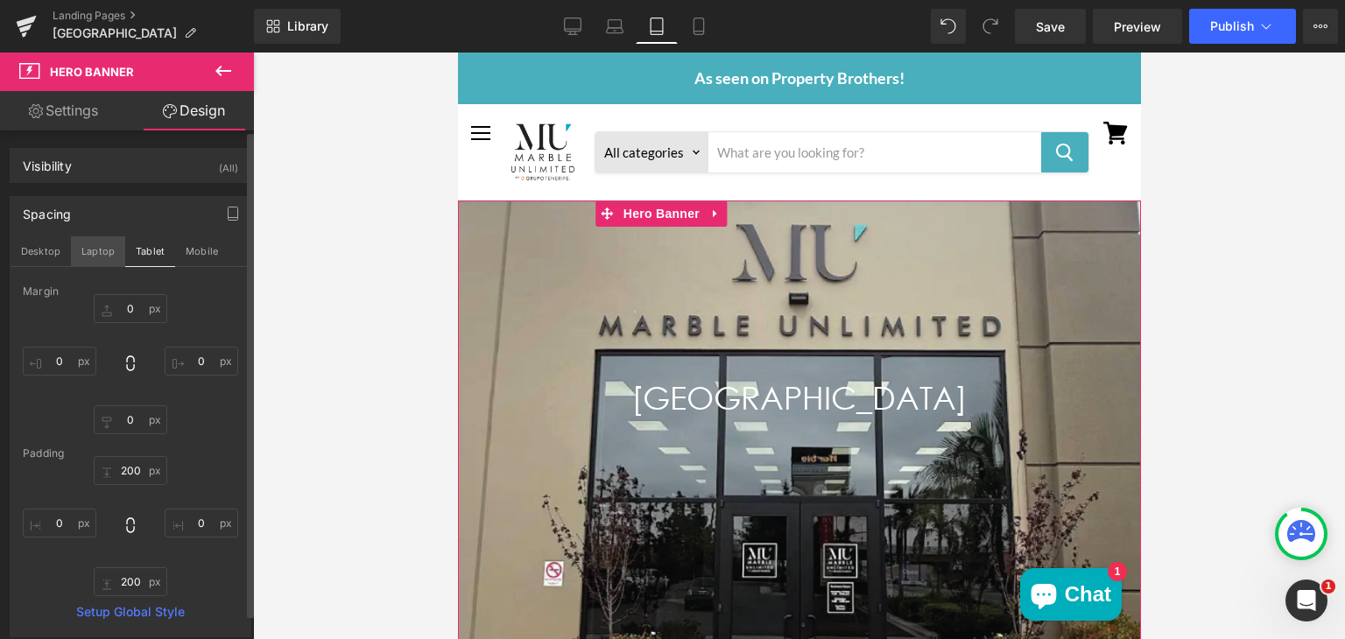
type input "200"
type input "0"
type input "200"
type input "0"
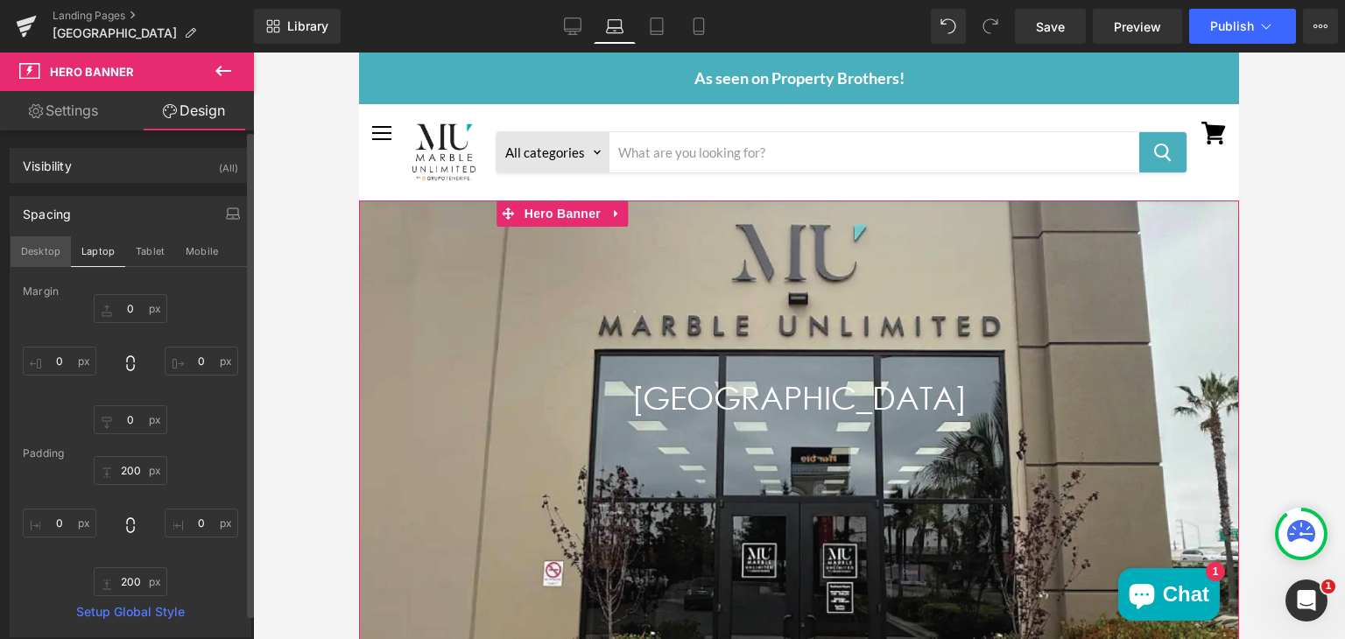
click at [39, 250] on button "Desktop" at bounding box center [41, 251] width 60 height 30
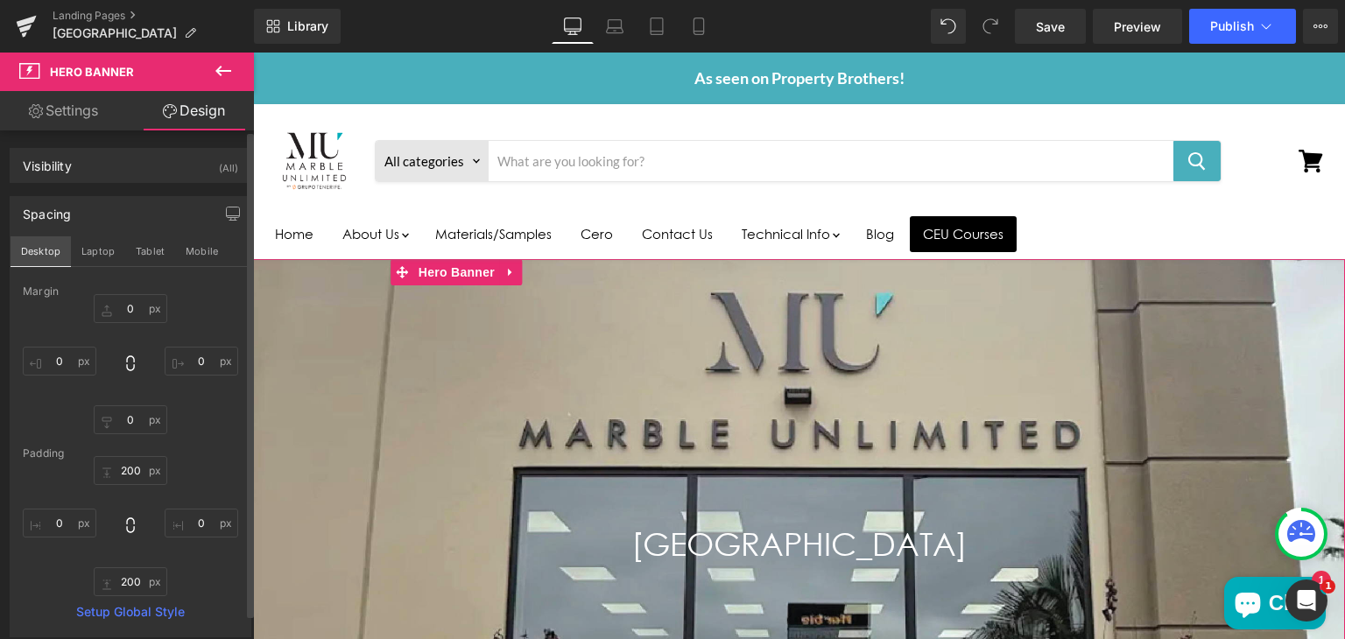
type input "0"
type input "300"
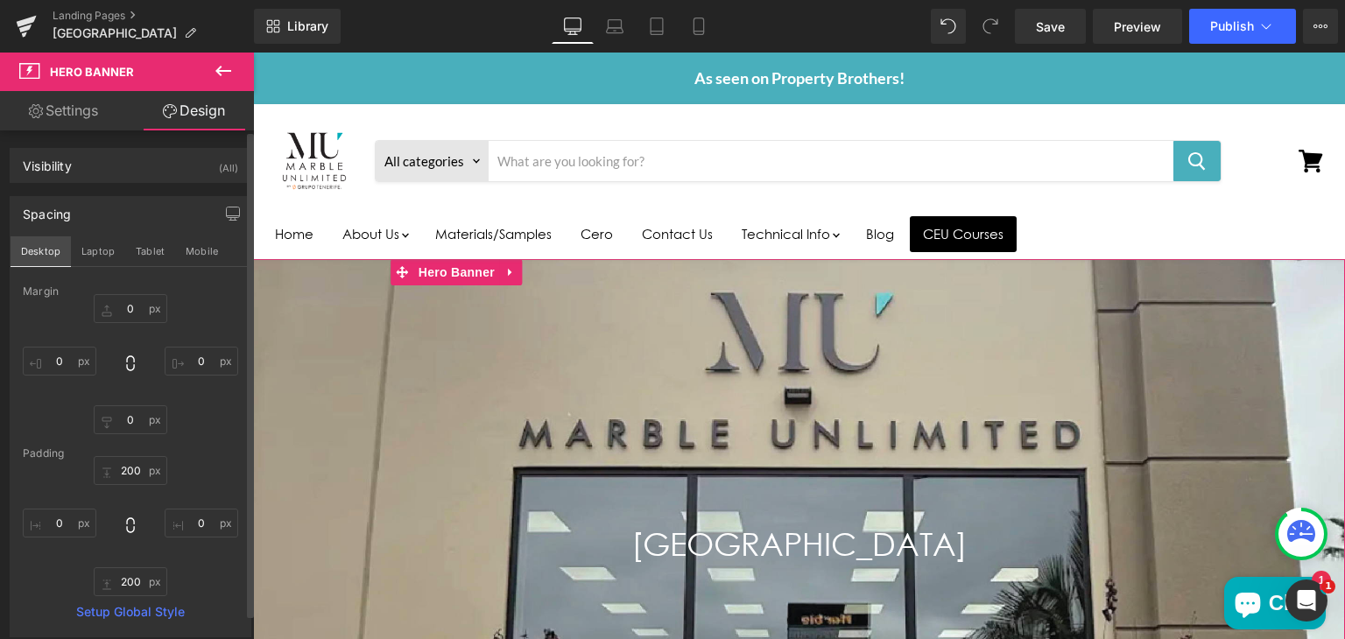
type input "0"
type input "300"
type input "0"
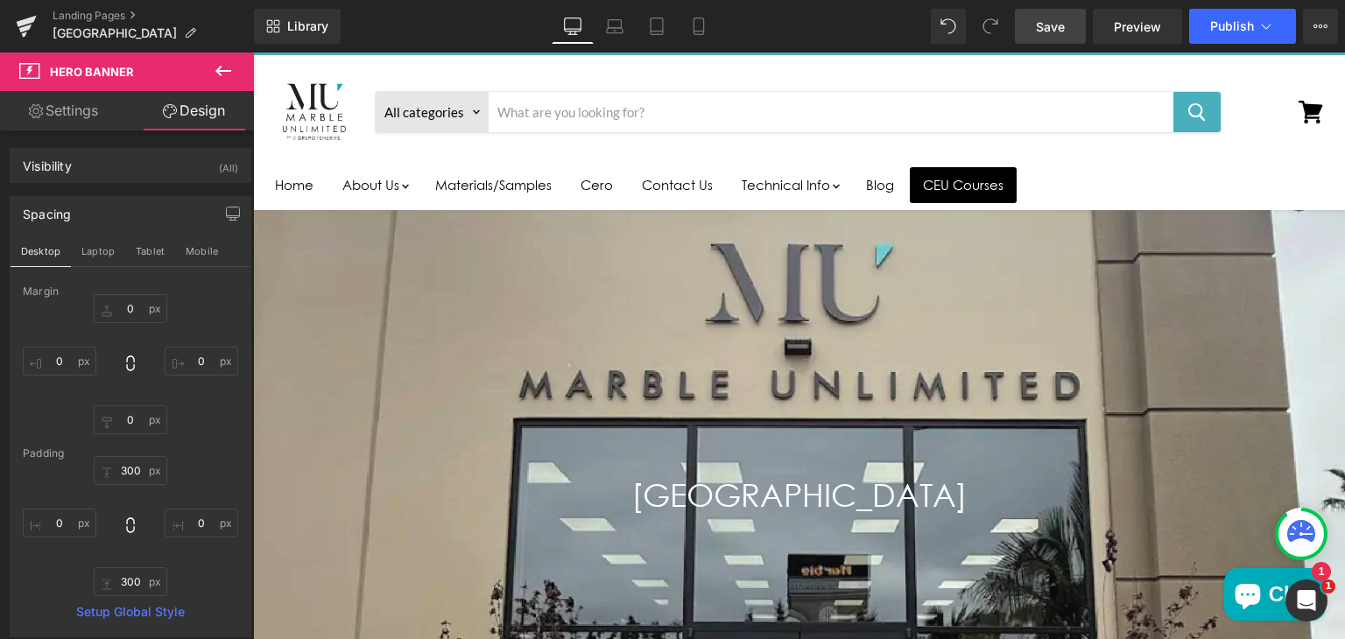
click at [1038, 24] on span "Save" at bounding box center [1050, 27] width 29 height 18
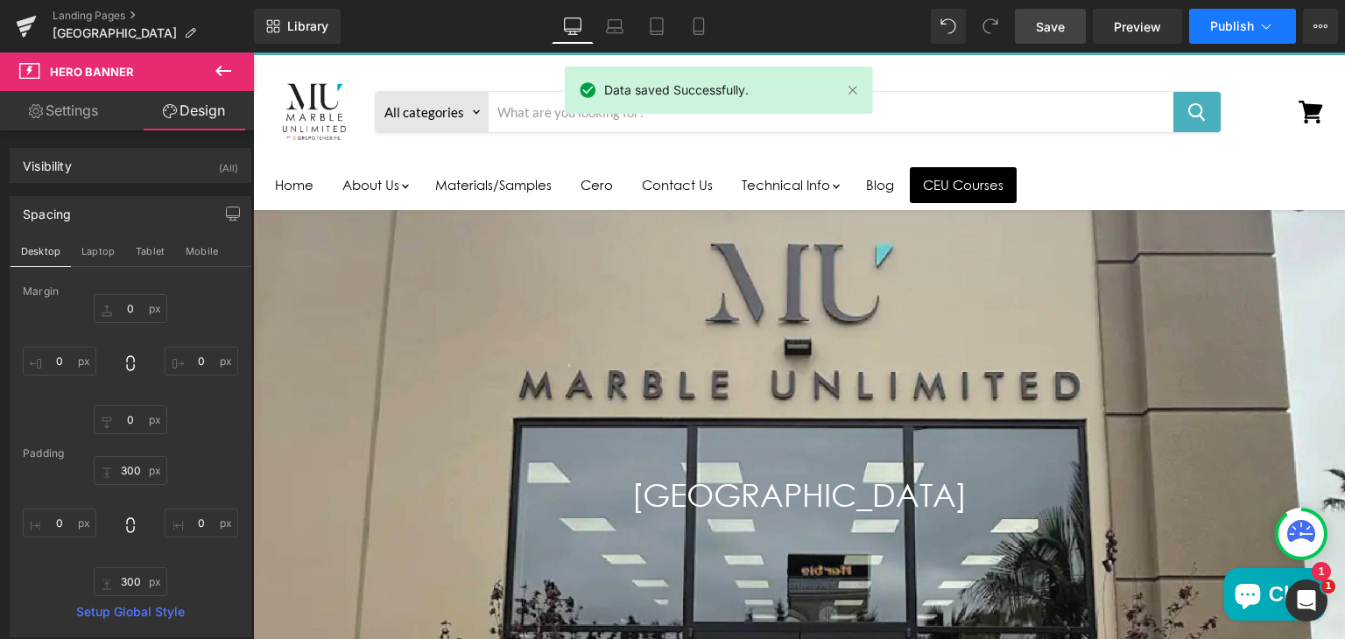
click at [1217, 14] on button "Publish" at bounding box center [1242, 26] width 107 height 35
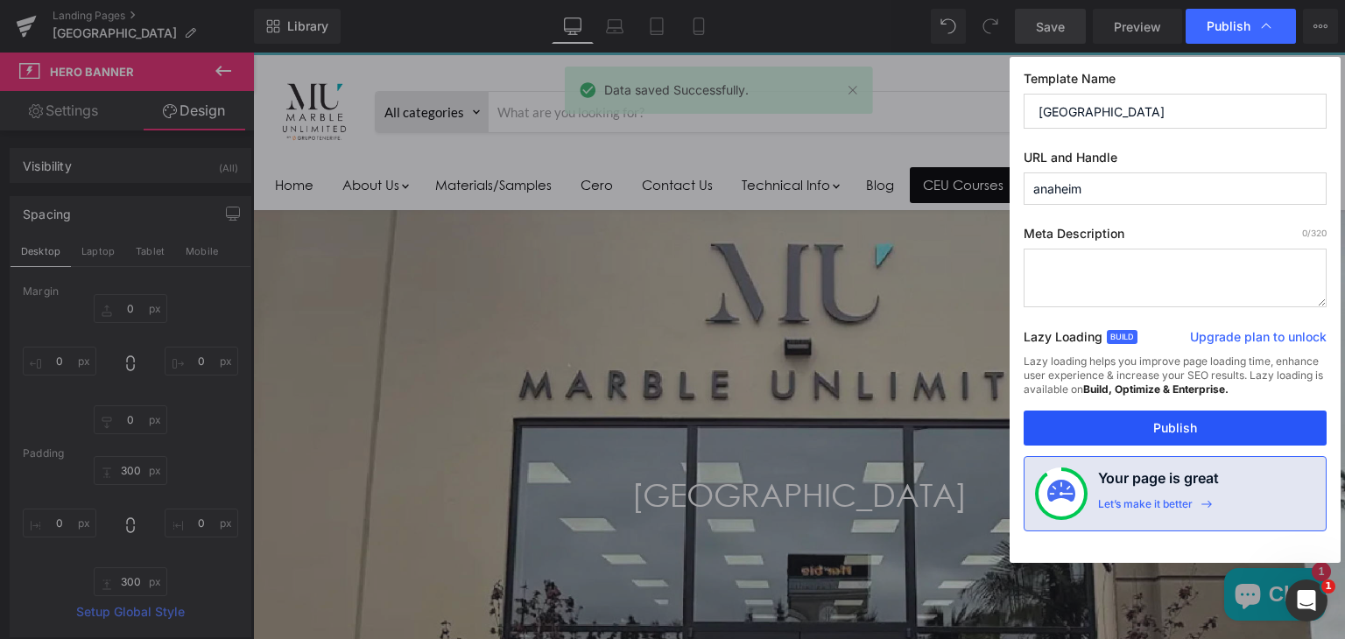
click at [1100, 430] on button "Publish" at bounding box center [1175, 428] width 303 height 35
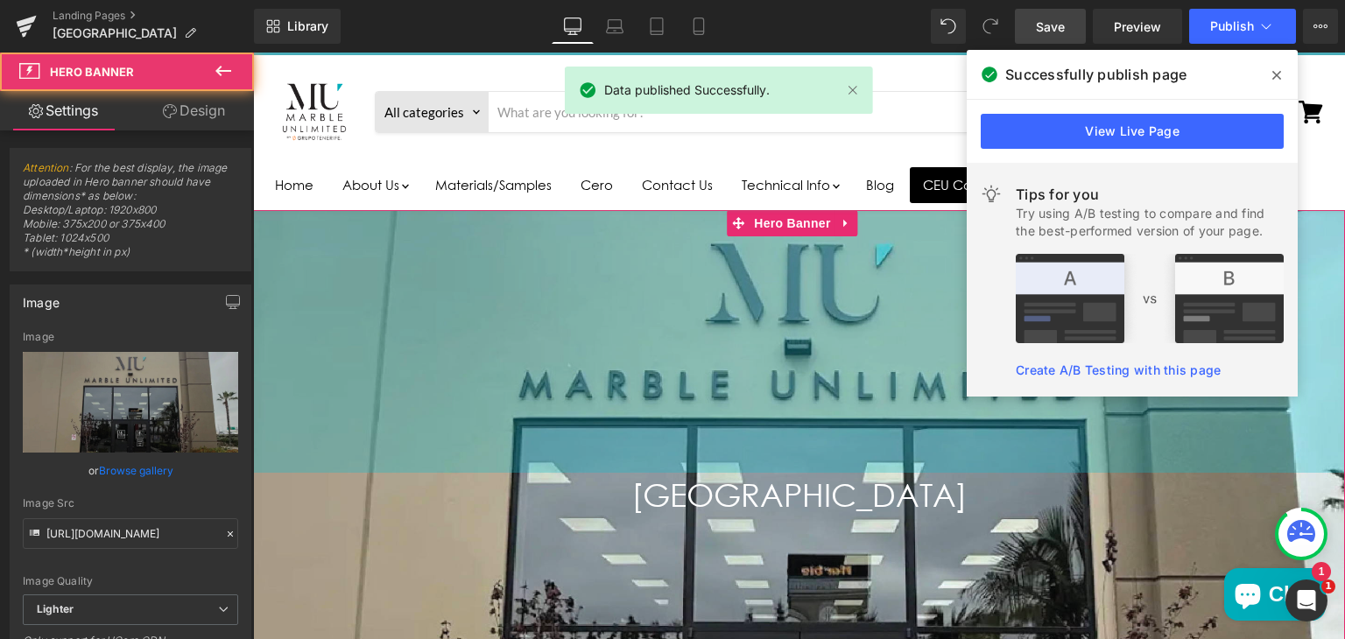
drag, startPoint x: 1353, startPoint y: 483, endPoint x: 1096, endPoint y: 190, distance: 389.1
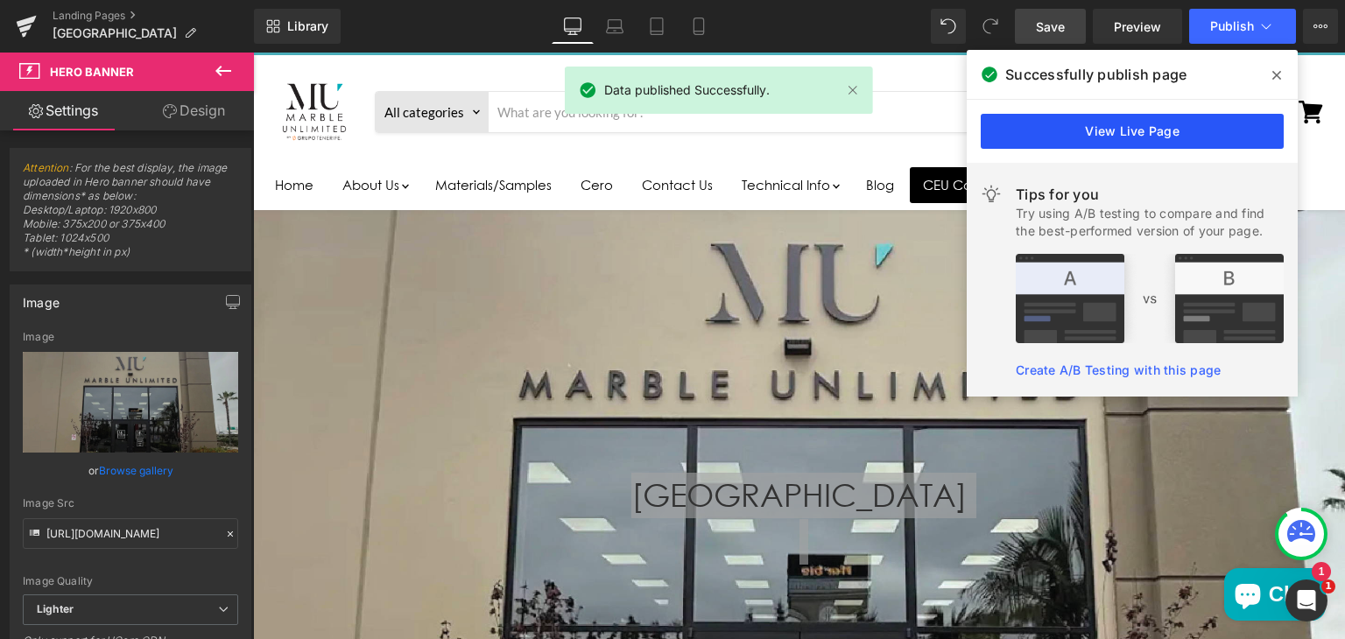
click at [1068, 130] on link "View Live Page" at bounding box center [1132, 131] width 303 height 35
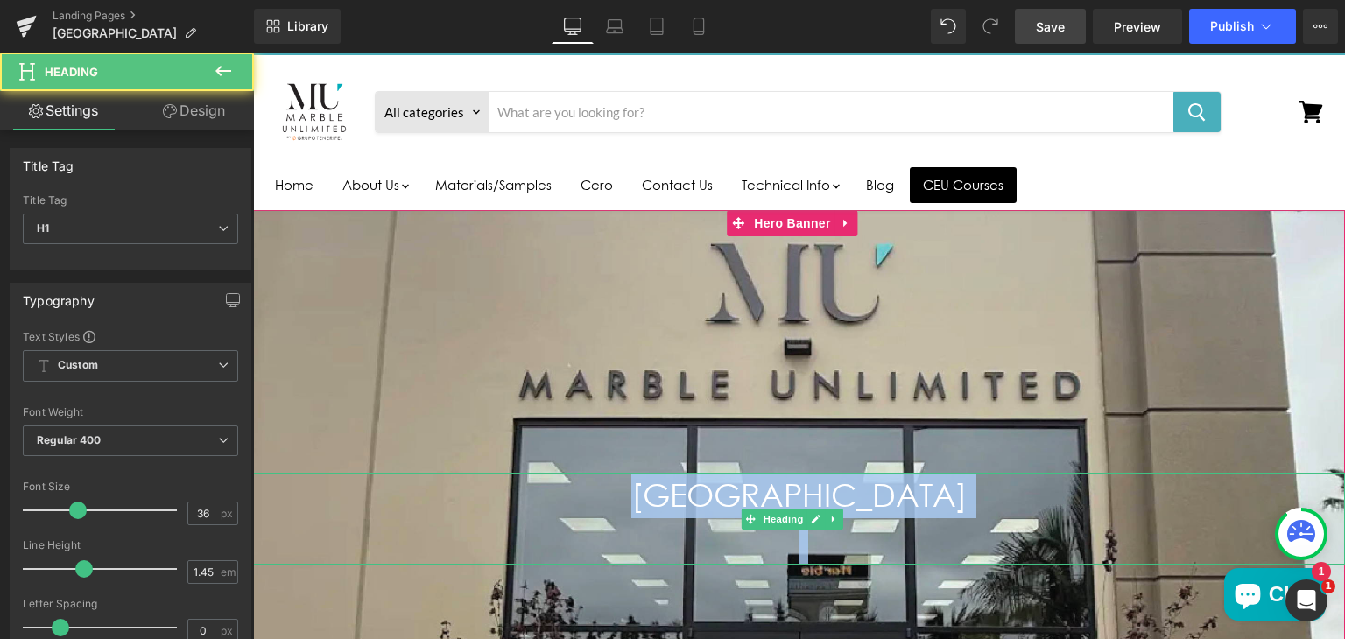
click at [768, 477] on h1 "ANAHEIM" at bounding box center [799, 518] width 1092 height 91
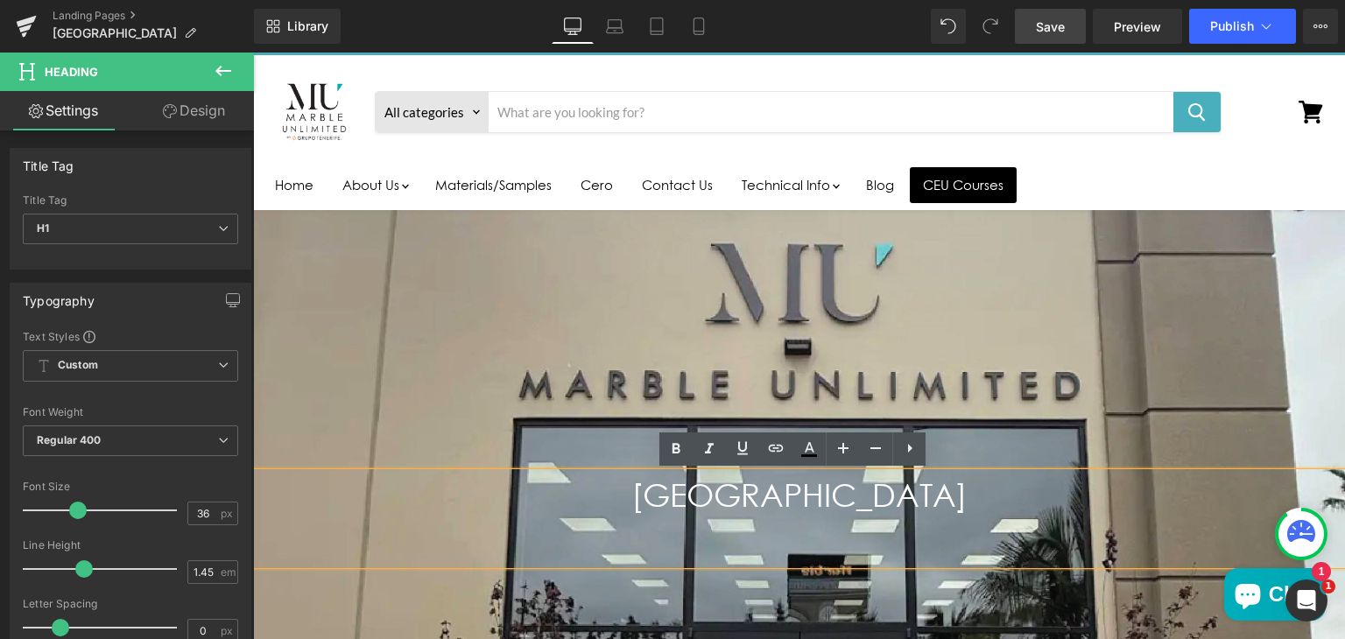
click at [545, 564] on div "ANAHEIM" at bounding box center [799, 518] width 1092 height 91
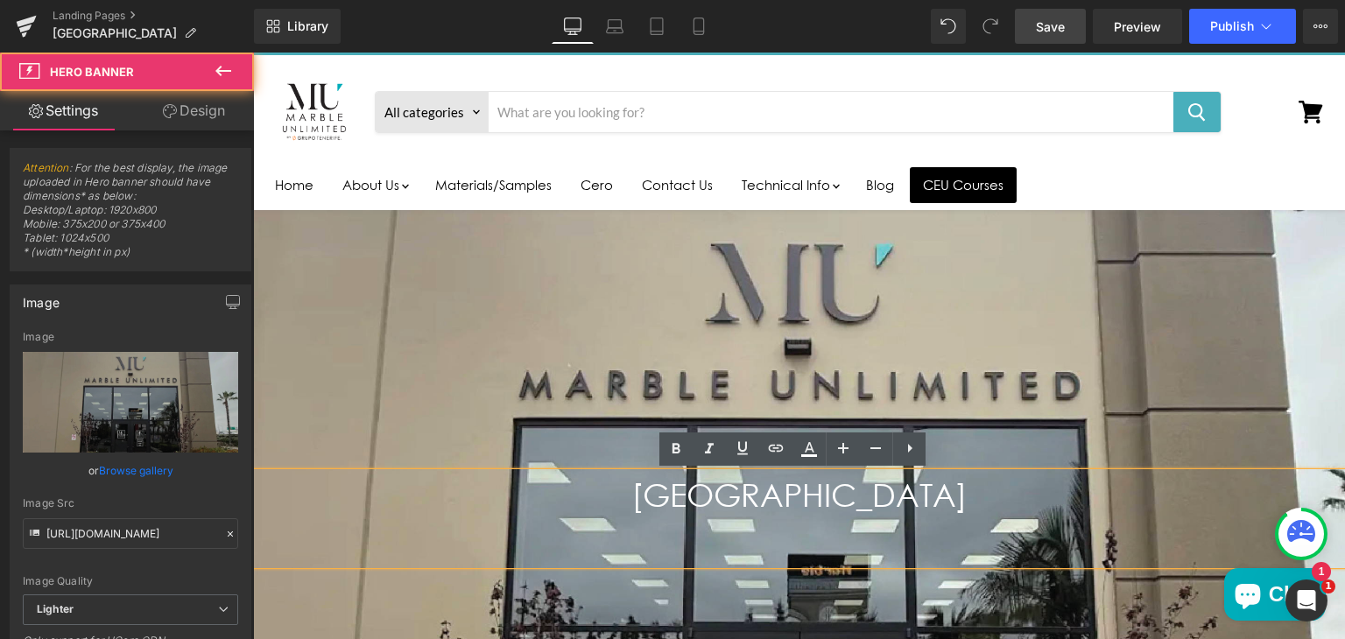
click at [496, 353] on div "Main content" at bounding box center [799, 518] width 1092 height 617
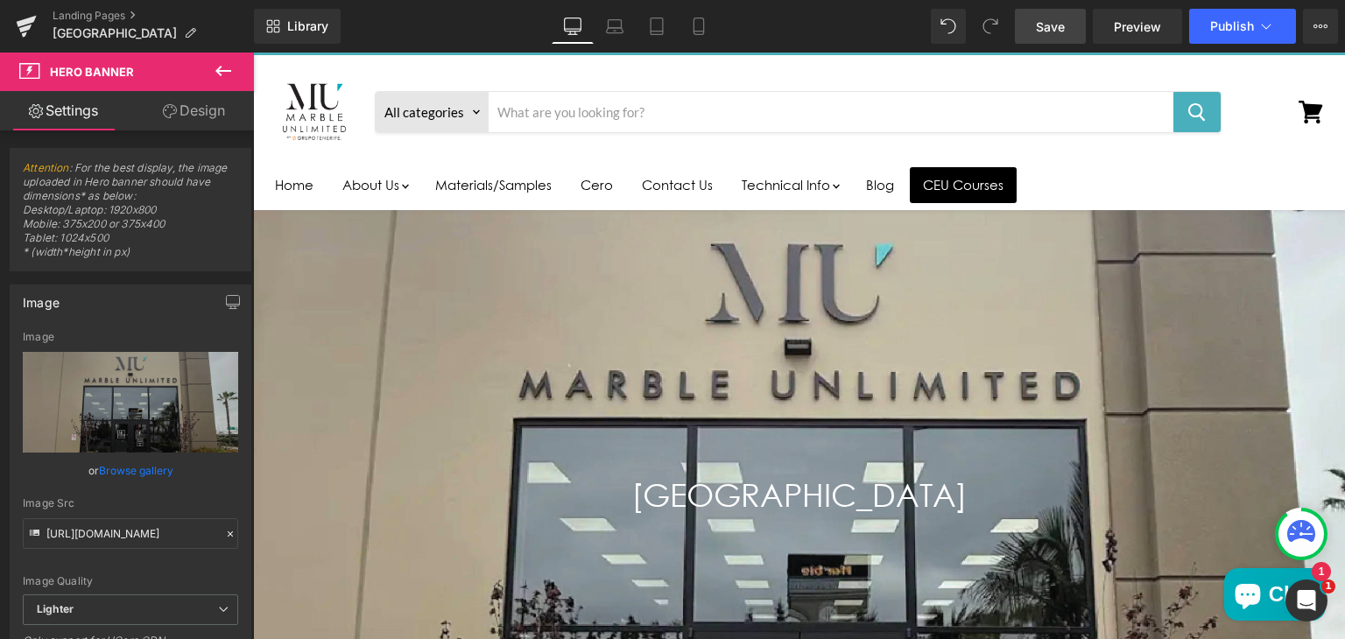
click at [1061, 21] on span "Save" at bounding box center [1050, 27] width 29 height 18
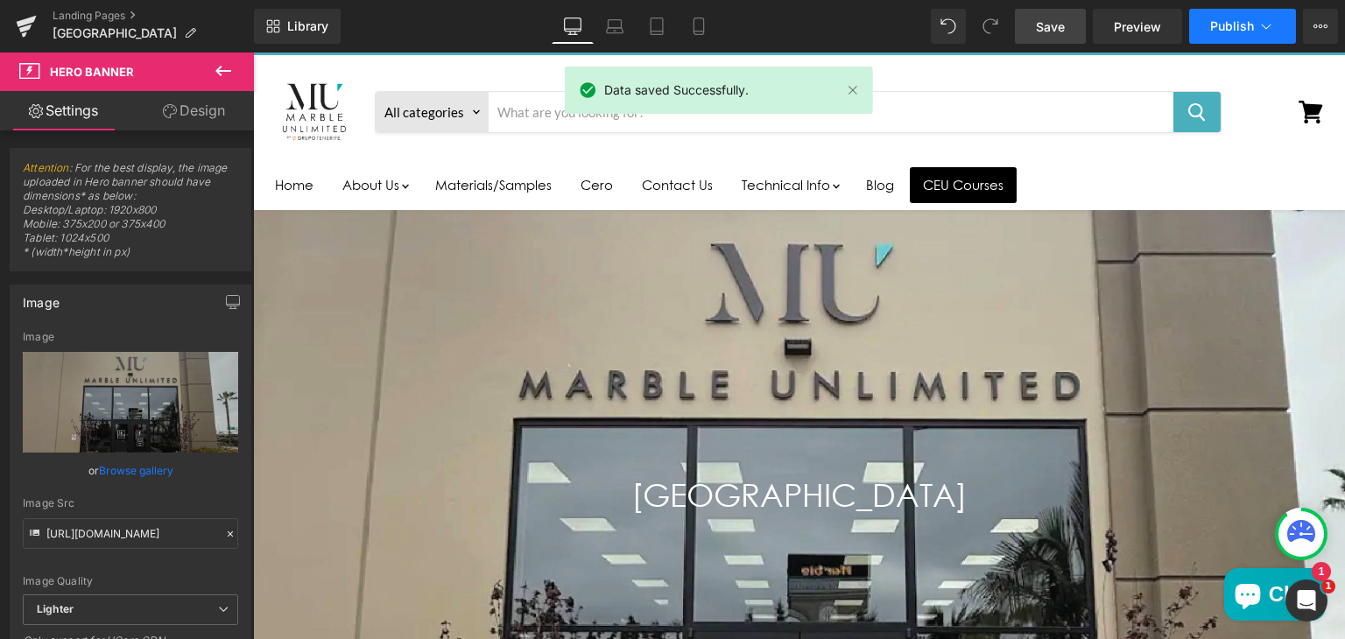
click at [1219, 30] on span "Publish" at bounding box center [1232, 26] width 44 height 14
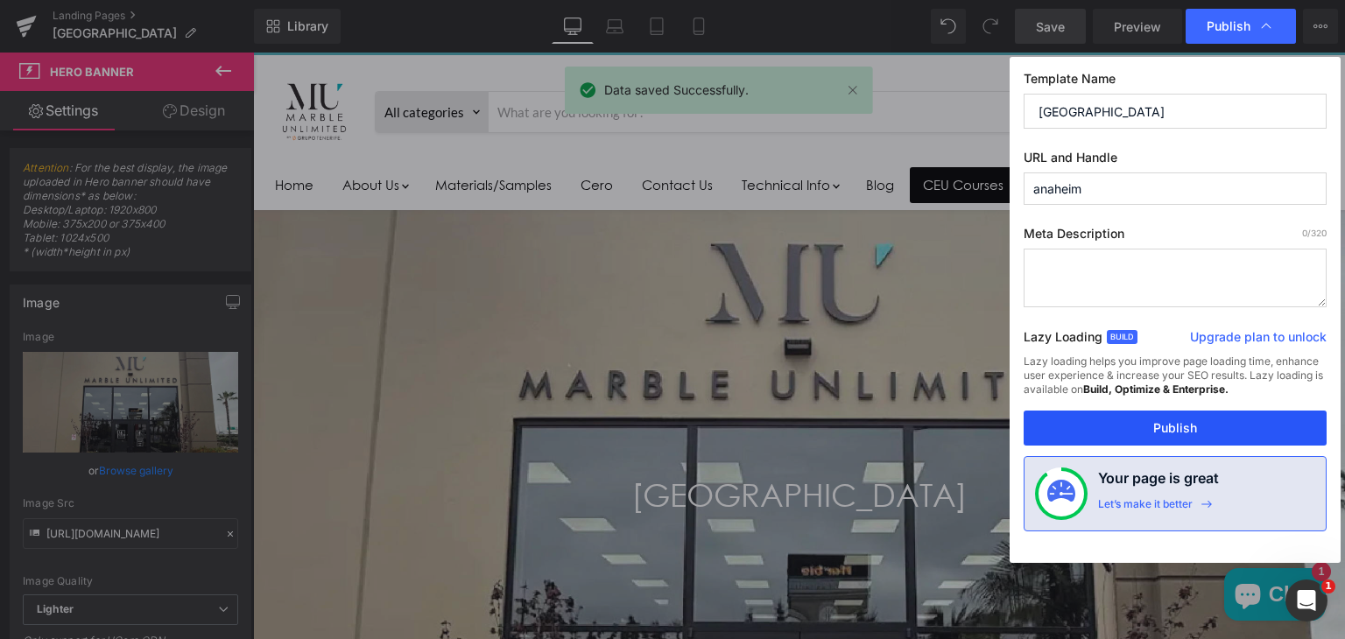
click at [1090, 424] on button "Publish" at bounding box center [1175, 428] width 303 height 35
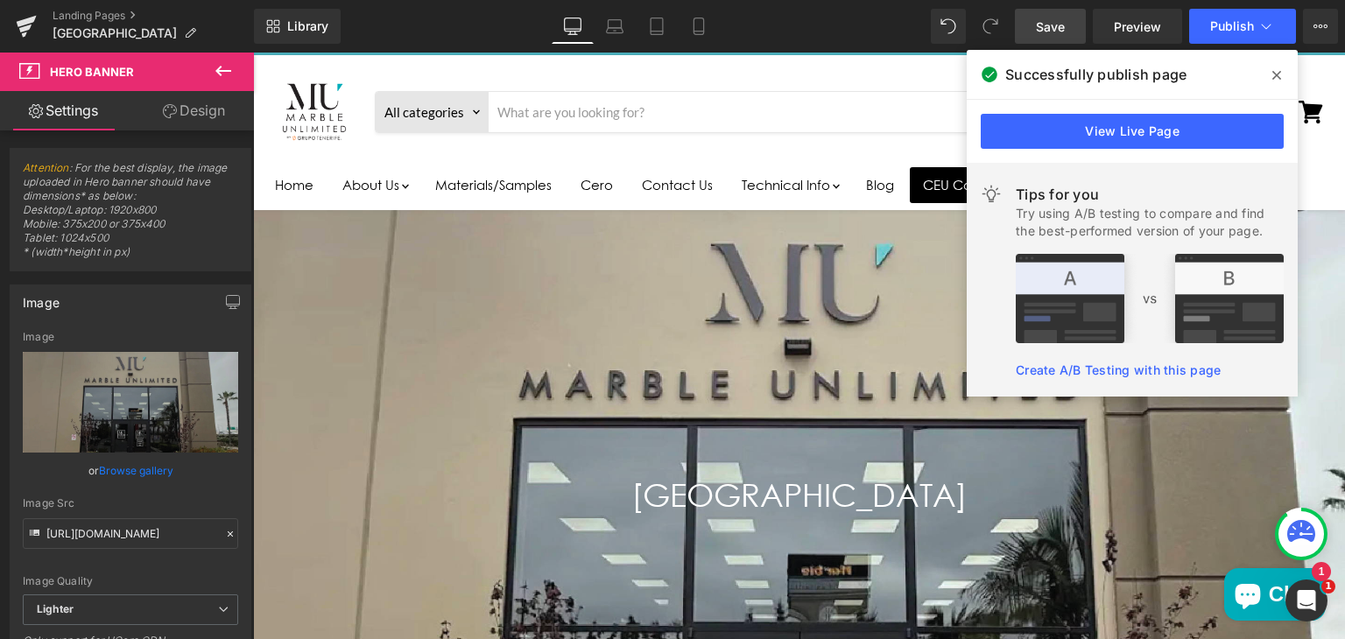
click at [1270, 72] on span at bounding box center [1277, 75] width 28 height 28
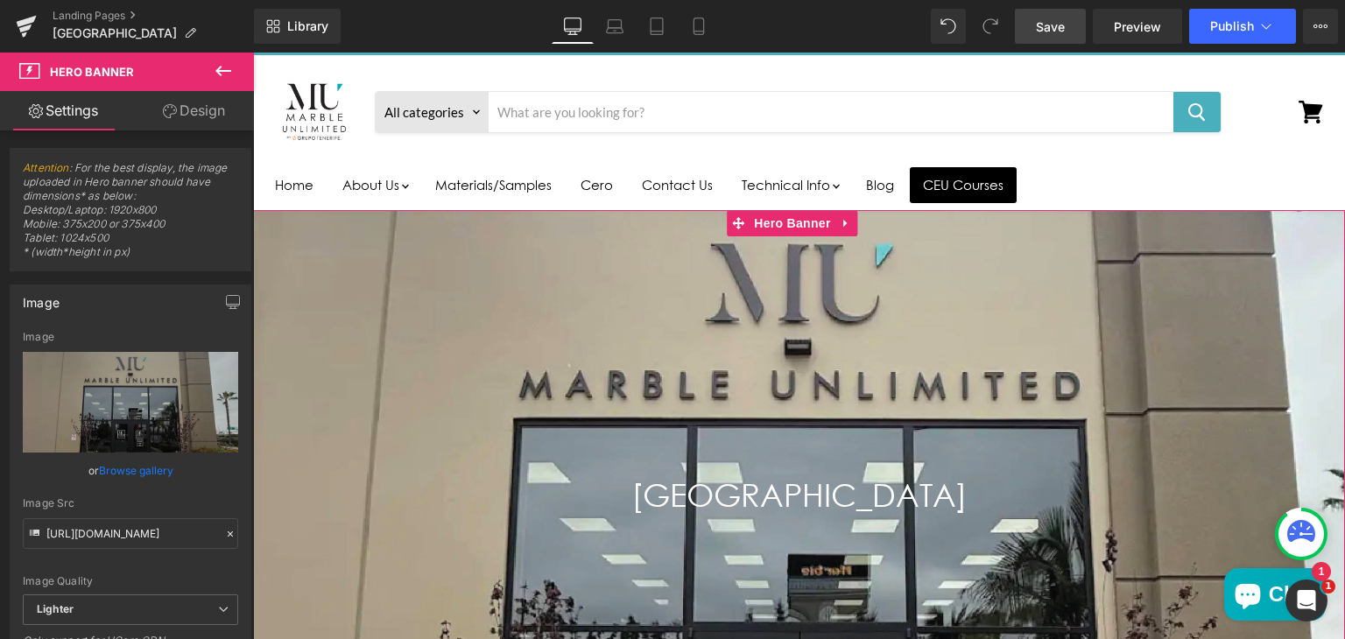
click at [211, 111] on link "Design" at bounding box center [193, 110] width 127 height 39
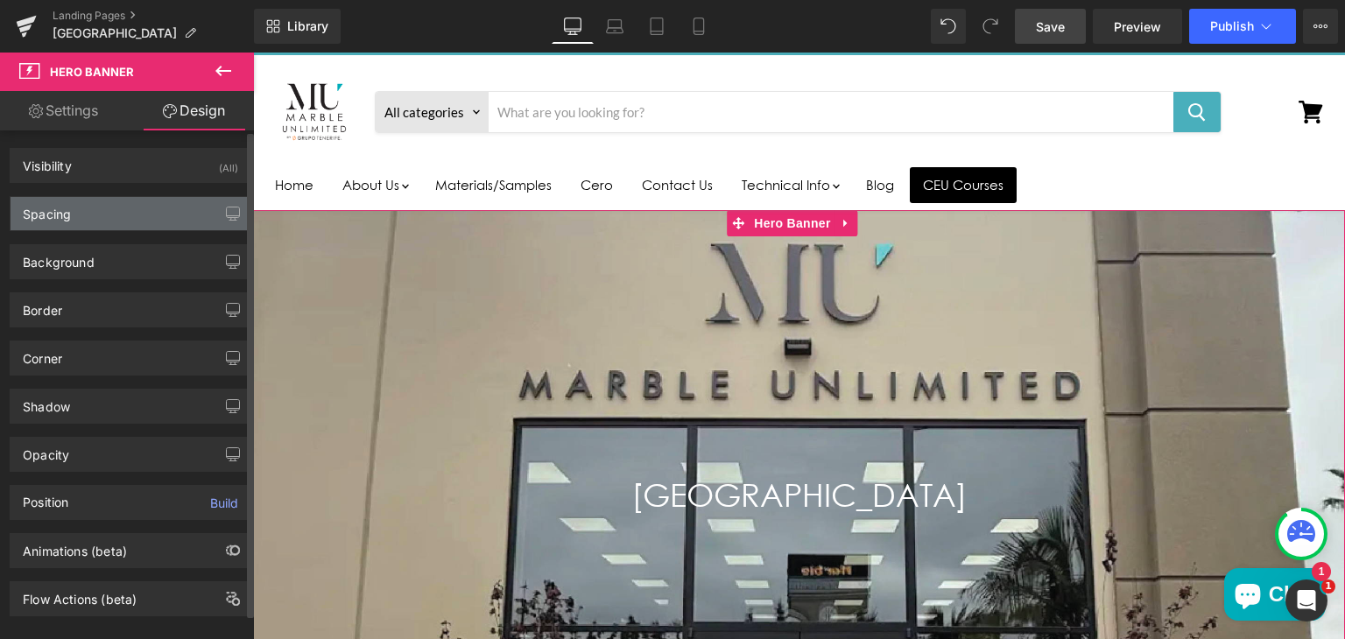
click at [92, 213] on div "Spacing" at bounding box center [131, 213] width 240 height 33
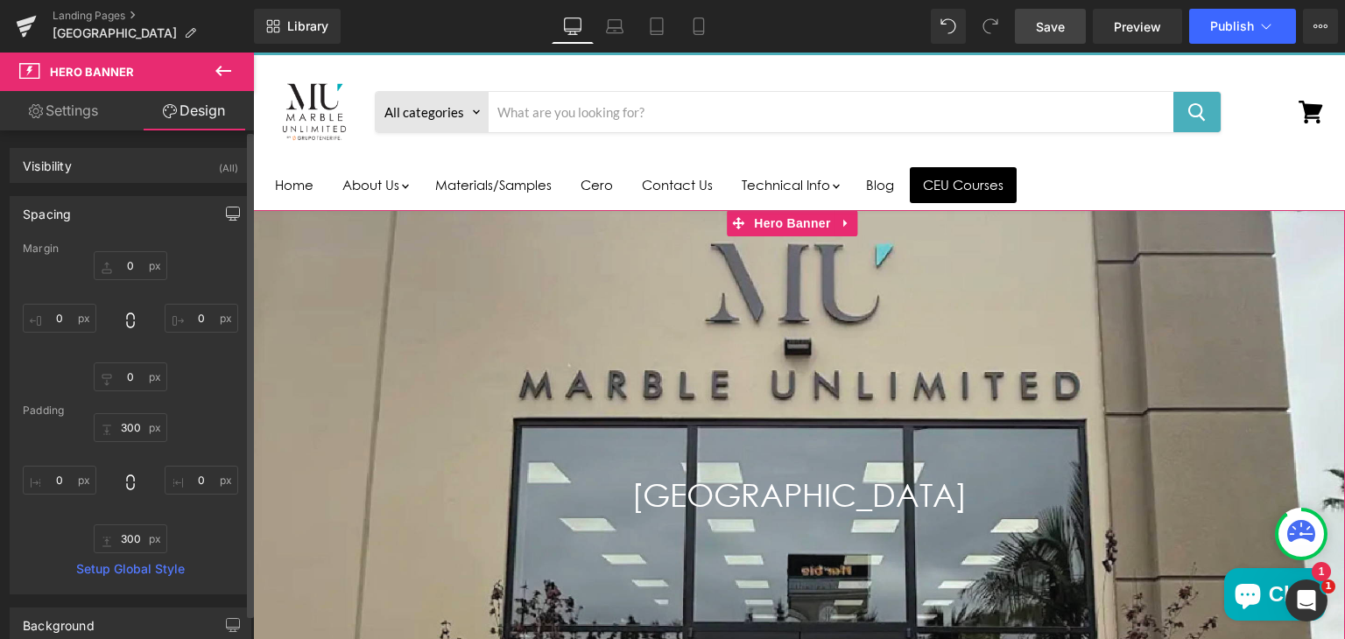
click at [219, 222] on button "button" at bounding box center [233, 213] width 28 height 33
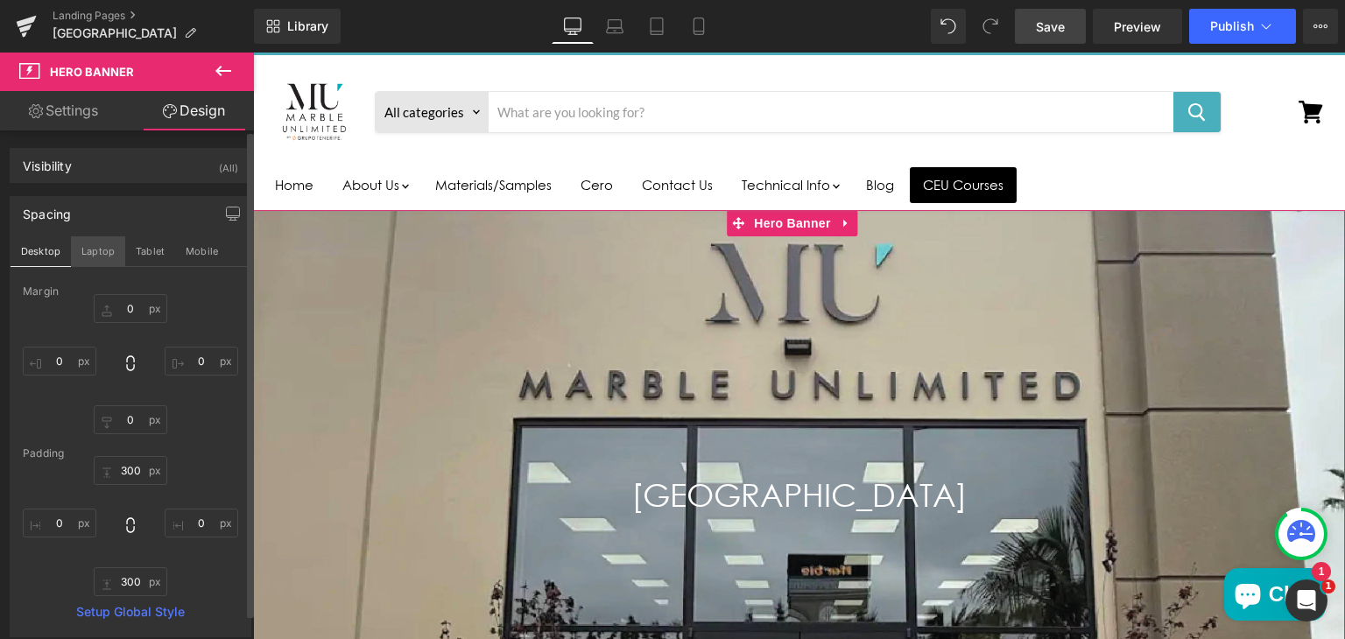
click at [80, 260] on button "Laptop" at bounding box center [98, 251] width 54 height 30
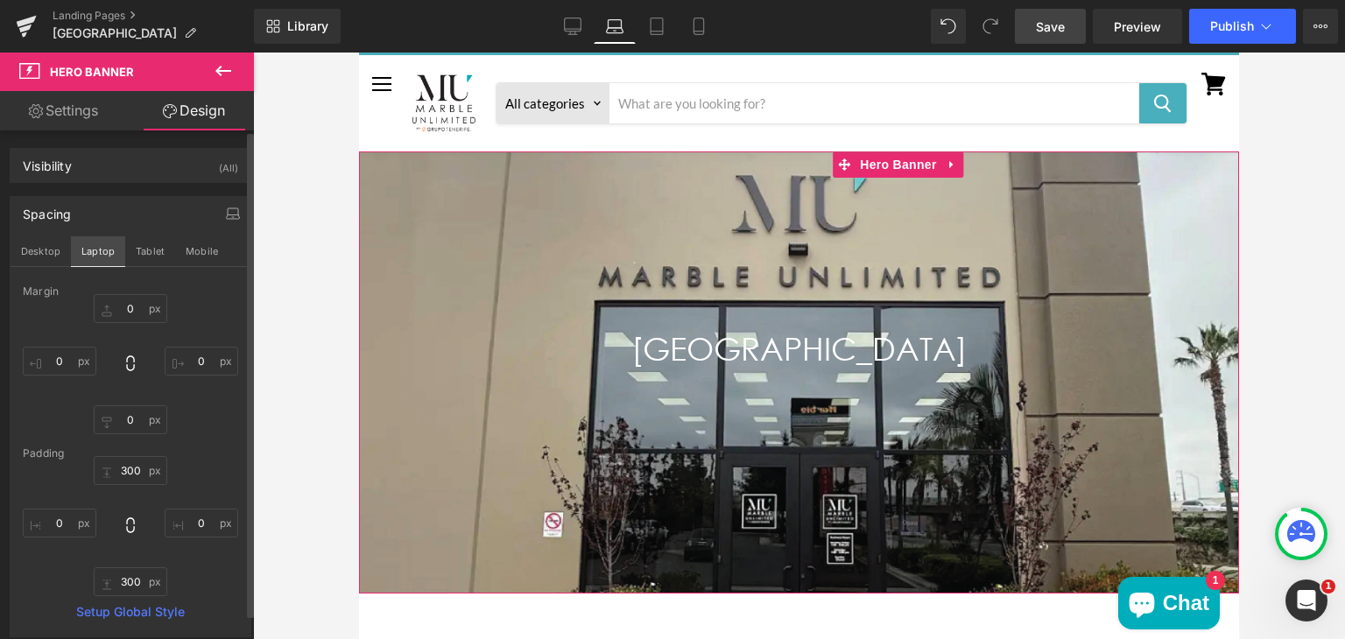
type input "0"
type input "200"
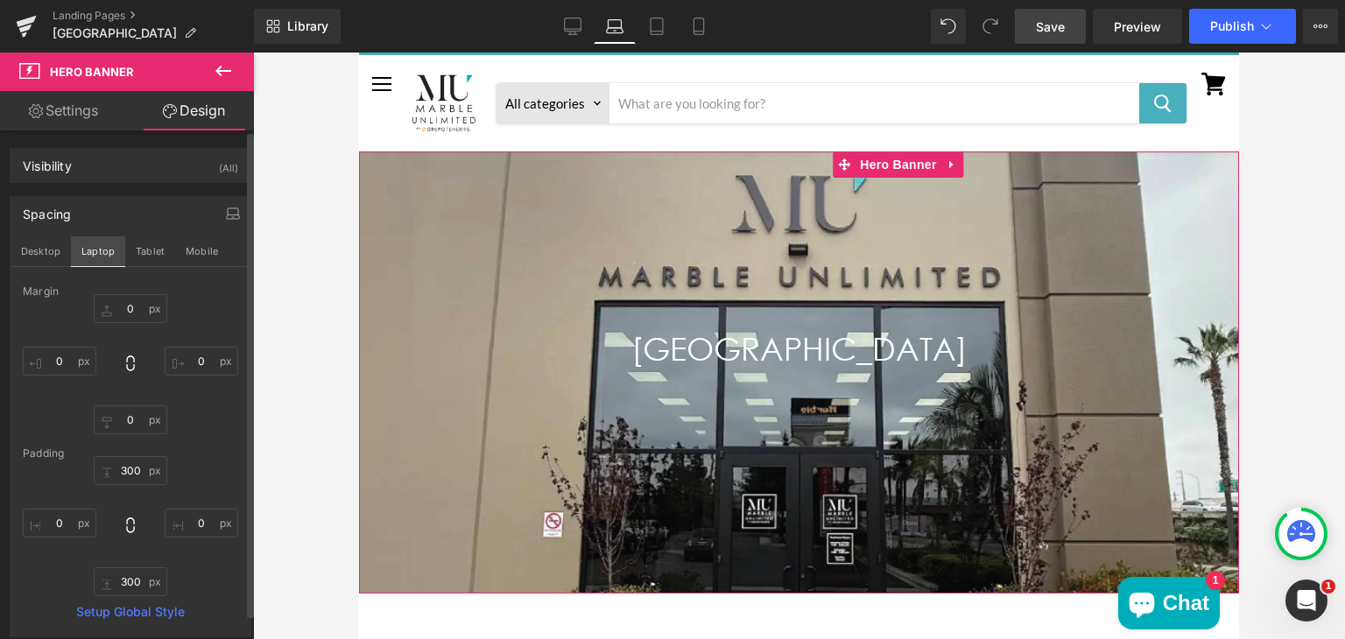
type input "0"
type input "200"
type input "0"
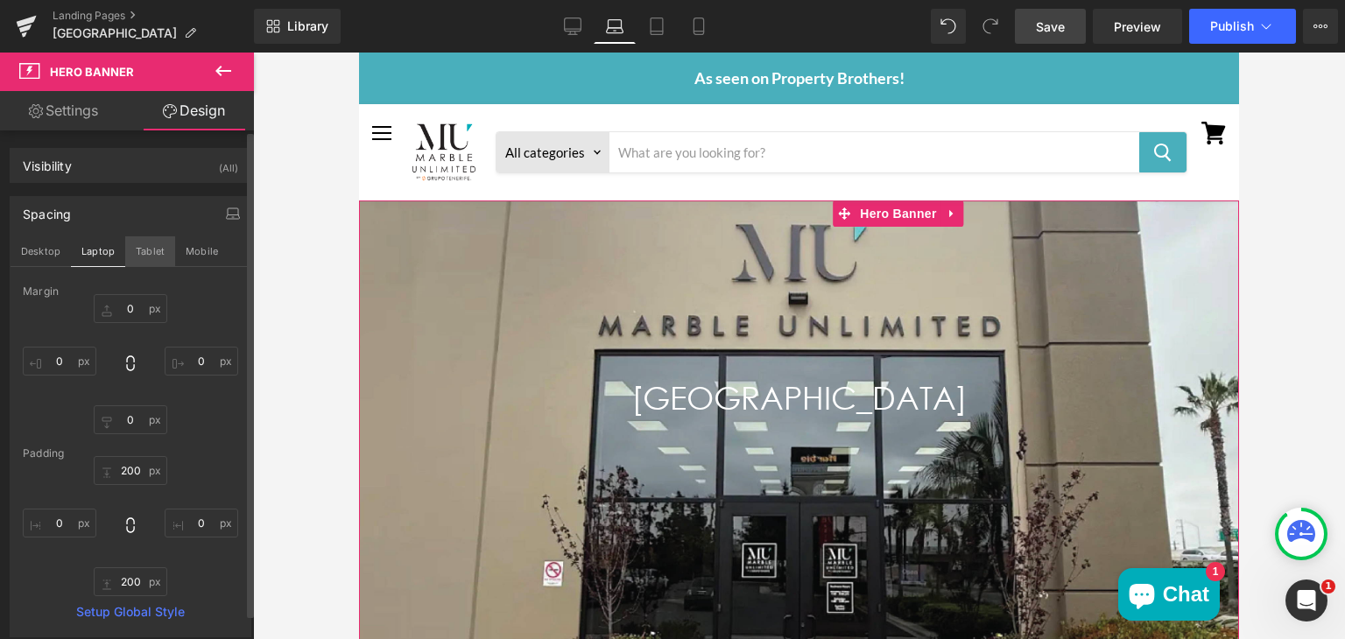
click at [138, 250] on button "Tablet" at bounding box center [150, 251] width 50 height 30
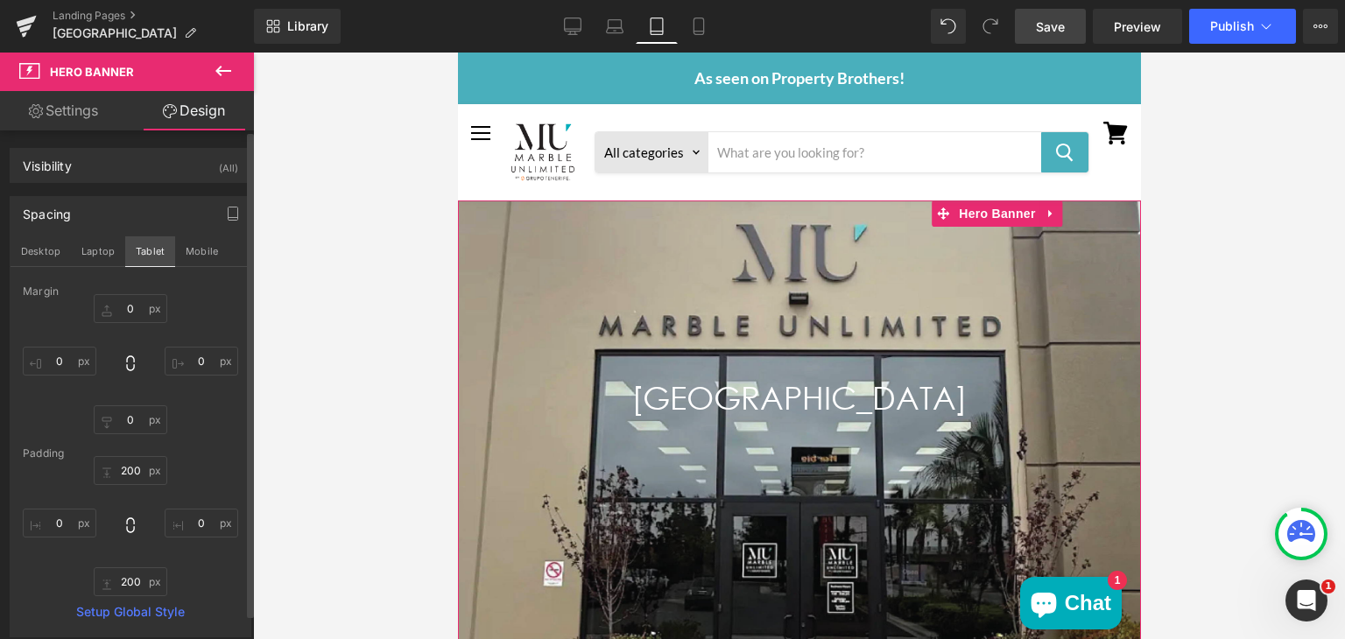
type input "0"
type input "200"
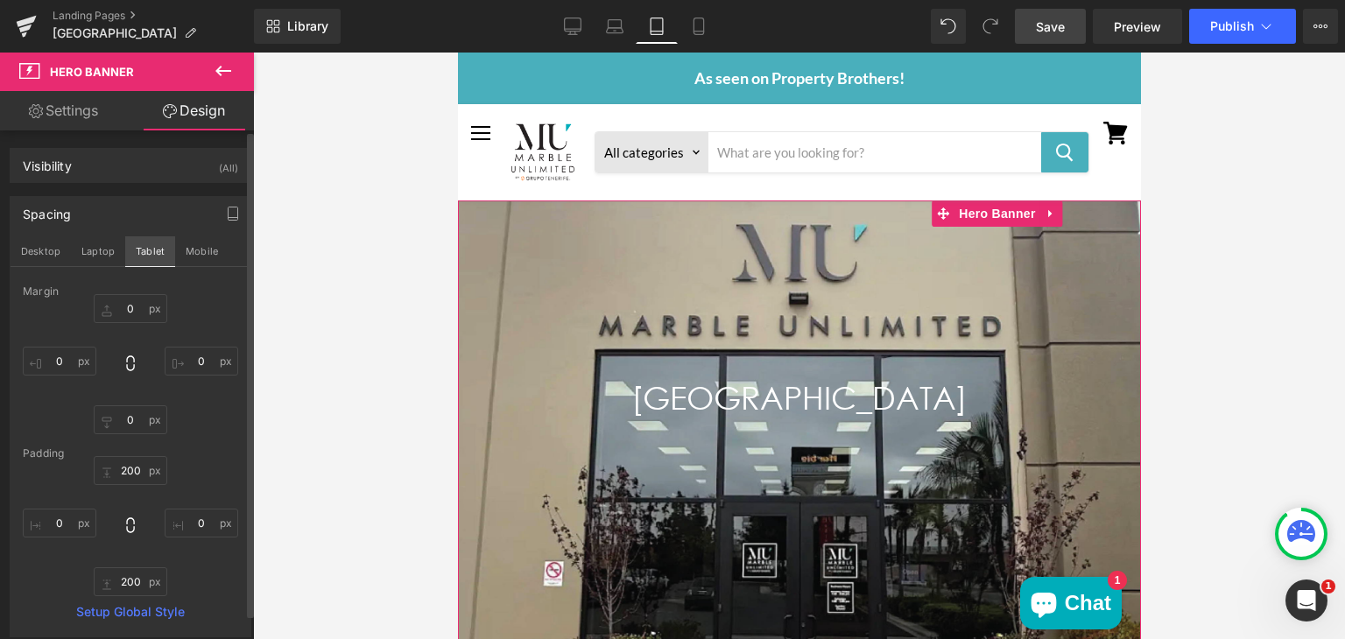
type input "0"
type input "200"
type input "0"
click at [190, 250] on button "Mobile" at bounding box center [201, 251] width 53 height 30
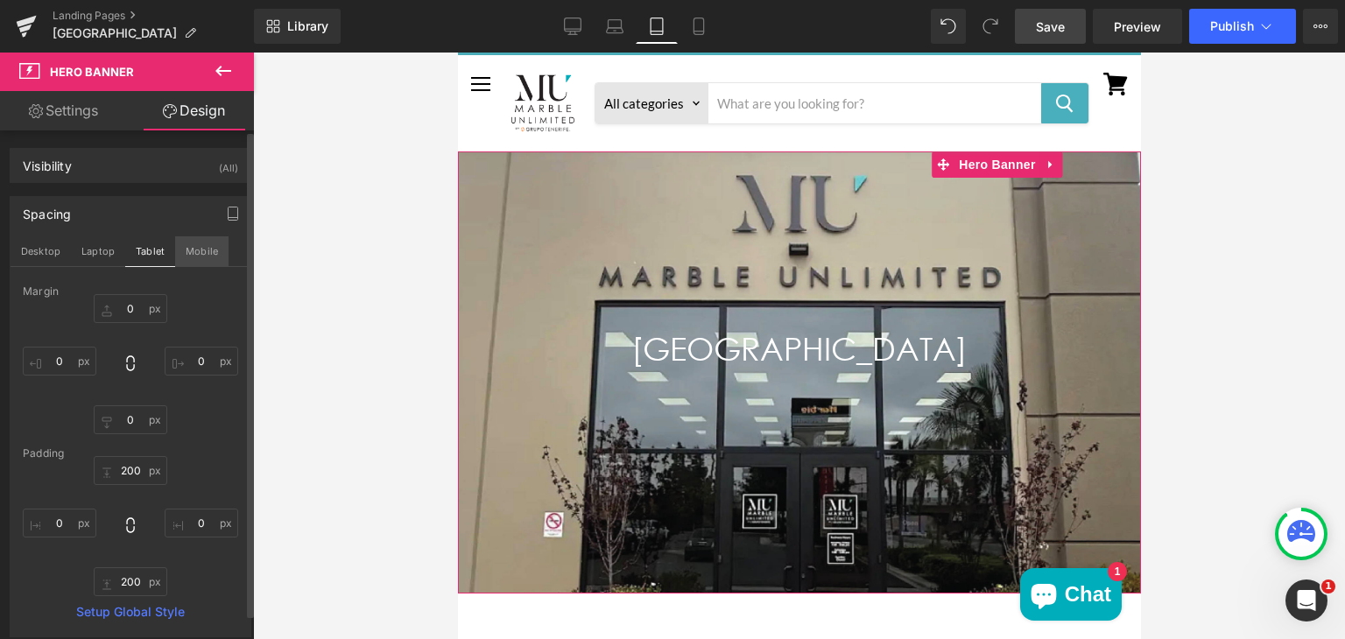
type input "0"
type input "100"
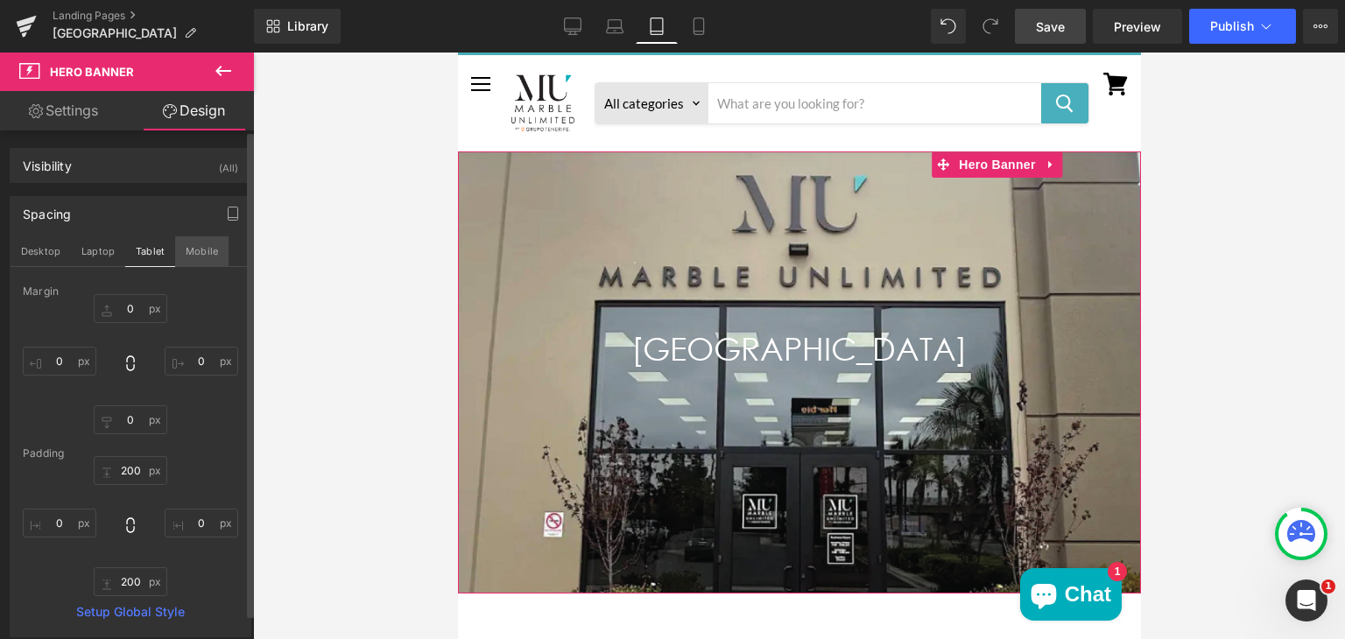
type input "0"
type input "100"
type input "0"
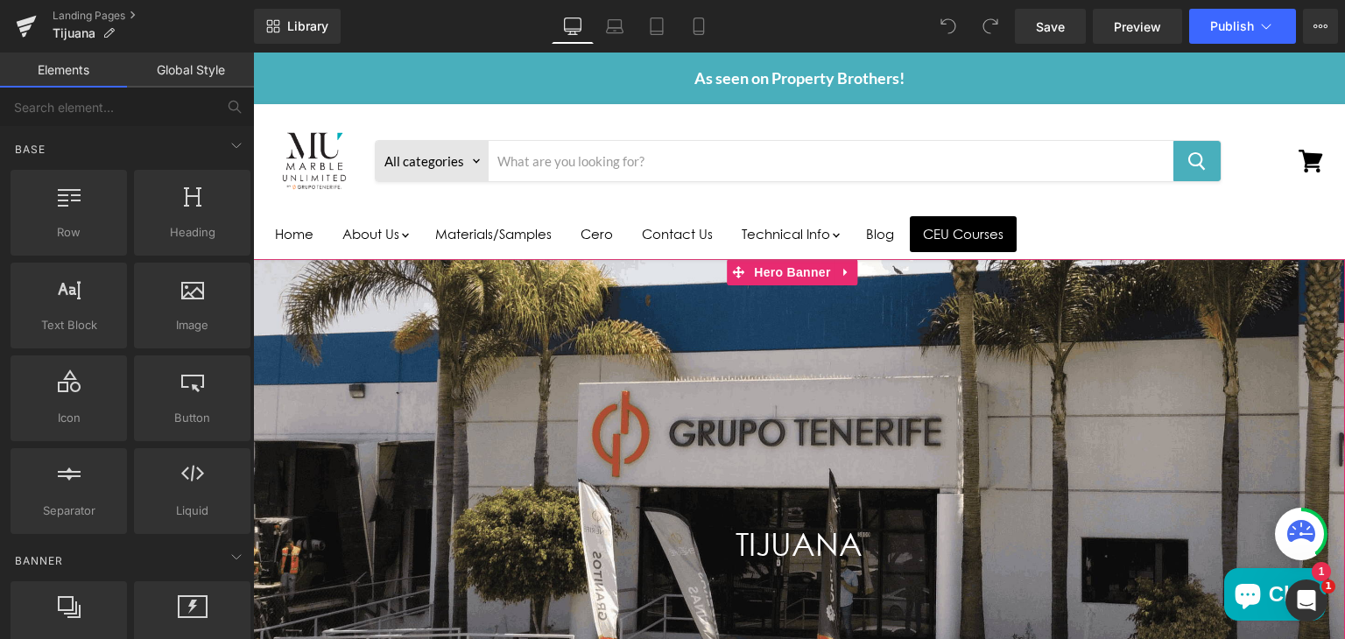
click at [341, 312] on div "Main content" at bounding box center [799, 567] width 1092 height 617
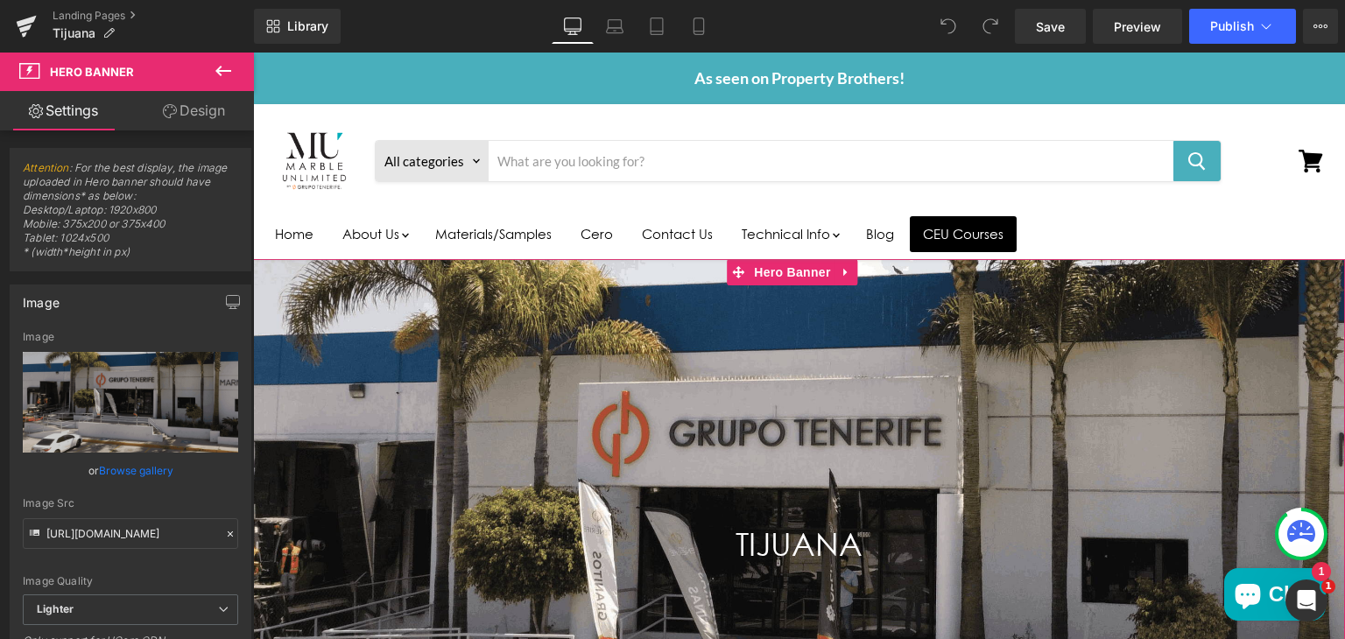
click at [170, 101] on link "Design" at bounding box center [193, 110] width 127 height 39
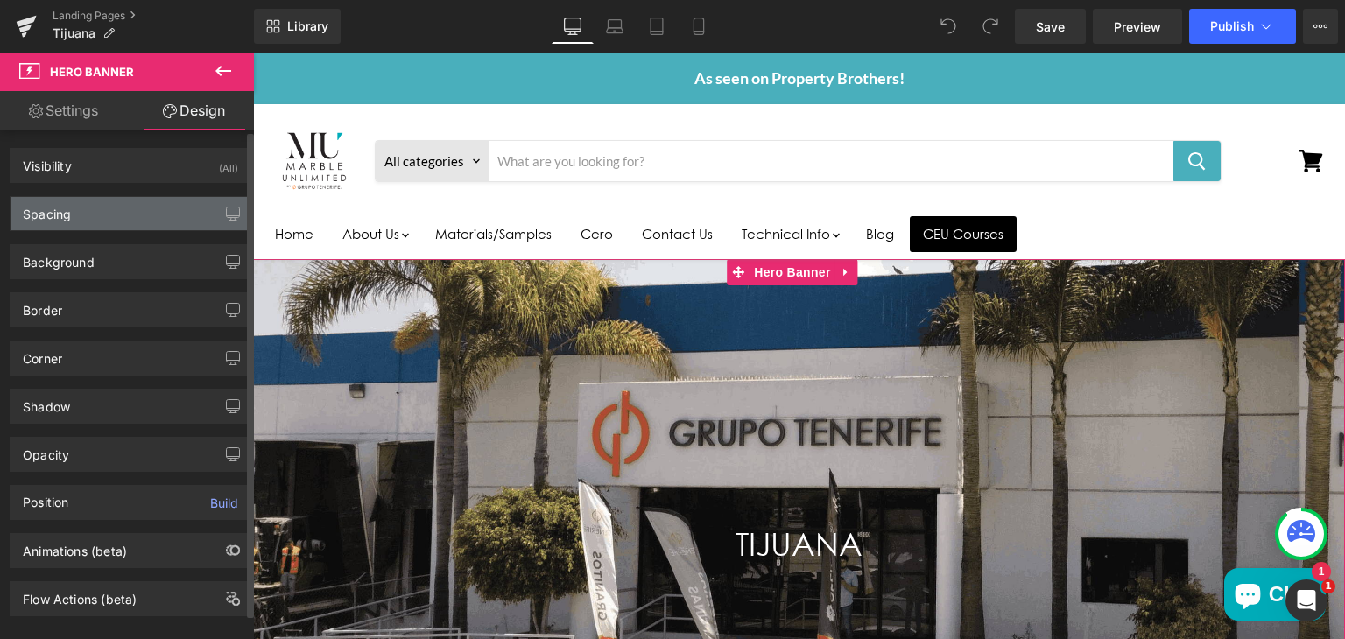
click at [102, 222] on div "Spacing" at bounding box center [131, 213] width 240 height 33
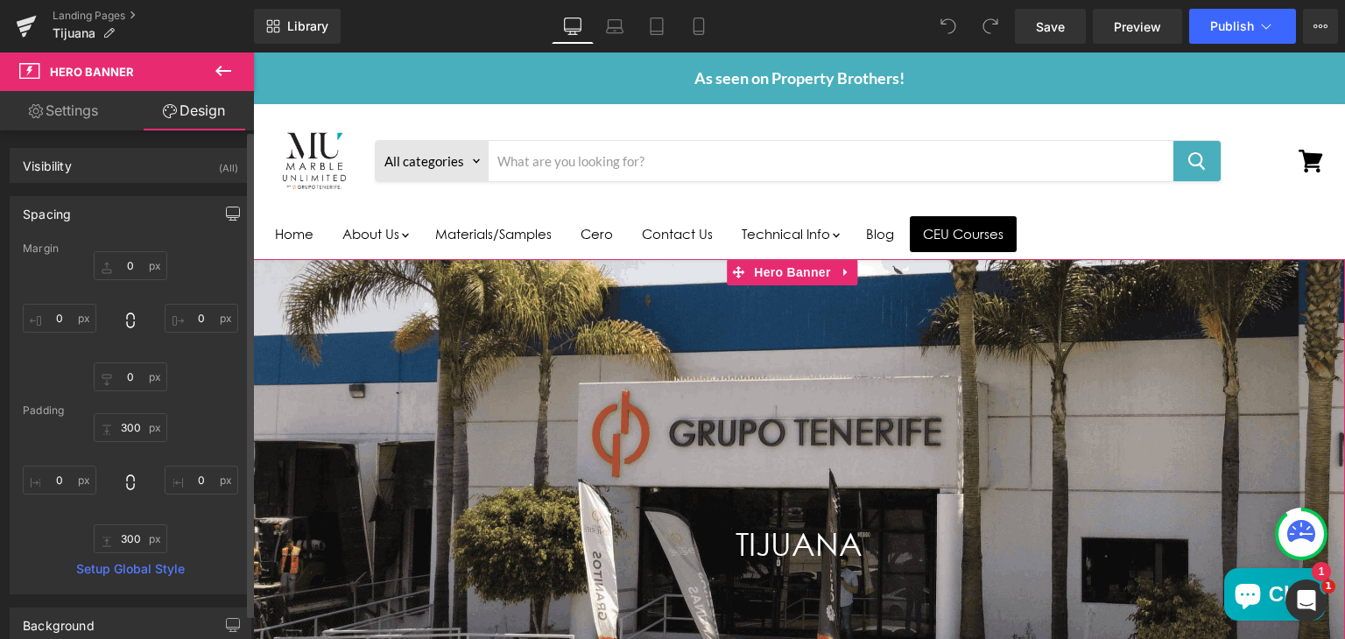
click at [226, 218] on icon "button" at bounding box center [233, 214] width 14 height 14
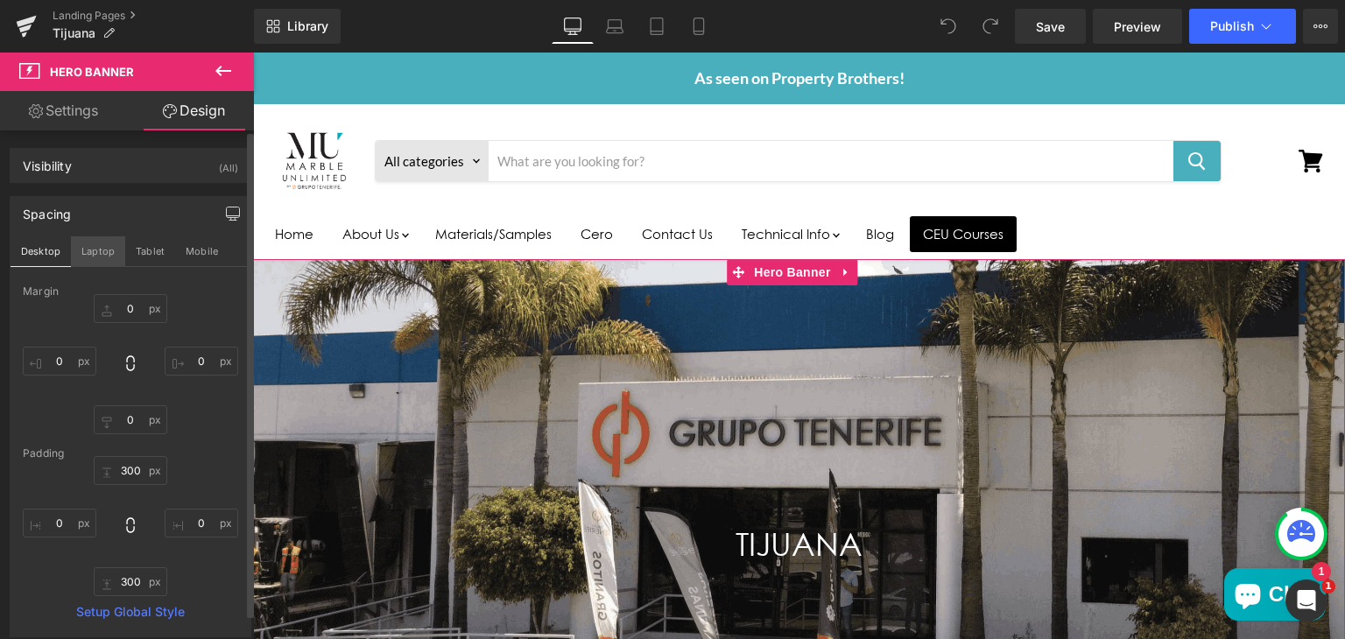
click at [91, 251] on button "Laptop" at bounding box center [98, 251] width 54 height 30
type input "0"
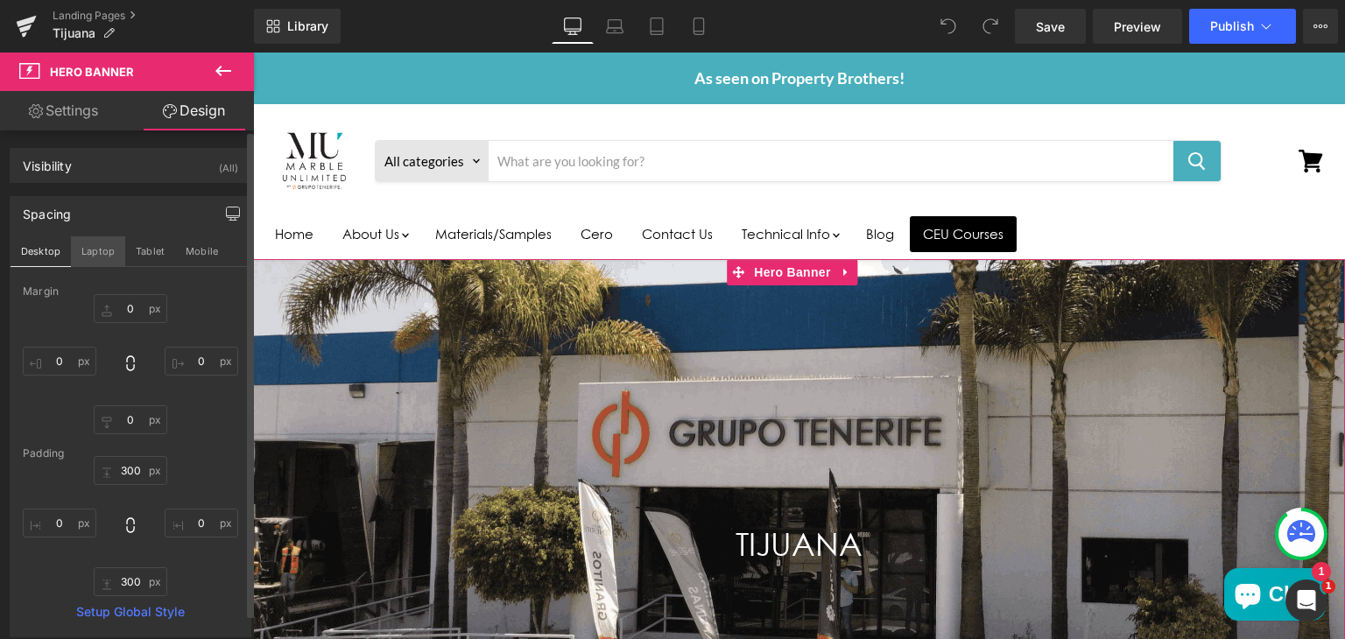
type input "300"
type input "0"
type input "300"
type input "0"
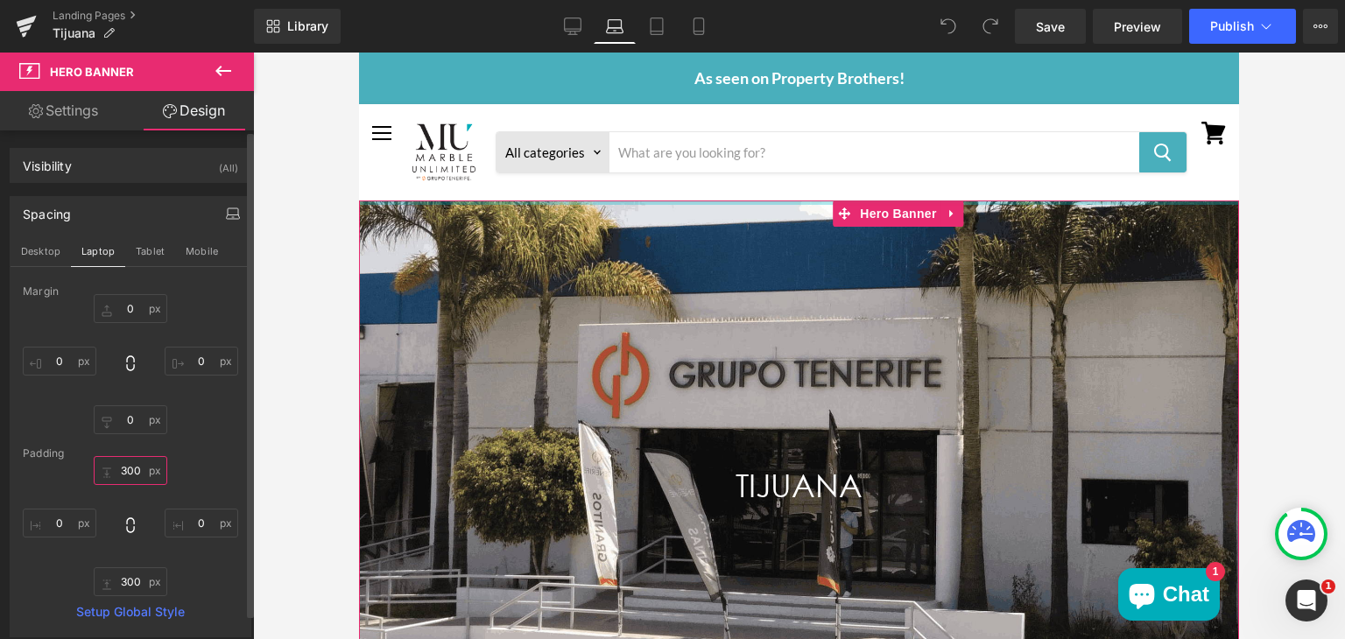
click at [133, 476] on input "300" at bounding box center [131, 470] width 74 height 29
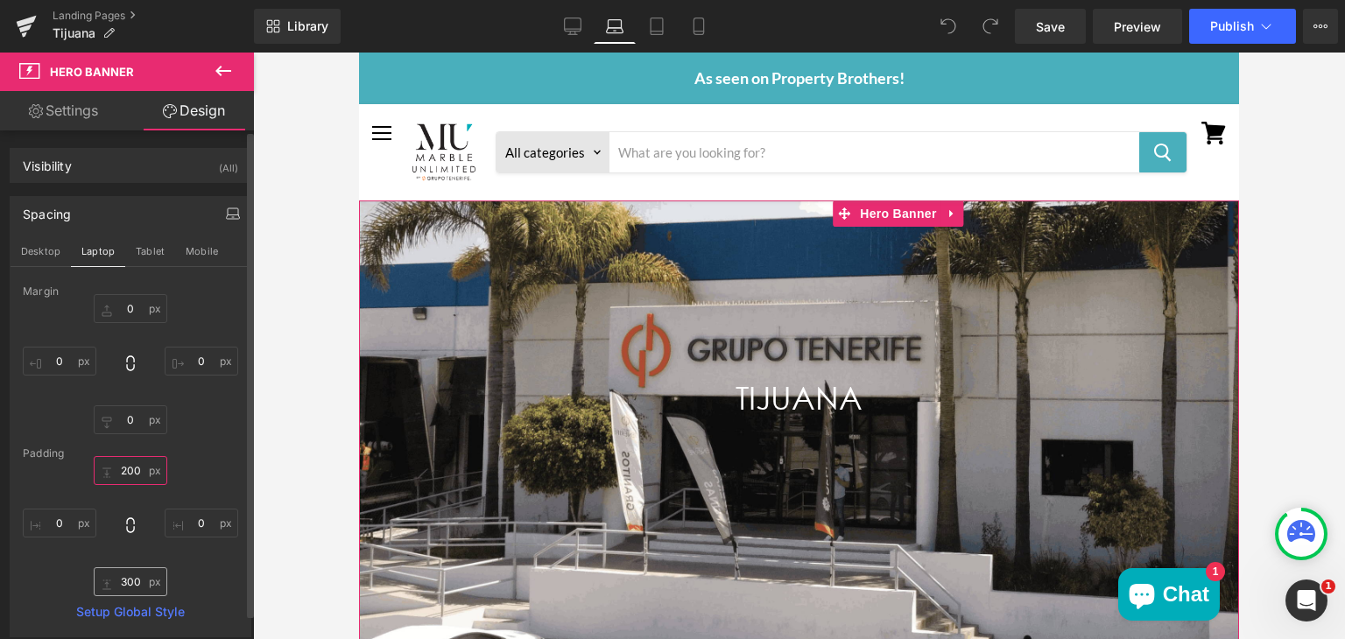
type input "200"
click at [131, 574] on input "300" at bounding box center [131, 581] width 74 height 29
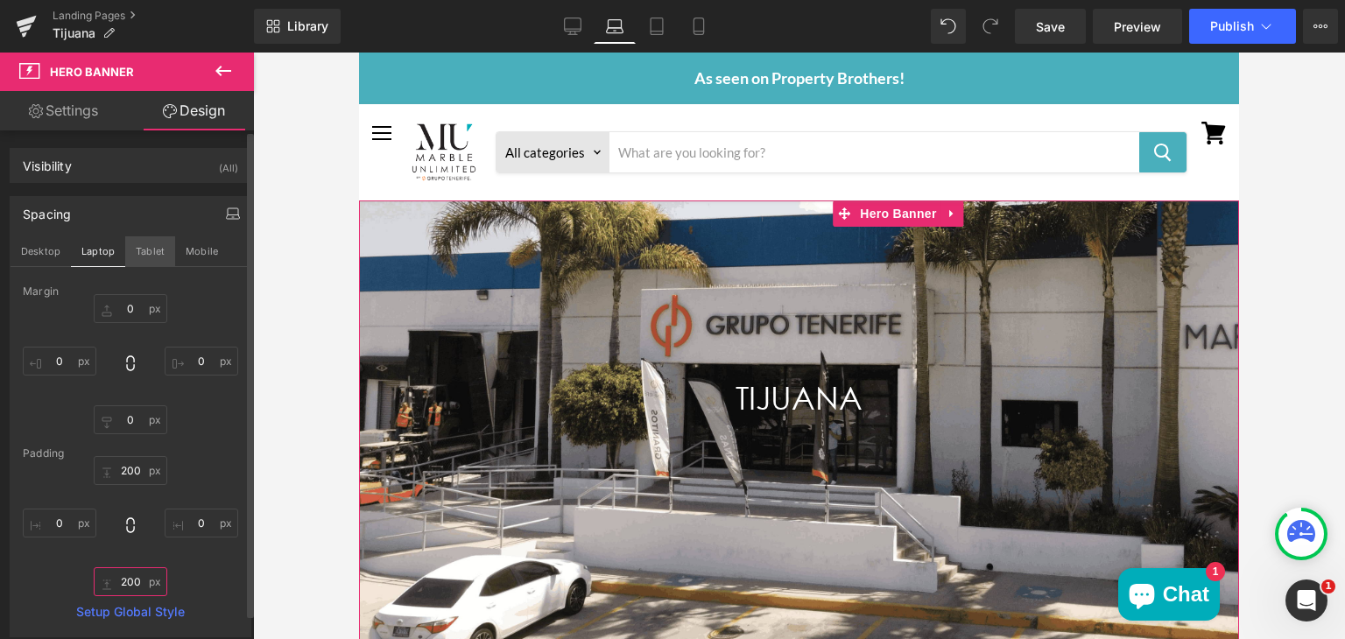
type input "200"
click at [156, 249] on button "Tablet" at bounding box center [150, 251] width 50 height 30
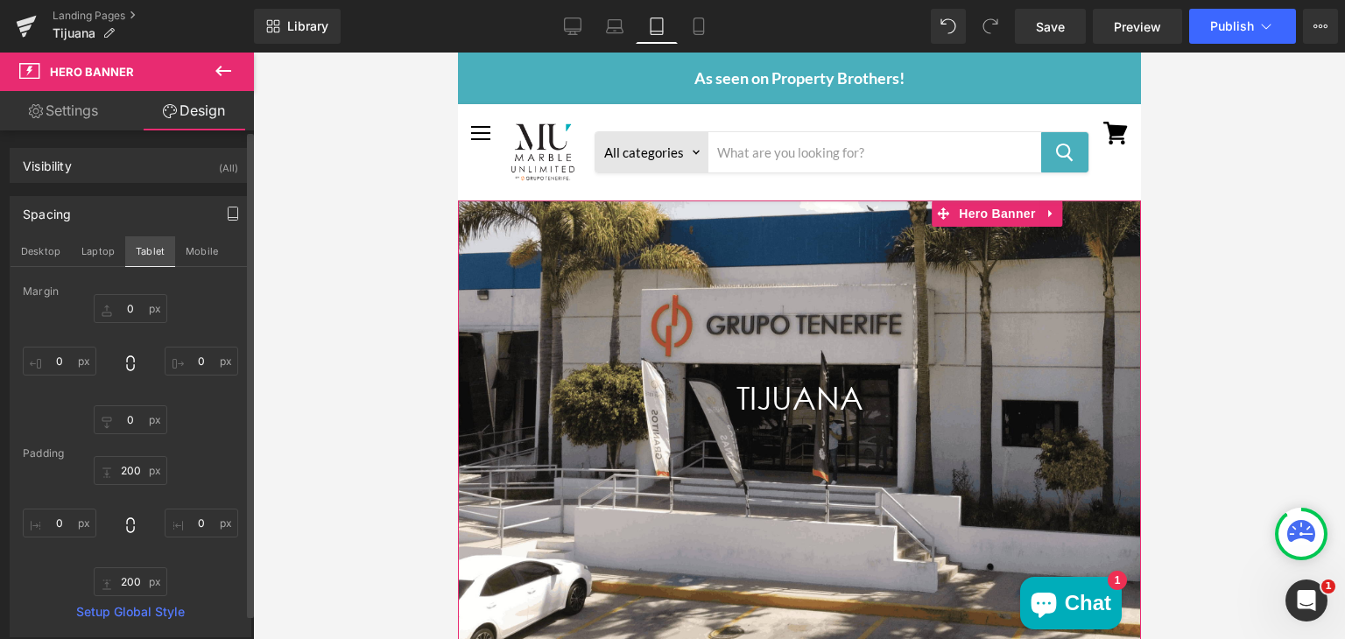
type input "0"
type input "200"
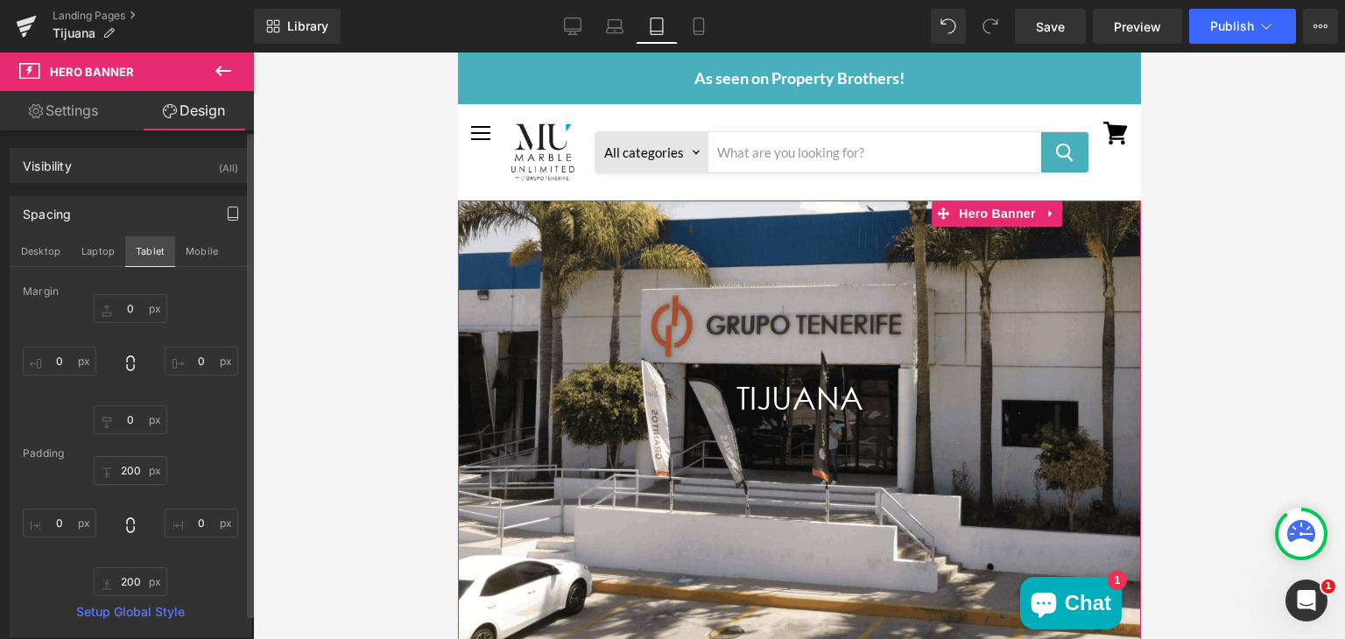
type input "0"
type input "200"
type input "0"
click at [200, 242] on button "Mobile" at bounding box center [201, 251] width 53 height 30
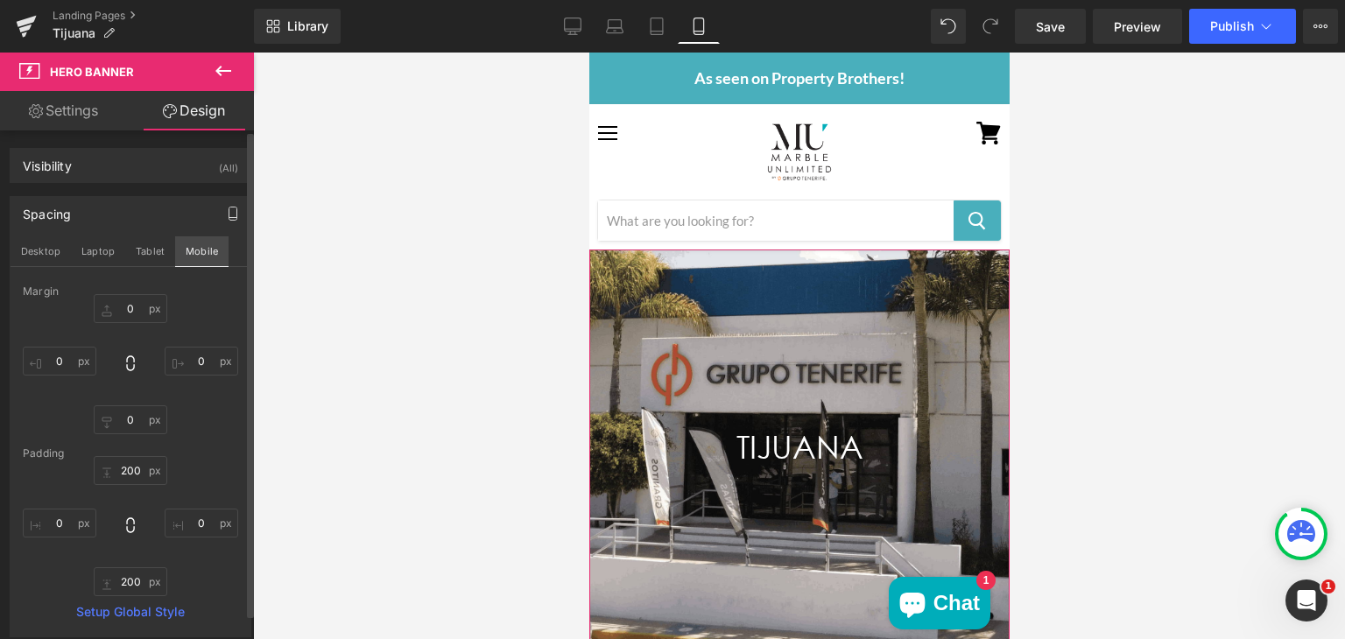
scroll to position [49, 0]
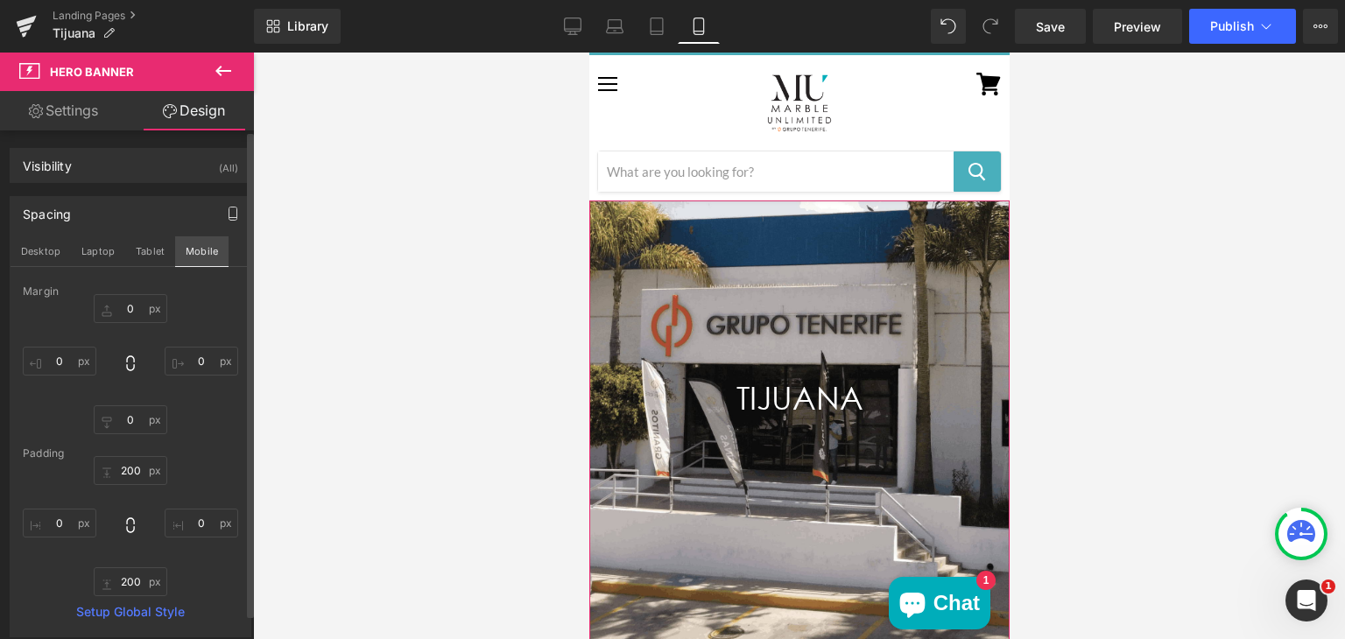
type input "0"
type input "200"
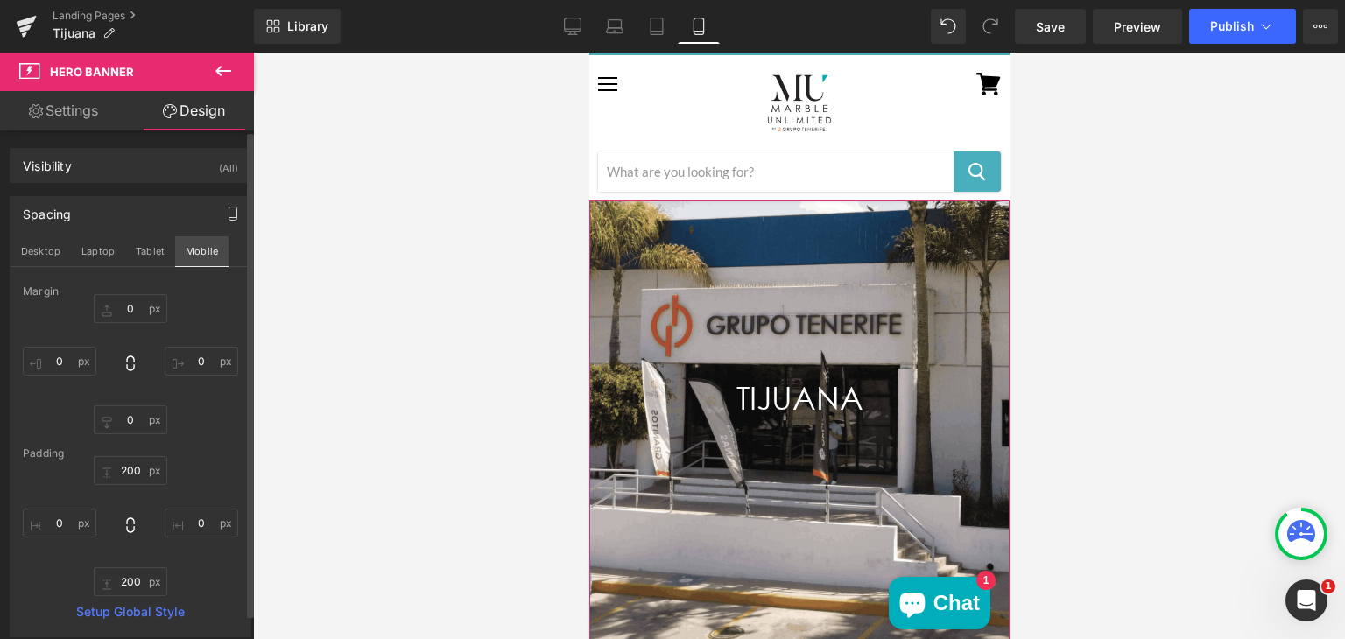
type input "0"
type input "200"
type input "0"
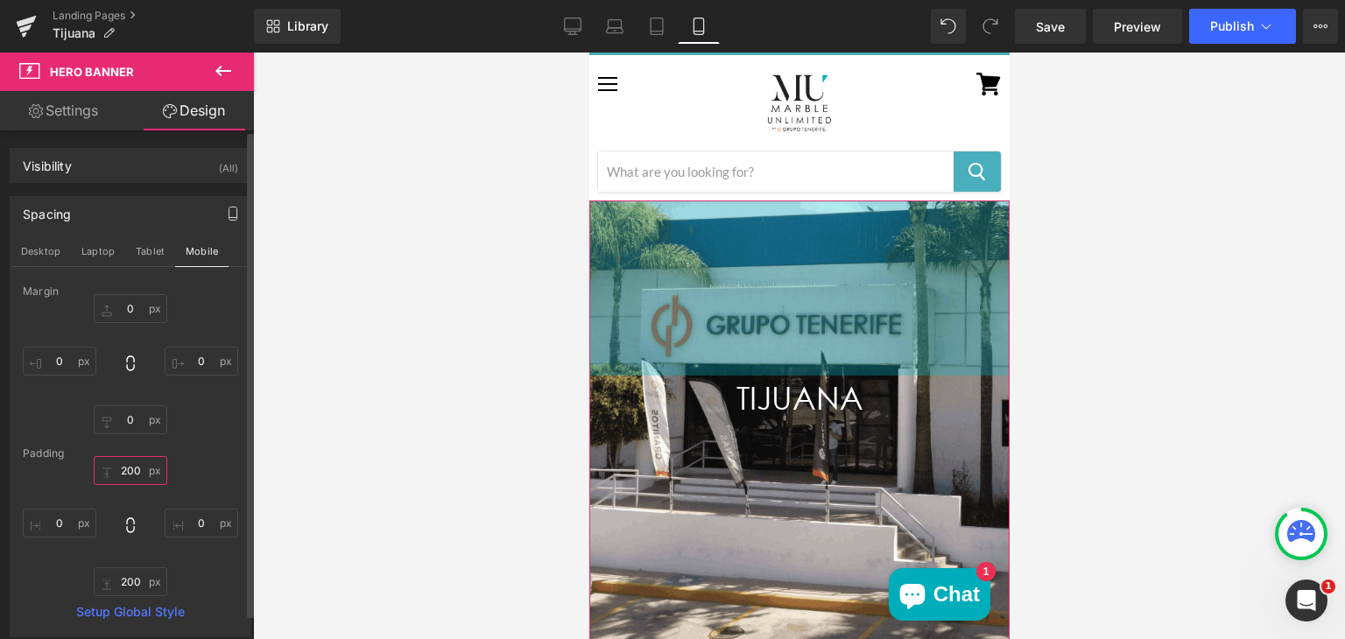
click at [124, 466] on input "200" at bounding box center [131, 470] width 74 height 29
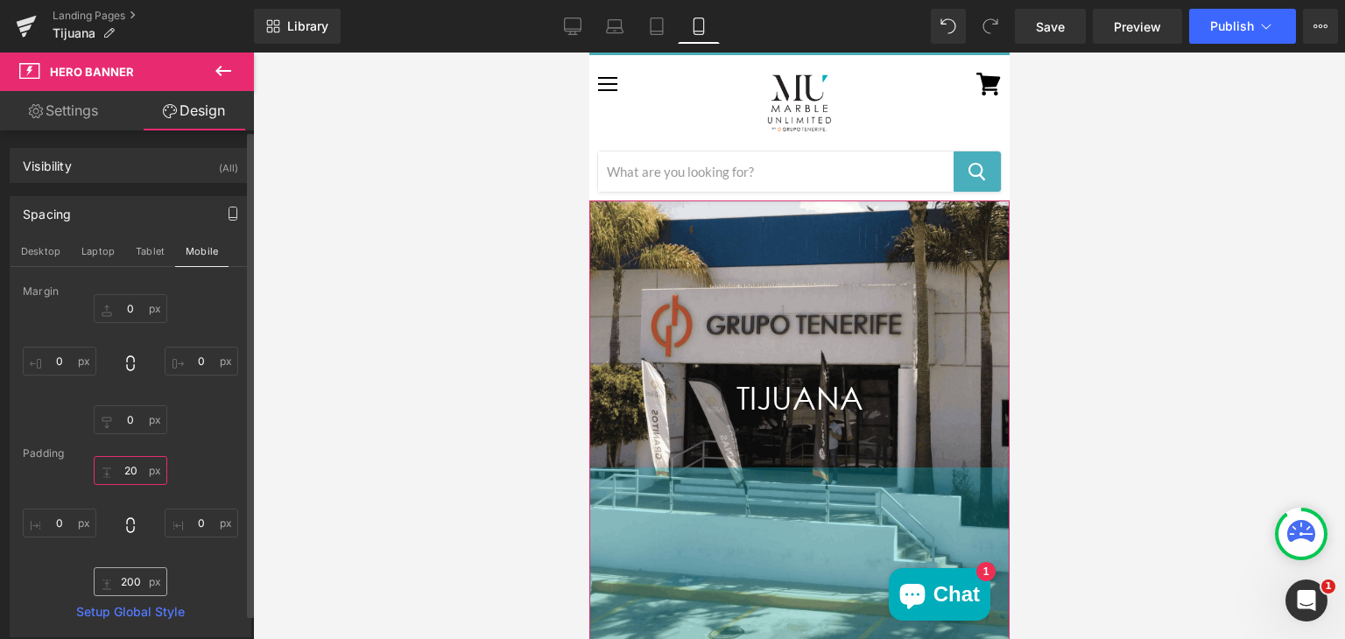
type input "2"
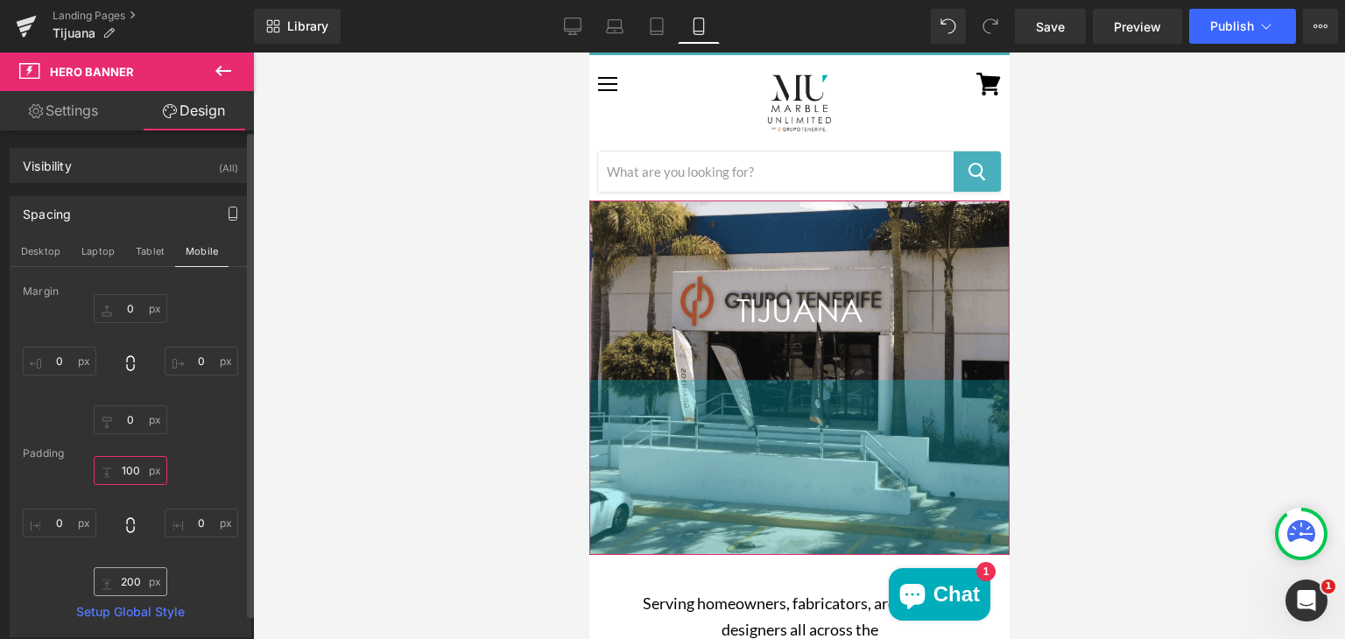
type input "100"
click at [133, 584] on input "200" at bounding box center [131, 581] width 74 height 29
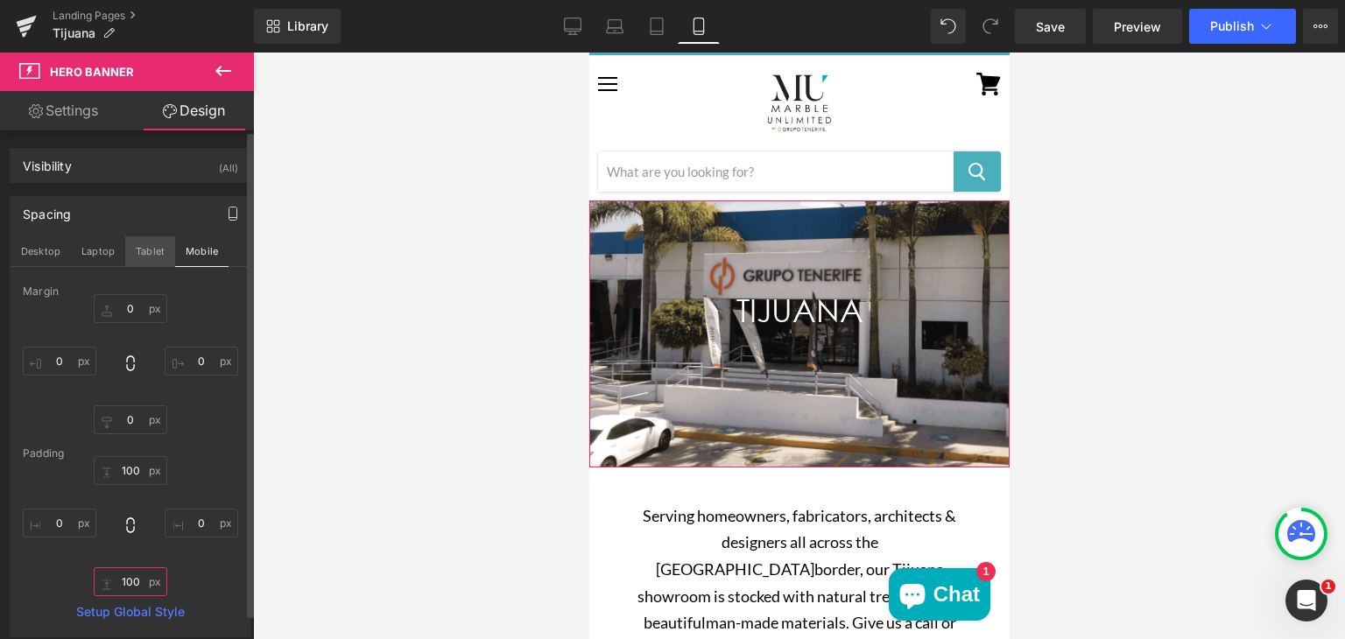
type input "100"
click at [146, 246] on button "Tablet" at bounding box center [150, 251] width 50 height 30
type input "0"
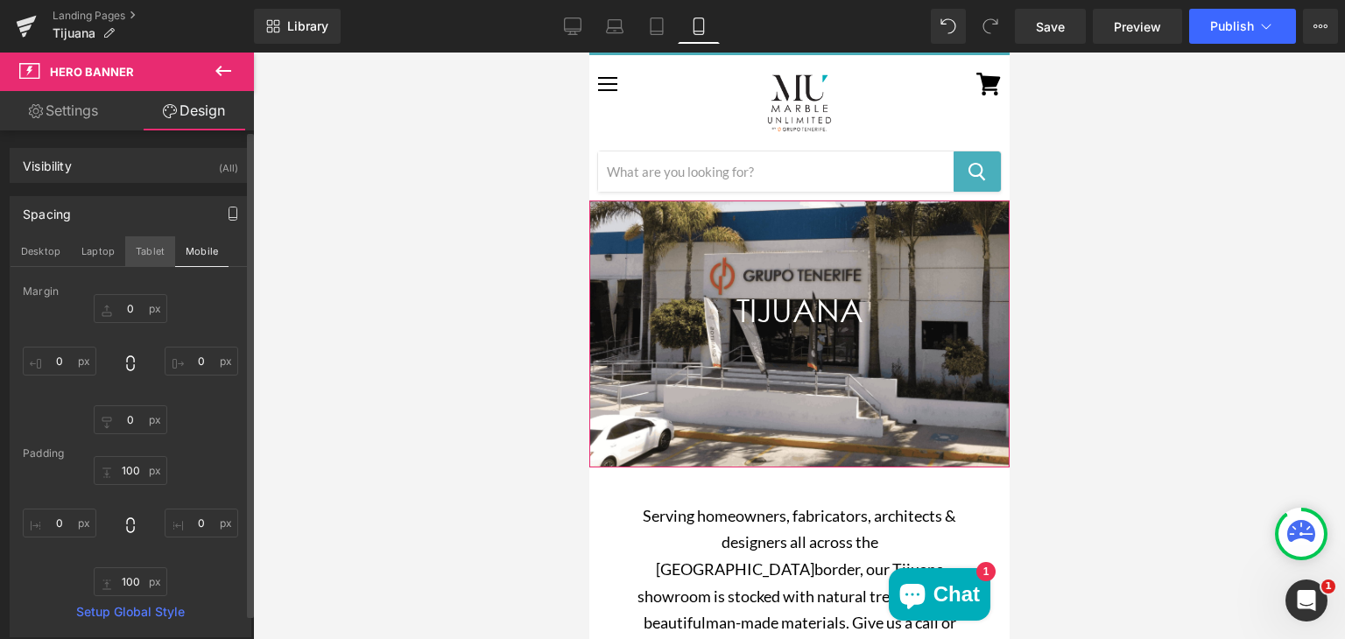
type input "0"
type input "200"
type input "0"
type input "200"
type input "0"
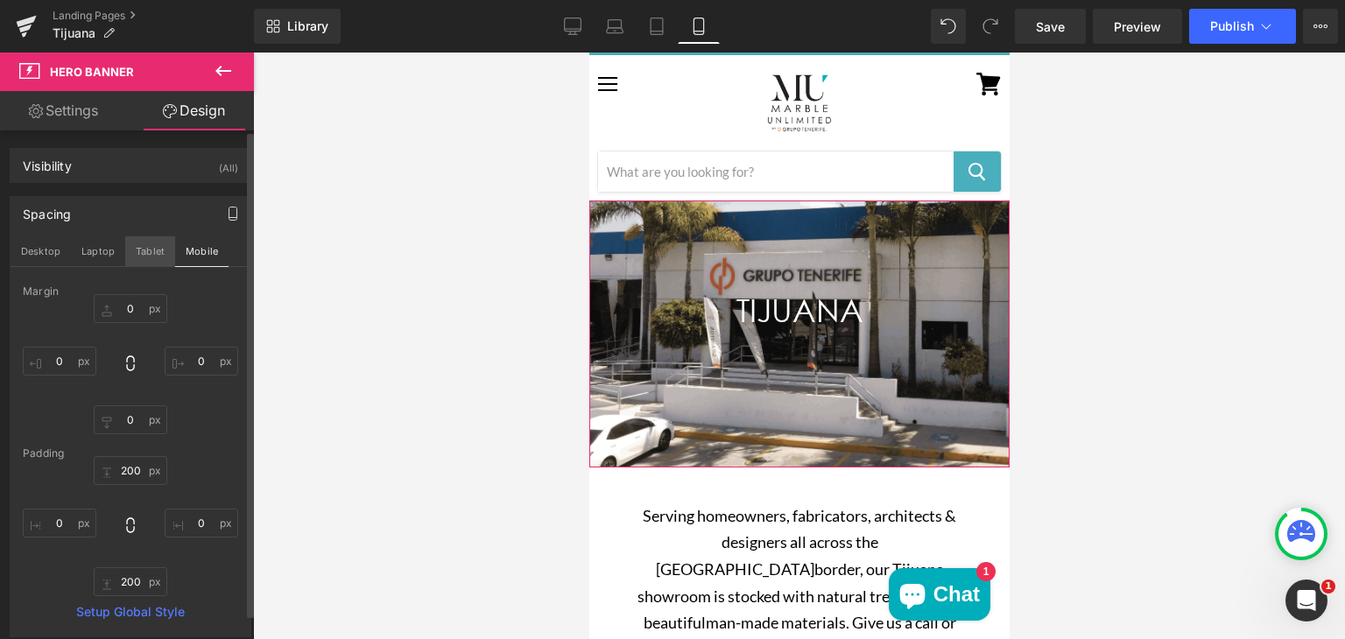
scroll to position [0, 0]
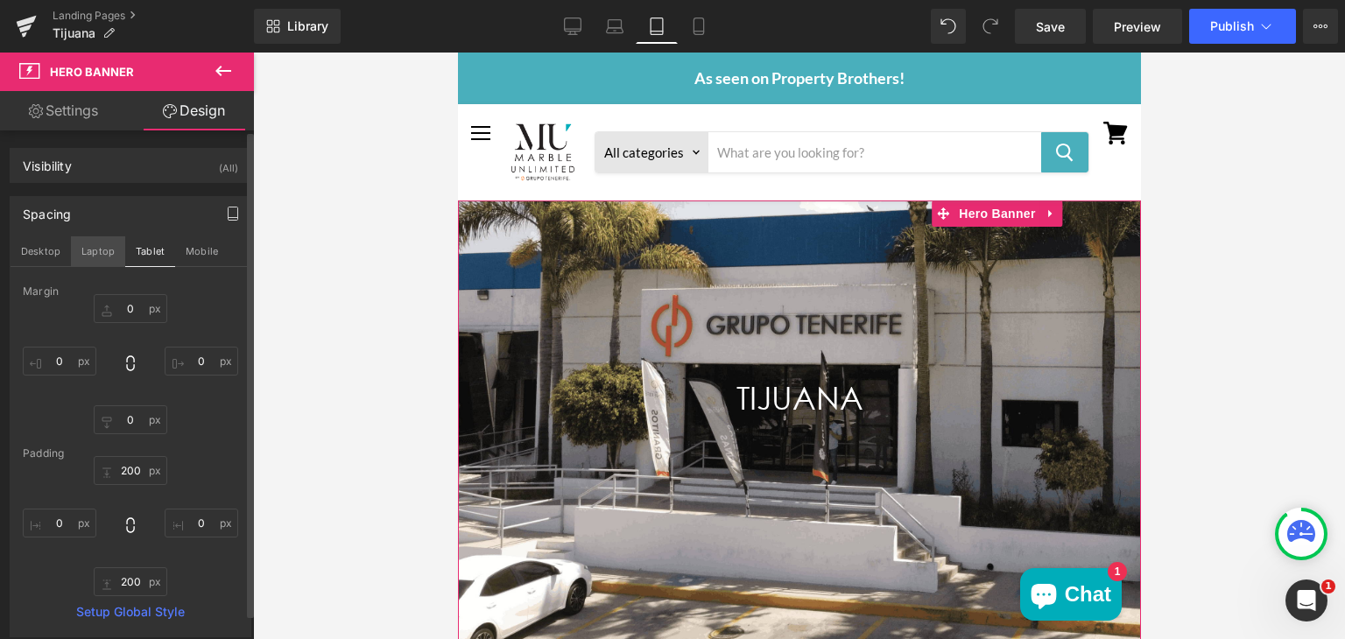
click at [98, 247] on button "Laptop" at bounding box center [98, 251] width 54 height 30
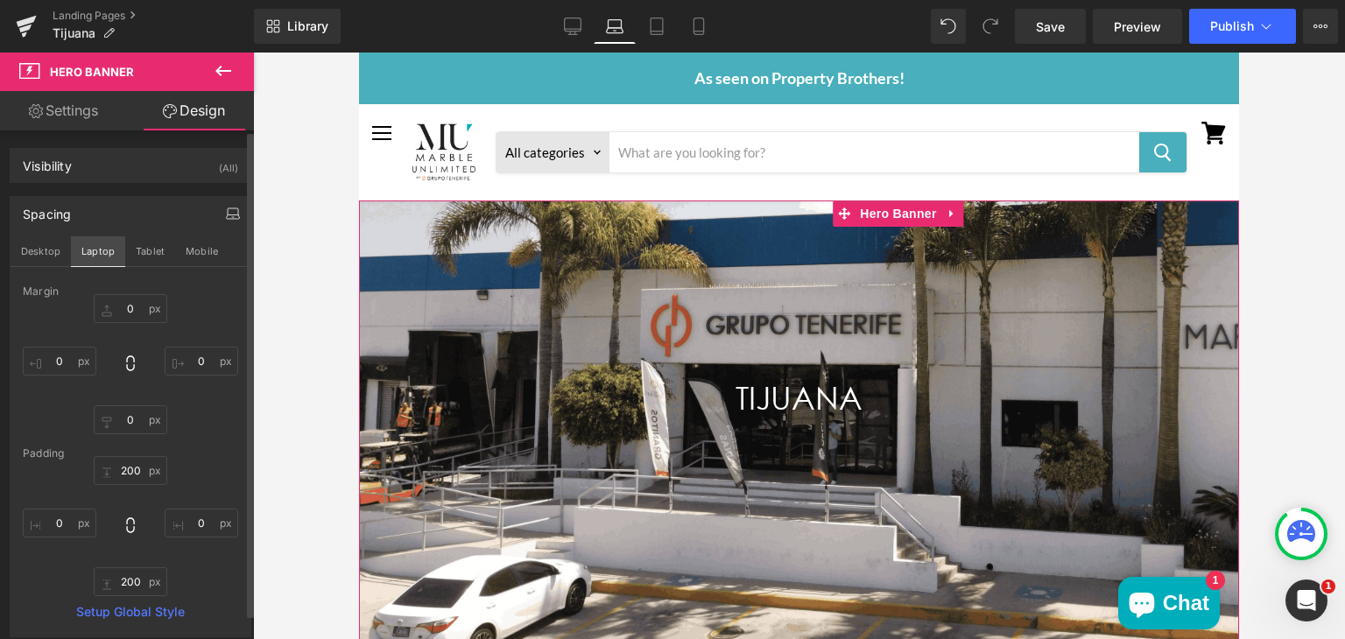
type input "0"
type input "200"
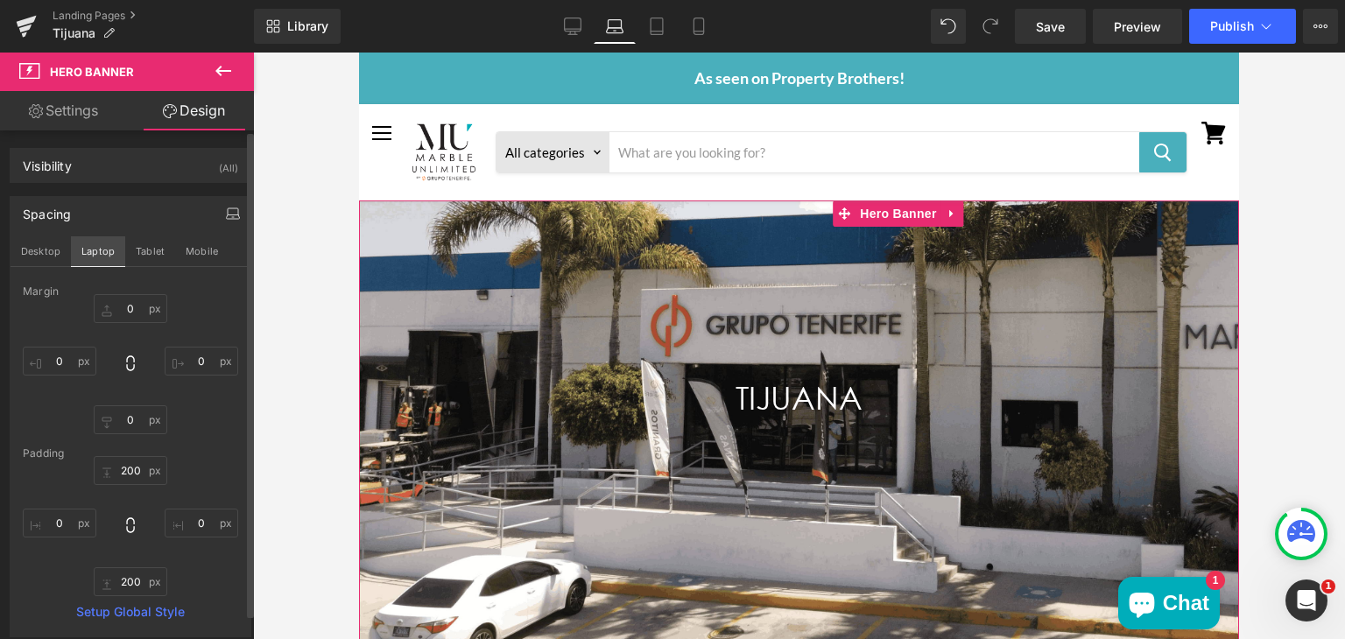
type input "0"
type input "200"
type input "0"
click at [42, 254] on button "Desktop" at bounding box center [41, 251] width 60 height 30
type input "0"
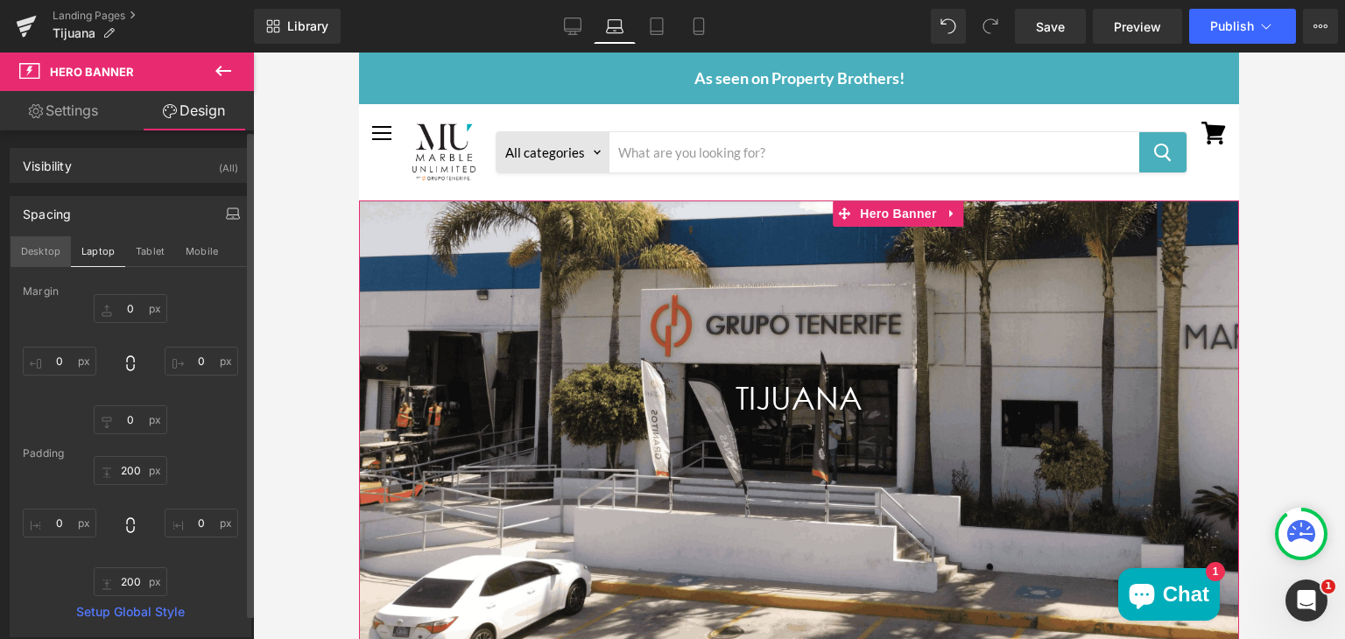
type input "0"
type input "300"
type input "0"
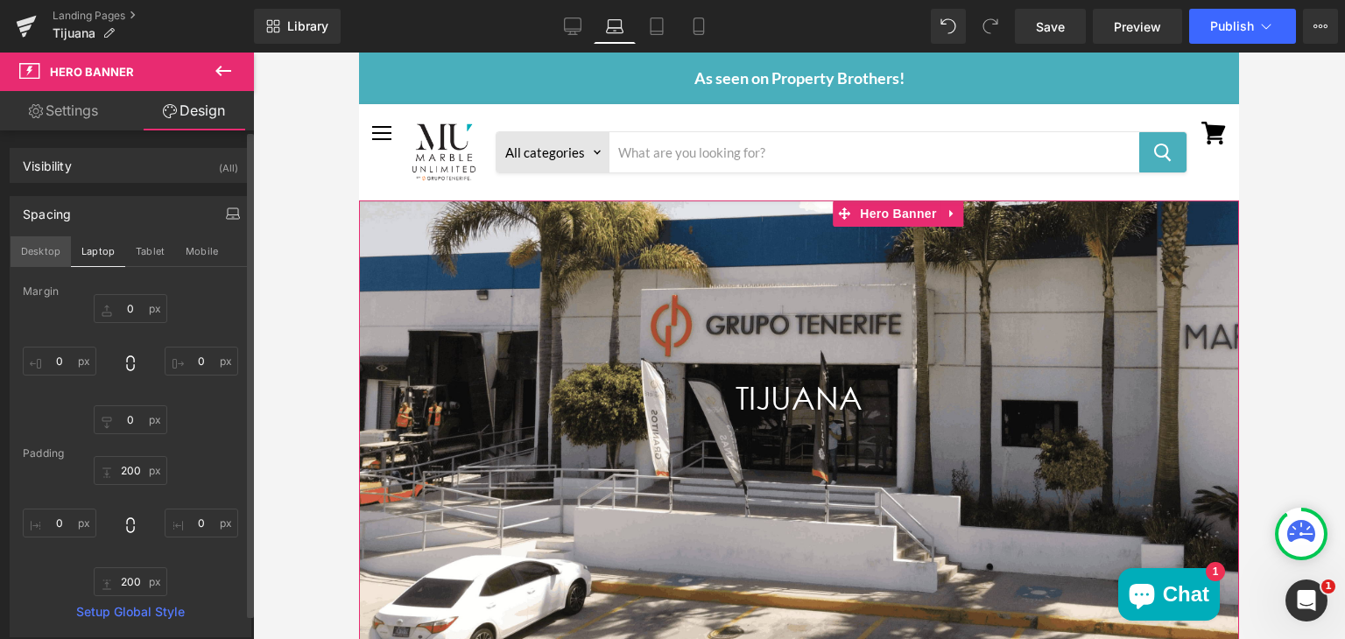
type input "300"
type input "0"
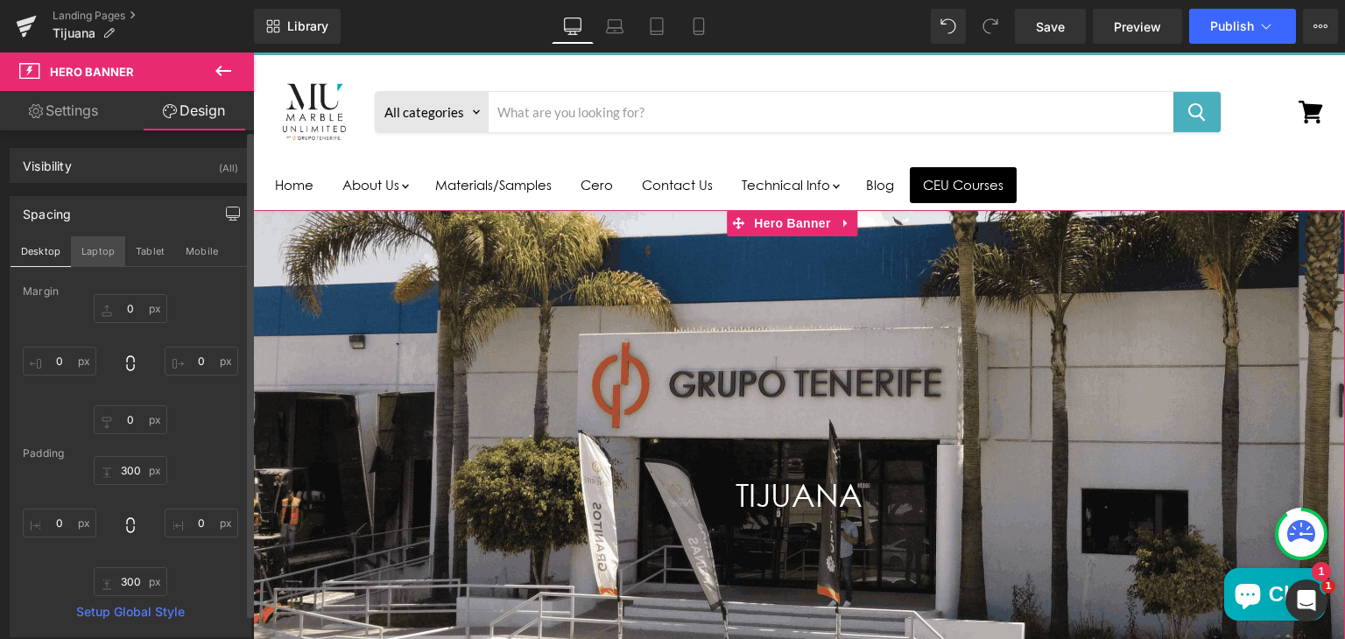
click at [91, 255] on button "Laptop" at bounding box center [98, 251] width 54 height 30
type input "0"
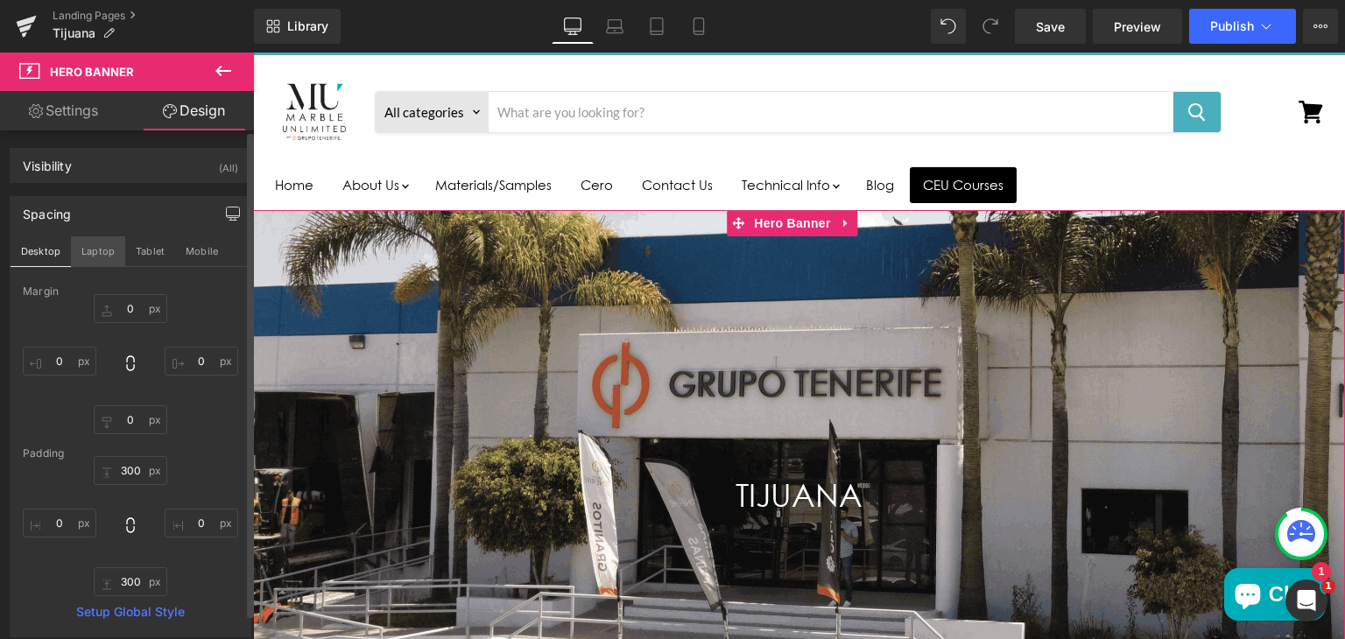
type input "200"
type input "0"
type input "200"
type input "0"
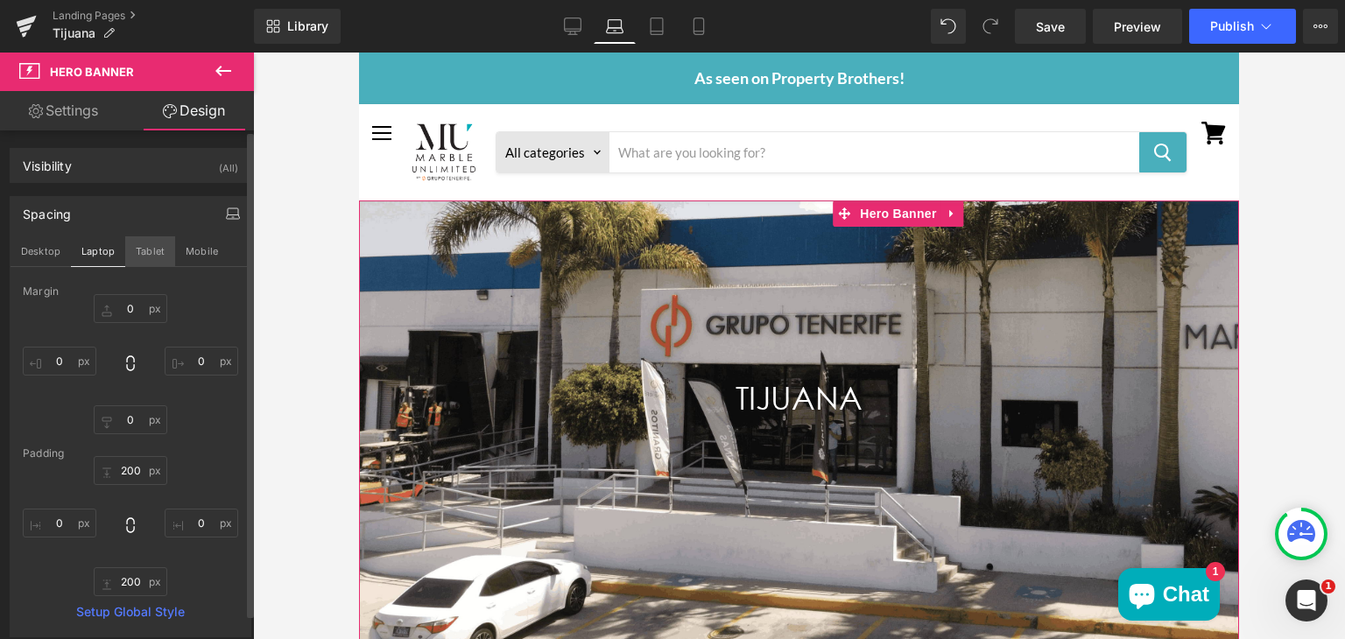
click at [146, 257] on button "Tablet" at bounding box center [150, 251] width 50 height 30
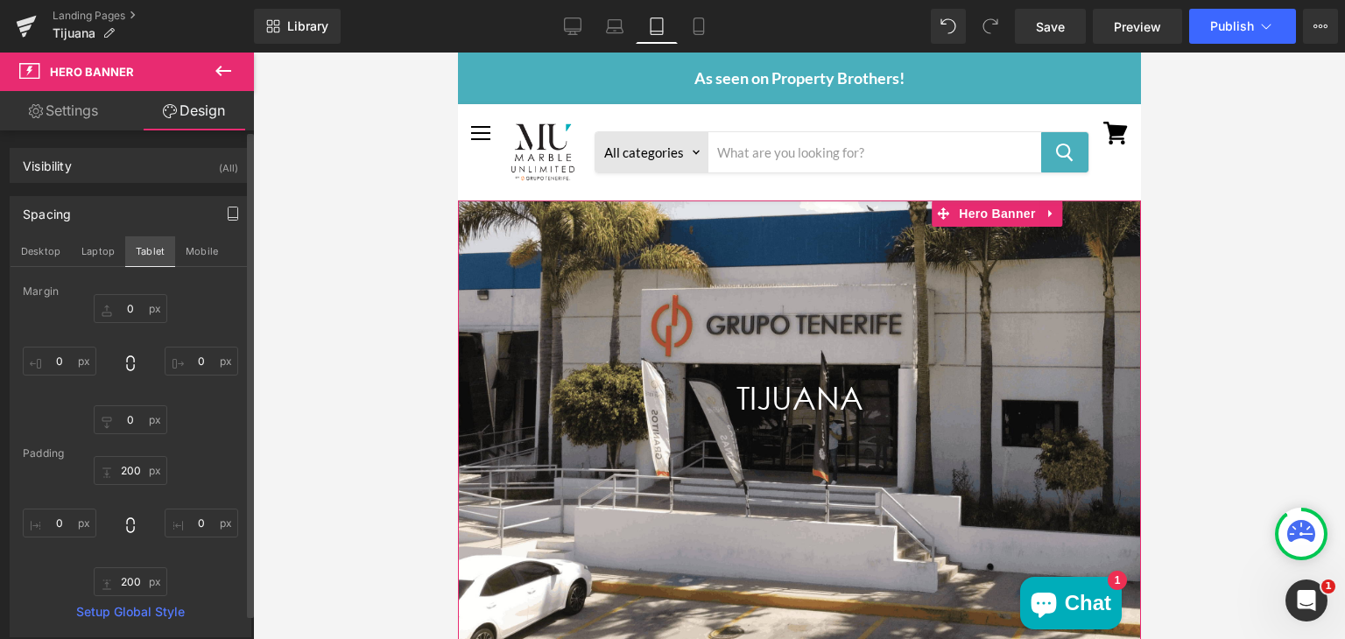
type input "0"
type input "200"
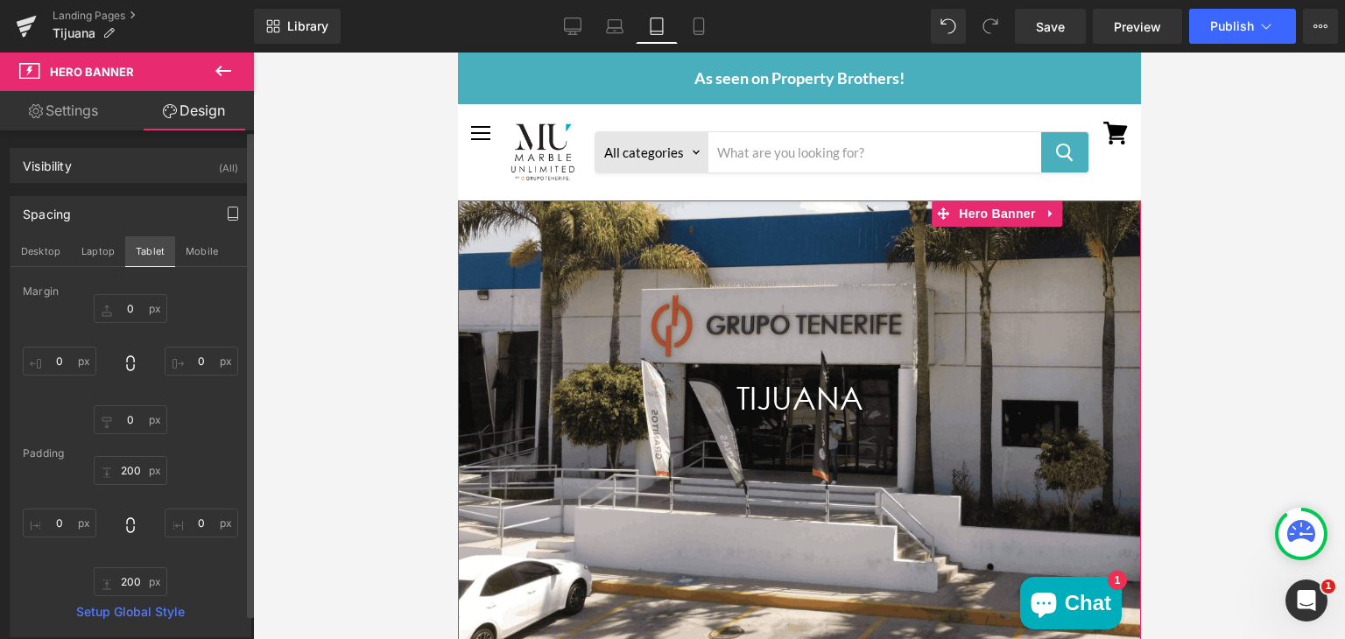
type input "0"
type input "200"
type input "0"
click at [197, 261] on button "Mobile" at bounding box center [201, 251] width 53 height 30
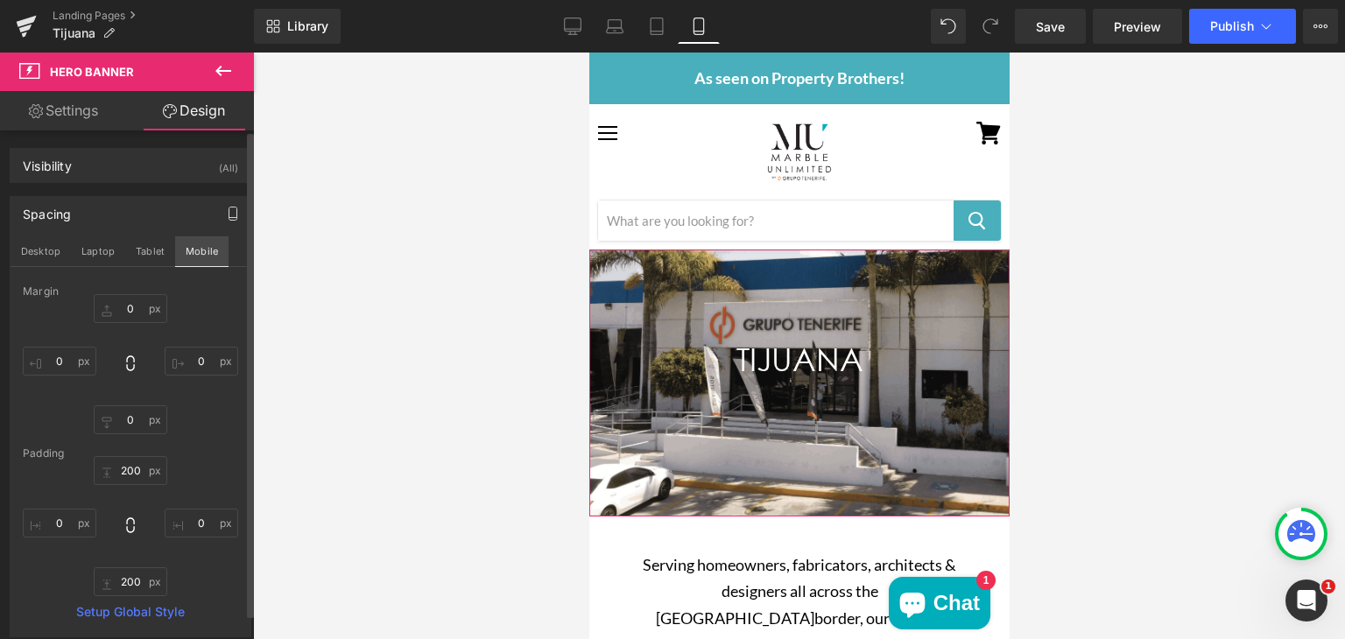
type input "0"
type input "100"
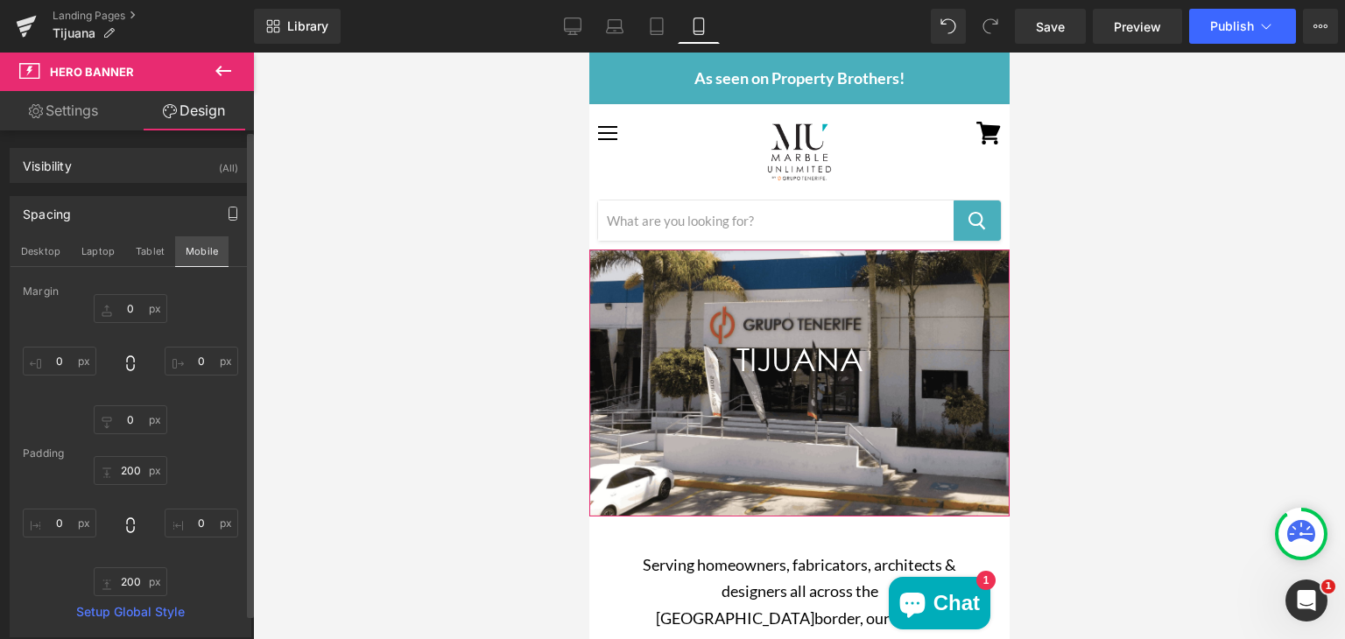
type input "0"
type input "100"
type input "0"
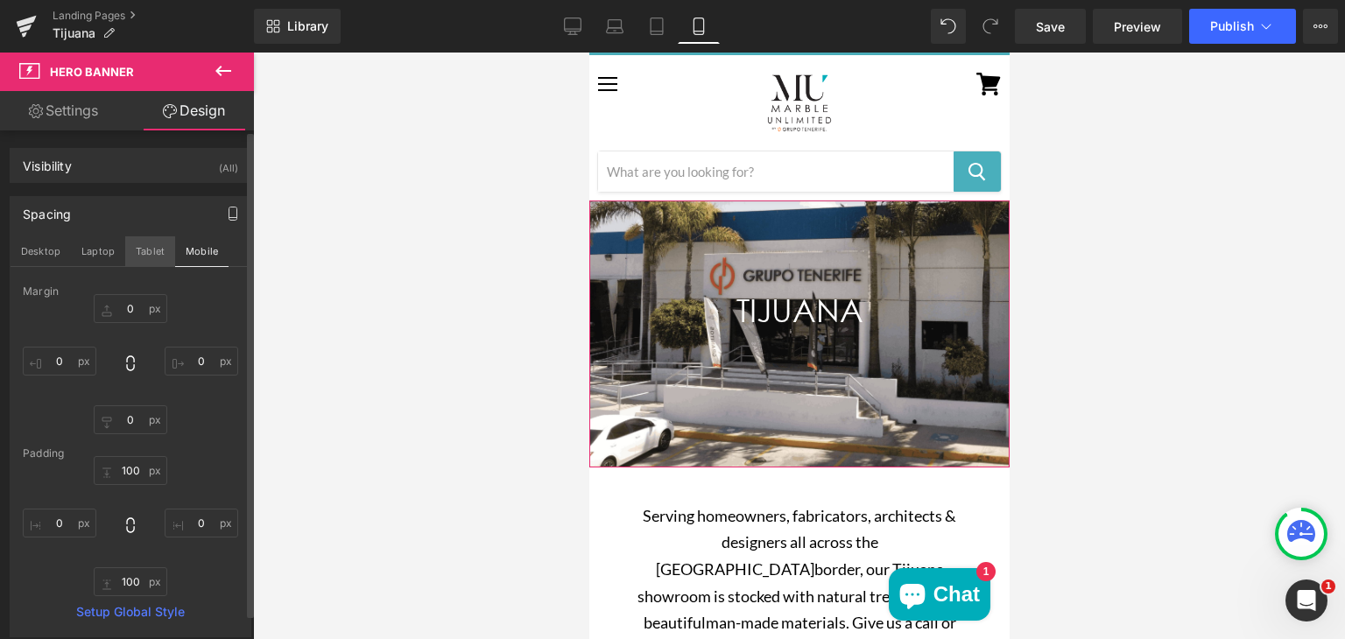
click at [144, 251] on button "Tablet" at bounding box center [150, 251] width 50 height 30
type input "0"
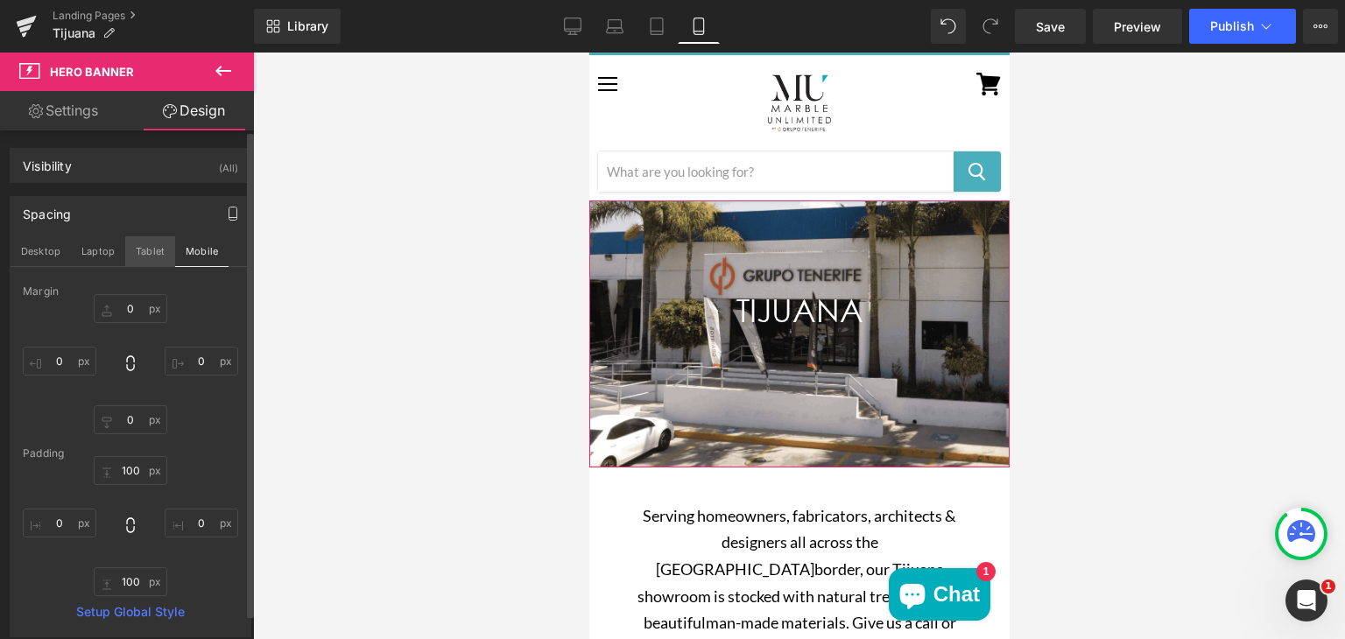
type input "200"
type input "0"
type input "200"
type input "0"
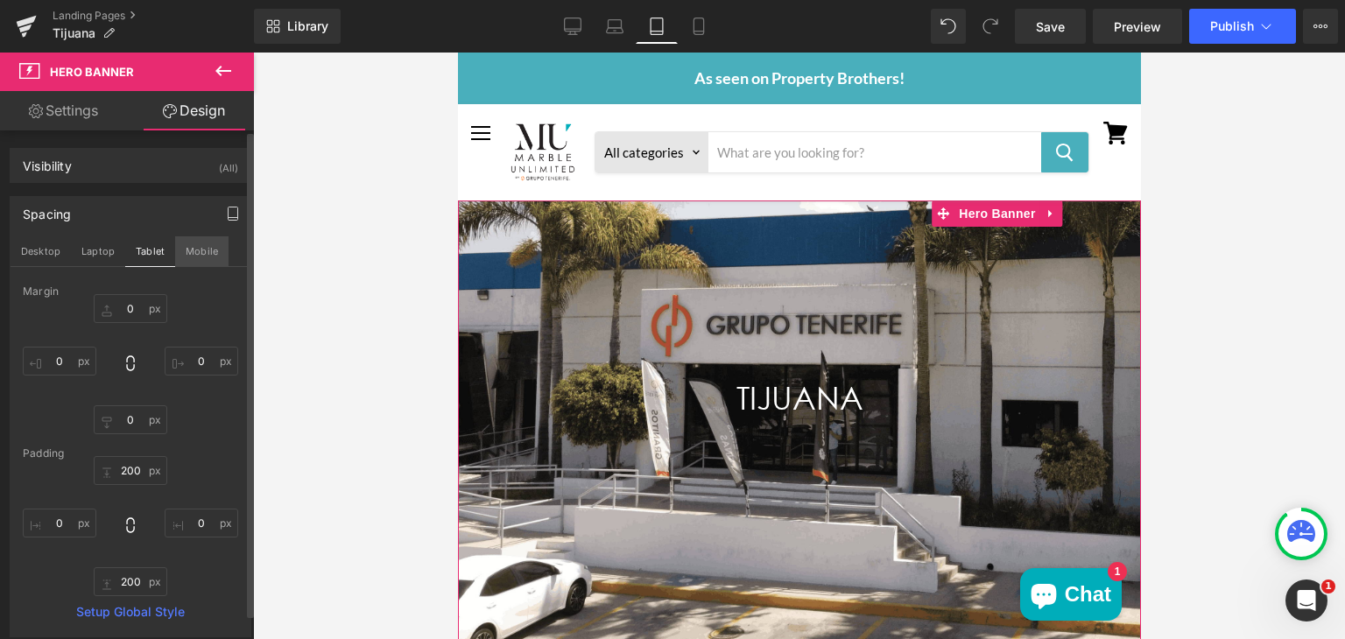
click at [189, 246] on button "Mobile" at bounding box center [201, 251] width 53 height 30
type input "0"
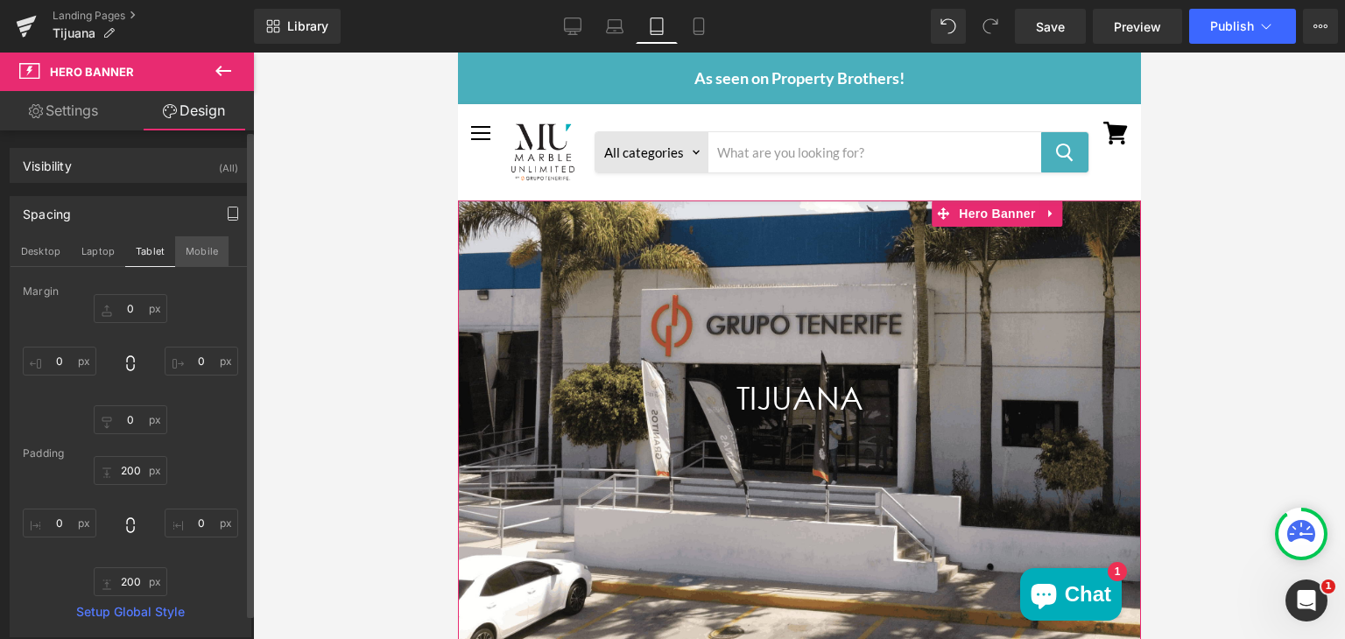
type input "100"
type input "0"
type input "100"
type input "0"
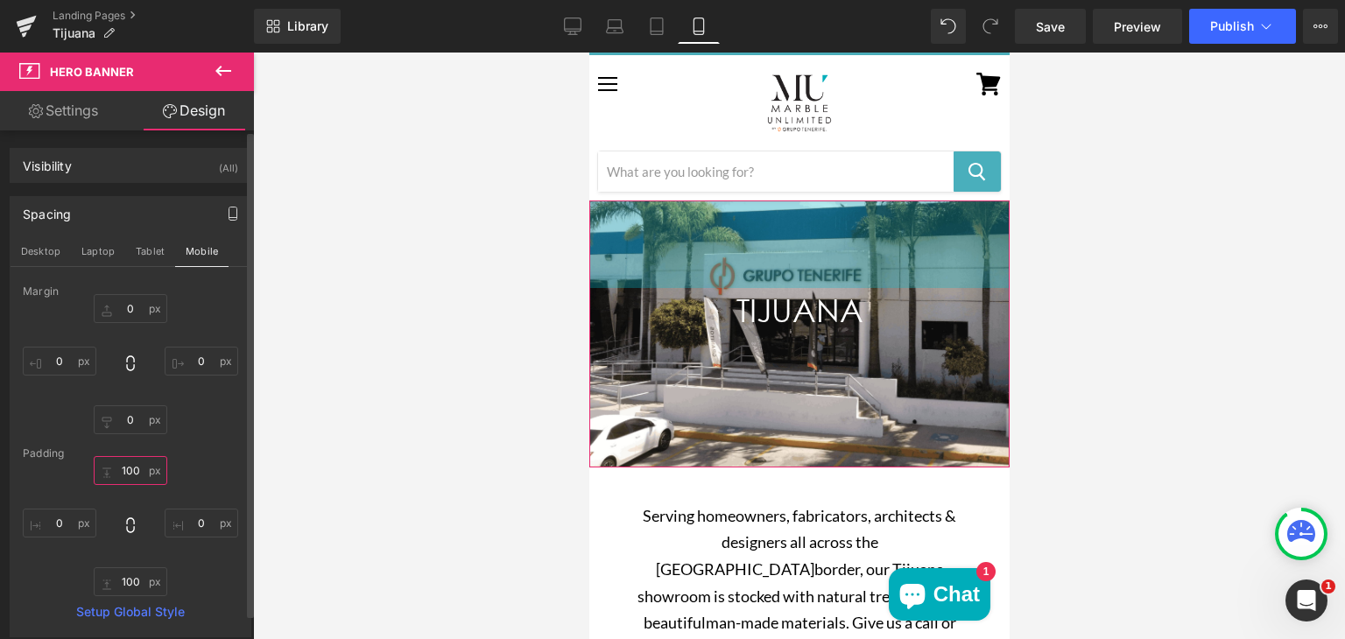
click at [130, 469] on input "100" at bounding box center [131, 470] width 74 height 29
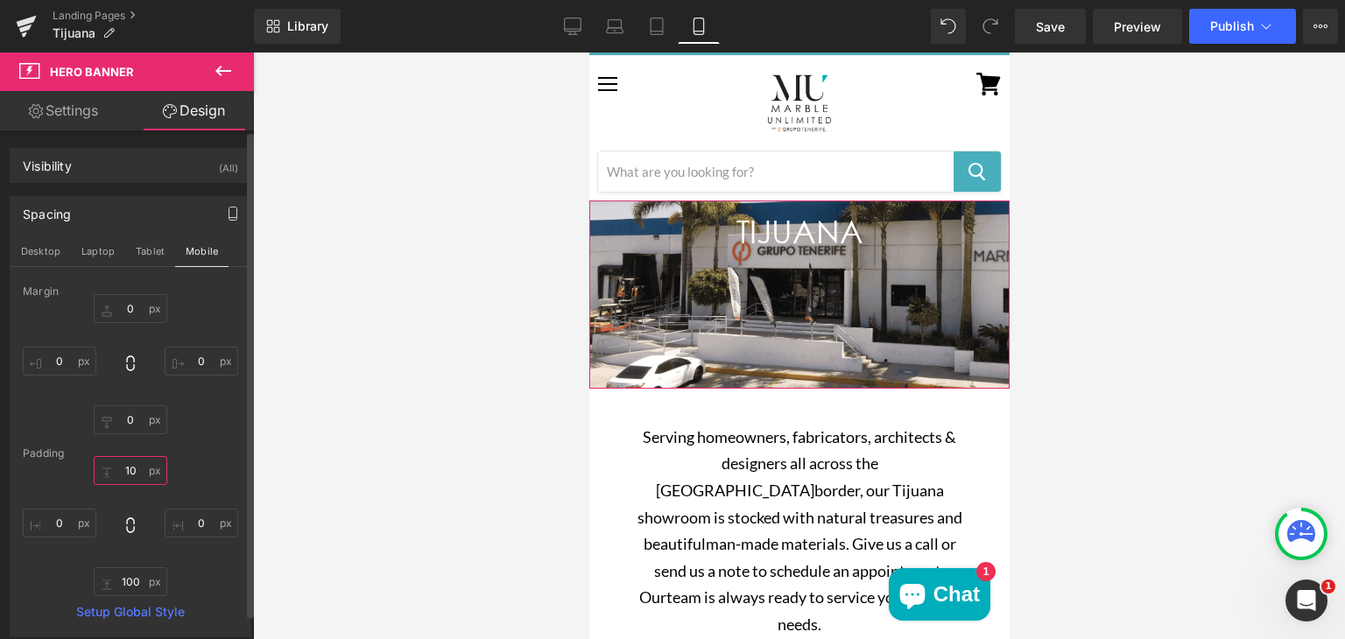
type input "1"
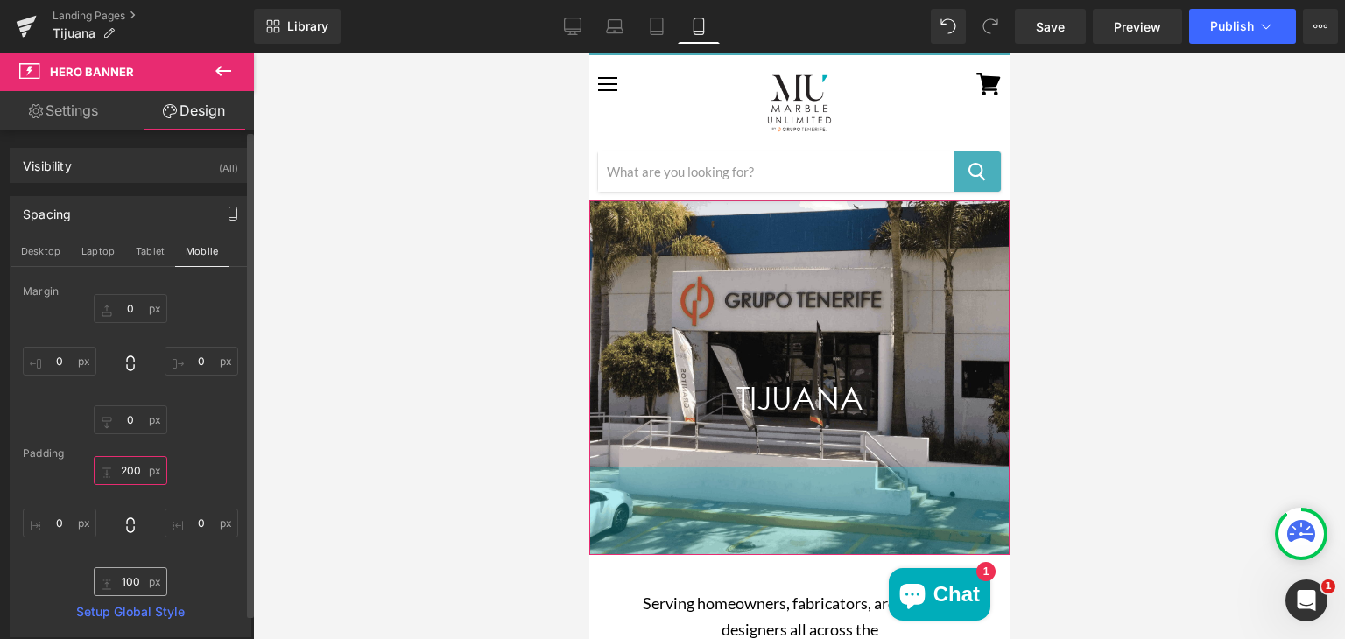
type input "200"
click at [129, 578] on input "100" at bounding box center [131, 581] width 74 height 29
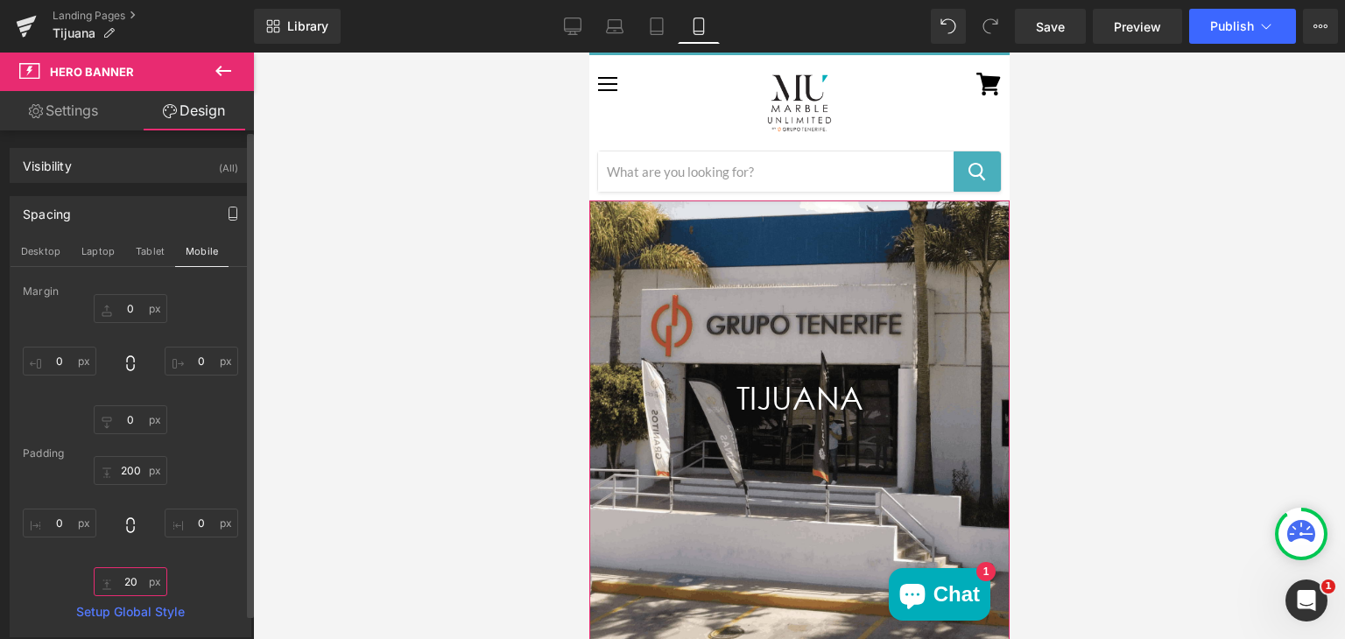
type input "2"
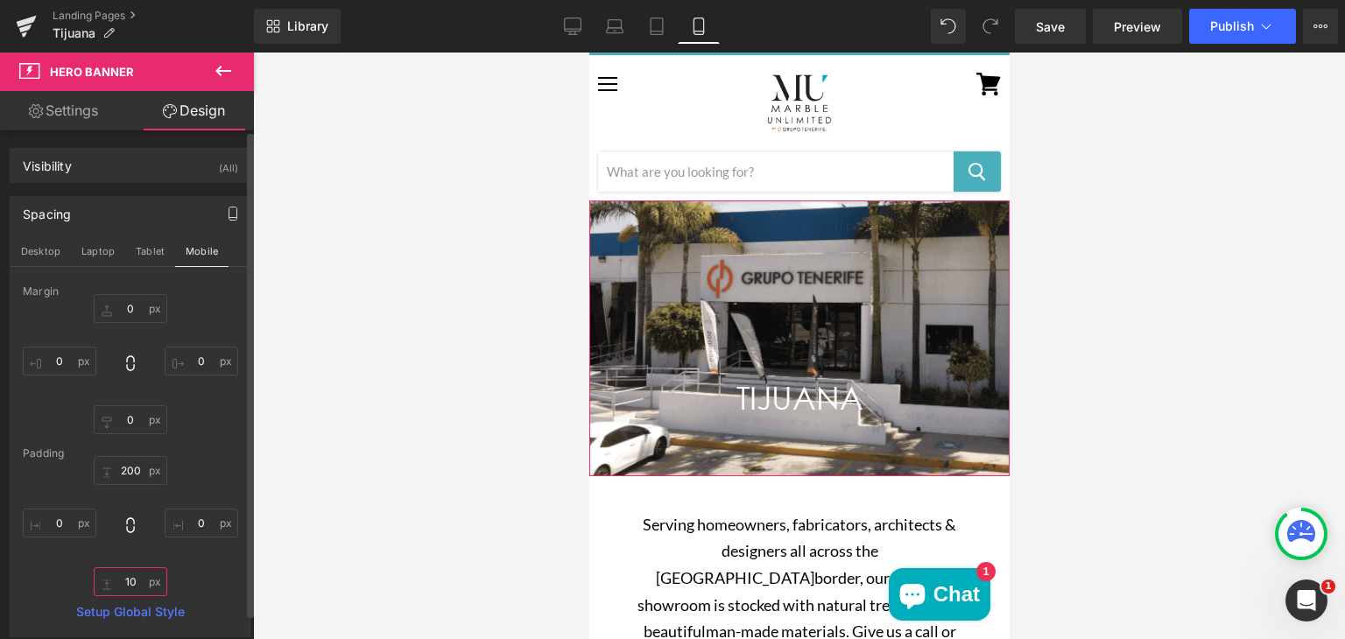
type input "100"
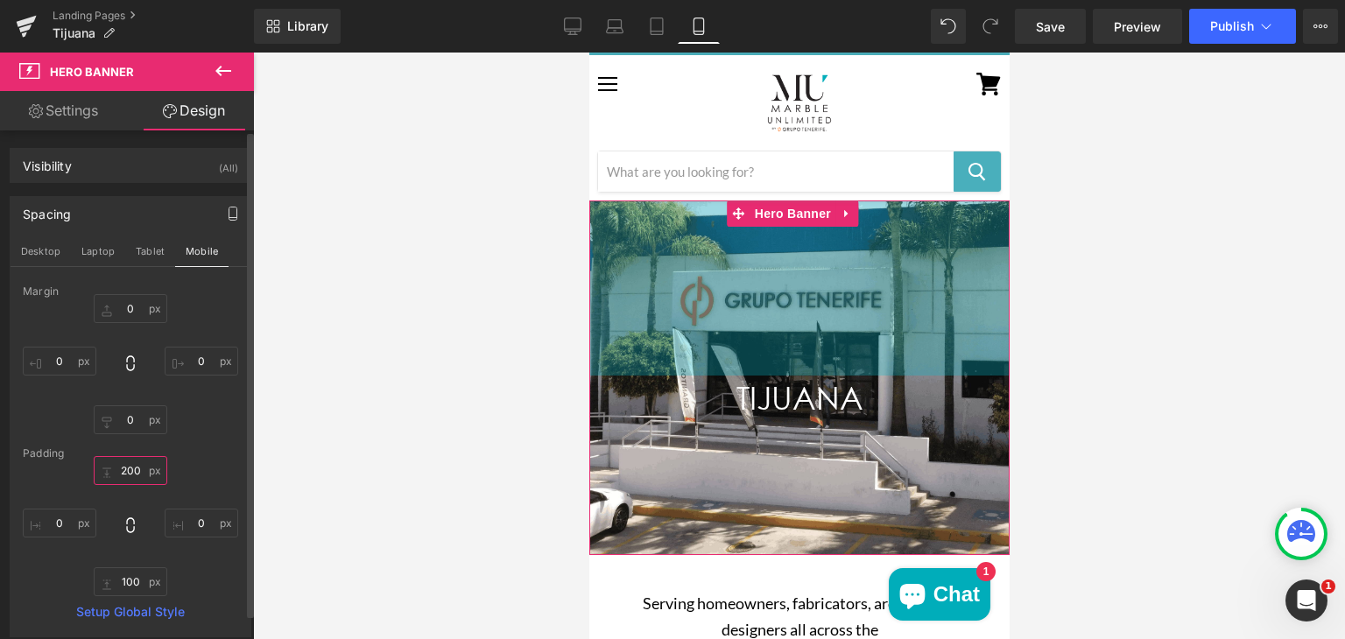
click at [133, 470] on input "200" at bounding box center [131, 470] width 74 height 29
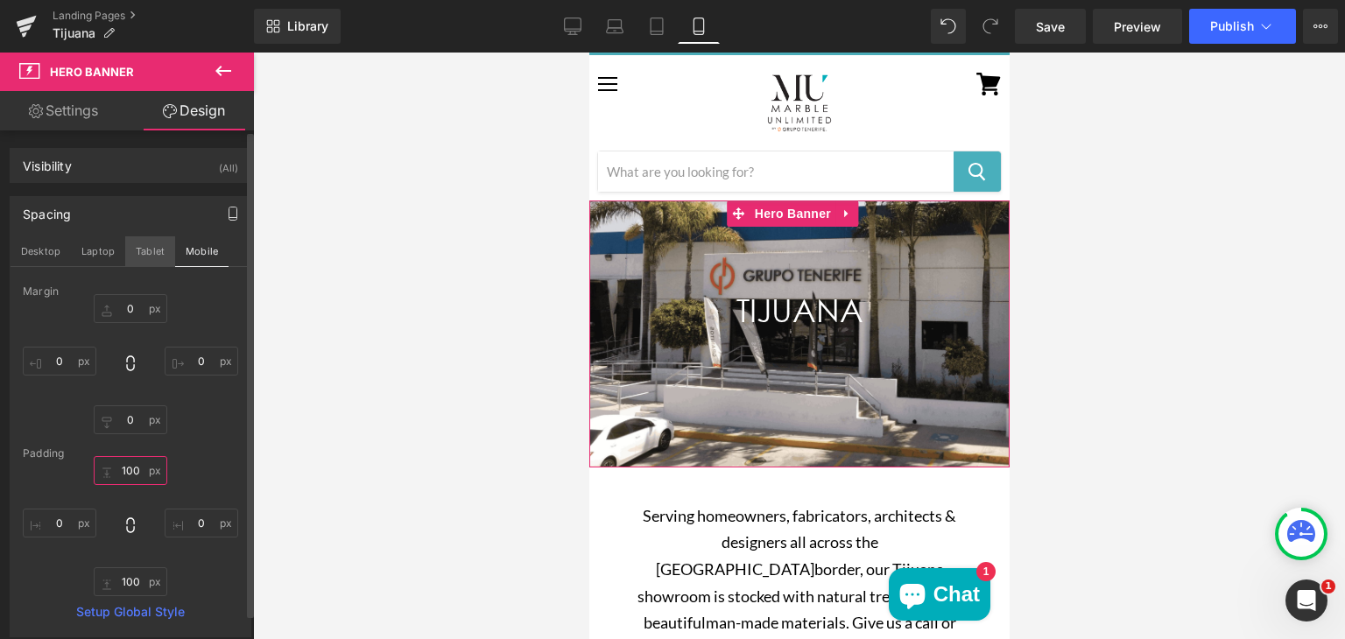
type input "100"
click at [144, 244] on button "Tablet" at bounding box center [150, 251] width 50 height 30
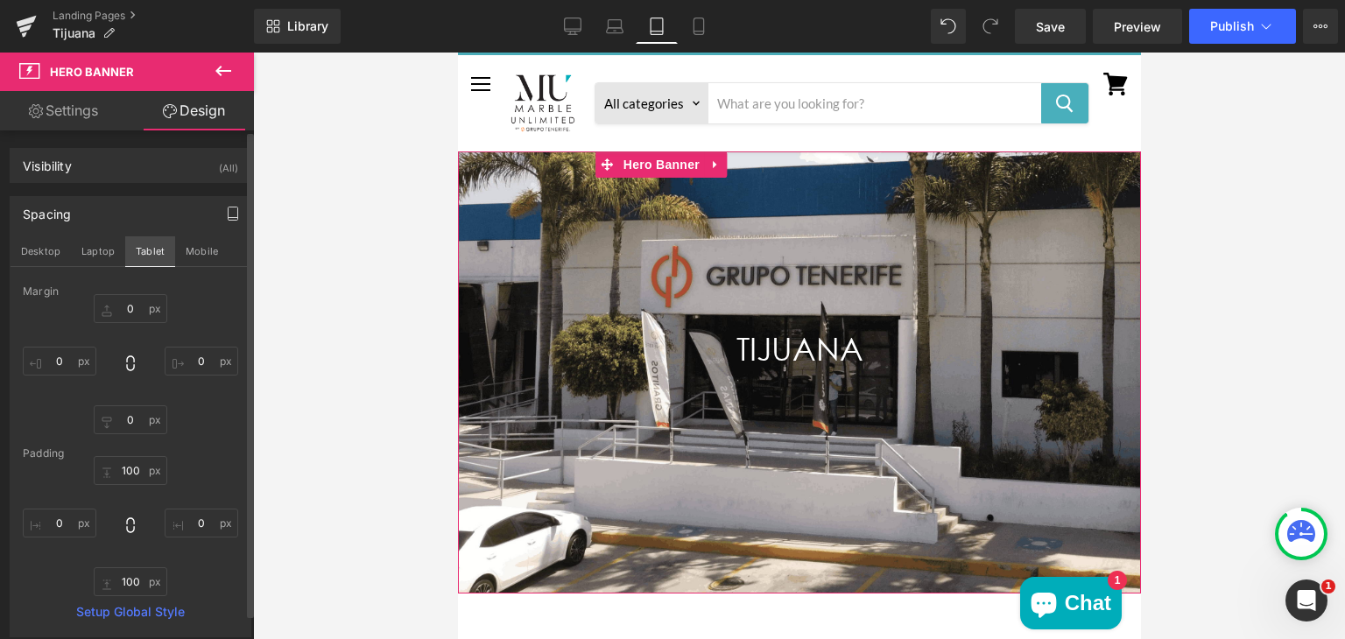
scroll to position [0, 0]
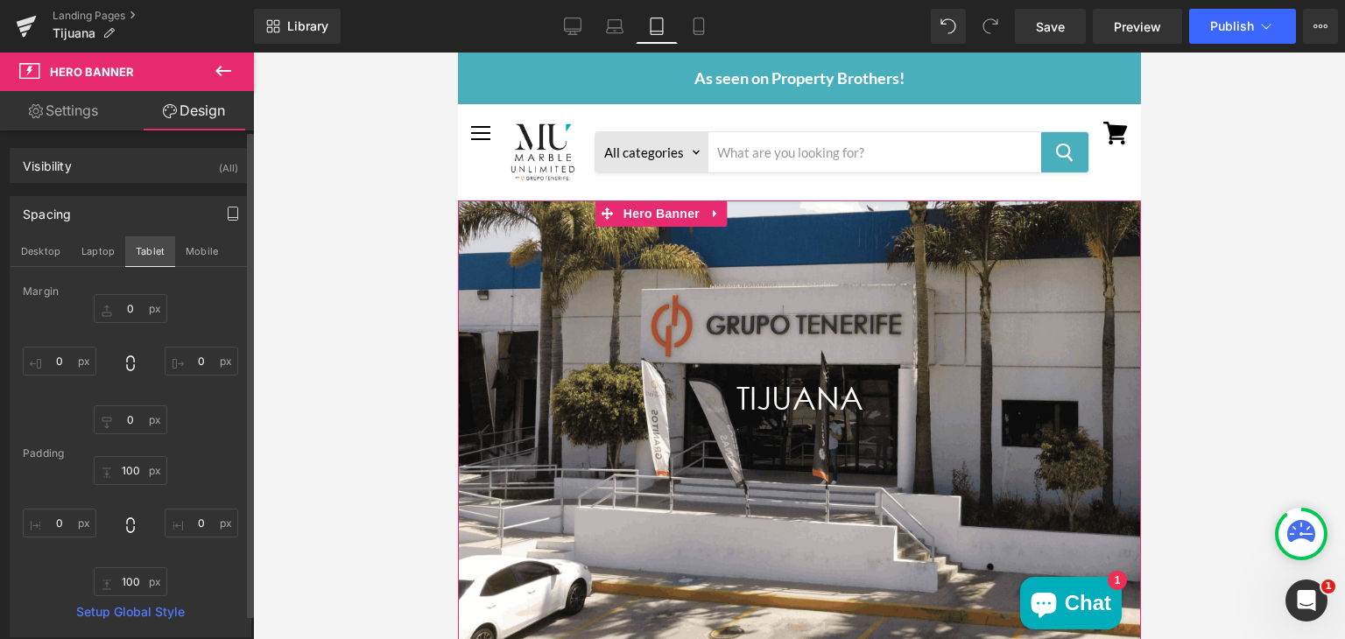
type input "0"
type input "200"
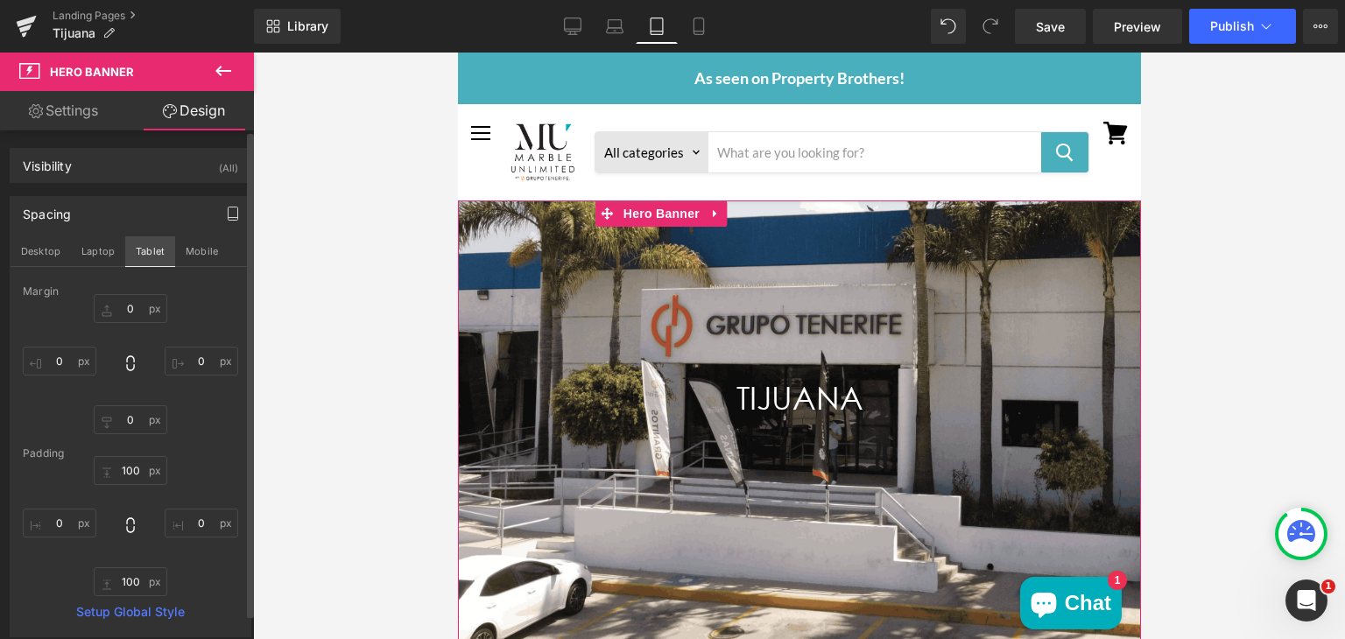
type input "0"
type input "200"
type input "0"
click at [99, 246] on button "Laptop" at bounding box center [98, 251] width 54 height 30
type input "0"
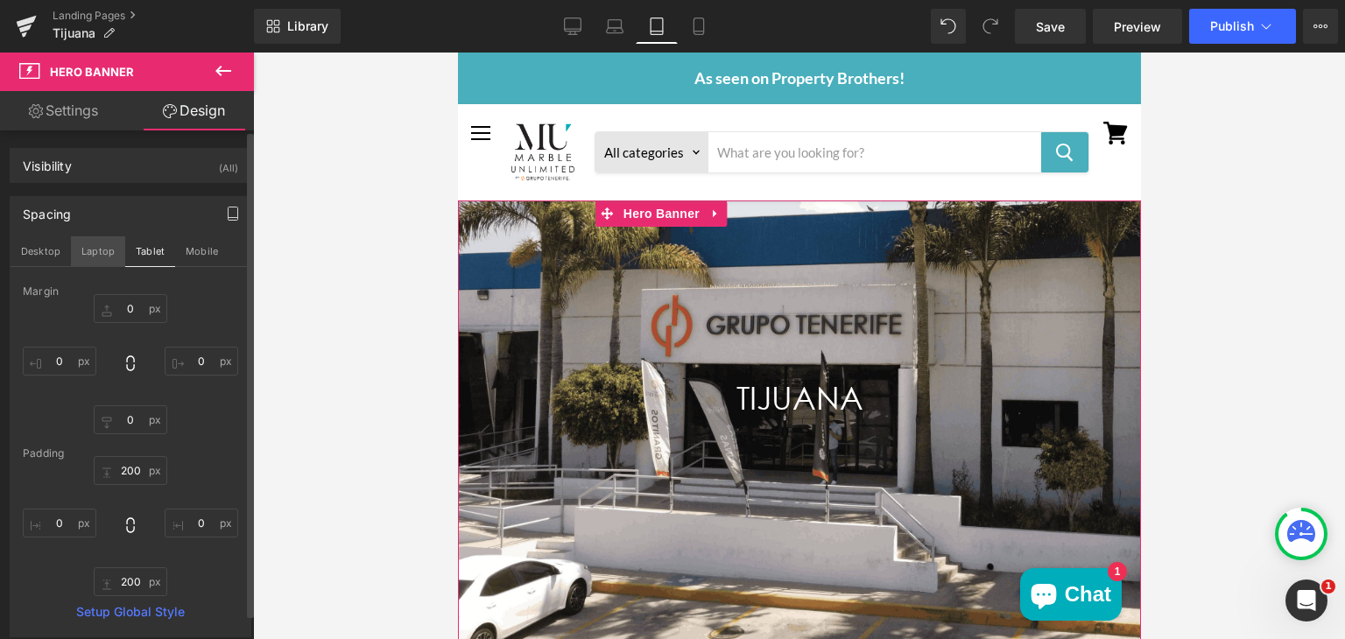
type input "0"
type input "200"
type input "0"
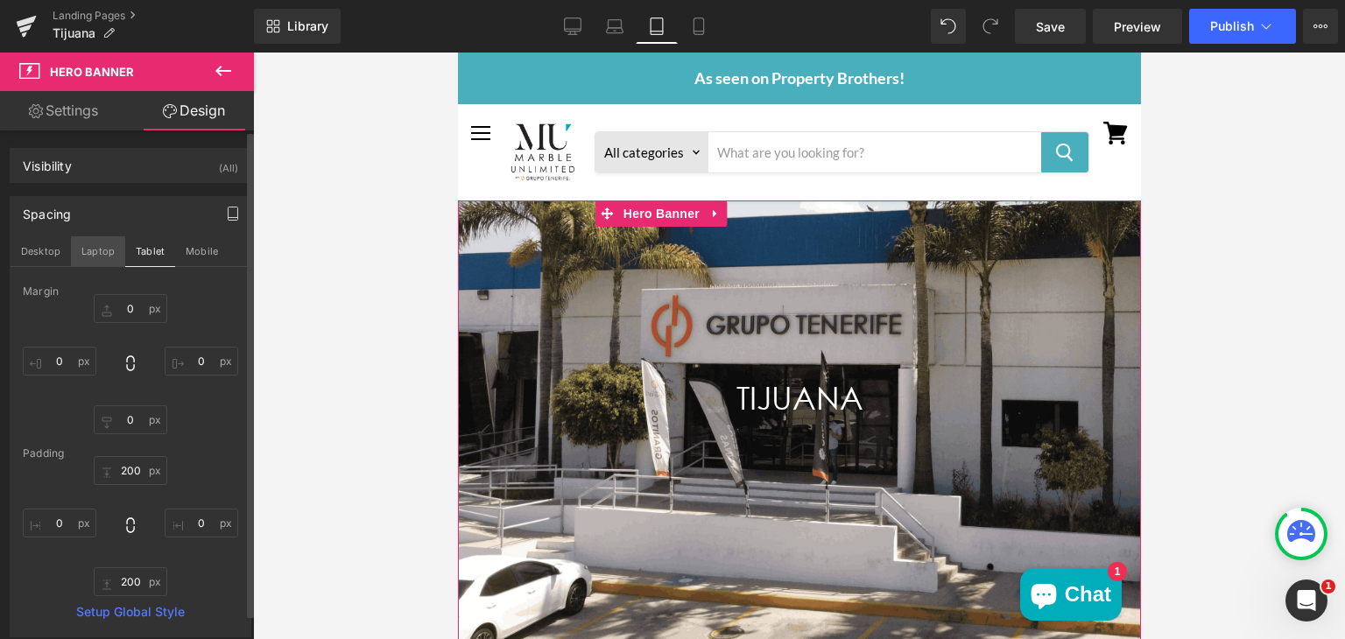
type input "200"
type input "0"
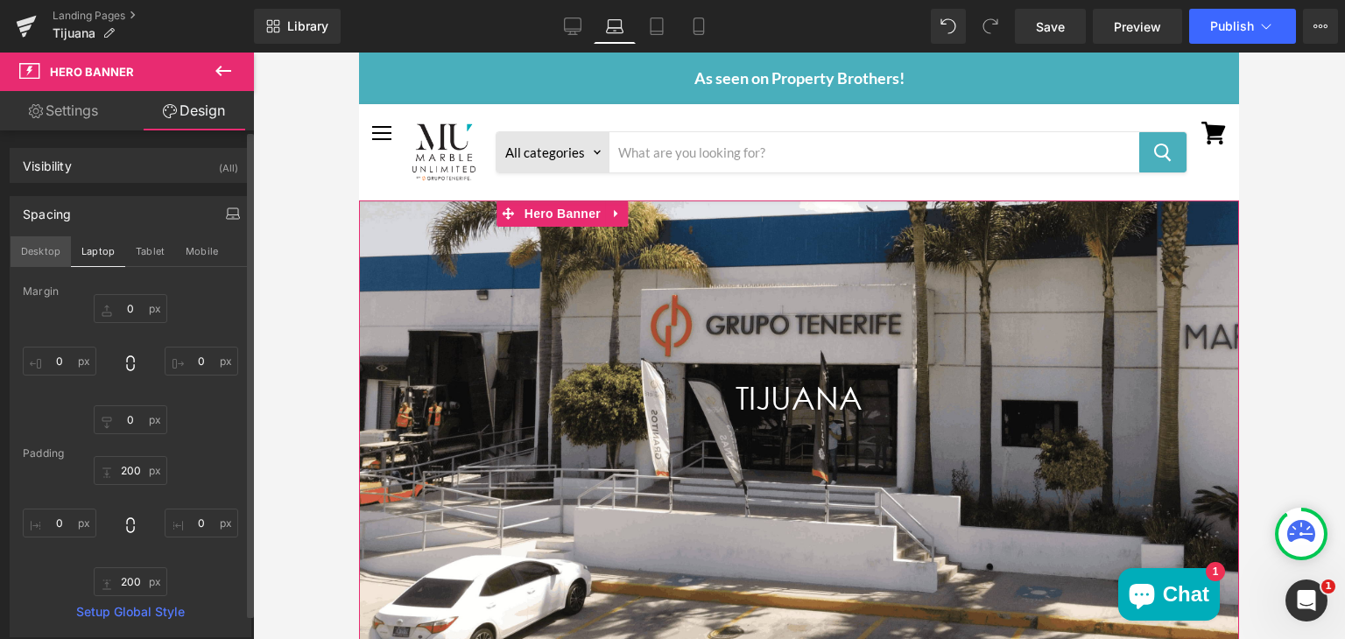
click at [46, 246] on button "Desktop" at bounding box center [41, 251] width 60 height 30
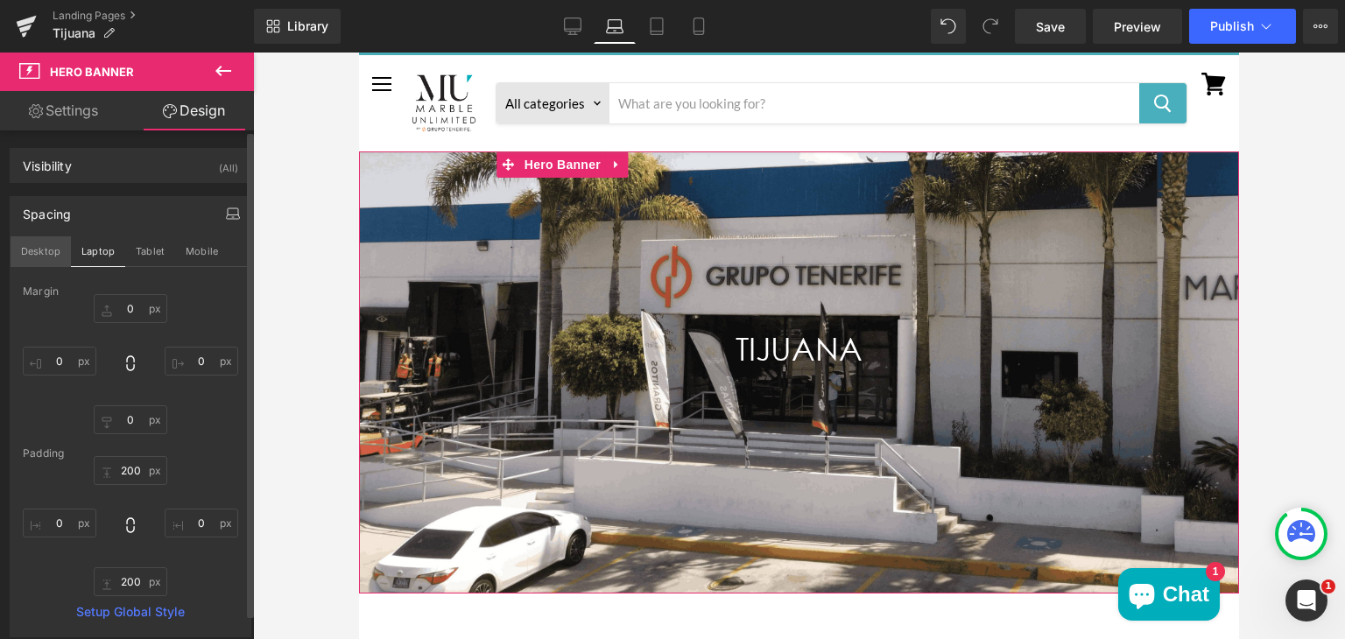
type input "0"
type input "300"
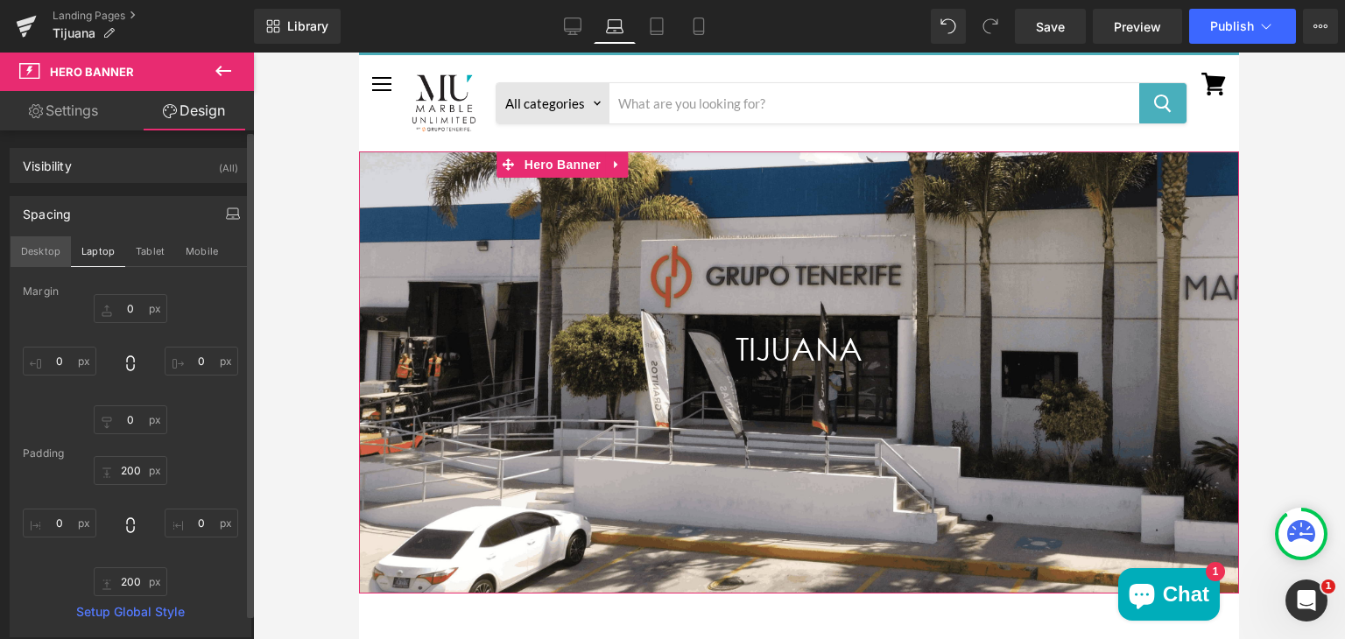
type input "0"
type input "300"
type input "0"
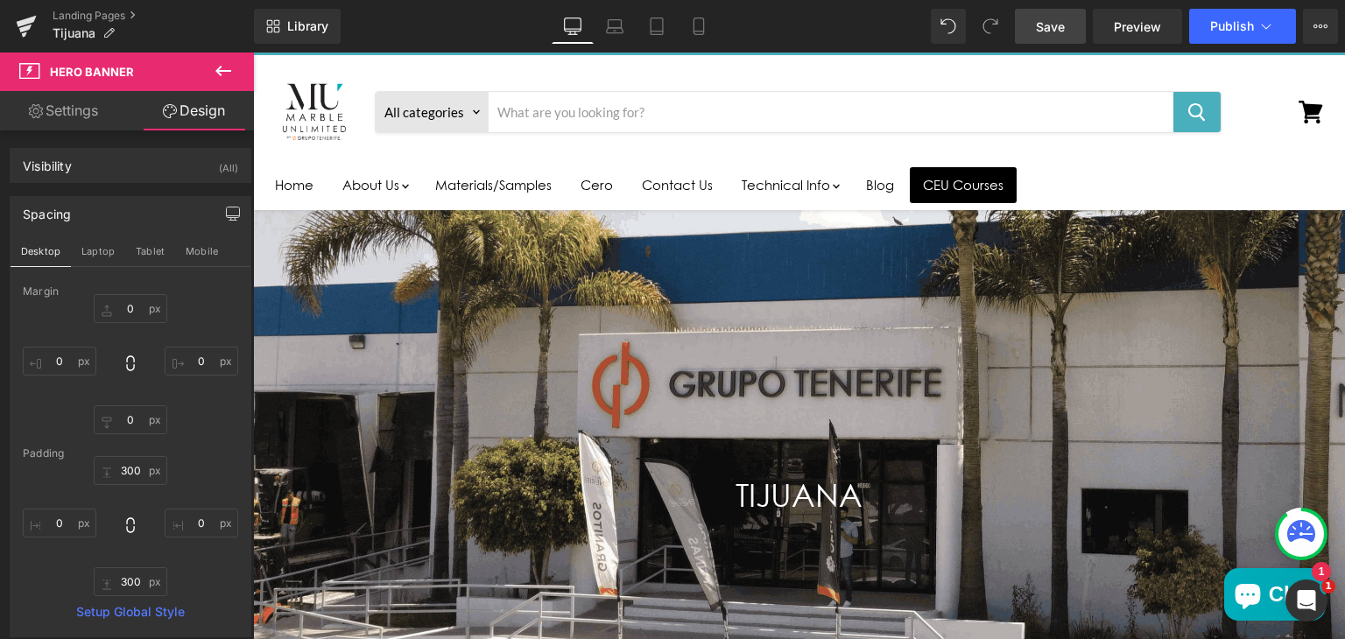
click at [1062, 22] on span "Save" at bounding box center [1050, 27] width 29 height 18
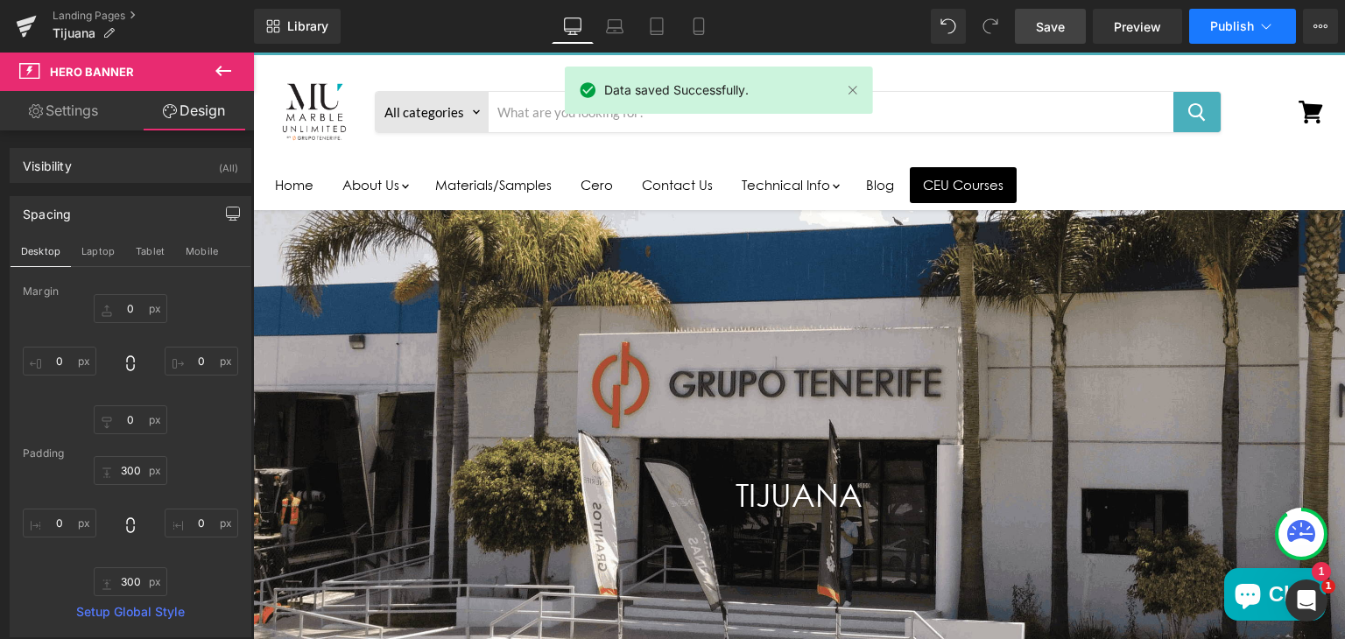
click at [1247, 15] on button "Publish" at bounding box center [1242, 26] width 107 height 35
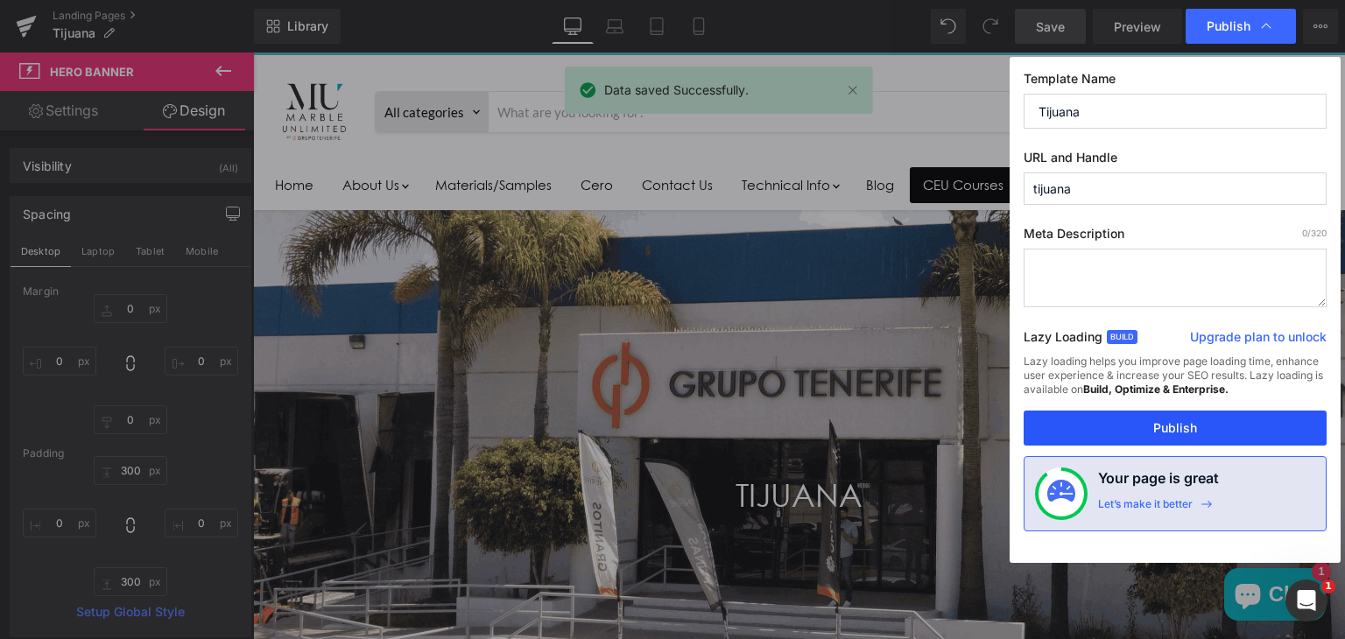
click at [1107, 425] on button "Publish" at bounding box center [1175, 428] width 303 height 35
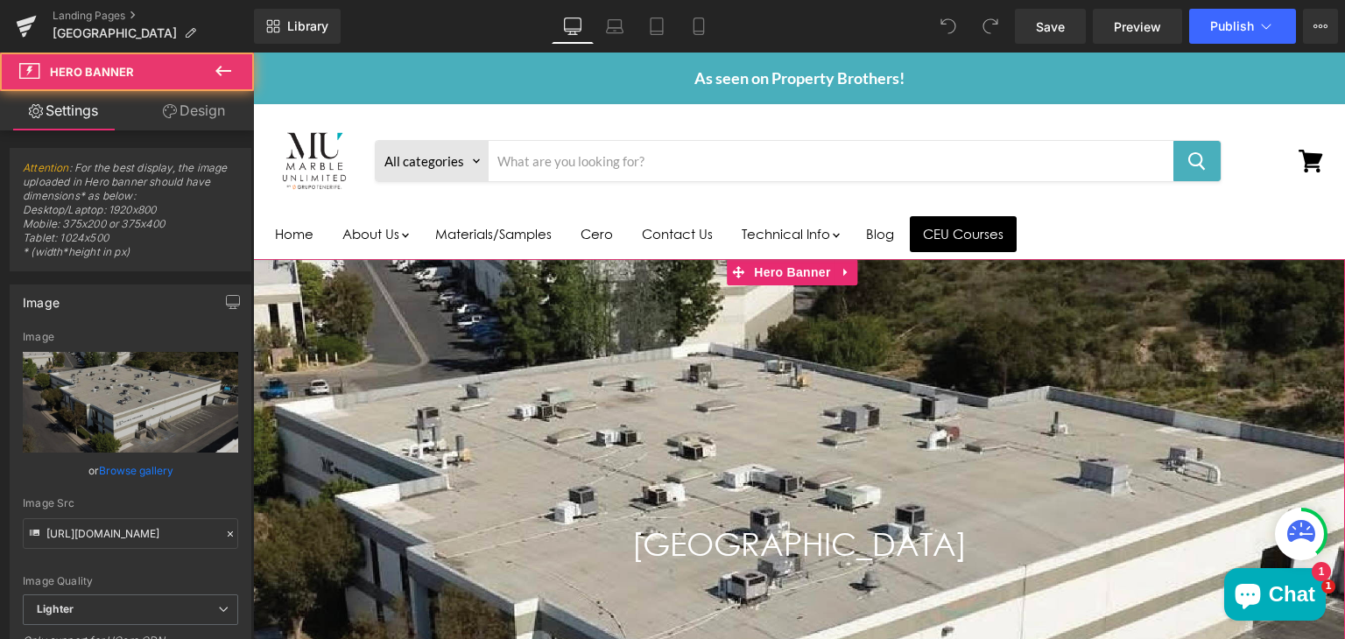
click at [364, 334] on div "Main content" at bounding box center [799, 590] width 1092 height 663
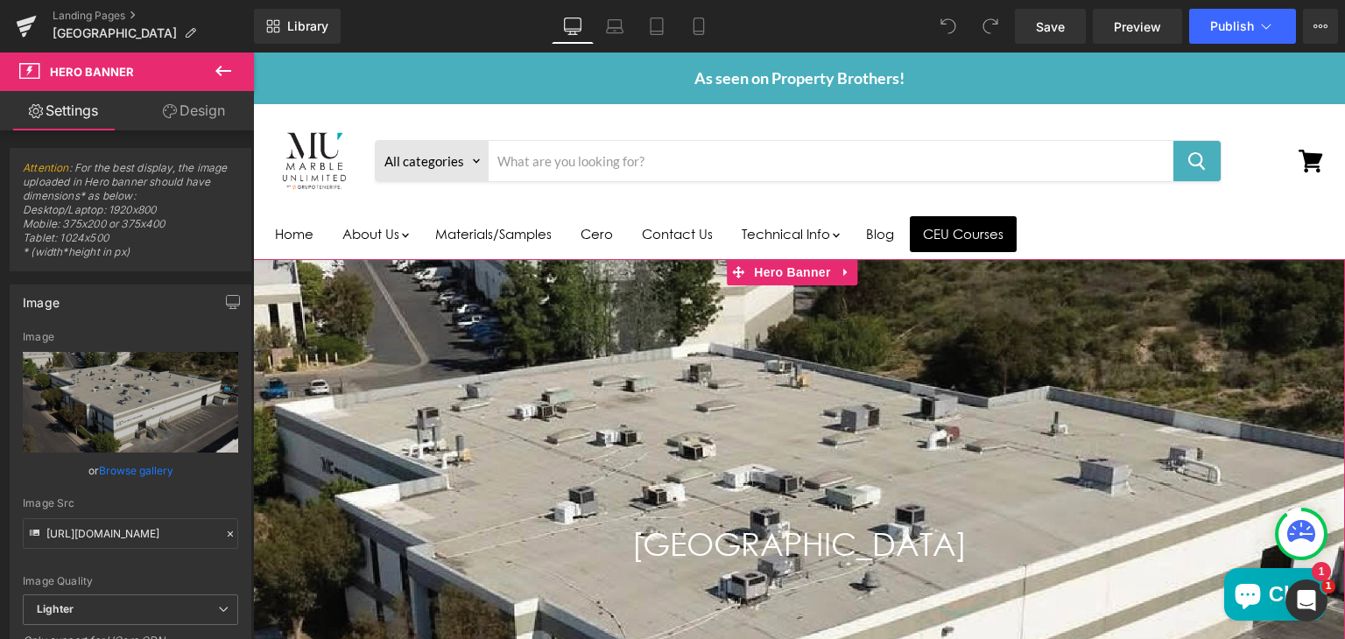
click at [194, 116] on link "Design" at bounding box center [193, 110] width 127 height 39
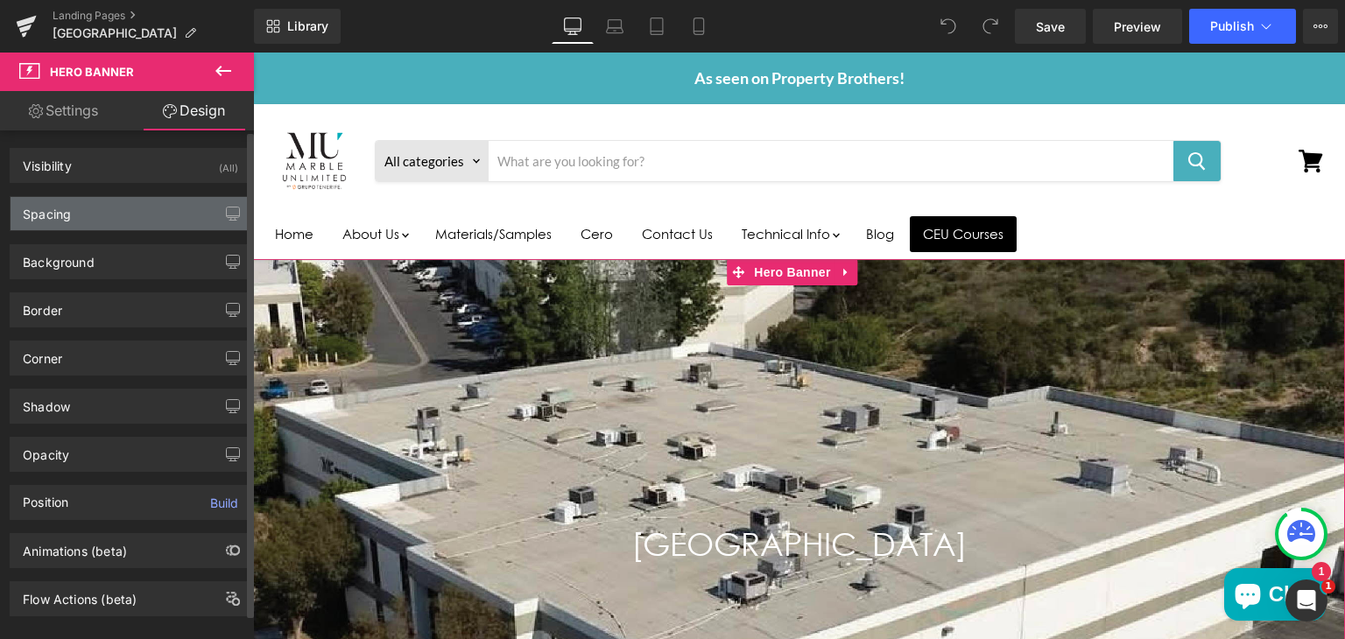
click at [139, 213] on div "Spacing" at bounding box center [131, 213] width 240 height 33
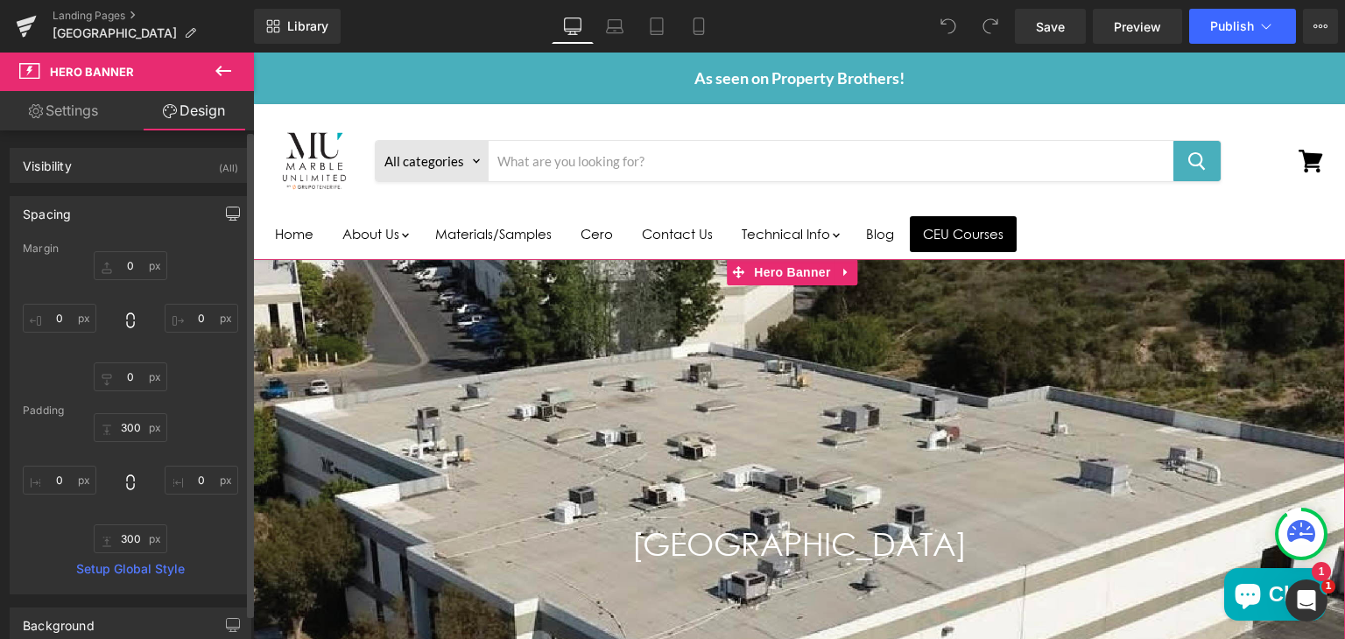
click at [226, 208] on icon "button" at bounding box center [233, 214] width 14 height 14
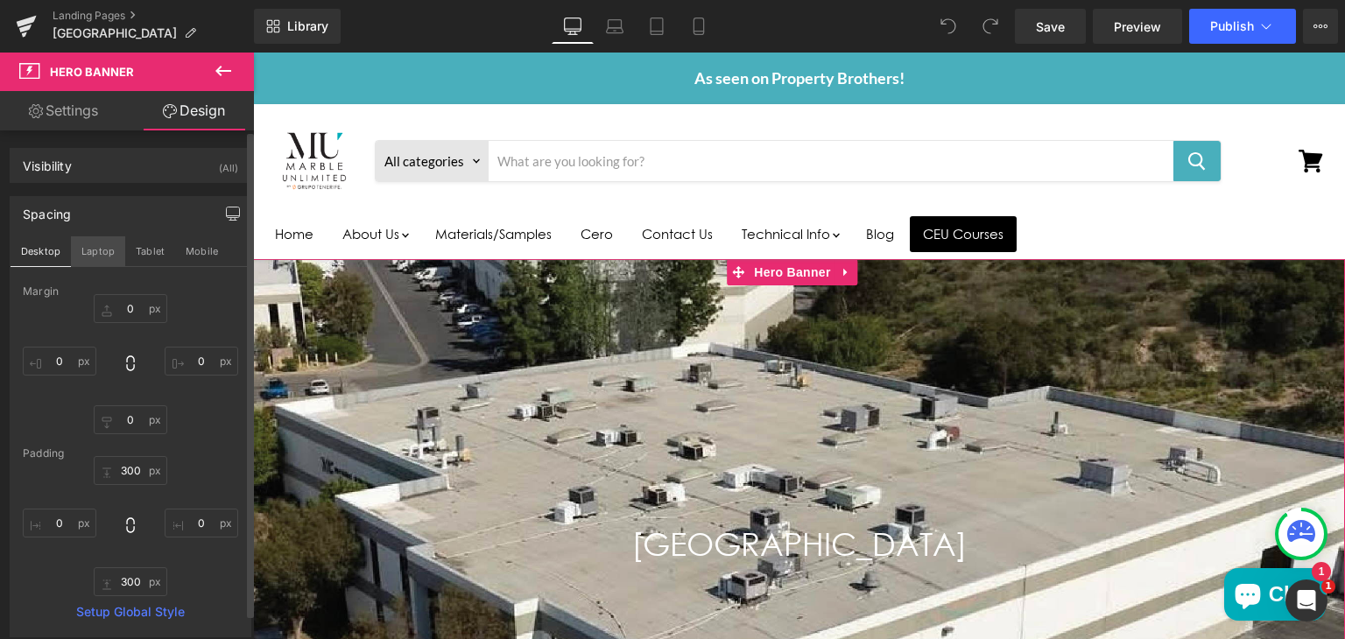
click at [104, 248] on button "Laptop" at bounding box center [98, 251] width 54 height 30
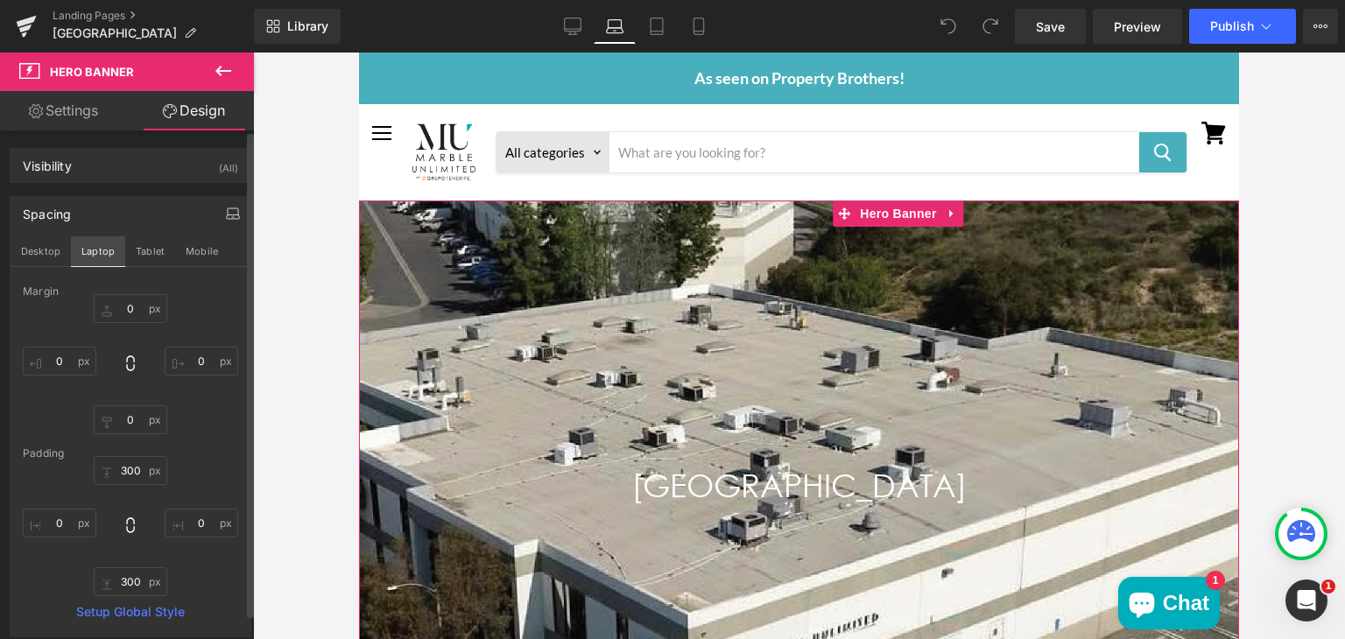
type input "0"
type input "300"
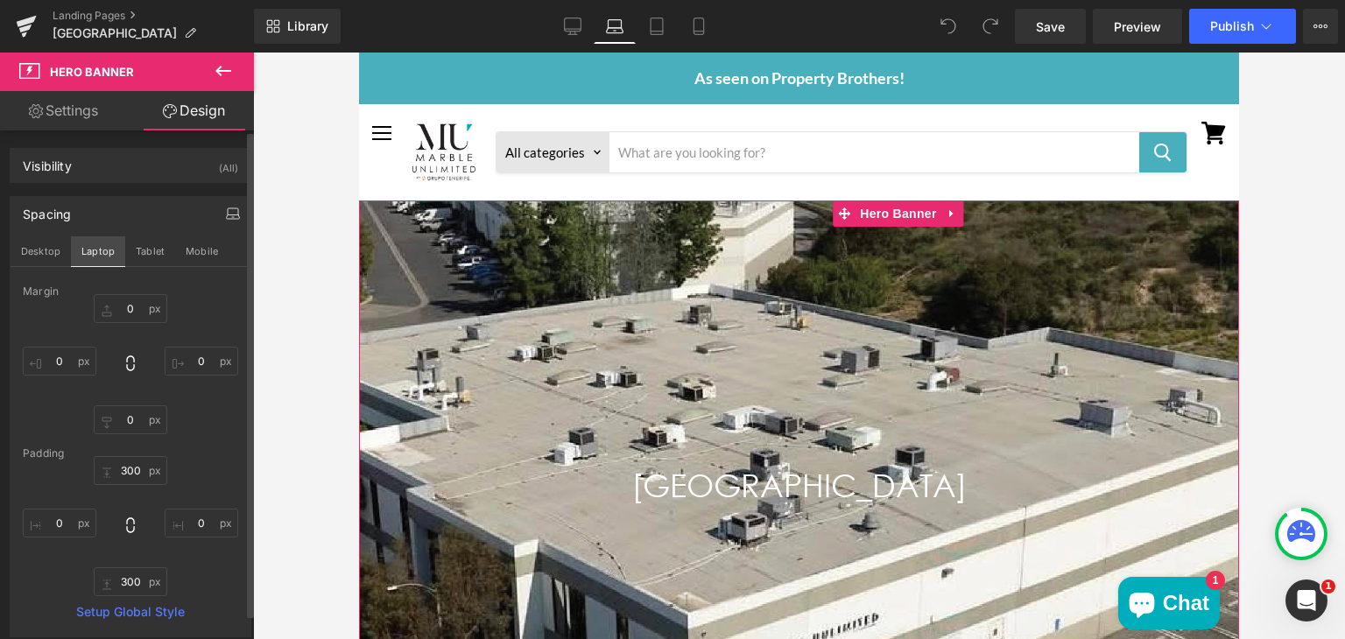
type input "0"
type input "300"
type input "0"
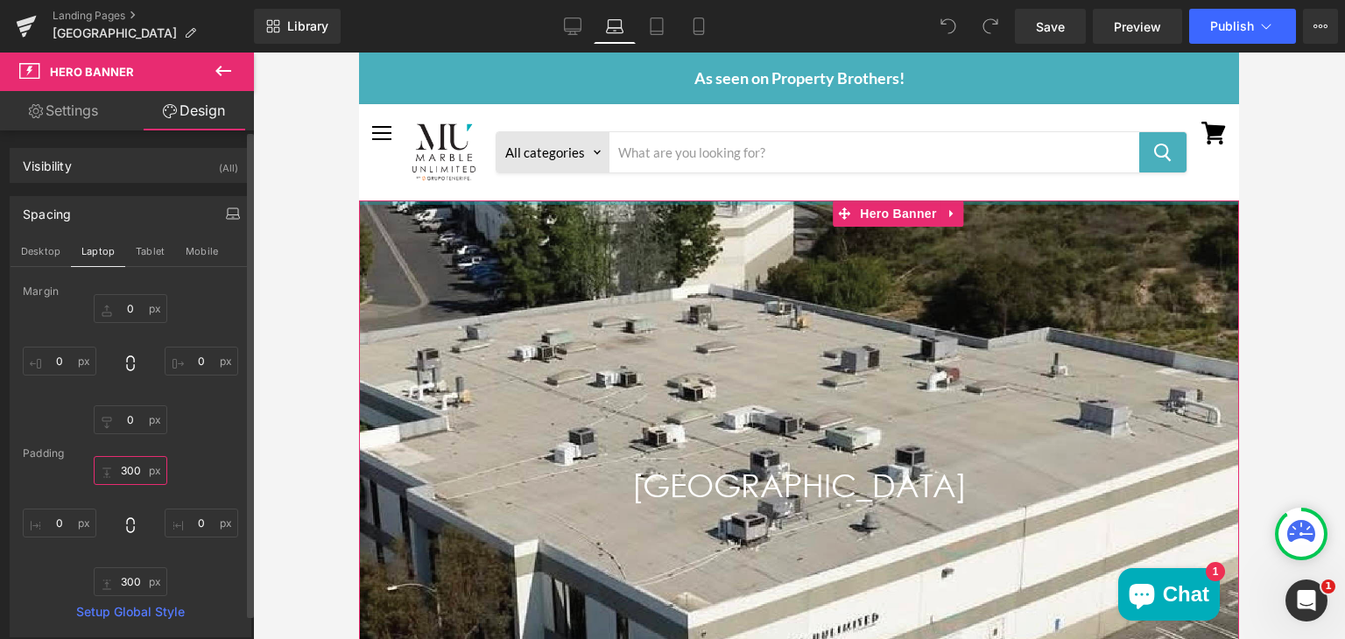
click at [130, 470] on input "300" at bounding box center [131, 470] width 74 height 29
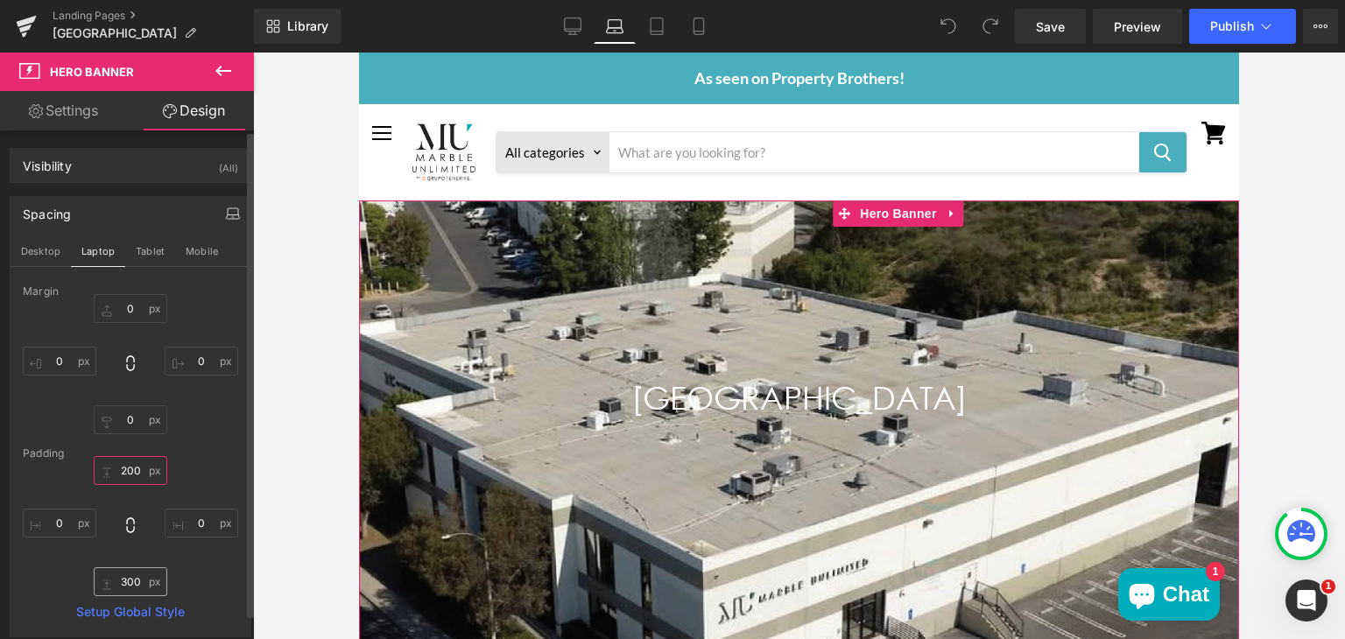
type input "200"
click at [129, 577] on input "300" at bounding box center [131, 581] width 74 height 29
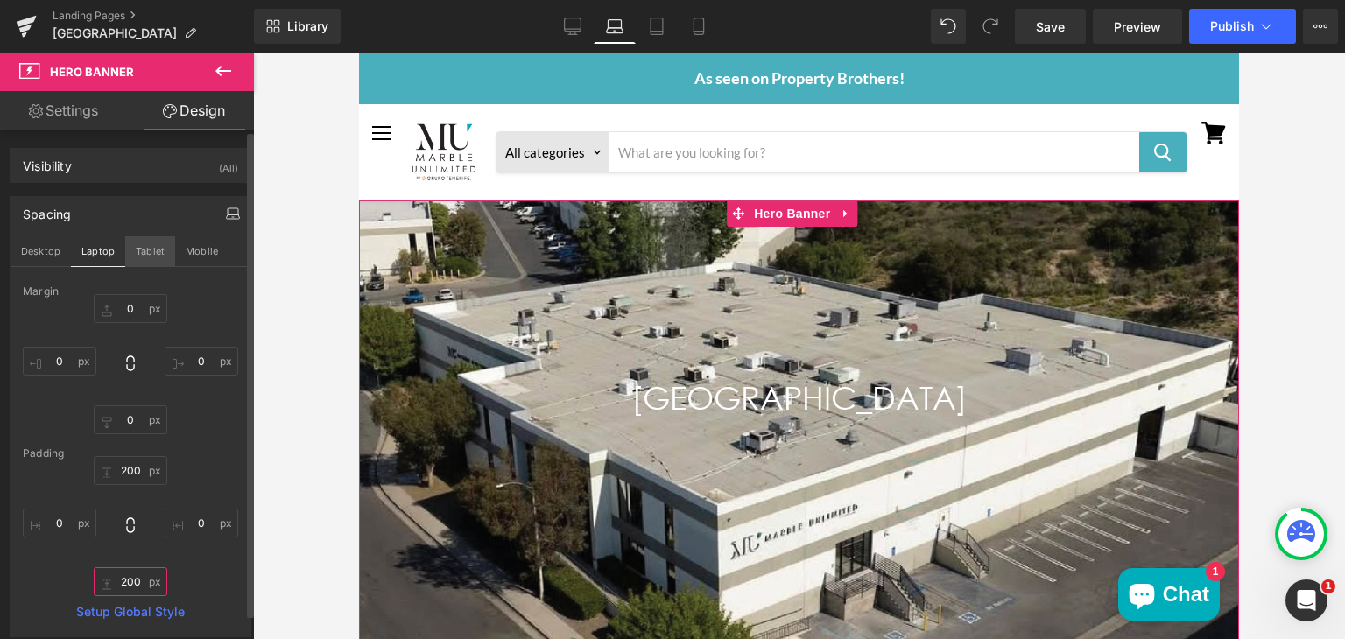
type input "200"
click at [158, 249] on button "Tablet" at bounding box center [150, 251] width 50 height 30
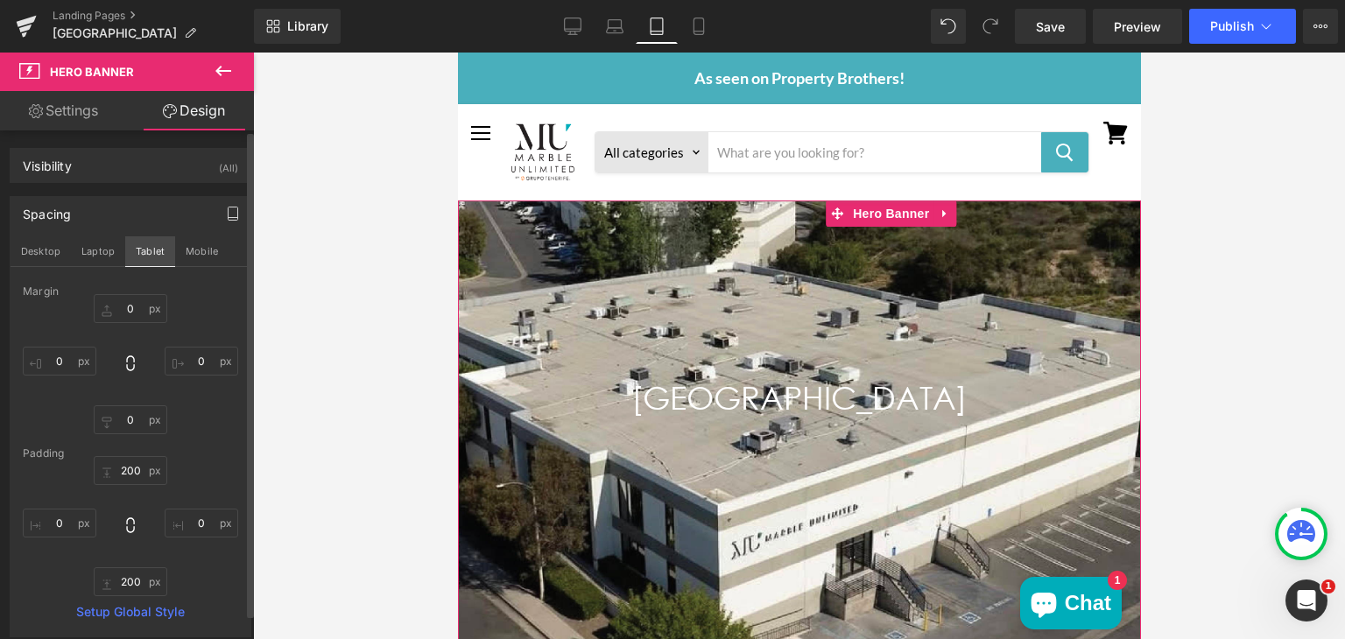
type input "0"
type input "200"
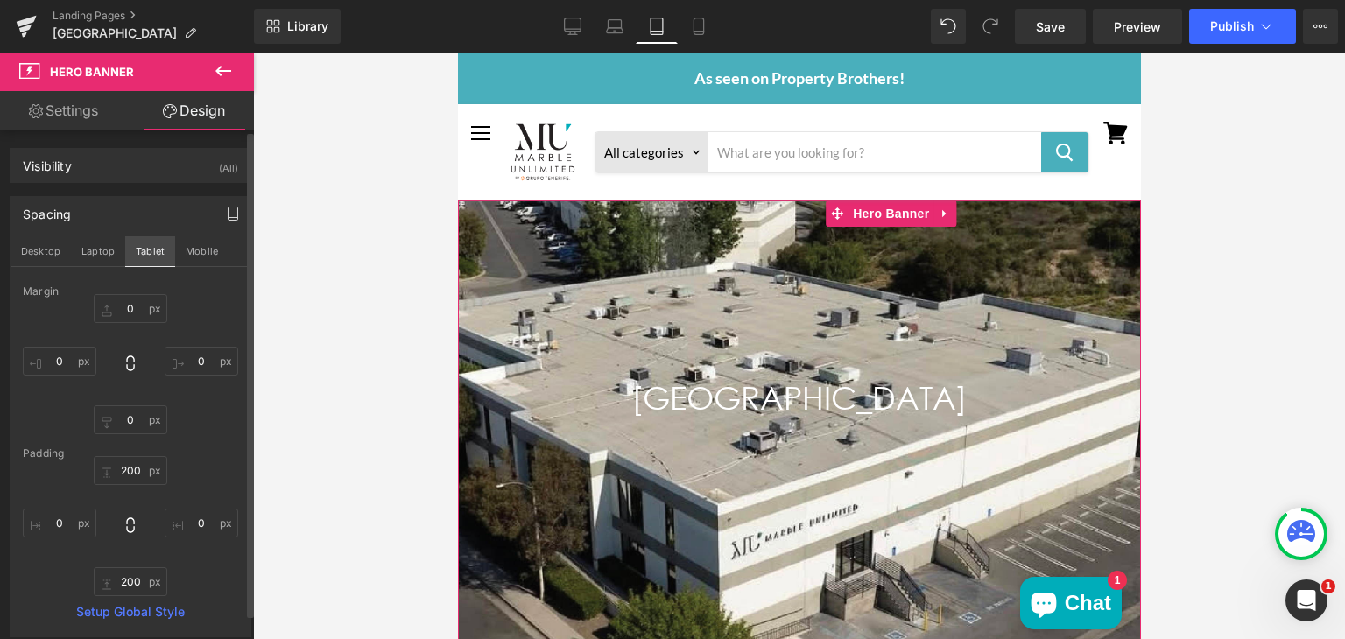
type input "0"
type input "200"
type input "0"
click at [186, 263] on button "Mobile" at bounding box center [201, 251] width 53 height 30
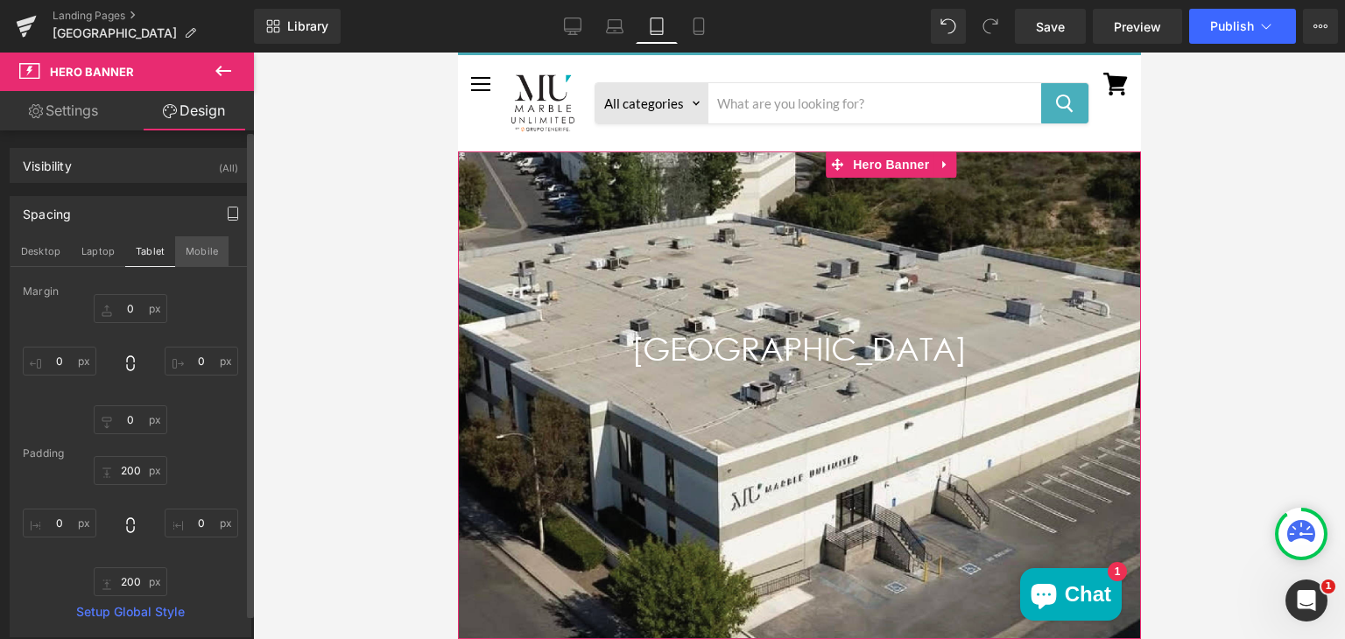
type input "0"
type input "200"
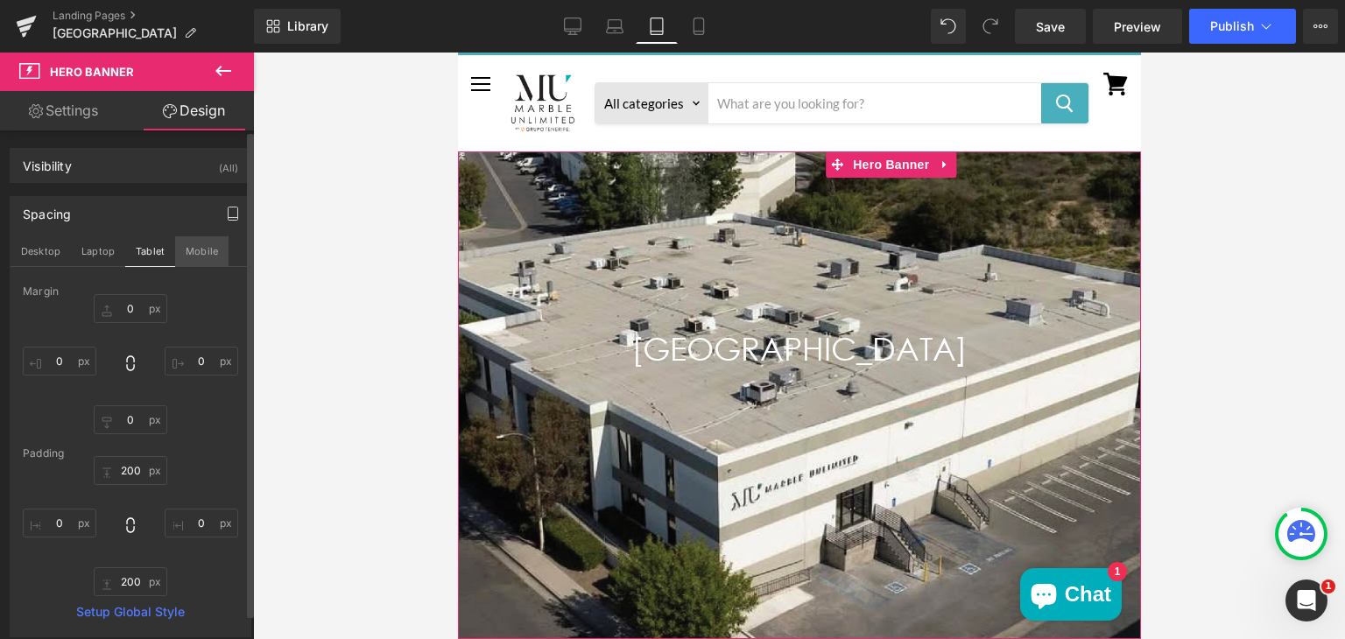
type input "0"
type input "200"
type input "0"
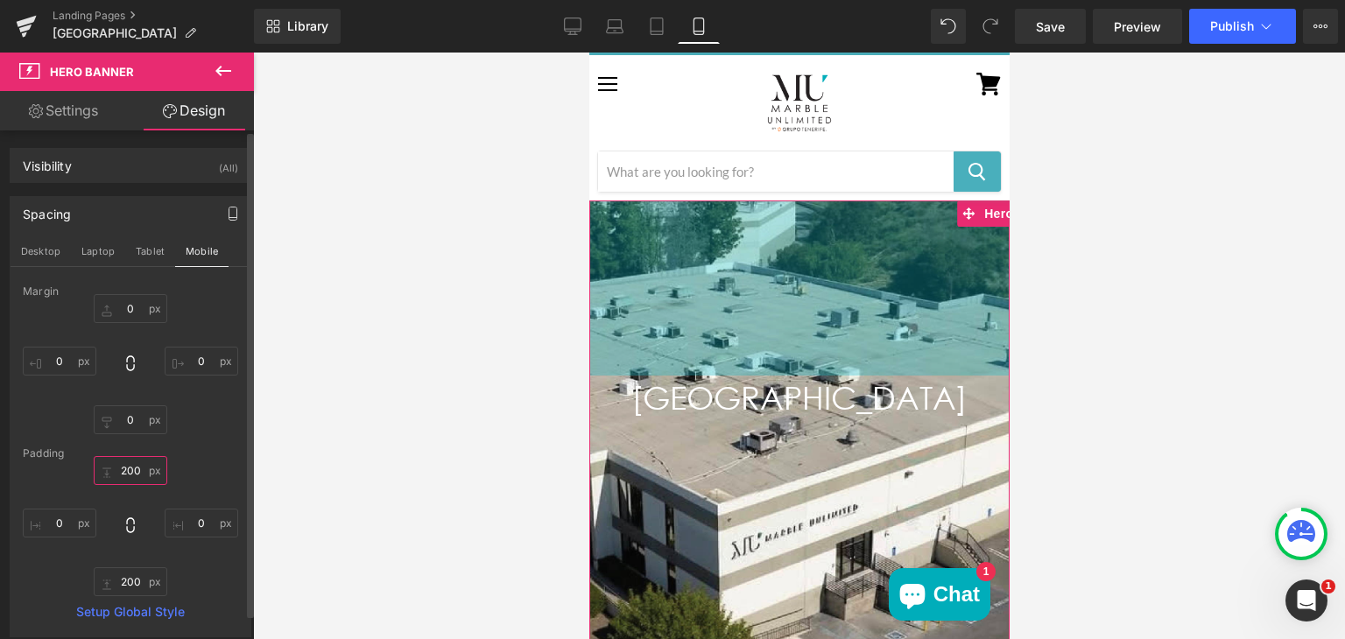
click at [126, 468] on input "200" at bounding box center [131, 470] width 74 height 29
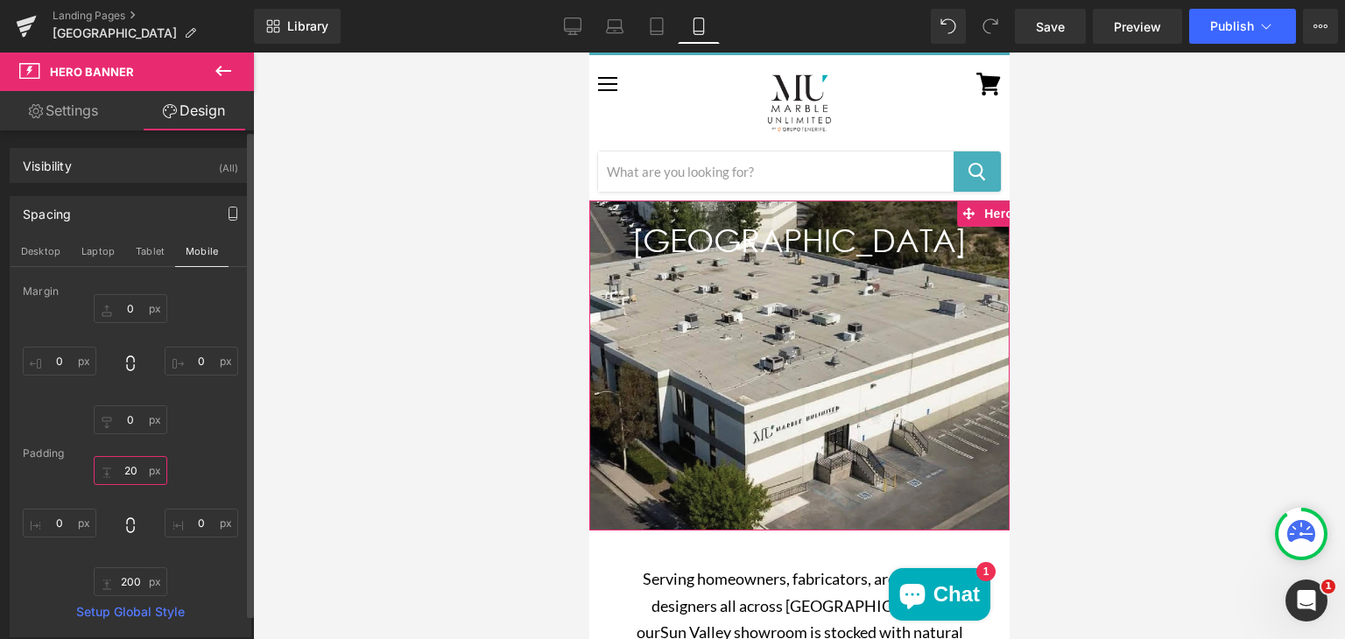
type input "2"
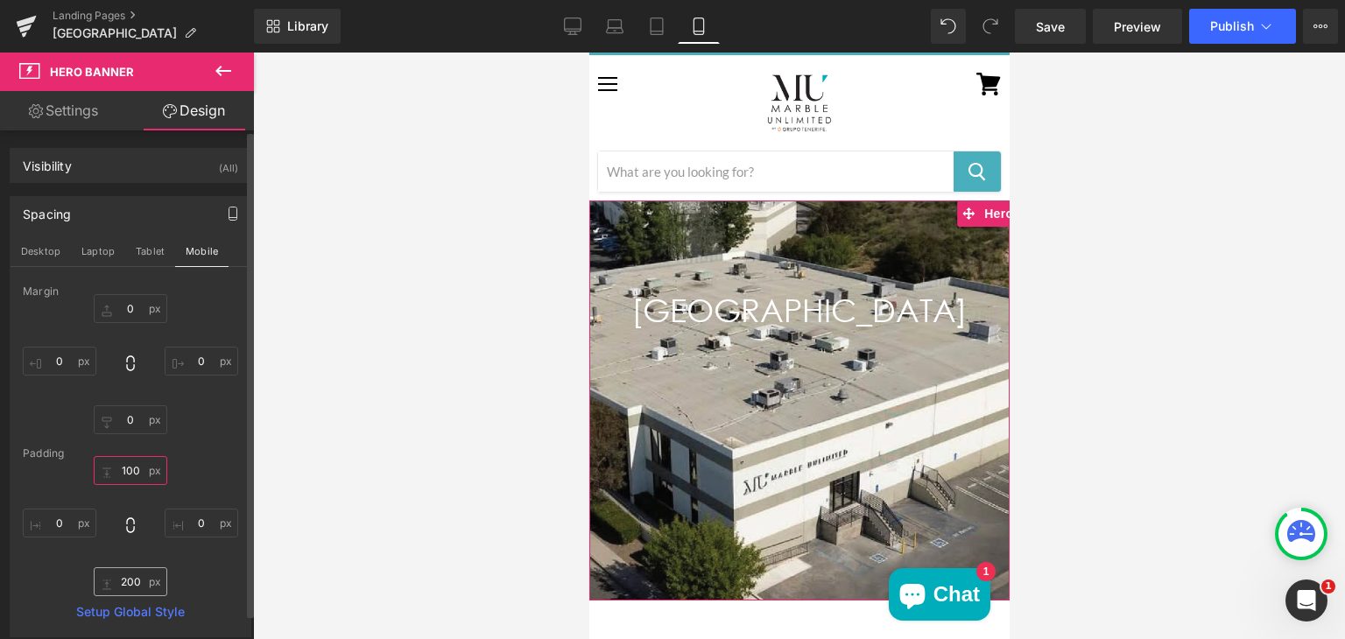
type input "100"
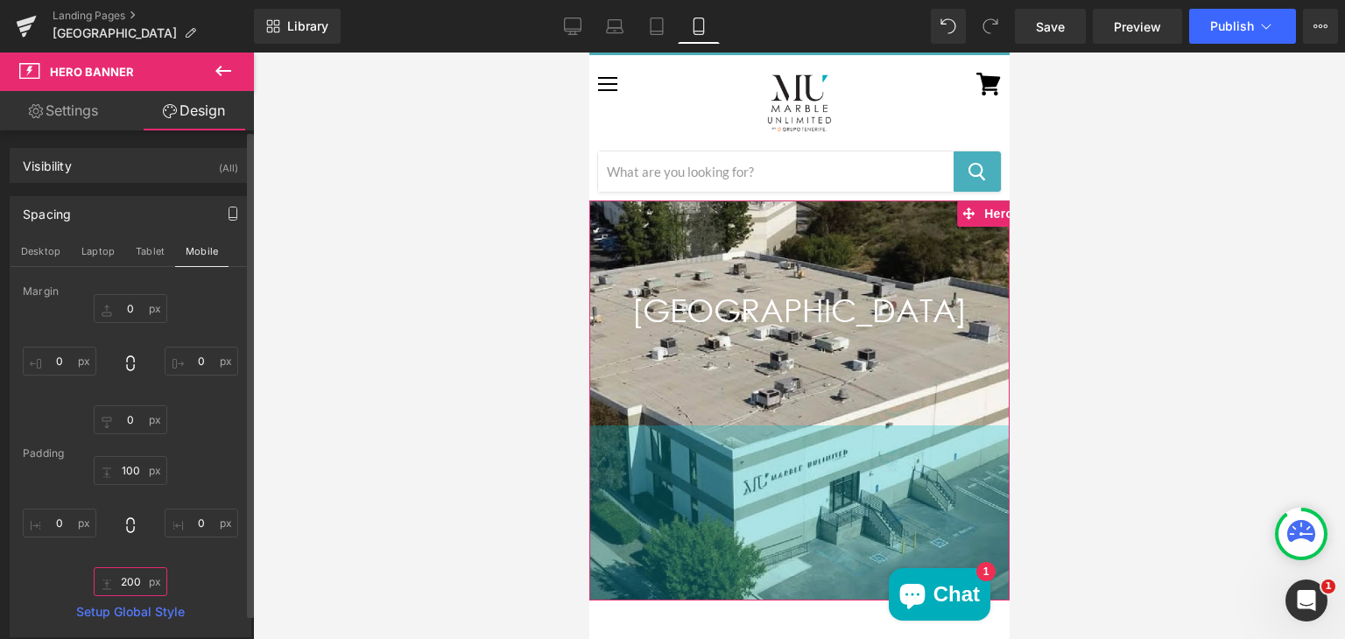
click at [129, 586] on input "200" at bounding box center [131, 581] width 74 height 29
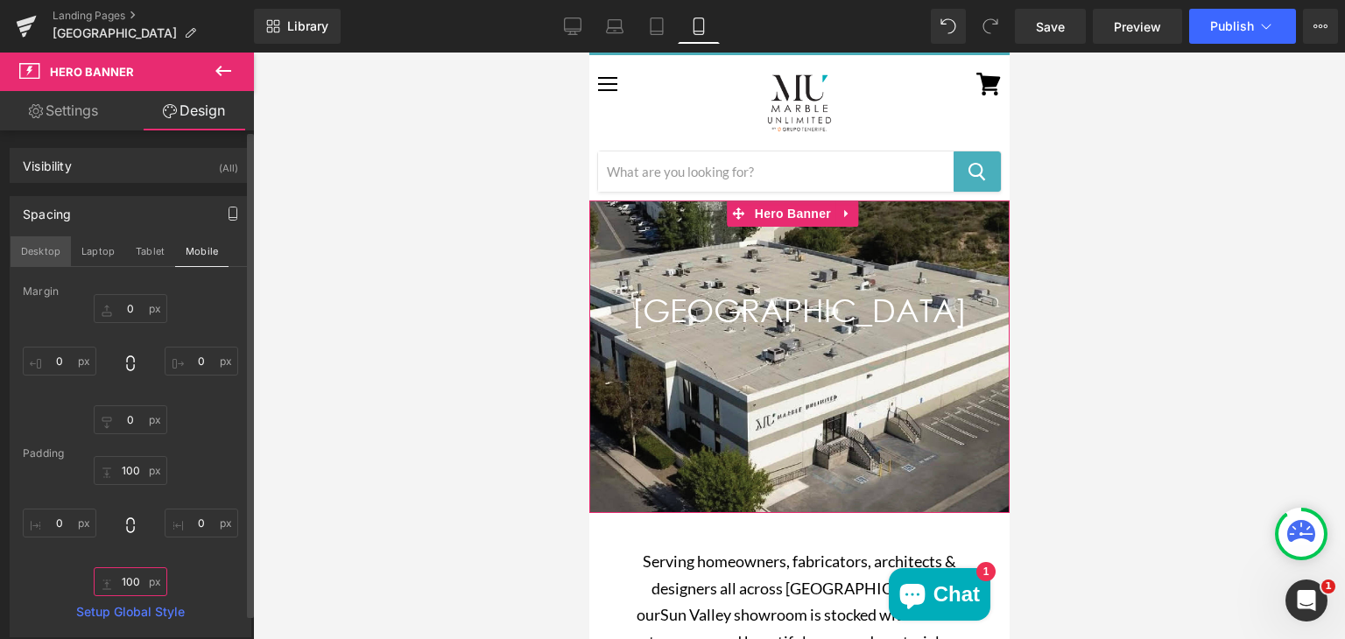
type input "100"
click at [50, 250] on button "Desktop" at bounding box center [41, 251] width 60 height 30
type input "0"
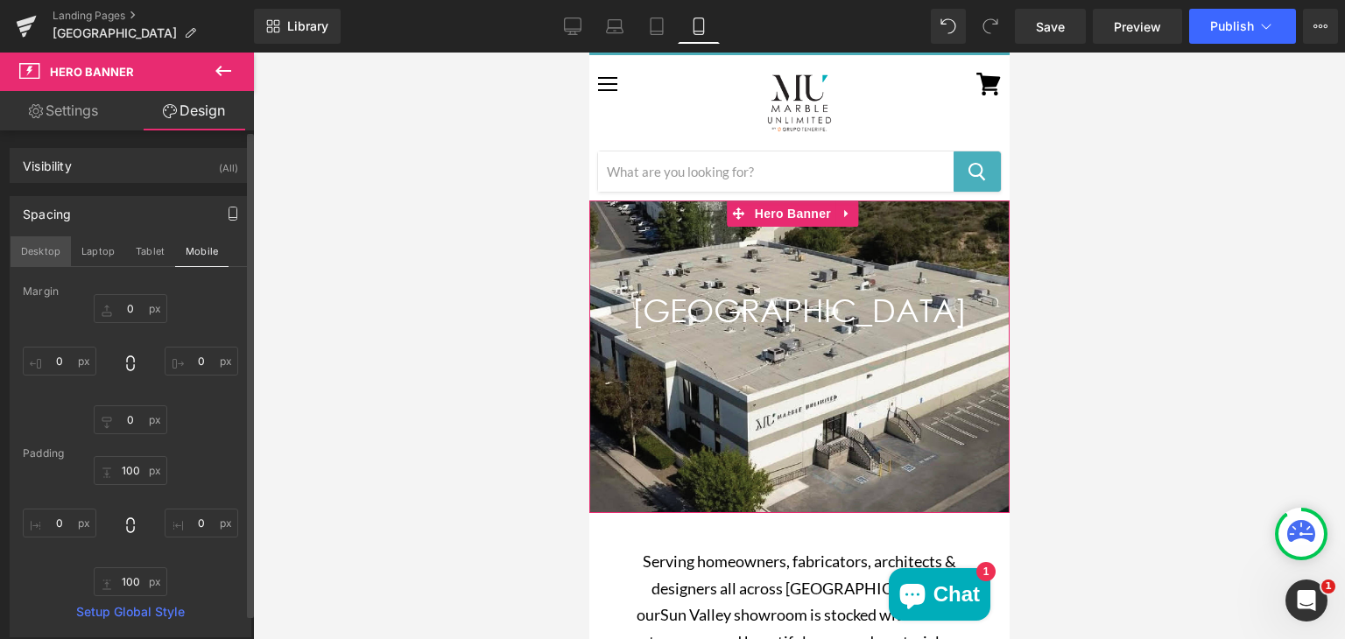
type input "0"
type input "300"
type input "0"
type input "300"
type input "0"
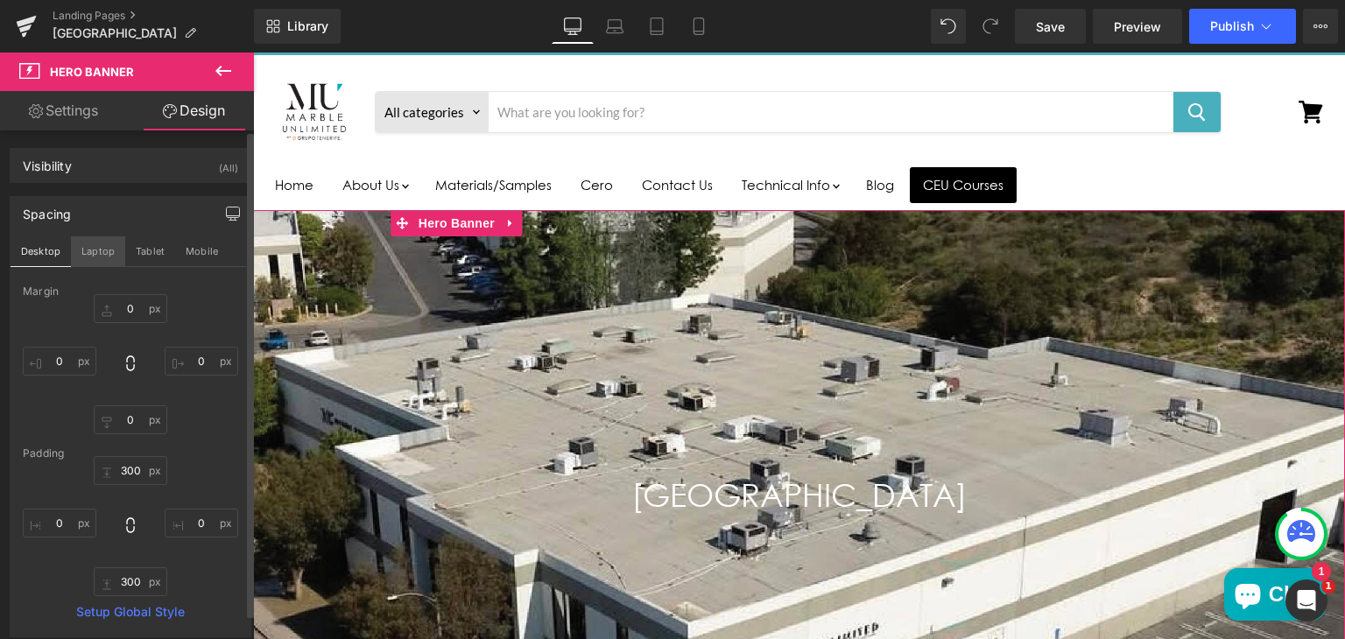
click at [80, 250] on button "Laptop" at bounding box center [98, 251] width 54 height 30
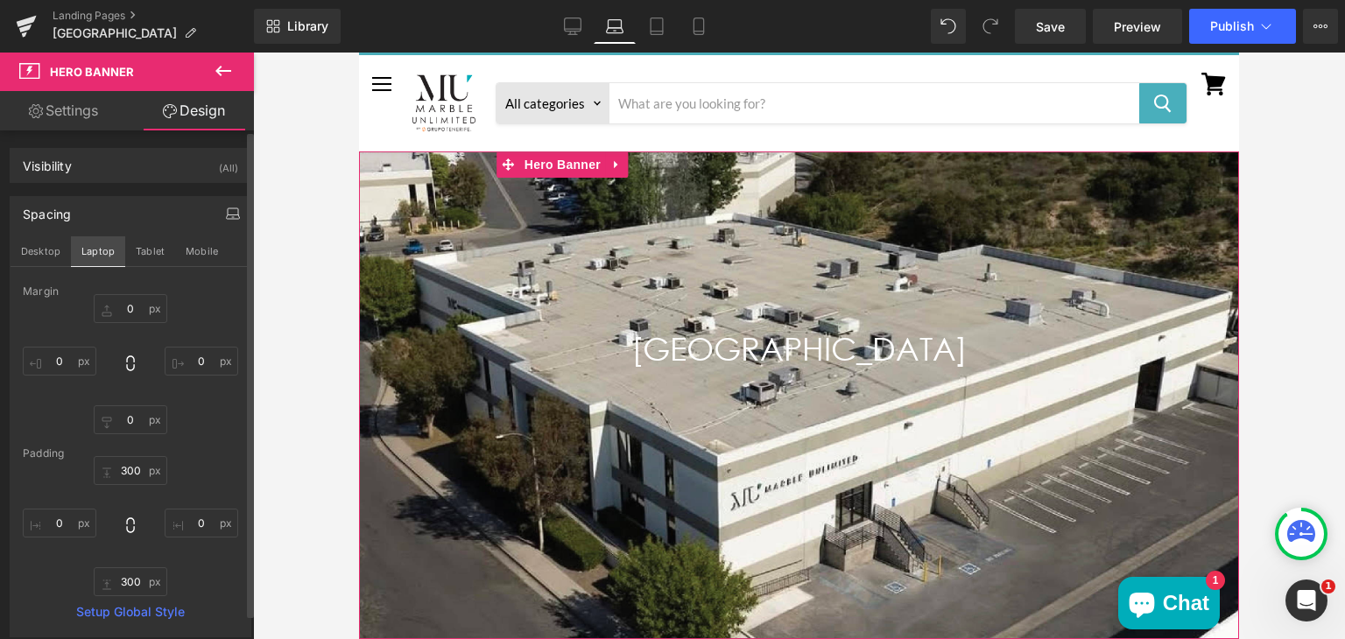
type input "0"
type input "200"
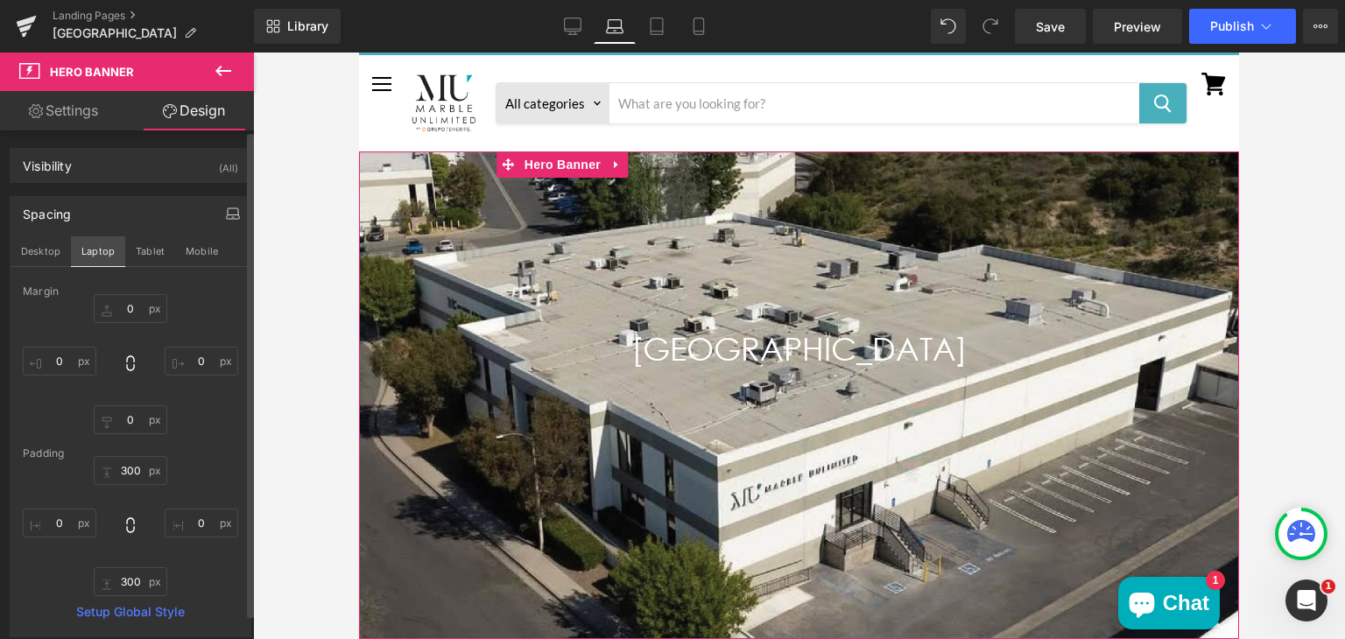
type input "0"
type input "200"
type input "0"
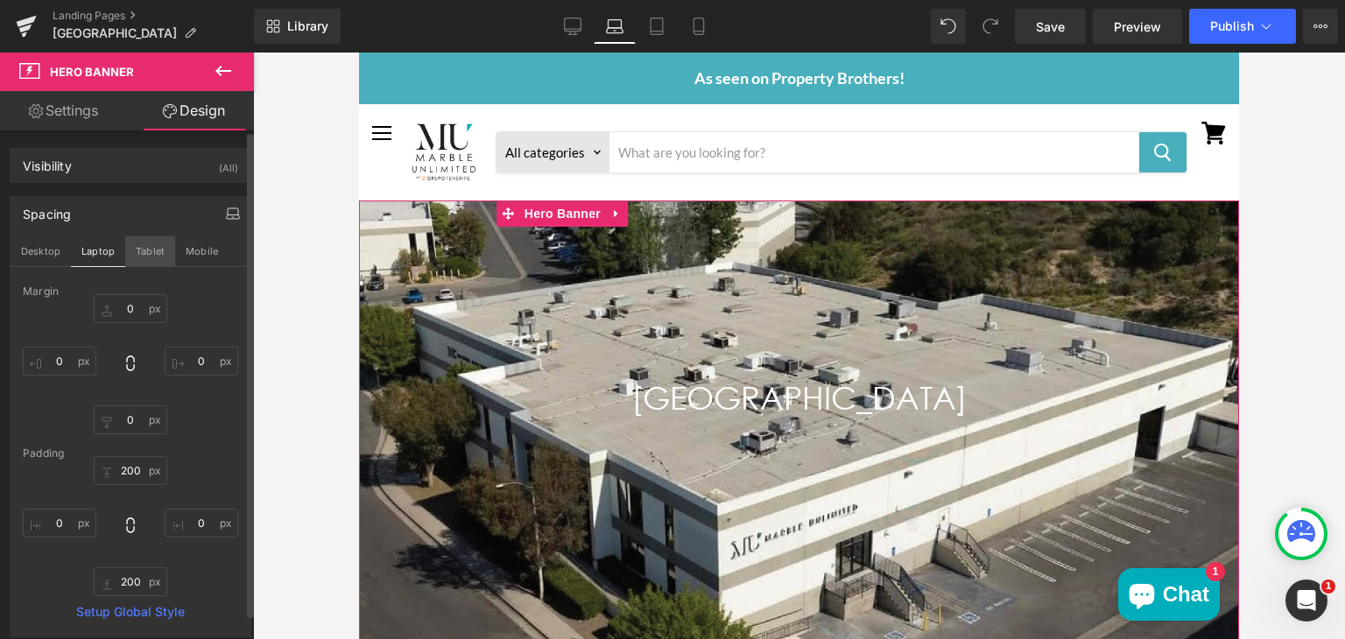
click at [137, 253] on button "Tablet" at bounding box center [150, 251] width 50 height 30
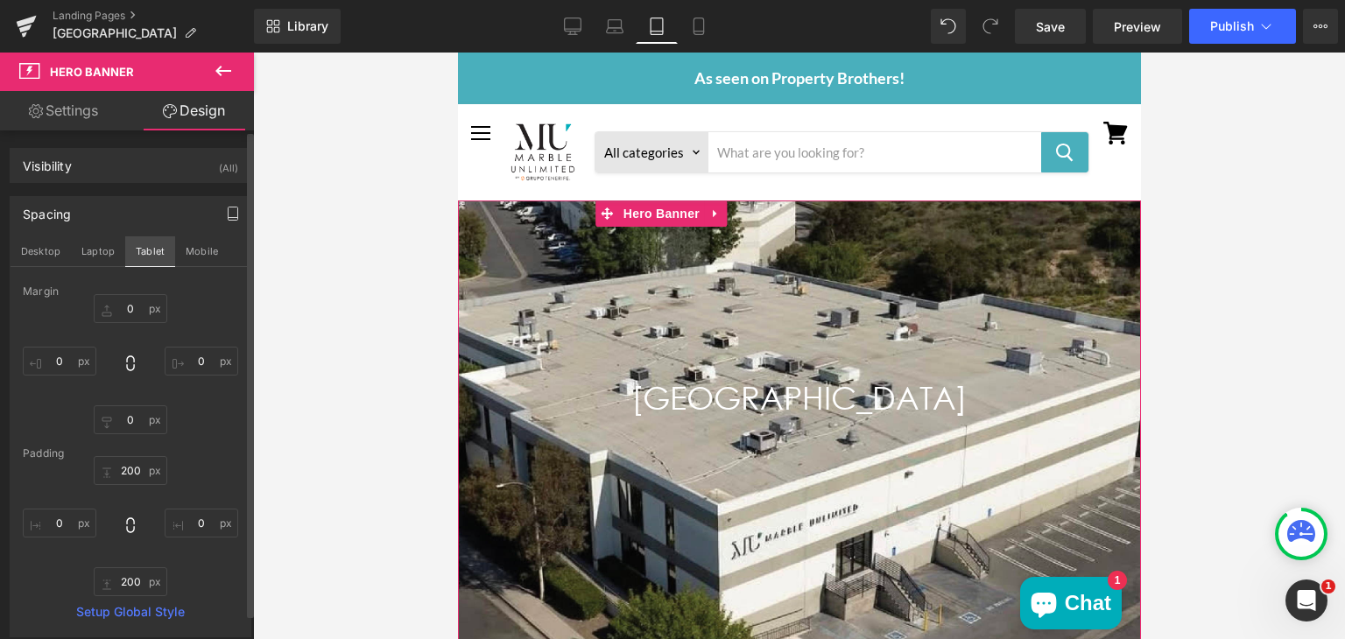
type input "0"
type input "200"
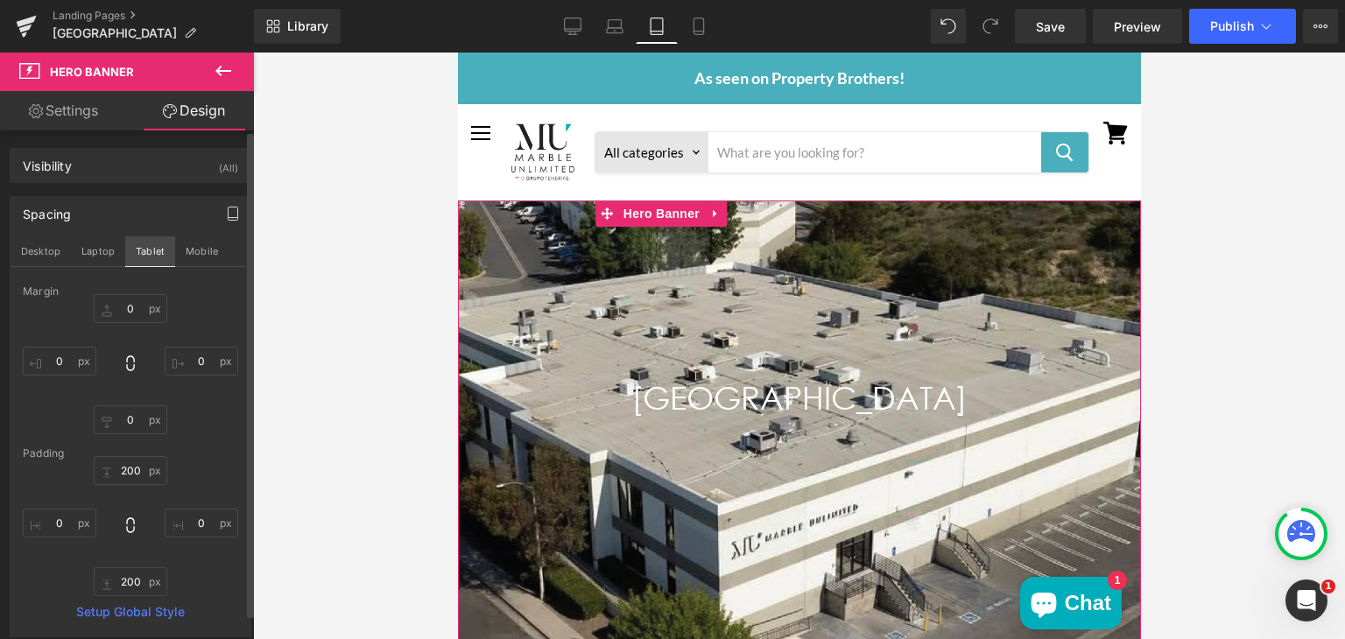
type input "0"
type input "200"
type input "0"
click at [182, 253] on button "Mobile" at bounding box center [201, 251] width 53 height 30
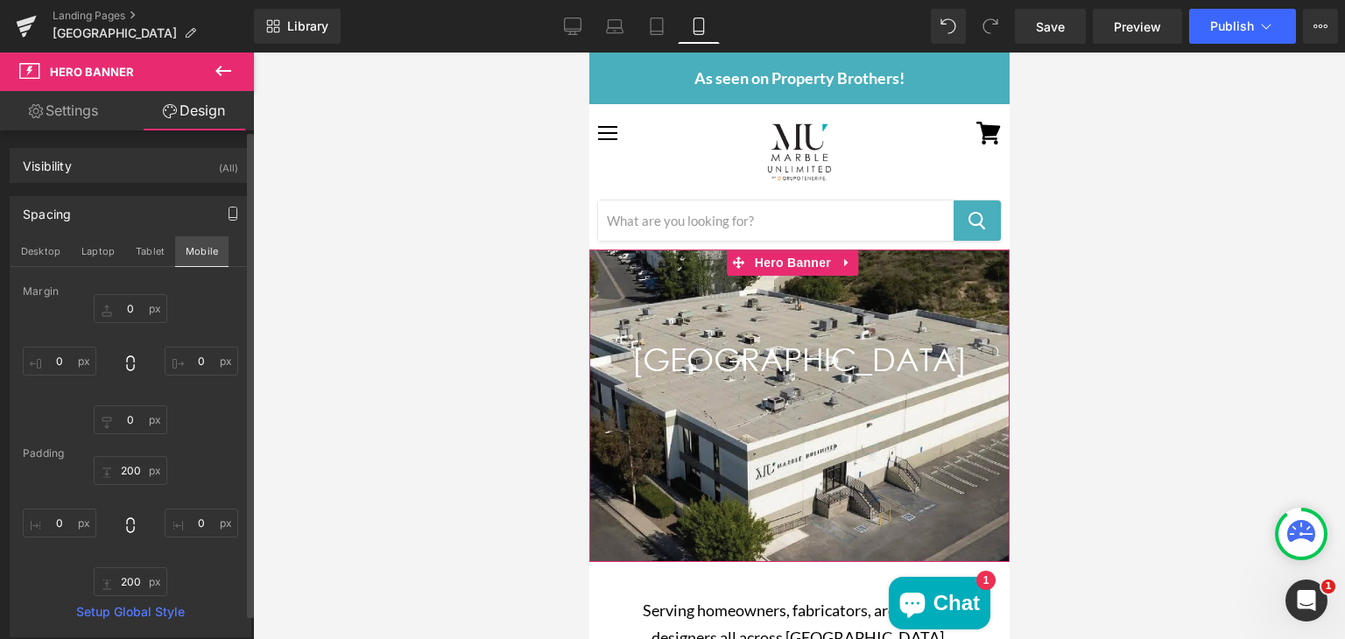
type input "0"
type input "100"
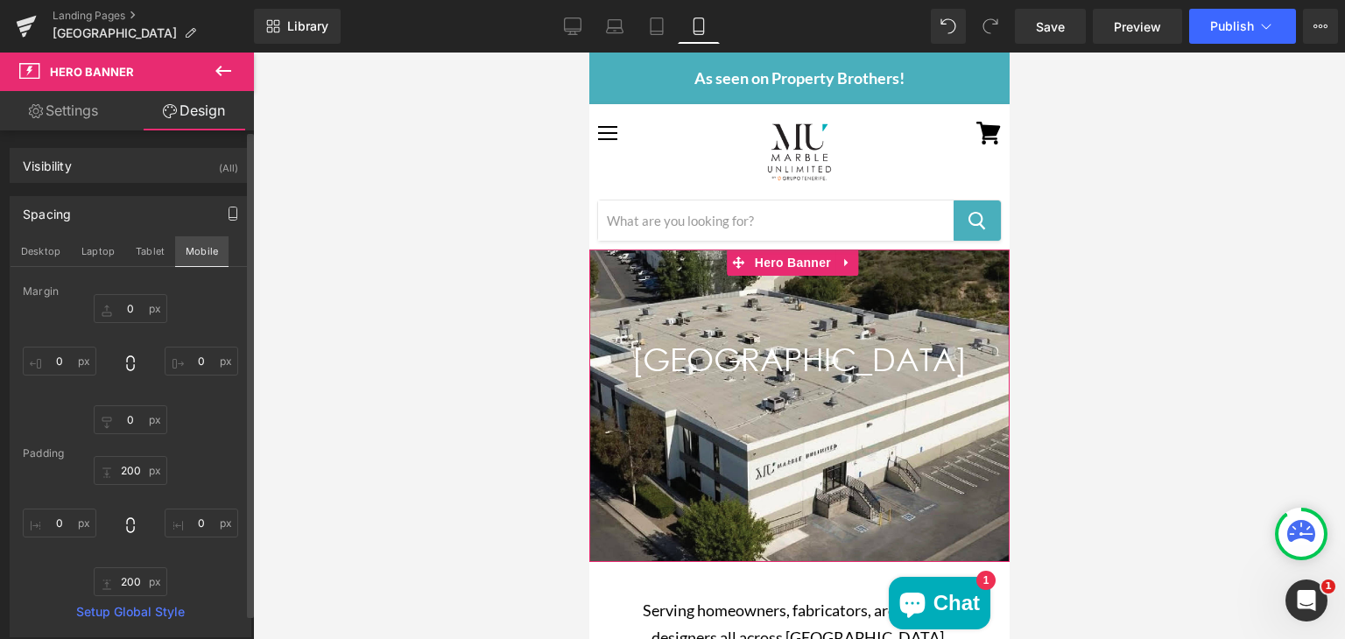
type input "0"
type input "100"
type input "0"
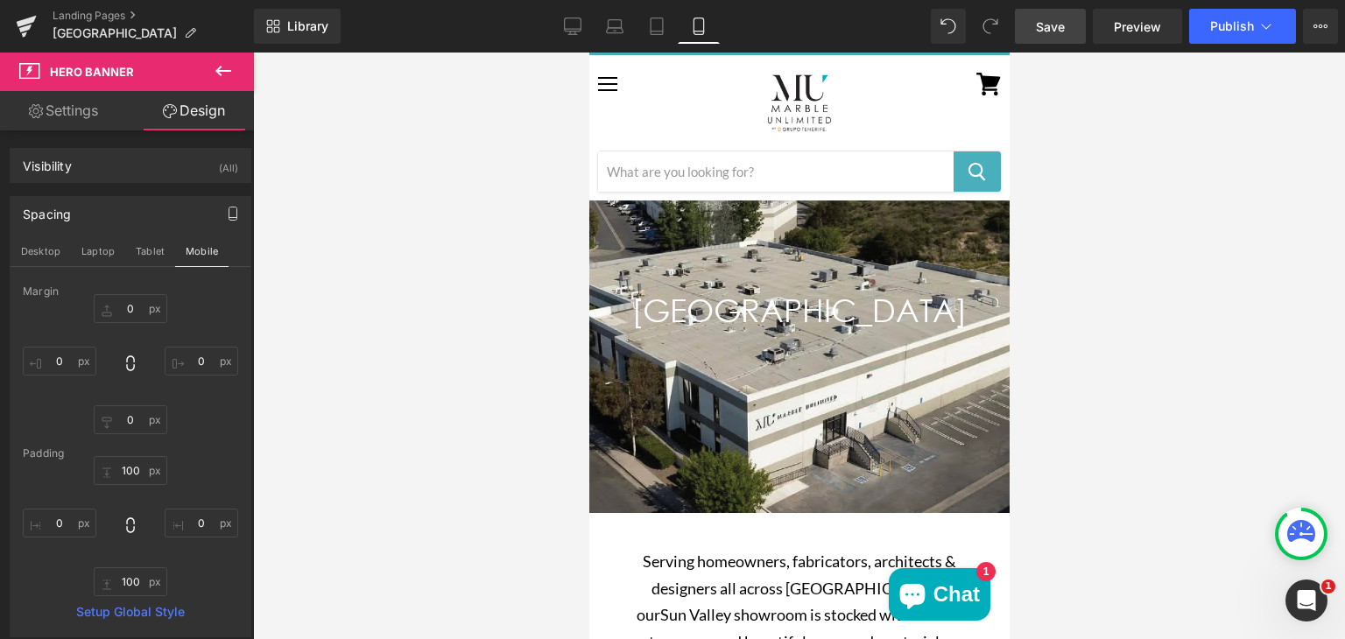
click at [1043, 27] on span "Save" at bounding box center [1050, 27] width 29 height 18
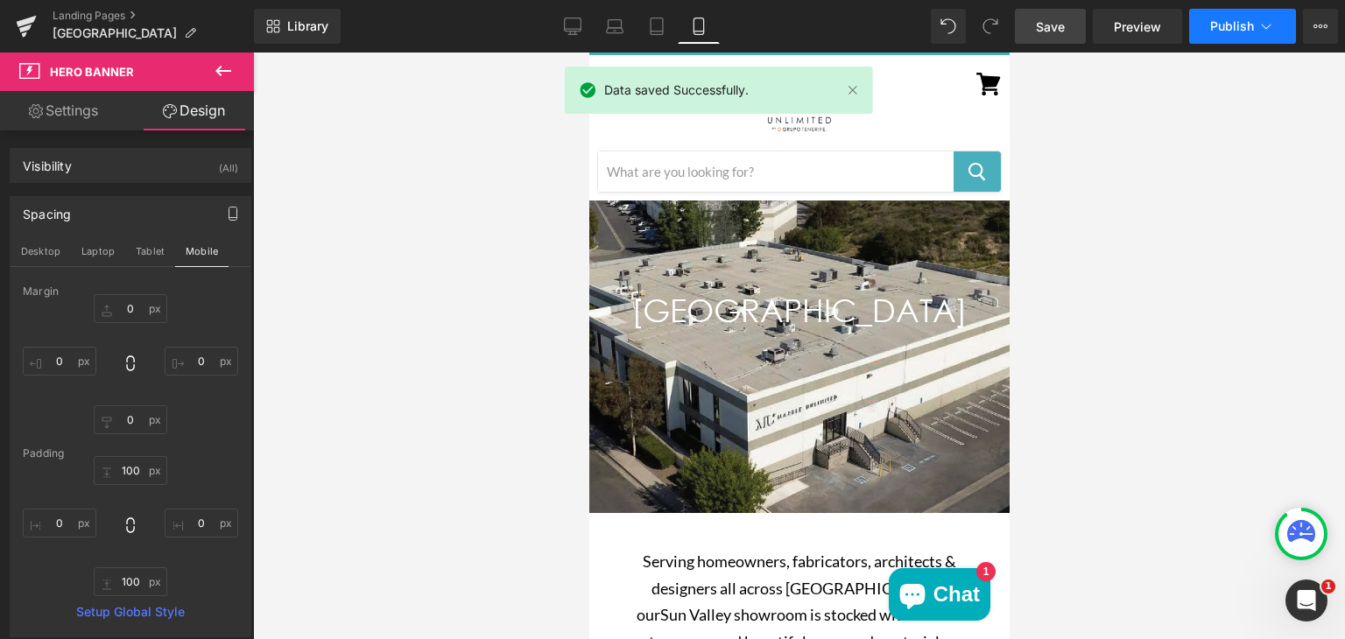
click at [1226, 22] on span "Publish" at bounding box center [1232, 26] width 44 height 14
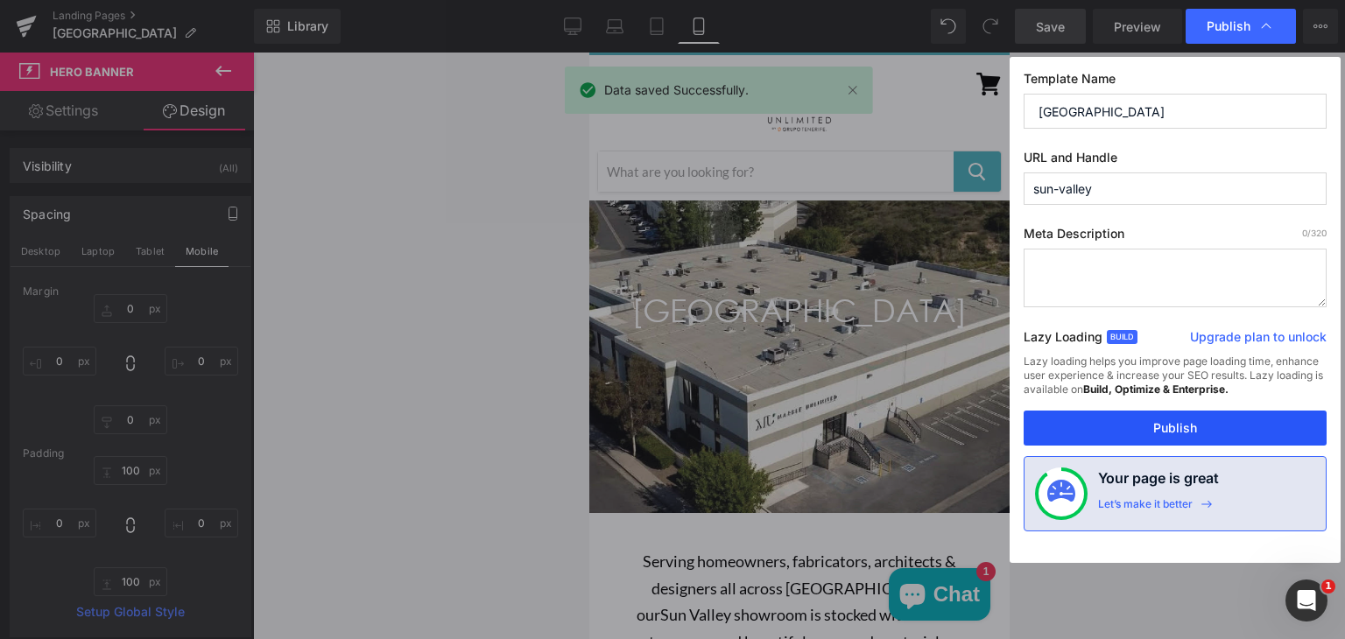
click at [1077, 432] on button "Publish" at bounding box center [1175, 428] width 303 height 35
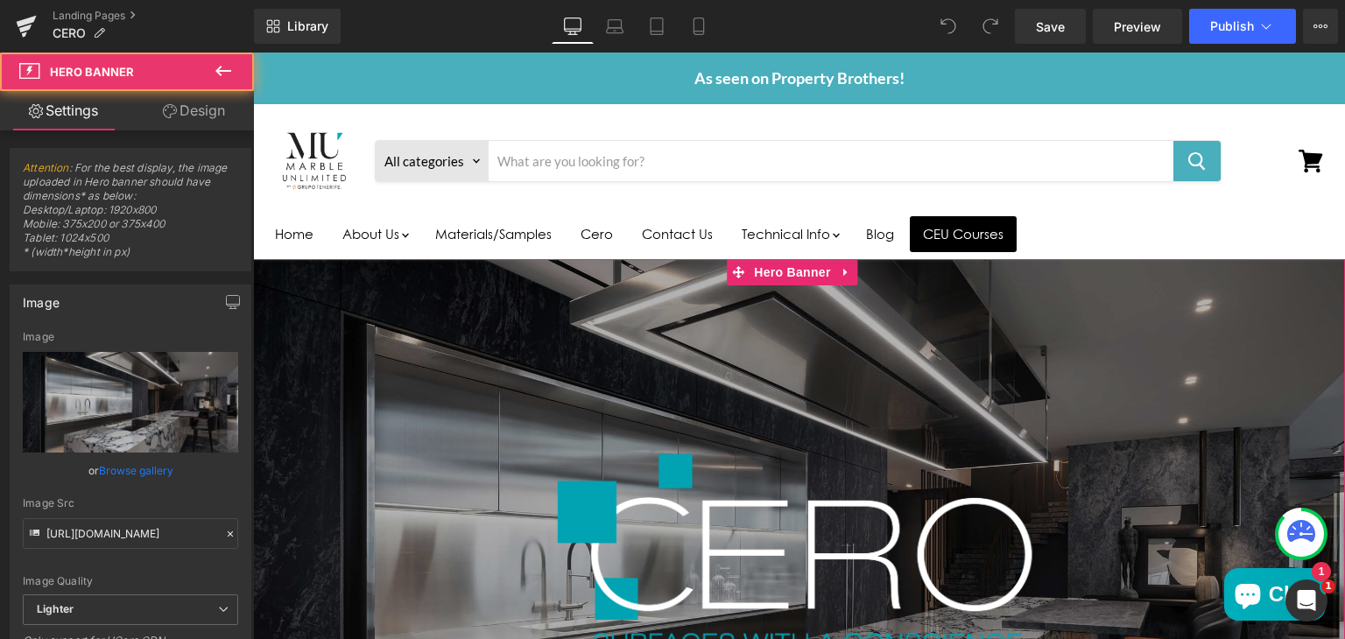
click at [434, 395] on div "Main content" at bounding box center [799, 555] width 1092 height 592
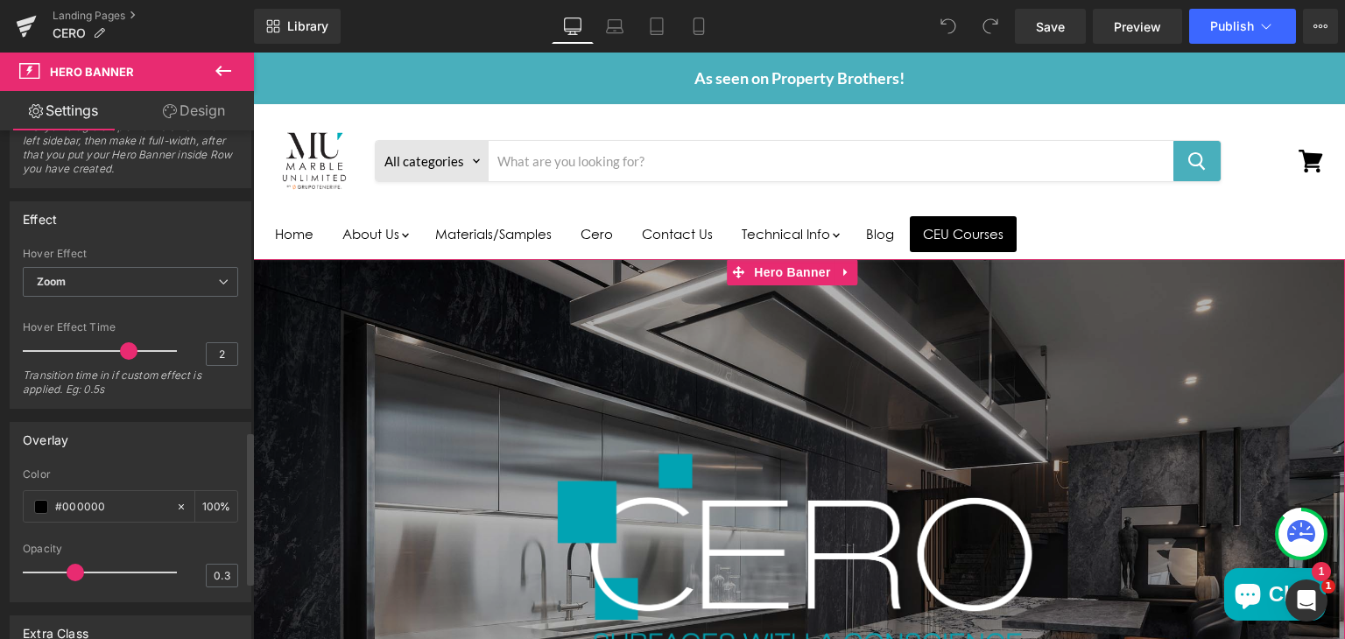
scroll to position [998, 0]
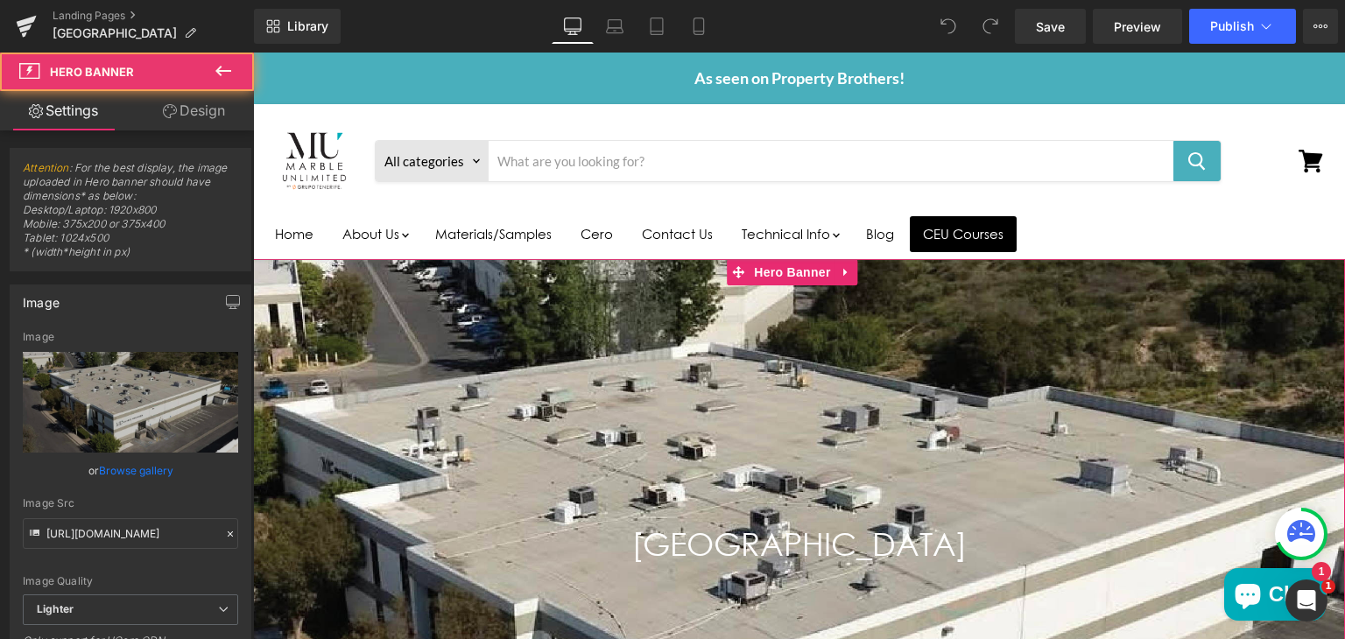
click at [449, 352] on div "Main content" at bounding box center [799, 590] width 1092 height 663
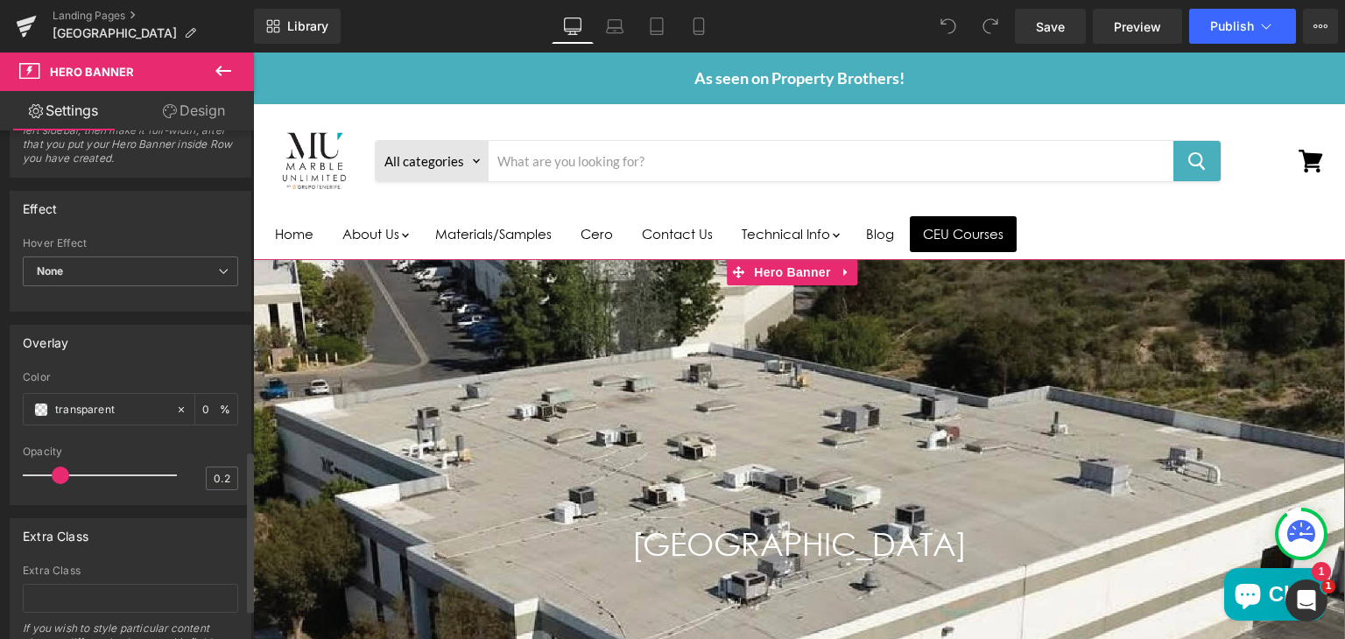
scroll to position [1009, 0]
click at [130, 405] on input "transparent" at bounding box center [111, 409] width 112 height 19
type input "t"
type input "#000"
type input "100"
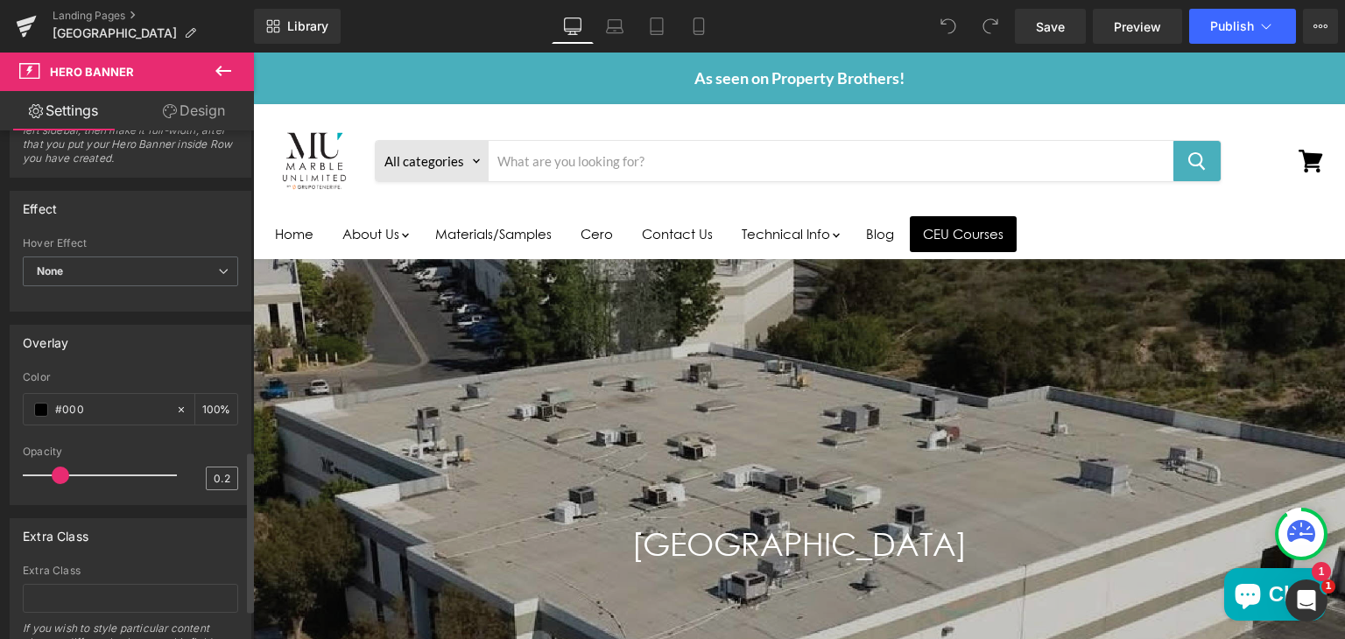
type input "#000"
click at [221, 471] on input "0.2" at bounding box center [222, 479] width 31 height 22
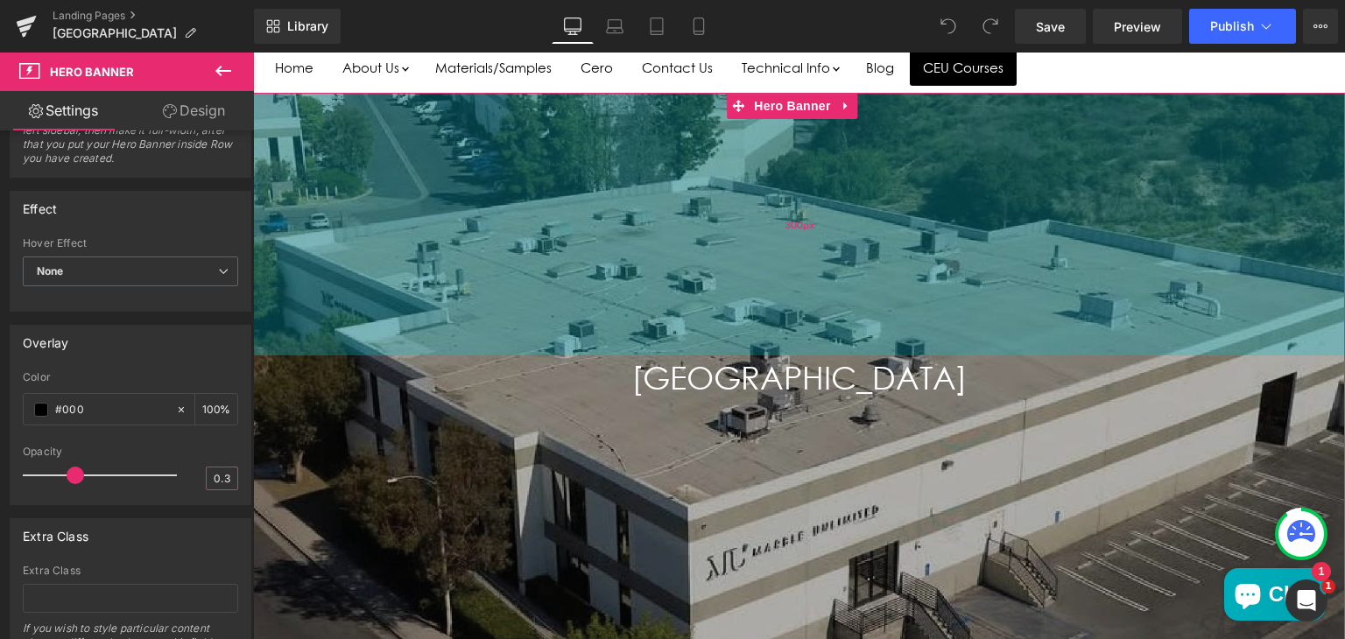
scroll to position [168, 0]
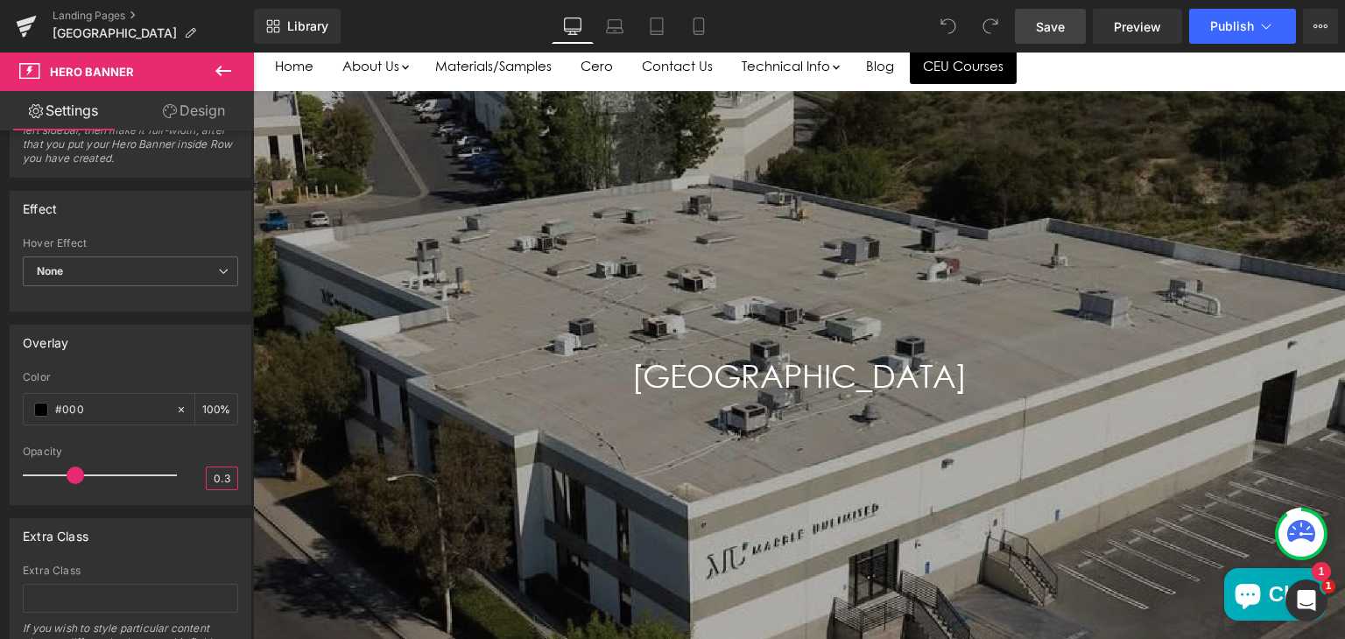
type input "0.3"
click at [1058, 18] on span "Save" at bounding box center [1050, 27] width 29 height 18
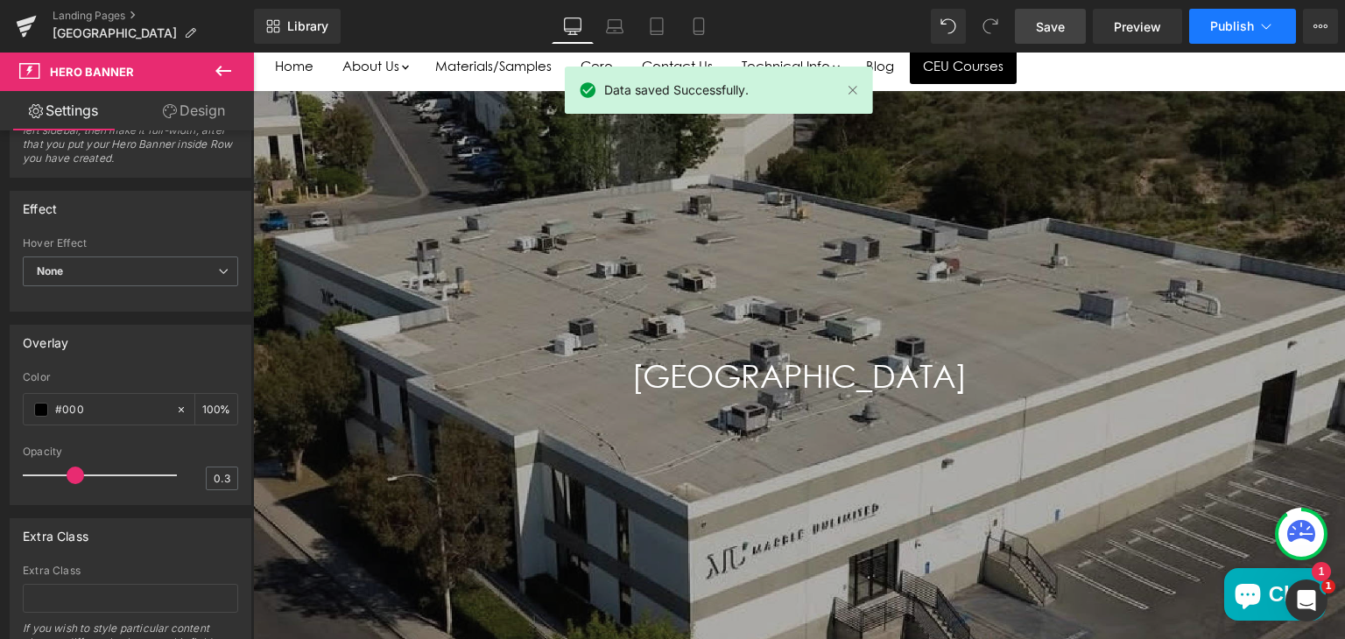
click at [1223, 25] on span "Publish" at bounding box center [1232, 26] width 44 height 14
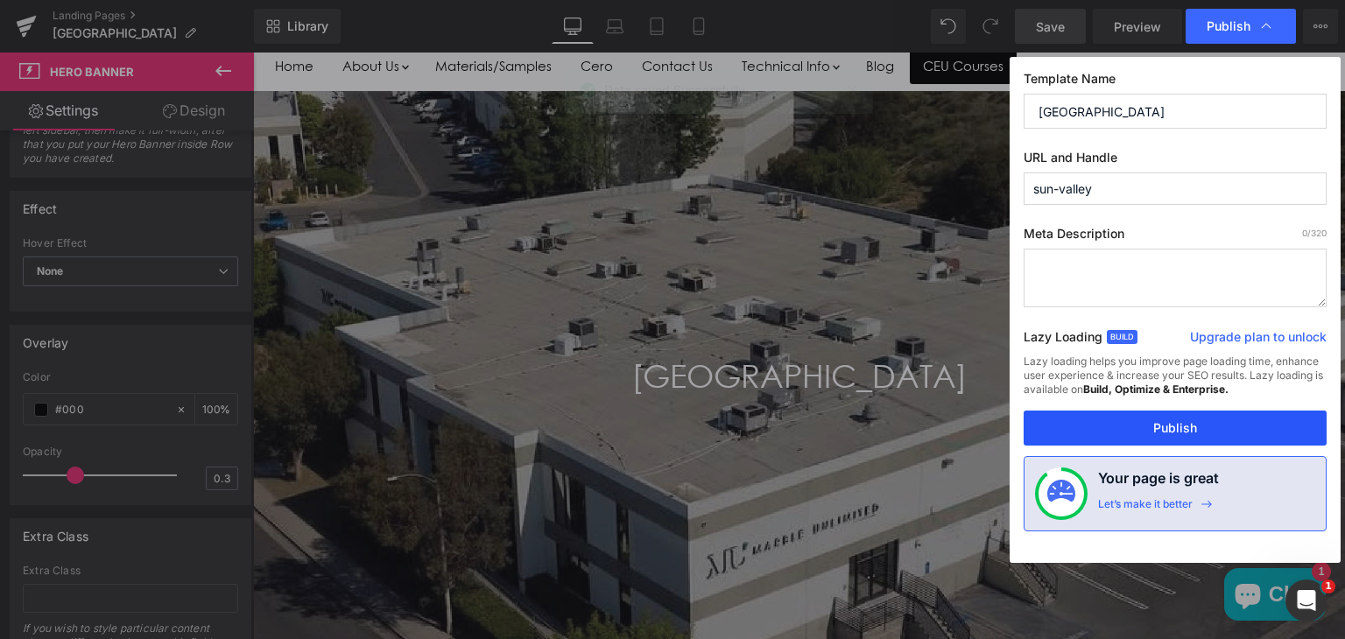
click at [1100, 433] on button "Publish" at bounding box center [1175, 428] width 303 height 35
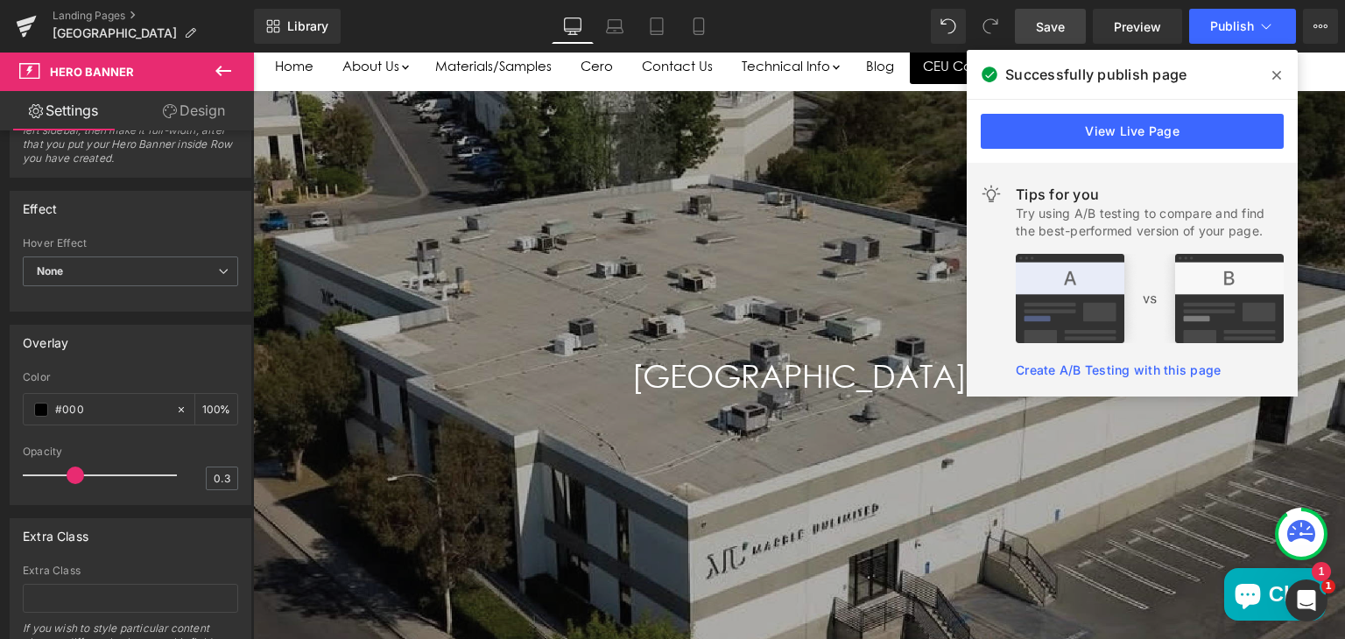
click at [1275, 75] on icon at bounding box center [1276, 75] width 9 height 9
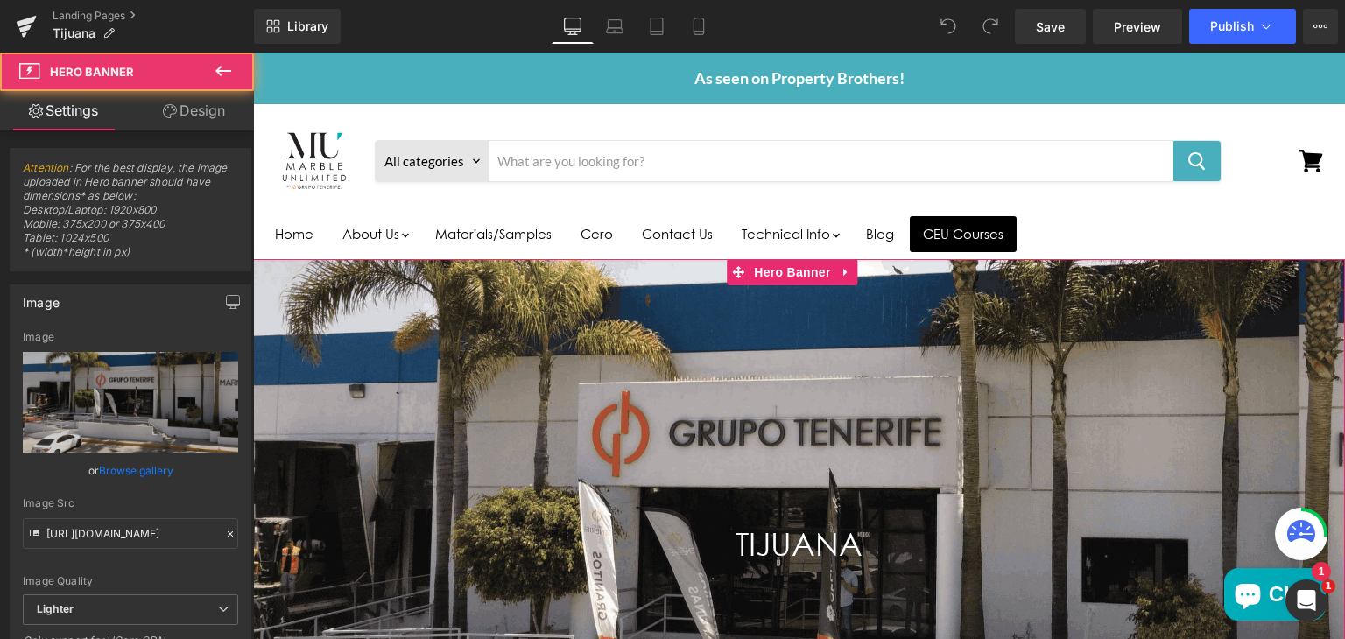
click at [497, 370] on div "Main content" at bounding box center [799, 567] width 1092 height 617
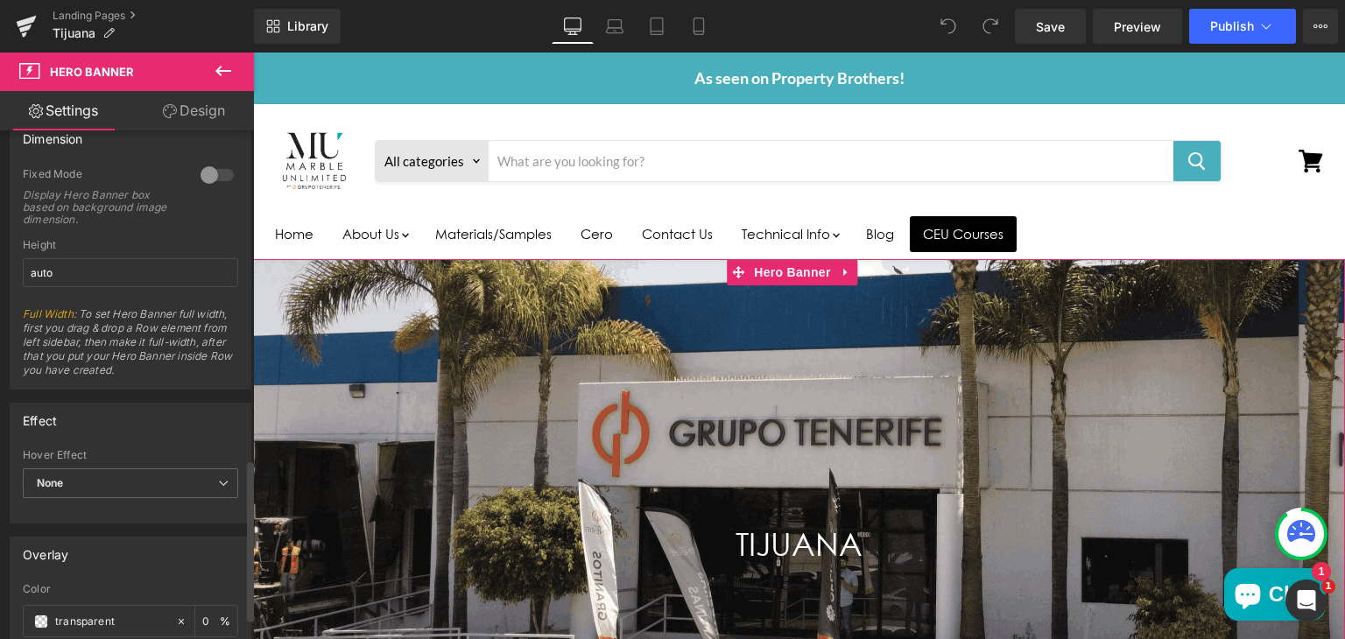
scroll to position [1104, 0]
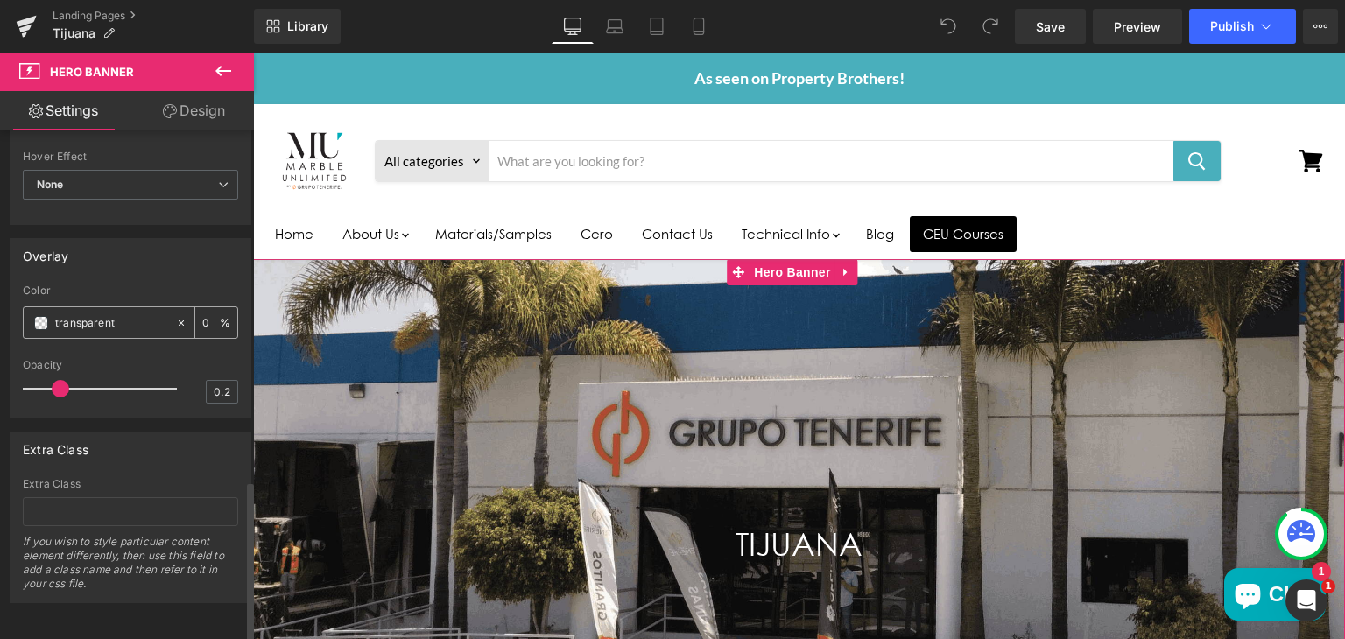
click at [115, 314] on input "transparent" at bounding box center [111, 323] width 112 height 19
type input "t"
type input "#000"
type input "100"
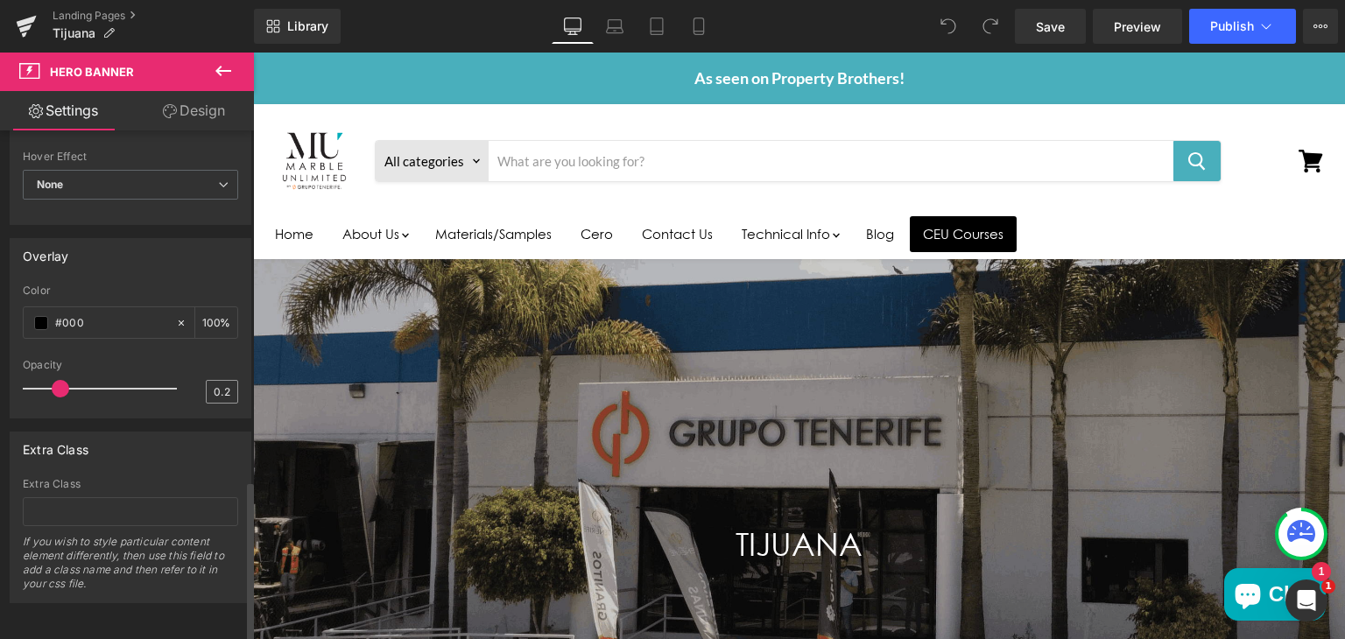
type input "#000"
click at [223, 381] on input "0.2" at bounding box center [222, 392] width 31 height 22
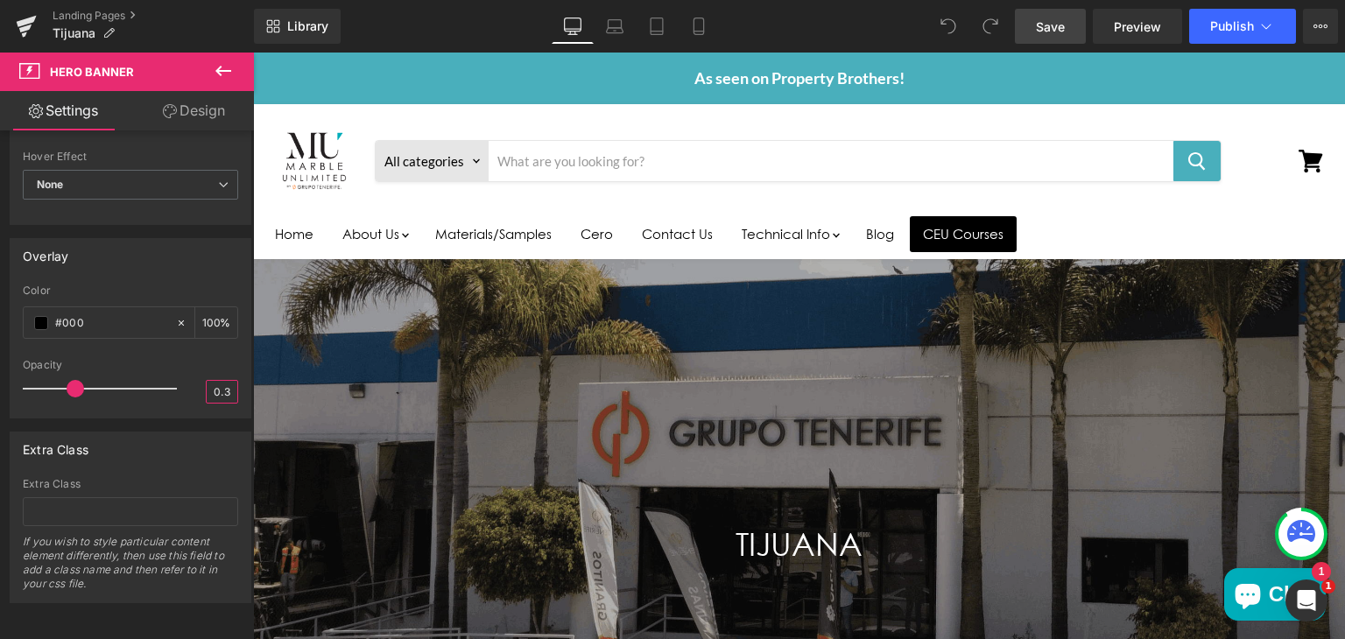
type input "0.3"
click at [1052, 25] on span "Save" at bounding box center [1050, 27] width 29 height 18
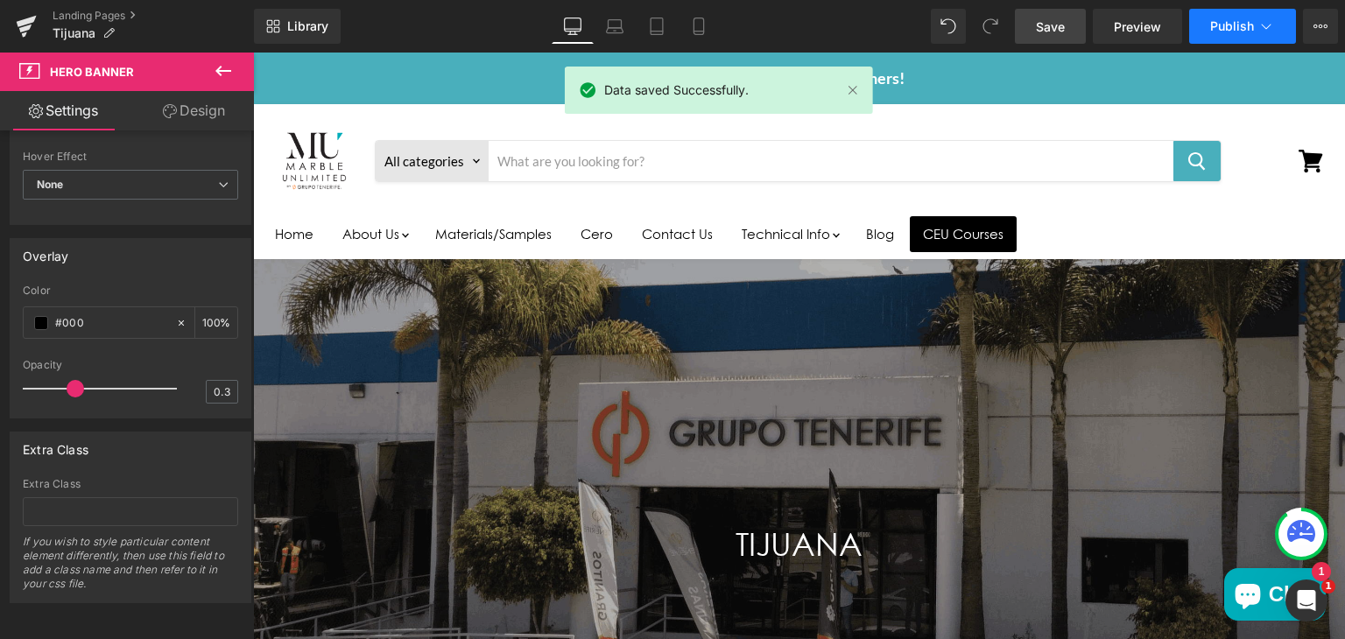
click at [1207, 32] on button "Publish" at bounding box center [1242, 26] width 107 height 35
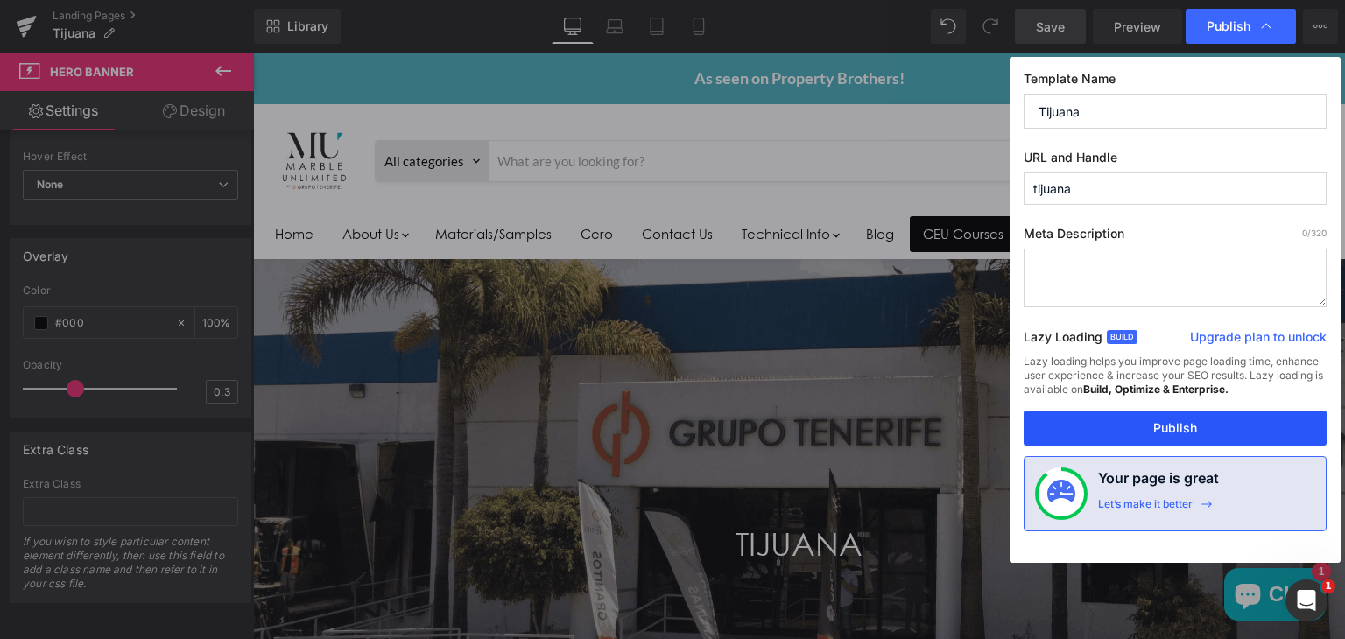
click at [1110, 425] on button "Publish" at bounding box center [1175, 428] width 303 height 35
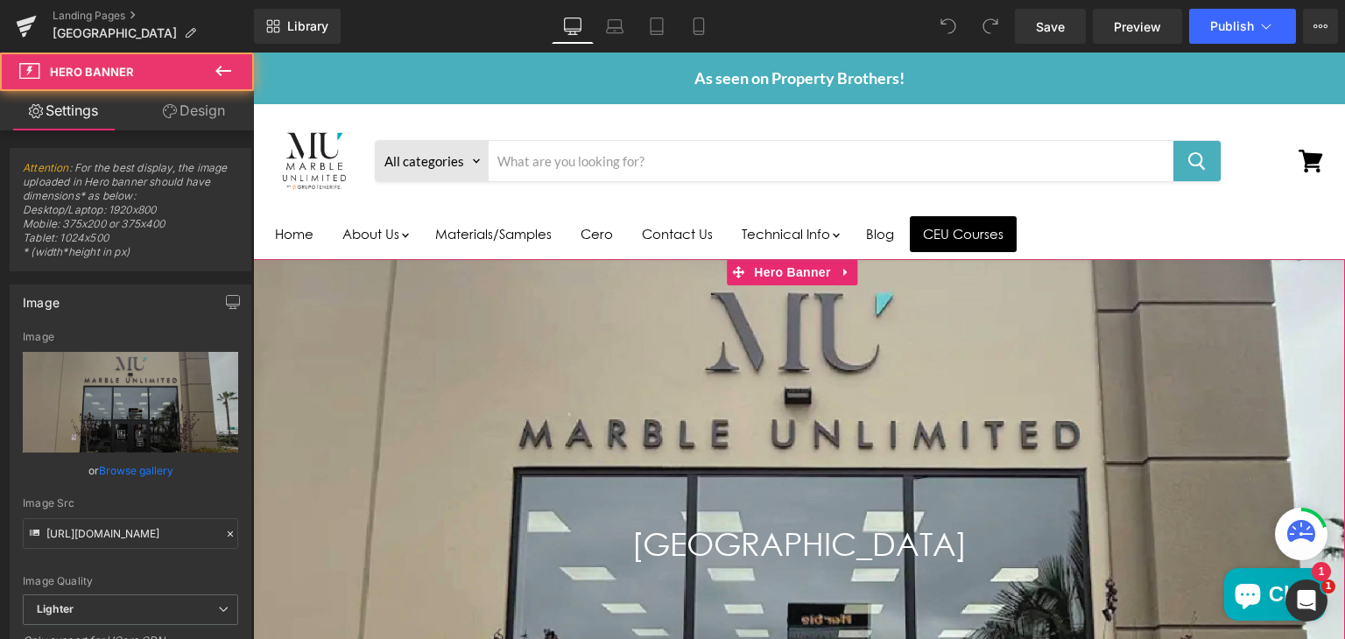
click at [539, 406] on div "Main content" at bounding box center [799, 567] width 1092 height 617
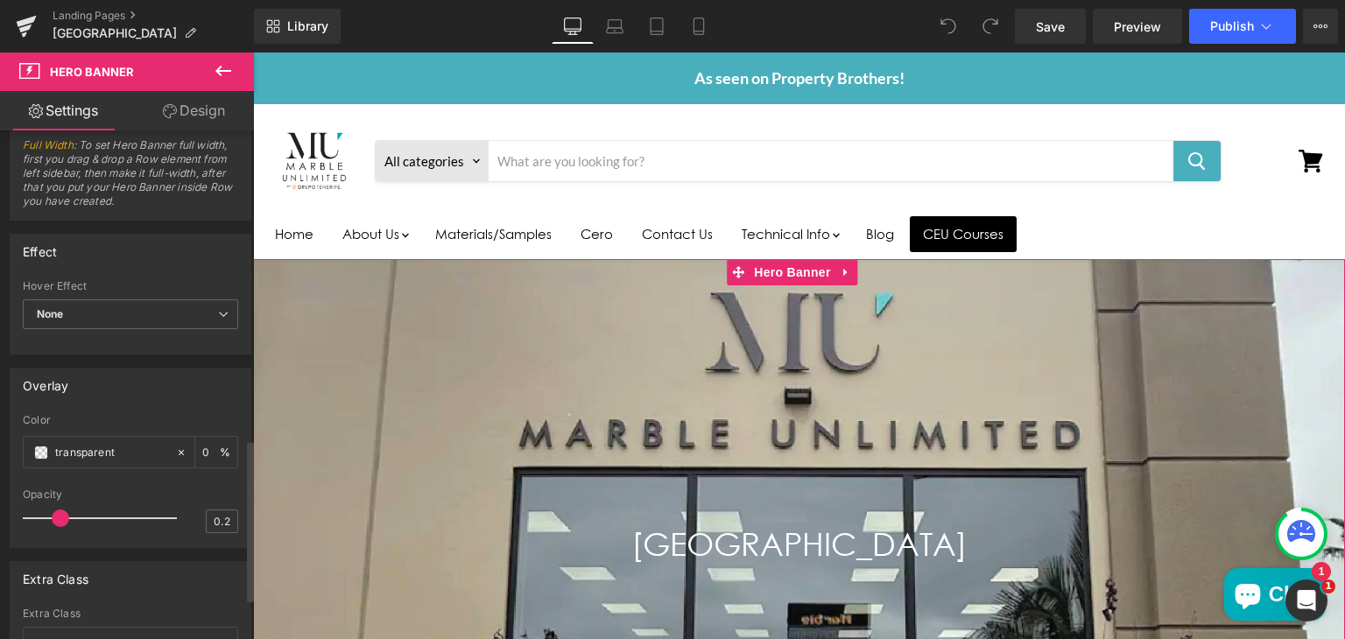
scroll to position [963, 0]
click at [133, 449] on input "transparent" at bounding box center [111, 455] width 112 height 19
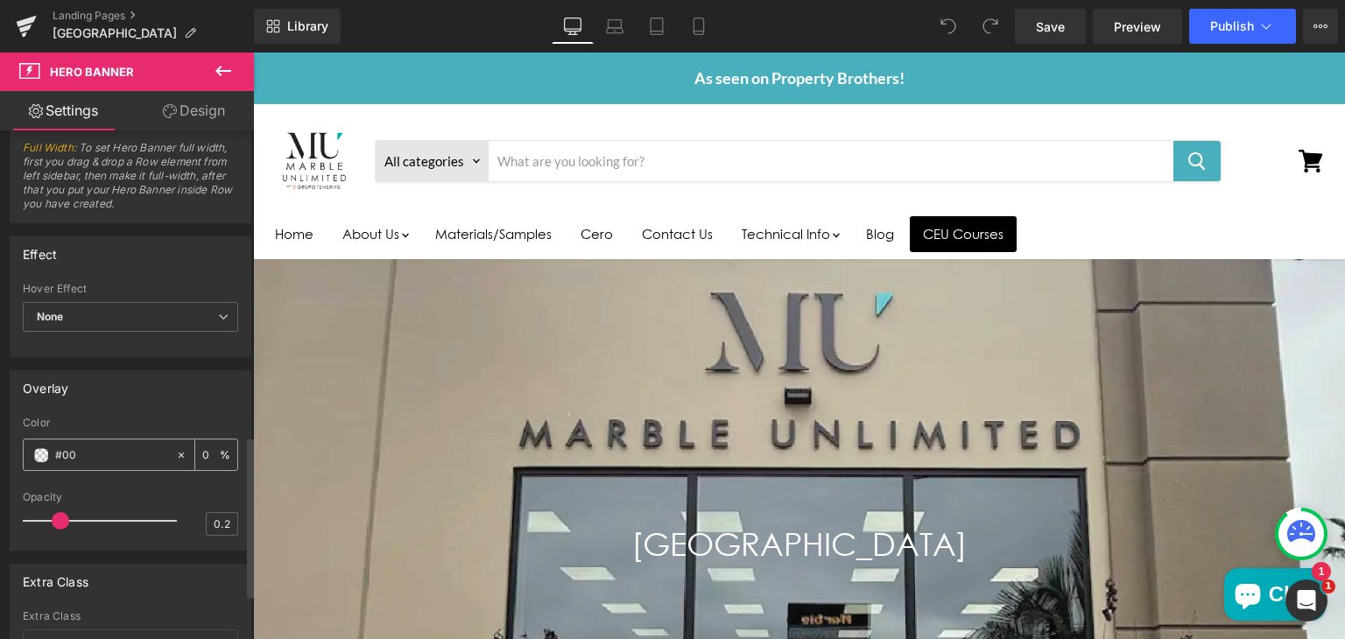
type input "#000"
type input "100"
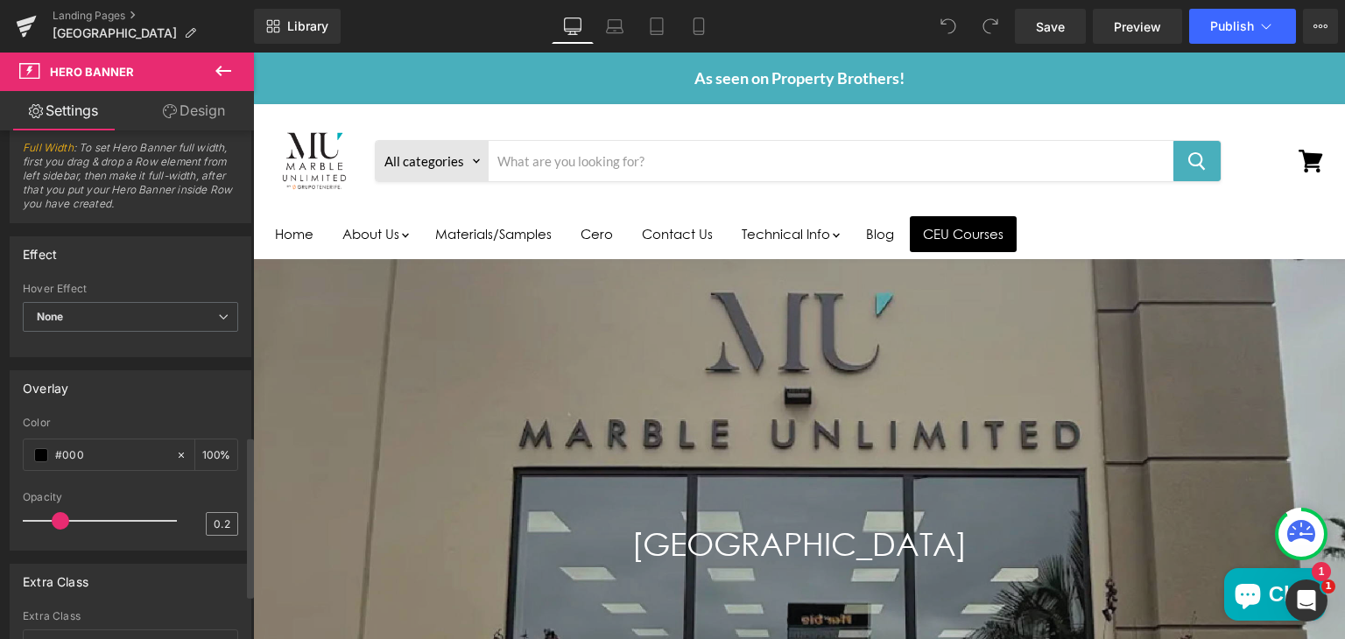
type input "#000"
click at [227, 520] on input "0.2" at bounding box center [222, 524] width 31 height 22
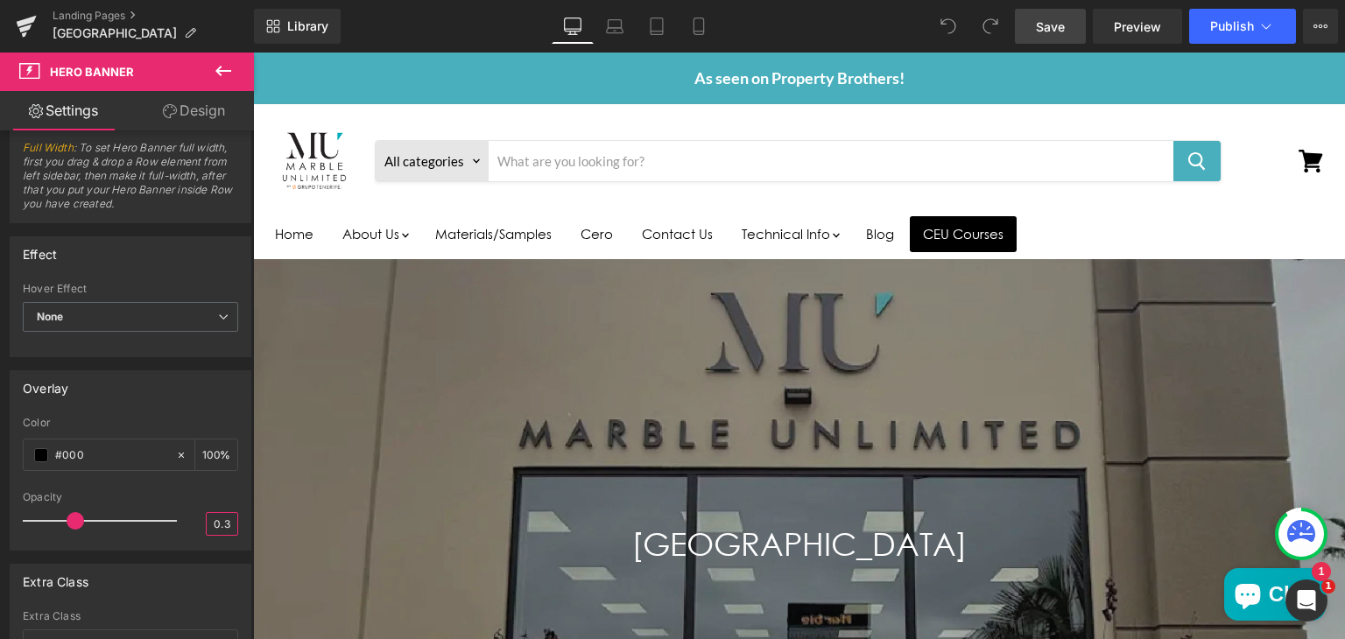
type input "0.3"
click at [1054, 27] on span "Save" at bounding box center [1050, 27] width 29 height 18
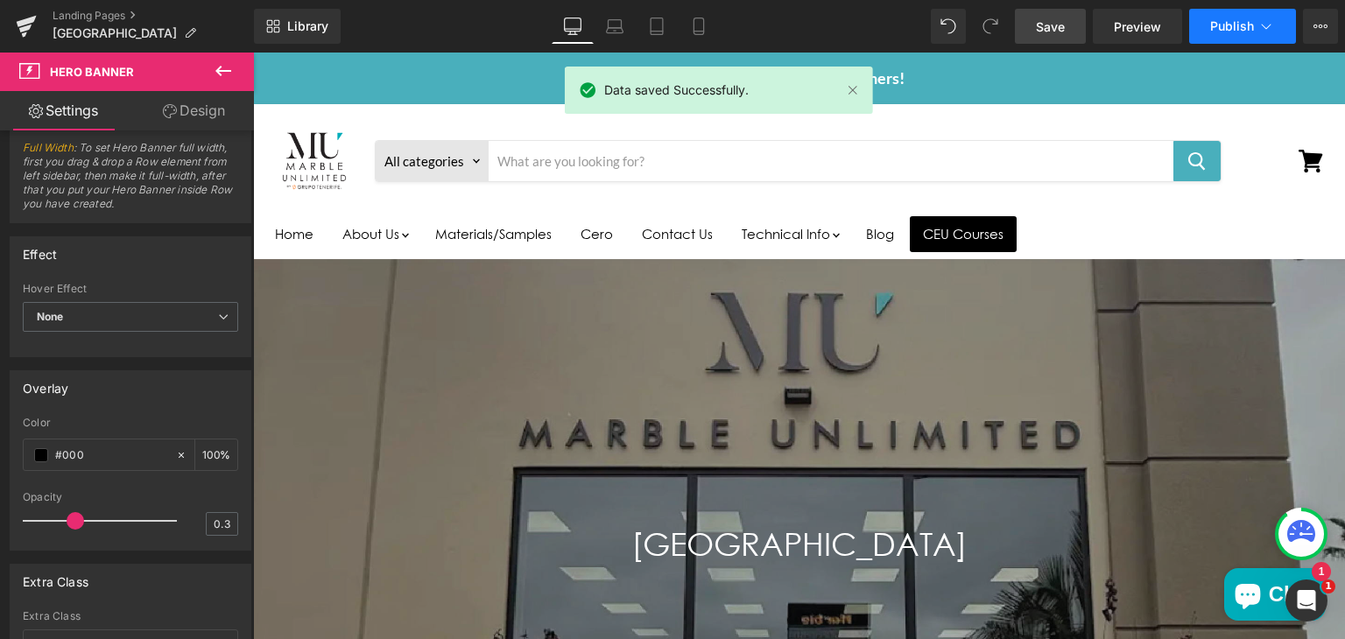
click at [1202, 25] on button "Publish" at bounding box center [1242, 26] width 107 height 35
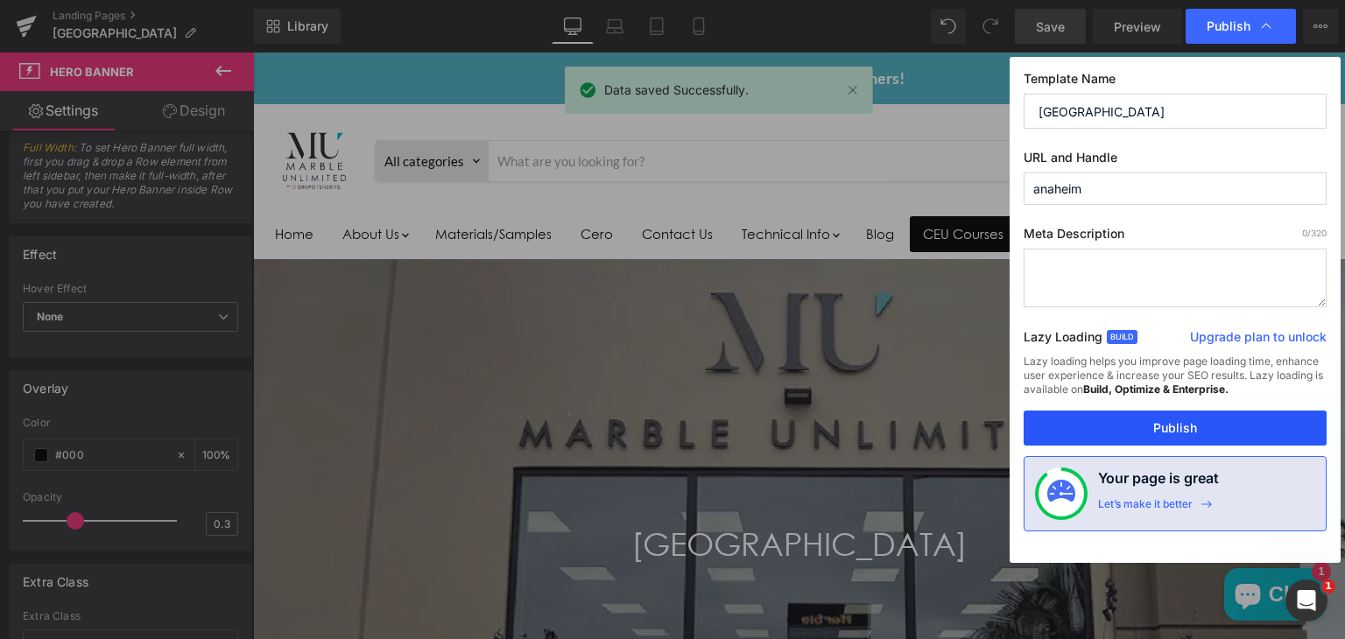
click at [1124, 425] on button "Publish" at bounding box center [1175, 428] width 303 height 35
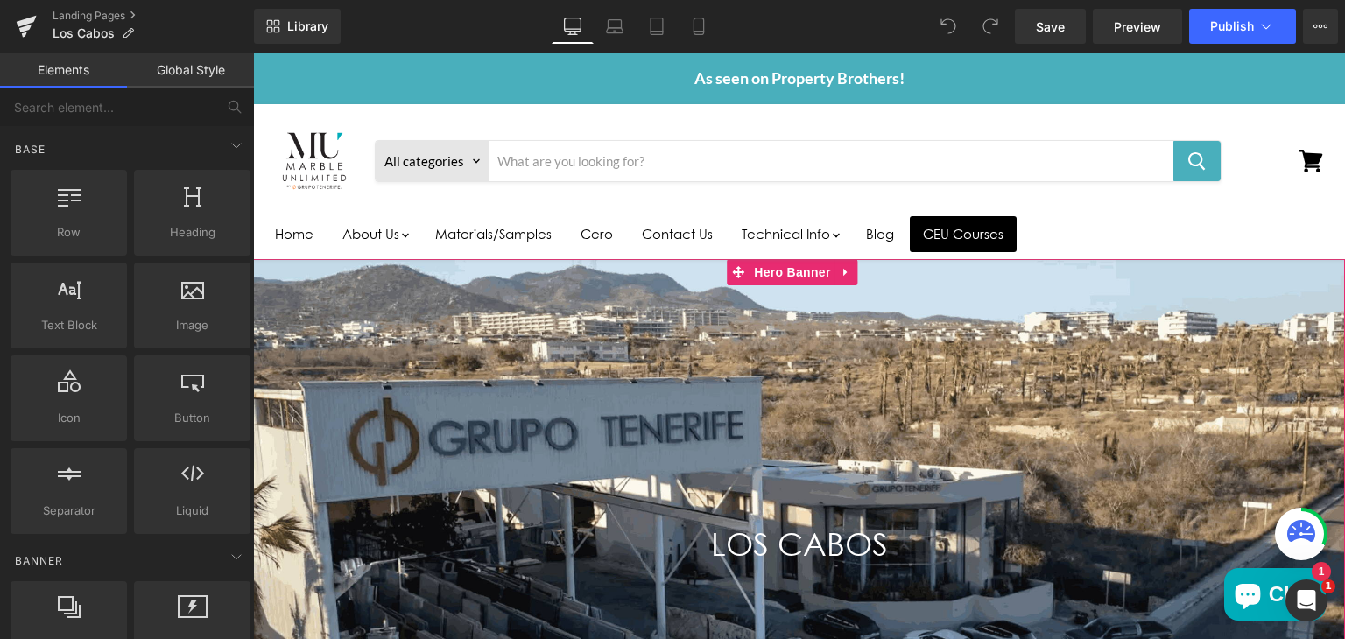
click at [515, 370] on div "Main content" at bounding box center [799, 567] width 1092 height 617
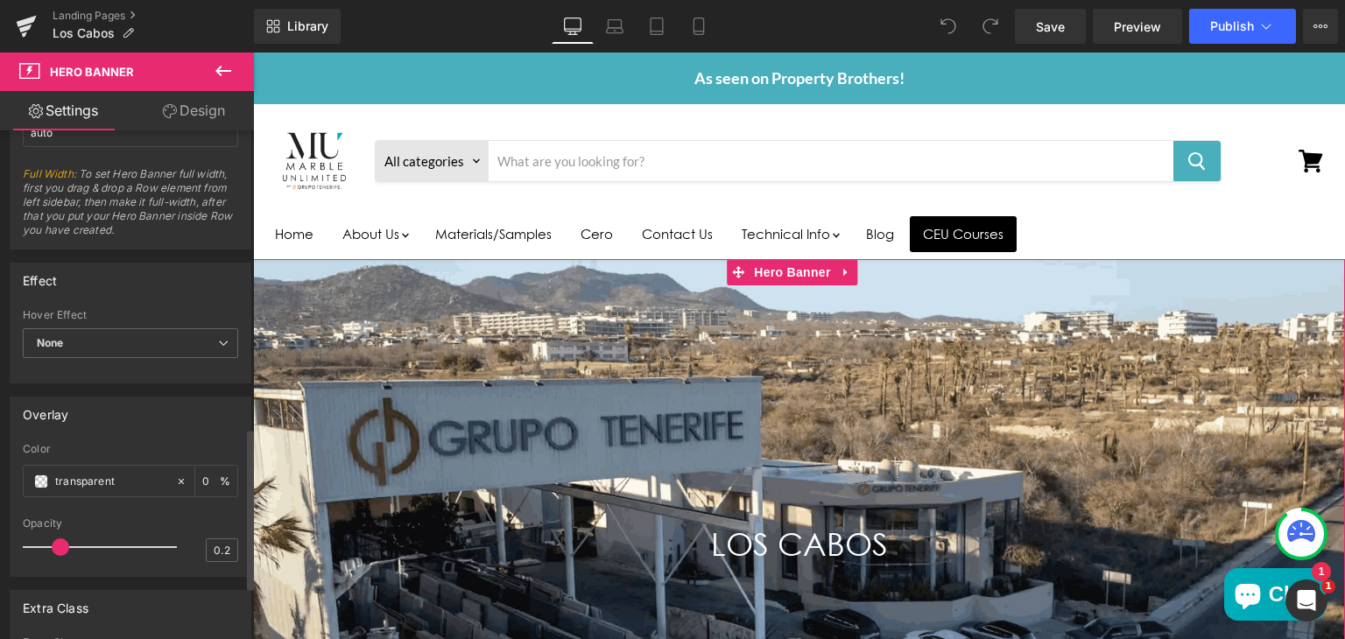
scroll to position [1000, 0]
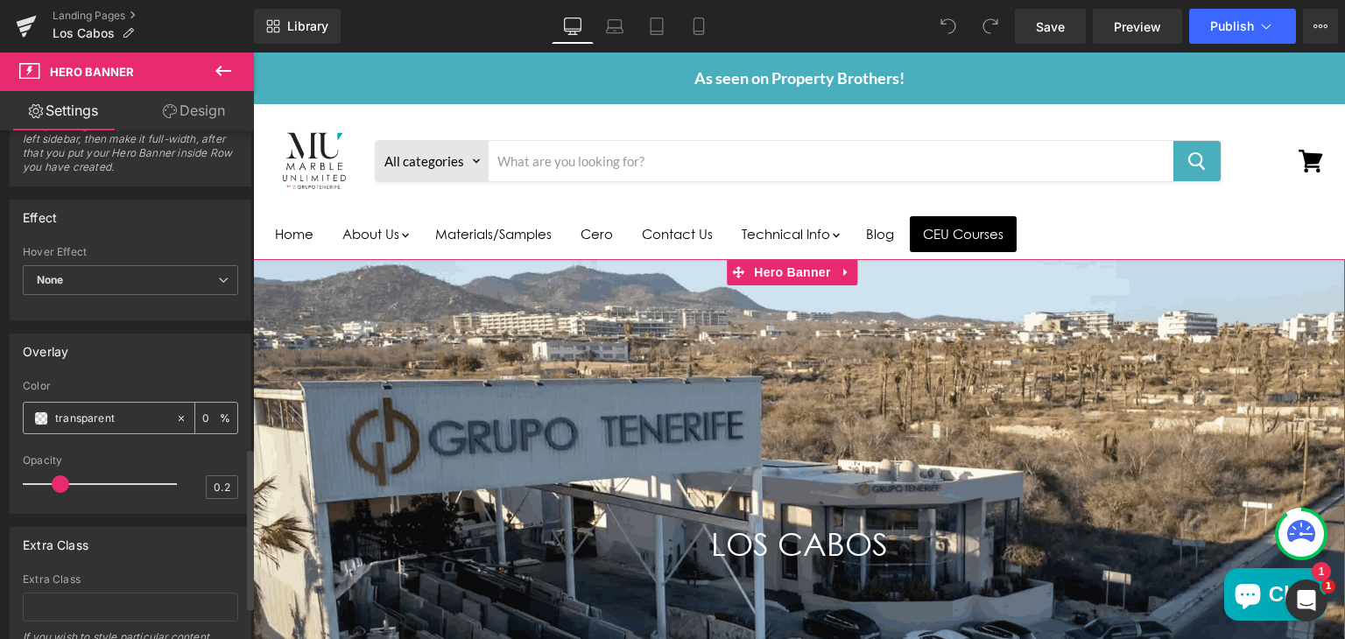
click at [113, 416] on input "transparent" at bounding box center [111, 418] width 112 height 19
type input "#000"
type input "100"
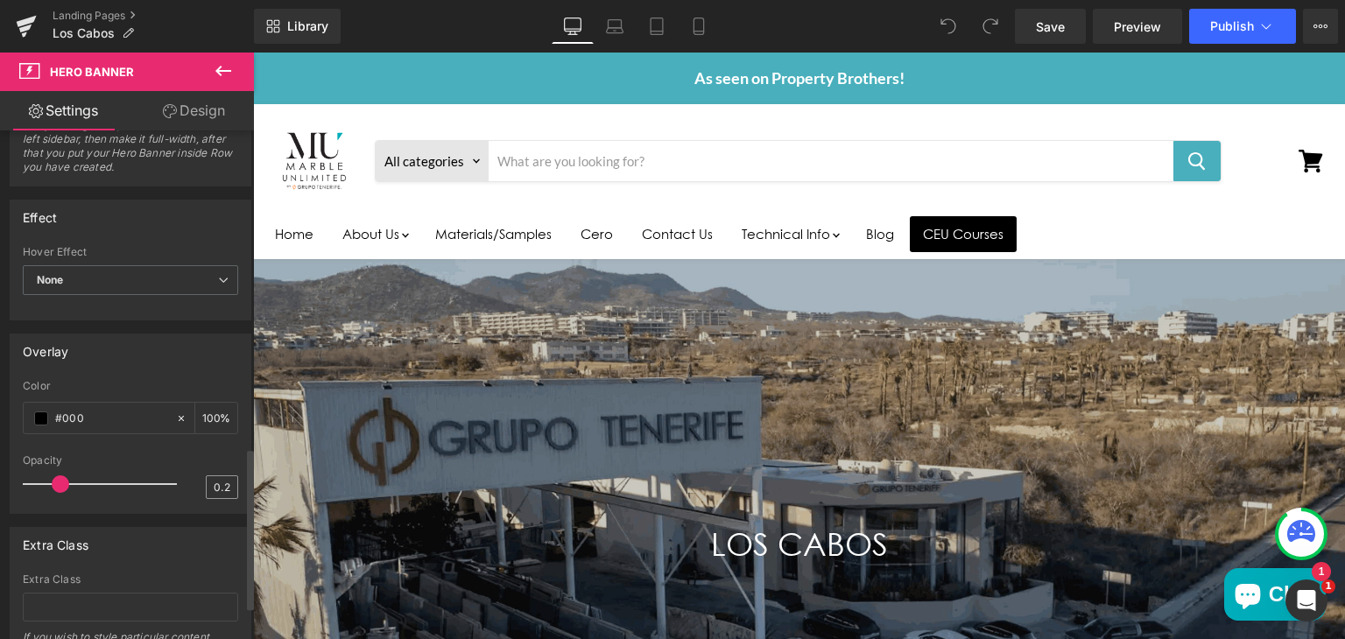
type input "#000"
click at [229, 477] on input "0.2" at bounding box center [222, 487] width 31 height 22
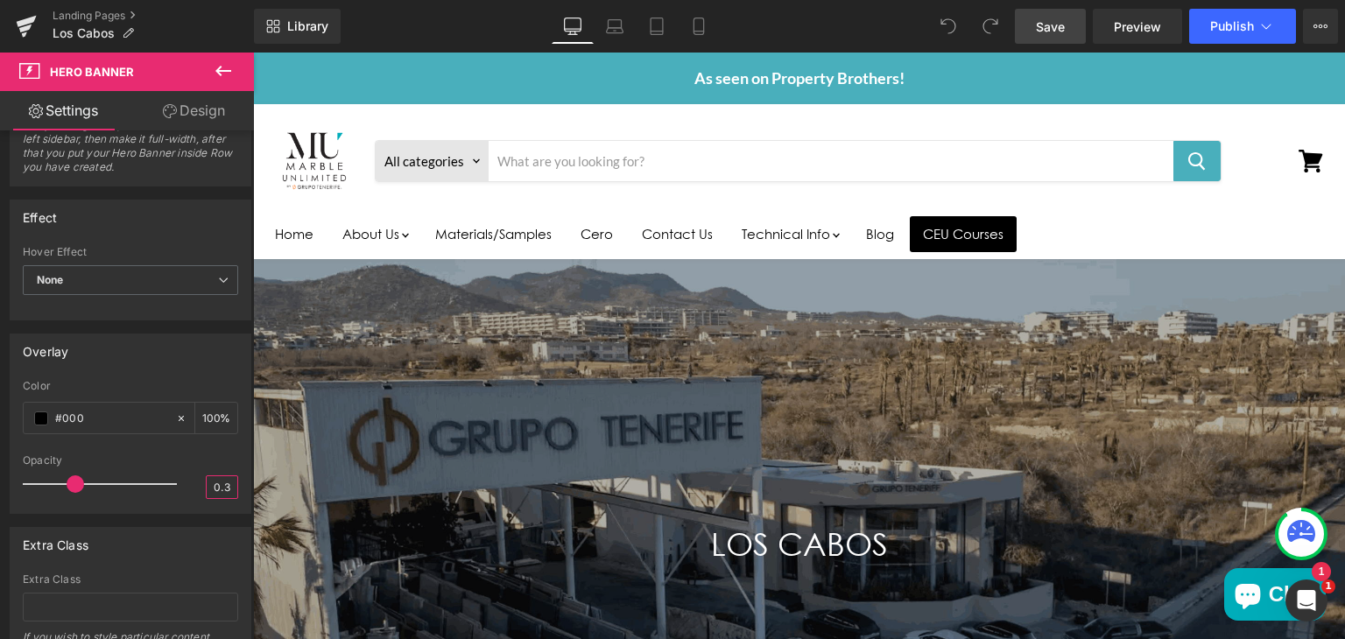
type input "0.3"
click at [1044, 36] on link "Save" at bounding box center [1050, 26] width 71 height 35
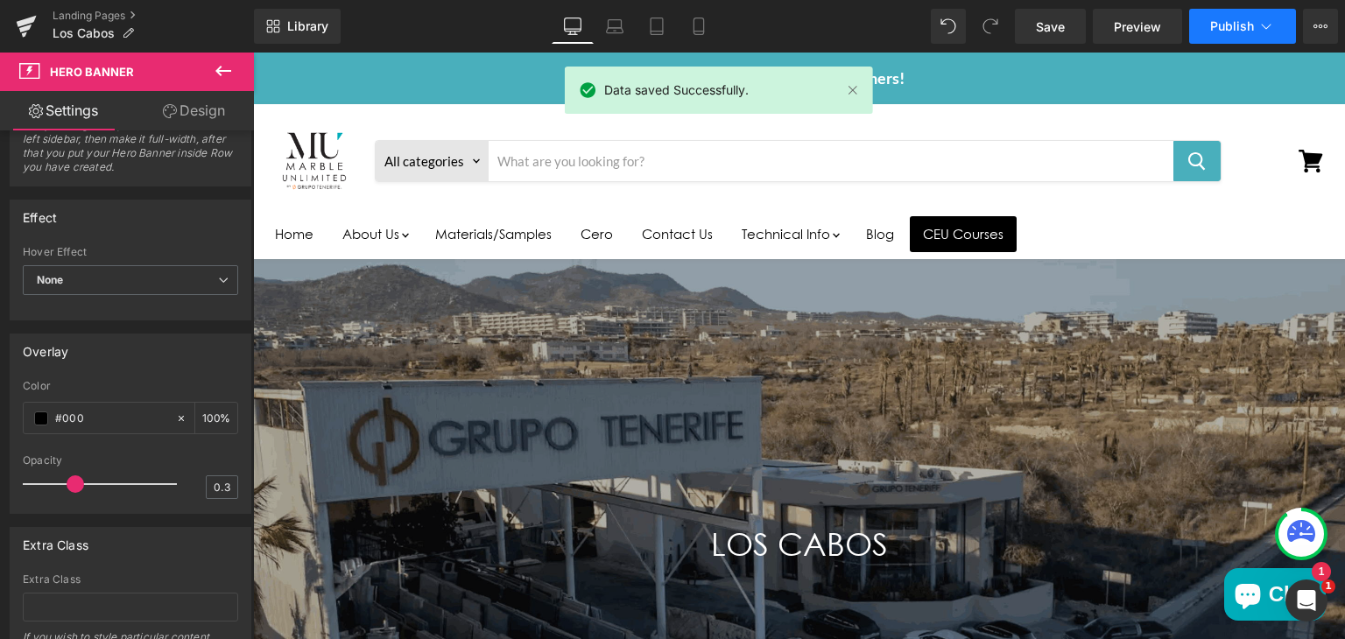
click at [1223, 32] on span "Publish" at bounding box center [1232, 26] width 44 height 14
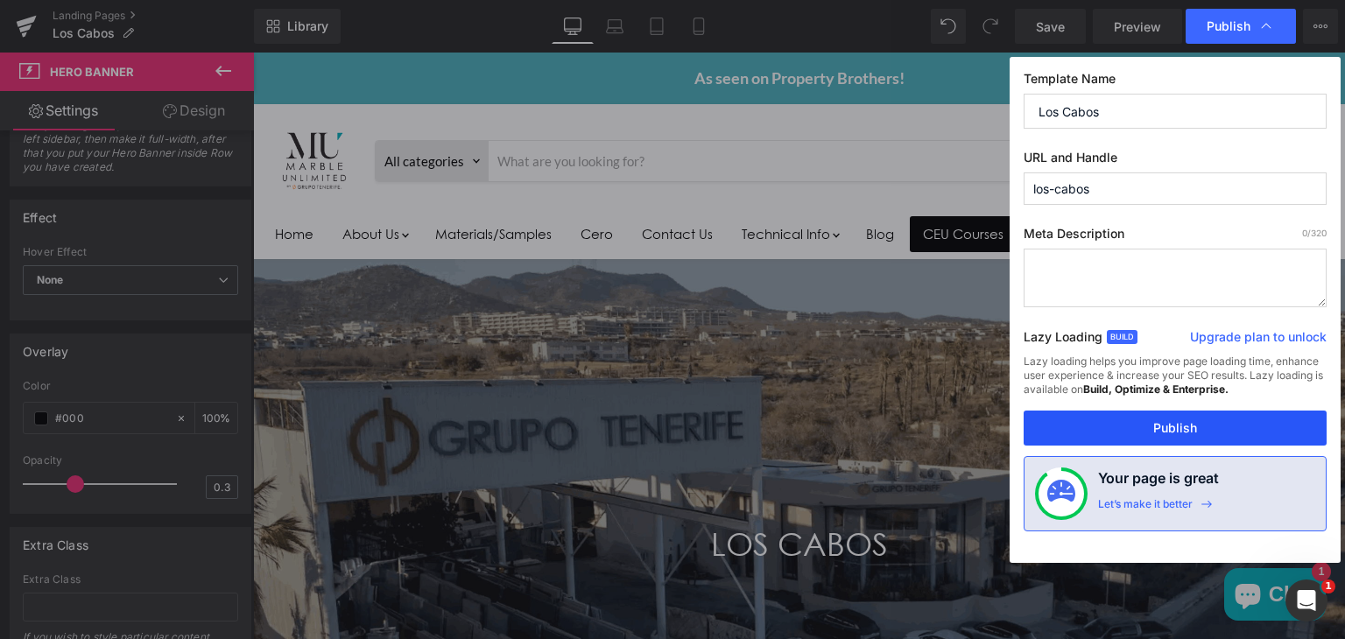
click at [1177, 421] on button "Publish" at bounding box center [1175, 428] width 303 height 35
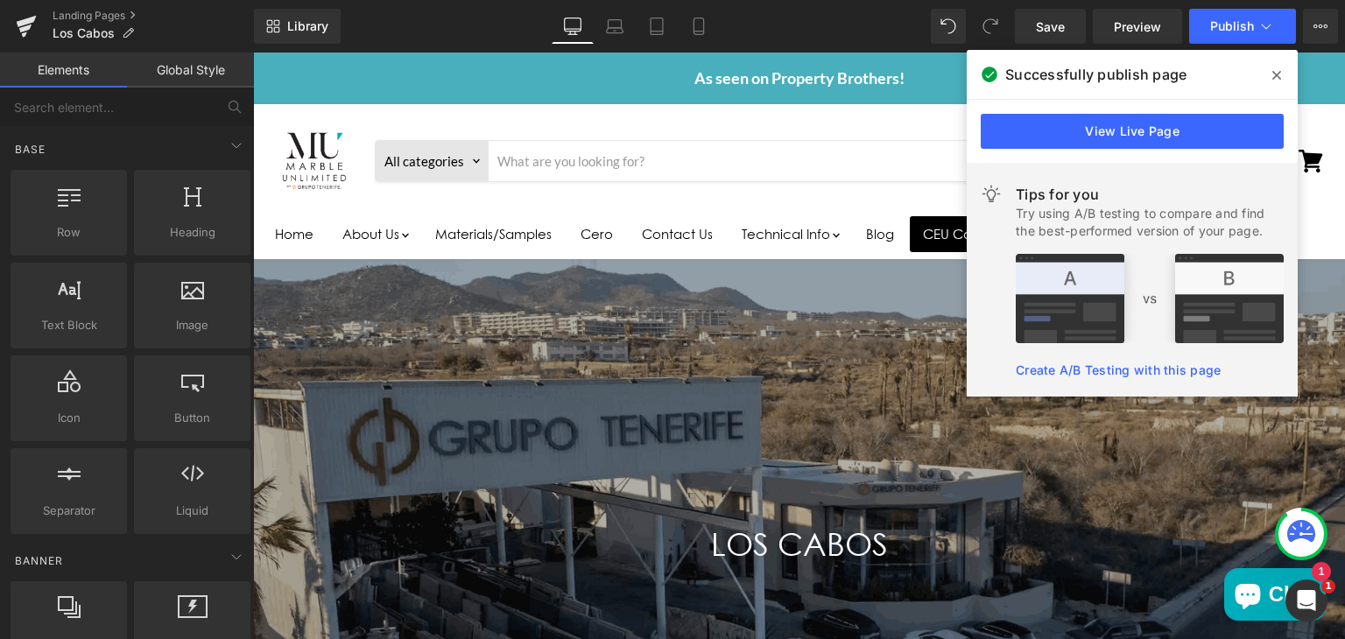
click at [731, 198] on div "All categories ------ All categories Cancel" at bounding box center [751, 161] width 952 height 79
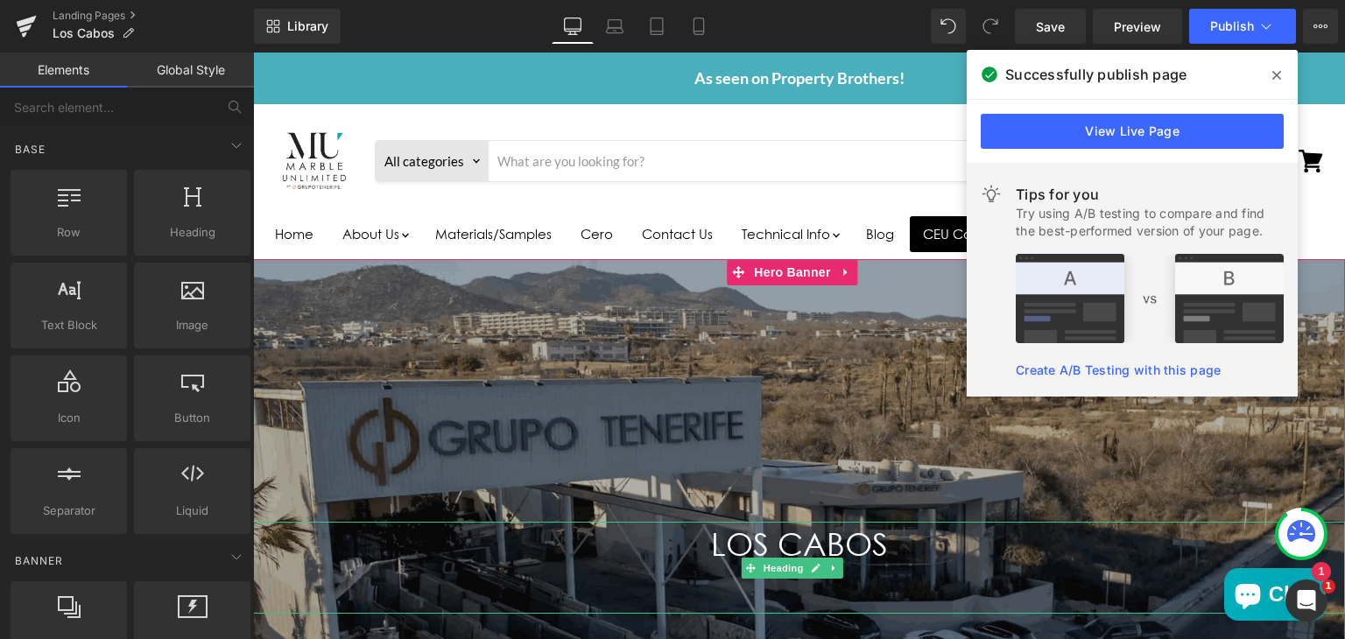
click at [723, 533] on h1 "LOS CABOS" at bounding box center [799, 567] width 1092 height 91
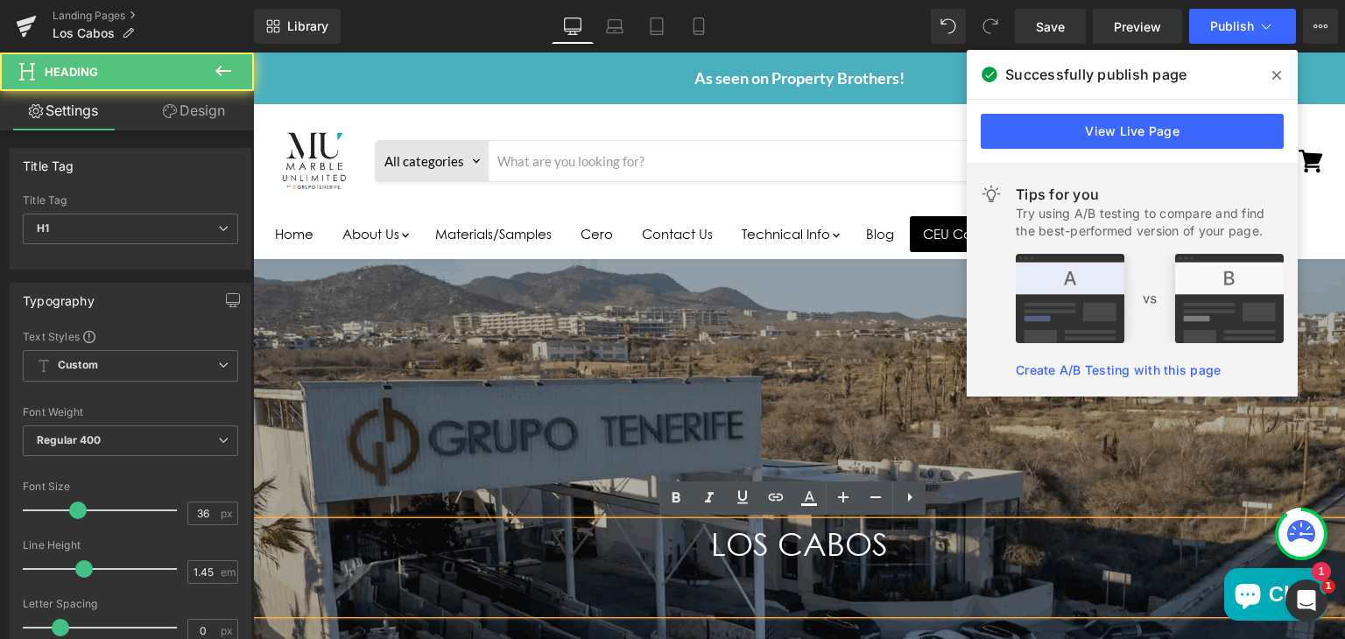
click at [734, 541] on h1 "LOS CABOS" at bounding box center [799, 567] width 1092 height 91
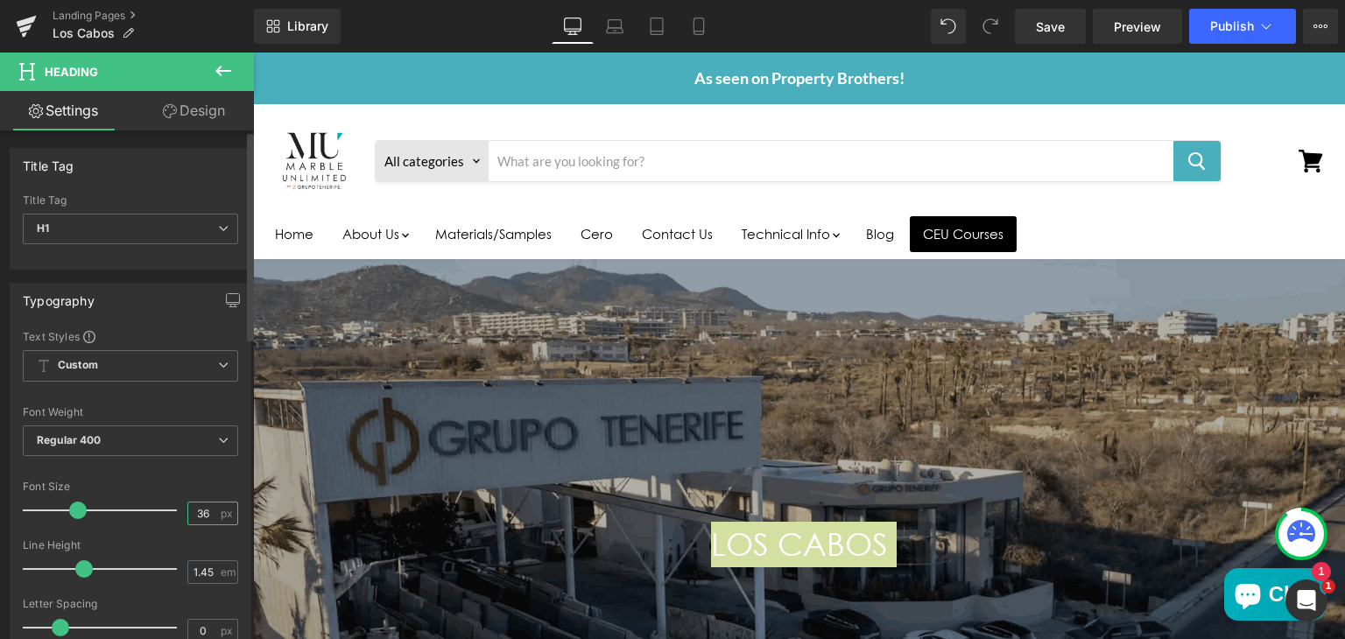
click at [205, 513] on input "36" at bounding box center [203, 514] width 31 height 22
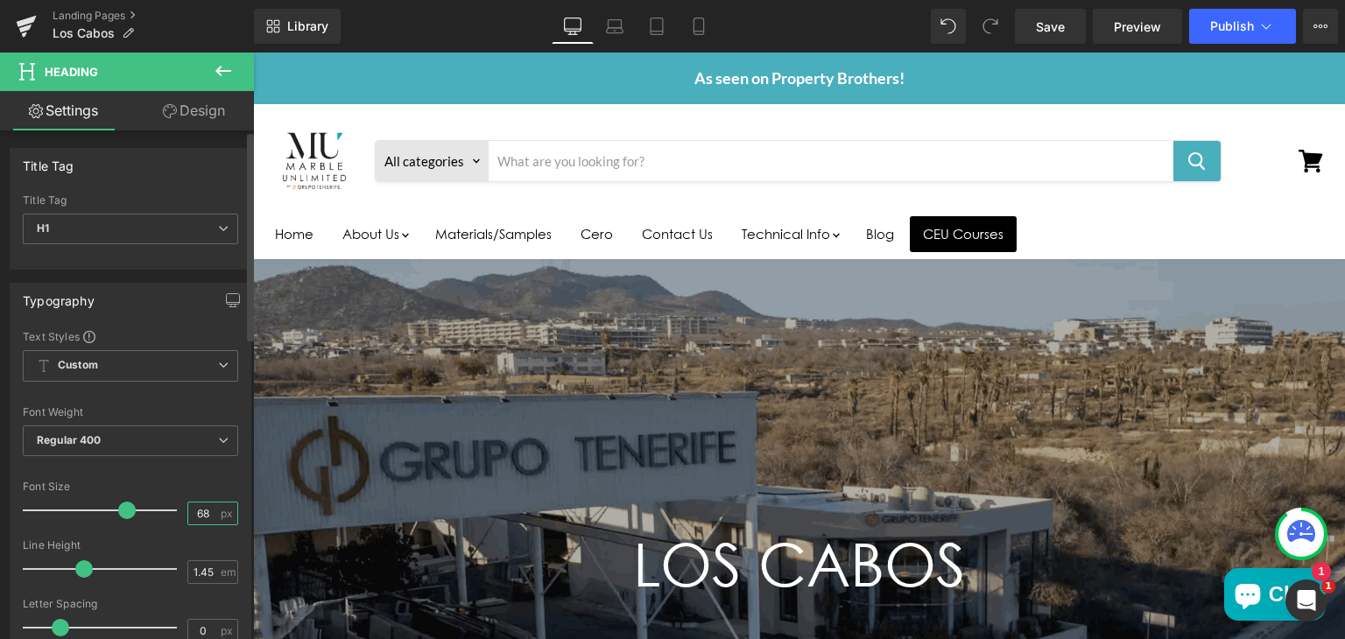
type input "6"
type input "38"
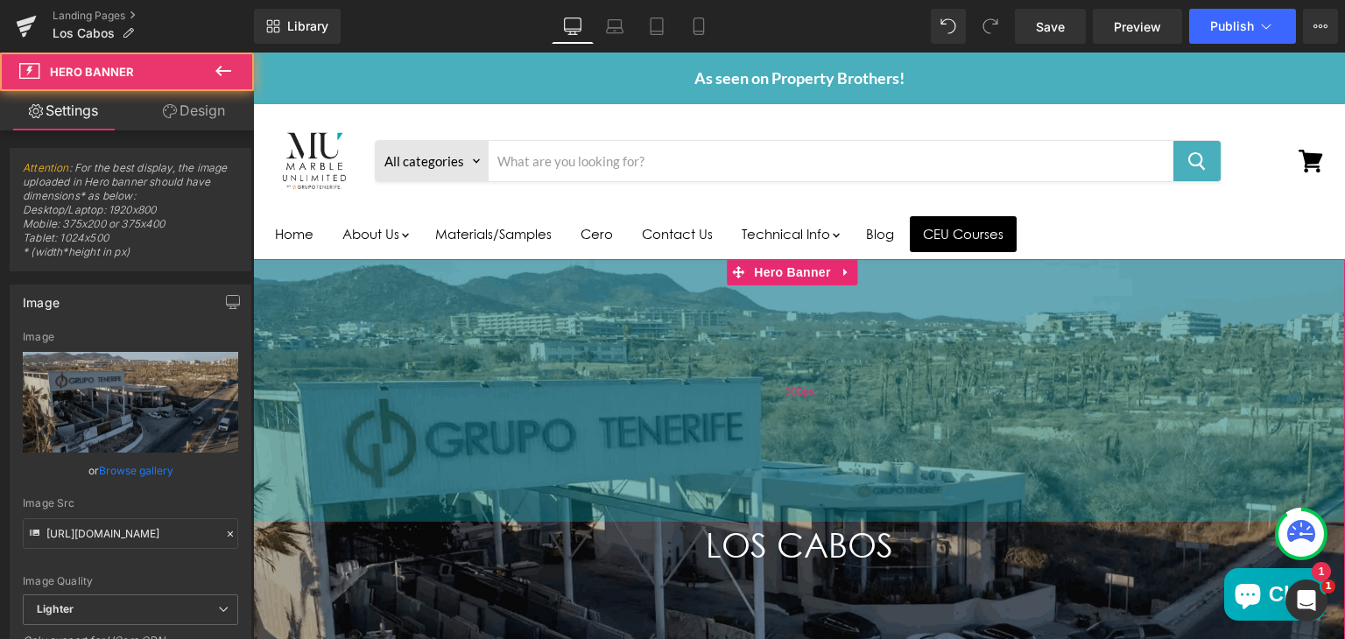
click at [559, 462] on div "300px" at bounding box center [799, 390] width 1092 height 263
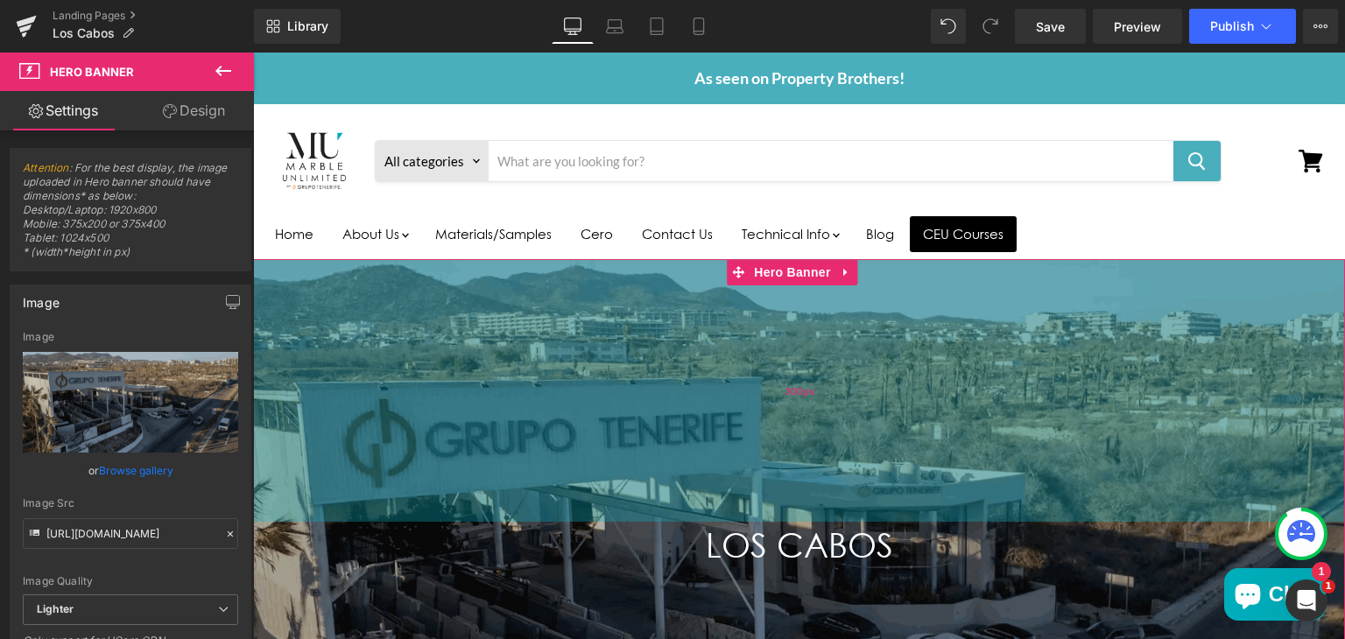
click at [708, 458] on div "300px" at bounding box center [799, 390] width 1092 height 263
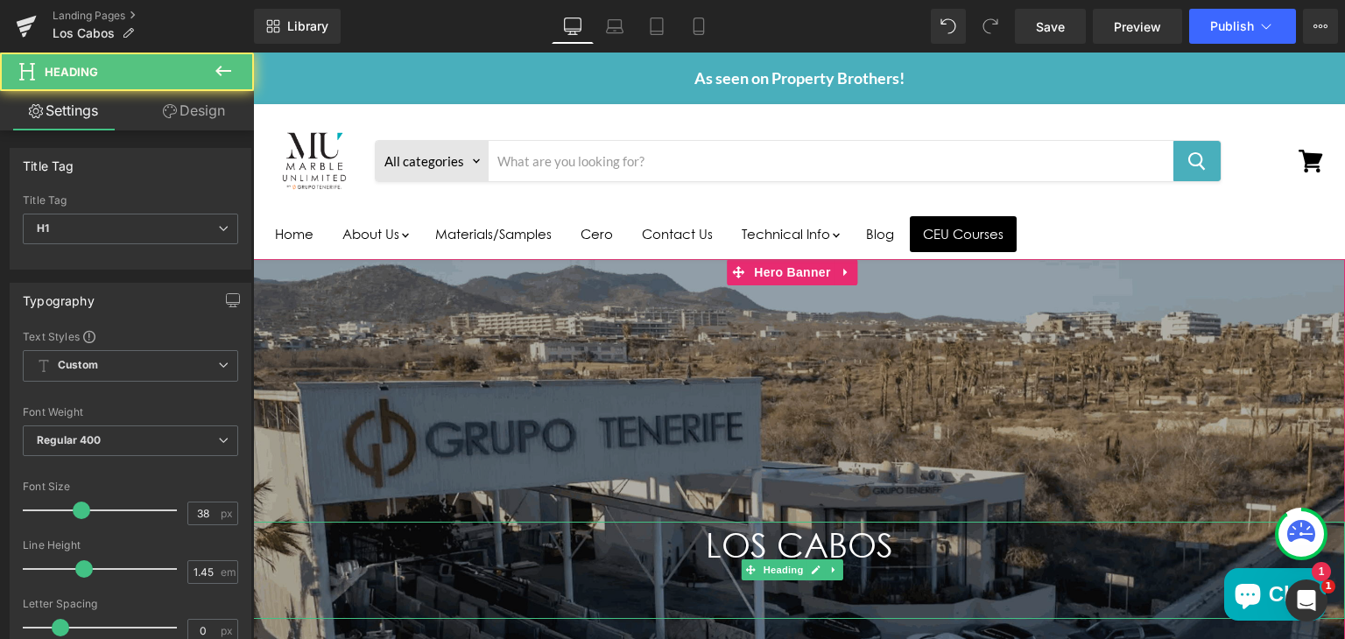
click at [639, 556] on h1 "LOS CABOS" at bounding box center [799, 570] width 1092 height 96
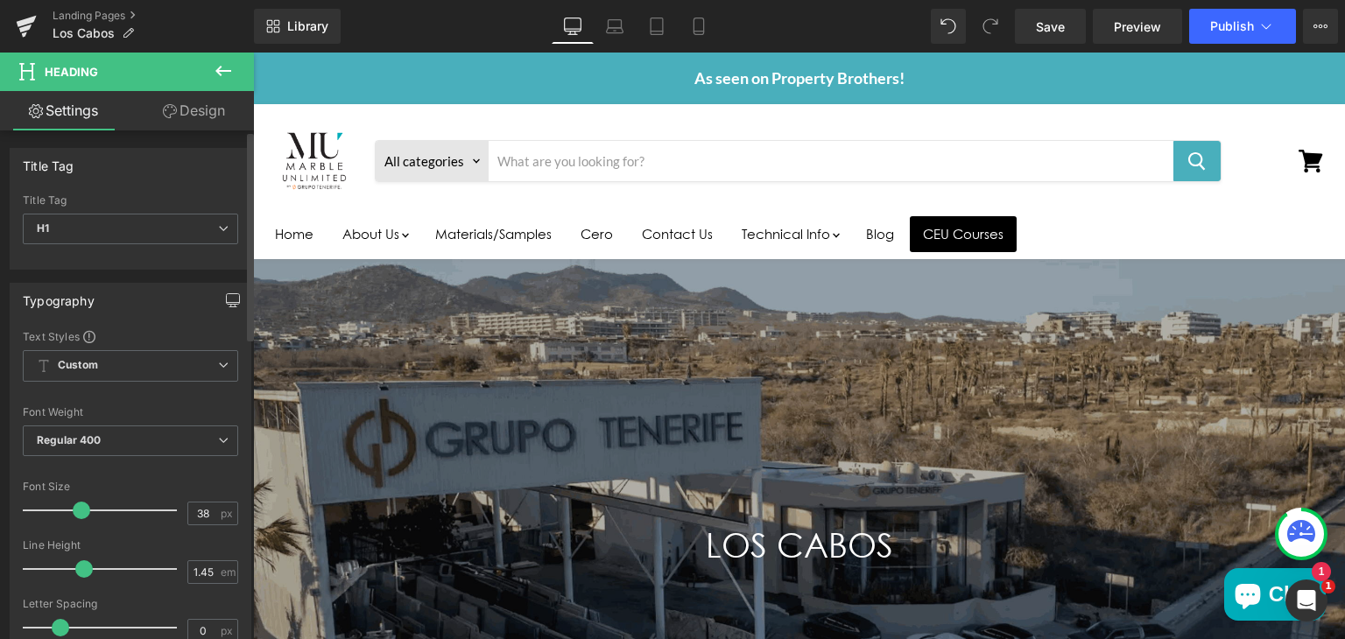
click at [227, 302] on icon "button" at bounding box center [233, 300] width 14 height 14
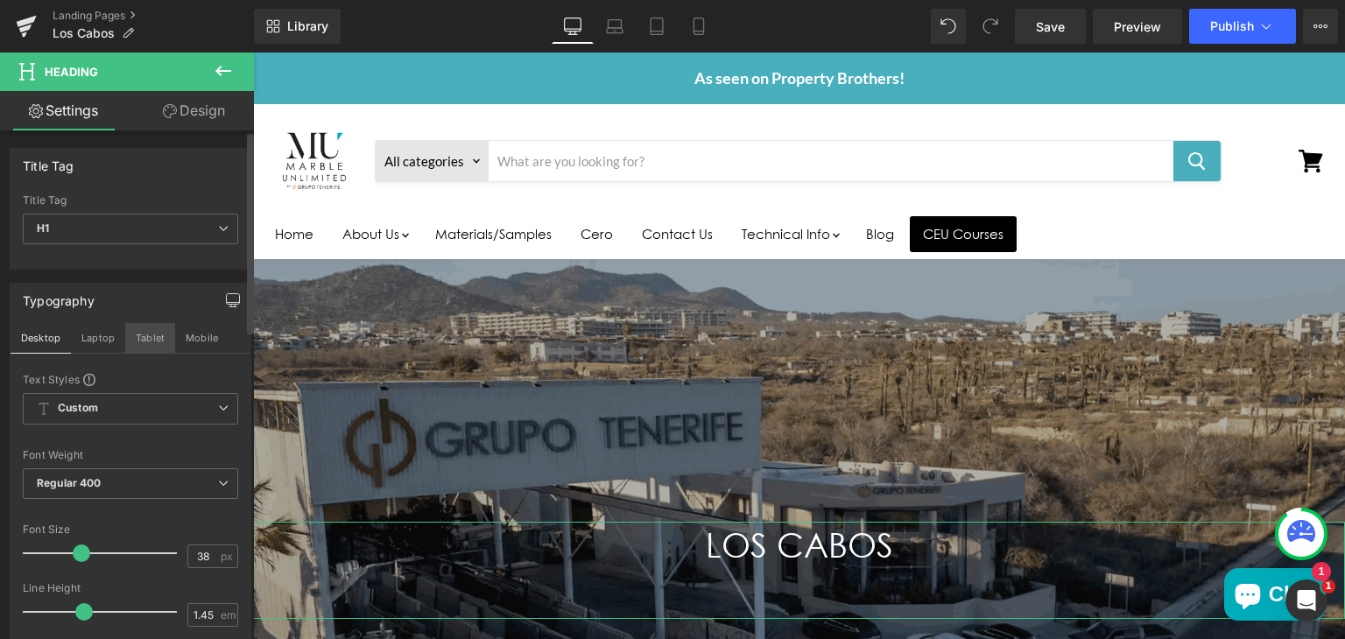
click at [141, 332] on button "Tablet" at bounding box center [150, 338] width 50 height 30
type input "100"
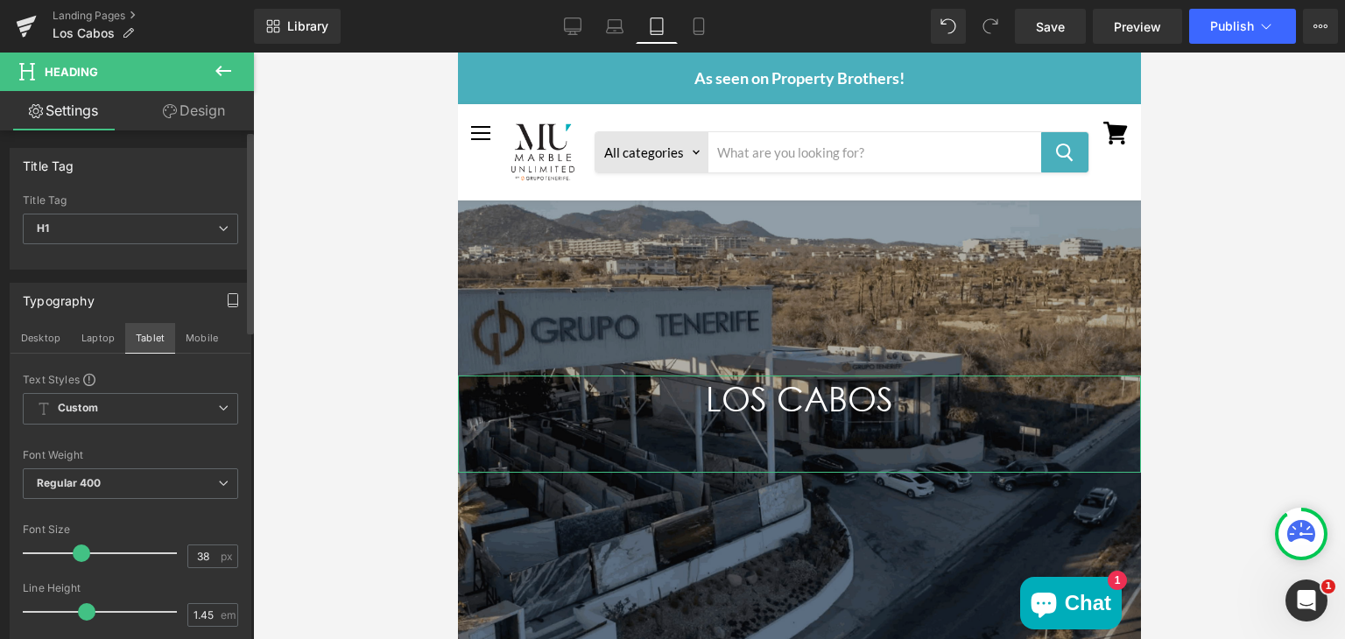
scroll to position [133, 0]
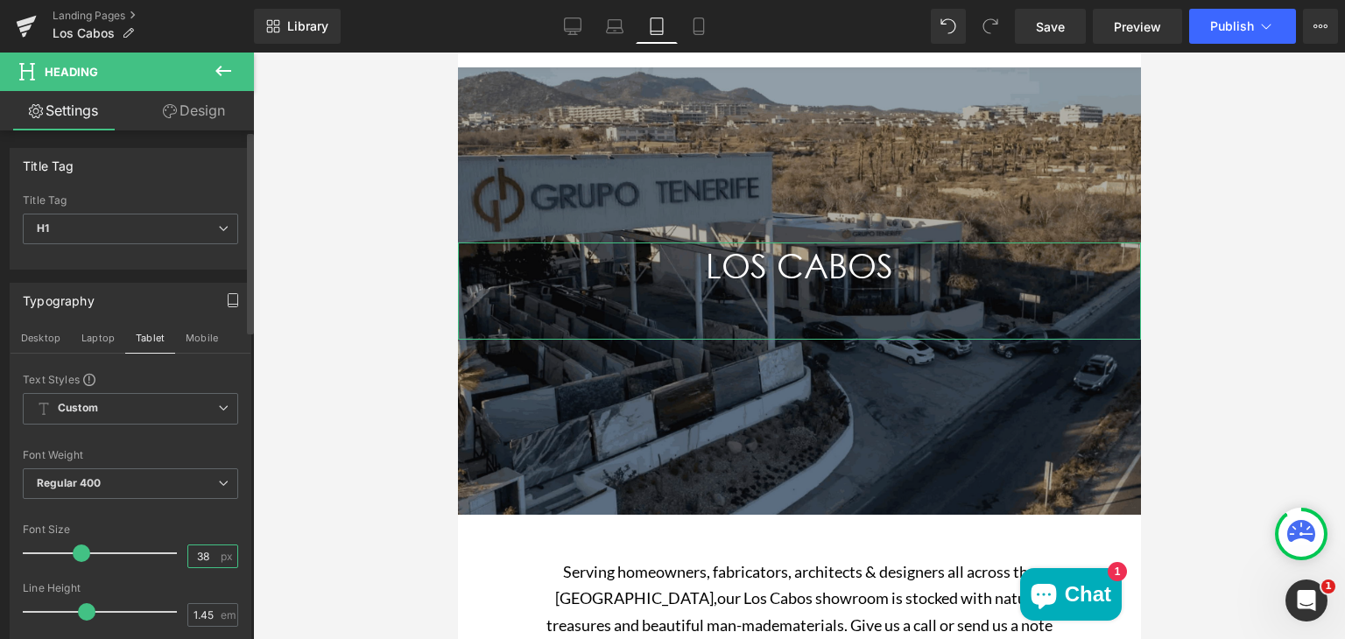
click at [204, 551] on input "38" at bounding box center [203, 557] width 31 height 22
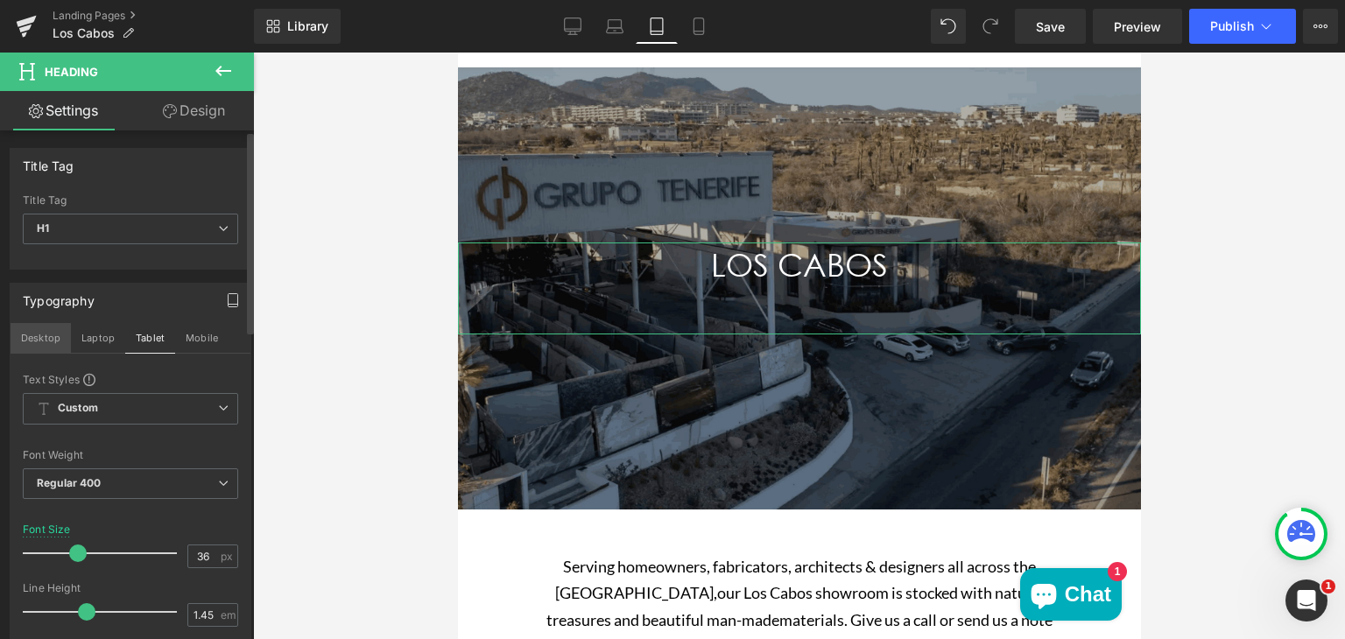
click at [25, 334] on button "Desktop" at bounding box center [41, 338] width 60 height 30
type input "38"
type input "100"
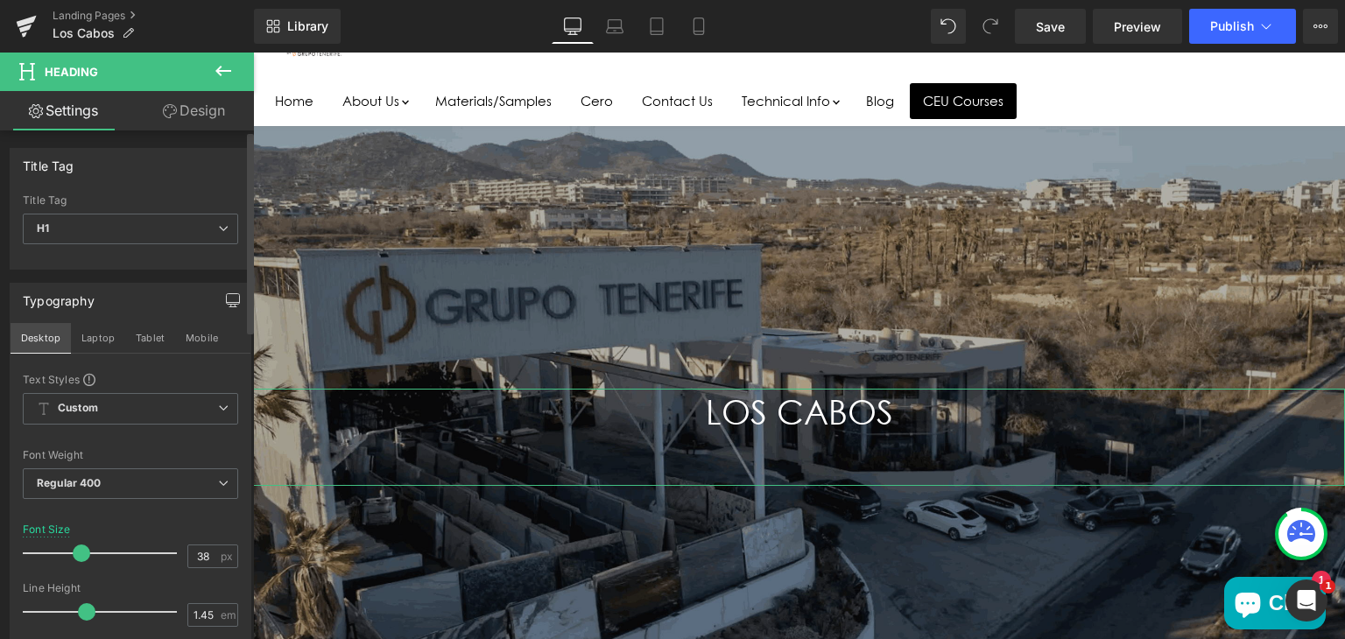
scroll to position [280, 0]
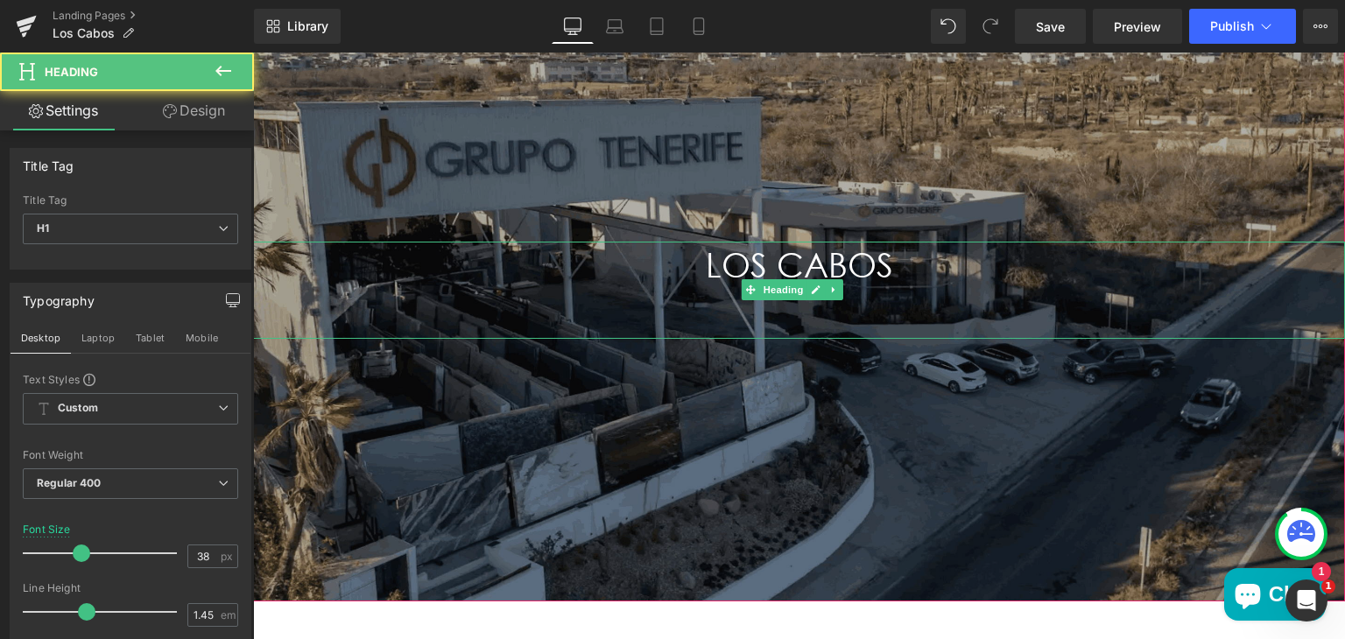
click at [813, 260] on h1 "LOS CABOS" at bounding box center [799, 290] width 1092 height 96
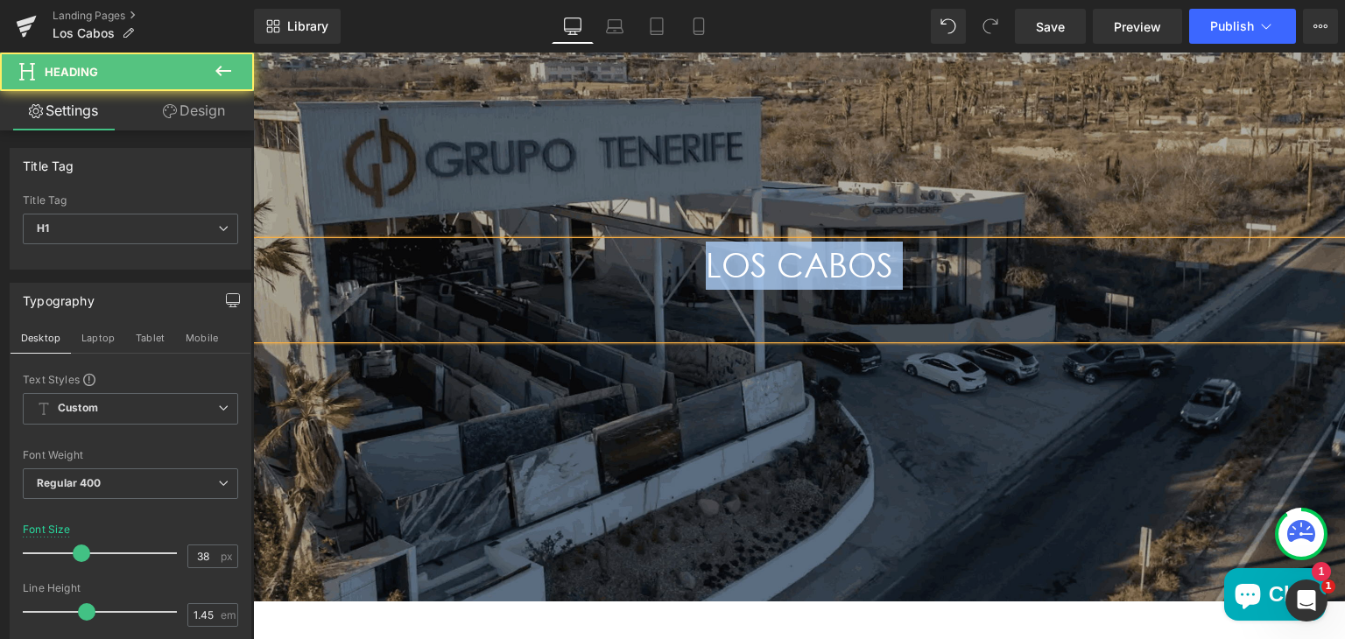
click at [709, 263] on h1 "LOS CABOS" at bounding box center [799, 290] width 1092 height 96
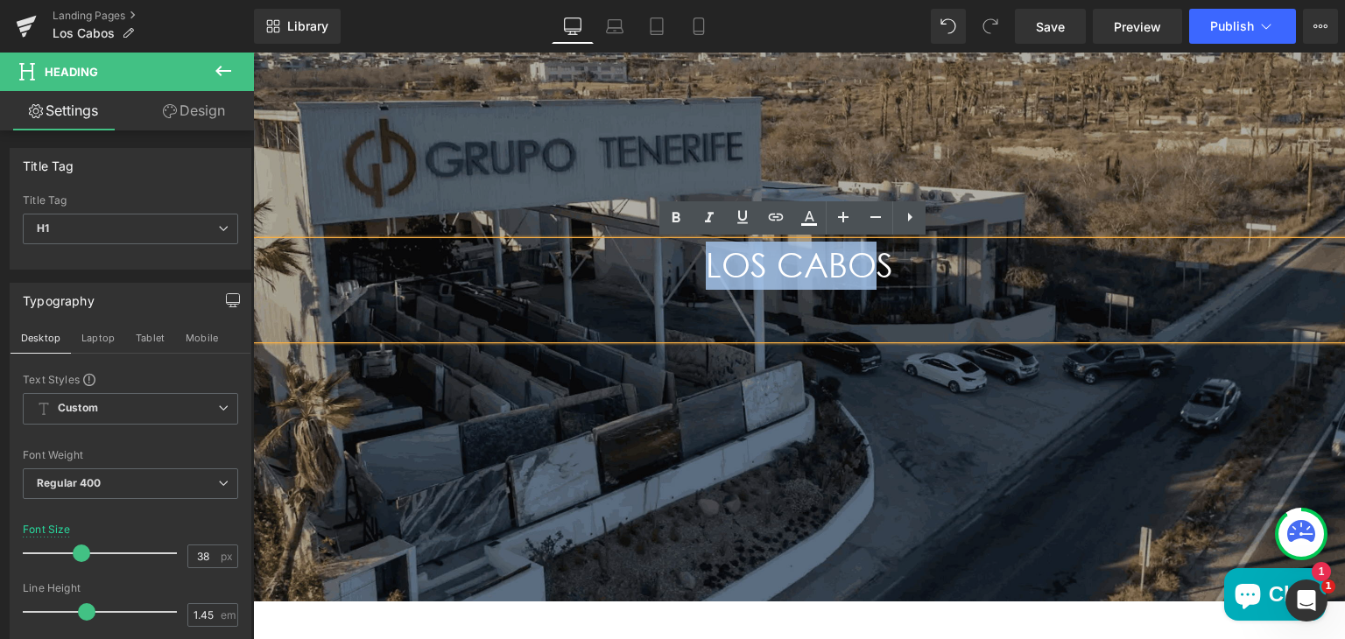
drag, startPoint x: 694, startPoint y: 260, endPoint x: 877, endPoint y: 264, distance: 183.1
click at [877, 264] on h1 "LOS CABOS" at bounding box center [799, 290] width 1092 height 96
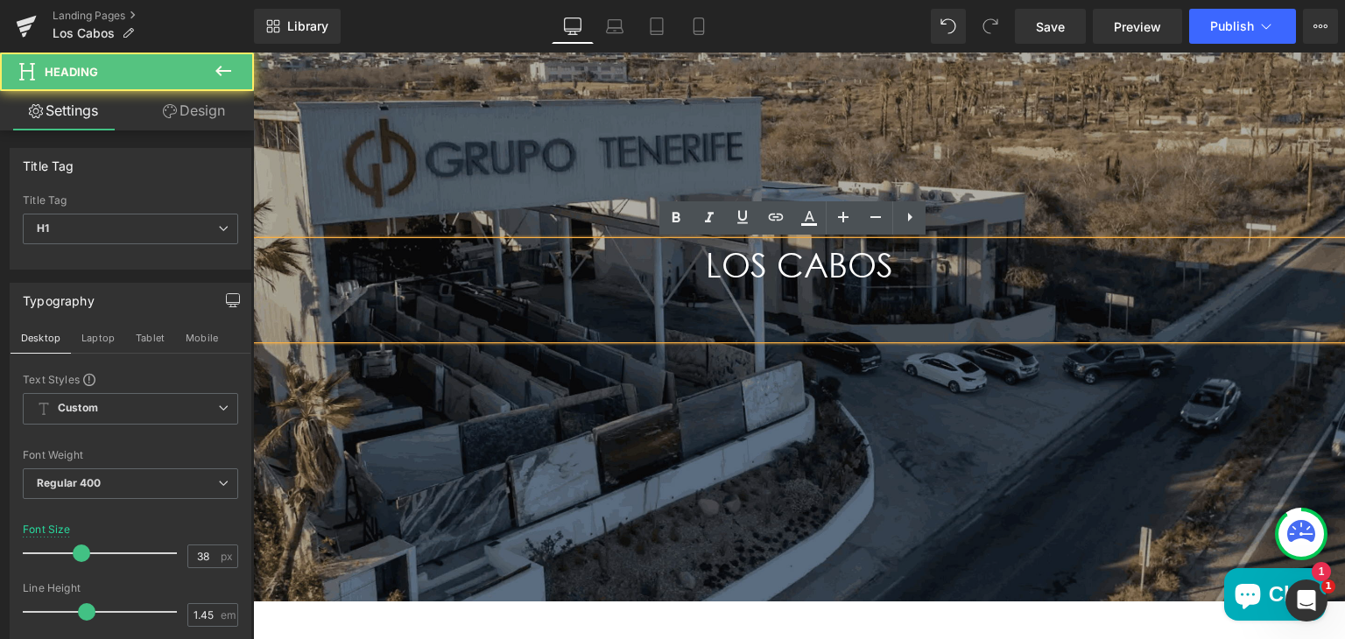
click at [702, 268] on h1 "LOS CABOS" at bounding box center [799, 290] width 1092 height 96
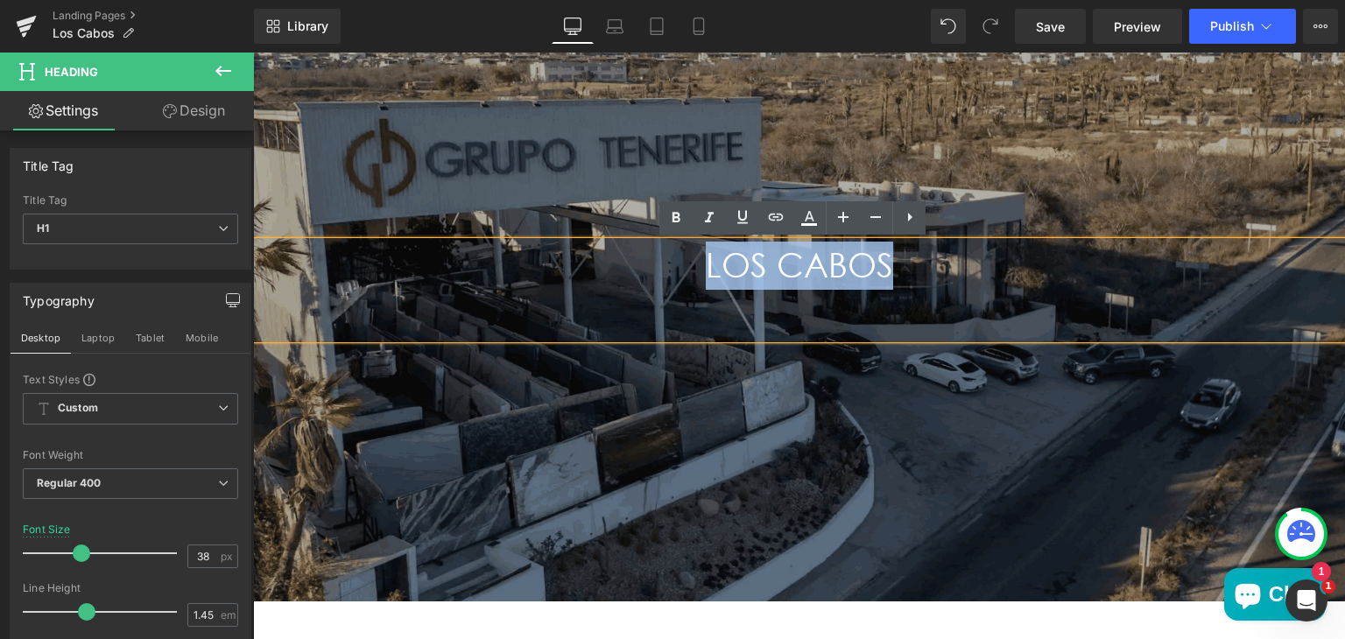
drag, startPoint x: 702, startPoint y: 268, endPoint x: 813, endPoint y: 272, distance: 110.4
click at [813, 272] on h1 "LOS CABOS" at bounding box center [799, 290] width 1092 height 96
click at [677, 221] on icon at bounding box center [676, 218] width 21 height 21
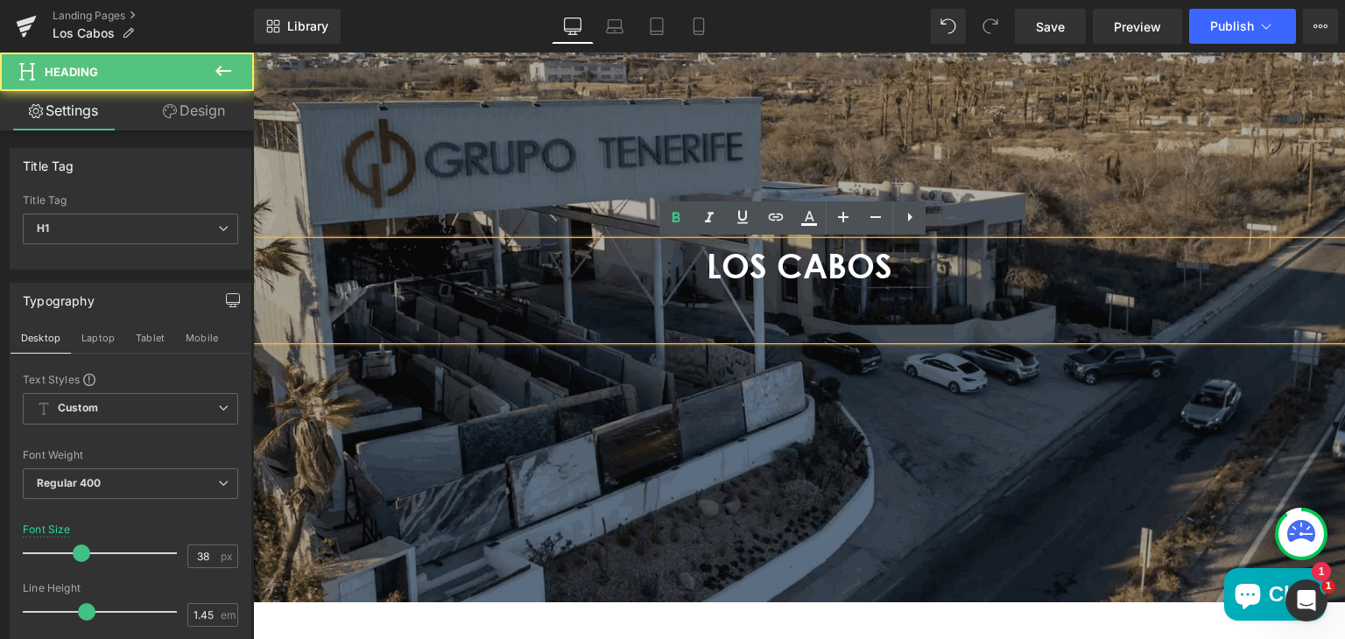
click at [656, 268] on h1 "LOS CABOS" at bounding box center [799, 290] width 1092 height 97
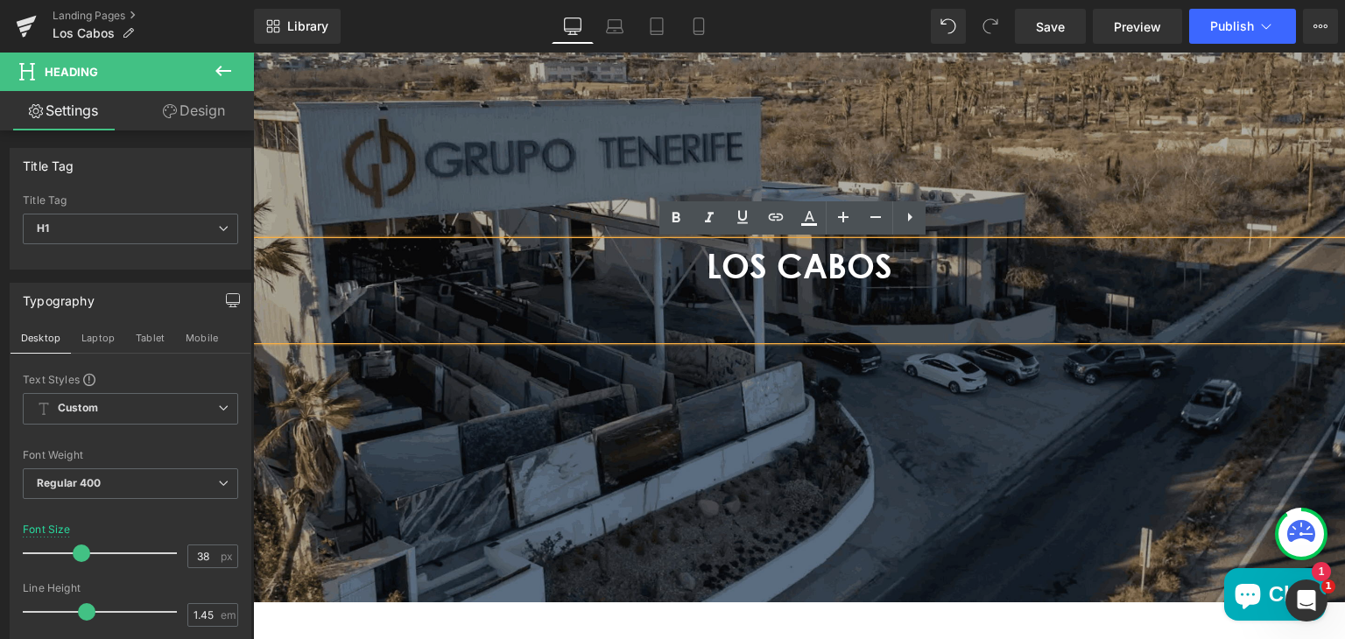
click at [534, 186] on div "Main content" at bounding box center [799, 290] width 1092 height 623
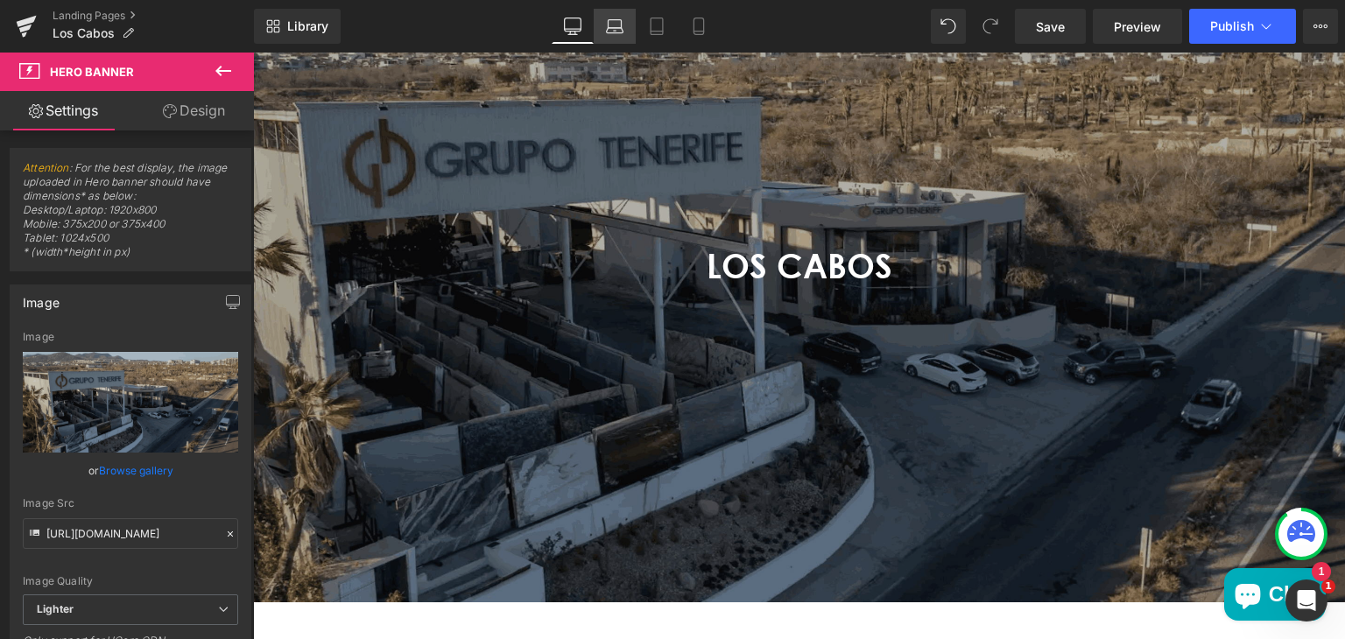
click at [623, 28] on icon at bounding box center [615, 30] width 17 height 5
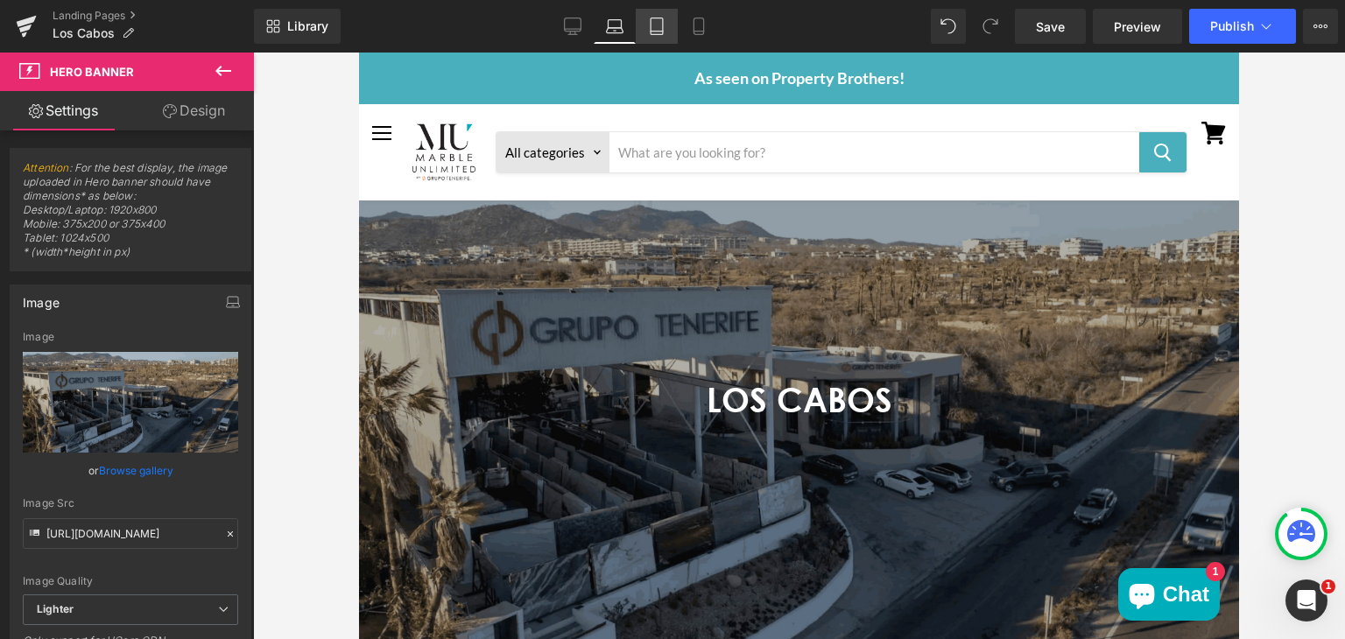
click at [648, 32] on icon at bounding box center [657, 27] width 18 height 18
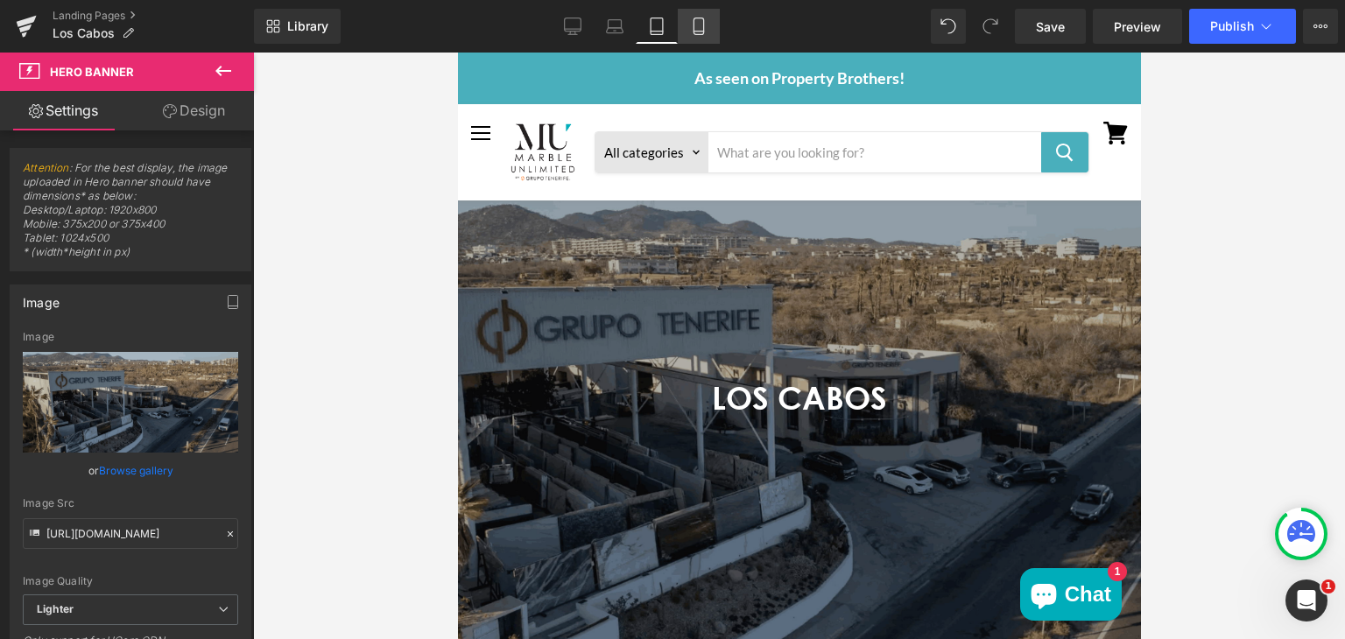
click at [692, 32] on icon at bounding box center [699, 27] width 18 height 18
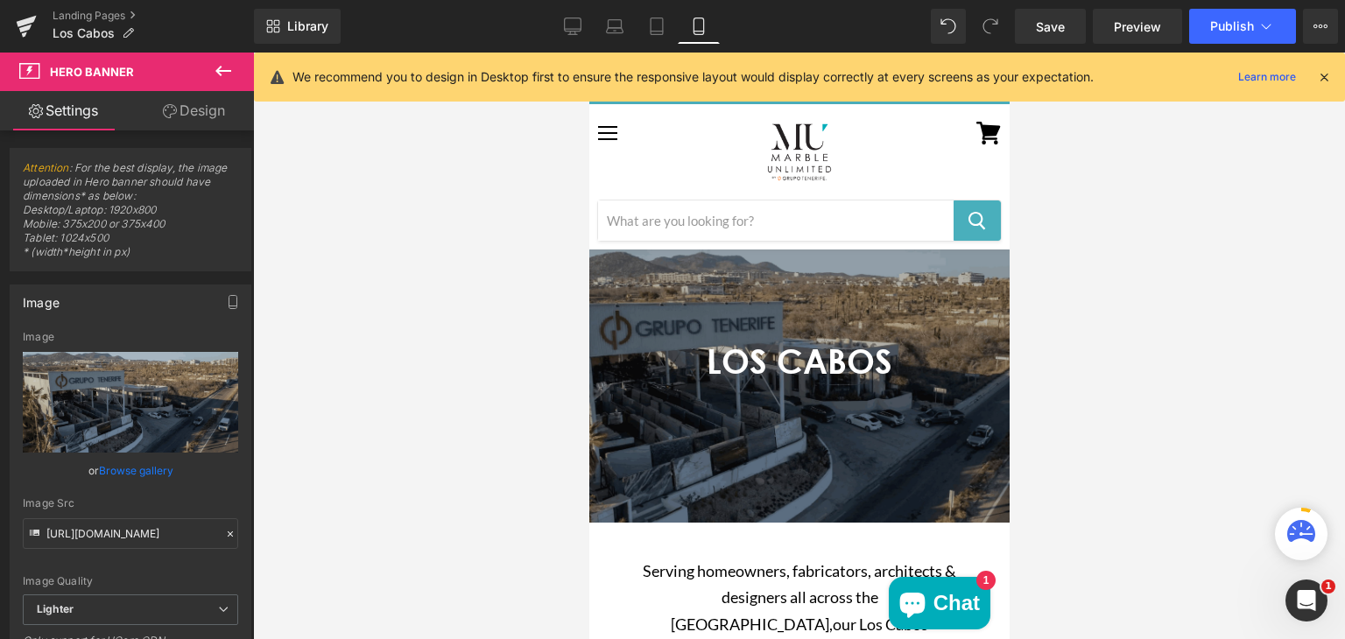
scroll to position [49, 0]
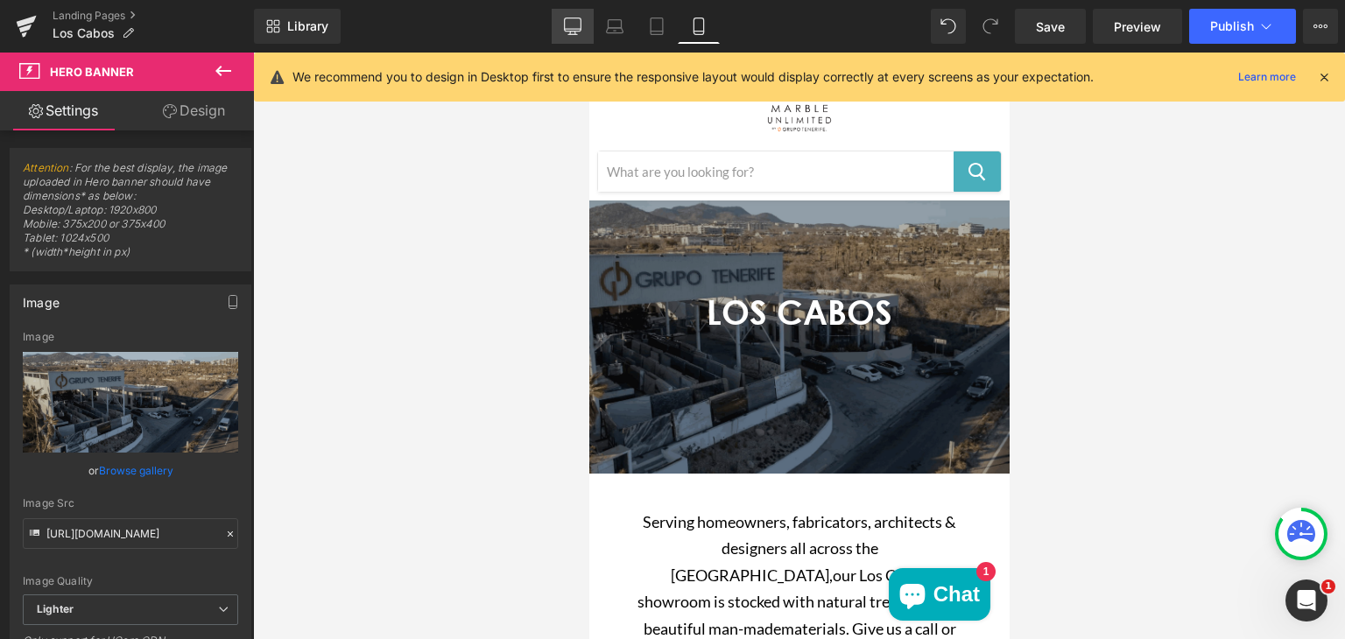
click at [575, 25] on icon at bounding box center [573, 27] width 18 height 18
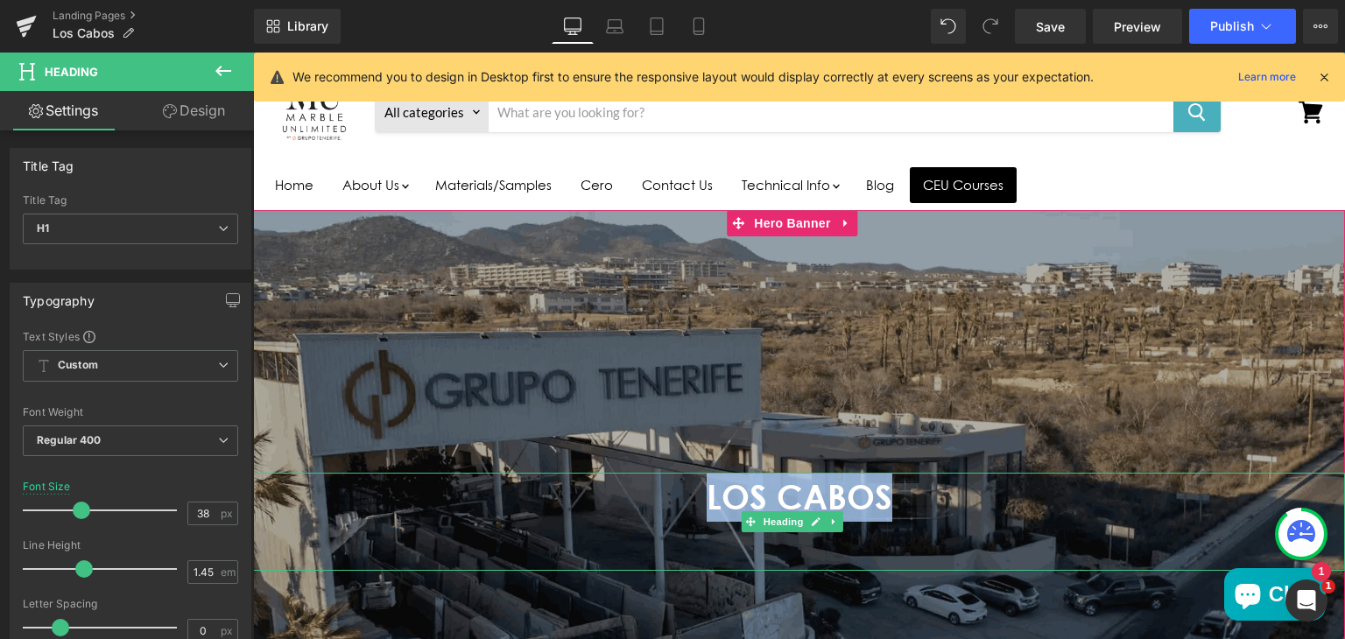
drag, startPoint x: 693, startPoint y: 495, endPoint x: 879, endPoint y: 503, distance: 186.7
click at [879, 503] on h1 "LOS CABOS" at bounding box center [799, 521] width 1092 height 97
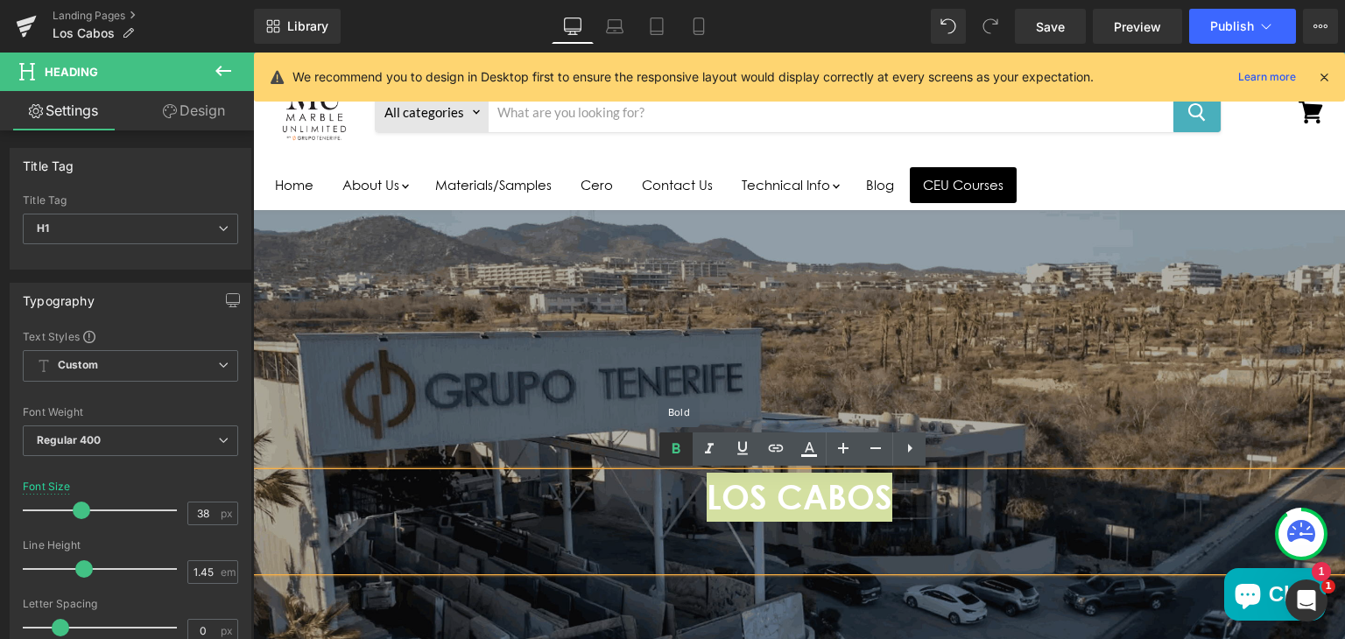
click at [675, 445] on icon at bounding box center [676, 449] width 21 height 21
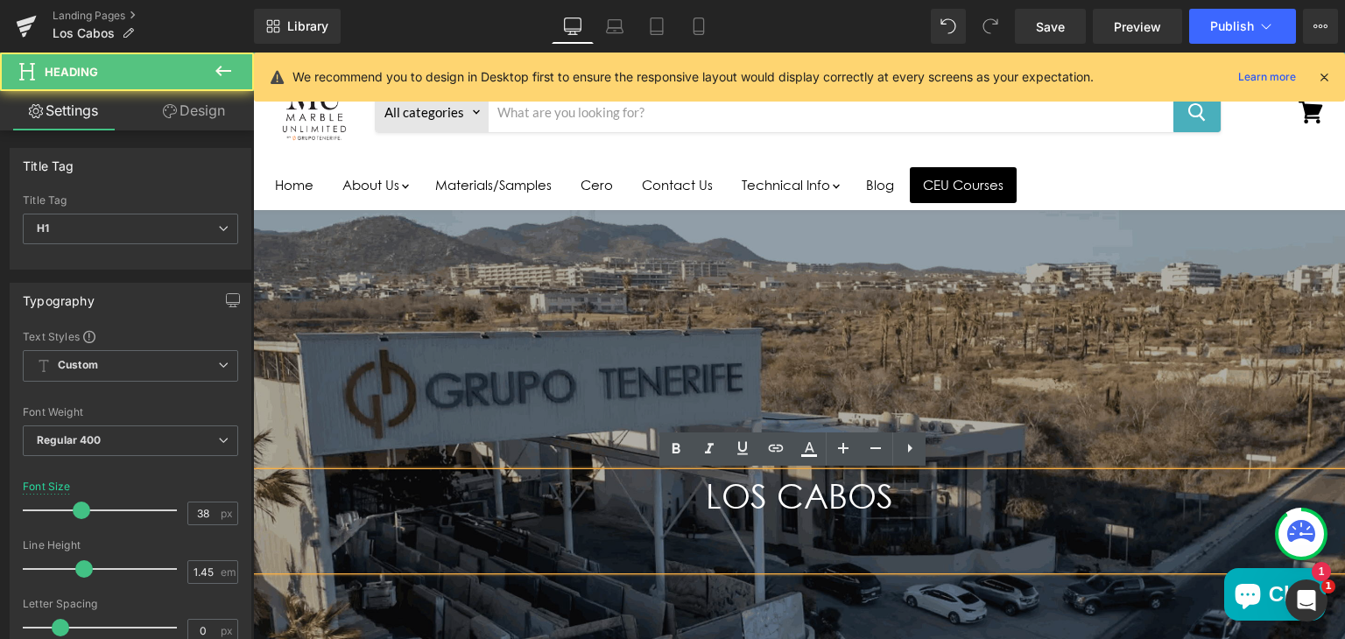
click at [658, 485] on h1 "LOS CABOS" at bounding box center [799, 521] width 1092 height 96
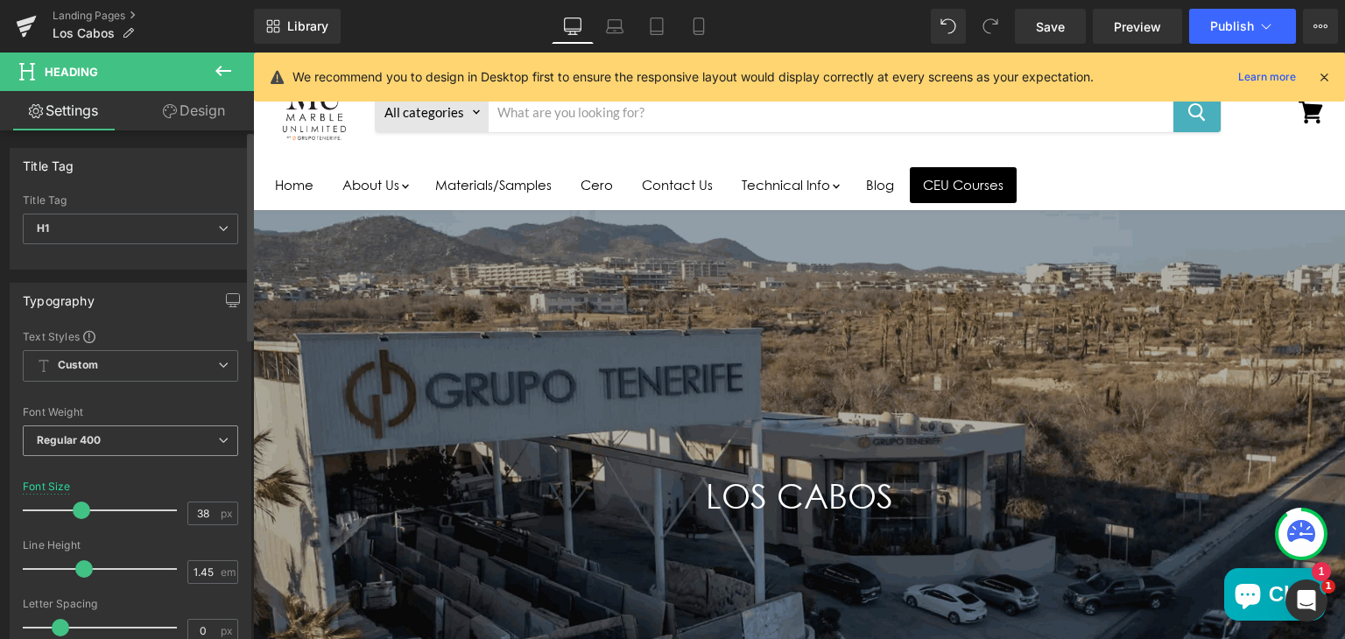
click at [215, 432] on span "Regular 400" at bounding box center [130, 441] width 215 height 31
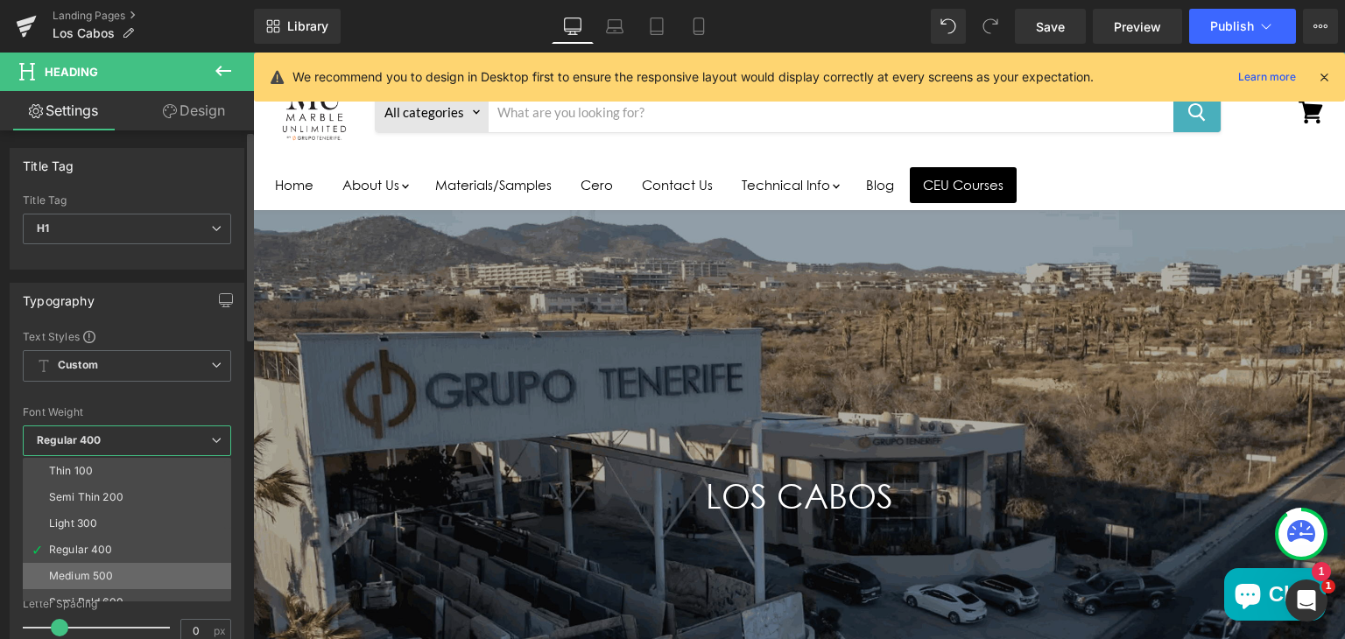
click at [111, 572] on div "Medium 500" at bounding box center [81, 576] width 64 height 12
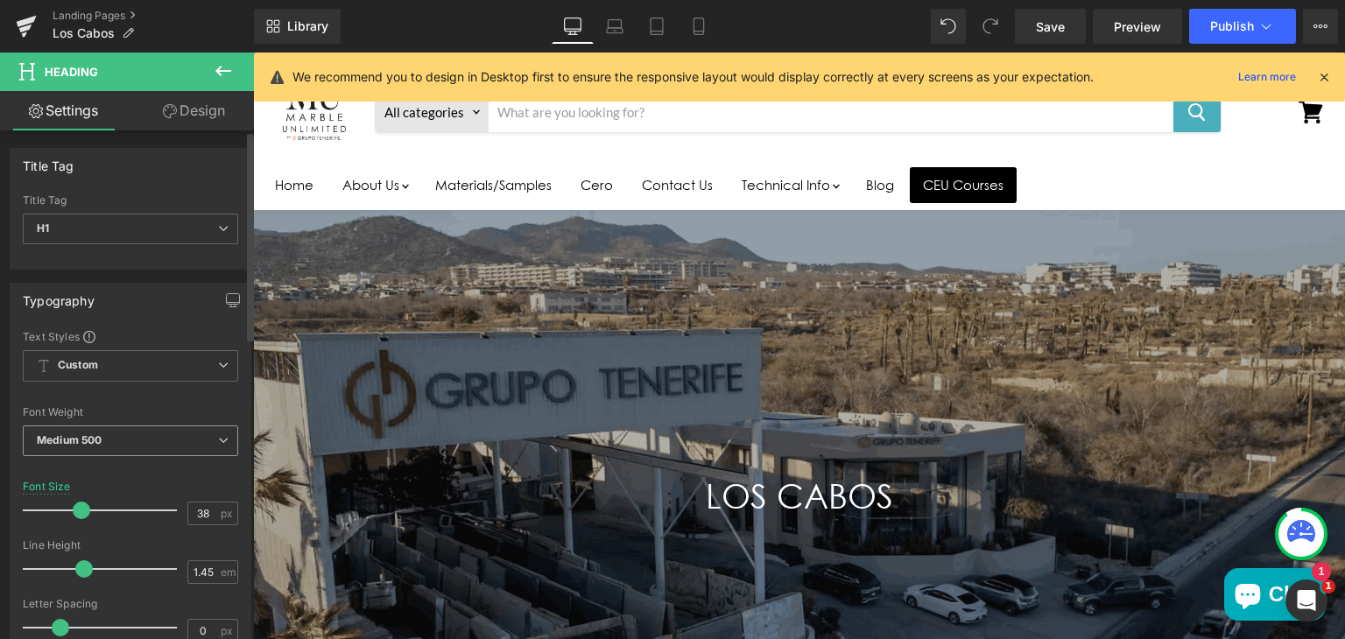
click at [181, 439] on span "Medium 500" at bounding box center [130, 441] width 215 height 31
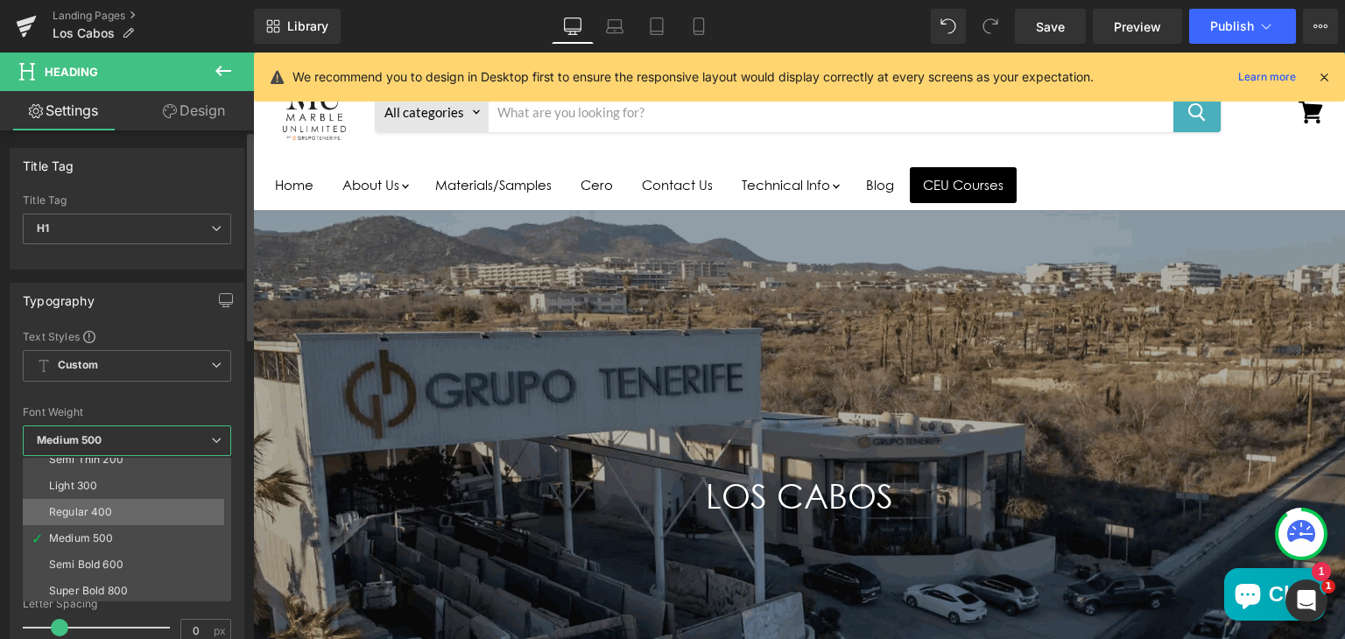
scroll to position [39, 0]
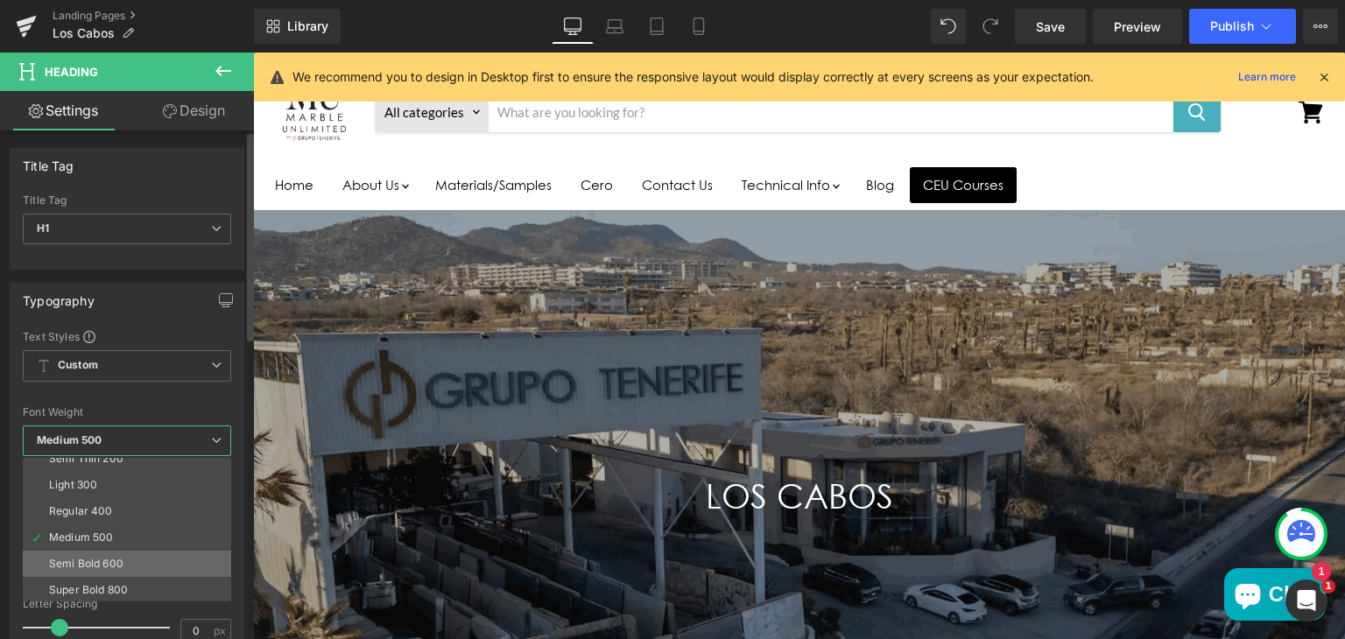
click at [116, 553] on li "Semi Bold 600" at bounding box center [131, 564] width 216 height 26
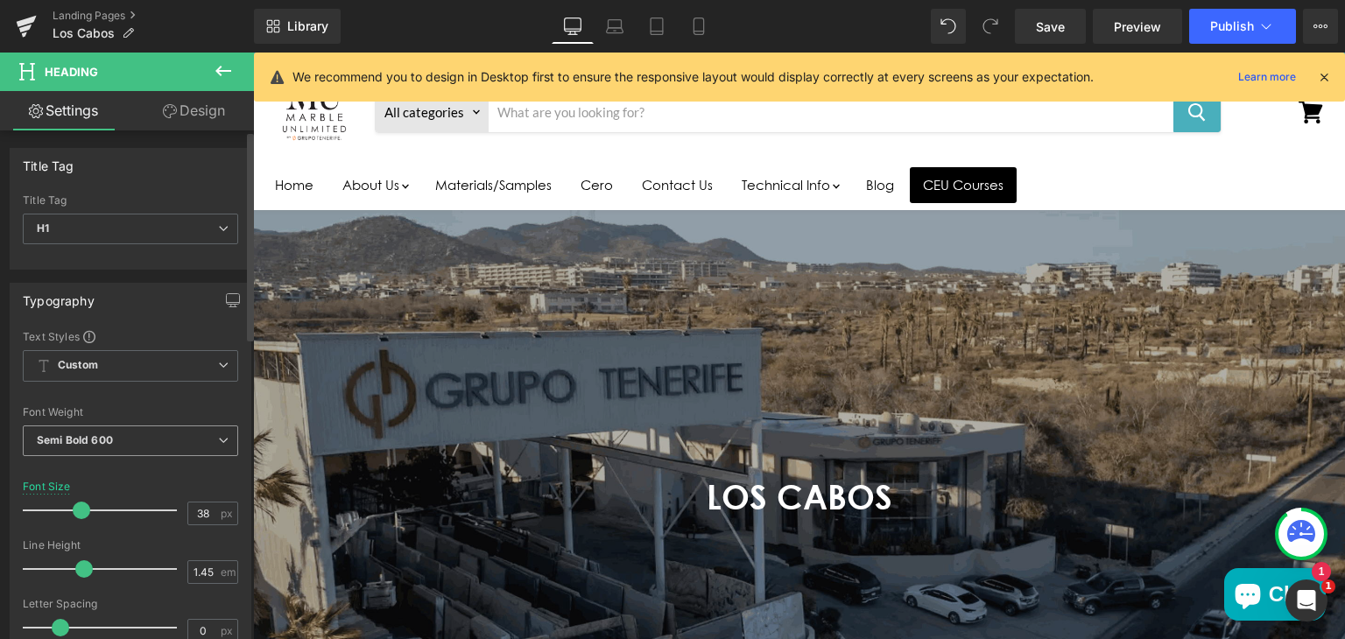
click at [88, 443] on b "Semi Bold 600" at bounding box center [75, 439] width 76 height 13
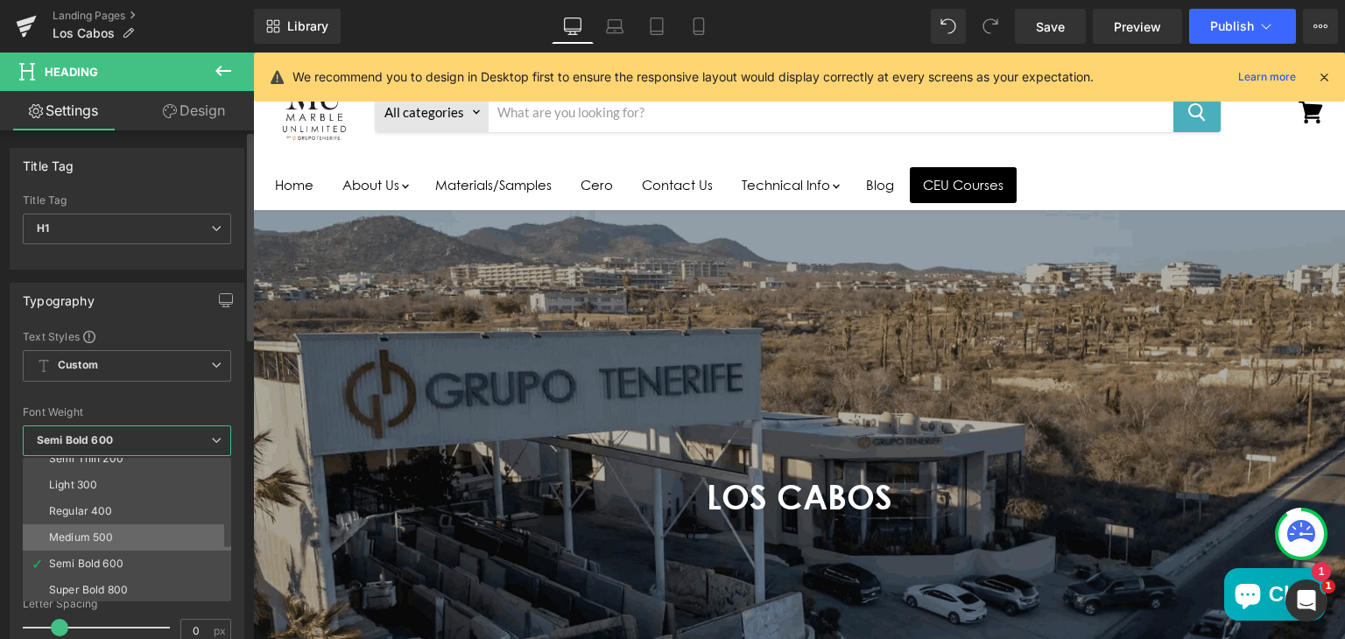
click at [88, 532] on div "Medium 500" at bounding box center [81, 538] width 64 height 12
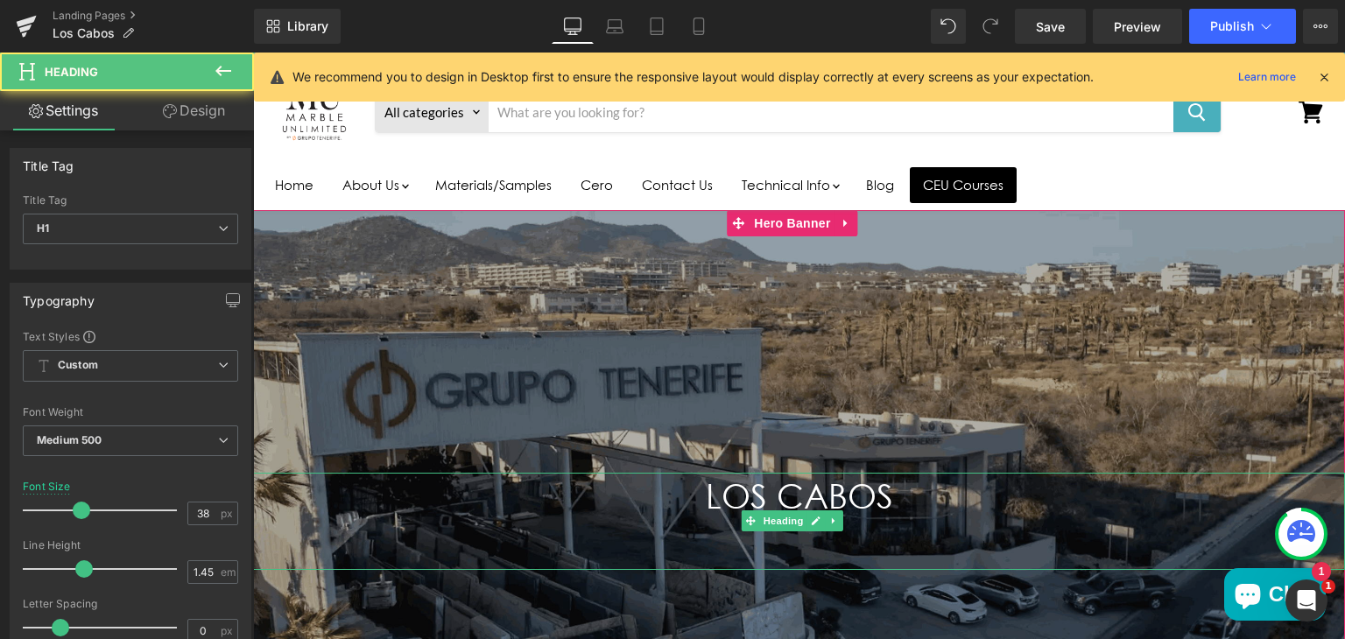
click at [592, 477] on h1 "LOS CABOS" at bounding box center [799, 521] width 1092 height 96
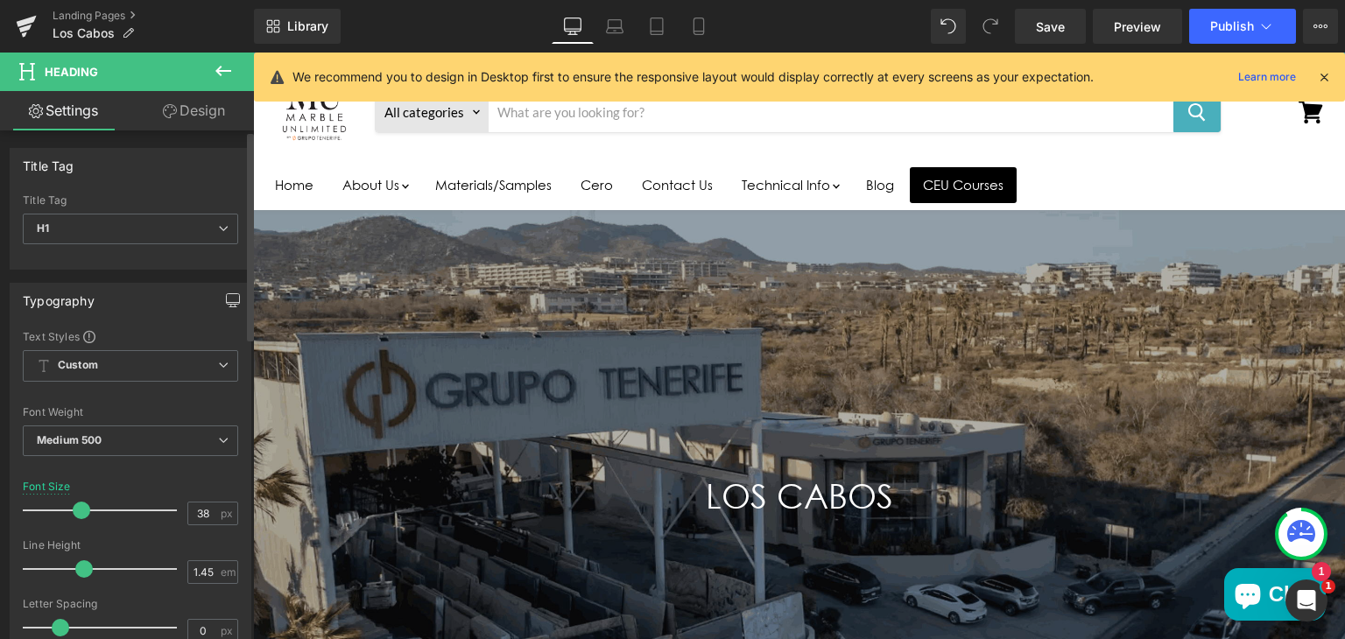
click at [232, 298] on icon "button" at bounding box center [233, 298] width 13 height 11
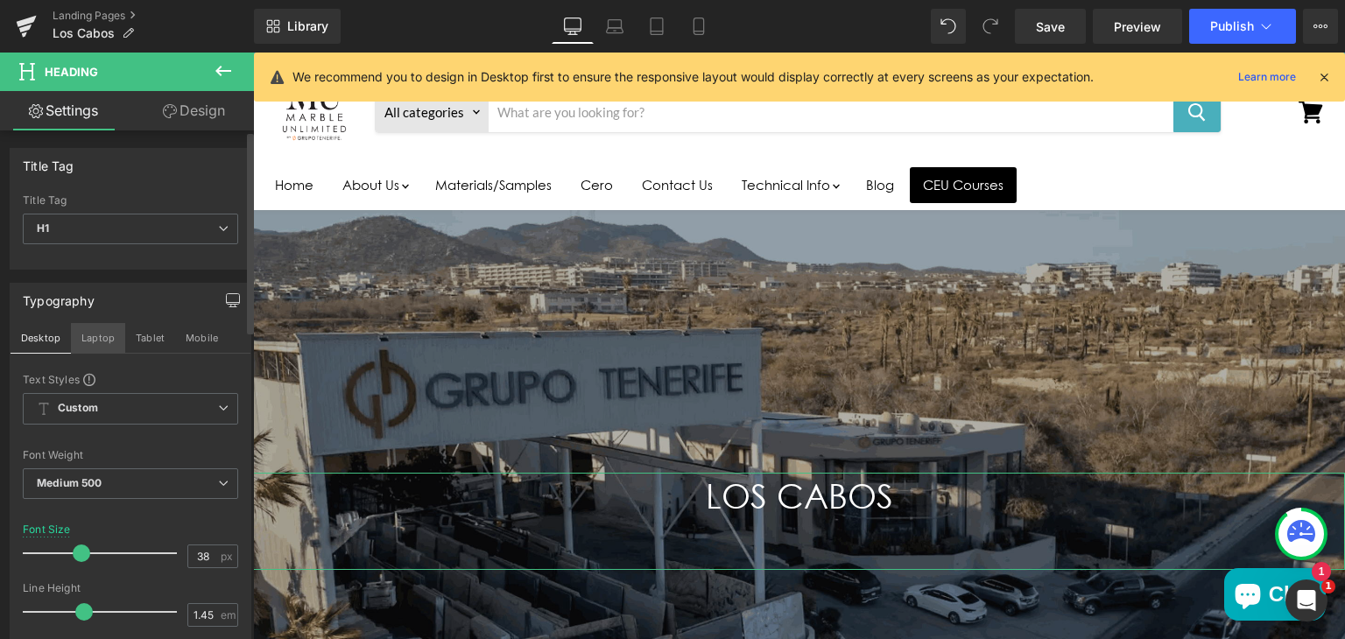
click at [100, 333] on button "Laptop" at bounding box center [98, 338] width 54 height 30
type input "100"
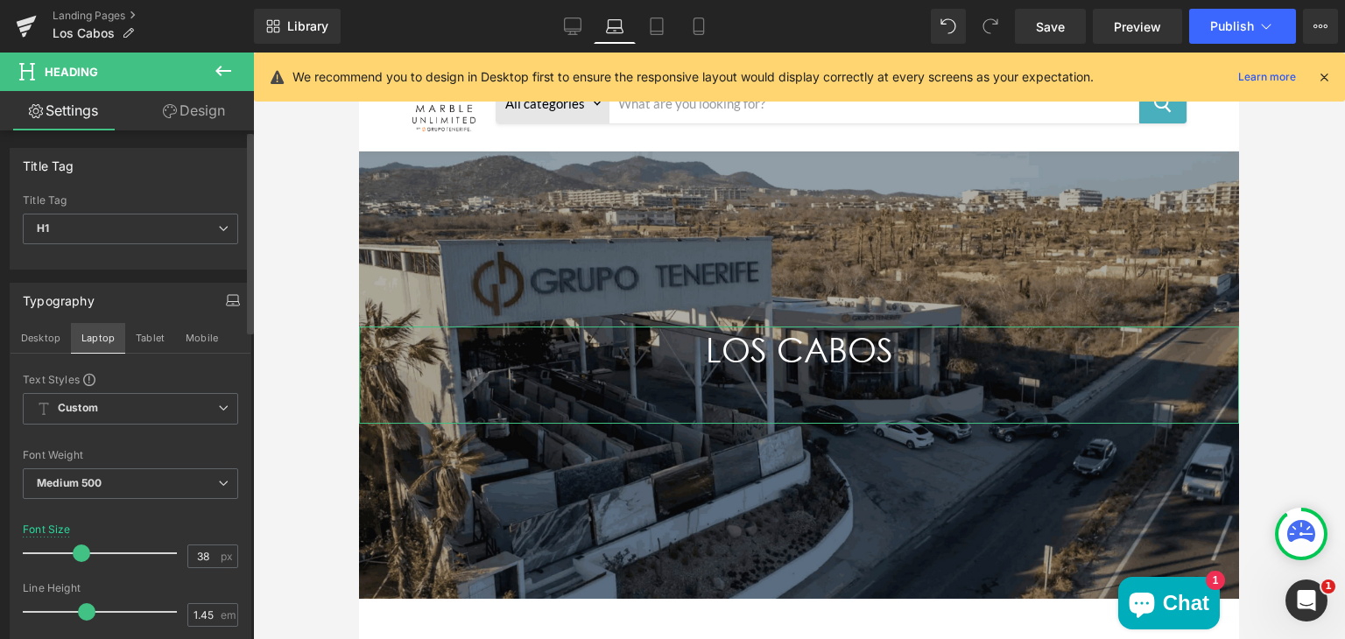
scroll to position [0, 0]
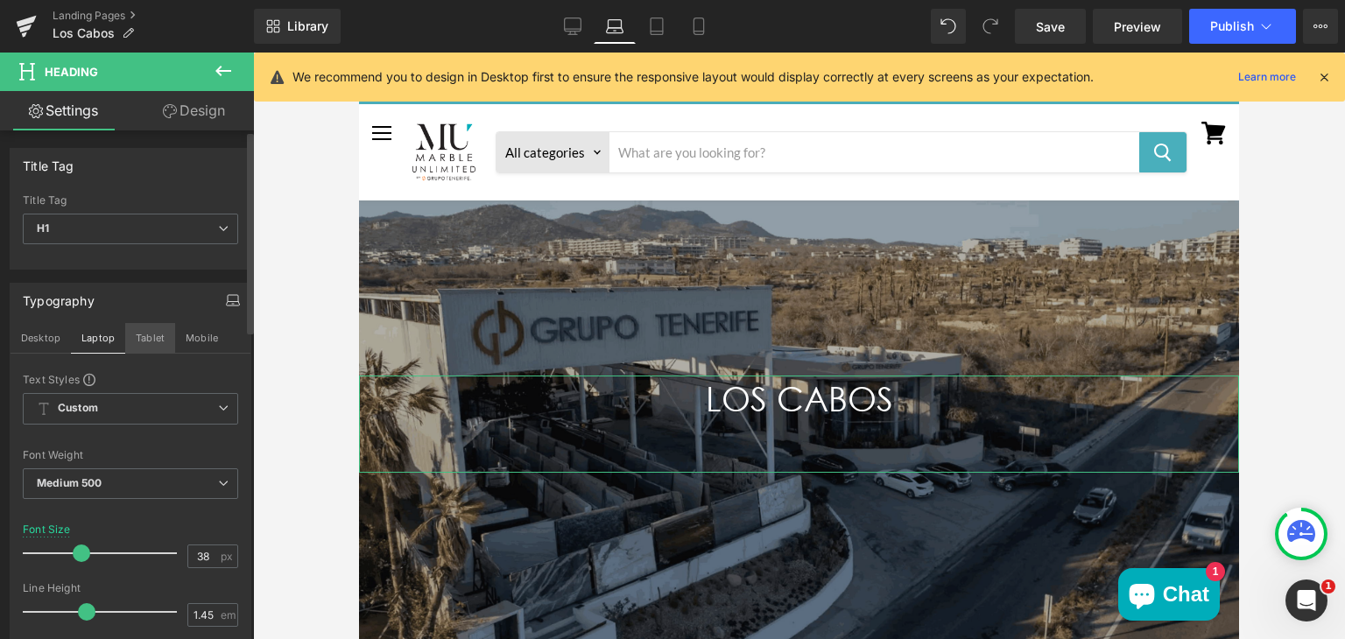
click at [146, 340] on button "Tablet" at bounding box center [150, 338] width 50 height 30
type input "36"
type input "100"
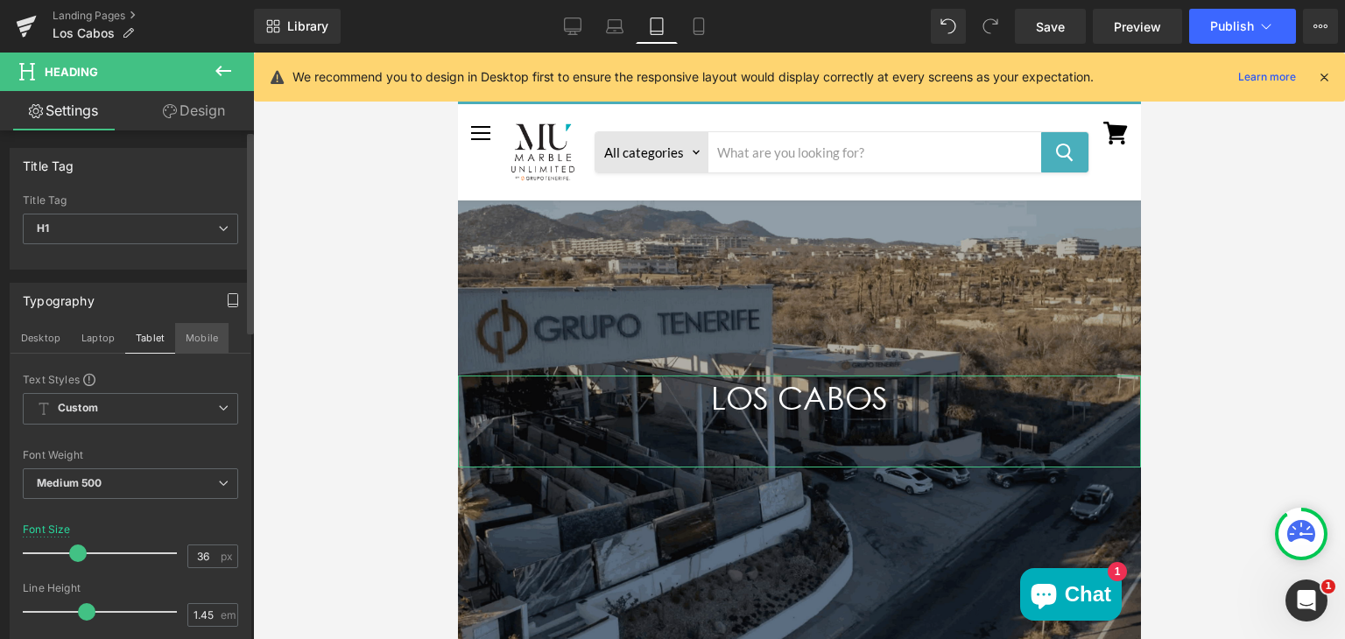
click at [191, 344] on button "Mobile" at bounding box center [201, 338] width 53 height 30
type input "38"
type input "100"
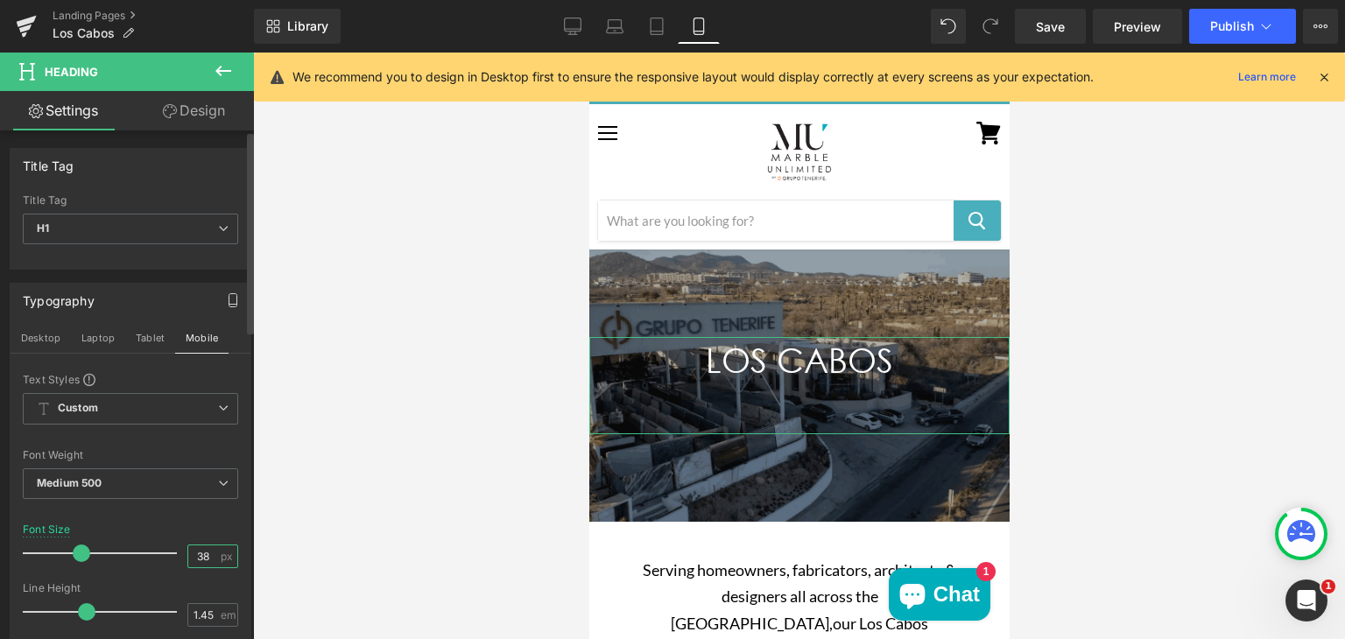
click at [202, 553] on input "38" at bounding box center [203, 557] width 31 height 22
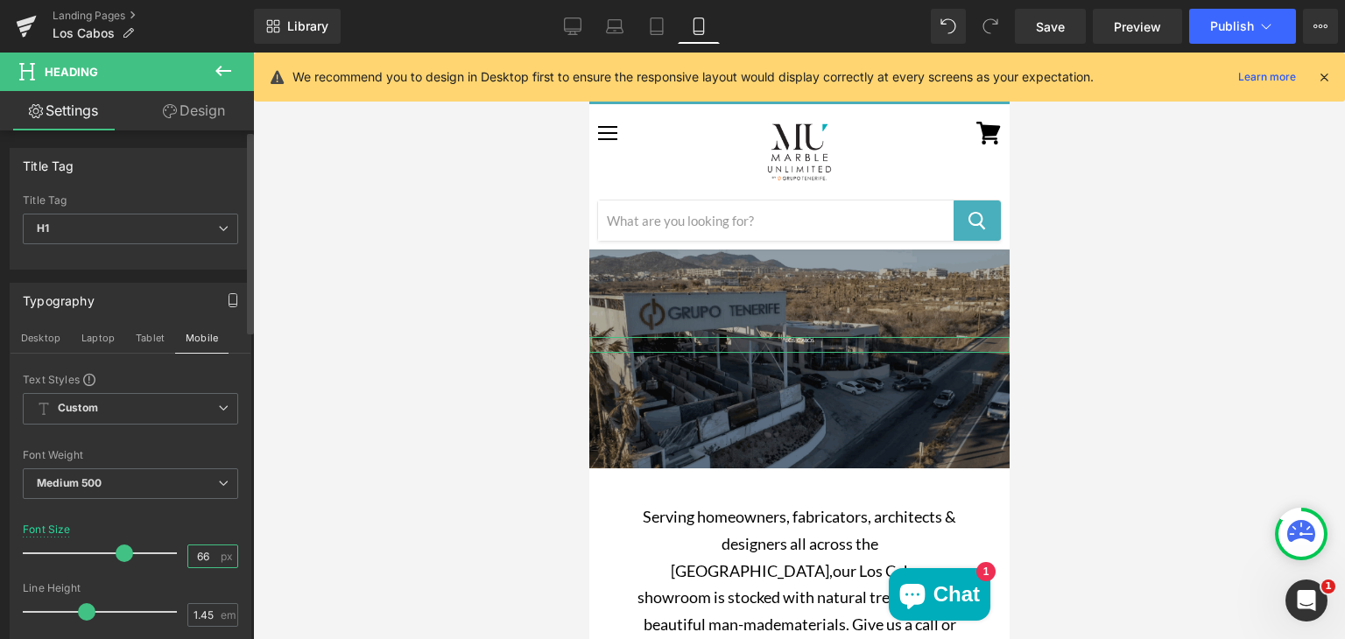
type input "6"
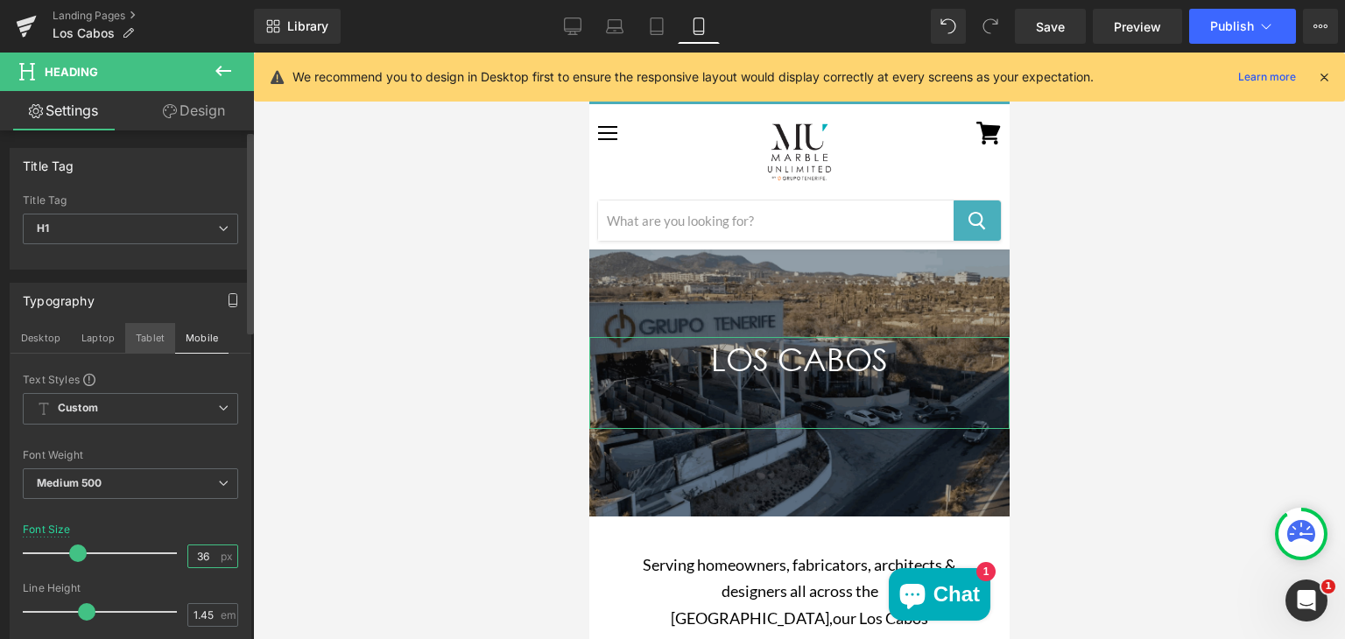
type input "36"
click at [159, 333] on button "Tablet" at bounding box center [150, 338] width 50 height 30
type input "100"
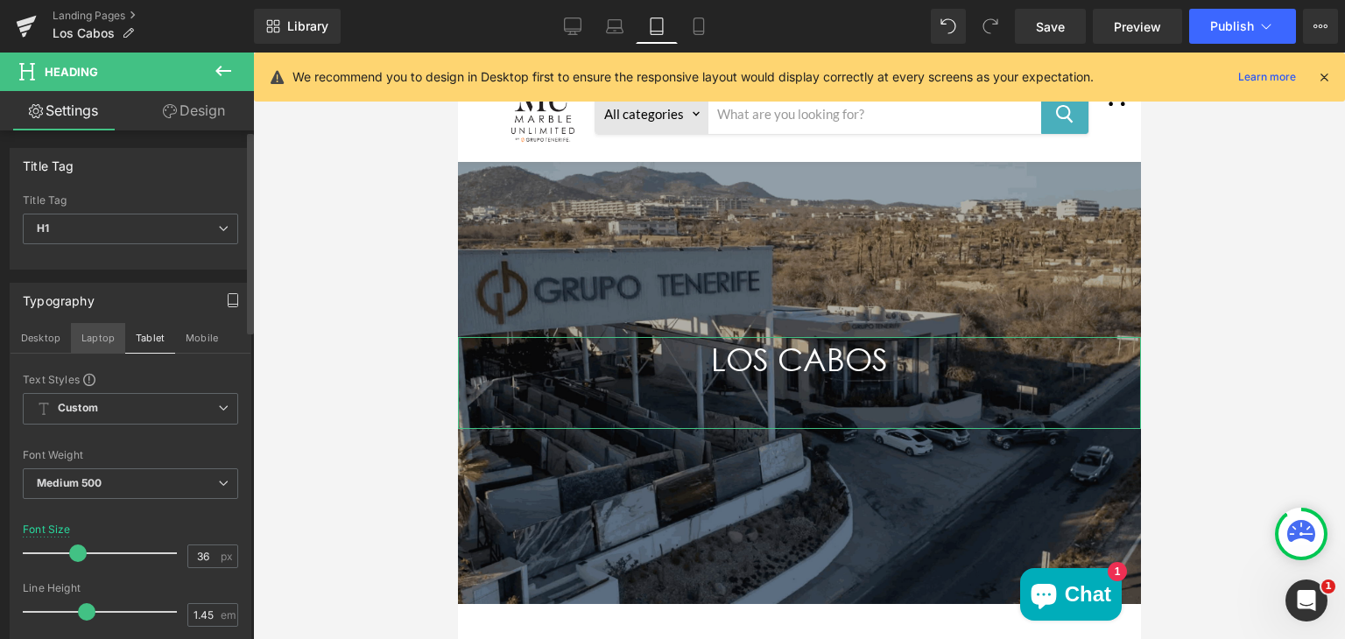
click at [102, 340] on button "Laptop" at bounding box center [98, 338] width 54 height 30
type input "38"
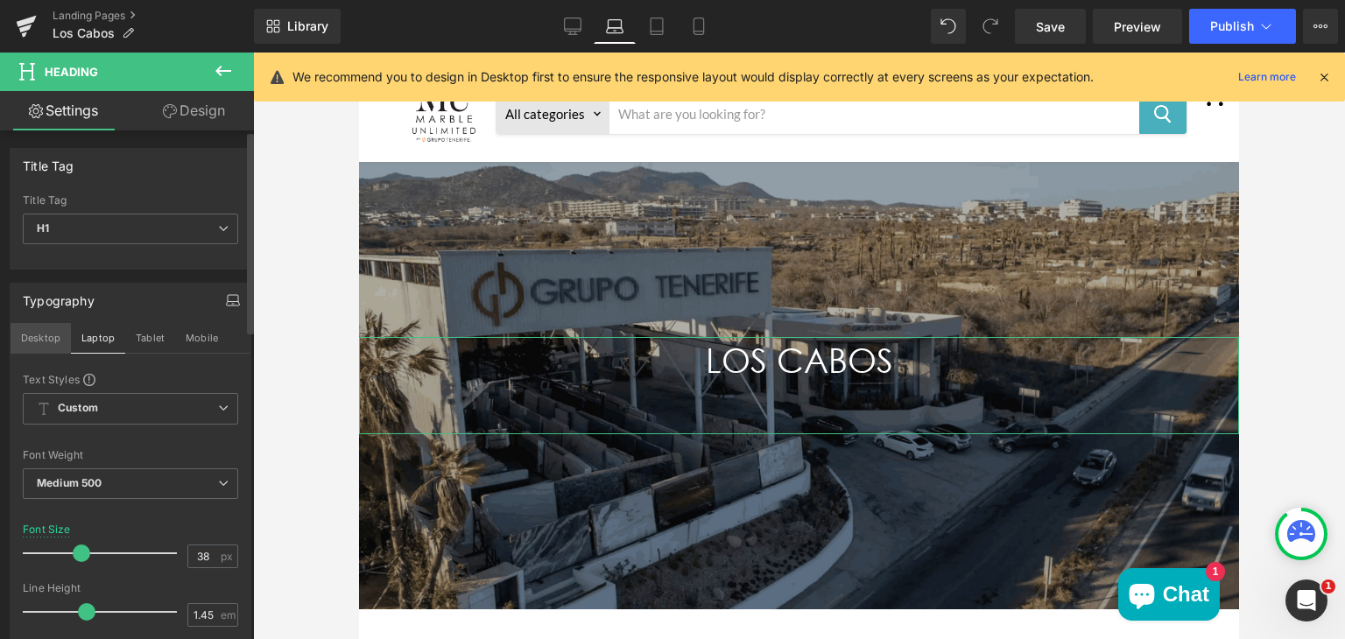
click at [53, 335] on button "Desktop" at bounding box center [41, 338] width 60 height 30
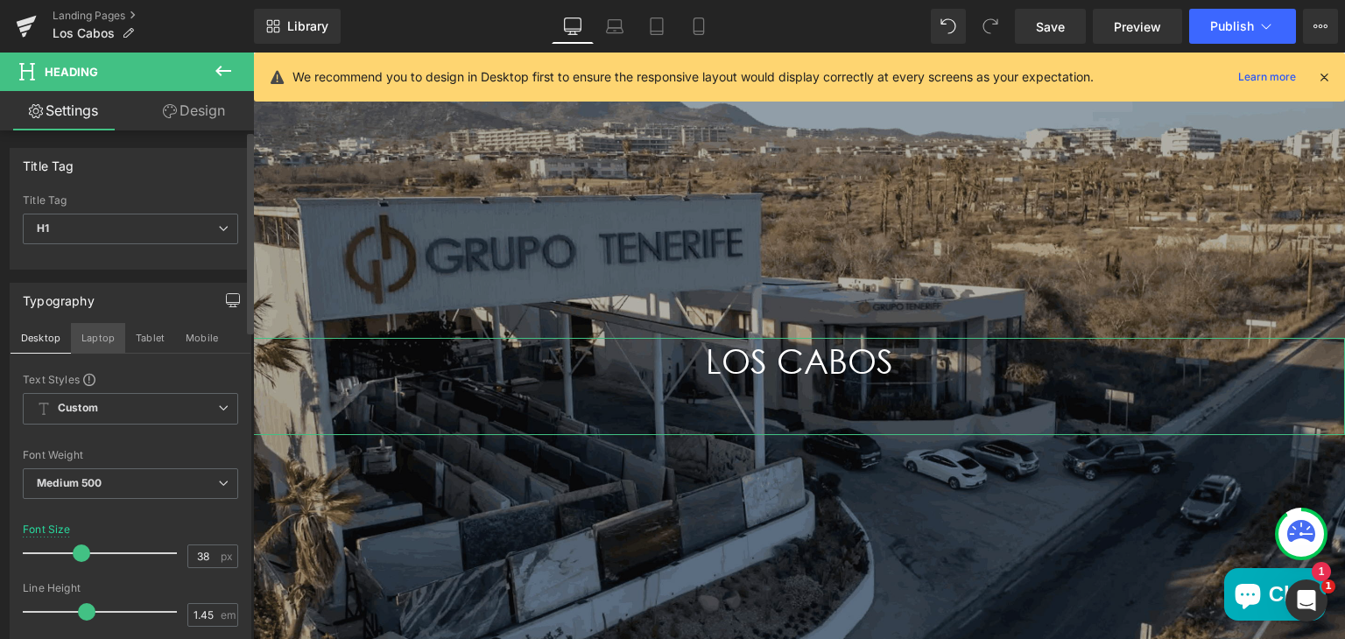
click at [98, 331] on button "Laptop" at bounding box center [98, 338] width 54 height 30
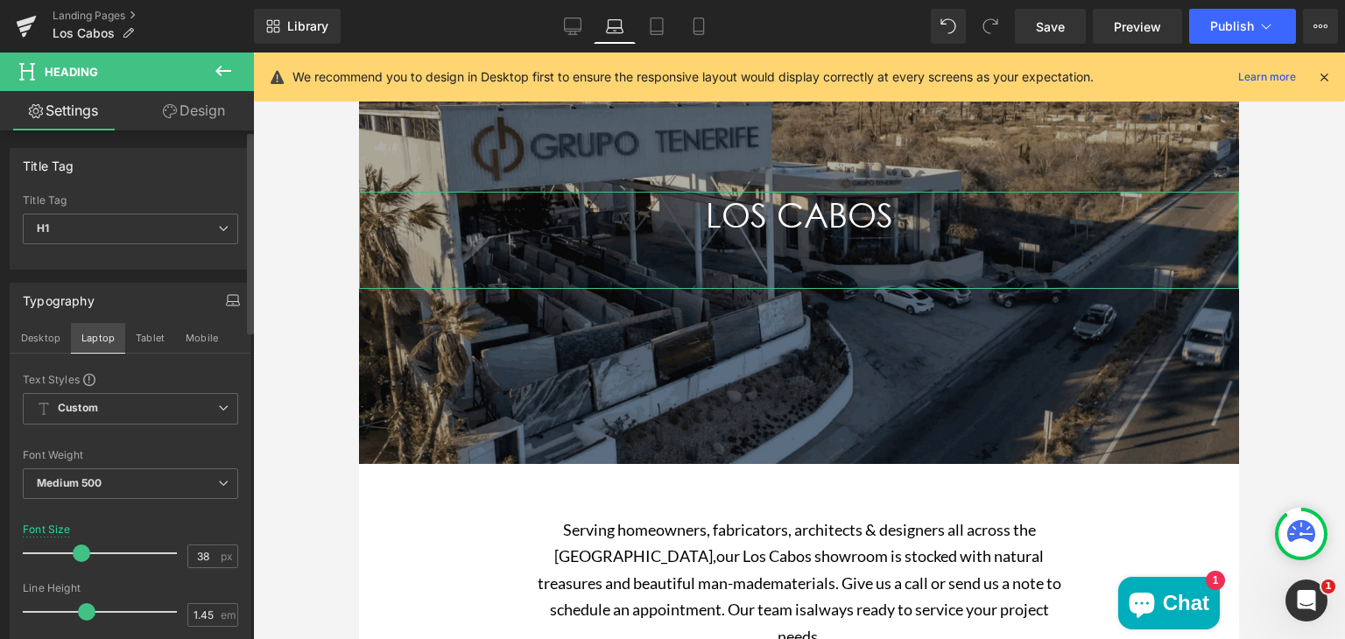
scroll to position [46, 0]
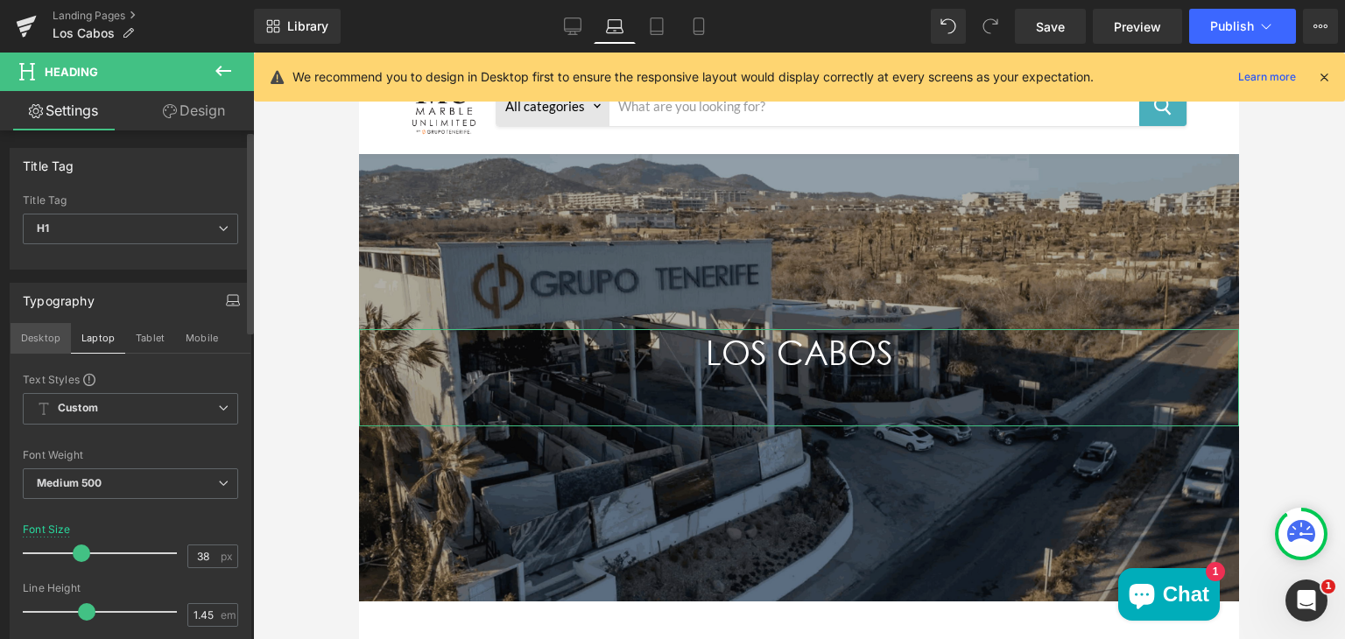
click at [25, 338] on button "Desktop" at bounding box center [41, 338] width 60 height 30
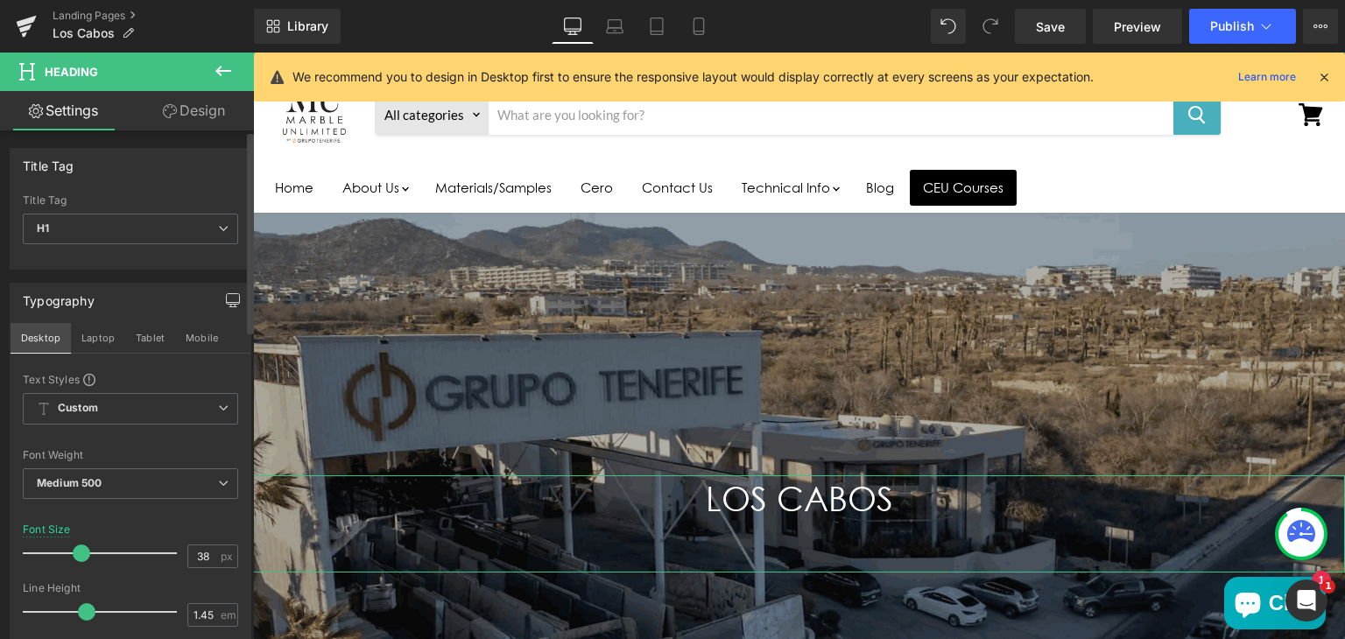
scroll to position [193, 0]
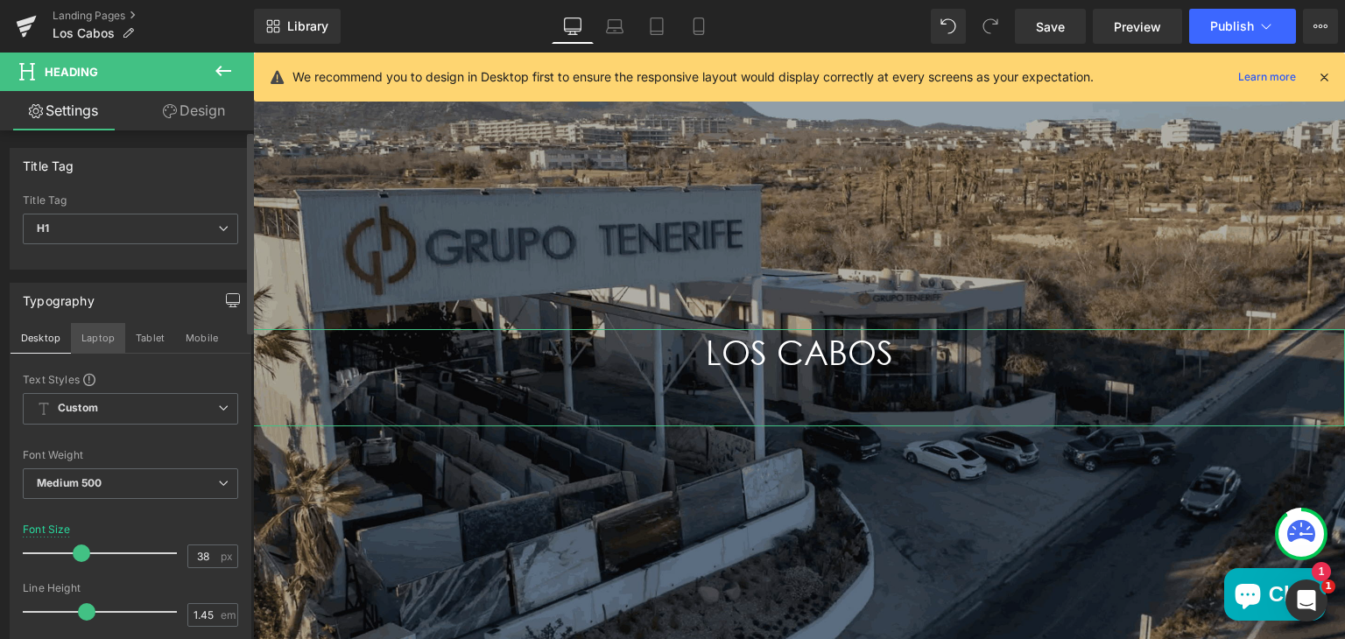
click at [91, 336] on button "Laptop" at bounding box center [98, 338] width 54 height 30
type input "100"
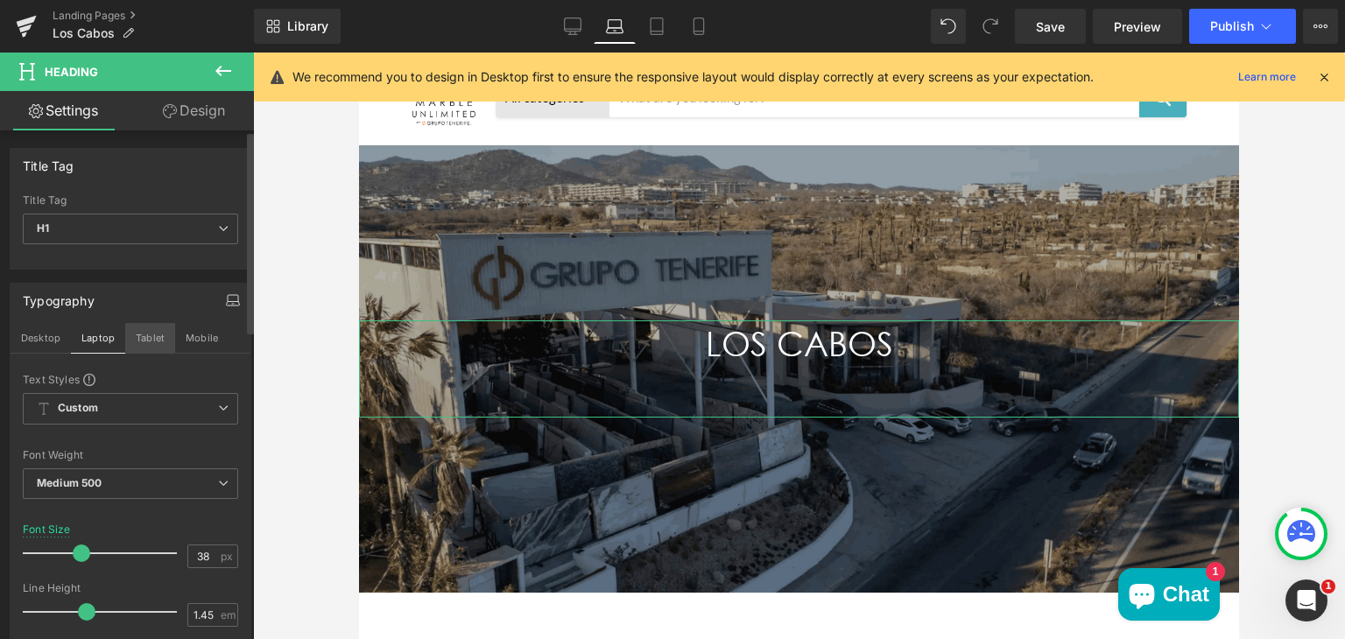
click at [143, 336] on button "Tablet" at bounding box center [150, 338] width 50 height 30
type input "36"
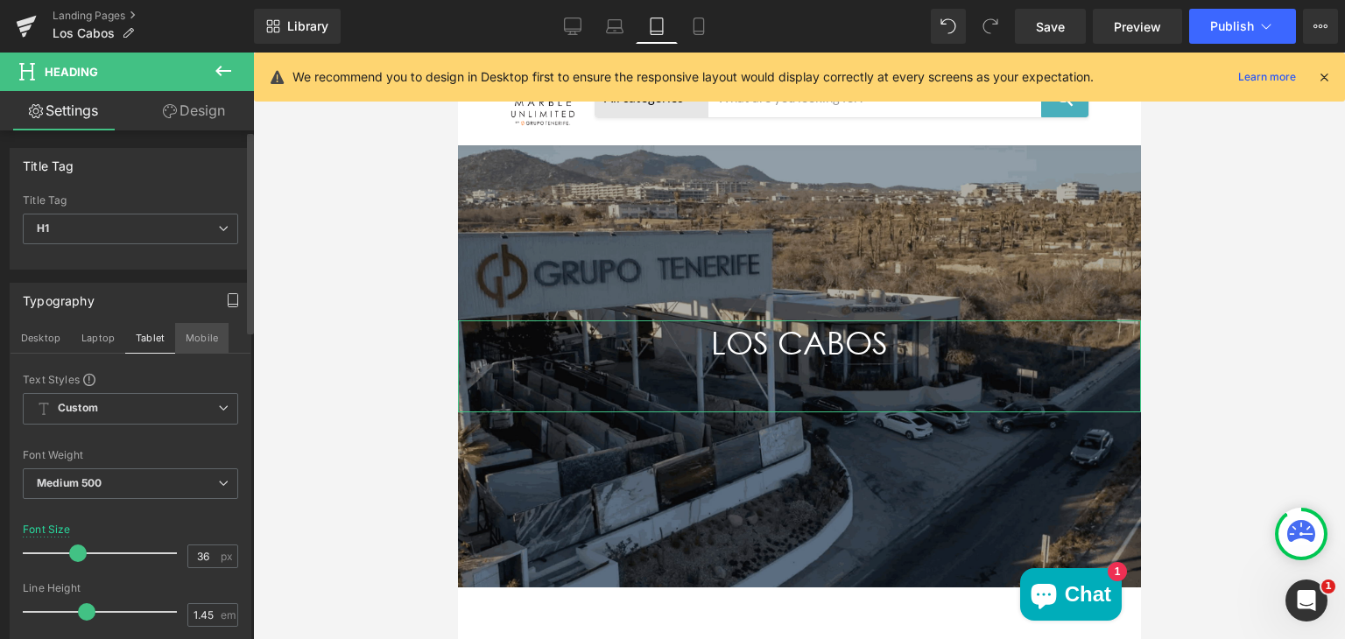
click at [192, 338] on button "Mobile" at bounding box center [201, 338] width 53 height 30
type input "100"
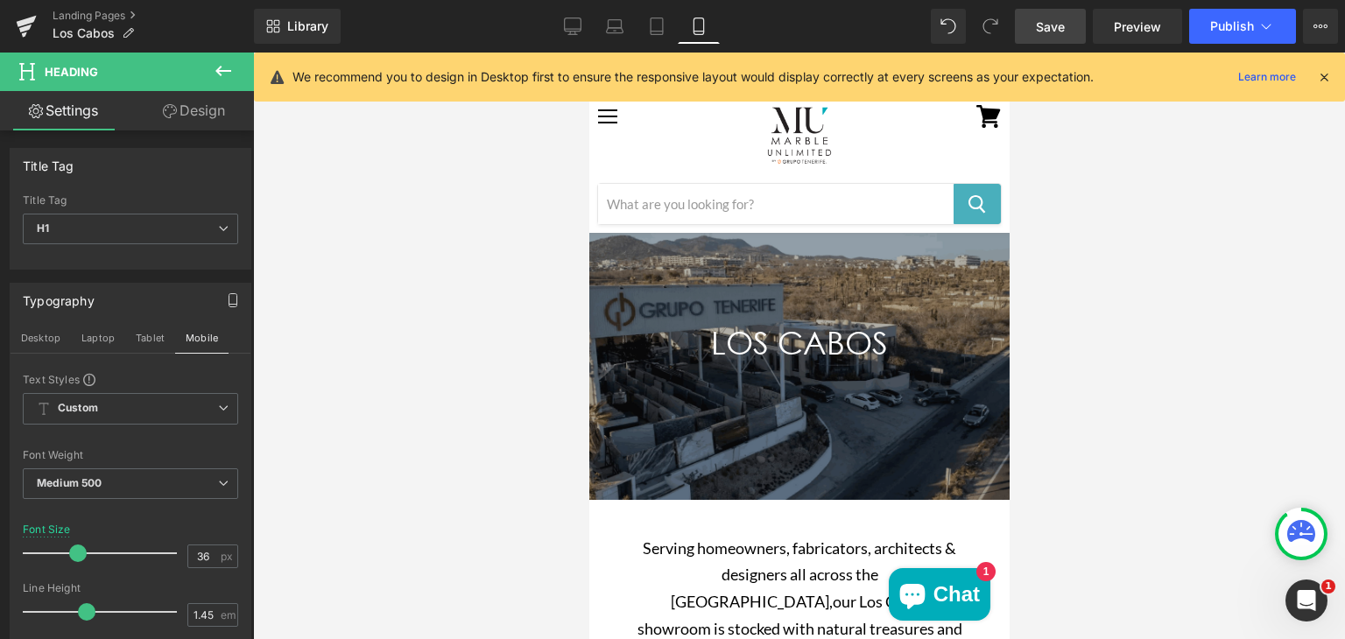
click at [1052, 20] on span "Save" at bounding box center [1050, 27] width 29 height 18
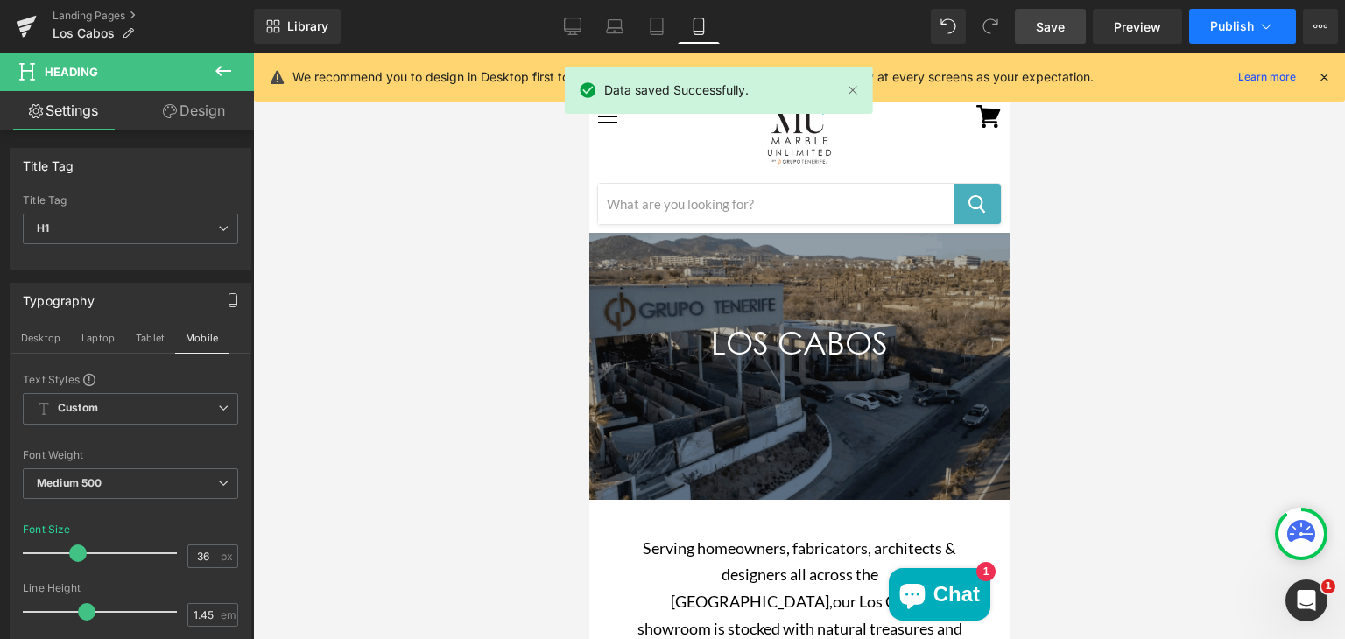
click at [1210, 25] on span "Publish" at bounding box center [1232, 26] width 44 height 14
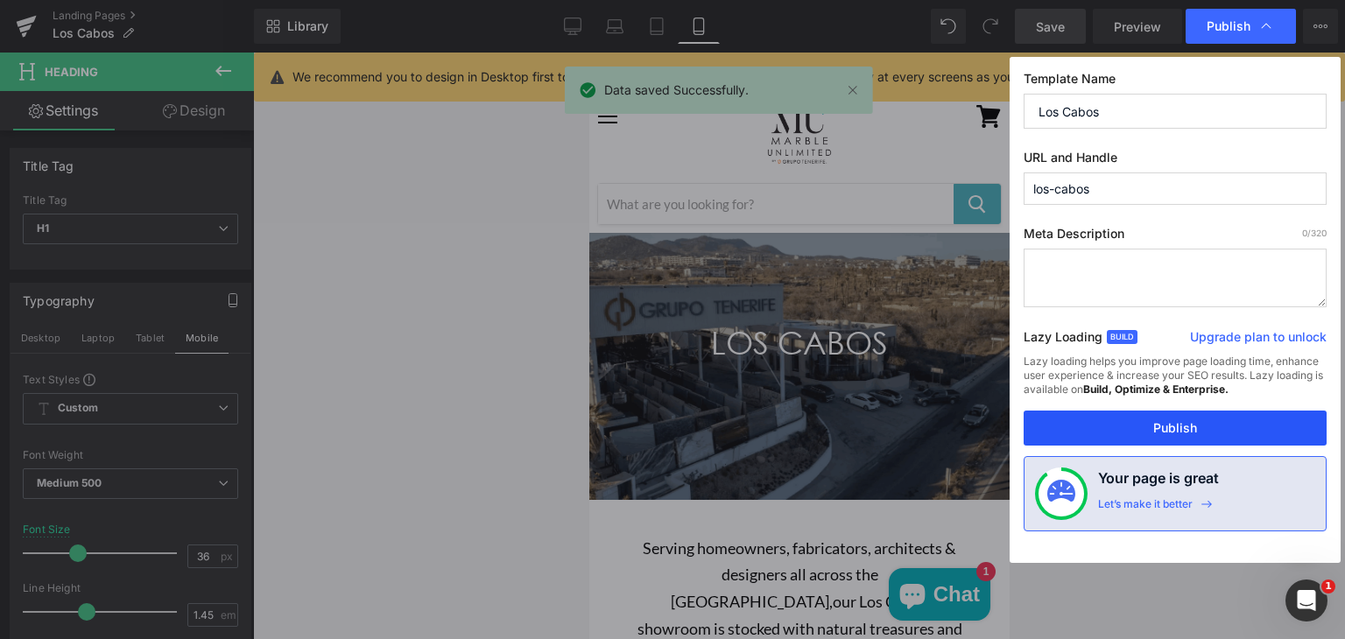
click at [1059, 436] on button "Publish" at bounding box center [1175, 428] width 303 height 35
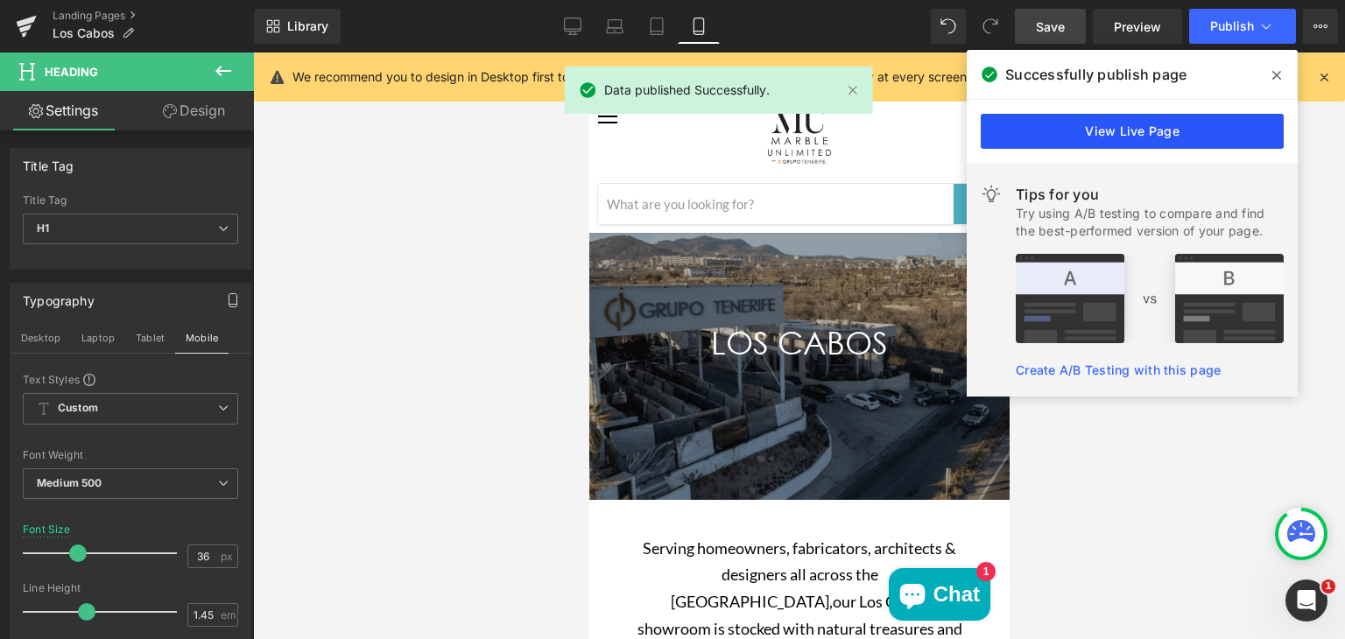
click at [1039, 128] on link "View Live Page" at bounding box center [1132, 131] width 303 height 35
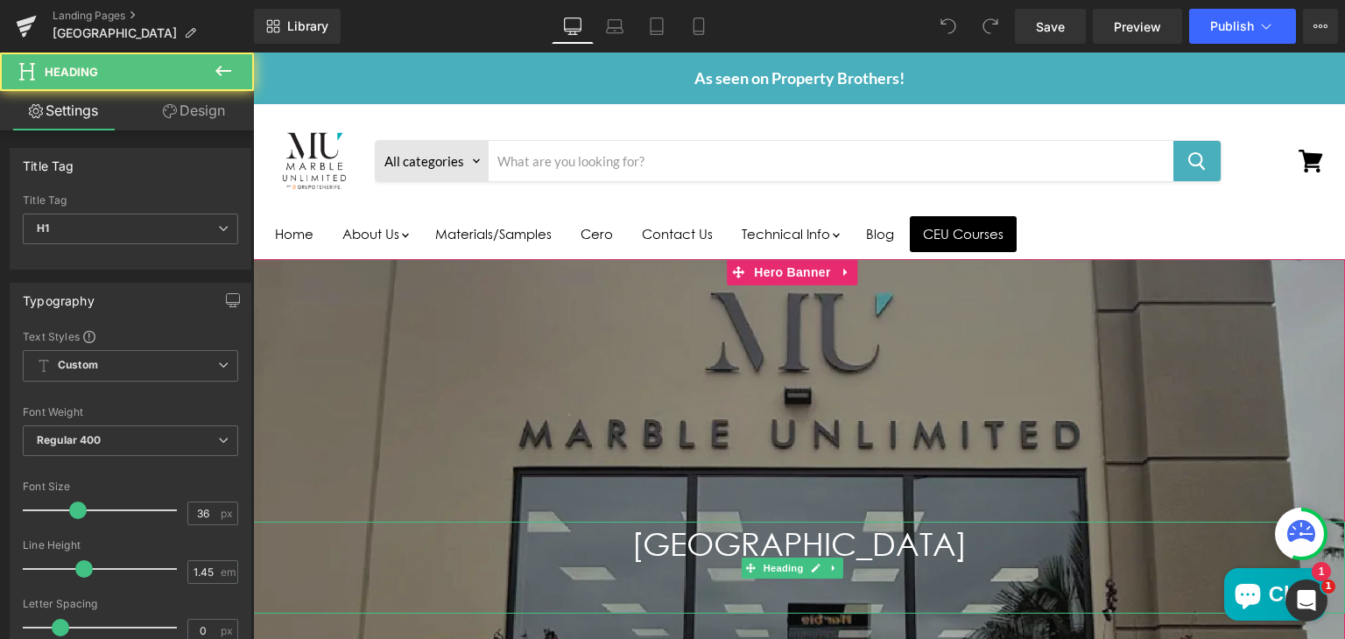
click at [759, 539] on h1 "ANAHEIM" at bounding box center [799, 567] width 1092 height 91
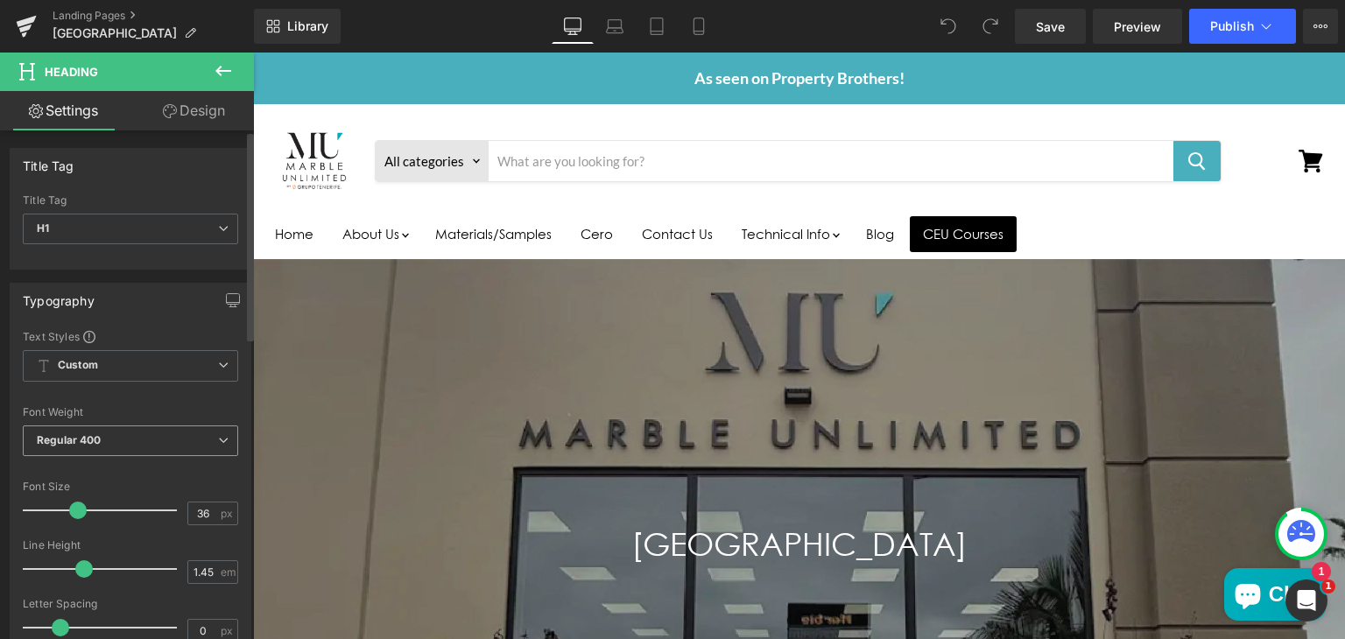
click at [116, 446] on span "Regular 400" at bounding box center [130, 441] width 215 height 31
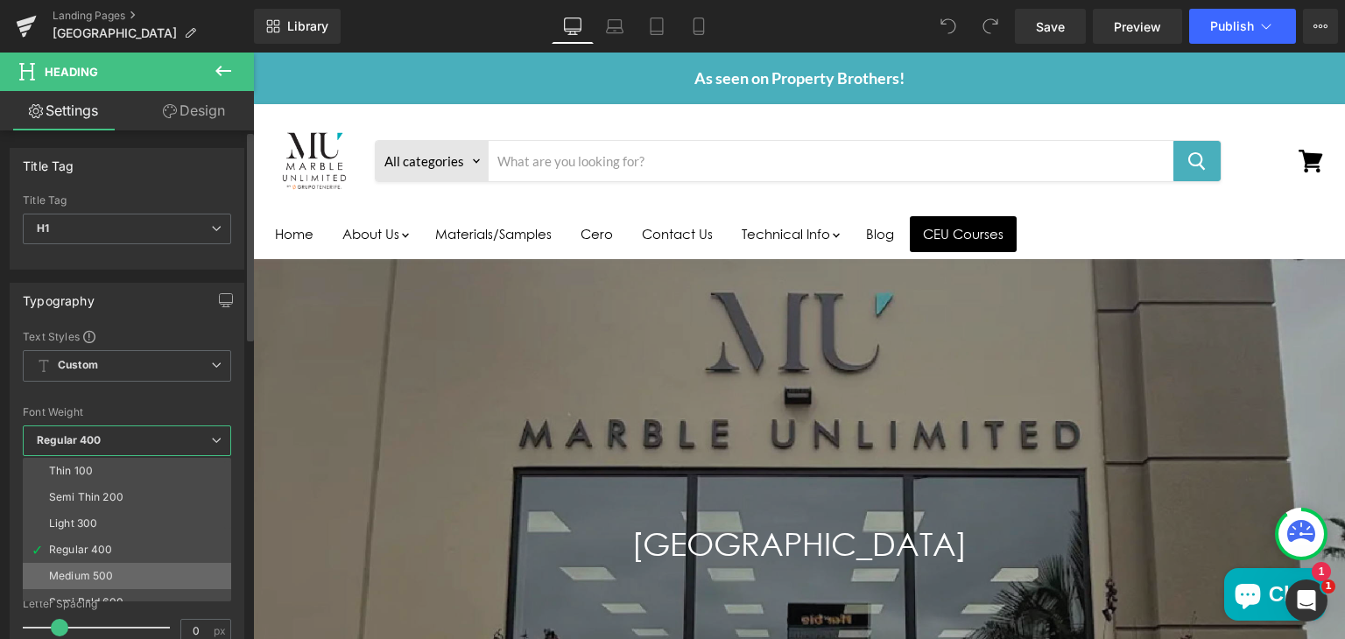
click at [101, 570] on div "Medium 500" at bounding box center [81, 576] width 64 height 12
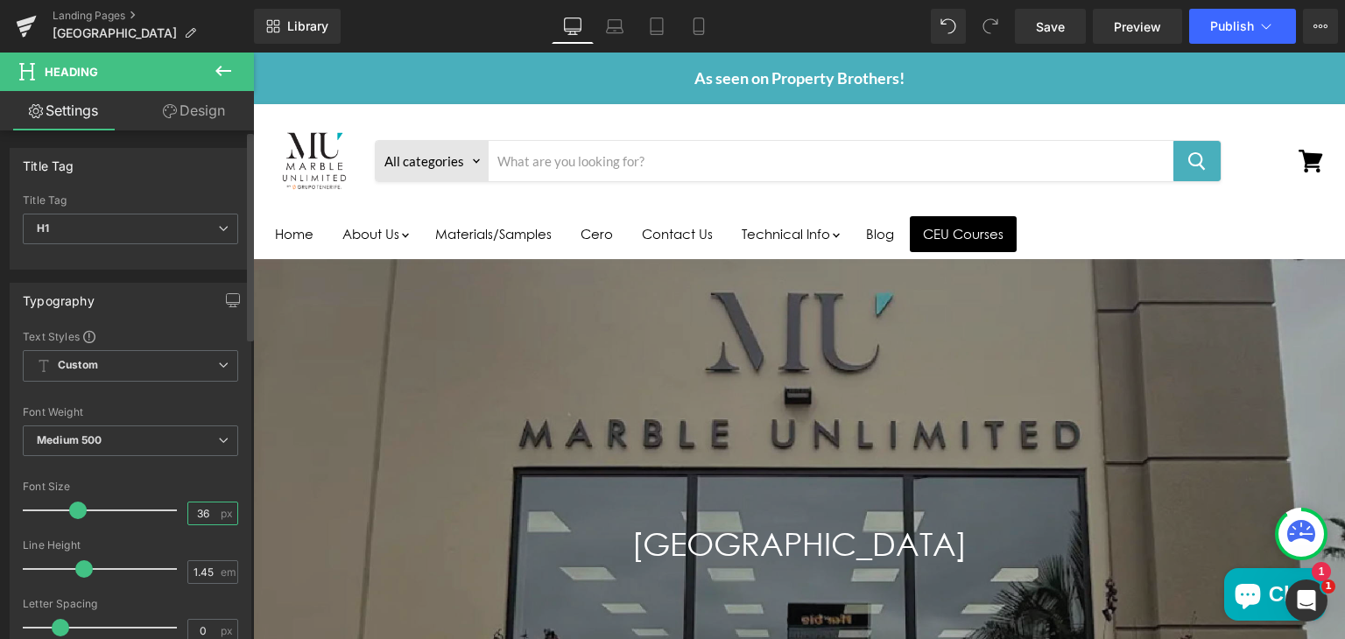
click at [208, 510] on input "36" at bounding box center [203, 514] width 31 height 22
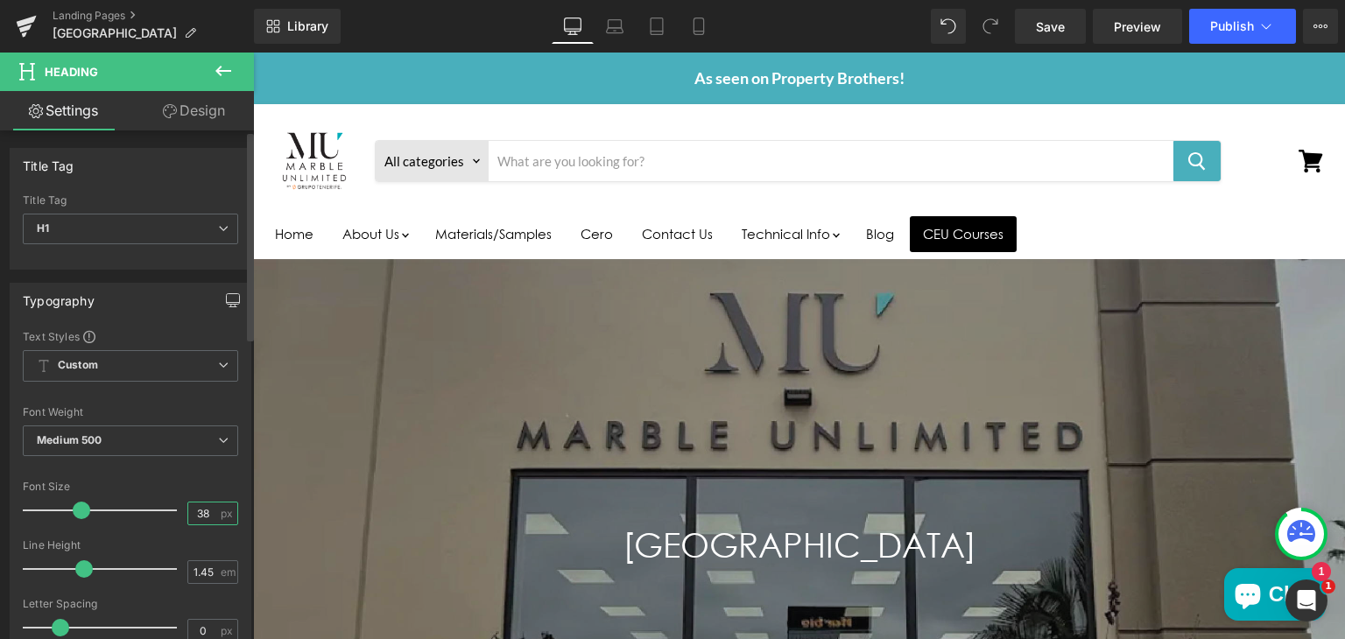
type input "38"
click at [227, 302] on icon "button" at bounding box center [233, 302] width 13 height 0
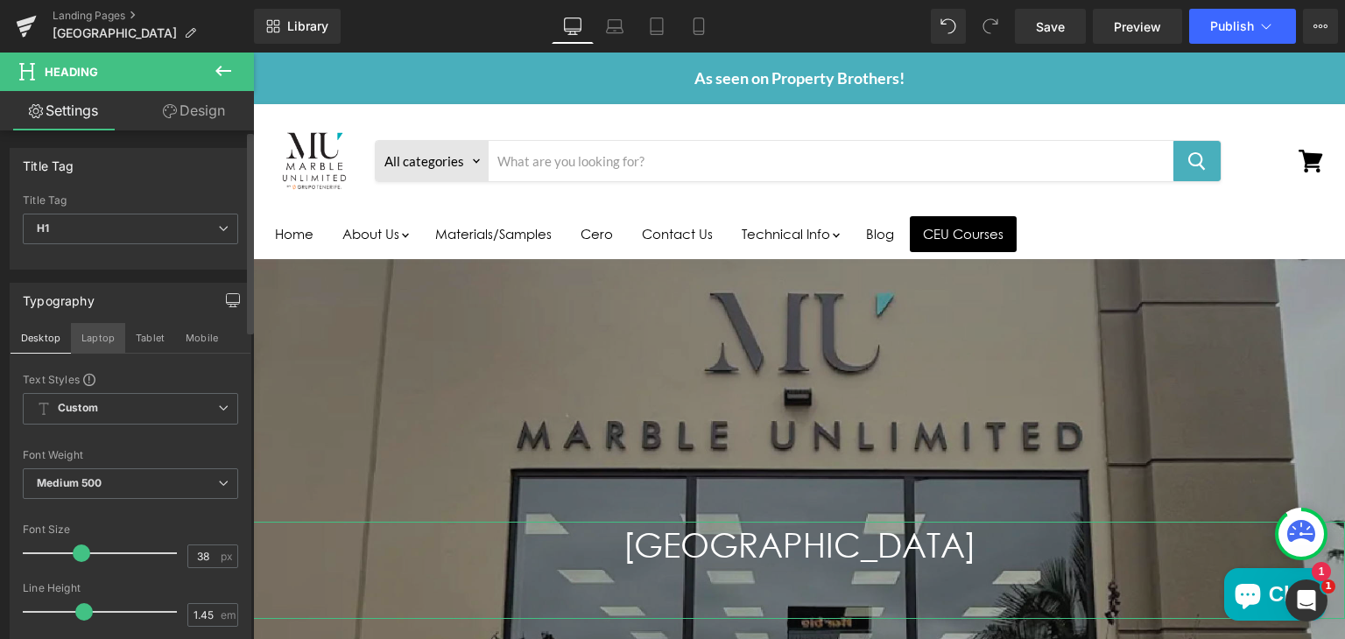
click at [102, 339] on button "Laptop" at bounding box center [98, 338] width 54 height 30
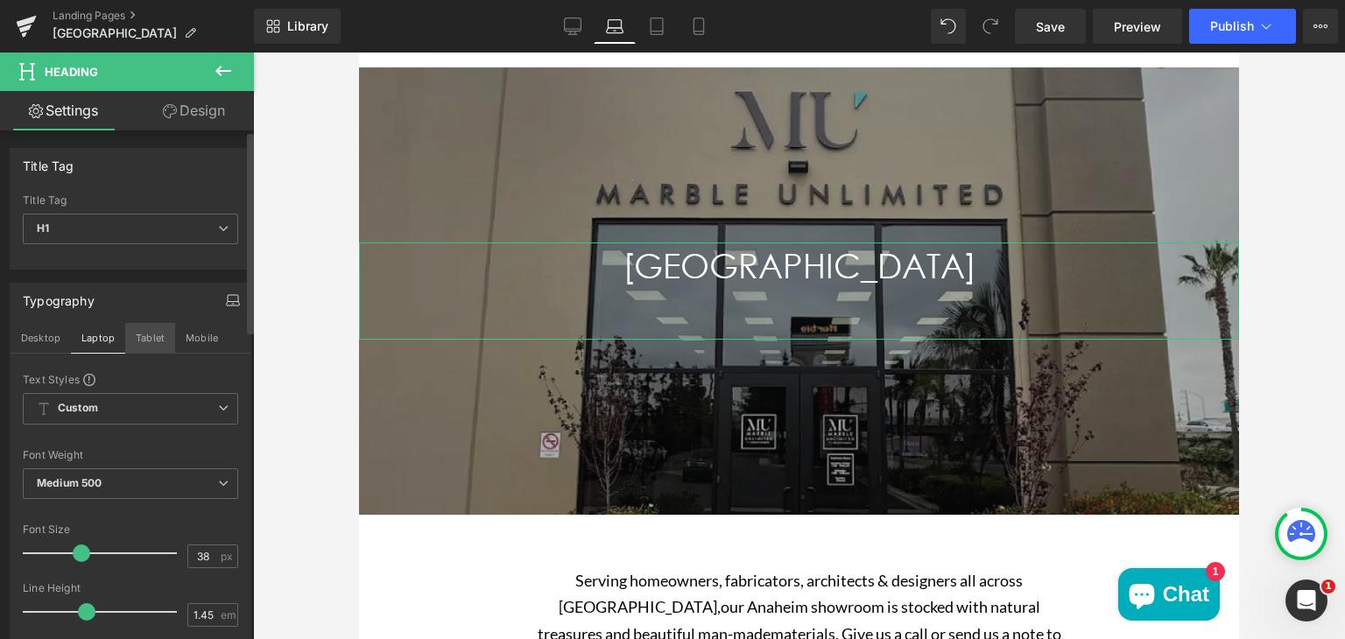
click at [151, 330] on button "Tablet" at bounding box center [150, 338] width 50 height 30
type input "100"
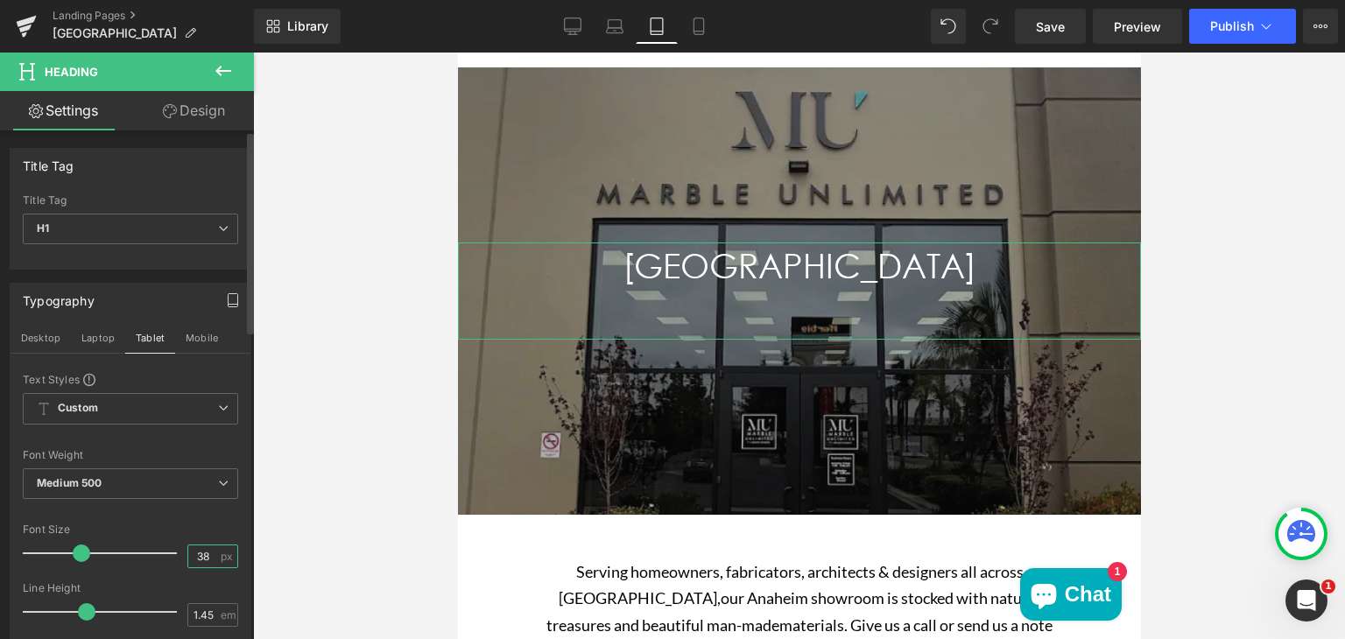
click at [203, 554] on input "38" at bounding box center [203, 557] width 31 height 22
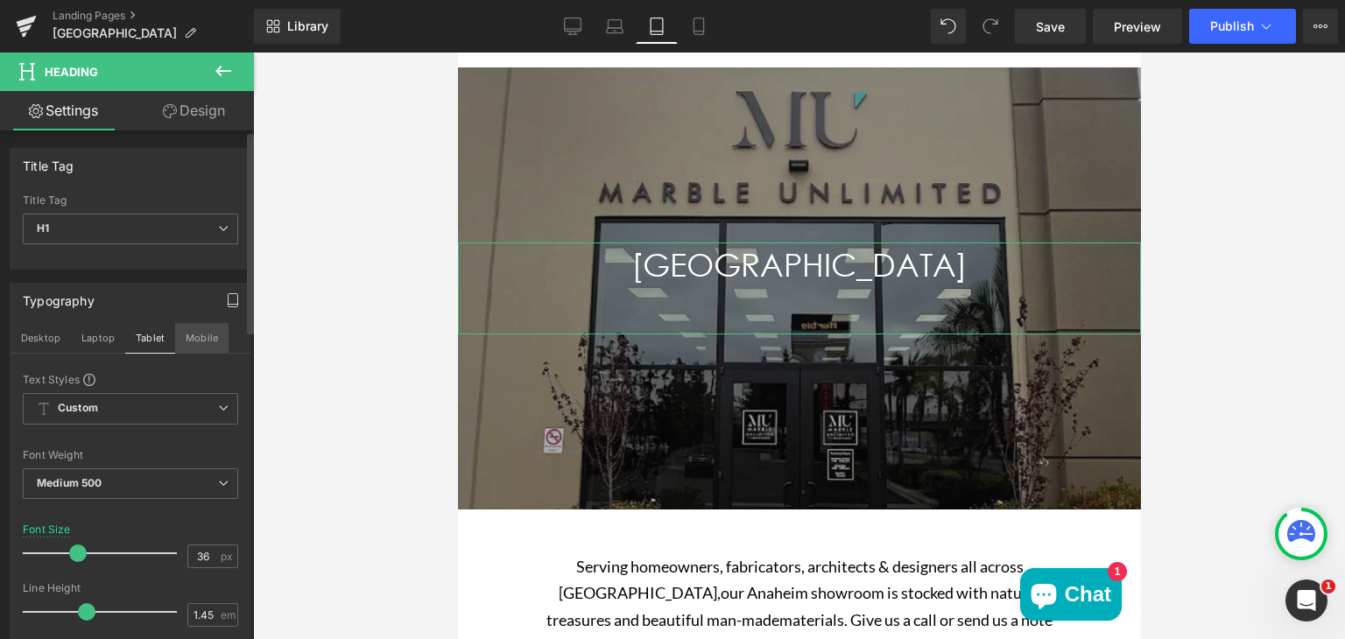
click at [201, 334] on button "Mobile" at bounding box center [201, 338] width 53 height 30
type input "38"
type input "100"
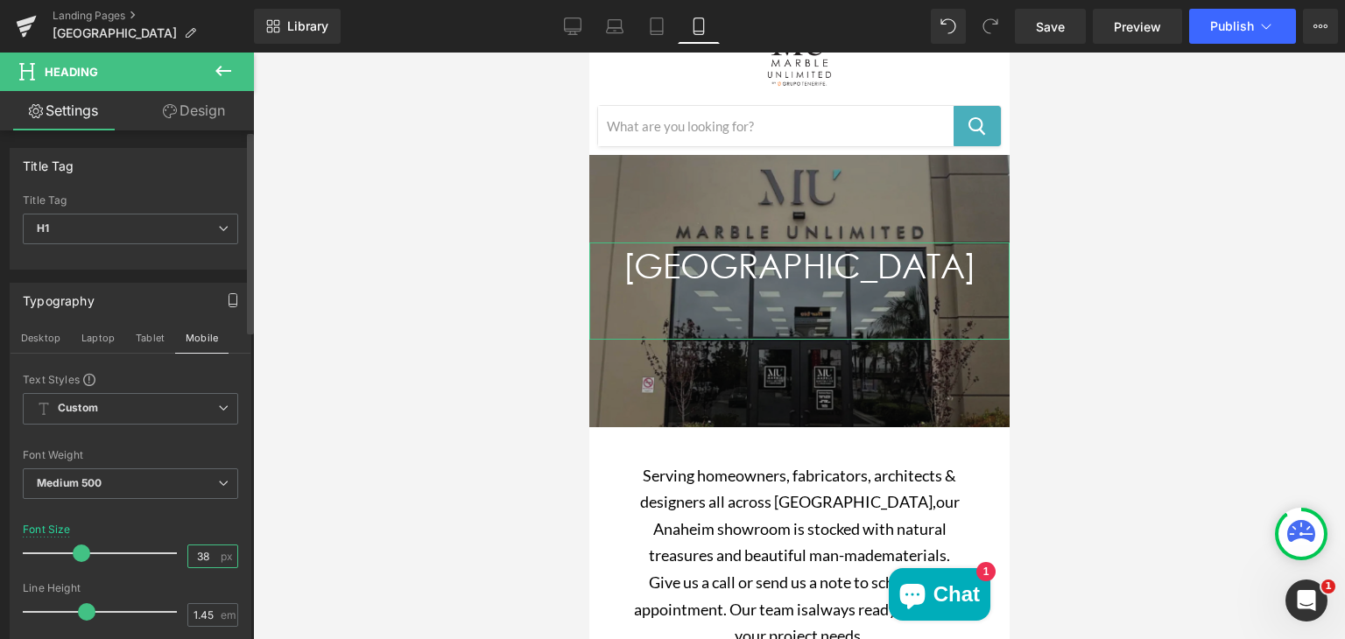
click at [201, 557] on input "38" at bounding box center [203, 557] width 31 height 22
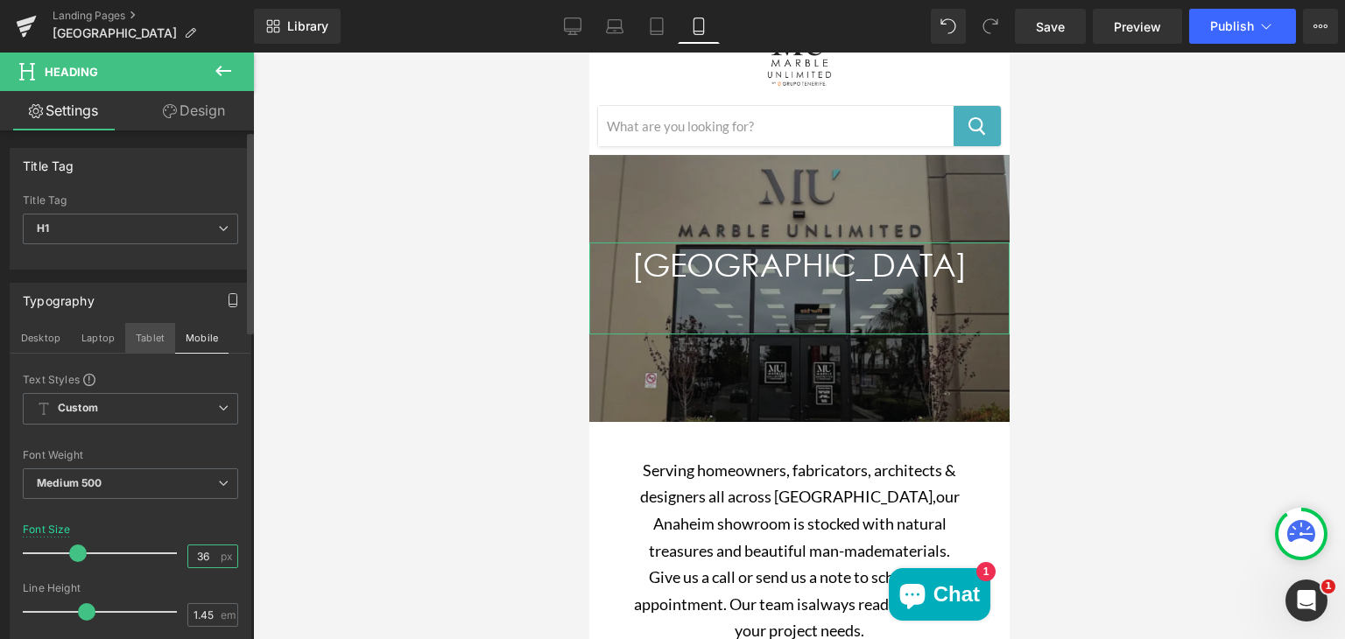
type input "36"
click at [143, 335] on button "Tablet" at bounding box center [150, 338] width 50 height 30
type input "100"
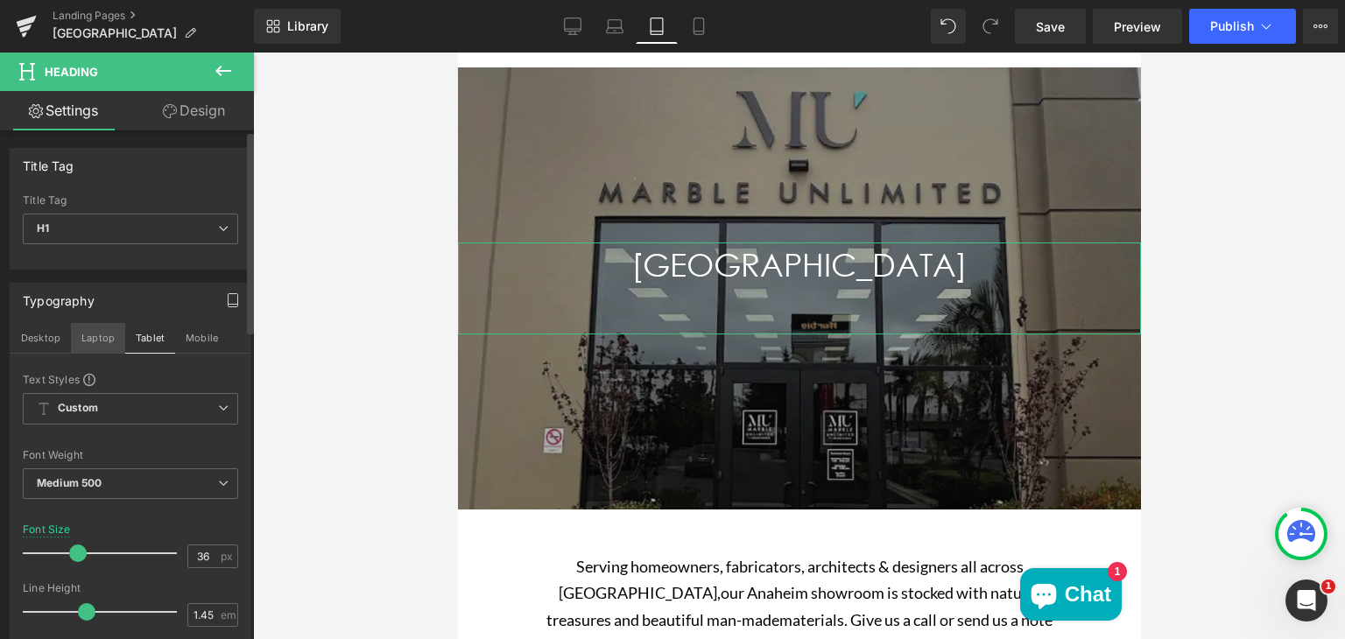
click at [105, 331] on button "Laptop" at bounding box center [98, 338] width 54 height 30
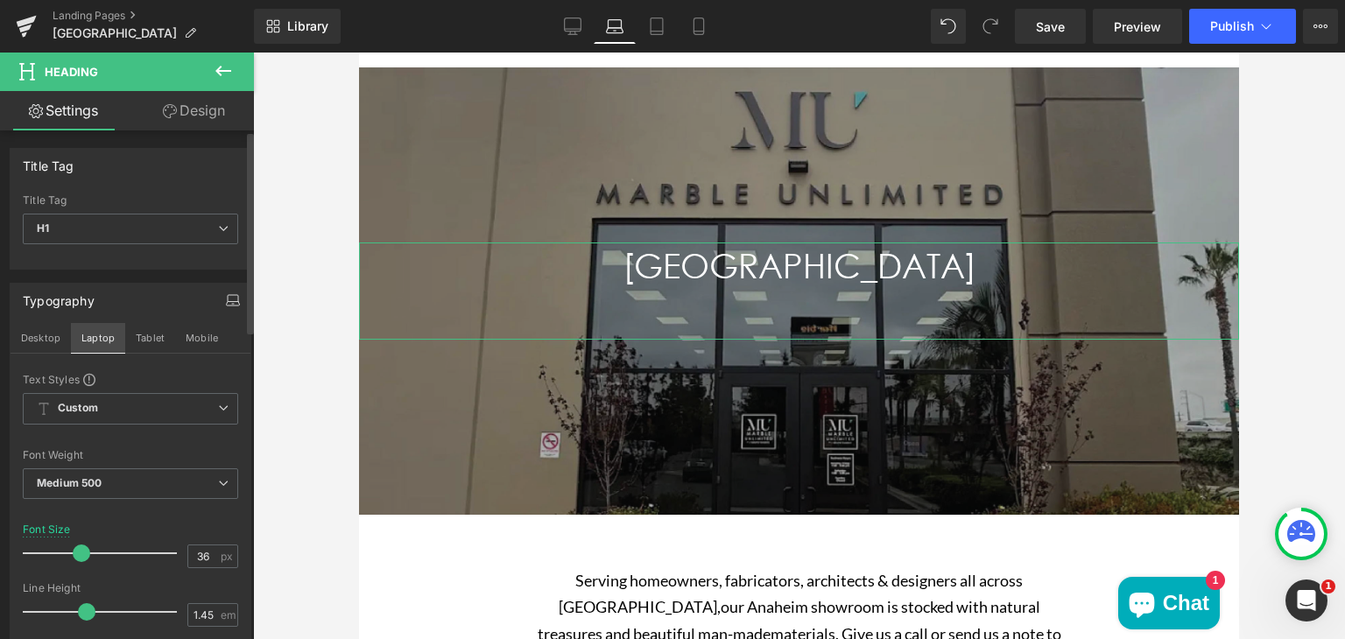
type input "38"
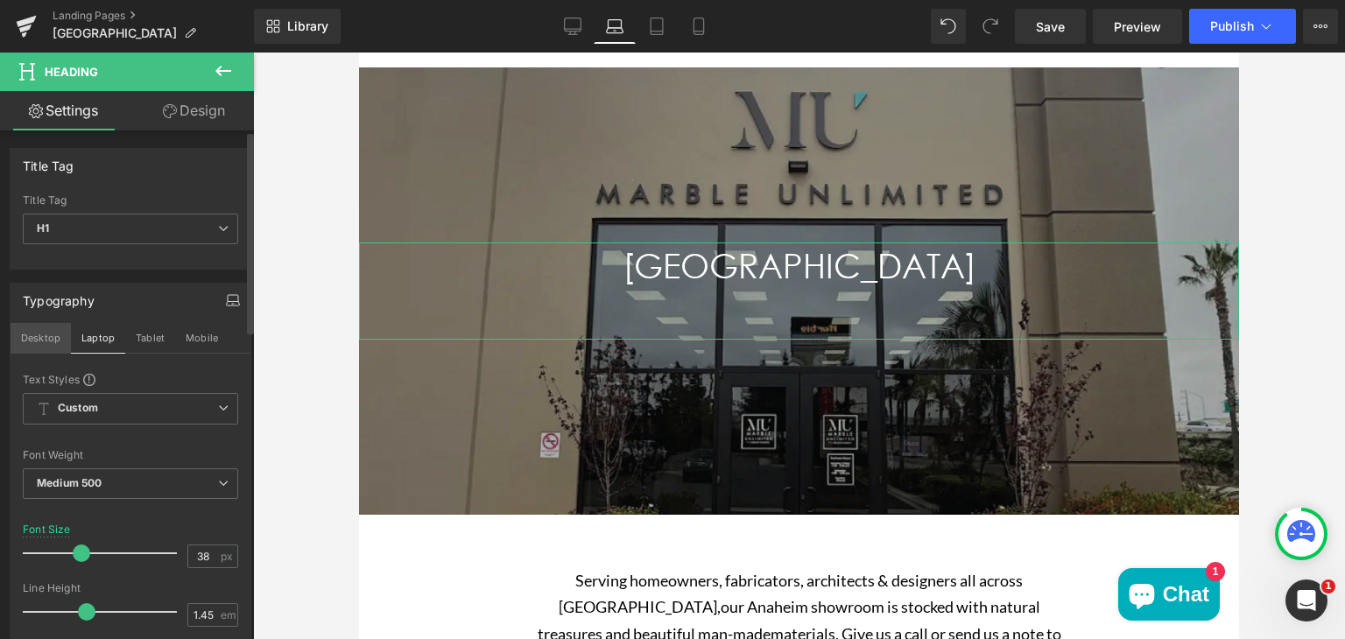
click at [49, 338] on button "Desktop" at bounding box center [41, 338] width 60 height 30
type input "100"
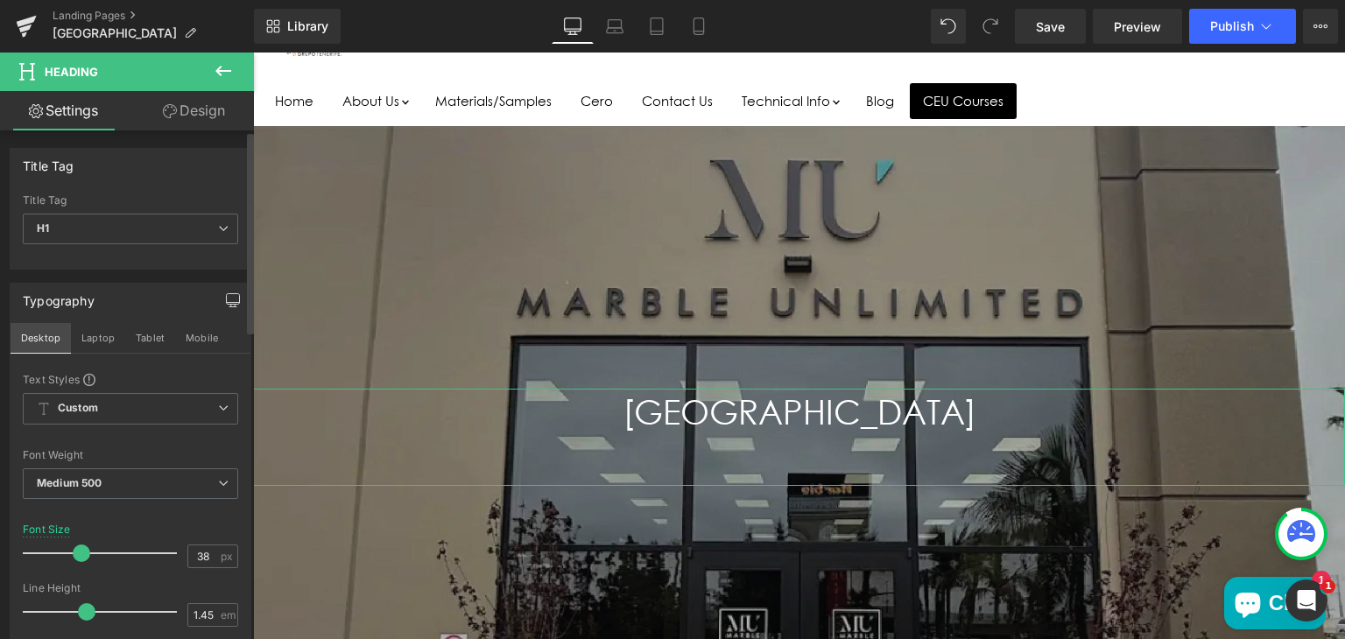
scroll to position [280, 0]
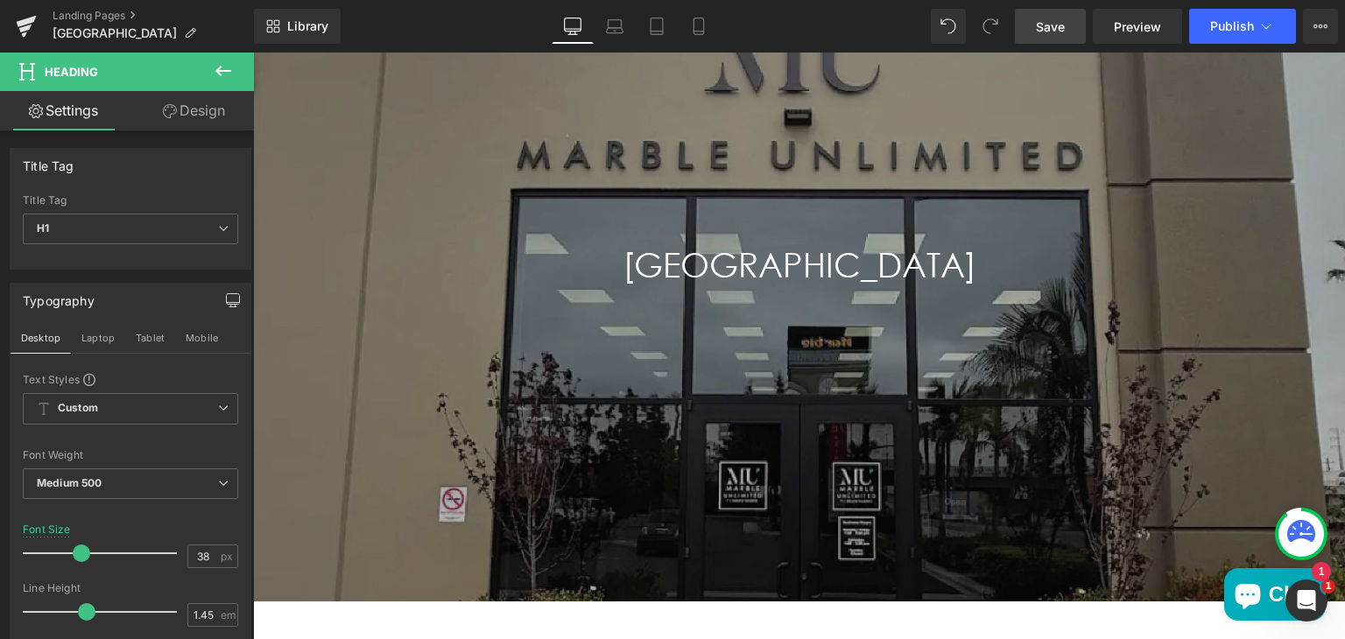
click at [1054, 28] on span "Save" at bounding box center [1050, 27] width 29 height 18
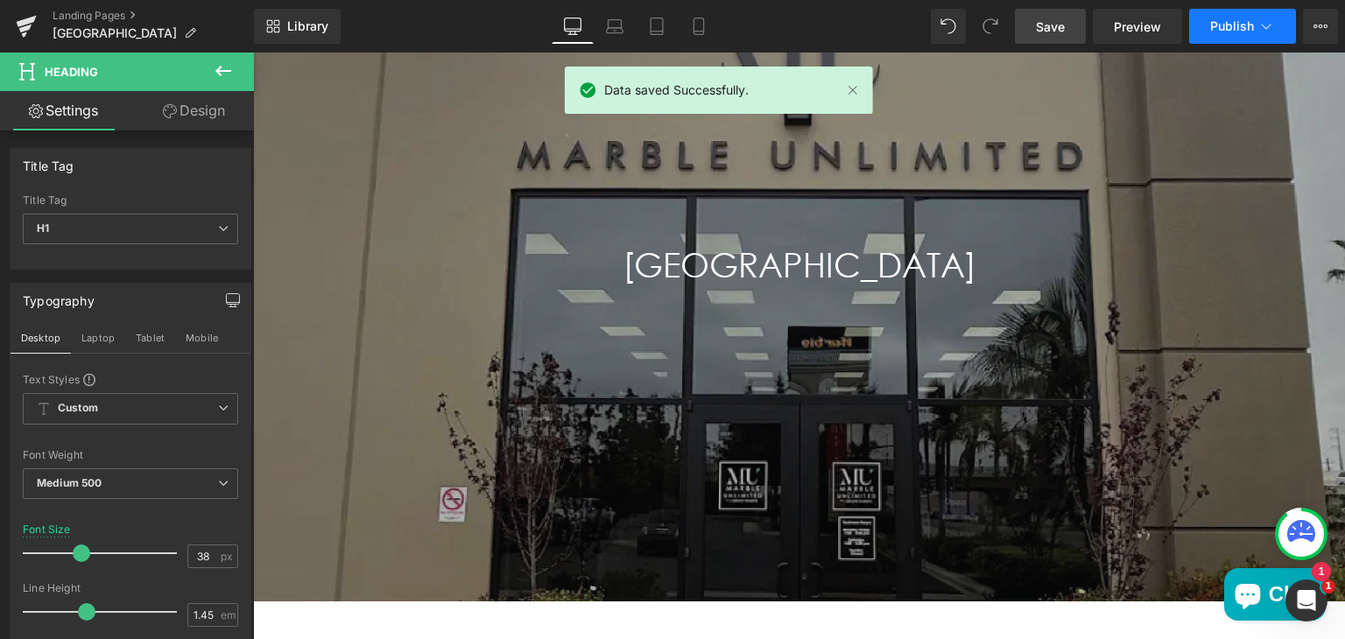
click at [1210, 28] on span "Publish" at bounding box center [1232, 26] width 44 height 14
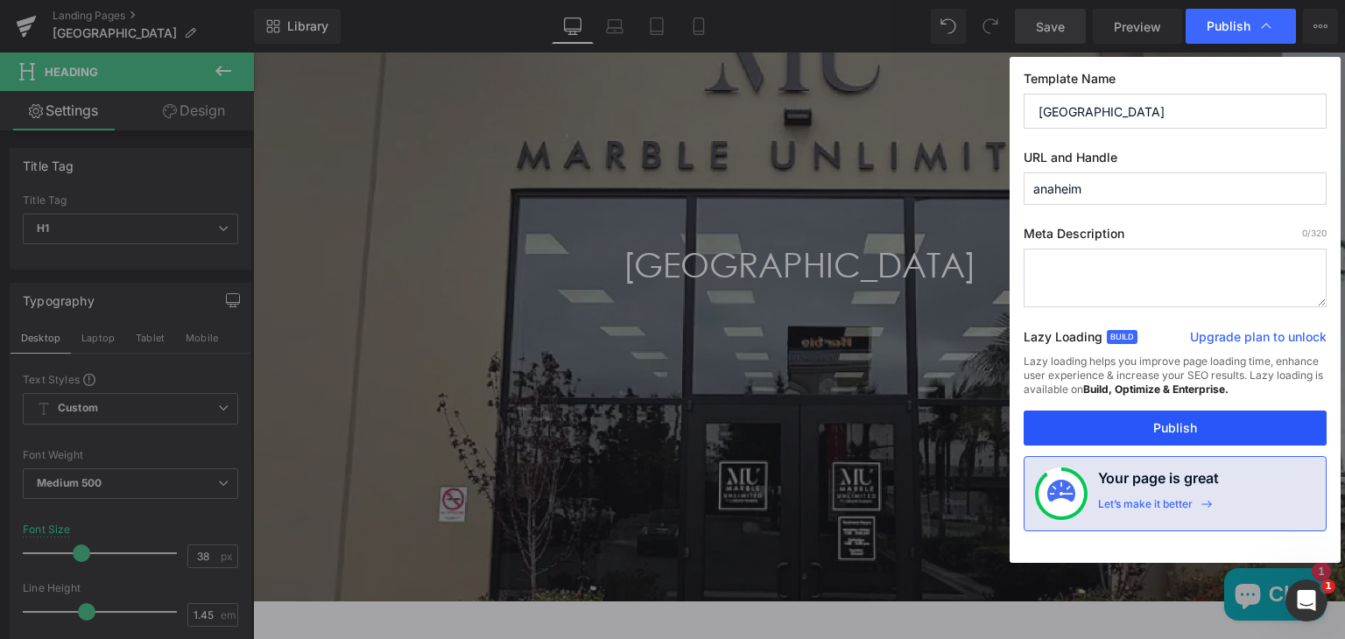
click at [1097, 415] on button "Publish" at bounding box center [1175, 428] width 303 height 35
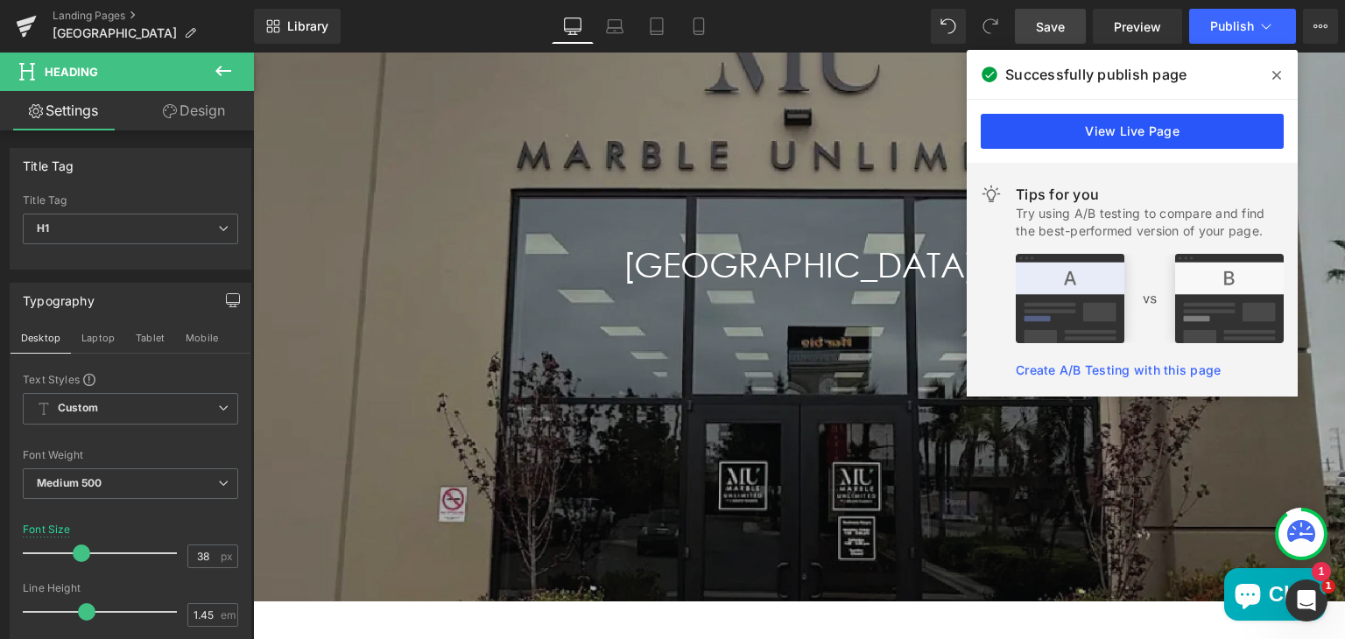
click at [1034, 129] on link "View Live Page" at bounding box center [1132, 131] width 303 height 35
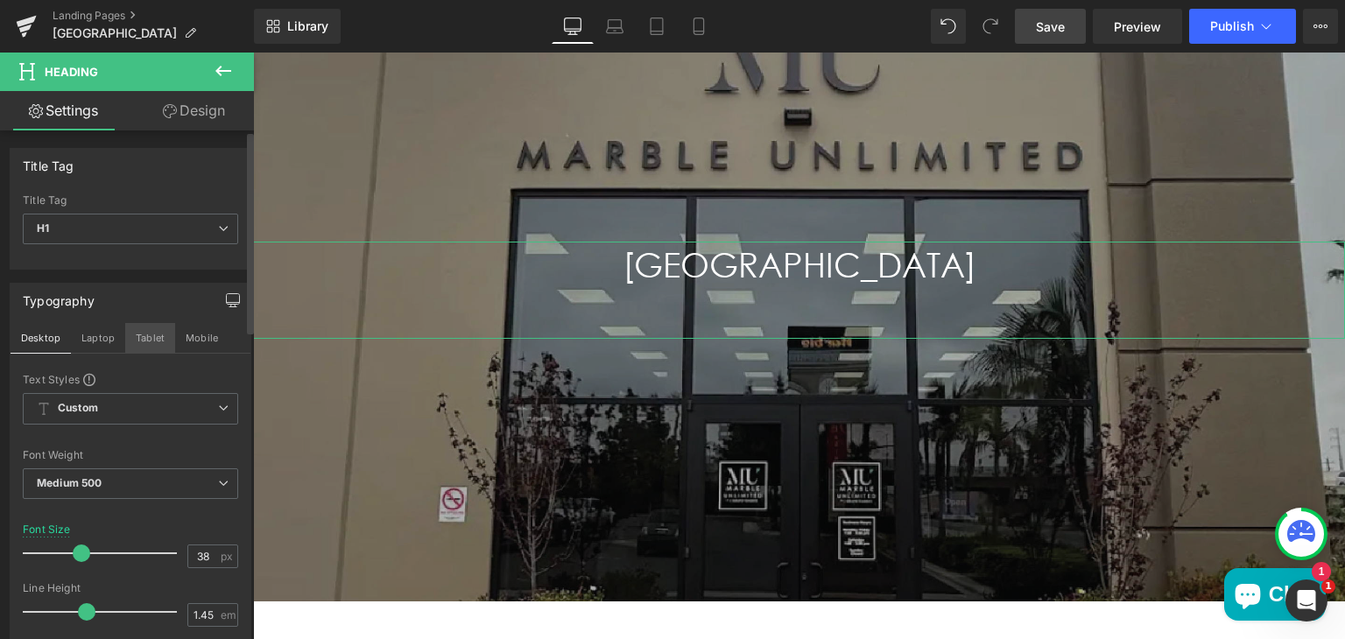
click at [138, 342] on button "Tablet" at bounding box center [150, 338] width 50 height 30
type input "36"
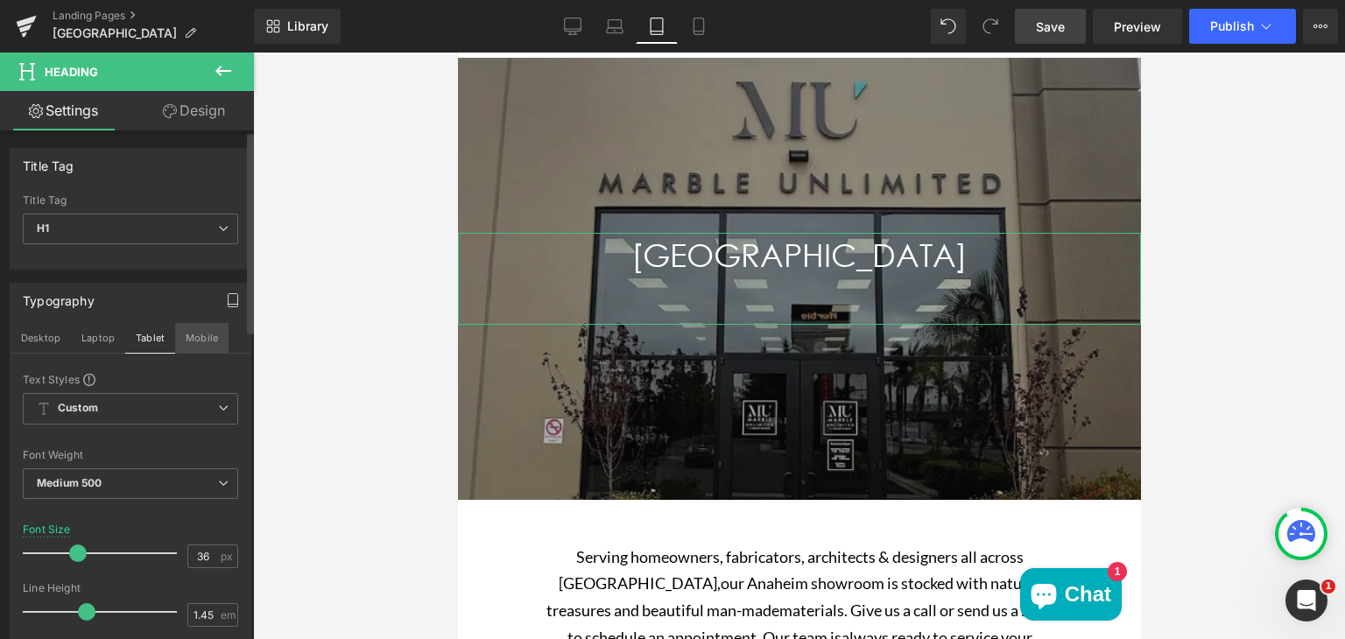
click at [194, 338] on button "Mobile" at bounding box center [201, 338] width 53 height 30
type input "100"
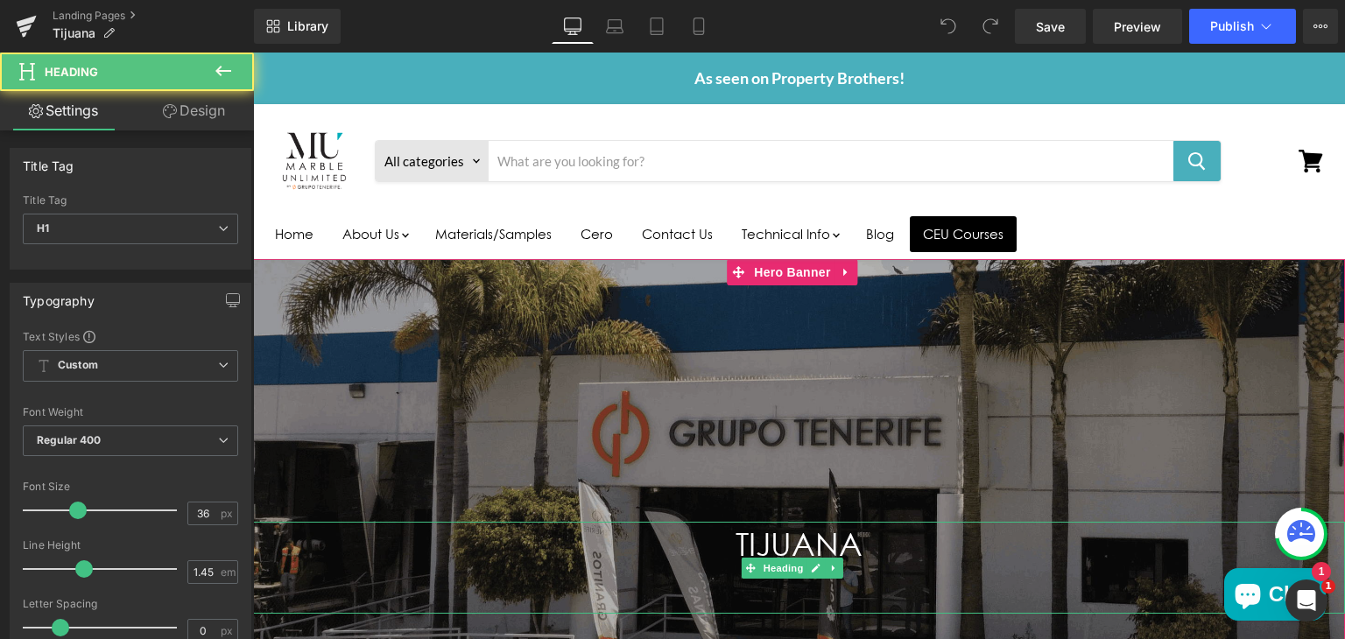
click at [746, 544] on h1 "TIJUANA" at bounding box center [799, 567] width 1092 height 91
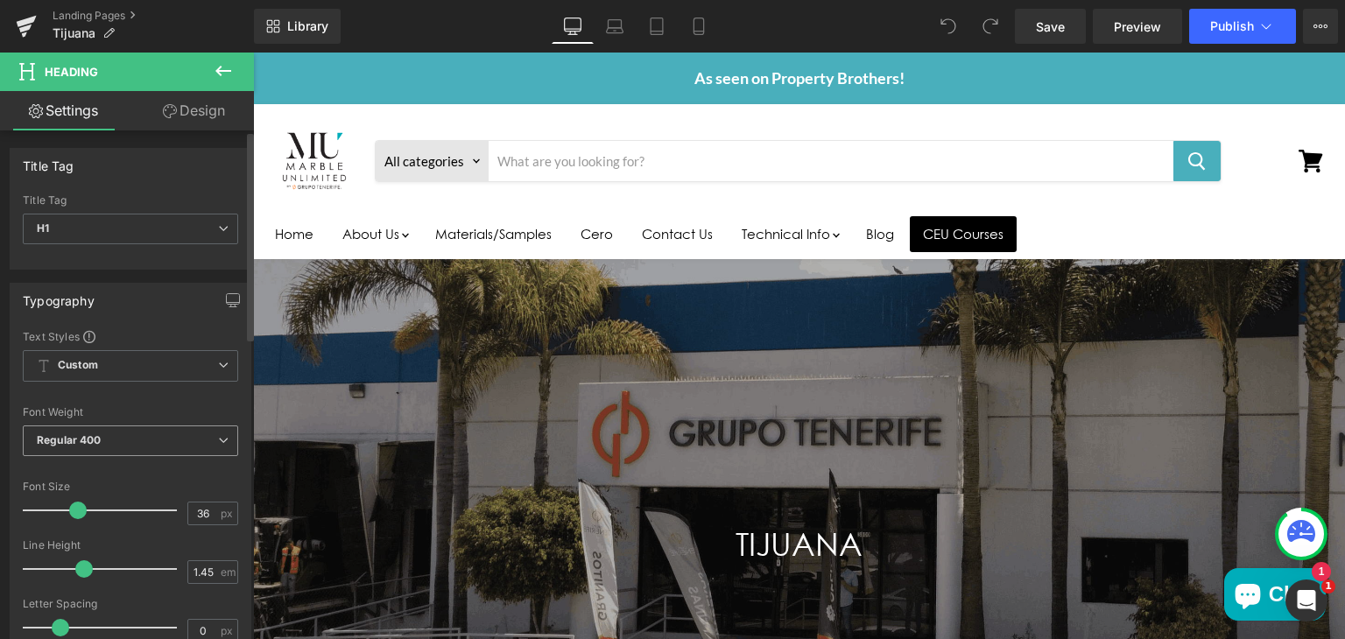
click at [113, 435] on span "Regular 400" at bounding box center [130, 441] width 215 height 31
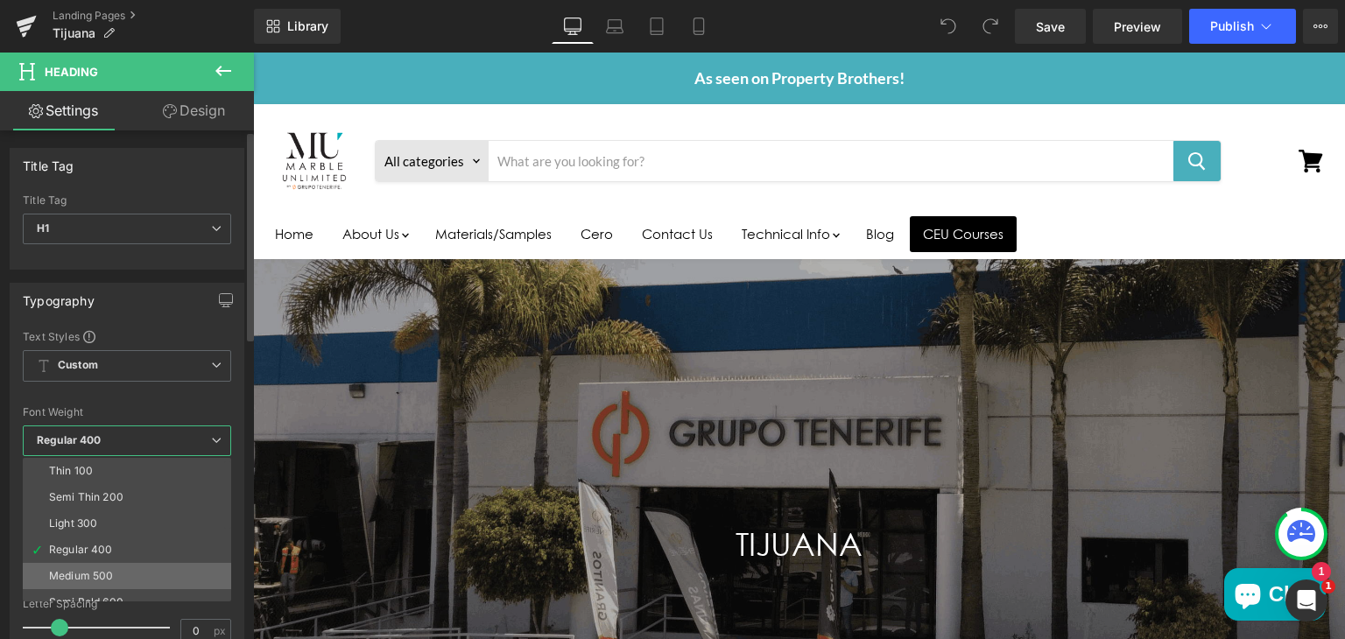
click at [95, 570] on div "Medium 500" at bounding box center [81, 576] width 64 height 12
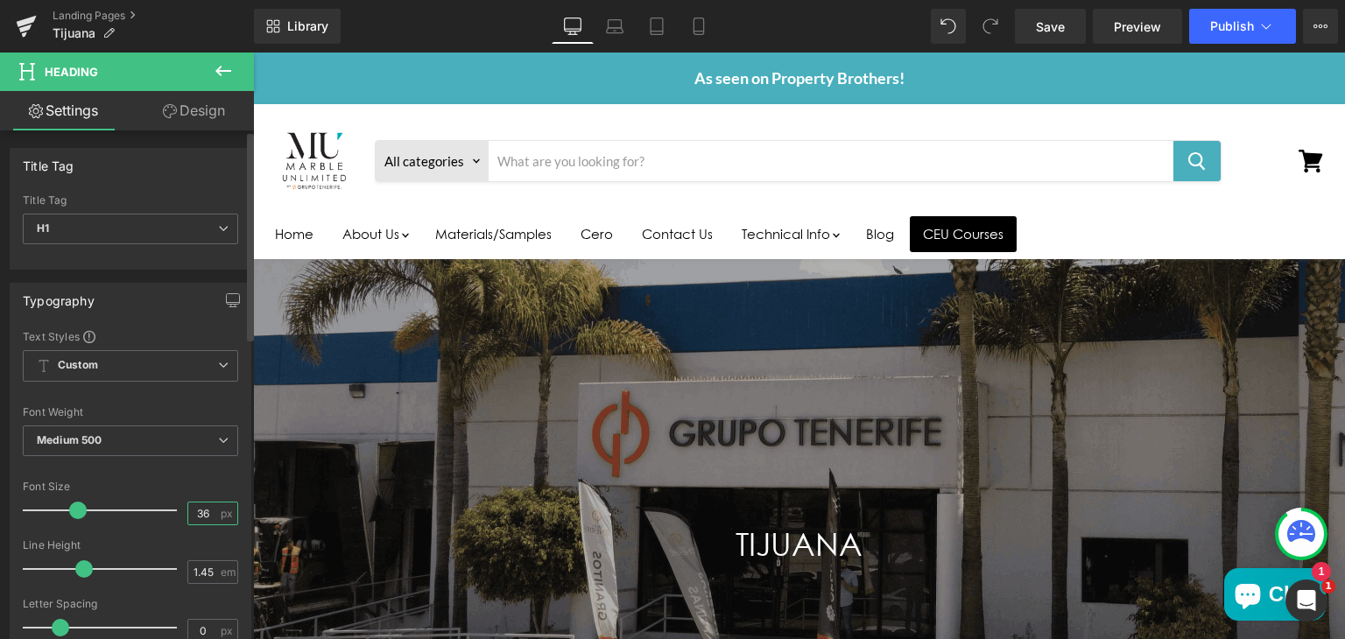
click at [207, 510] on input "36" at bounding box center [203, 514] width 31 height 22
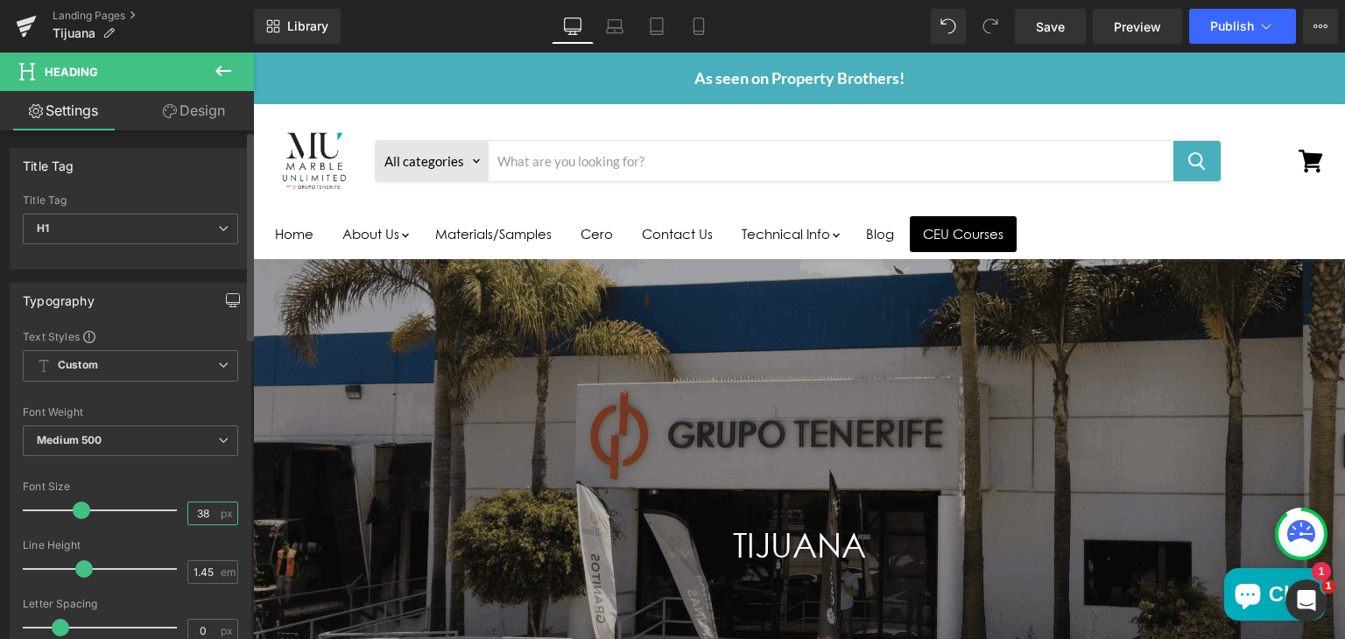
type input "38"
click at [231, 308] on button "button" at bounding box center [233, 300] width 28 height 33
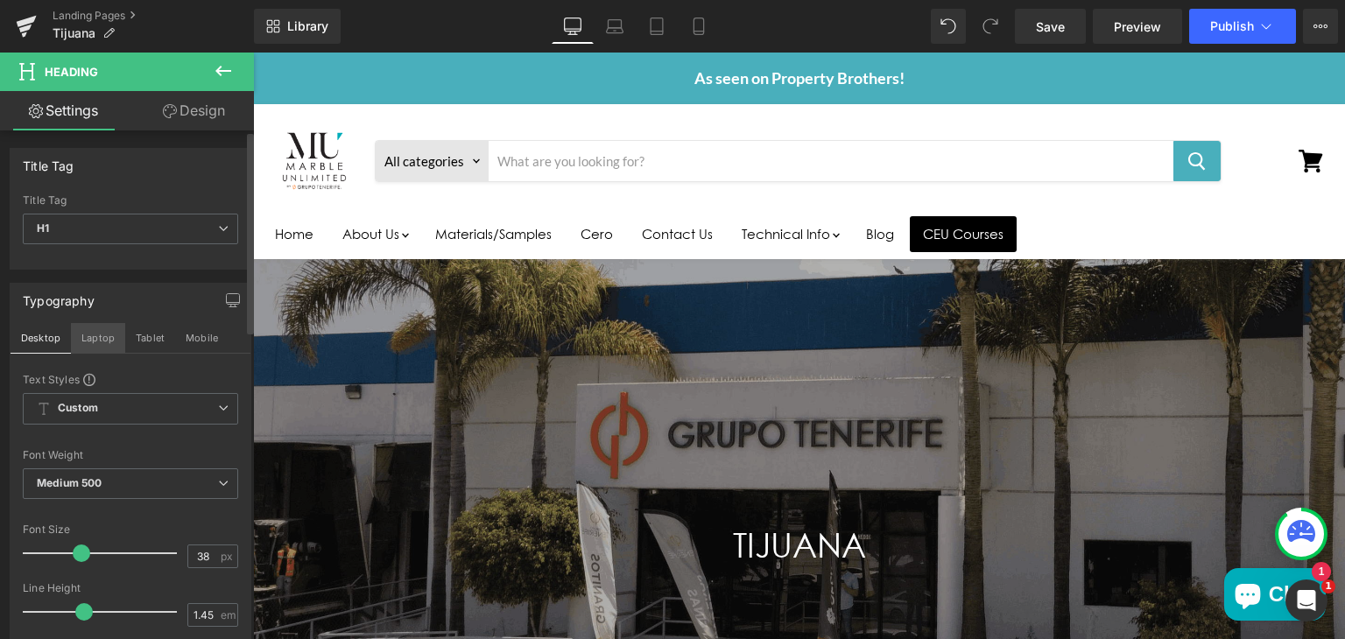
click at [106, 340] on button "Laptop" at bounding box center [98, 338] width 54 height 30
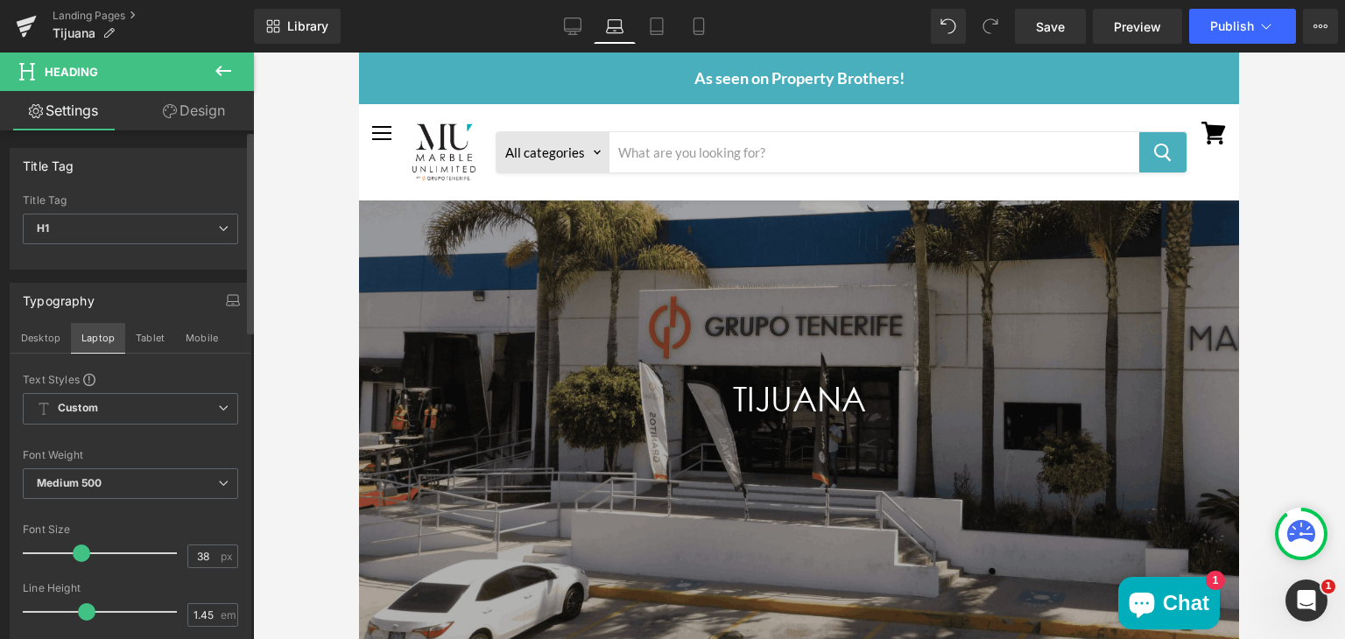
scroll to position [133, 0]
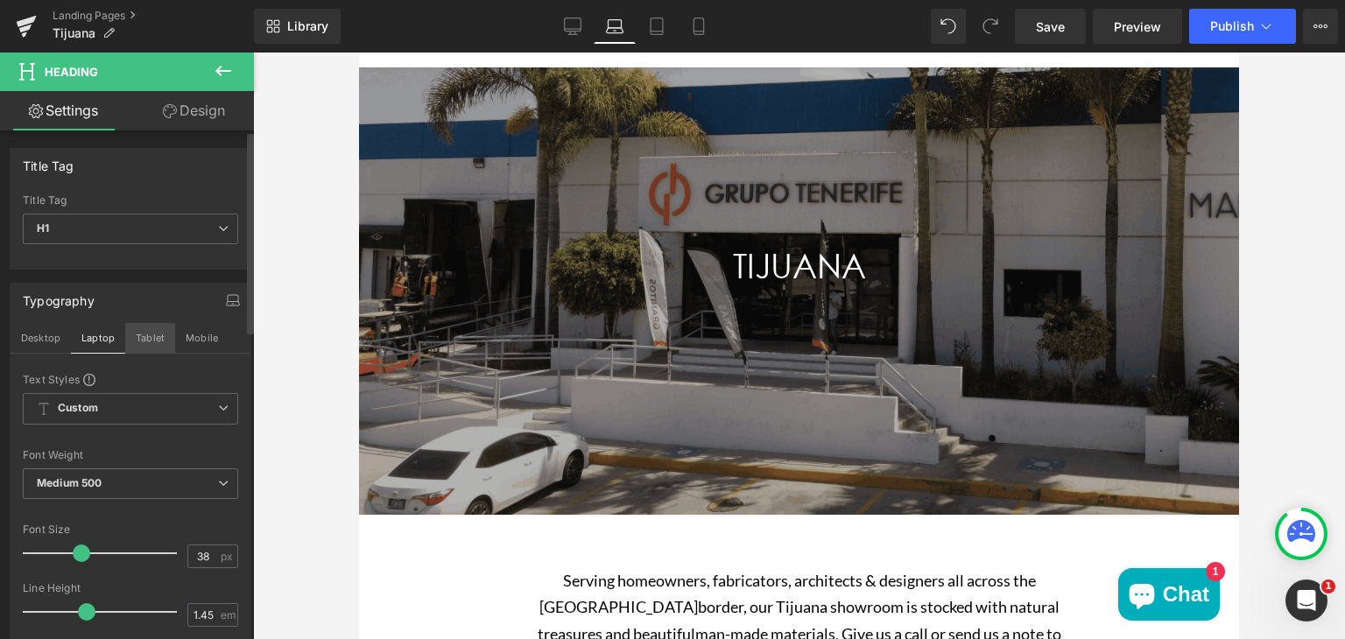
click at [145, 340] on button "Tablet" at bounding box center [150, 338] width 50 height 30
type input "100"
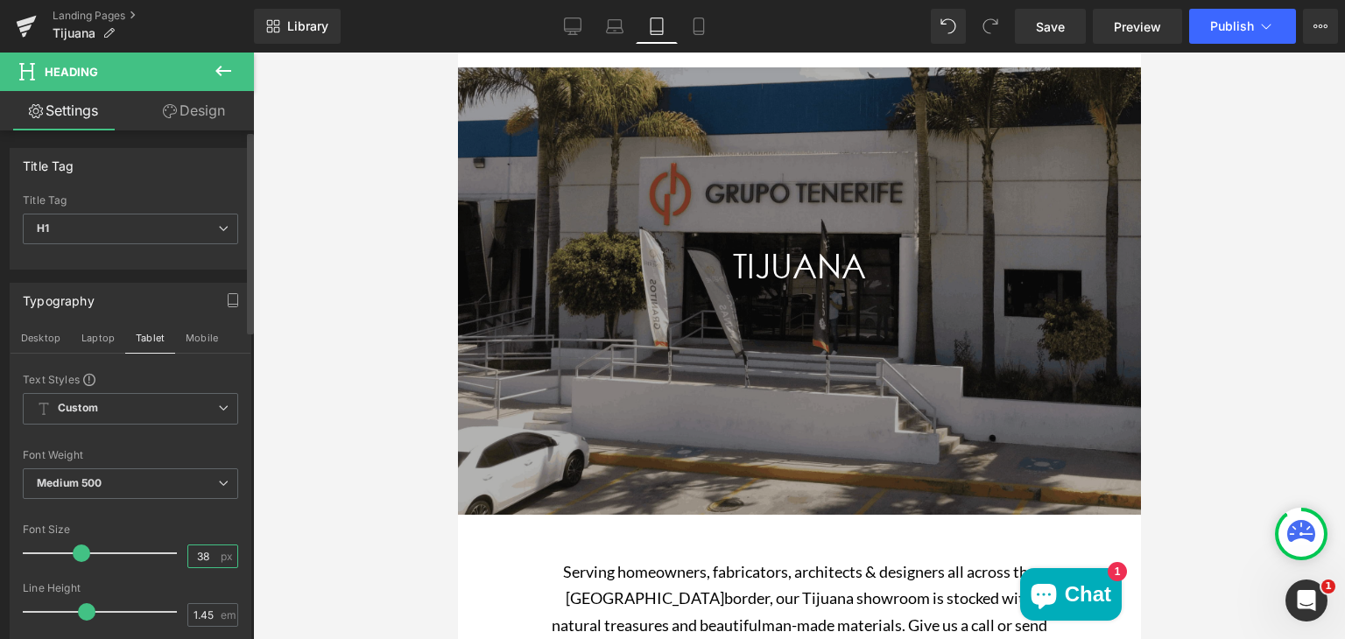
click at [203, 547] on input "38" at bounding box center [203, 557] width 31 height 22
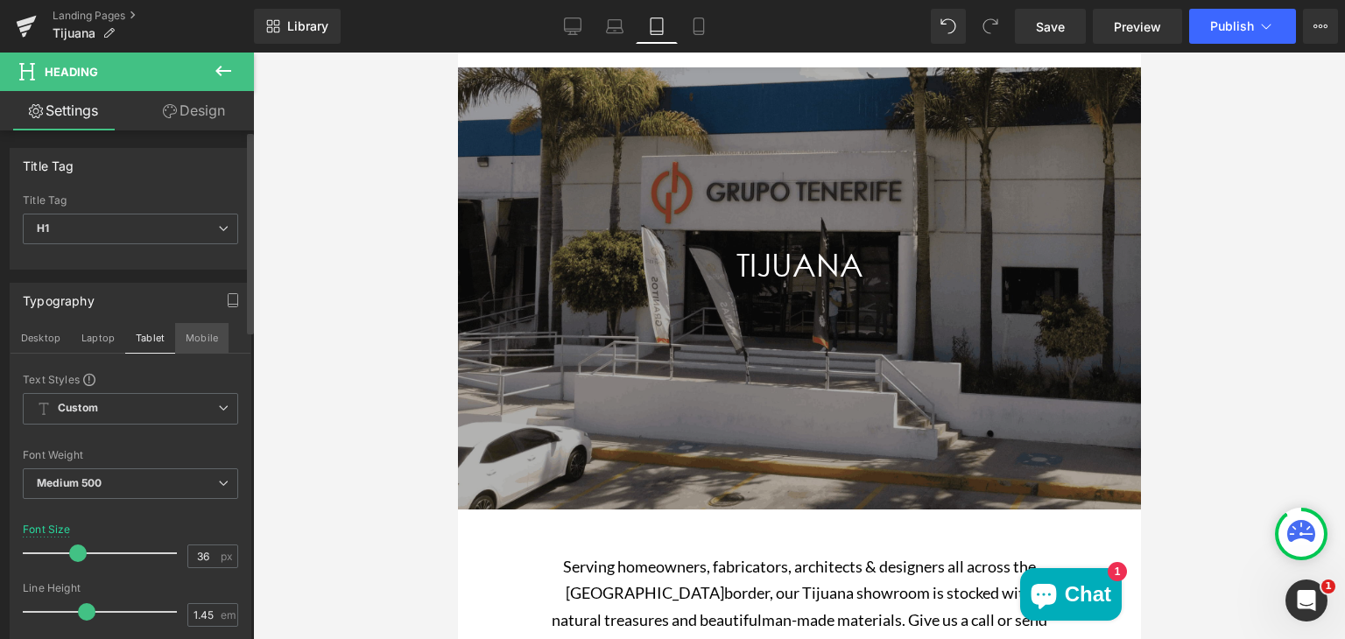
click at [203, 338] on button "Mobile" at bounding box center [201, 338] width 53 height 30
type input "38"
type input "100"
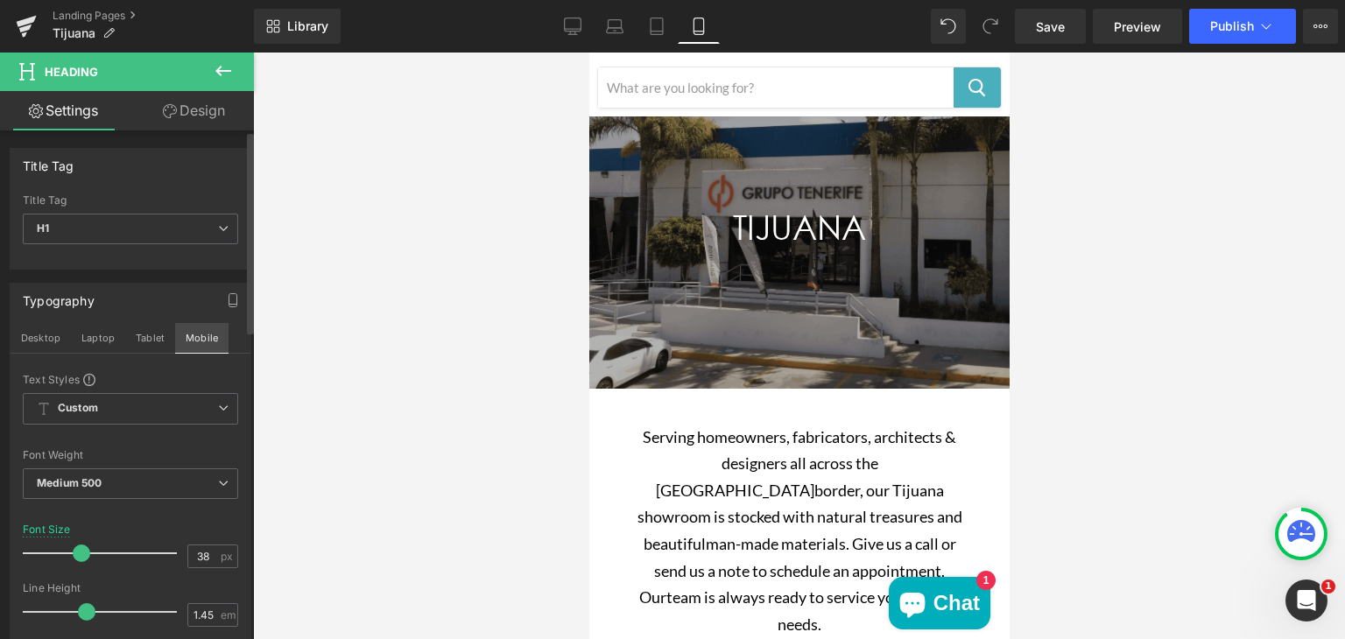
scroll to position [95, 0]
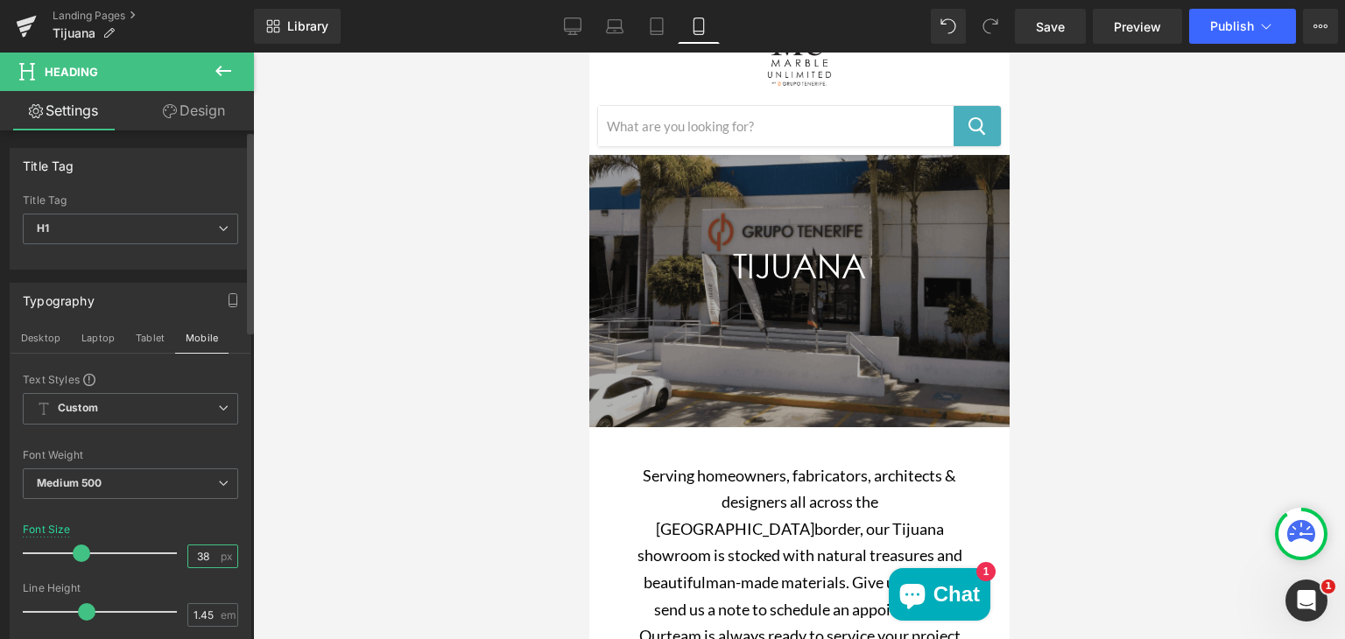
click at [204, 558] on input "38" at bounding box center [203, 557] width 31 height 22
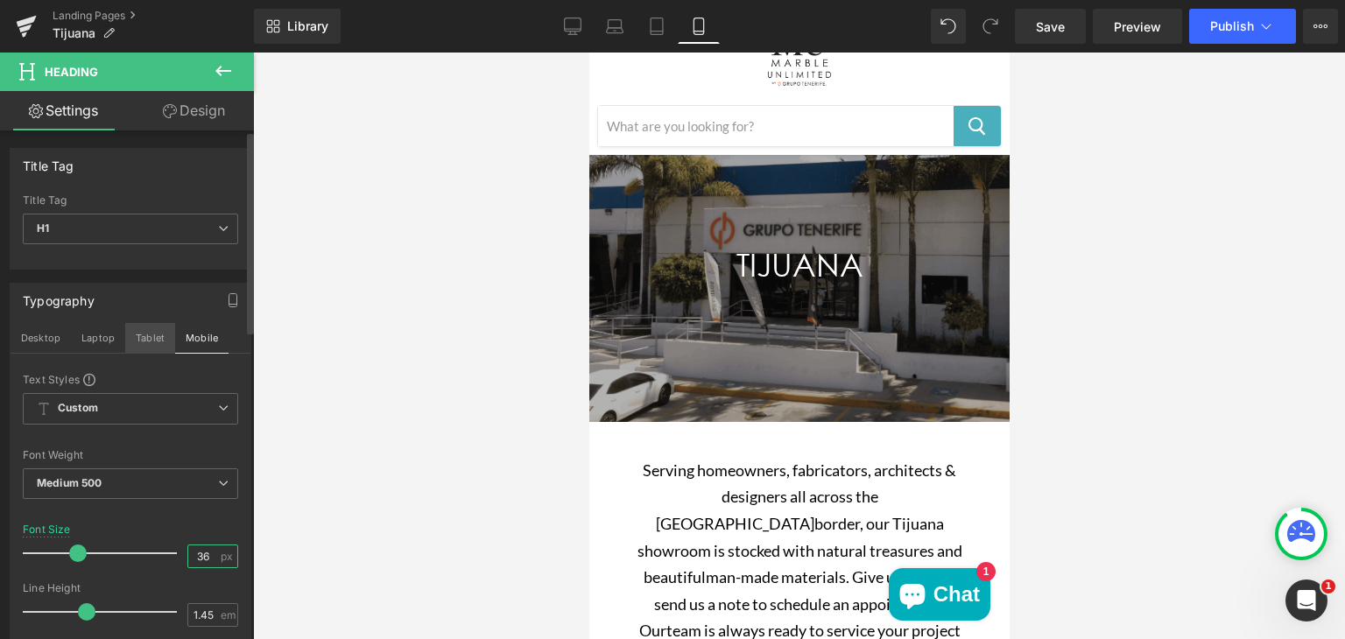
type input "36"
click at [144, 328] on button "Tablet" at bounding box center [150, 338] width 50 height 30
type input "100"
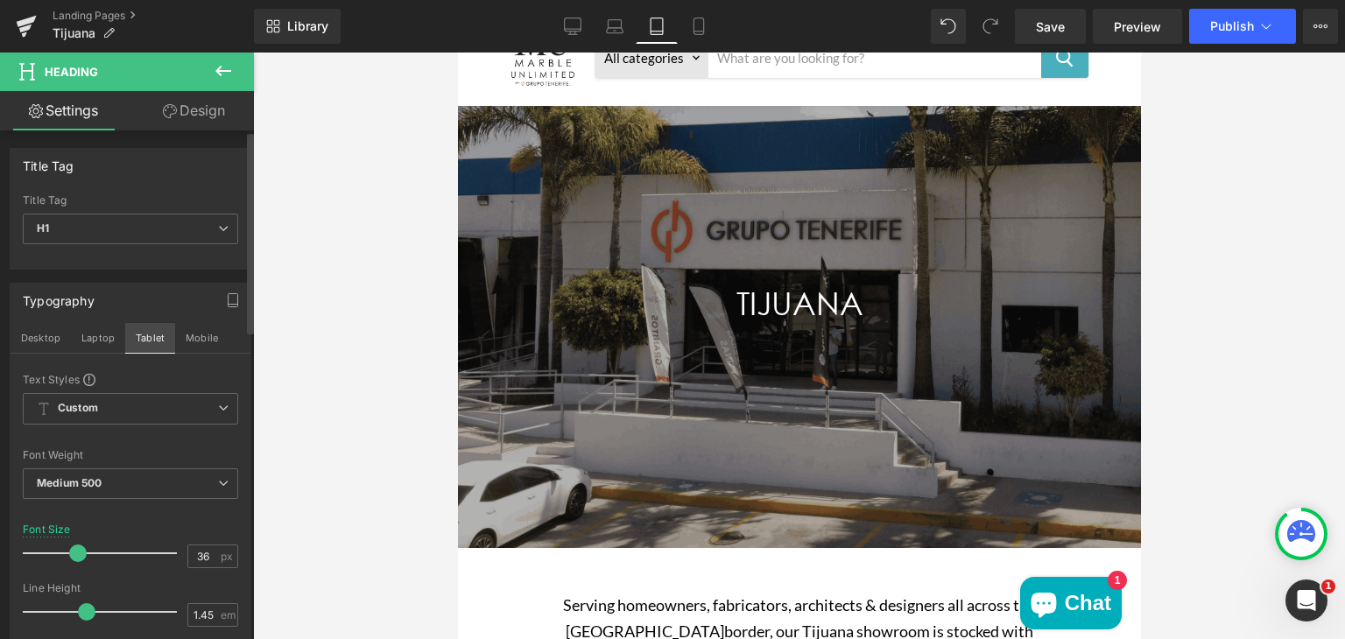
scroll to position [133, 0]
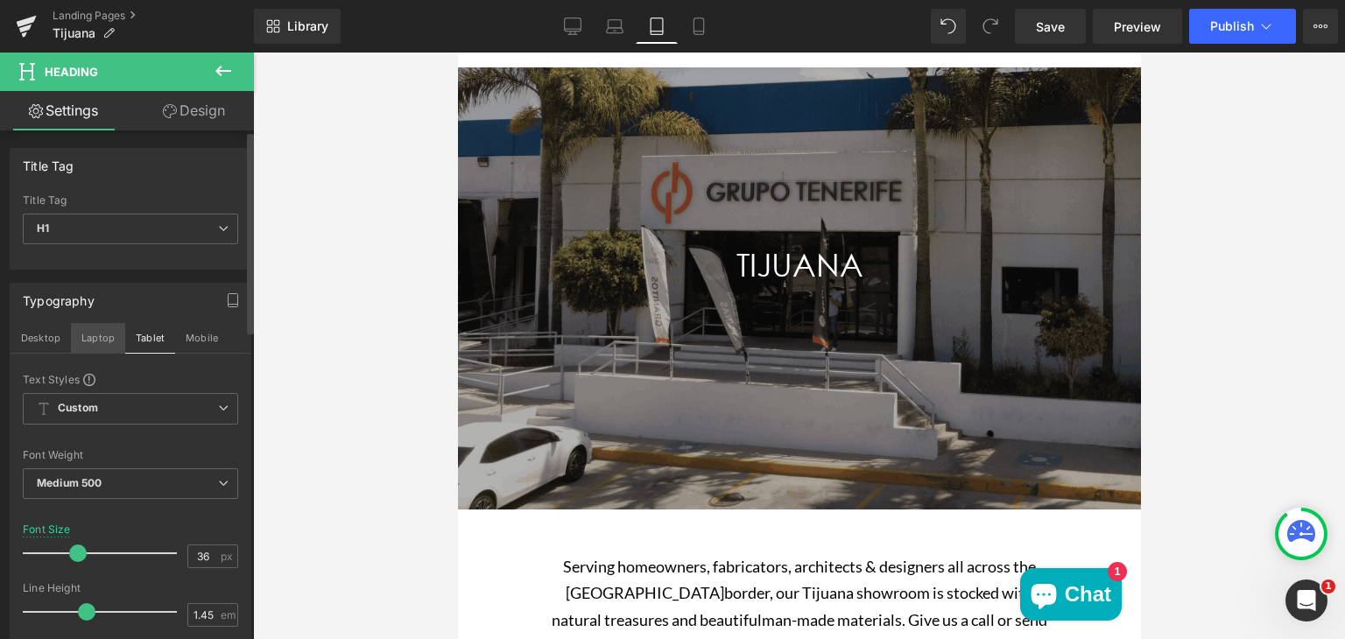
click at [93, 335] on button "Laptop" at bounding box center [98, 338] width 54 height 30
type input "38"
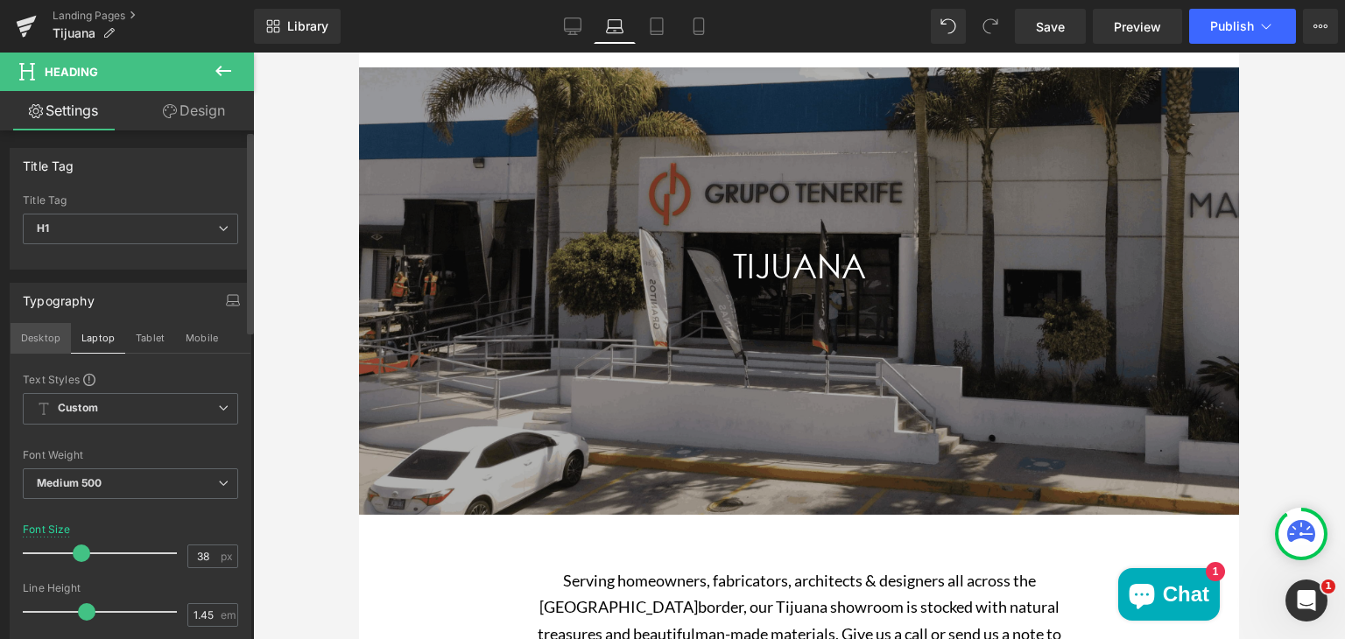
click at [49, 334] on button "Desktop" at bounding box center [41, 338] width 60 height 30
type input "100"
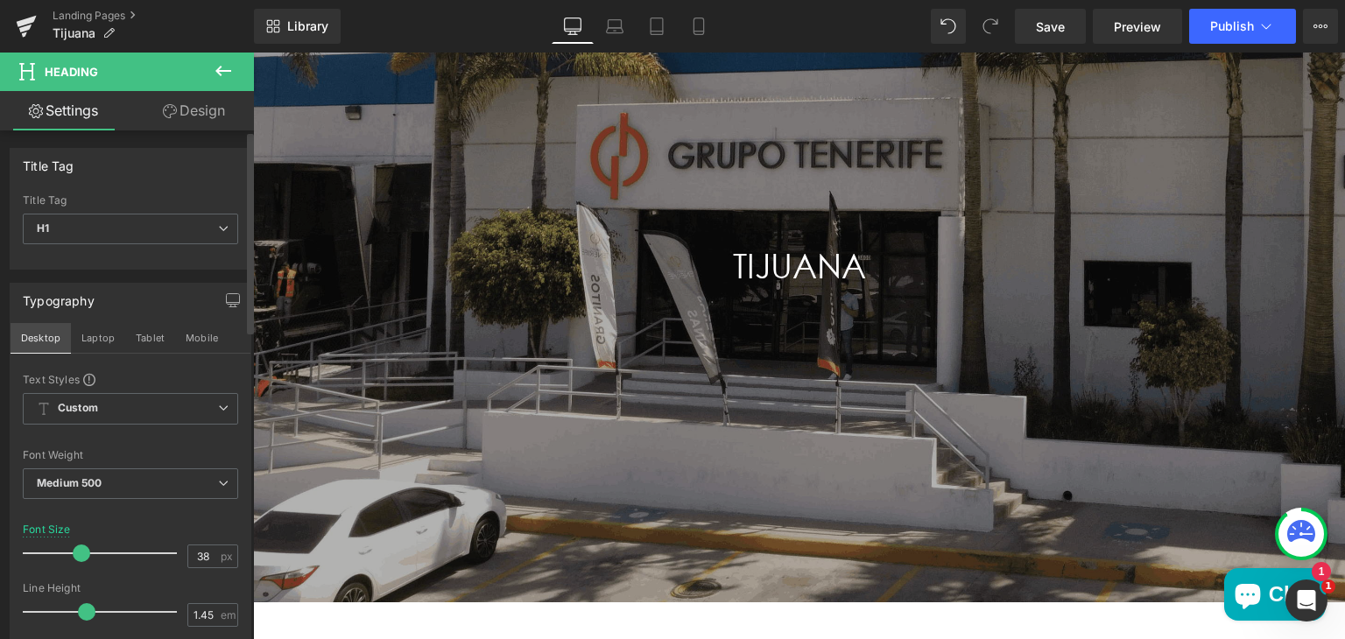
scroll to position [280, 0]
click at [207, 554] on input "38" at bounding box center [203, 557] width 31 height 22
type input "3"
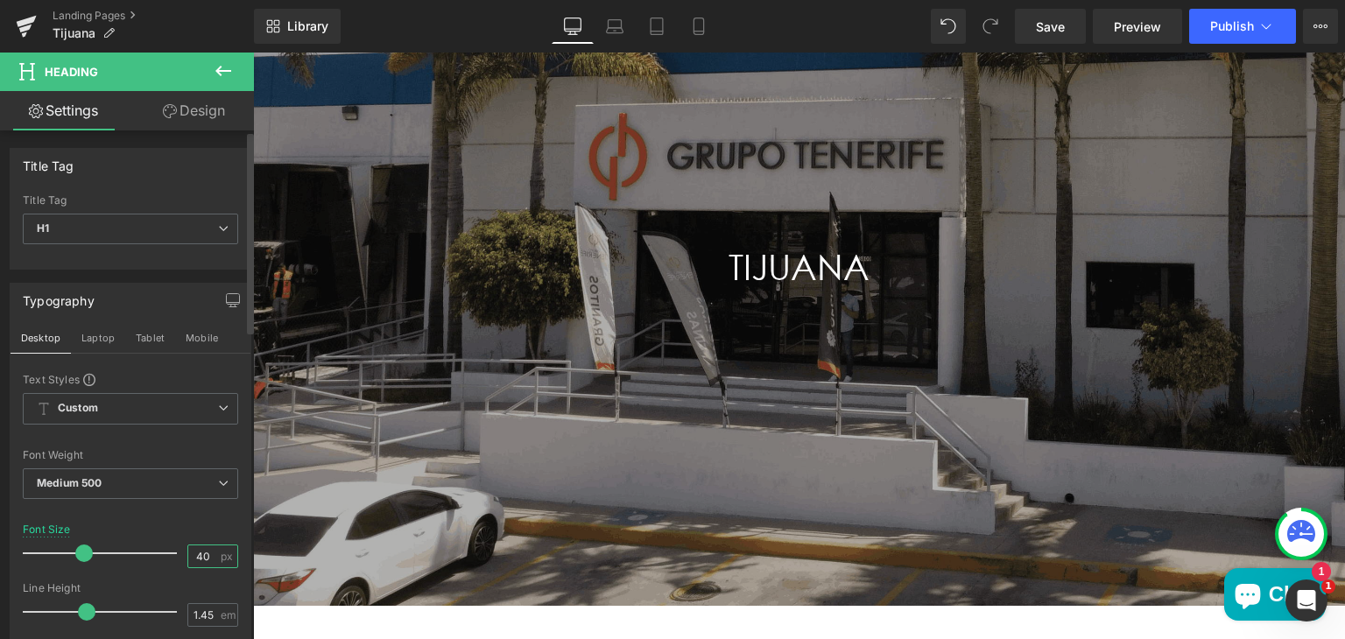
type input "4"
type input "38"
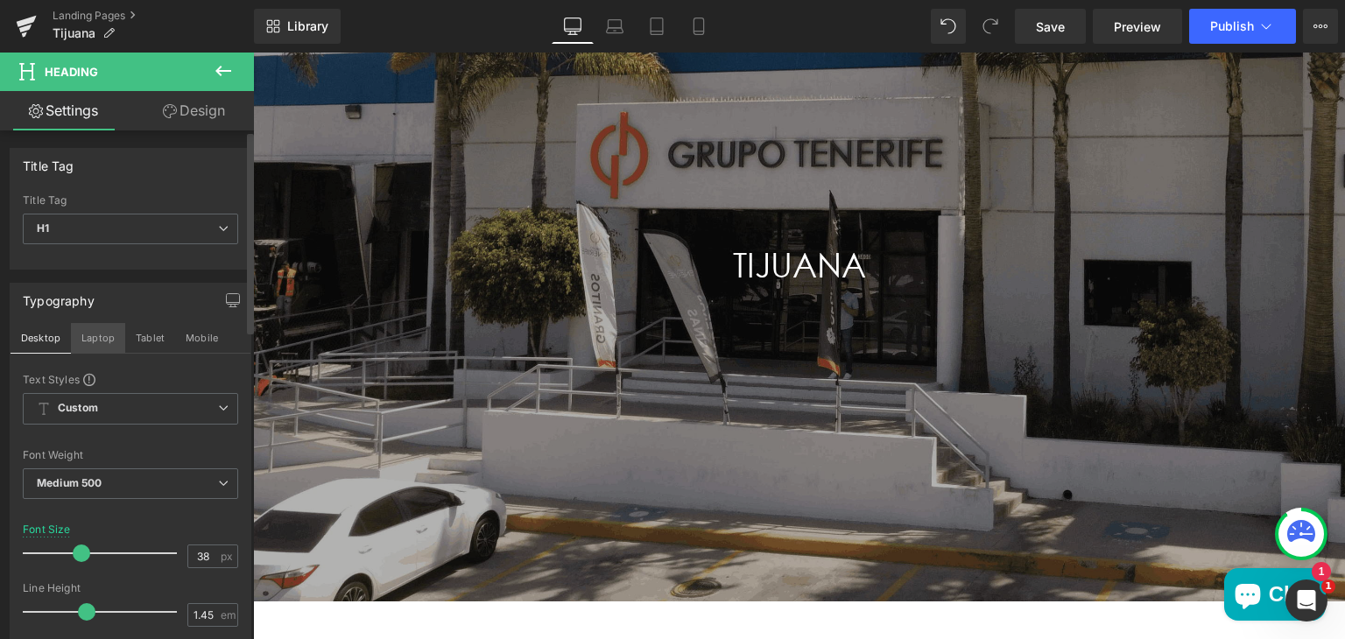
click at [96, 335] on button "Laptop" at bounding box center [98, 338] width 54 height 30
type input "100"
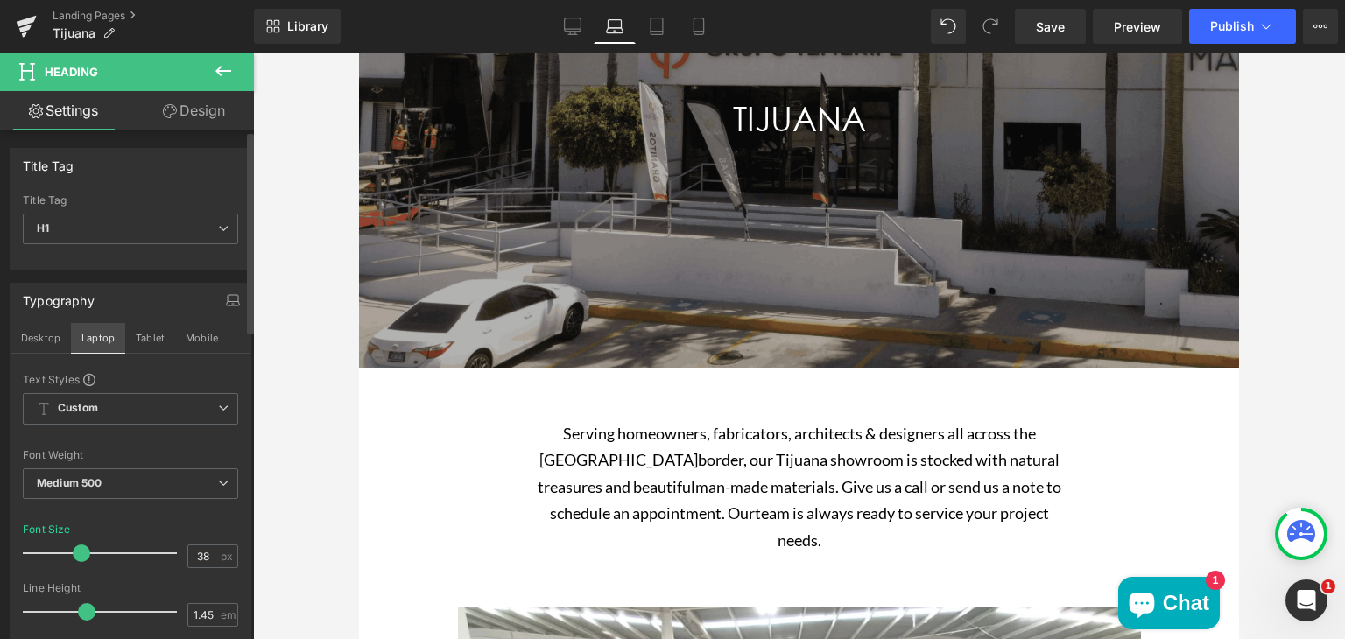
scroll to position [143, 0]
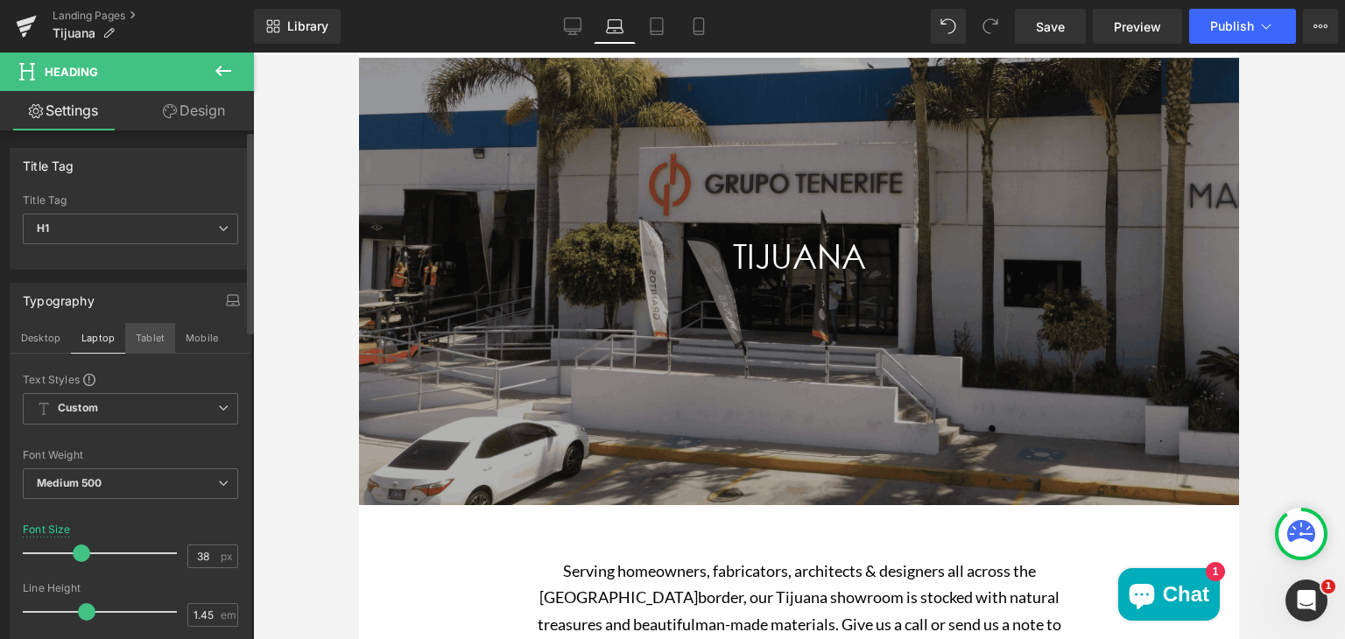
click at [149, 336] on button "Tablet" at bounding box center [150, 338] width 50 height 30
type input "36"
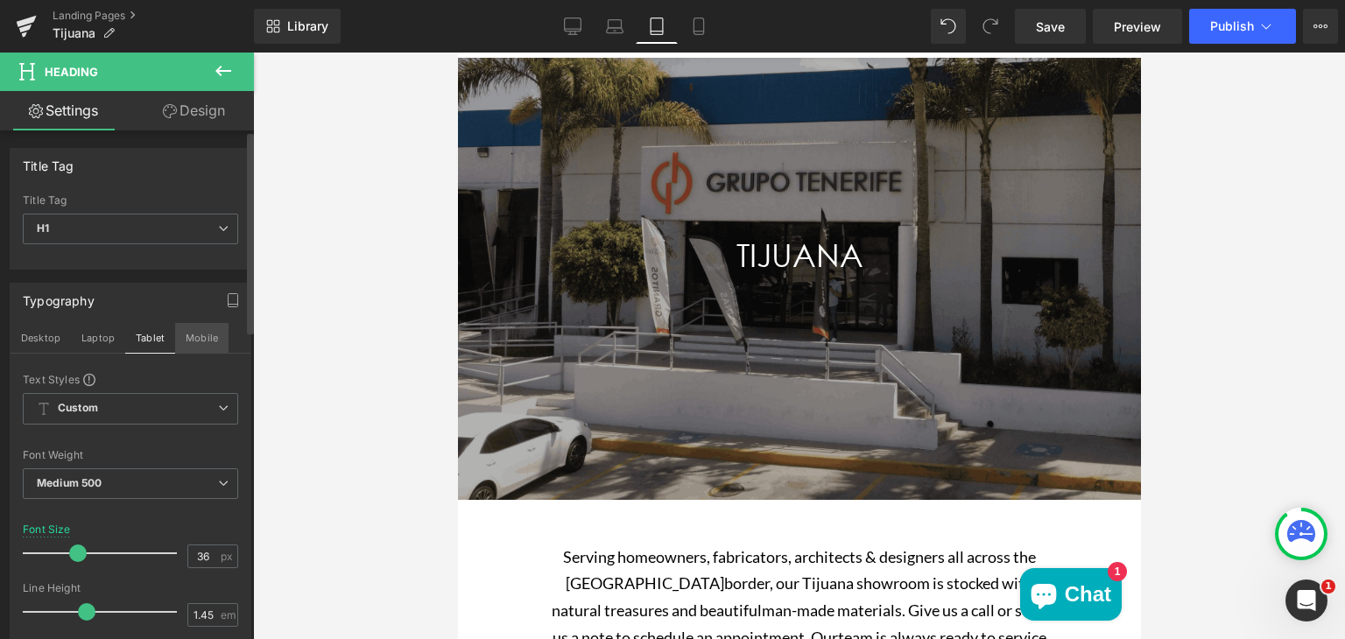
click at [192, 340] on button "Mobile" at bounding box center [201, 338] width 53 height 30
type input "100"
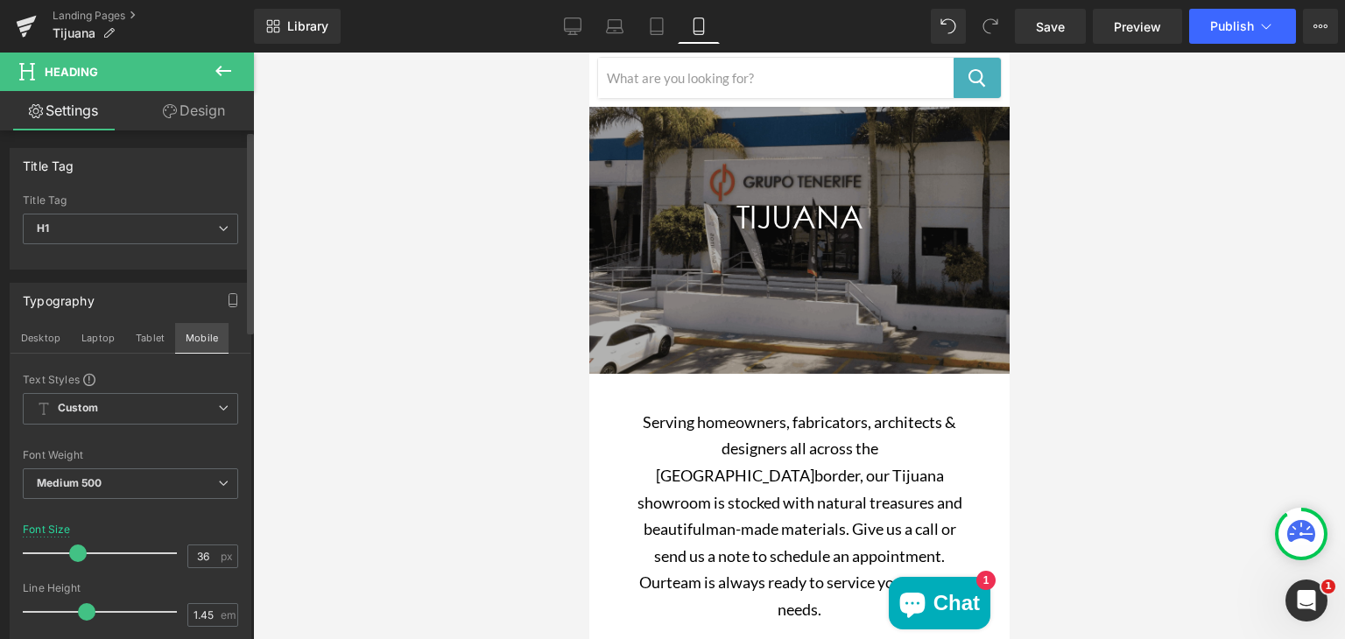
scroll to position [104, 0]
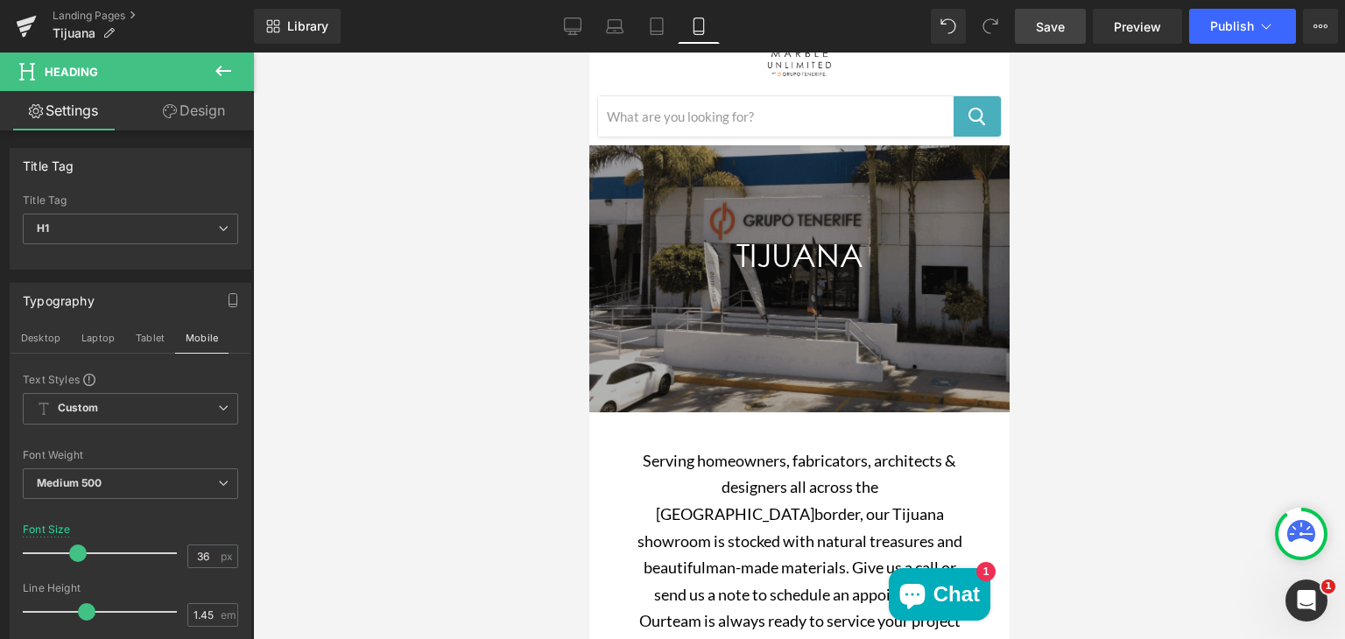
click at [1056, 22] on span "Save" at bounding box center [1050, 27] width 29 height 18
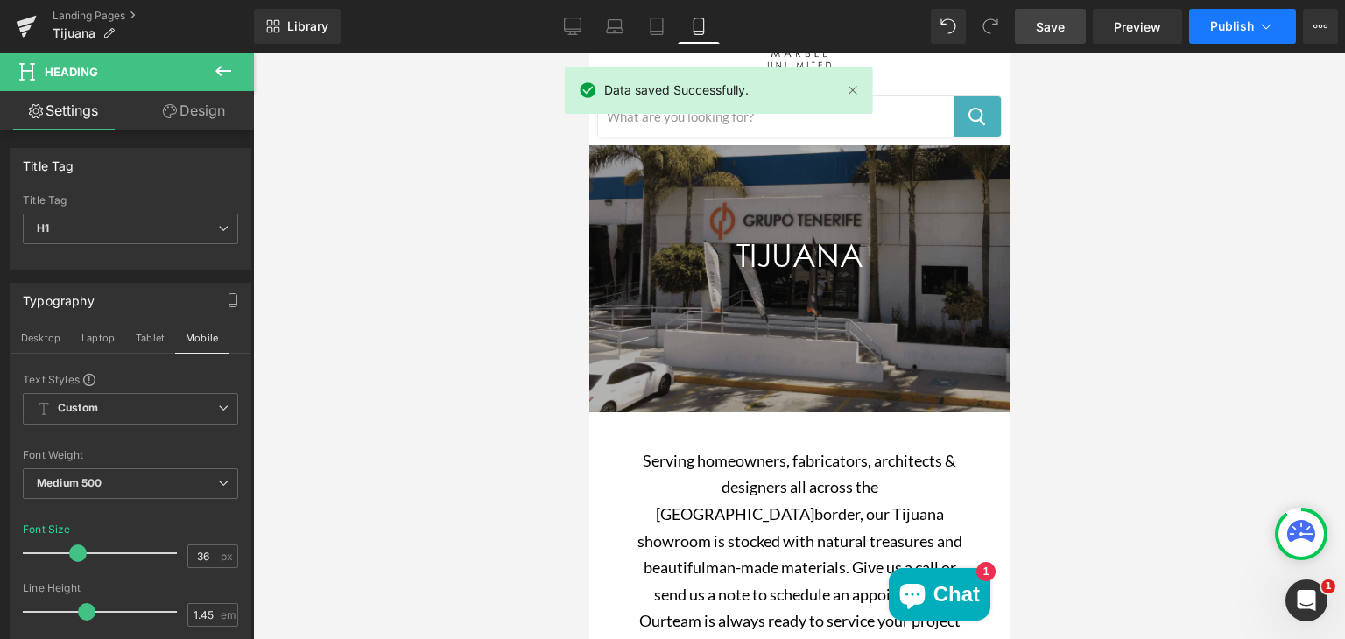
click at [1219, 25] on span "Publish" at bounding box center [1232, 26] width 44 height 14
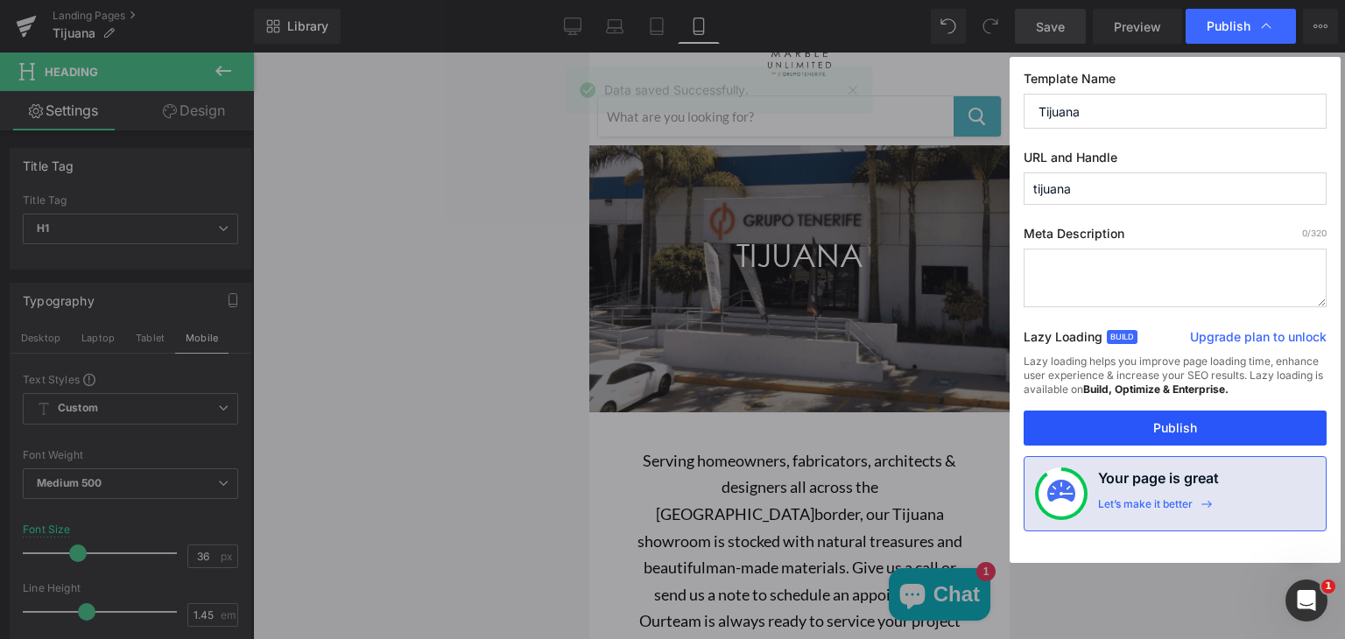
click at [1123, 414] on button "Publish" at bounding box center [1175, 428] width 303 height 35
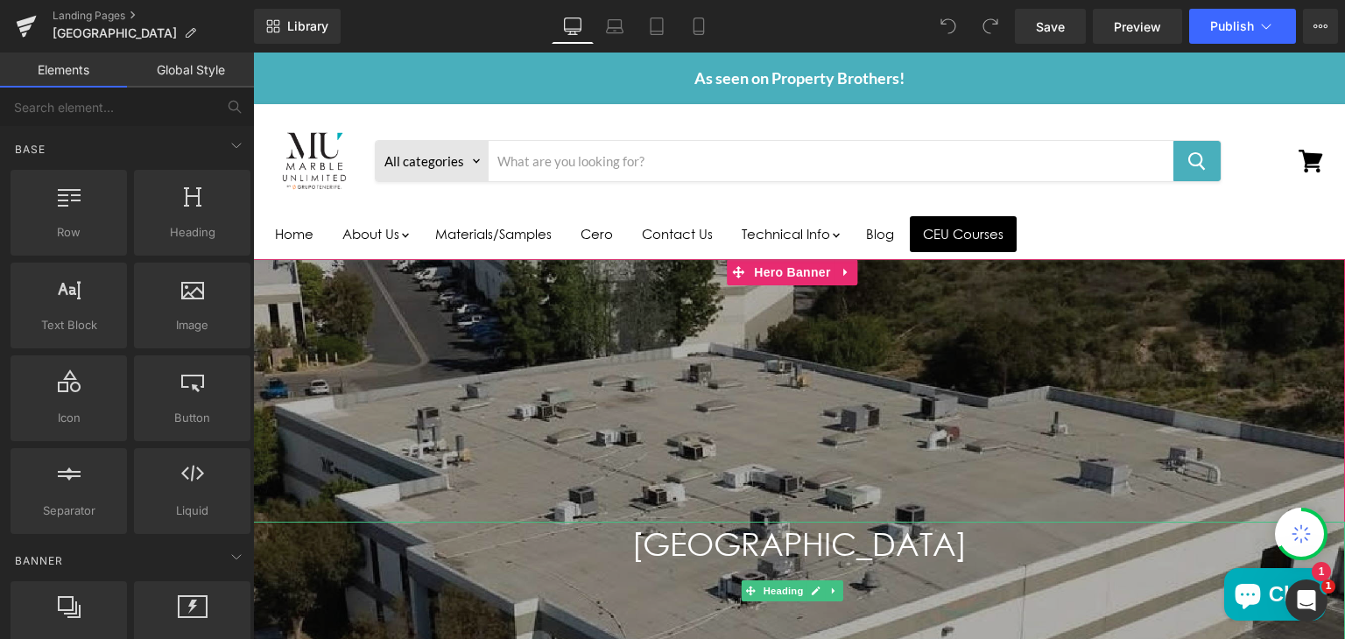
click at [816, 549] on h1 "[GEOGRAPHIC_DATA]" at bounding box center [799, 590] width 1092 height 137
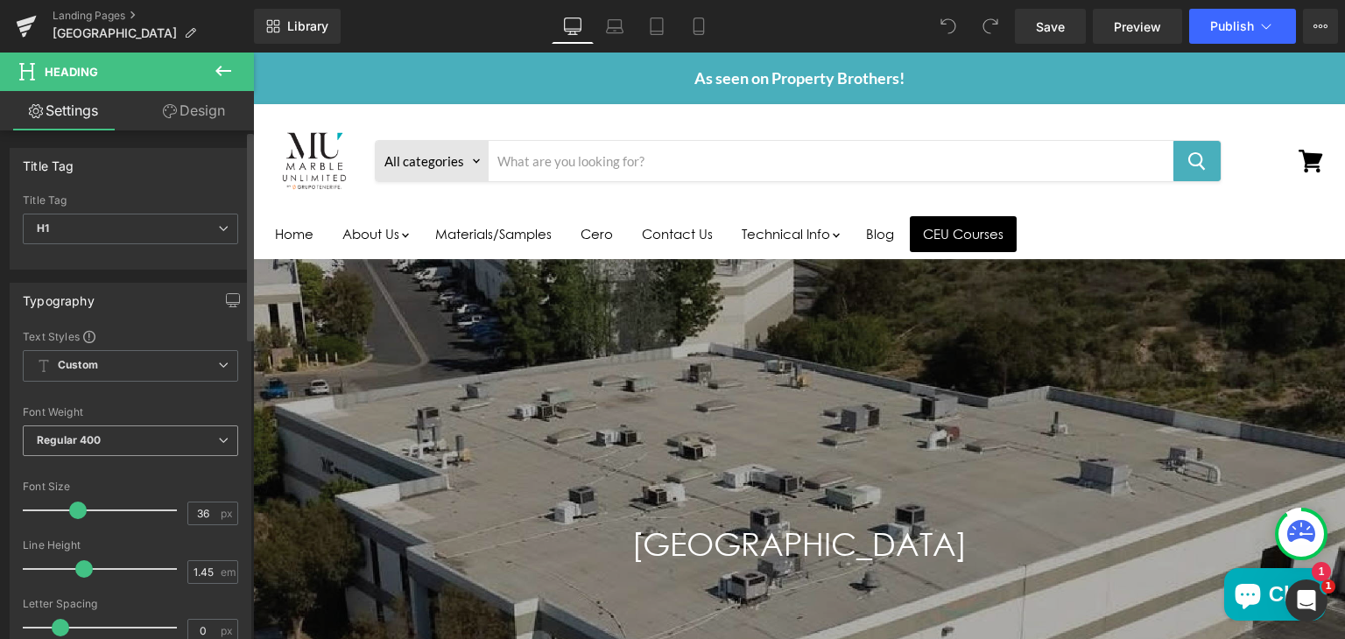
click at [165, 437] on span "Regular 400" at bounding box center [130, 441] width 215 height 31
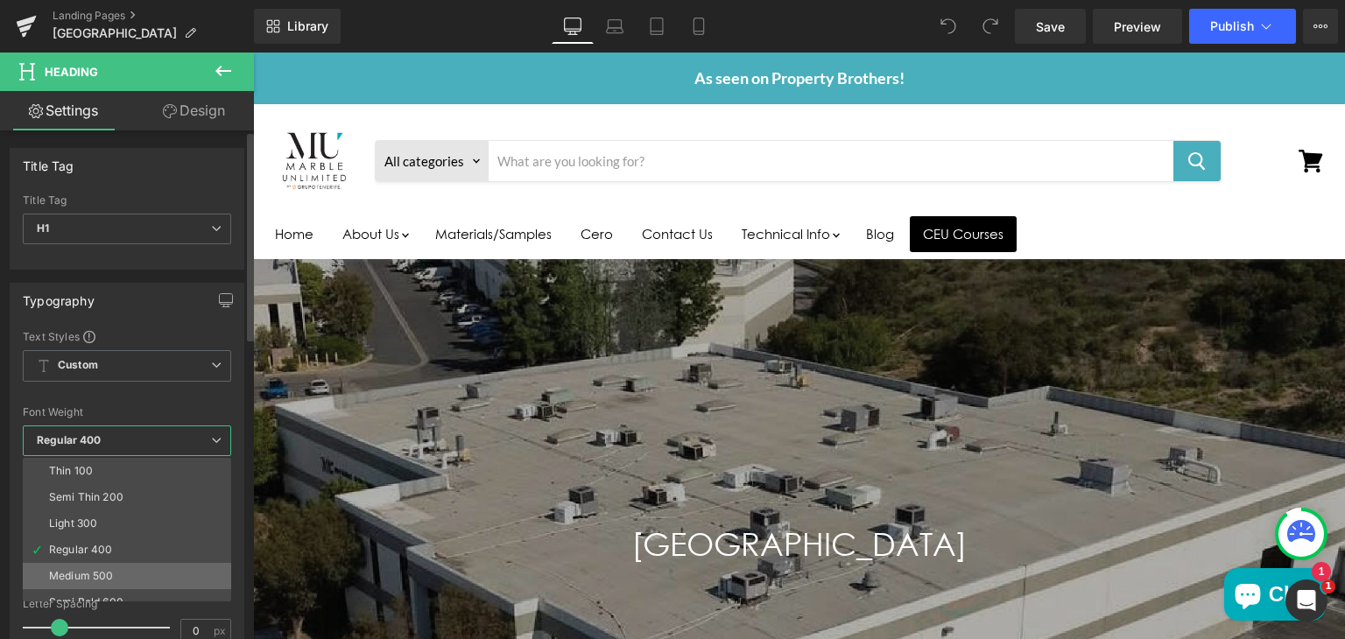
click at [95, 572] on div "Medium 500" at bounding box center [81, 576] width 64 height 12
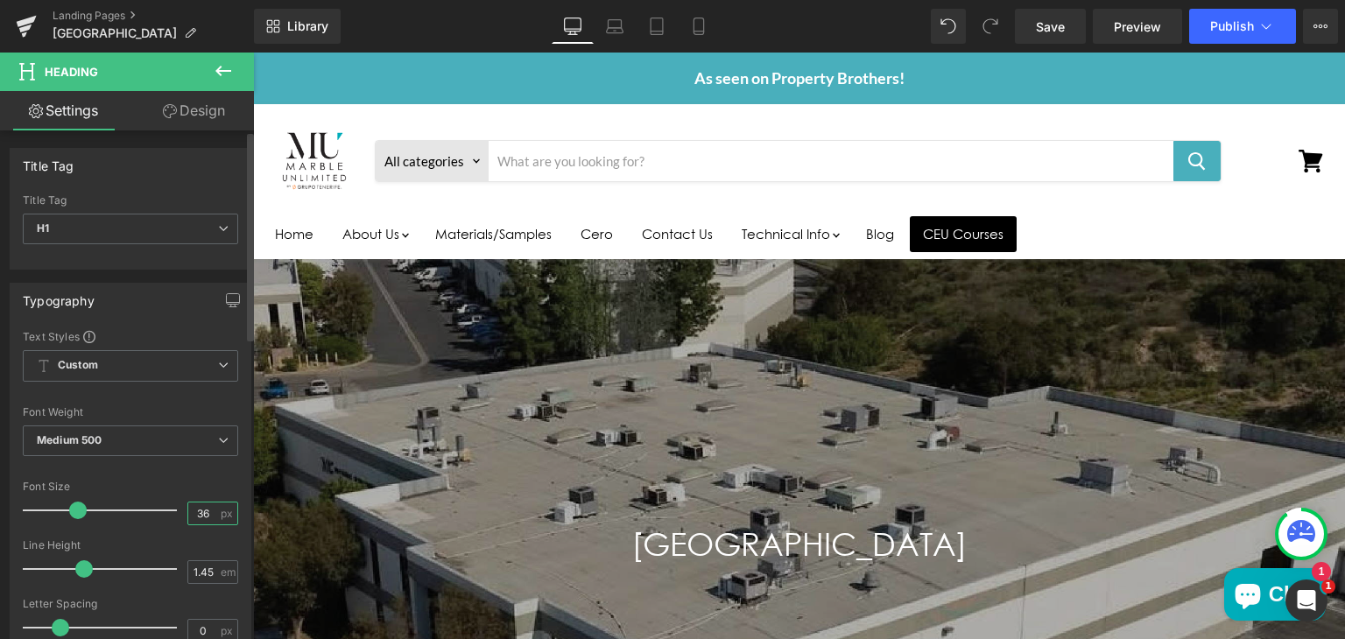
click at [205, 505] on input "36" at bounding box center [203, 514] width 31 height 22
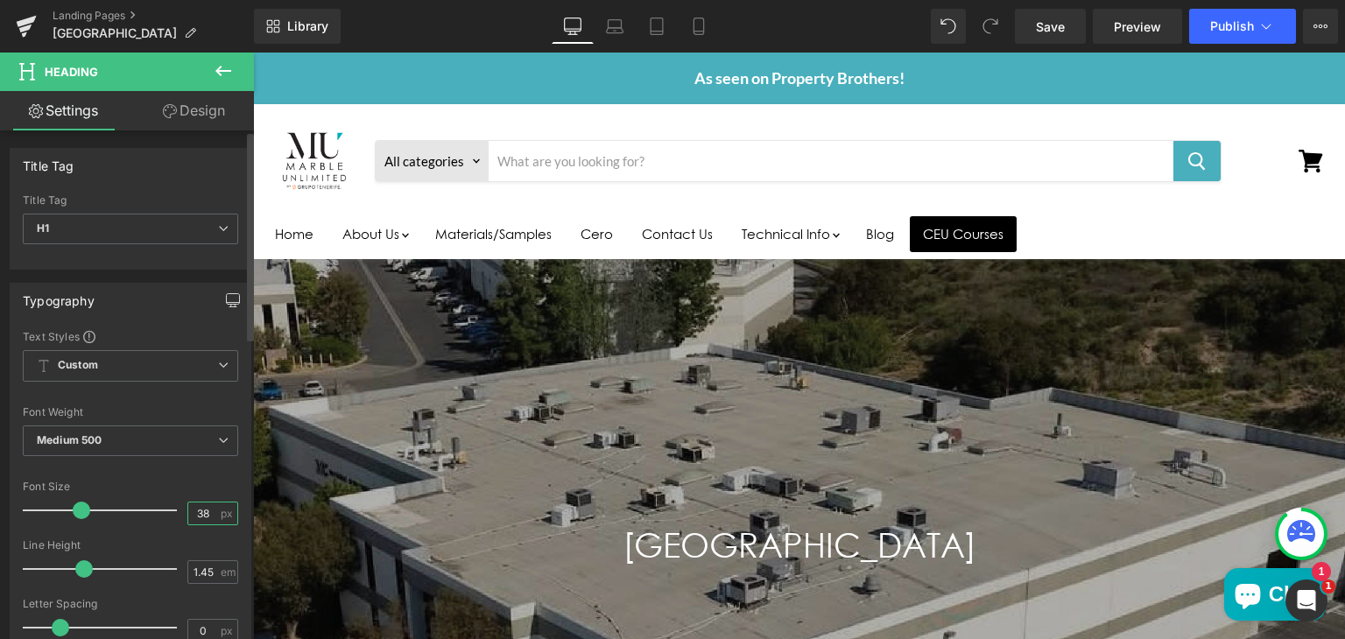
type input "38"
click at [219, 304] on button "button" at bounding box center [233, 300] width 28 height 33
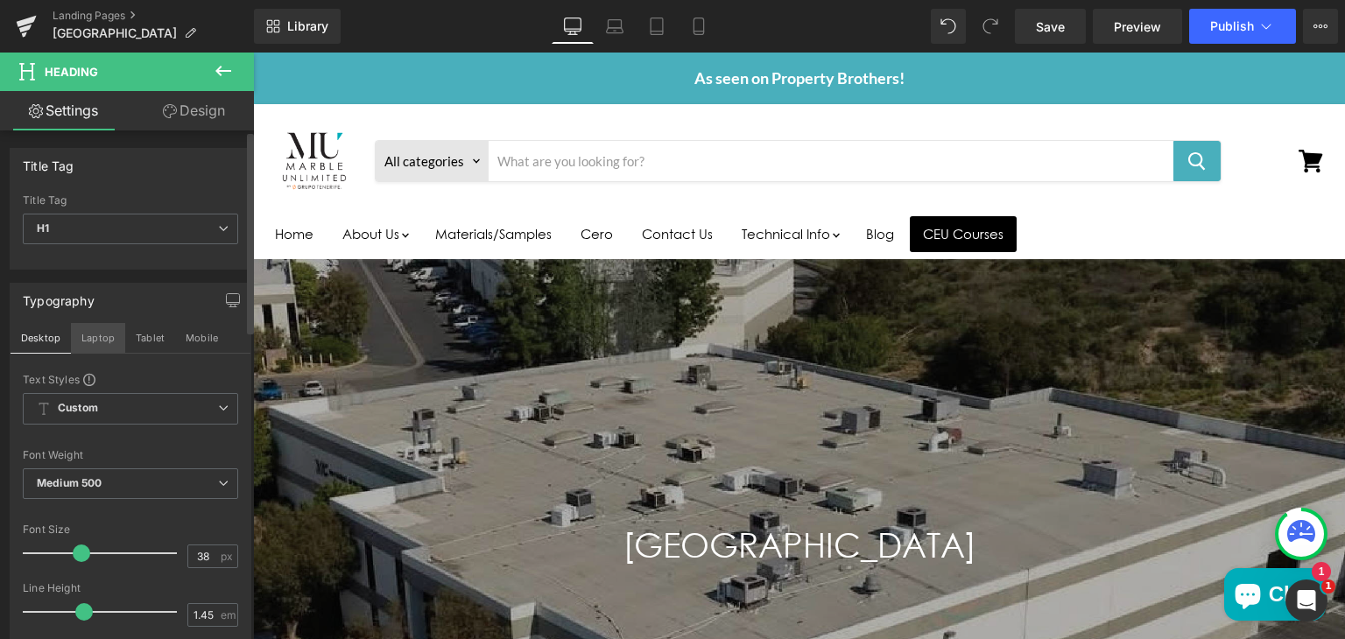
click at [96, 333] on button "Laptop" at bounding box center [98, 338] width 54 height 30
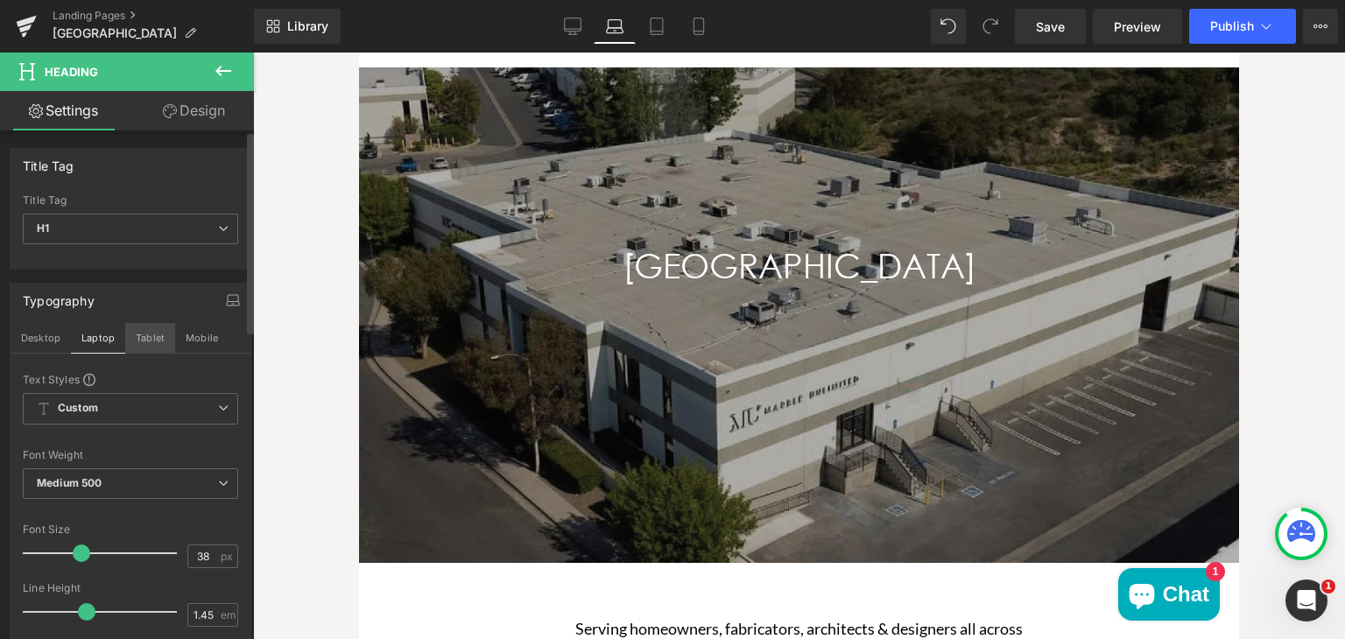
click at [152, 337] on button "Tablet" at bounding box center [150, 338] width 50 height 30
type input "100"
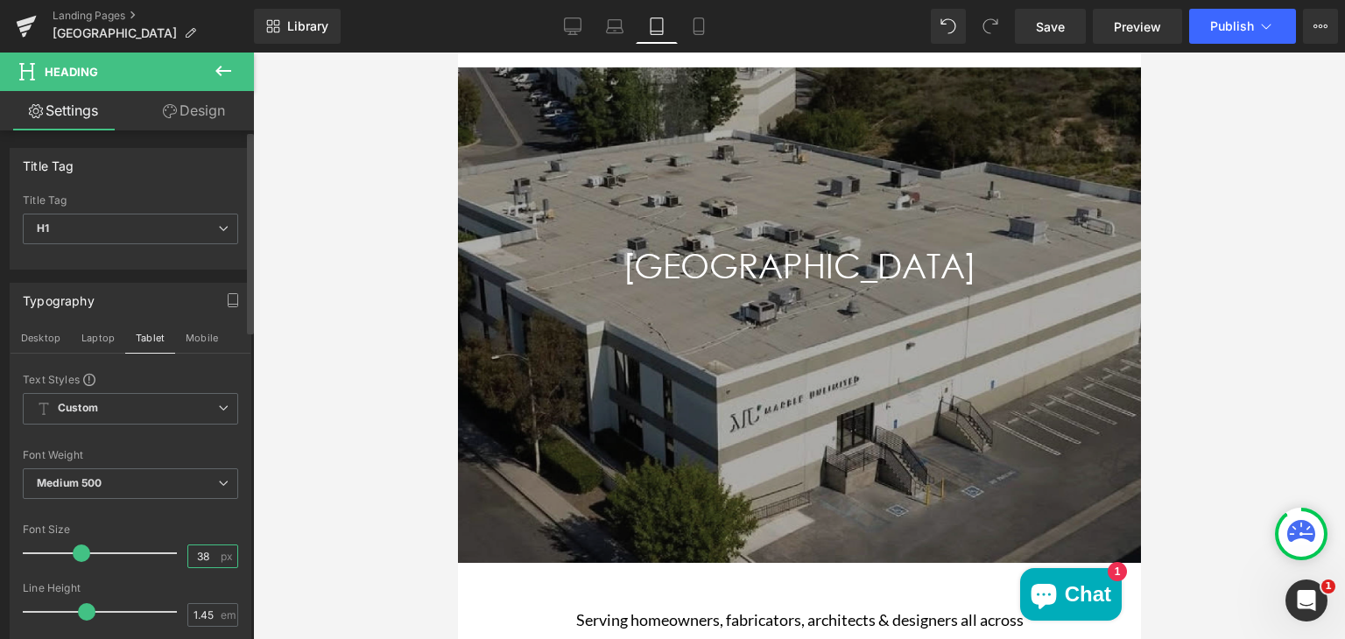
click at [203, 554] on input "38" at bounding box center [203, 557] width 31 height 22
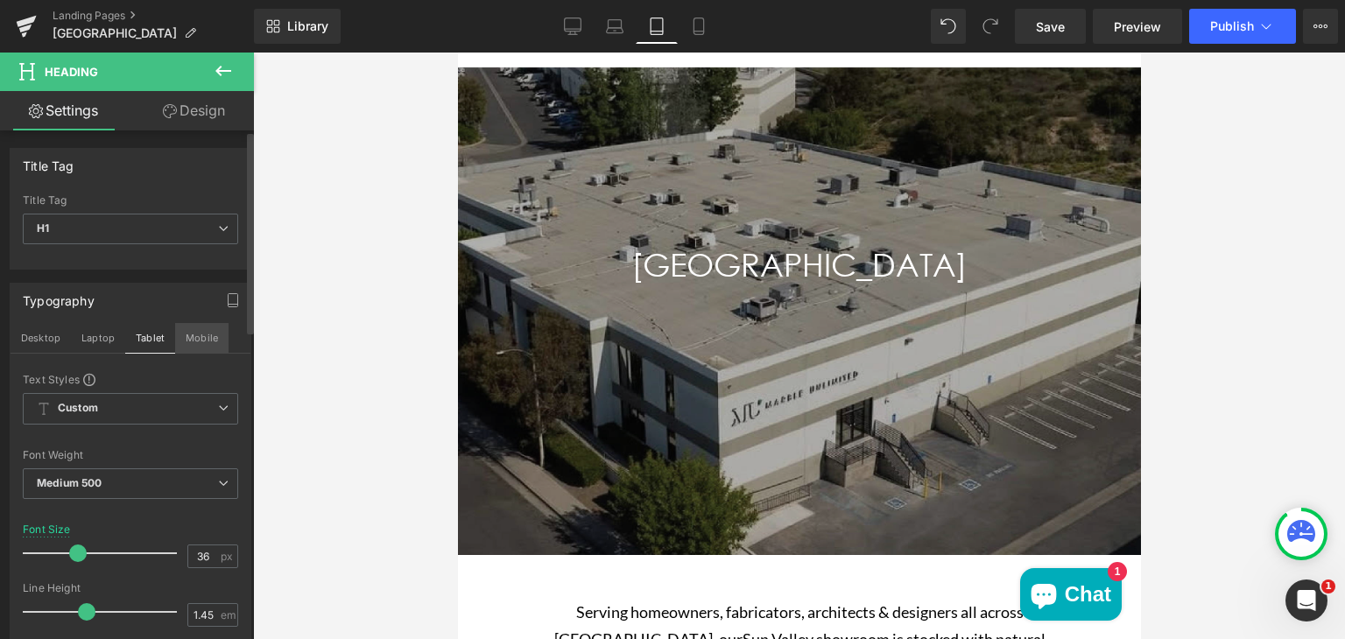
click at [194, 342] on button "Mobile" at bounding box center [201, 338] width 53 height 30
type input "38"
type input "100"
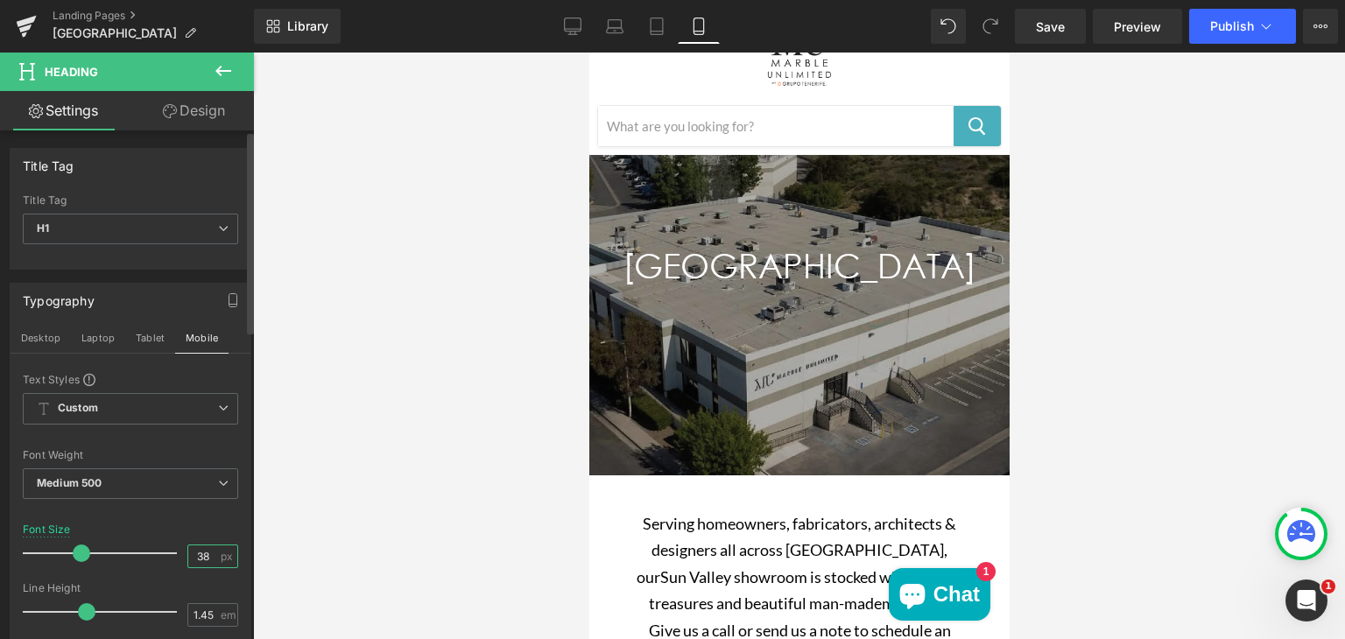
click at [202, 551] on input "38" at bounding box center [203, 557] width 31 height 22
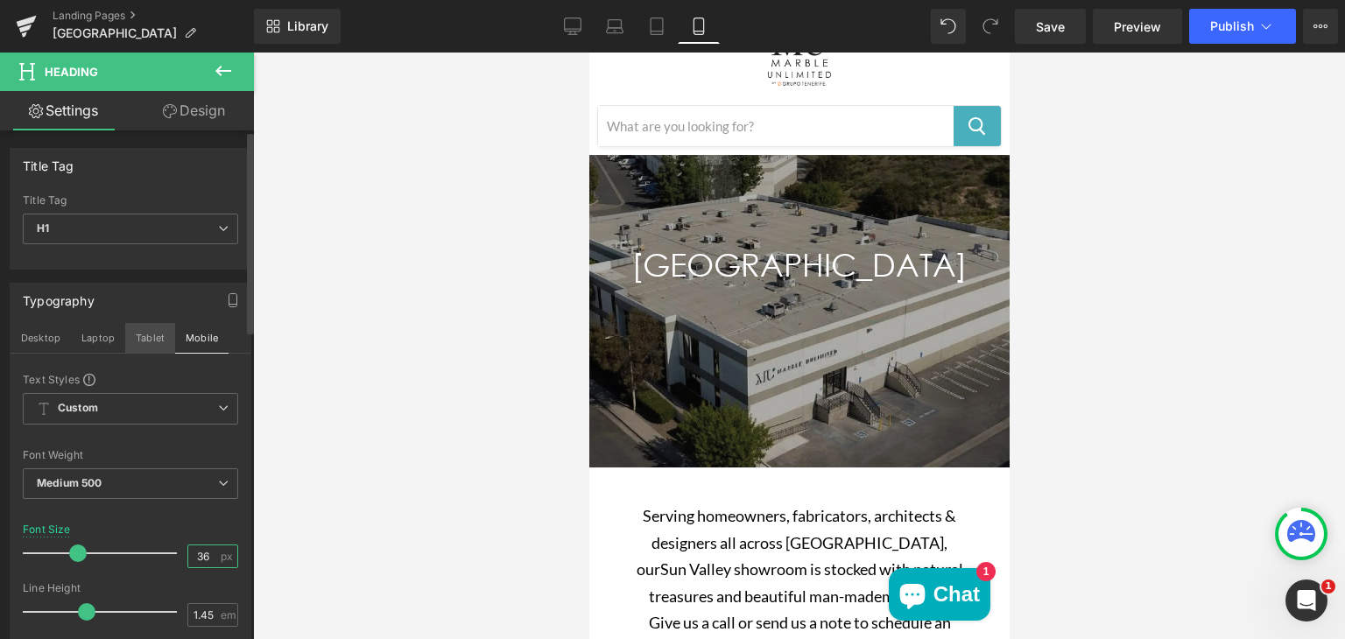
type input "36"
click at [147, 343] on button "Tablet" at bounding box center [150, 338] width 50 height 30
type input "100"
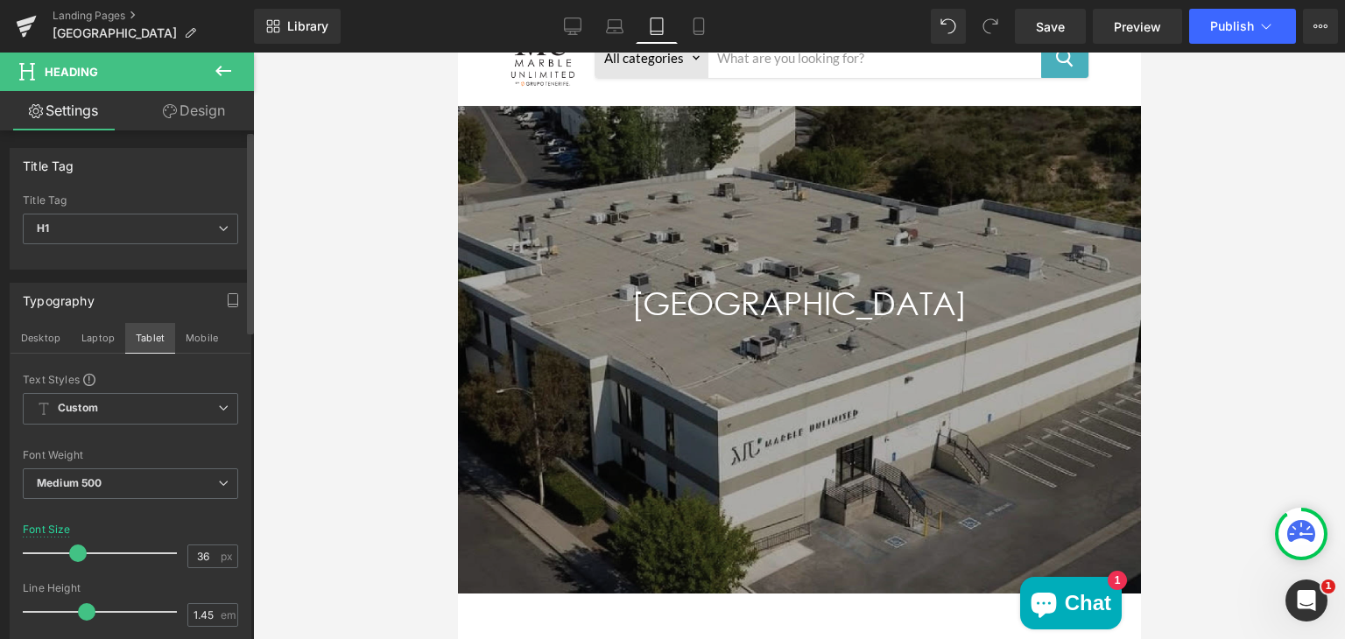
scroll to position [133, 0]
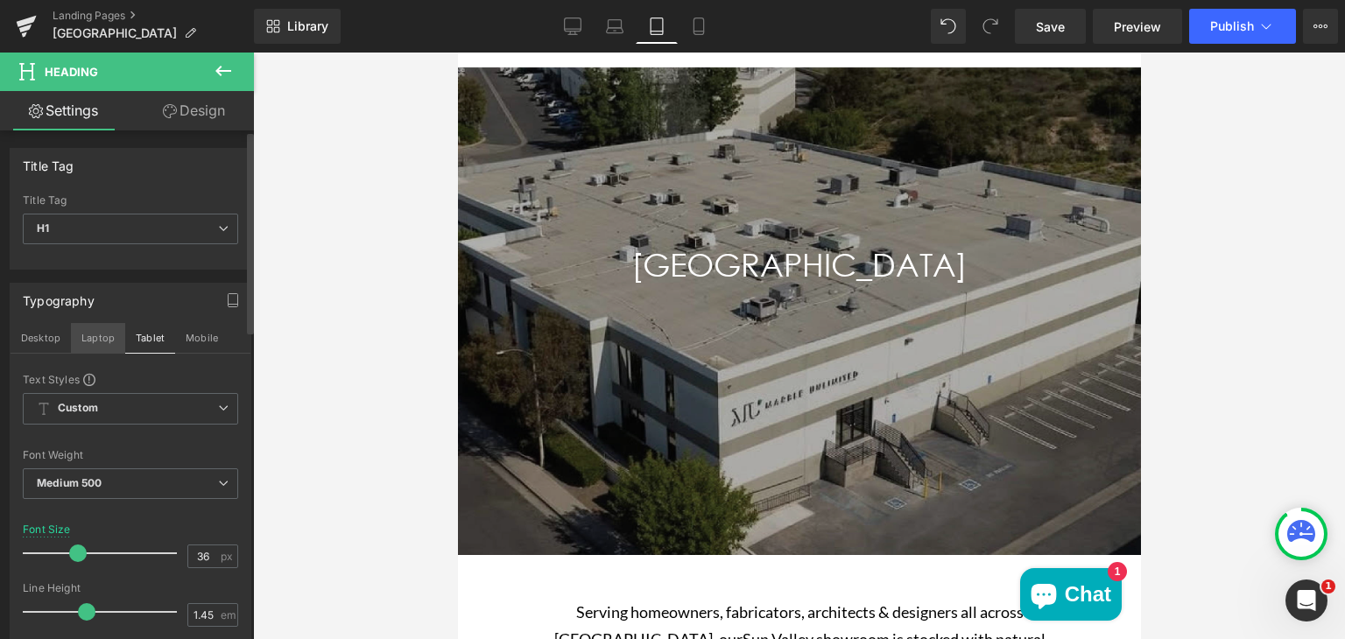
click at [98, 337] on button "Laptop" at bounding box center [98, 338] width 54 height 30
type input "38"
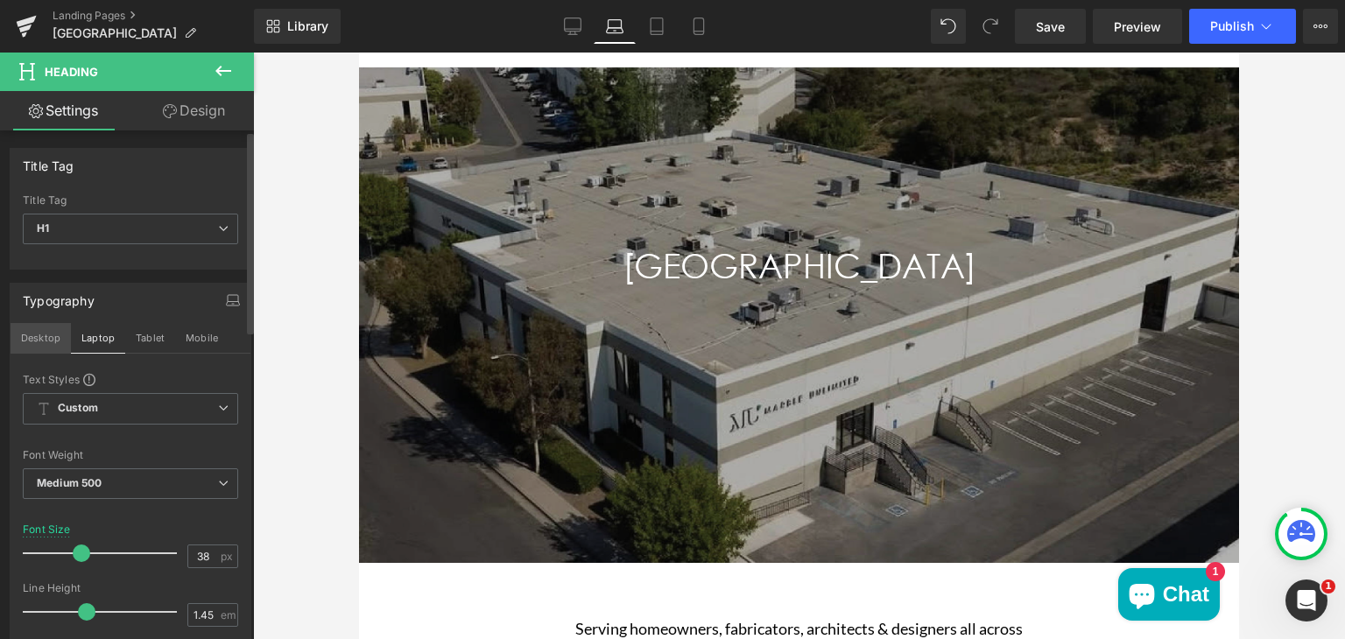
click at [43, 326] on button "Desktop" at bounding box center [41, 338] width 60 height 30
type input "100"
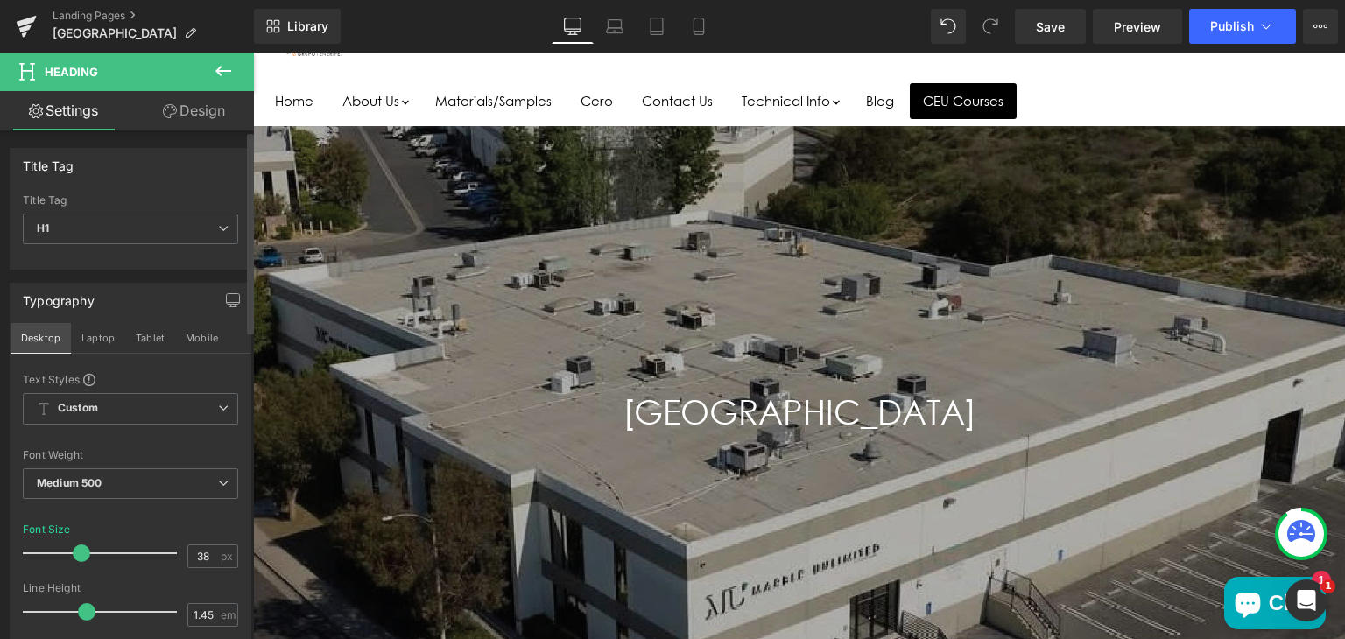
scroll to position [280, 0]
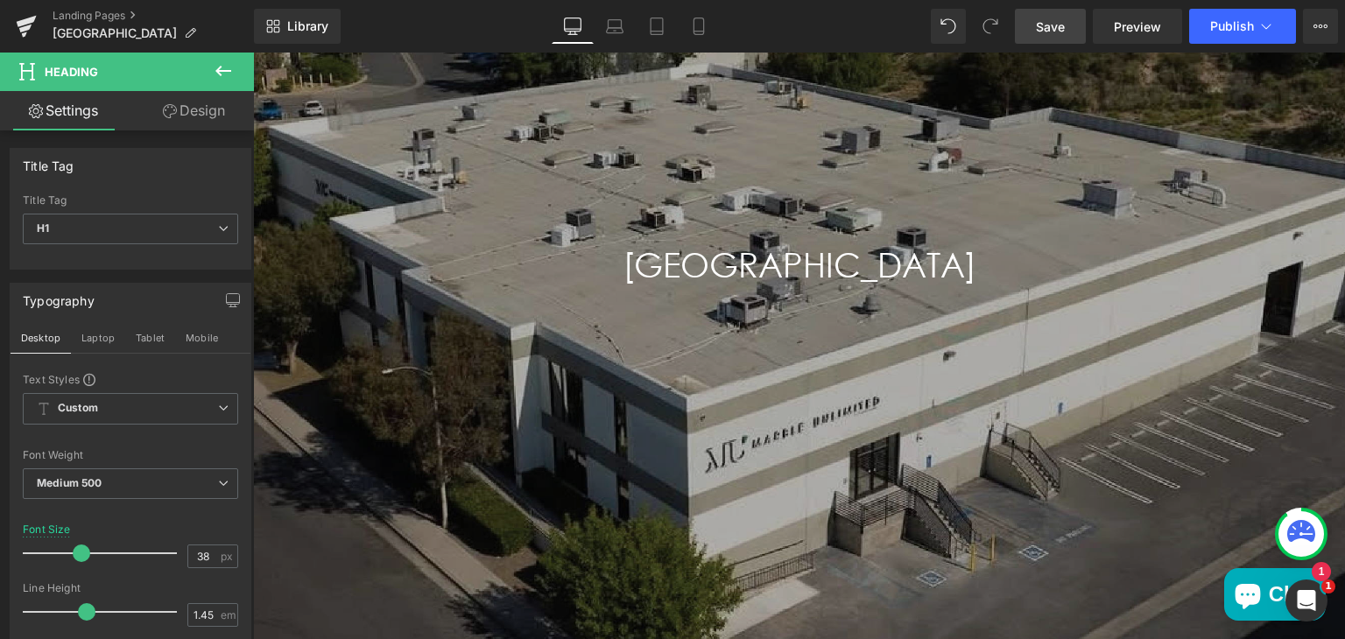
click at [1063, 33] on span "Save" at bounding box center [1050, 27] width 29 height 18
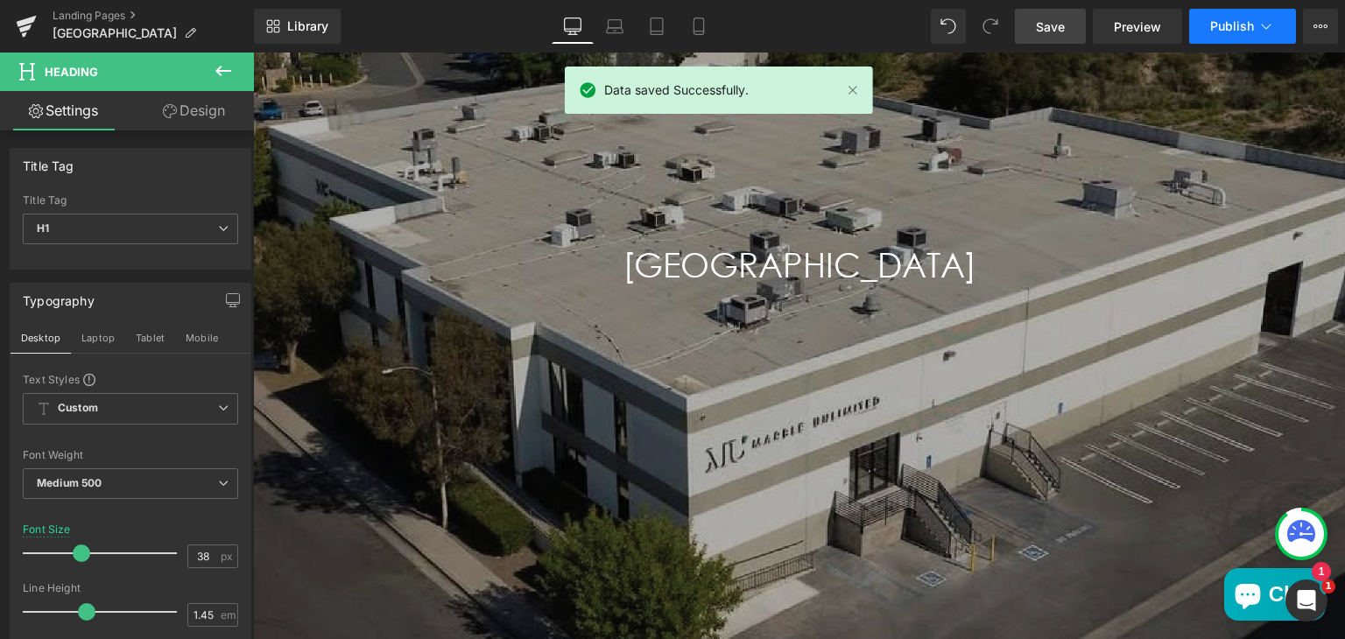
click at [1205, 34] on button "Publish" at bounding box center [1242, 26] width 107 height 35
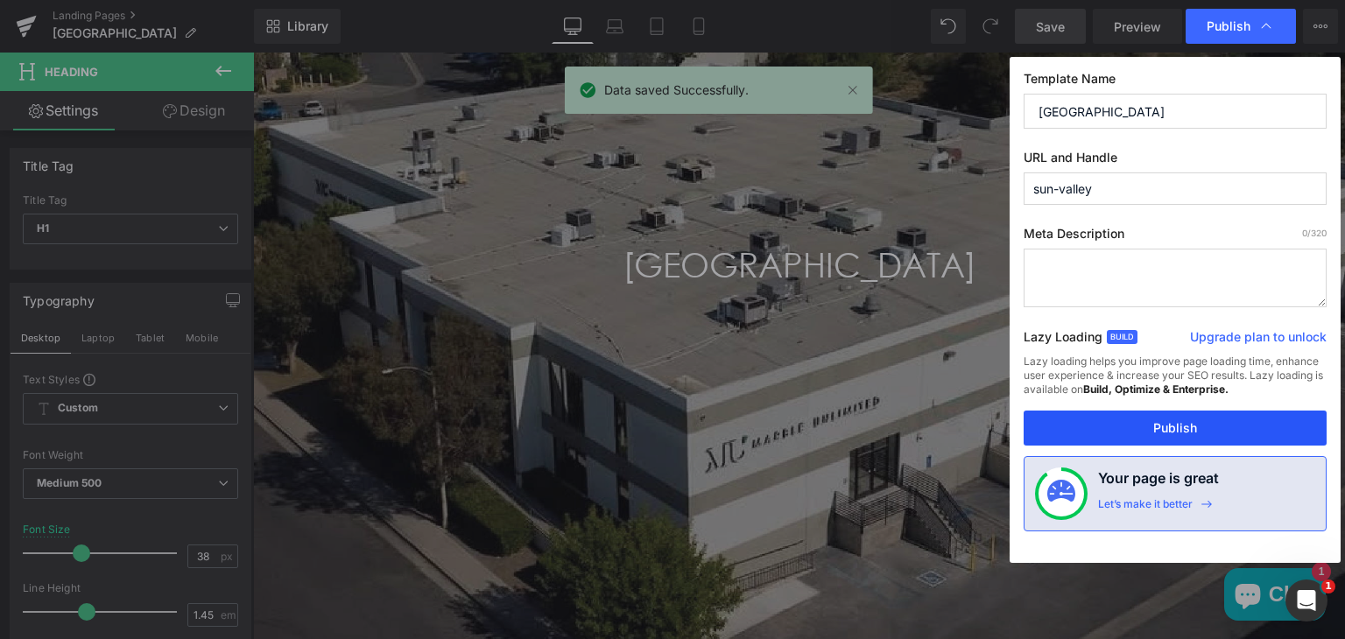
click at [1096, 421] on button "Publish" at bounding box center [1175, 428] width 303 height 35
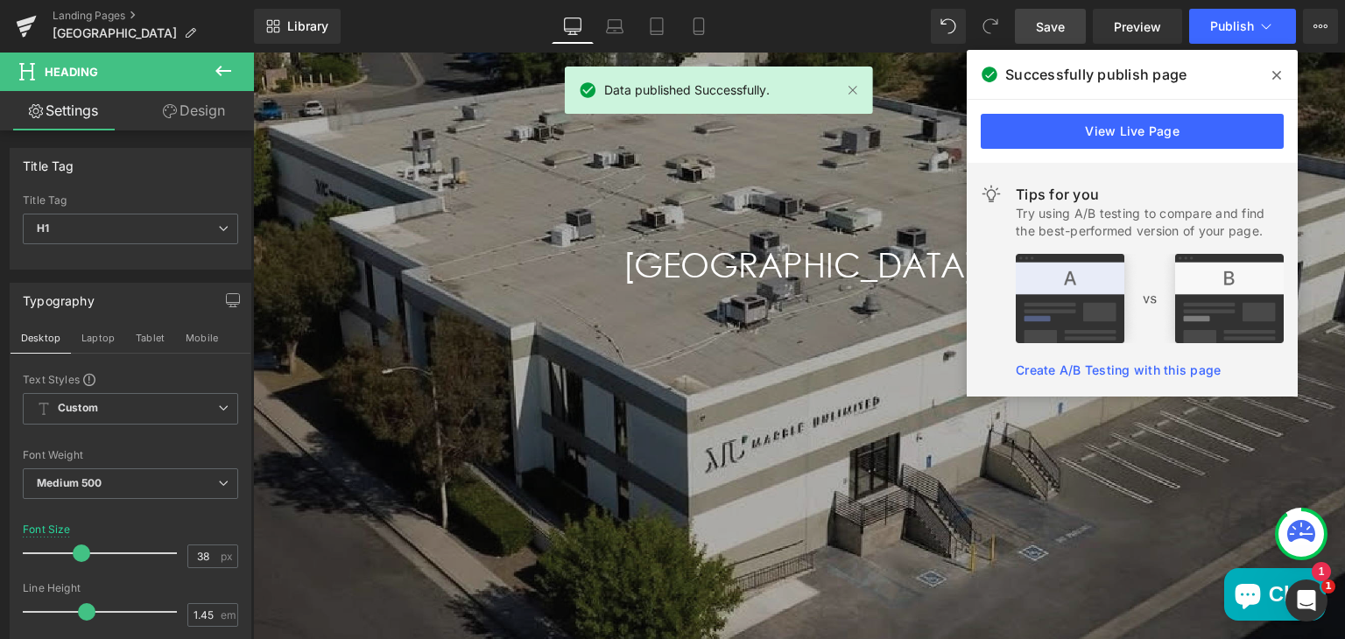
click at [1276, 76] on icon at bounding box center [1276, 75] width 9 height 9
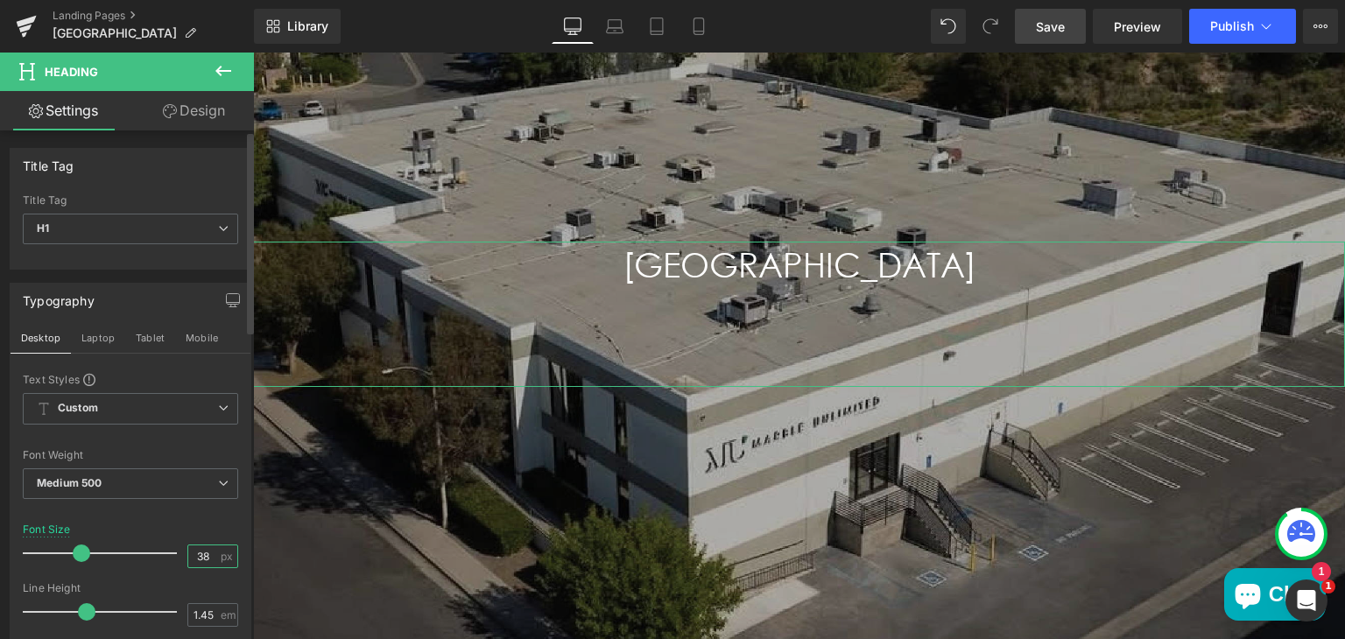
click at [203, 553] on input "38" at bounding box center [203, 557] width 31 height 22
type input "3"
type input "40"
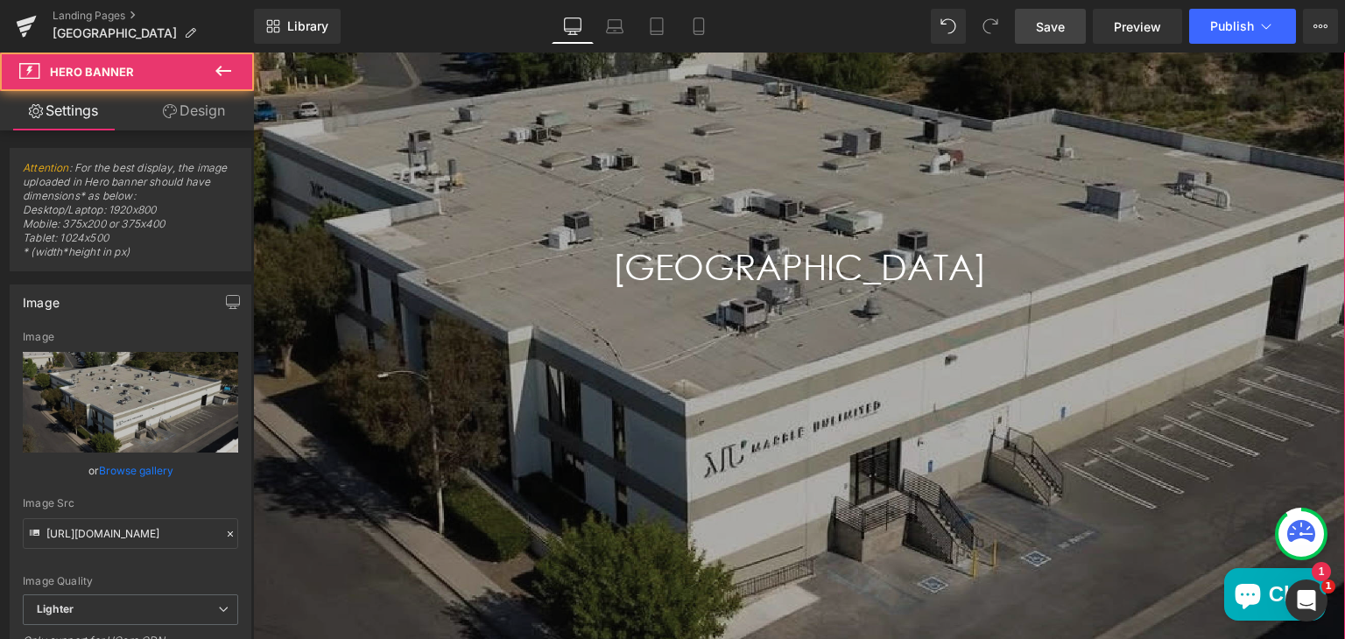
click at [362, 461] on div "Main content" at bounding box center [799, 318] width 1092 height 678
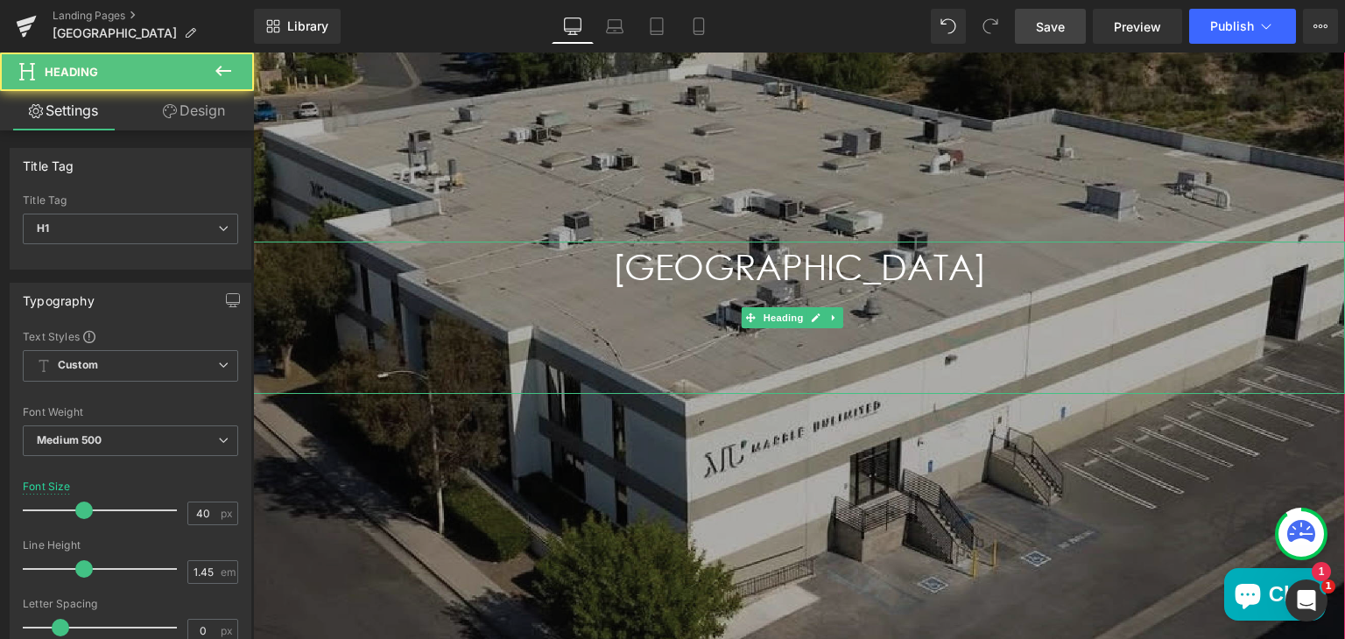
click at [728, 285] on h1 "[GEOGRAPHIC_DATA]" at bounding box center [799, 318] width 1092 height 152
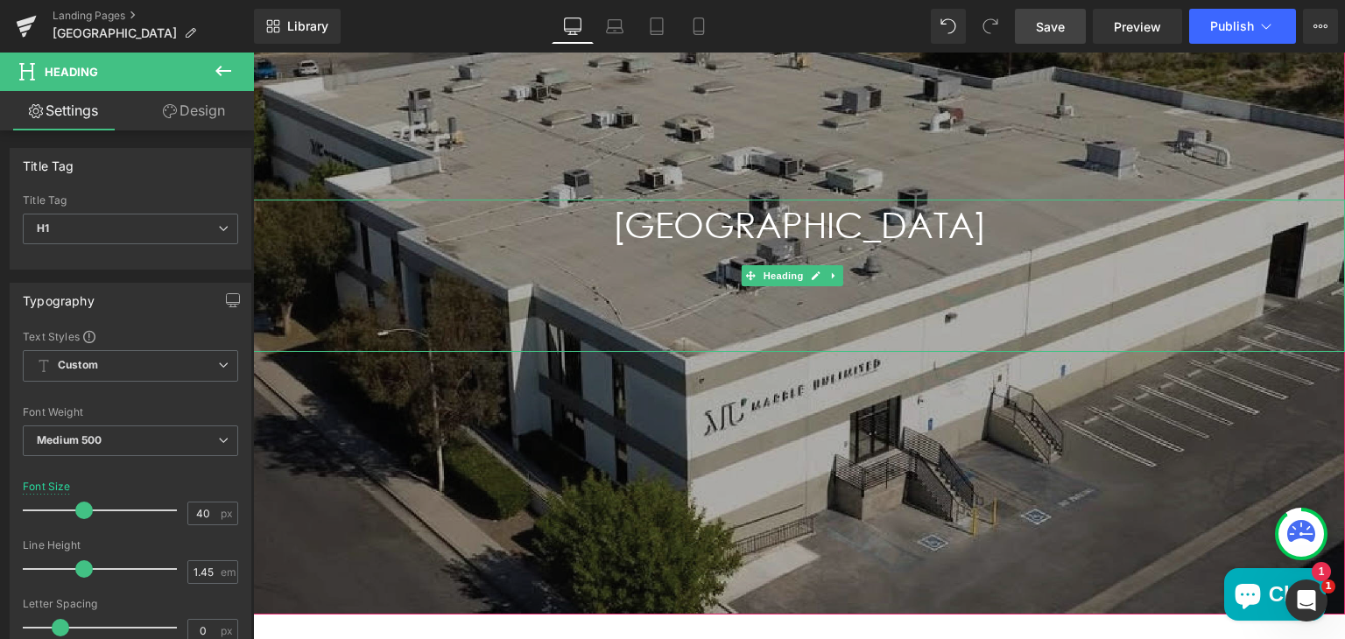
scroll to position [300, 0]
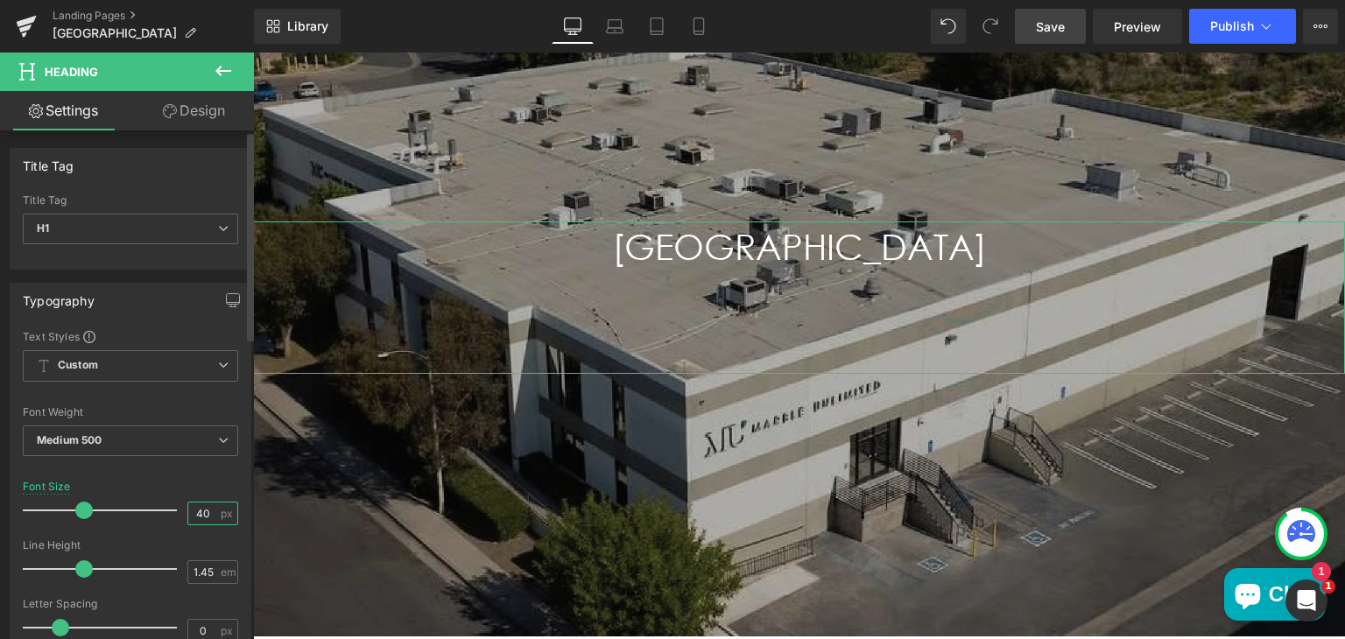
click at [200, 506] on input "40" at bounding box center [203, 514] width 31 height 22
type input "4"
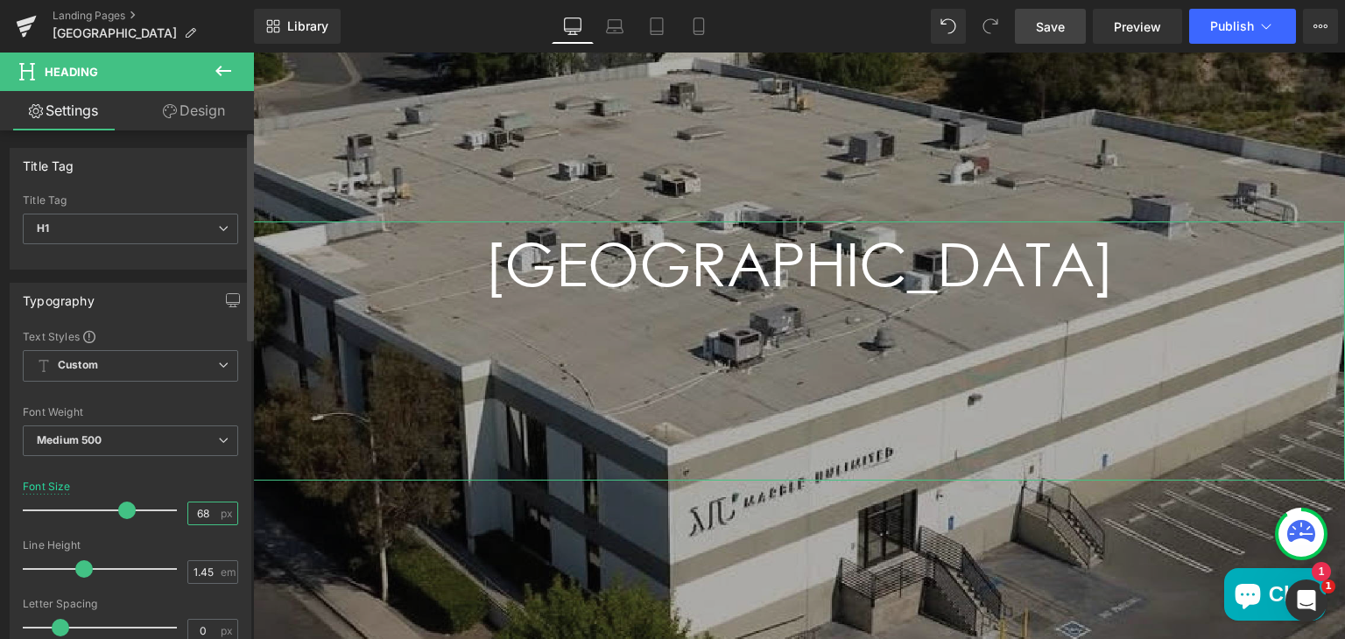
type input "6"
type input "38"
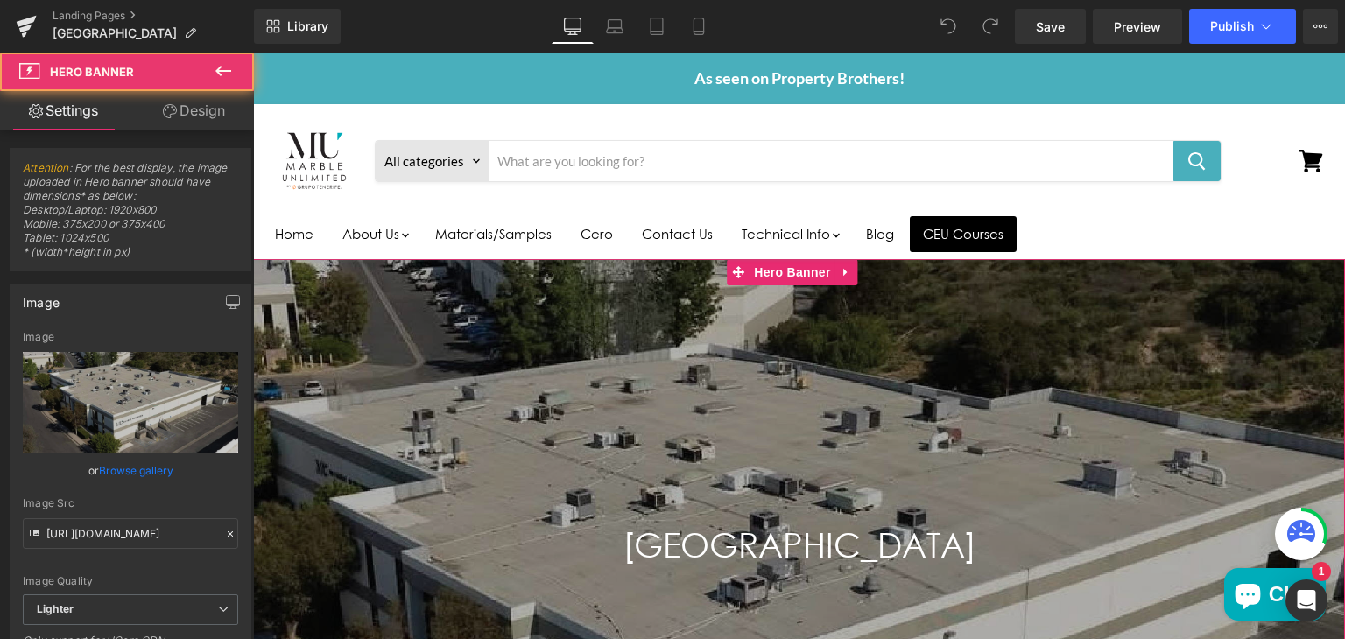
click at [368, 377] on div "Main content" at bounding box center [799, 594] width 1092 height 670
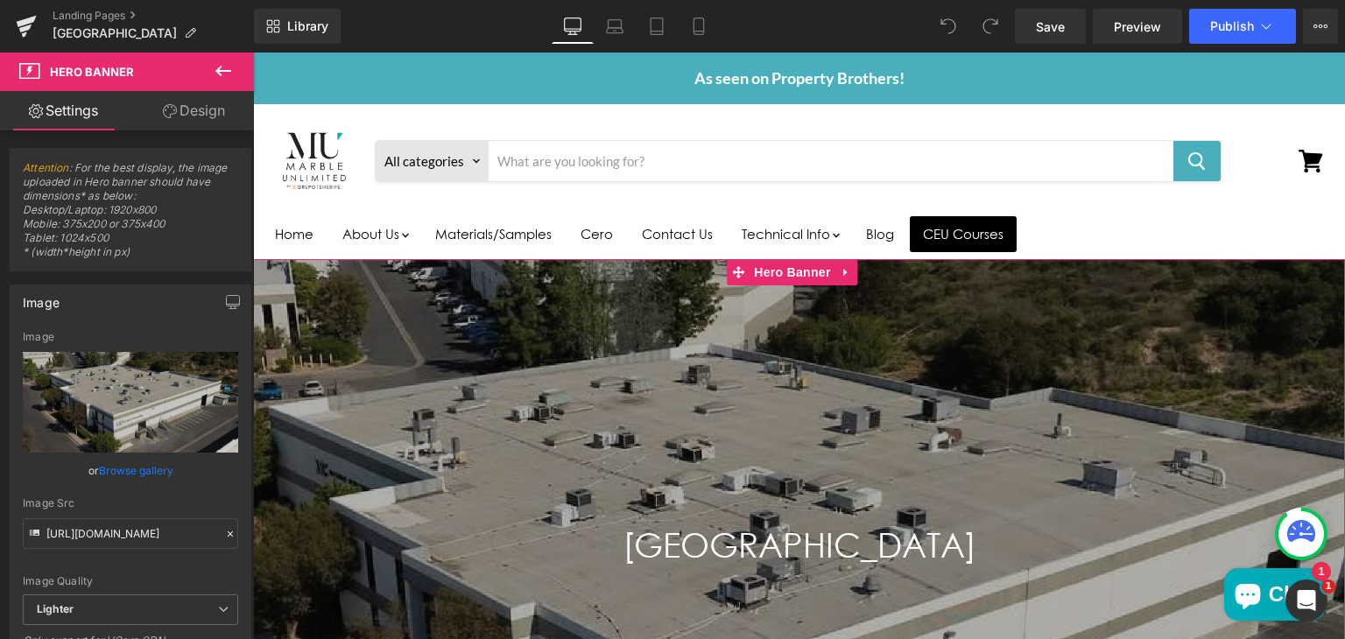
click at [210, 109] on link "Design" at bounding box center [193, 110] width 127 height 39
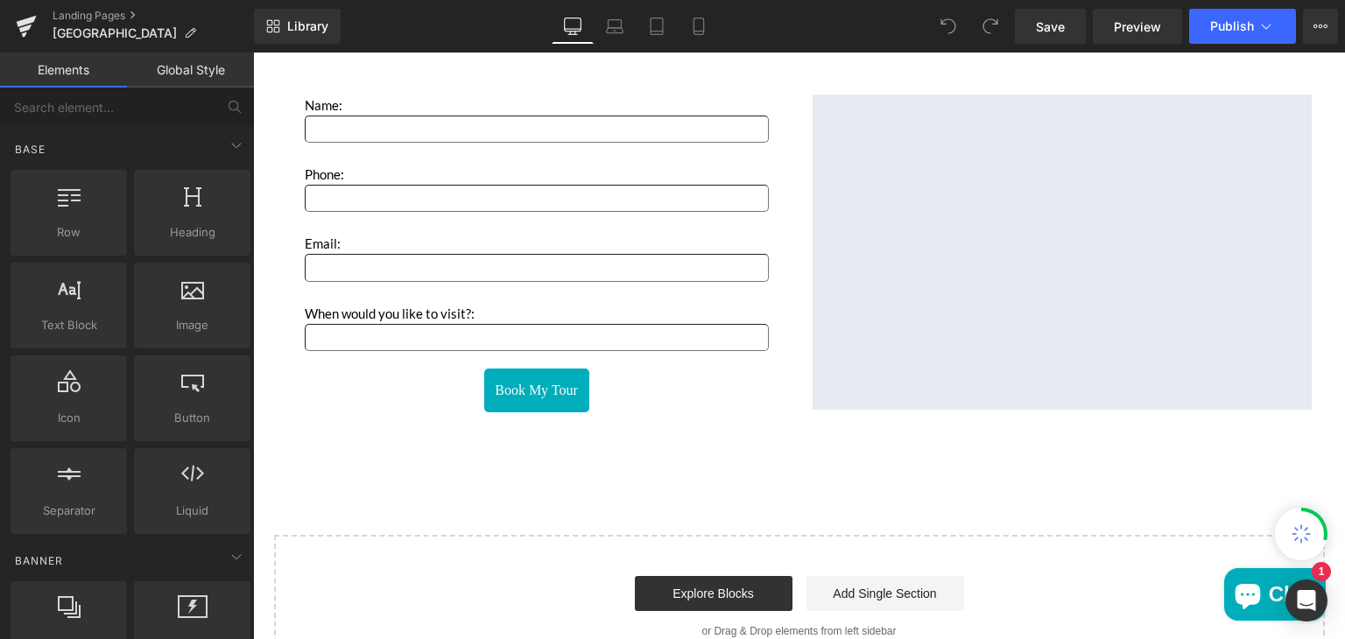
scroll to position [2872, 0]
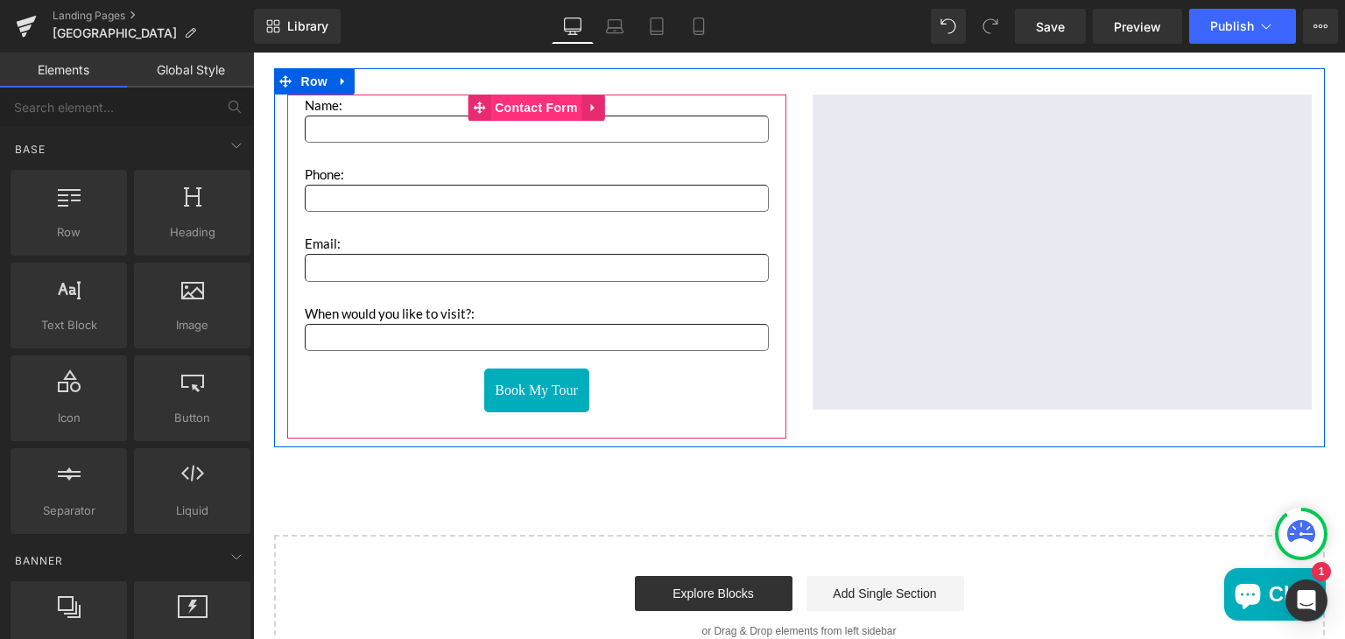
click at [543, 109] on span "Contact Form" at bounding box center [536, 108] width 92 height 26
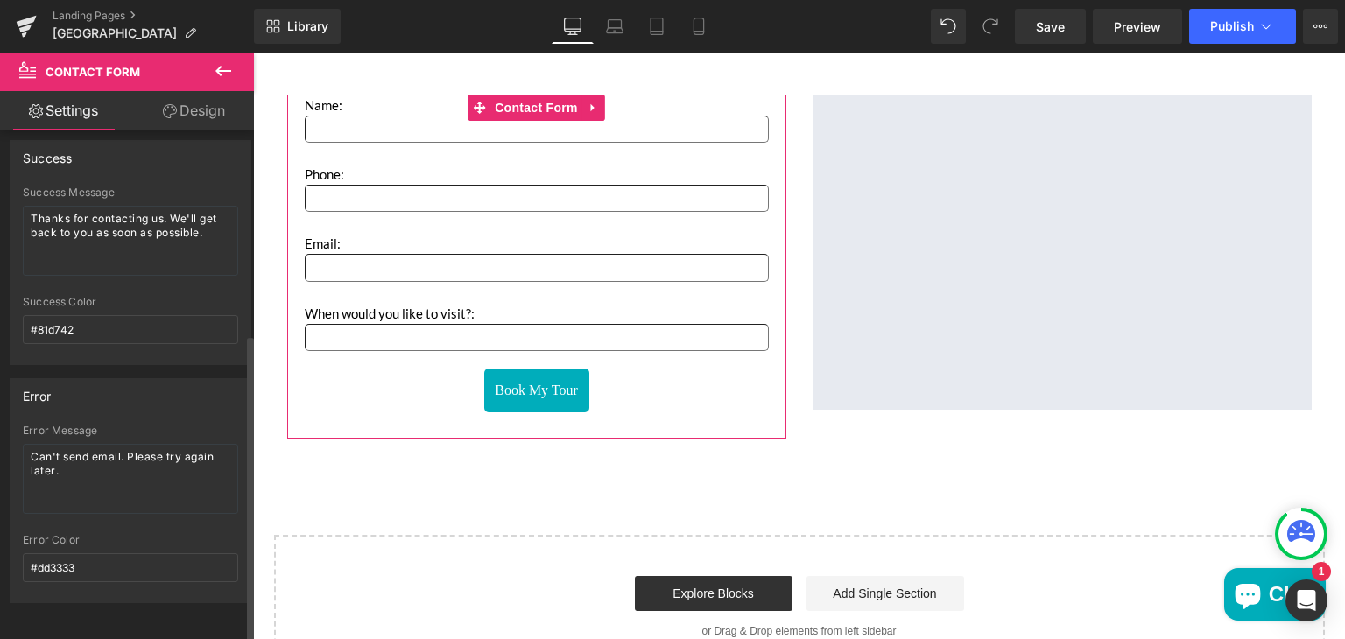
scroll to position [0, 0]
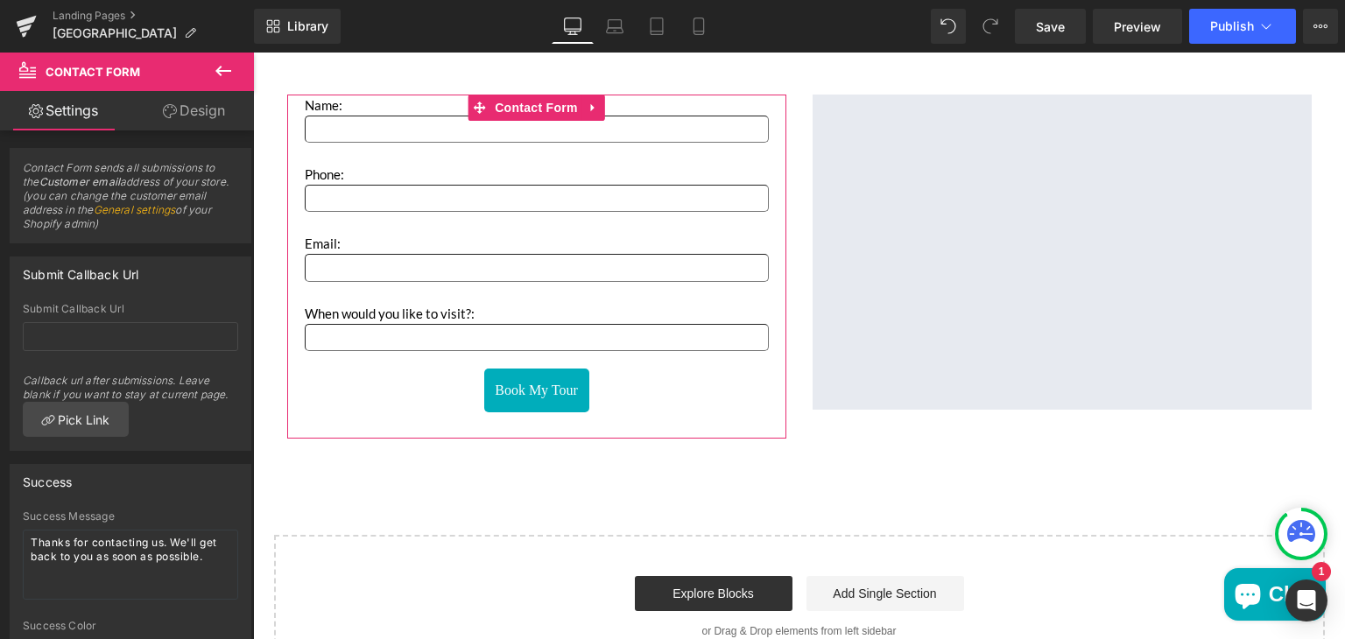
click at [193, 116] on link "Design" at bounding box center [193, 110] width 127 height 39
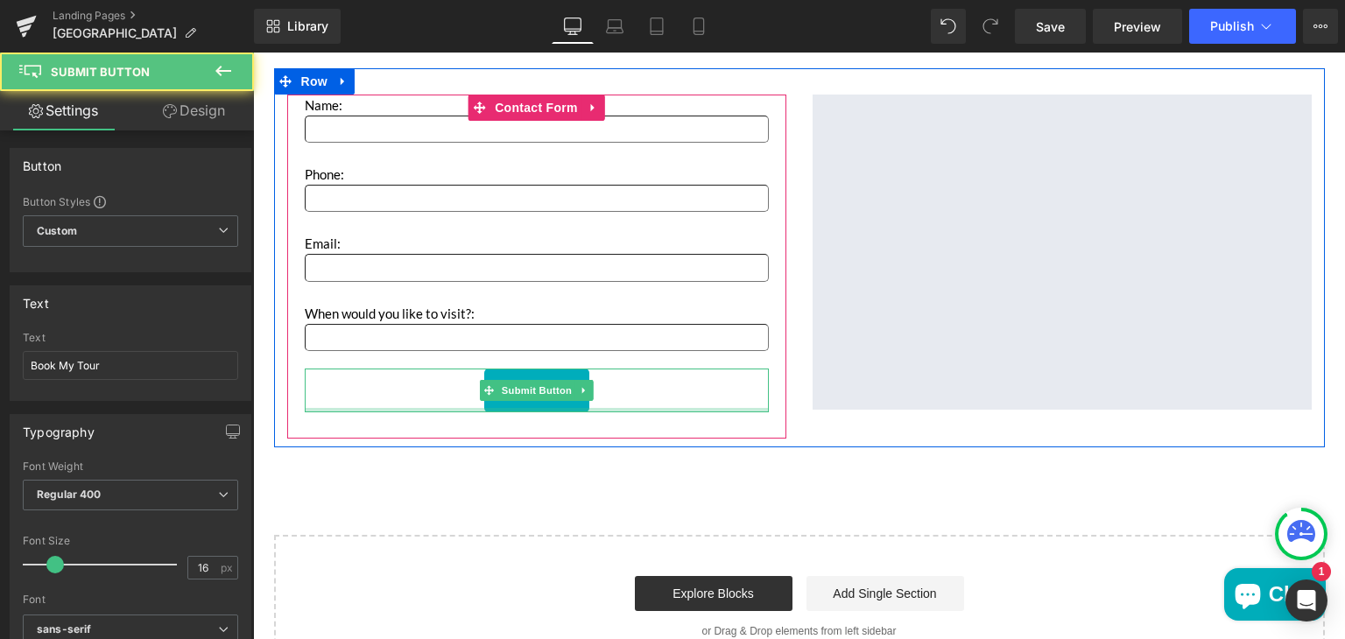
click at [396, 405] on div "Book My Tour Submit Button" at bounding box center [537, 391] width 464 height 44
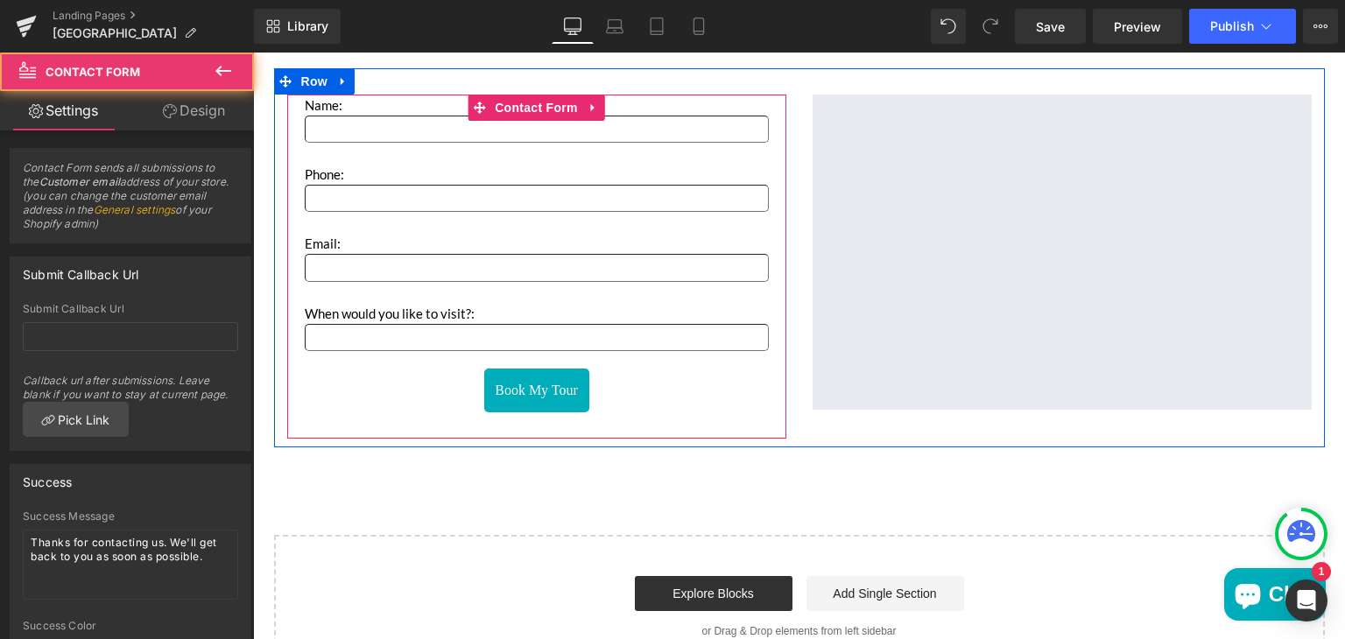
click at [403, 420] on div "Name: Text Block Text Field Phone: Text Block Text Field Email: Text Block Emai…" at bounding box center [536, 267] width 499 height 345
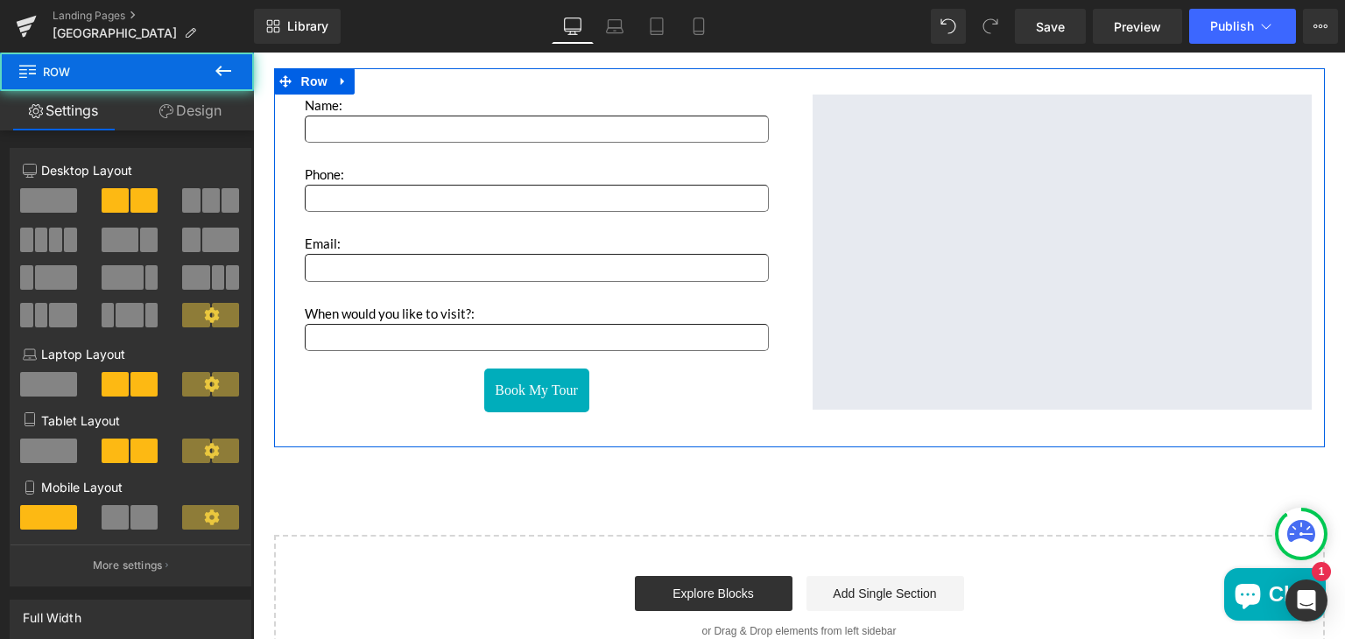
click at [389, 75] on div "Name: Text Block Text Field Phone: Text Block Text Field Email: Text Block Emai…" at bounding box center [799, 258] width 1051 height 380
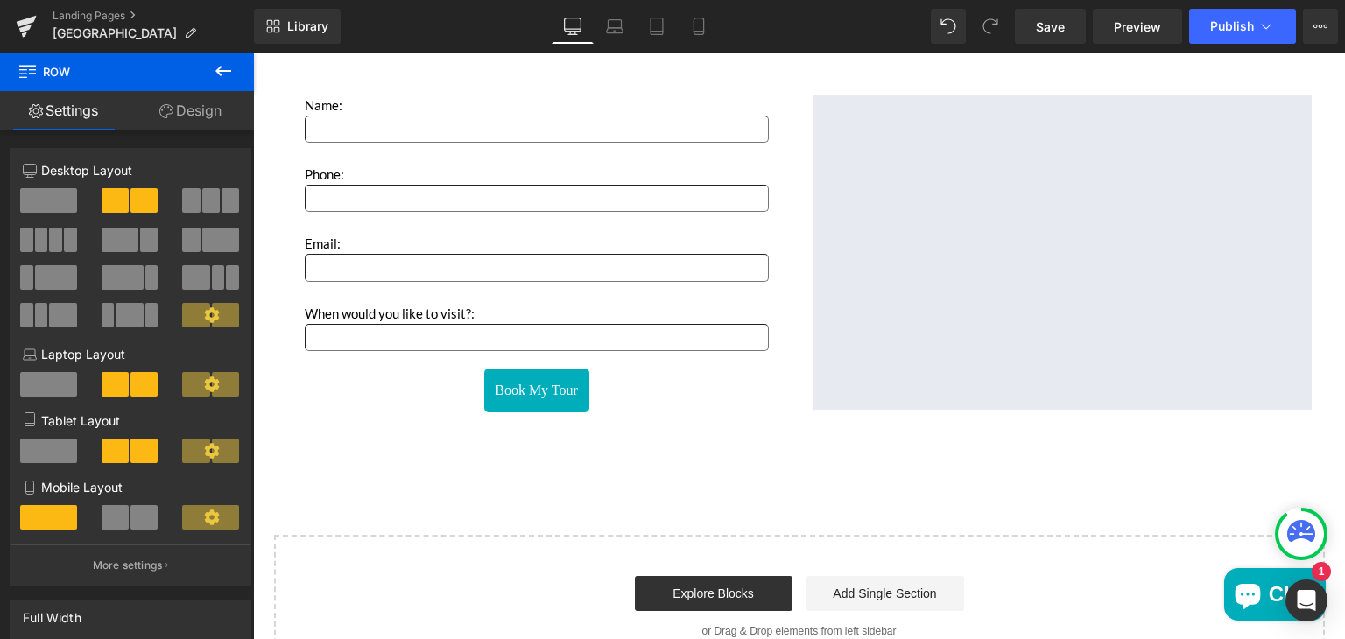
click at [222, 73] on icon at bounding box center [223, 70] width 21 height 21
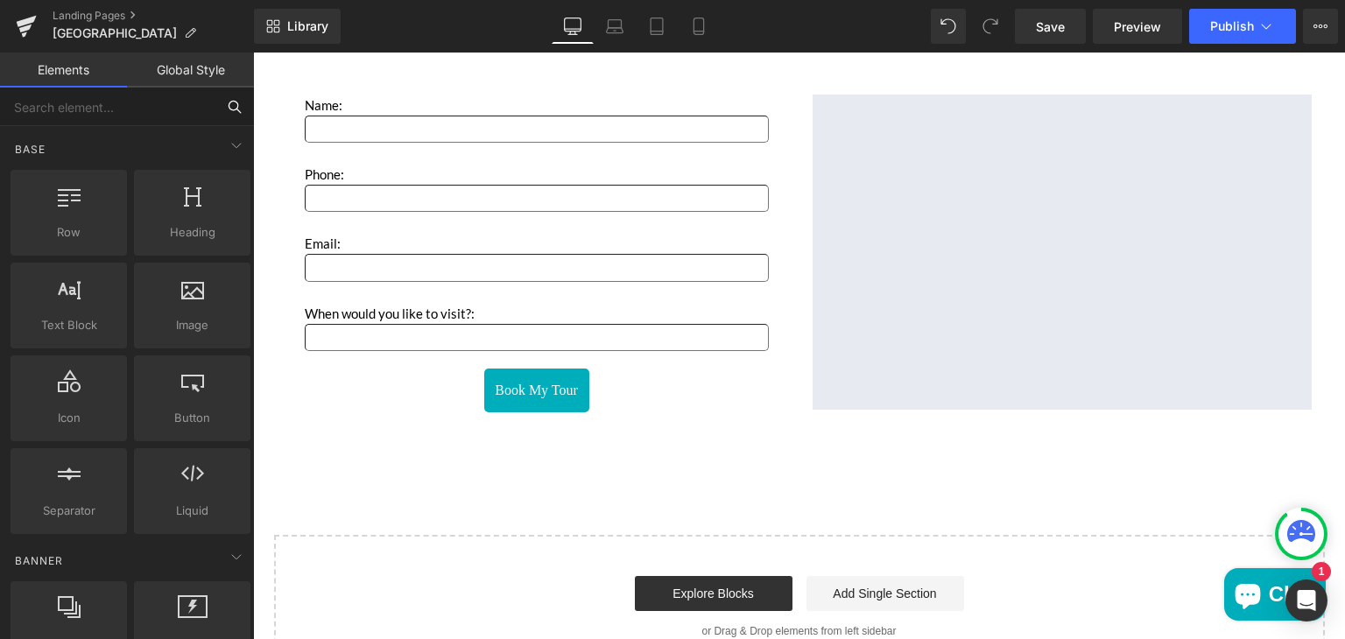
click at [134, 109] on input "text" at bounding box center [107, 107] width 215 height 39
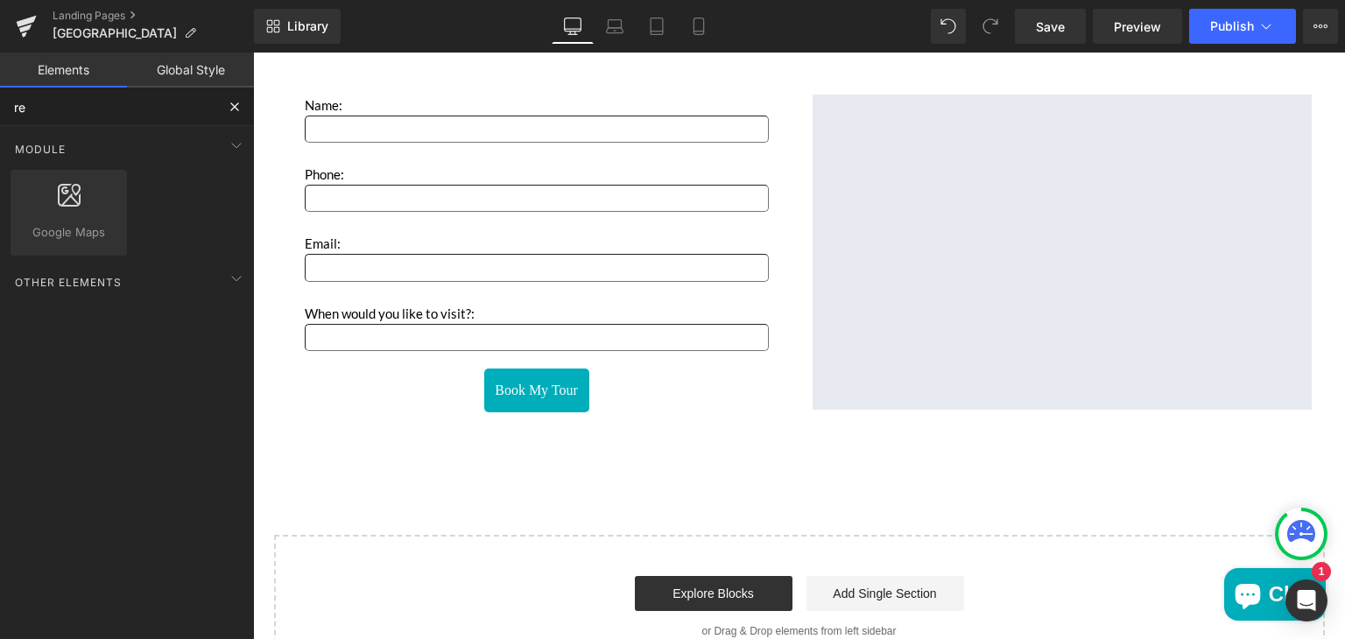
type input "r"
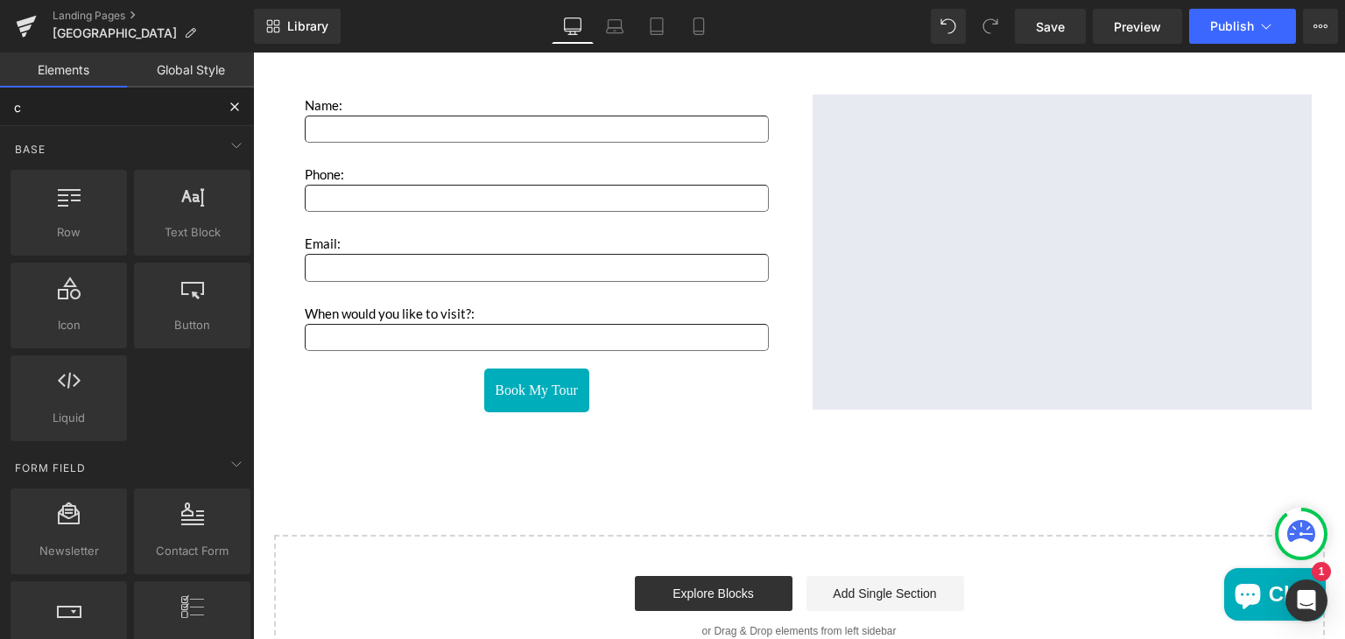
type input "c"
